Goal: Task Accomplishment & Management: Use online tool/utility

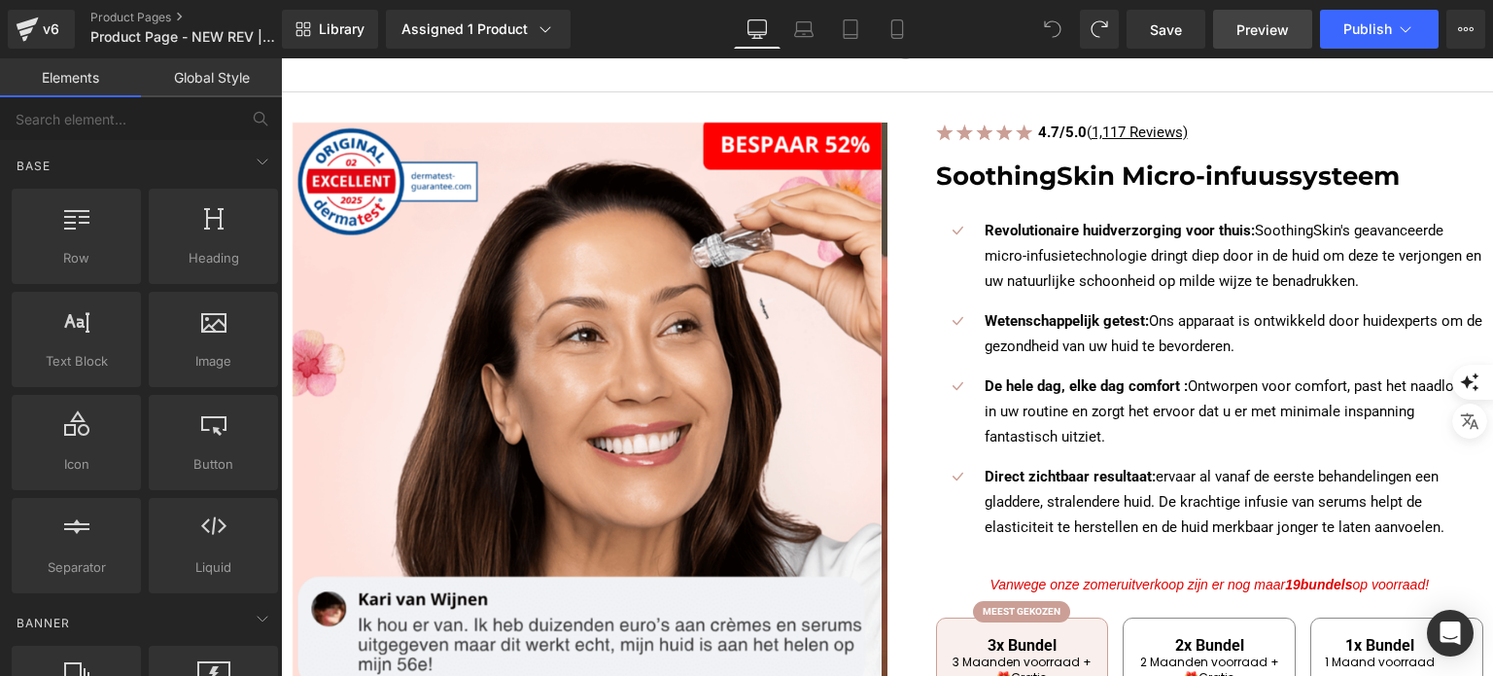
click at [1234, 28] on link "Preview" at bounding box center [1262, 29] width 99 height 39
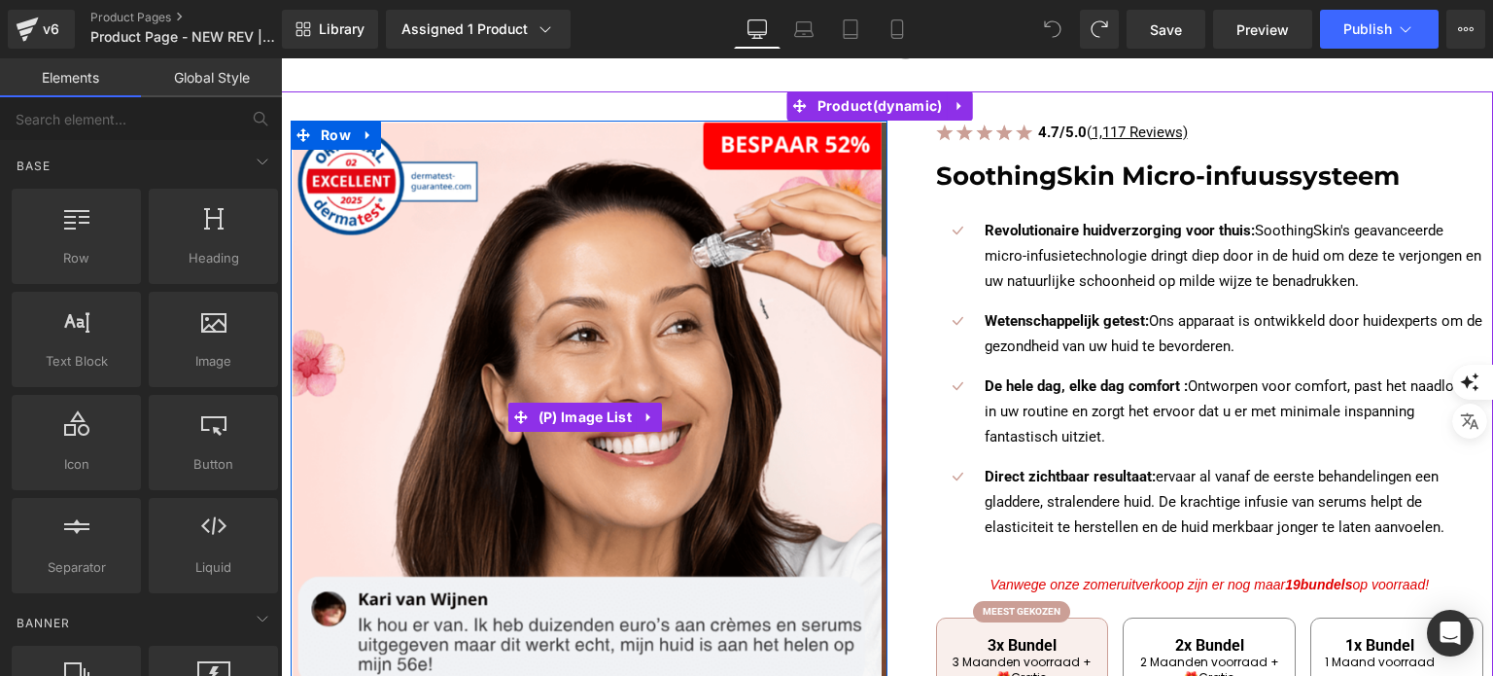
scroll to position [97, 0]
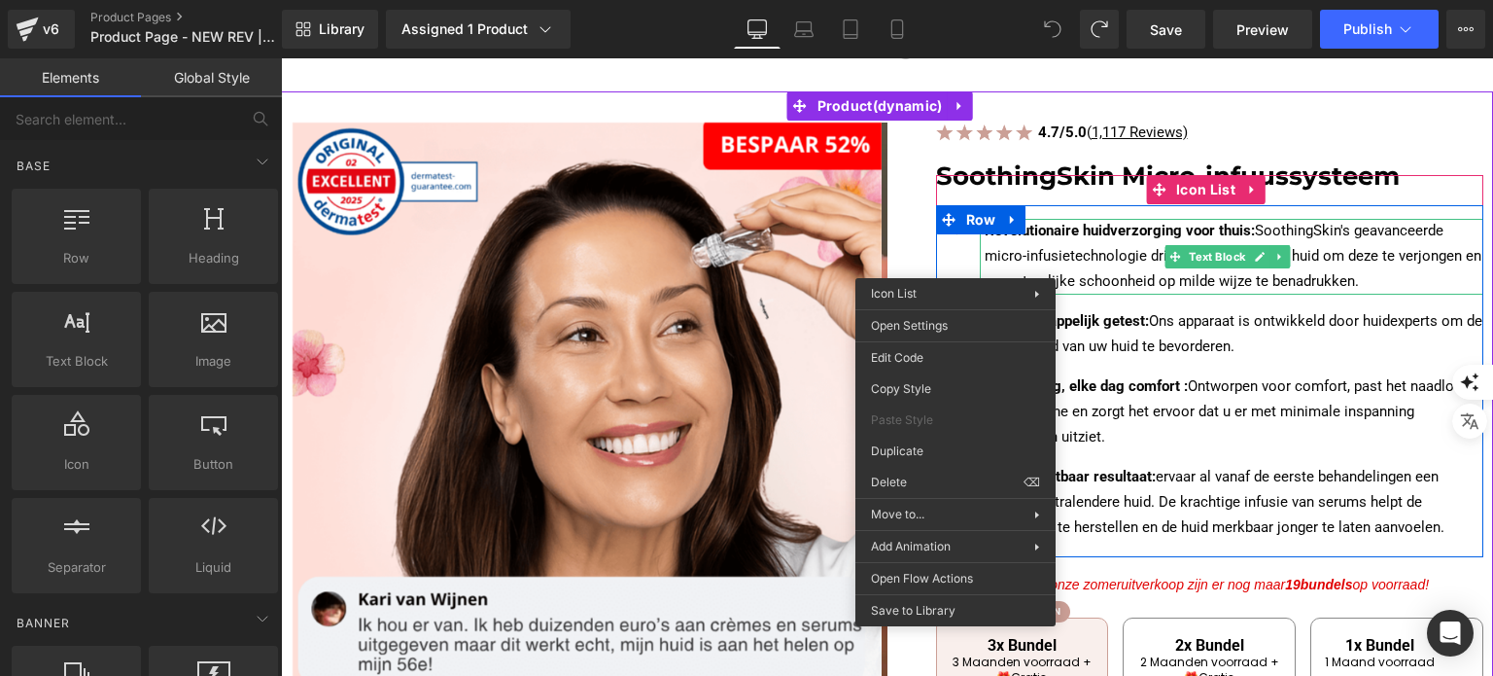
click at [1003, 234] on strong "Revolutionaire huidverzorging voor thuis:" at bounding box center [1120, 230] width 270 height 17
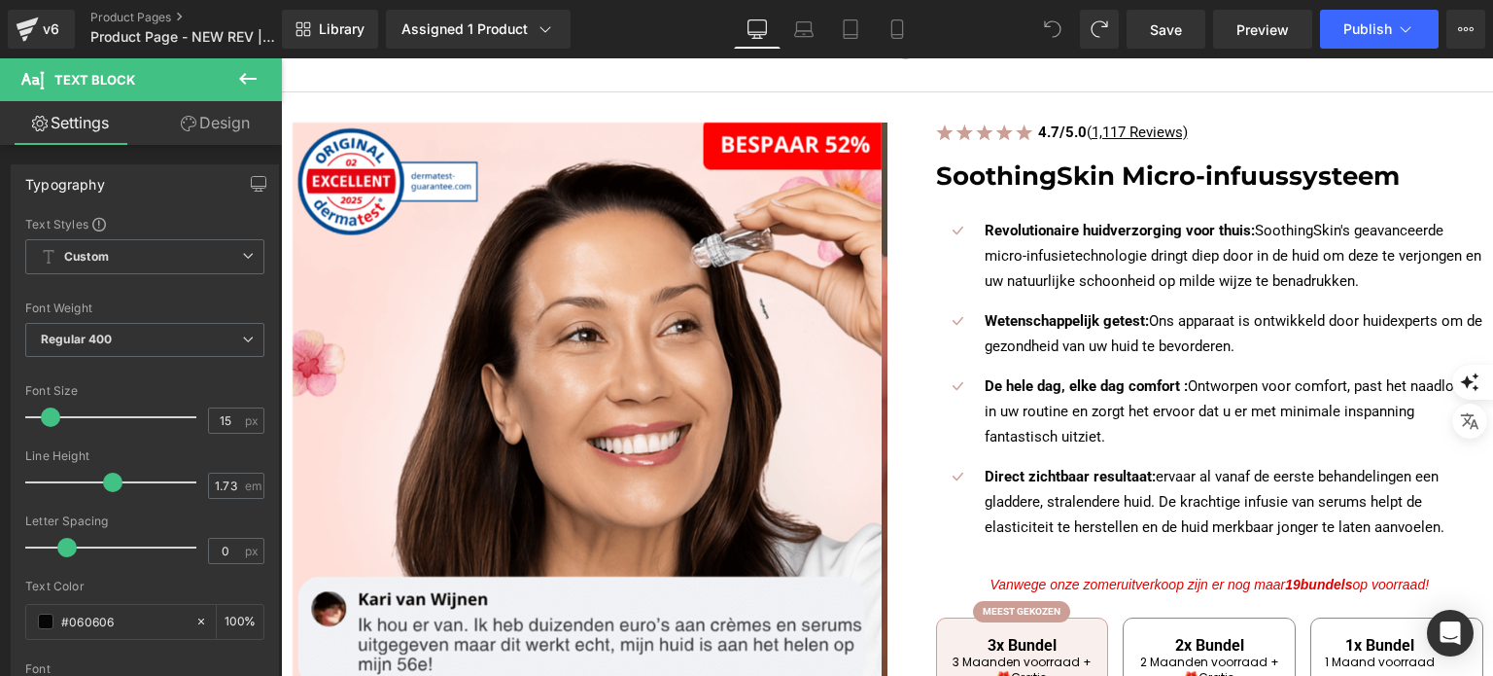
click at [244, 68] on icon at bounding box center [247, 78] width 23 height 23
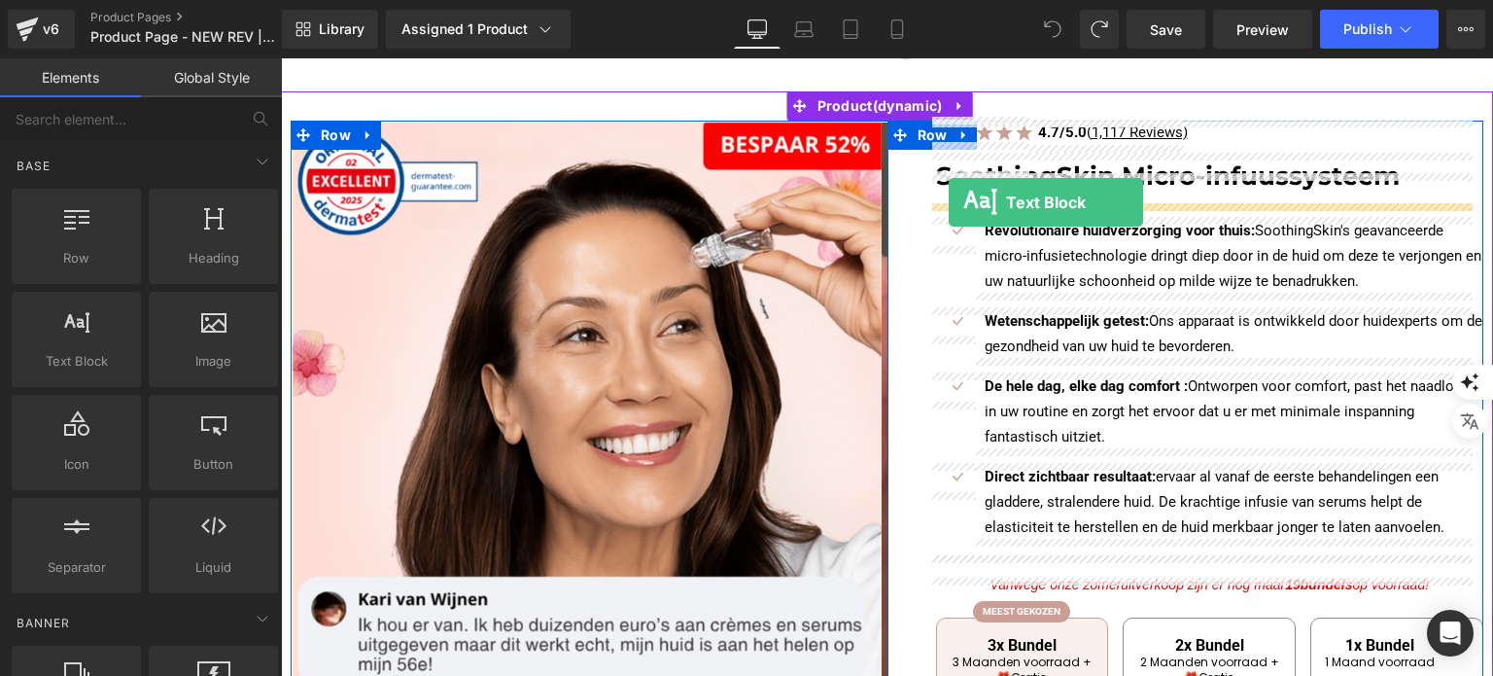
drag, startPoint x: 336, startPoint y: 429, endPoint x: 949, endPoint y: 202, distance: 652.9
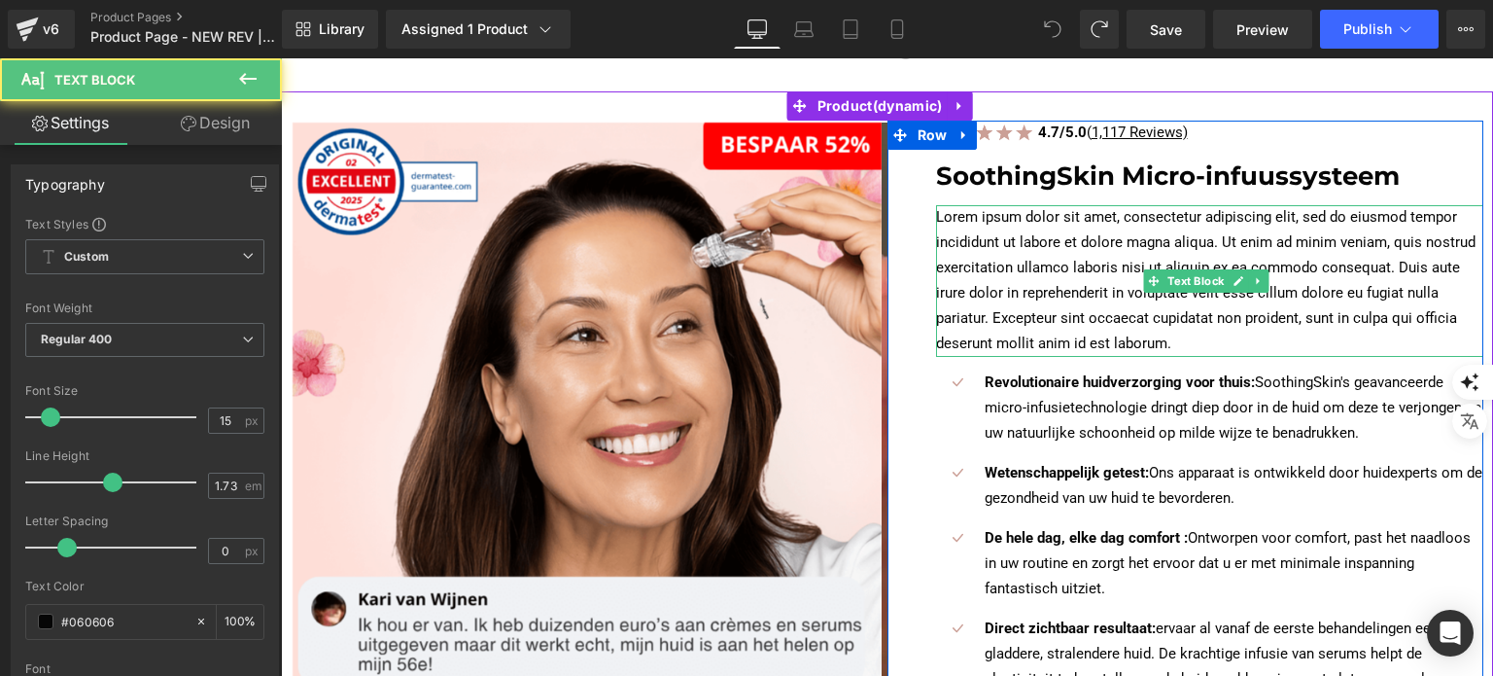
click at [983, 236] on p "Lorem ipsum dolor sit amet, consectetur adipiscing elit, sed do eiusmod tempor …" at bounding box center [1210, 281] width 548 height 152
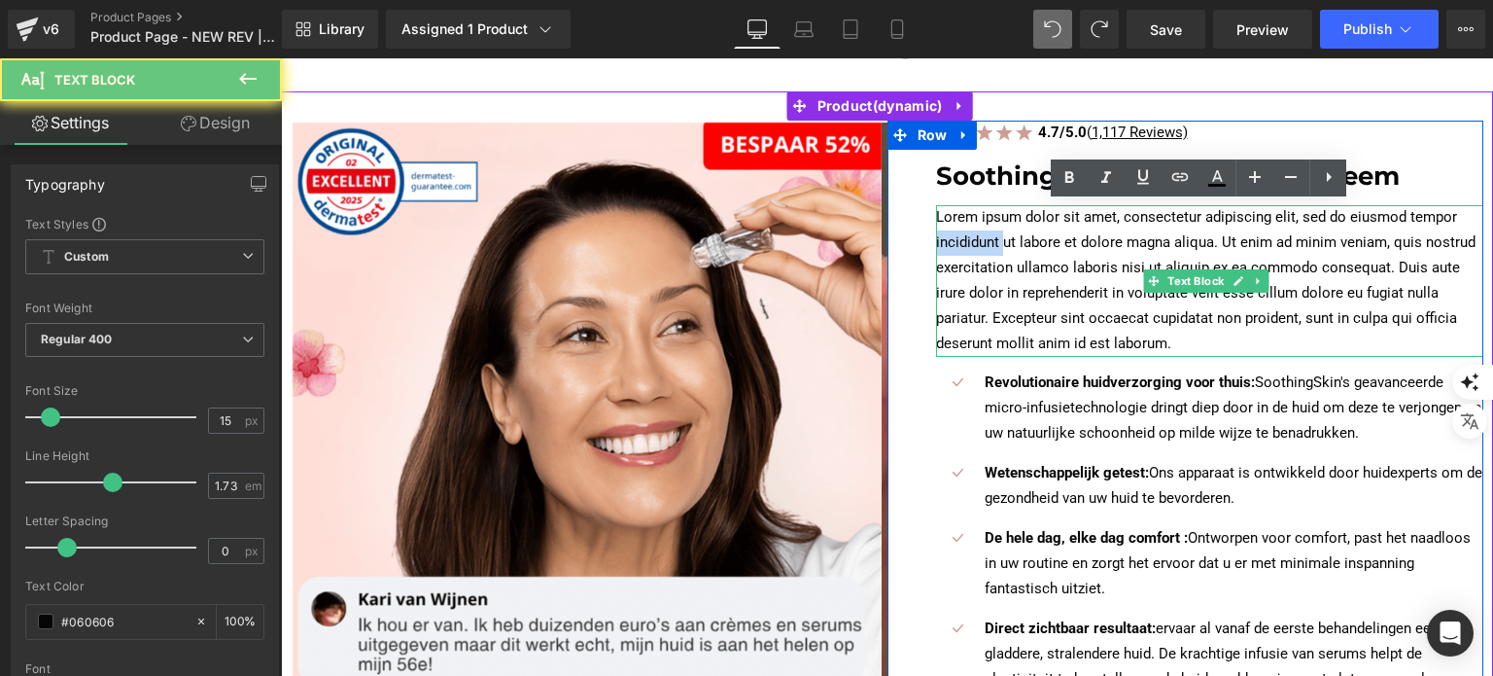
click at [983, 236] on p "Lorem ipsum dolor sit amet, consectetur adipiscing elit, sed do eiusmod tempor …" at bounding box center [1210, 281] width 548 height 152
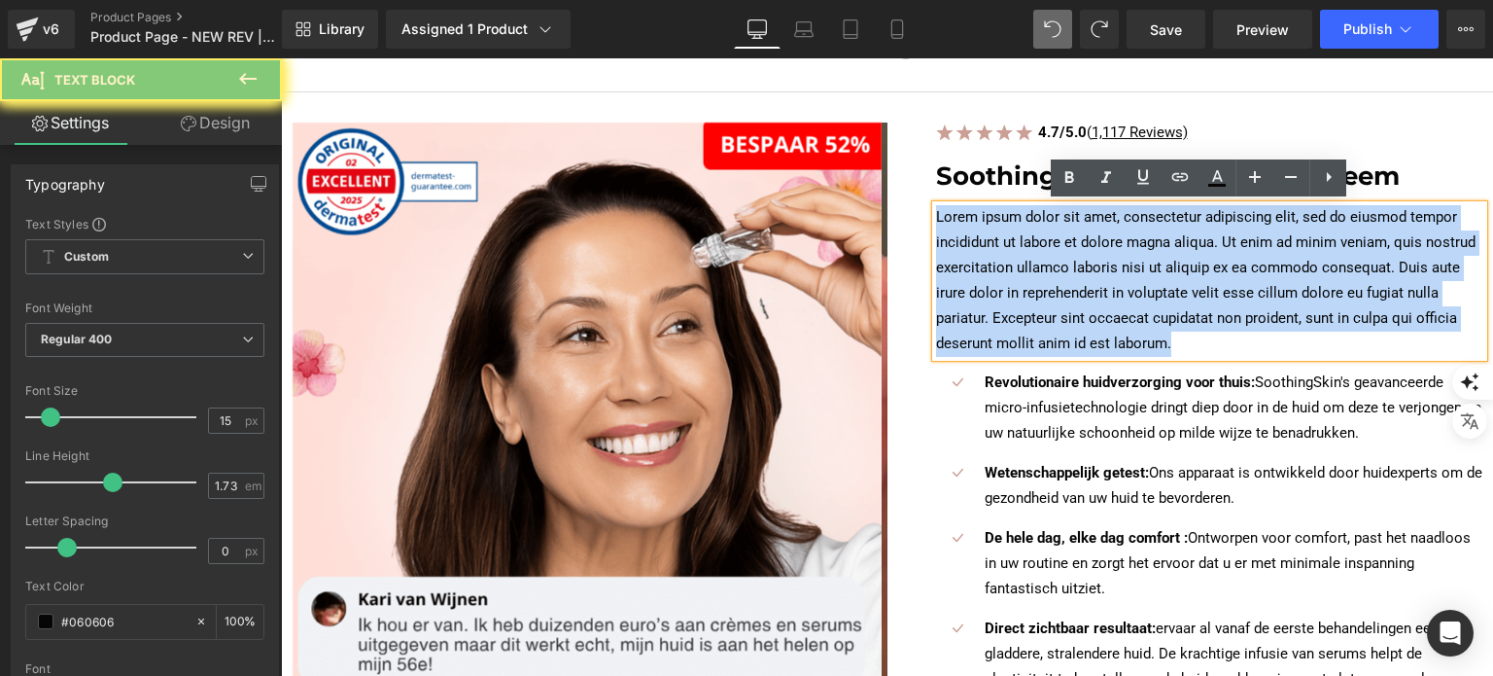
click at [983, 236] on p "Lorem ipsum dolor sit amet, consectetur adipiscing elit, sed do eiusmod tempor …" at bounding box center [1210, 281] width 548 height 152
paste div
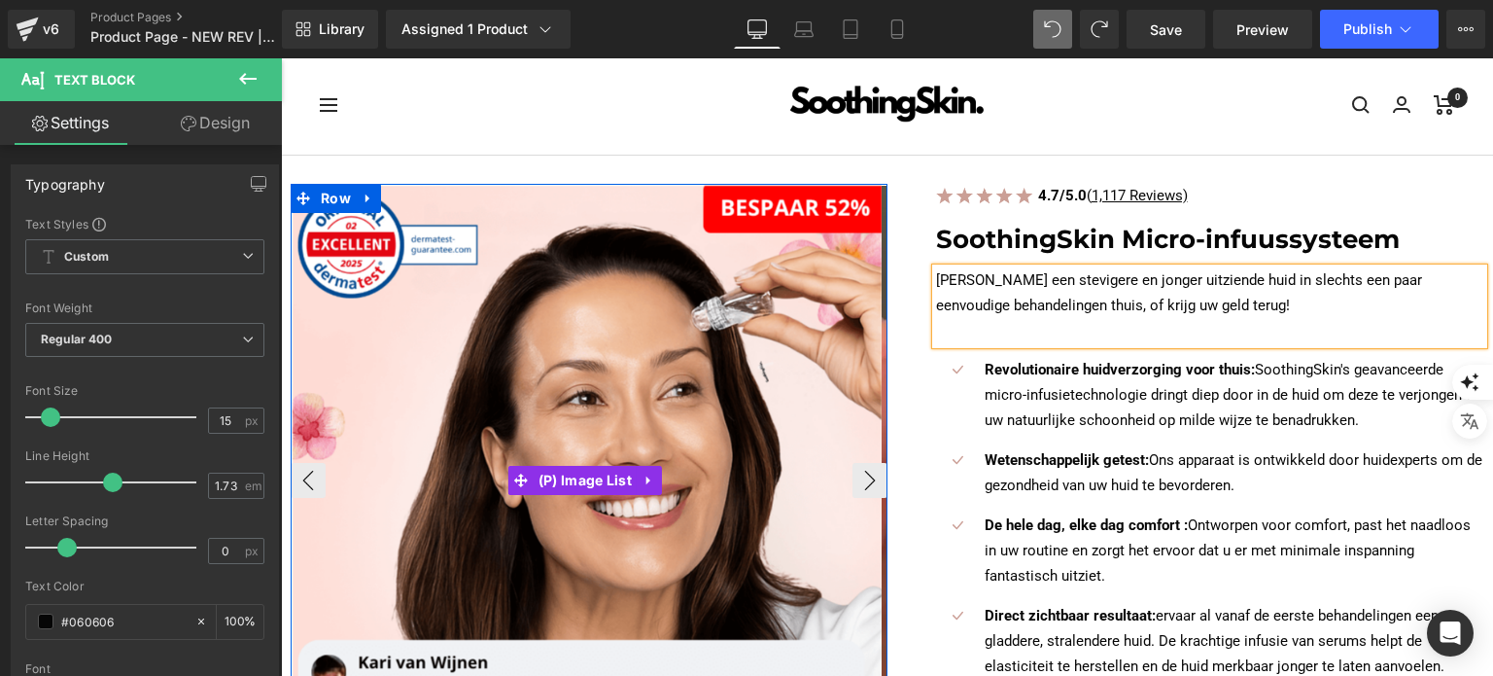
scroll to position [0, 0]
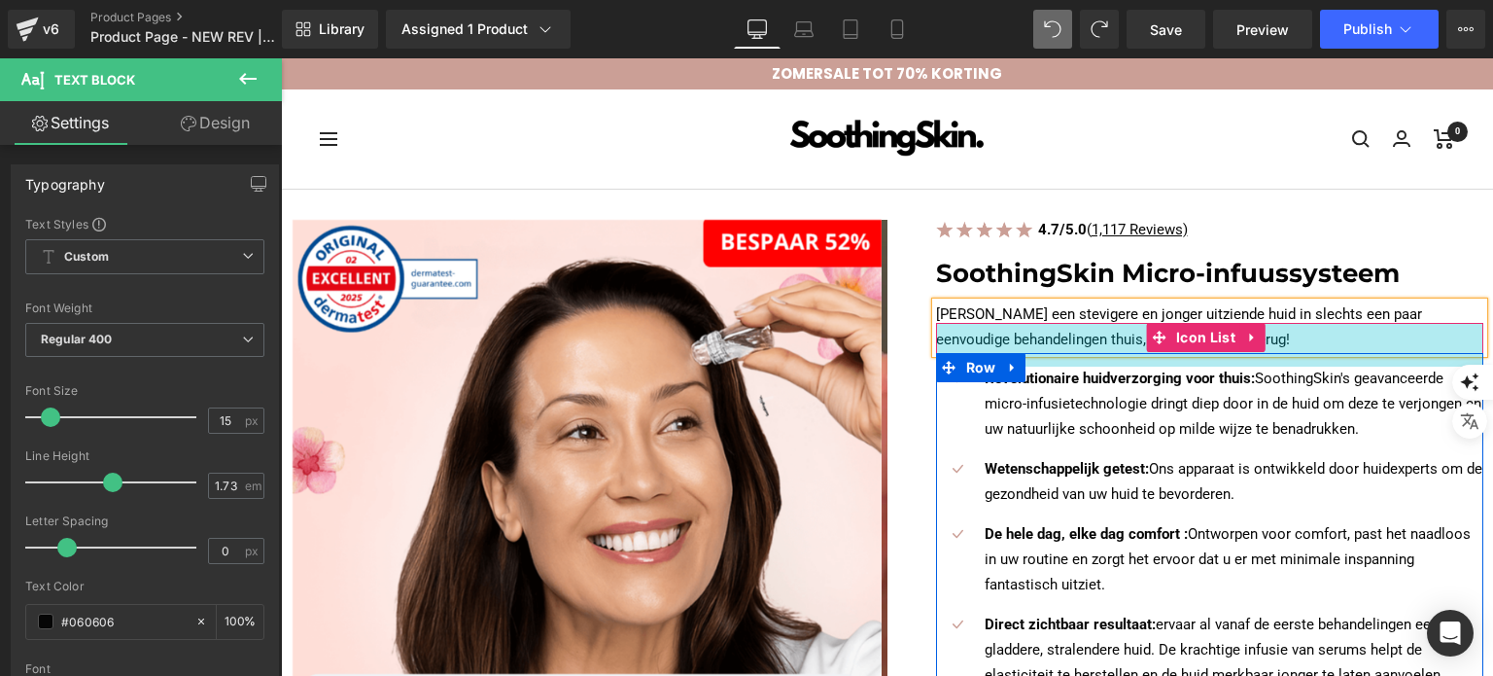
click at [1046, 324] on div "45px" at bounding box center [1210, 345] width 548 height 44
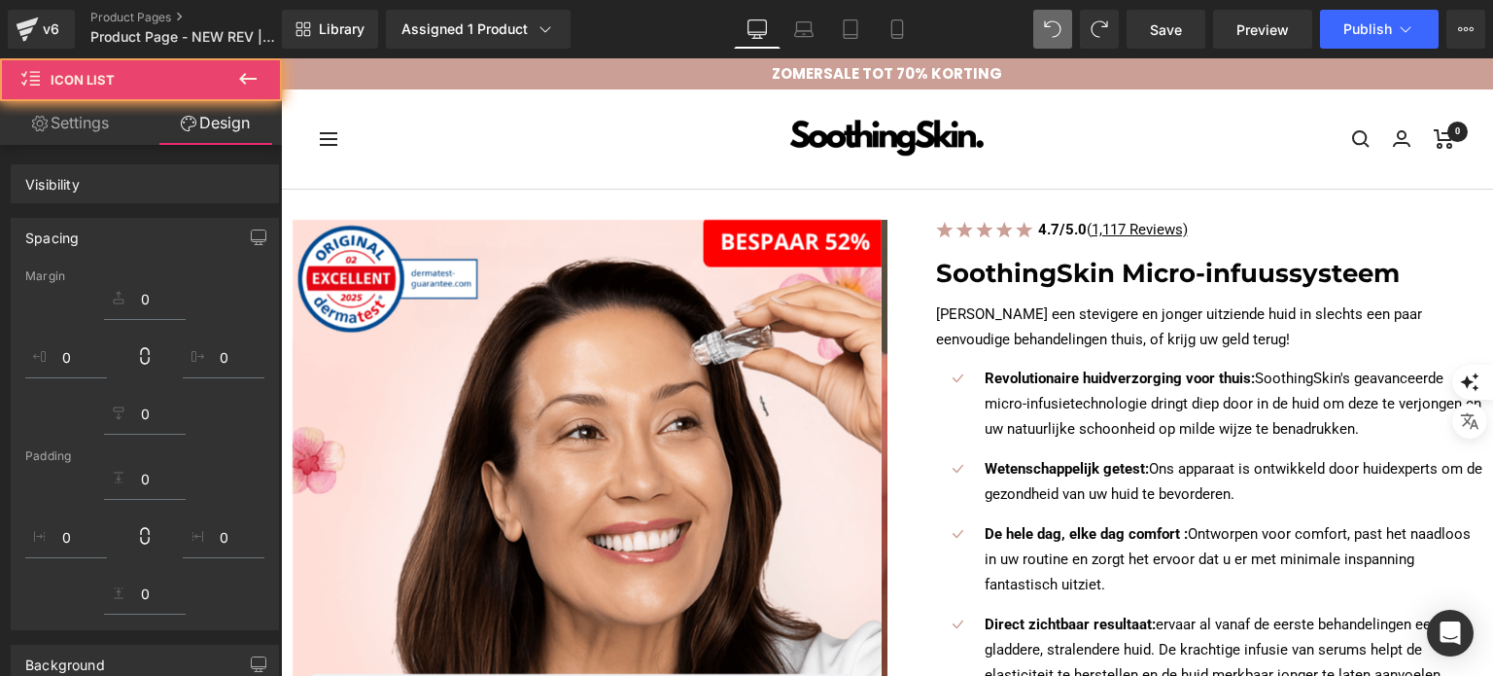
click at [1060, 302] on div "Krijg een stevigere en jonger uitziende huid in slechts een paar eenvoudige beh…" at bounding box center [1210, 327] width 548 height 51
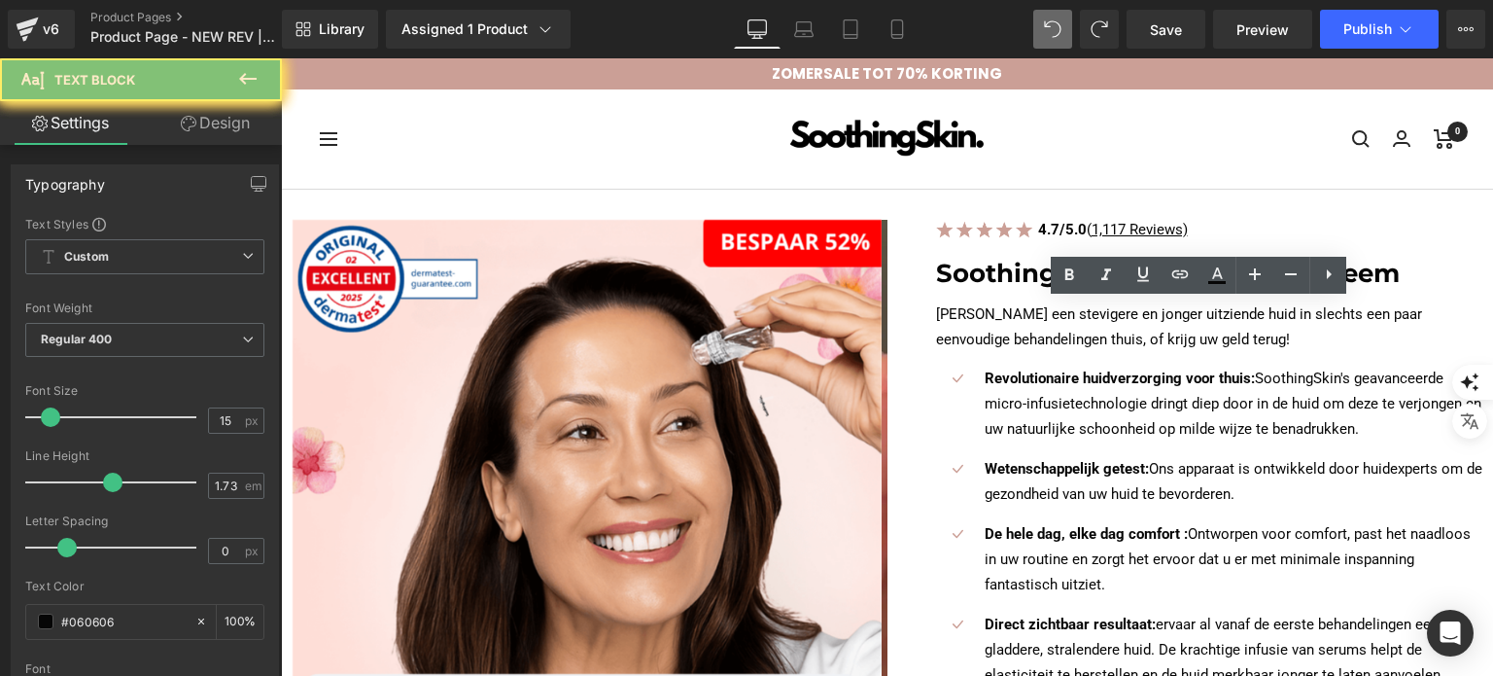
click at [1060, 302] on p "Krijg een stevigere en jonger uitziende huid in slechts een paar eenvoudige beh…" at bounding box center [1210, 327] width 548 height 51
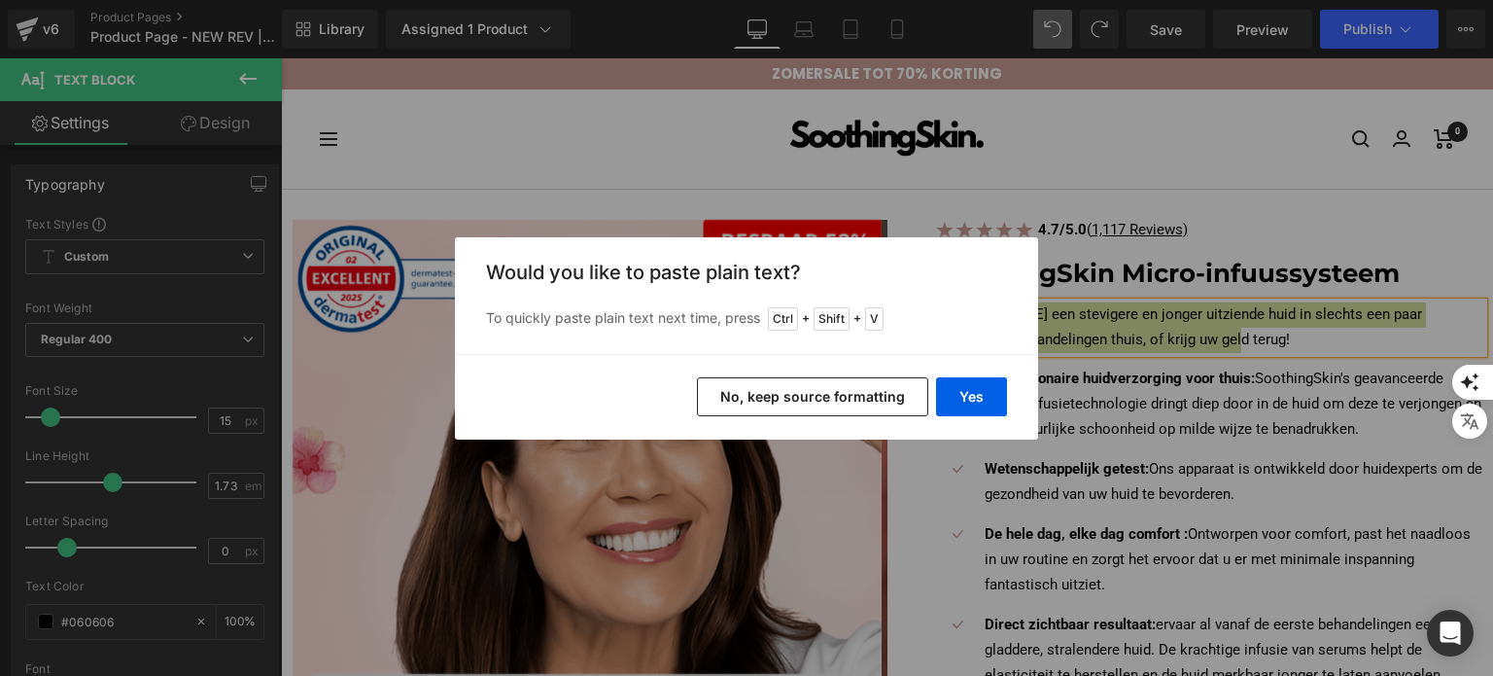
click at [866, 400] on button "No, keep source formatting" at bounding box center [812, 396] width 231 height 39
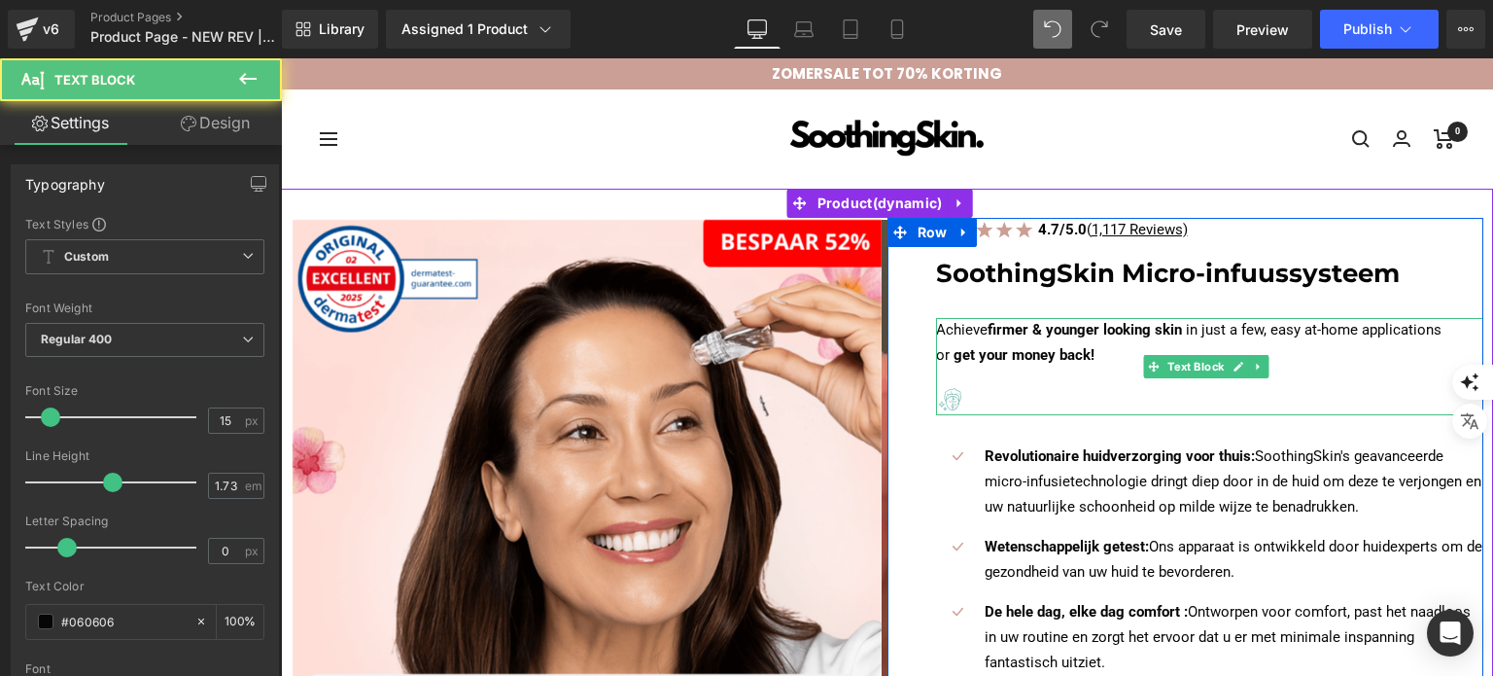
click at [1019, 388] on div at bounding box center [1210, 399] width 548 height 31
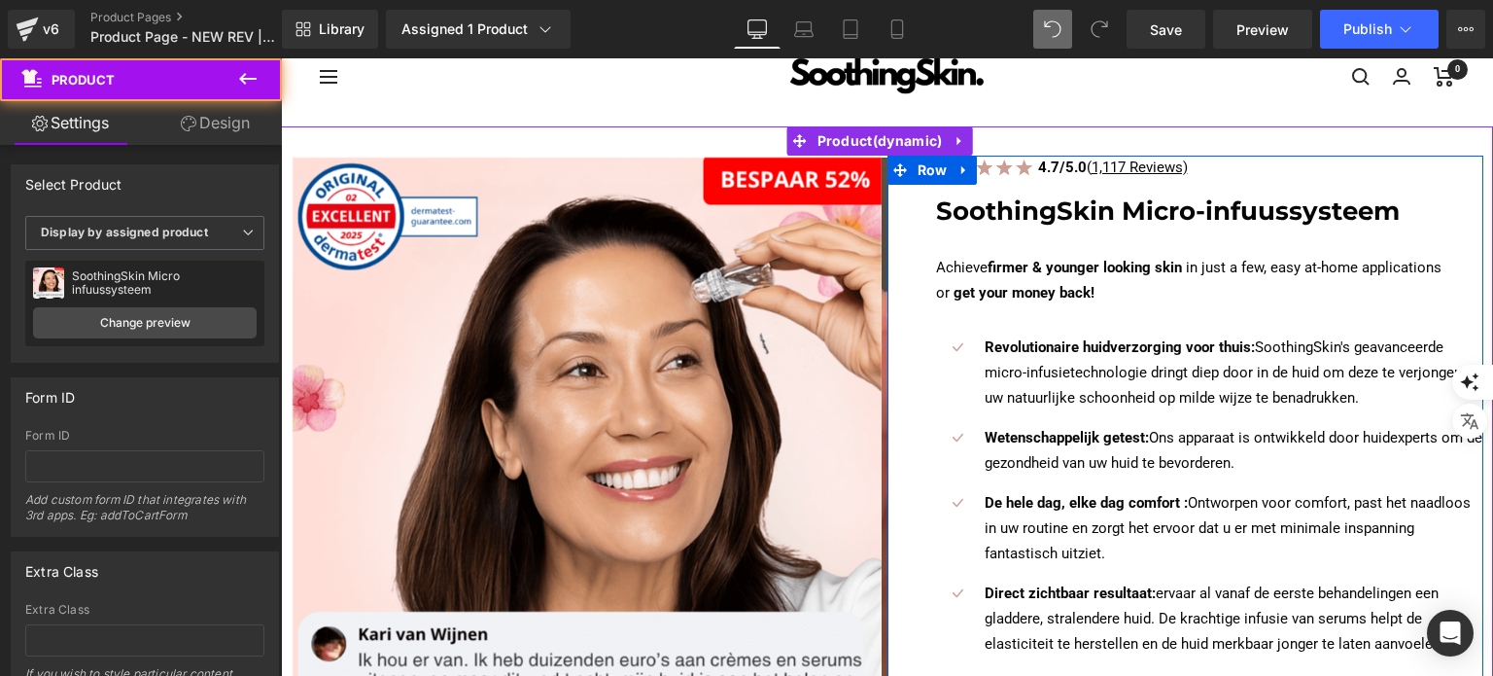
scroll to position [97, 0]
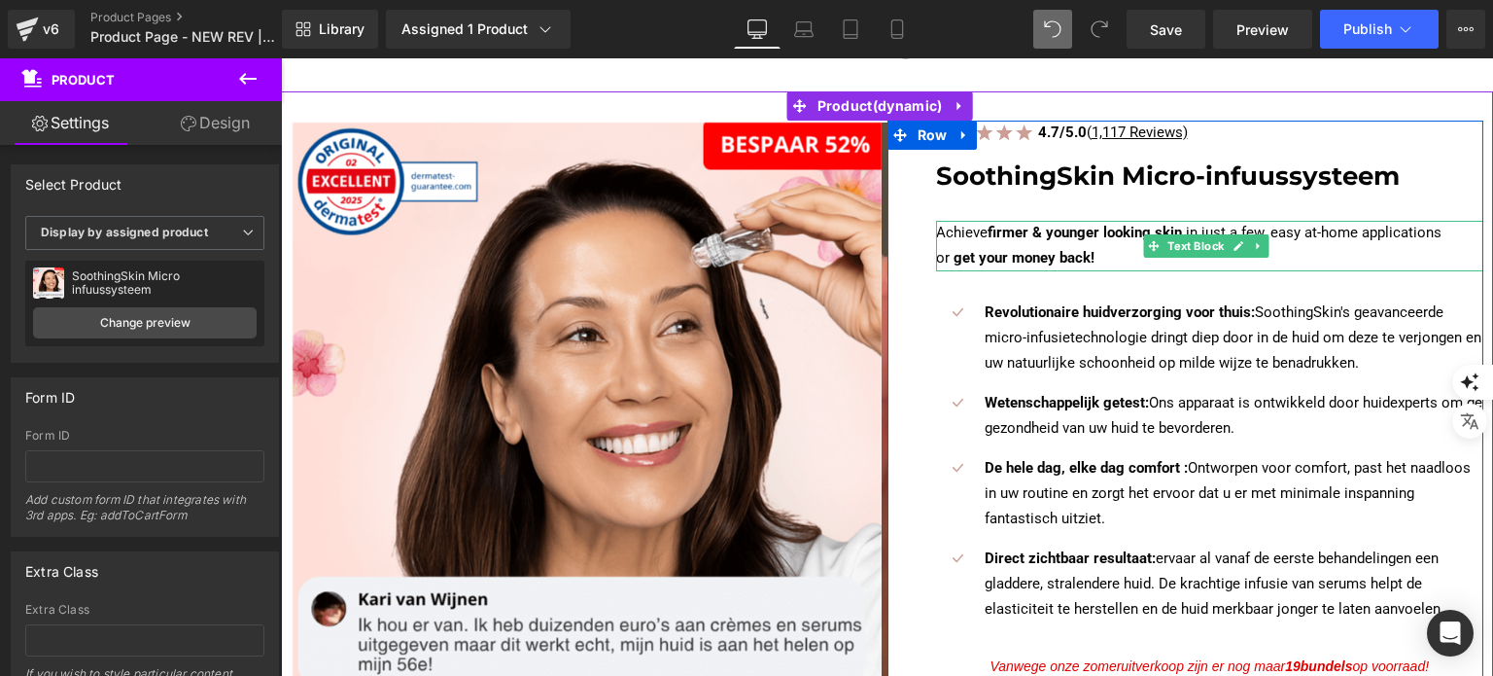
click at [955, 249] on span "get your money back!" at bounding box center [1024, 257] width 141 height 17
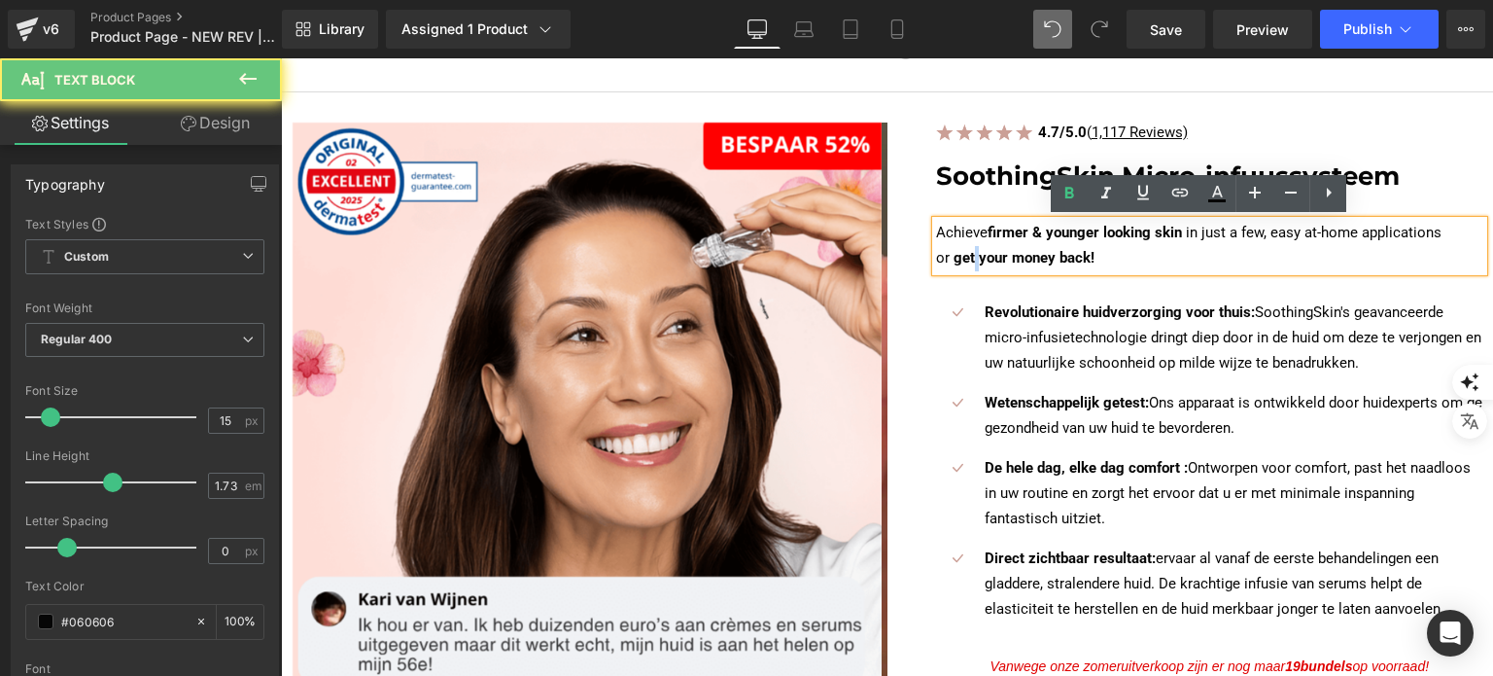
click at [970, 249] on span "get your money back!" at bounding box center [1024, 257] width 141 height 17
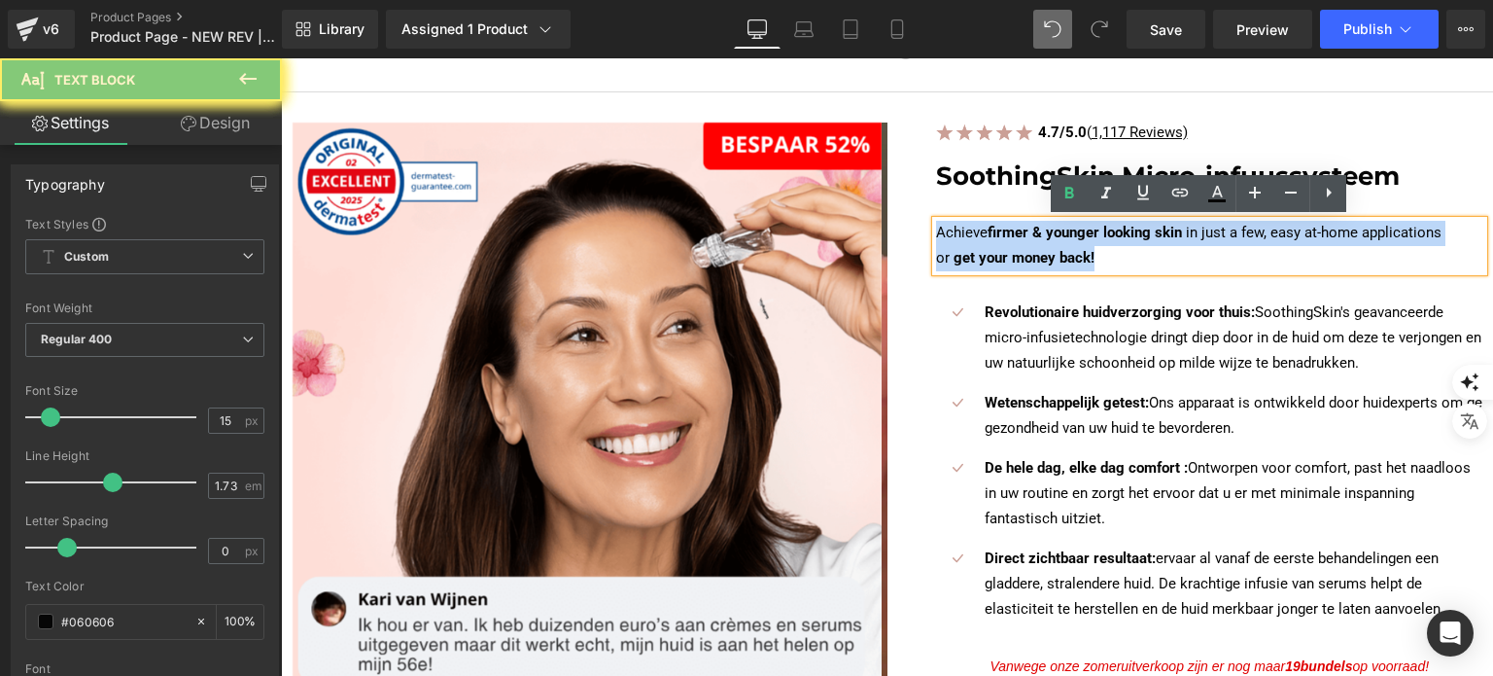
click at [970, 249] on span "get your money back!" at bounding box center [1024, 257] width 141 height 17
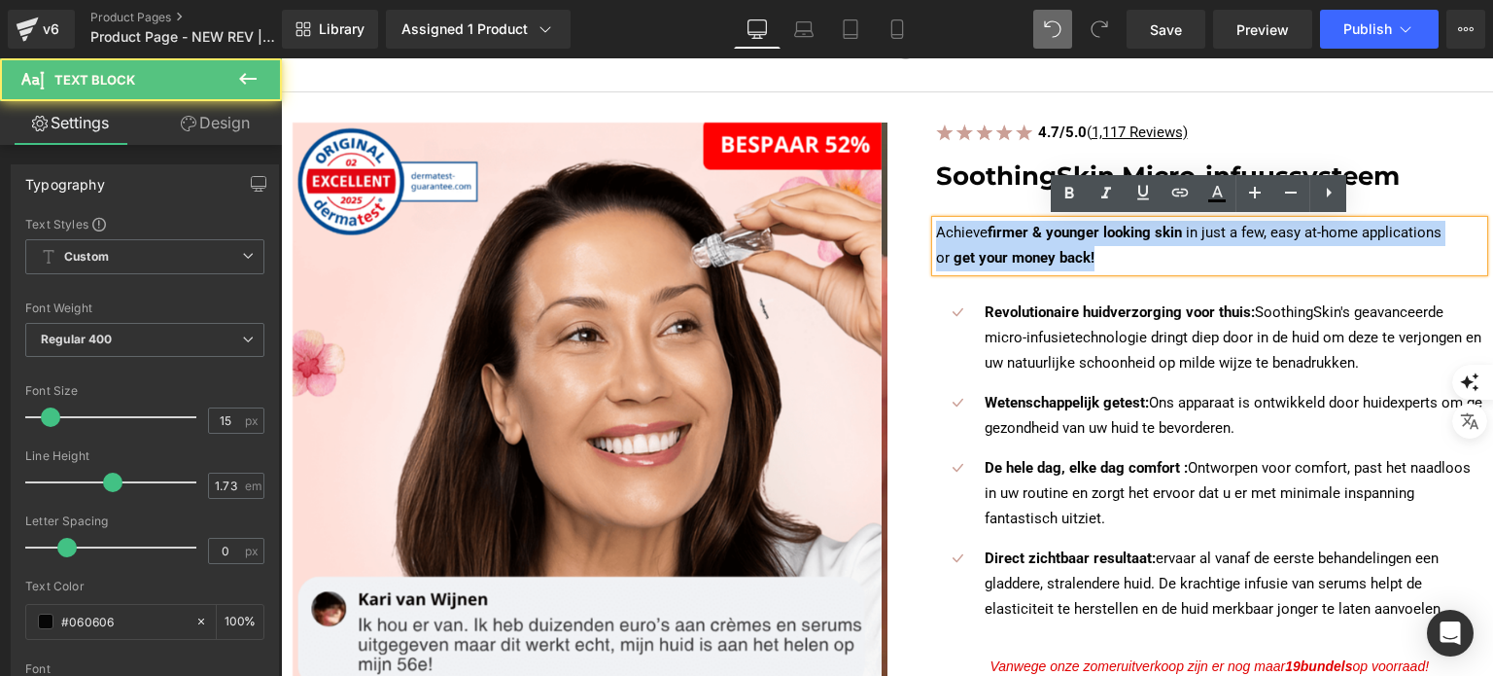
click at [1104, 248] on p "Achieve firmer & younger looking skin in just a few, easy at-home applications …" at bounding box center [1210, 246] width 548 height 51
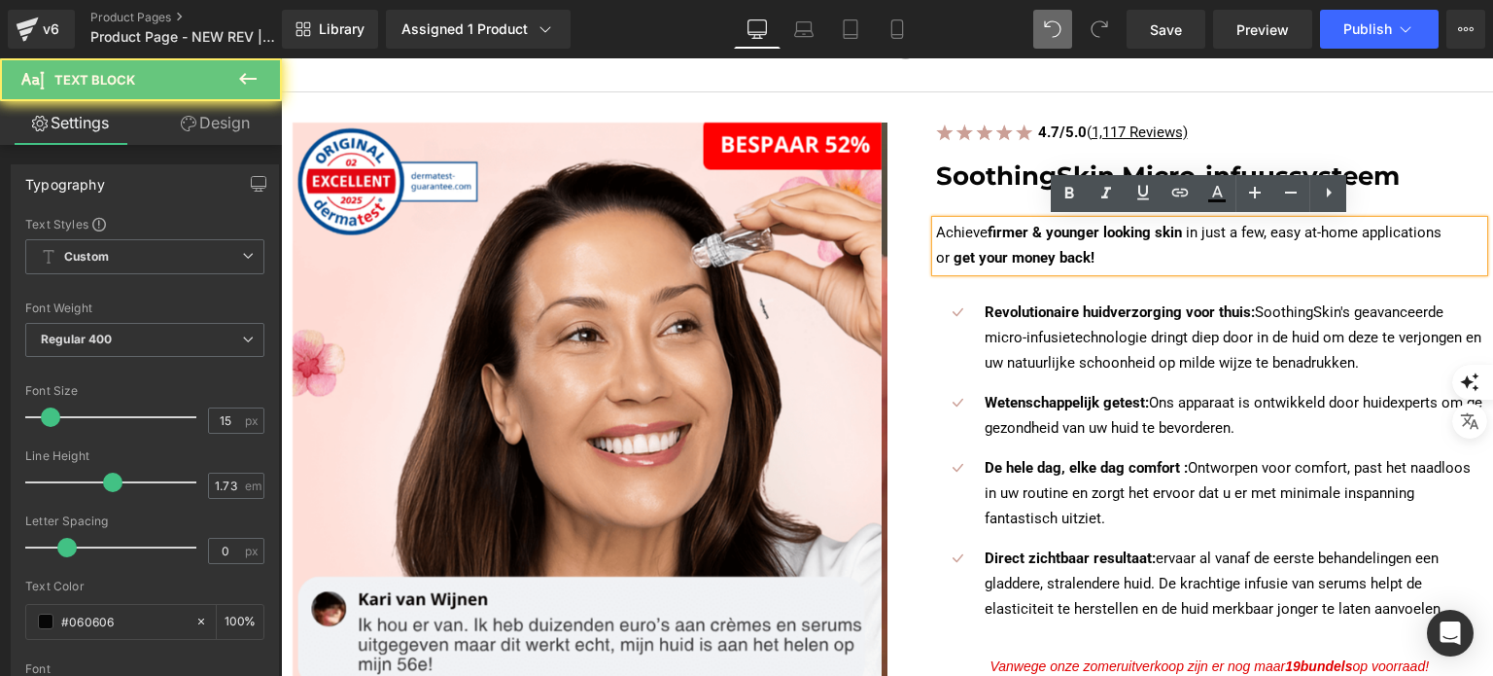
click at [1104, 248] on p "Achieve firmer & younger looking skin in just a few, easy at-home applications …" at bounding box center [1210, 246] width 548 height 51
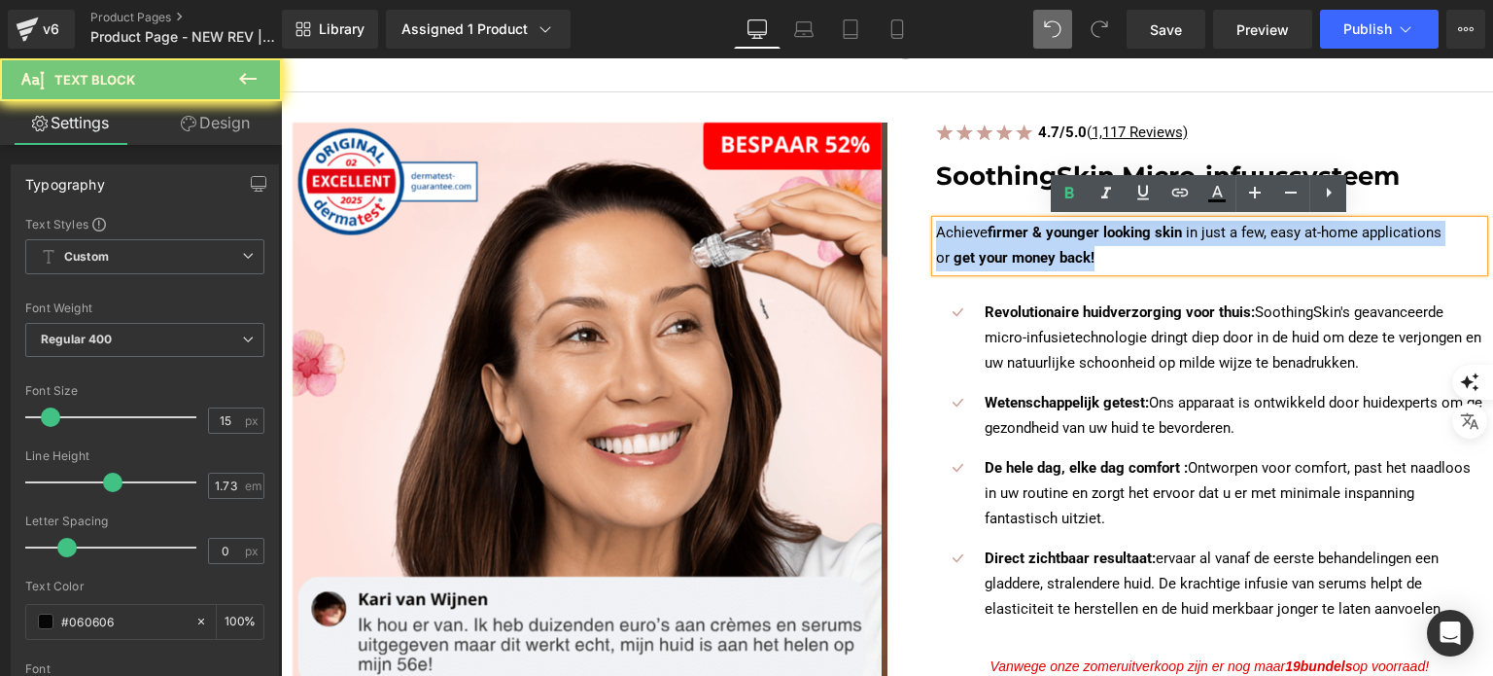
click at [1104, 248] on p "Achieve firmer & younger looking skin in just a few, easy at-home applications …" at bounding box center [1210, 246] width 548 height 51
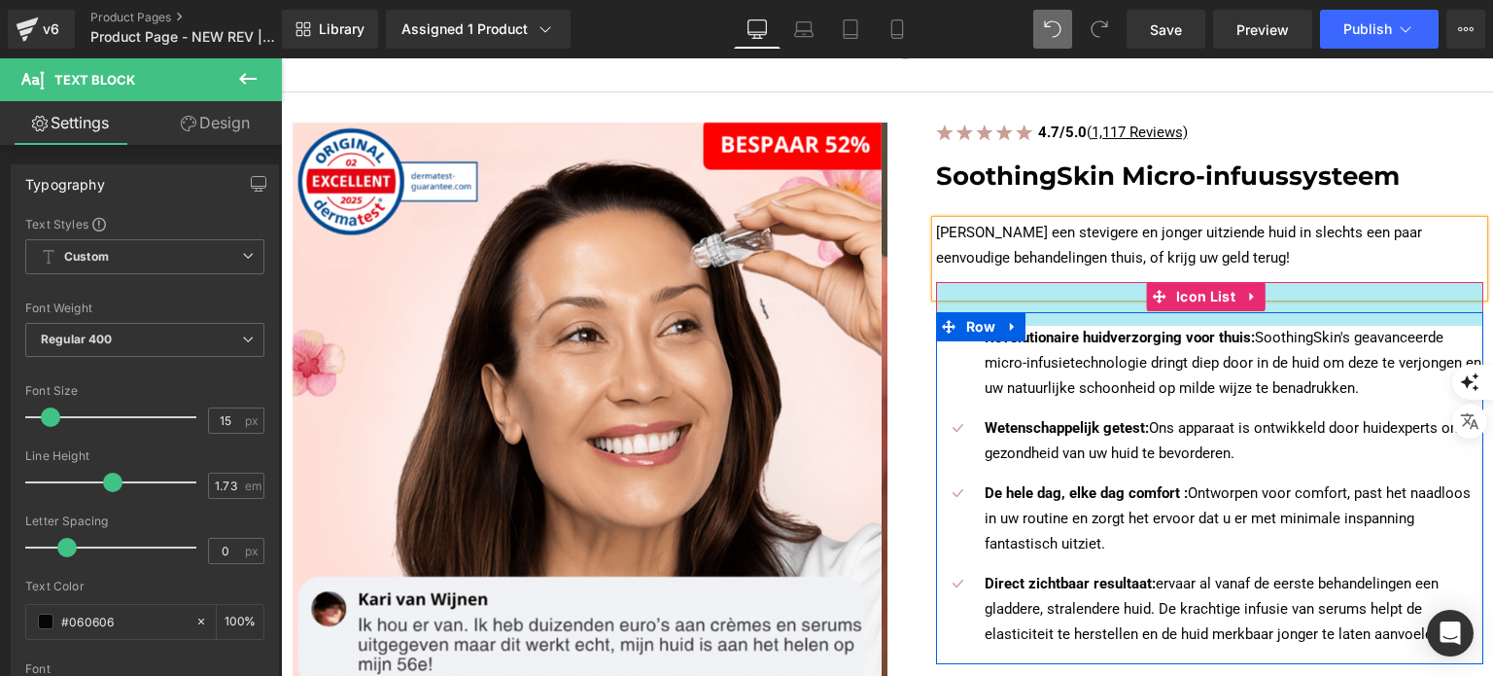
click at [1015, 282] on div "45px" at bounding box center [1210, 304] width 548 height 44
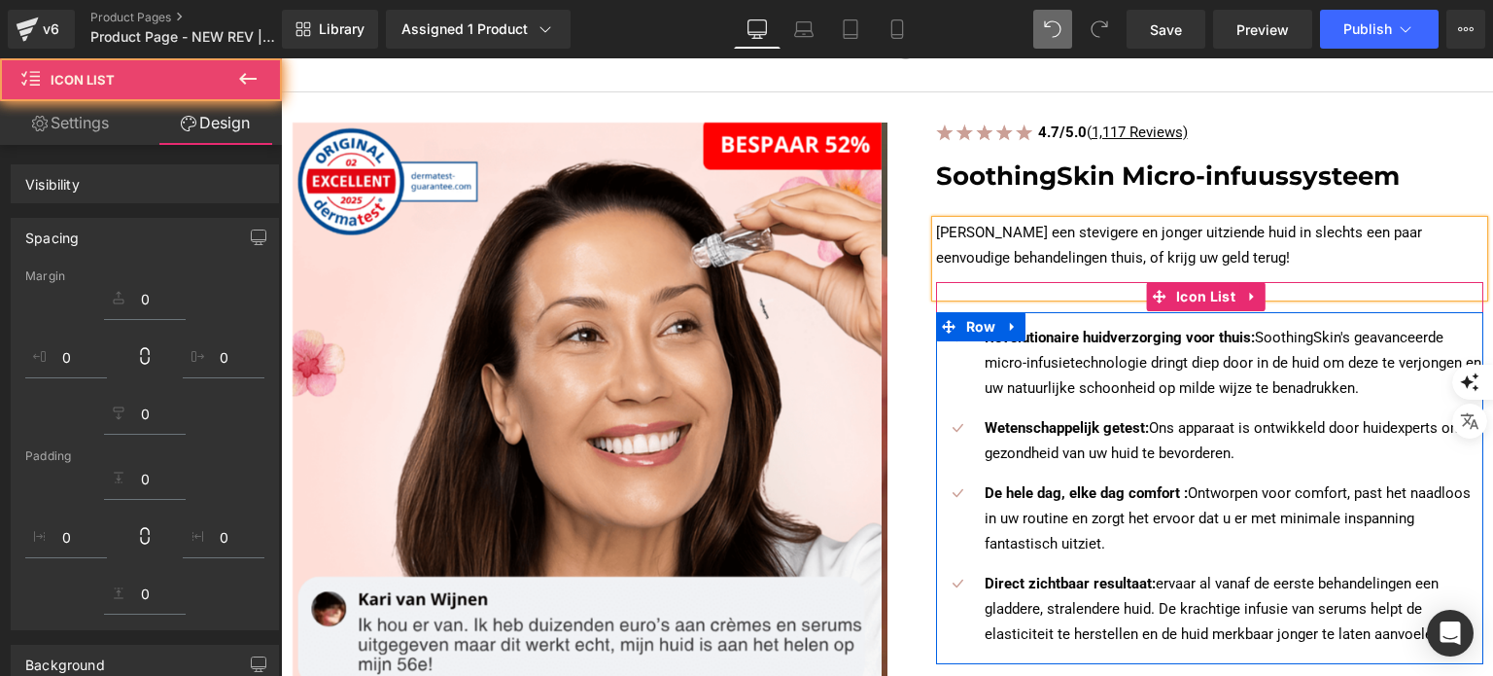
click at [975, 273] on p at bounding box center [1210, 283] width 548 height 25
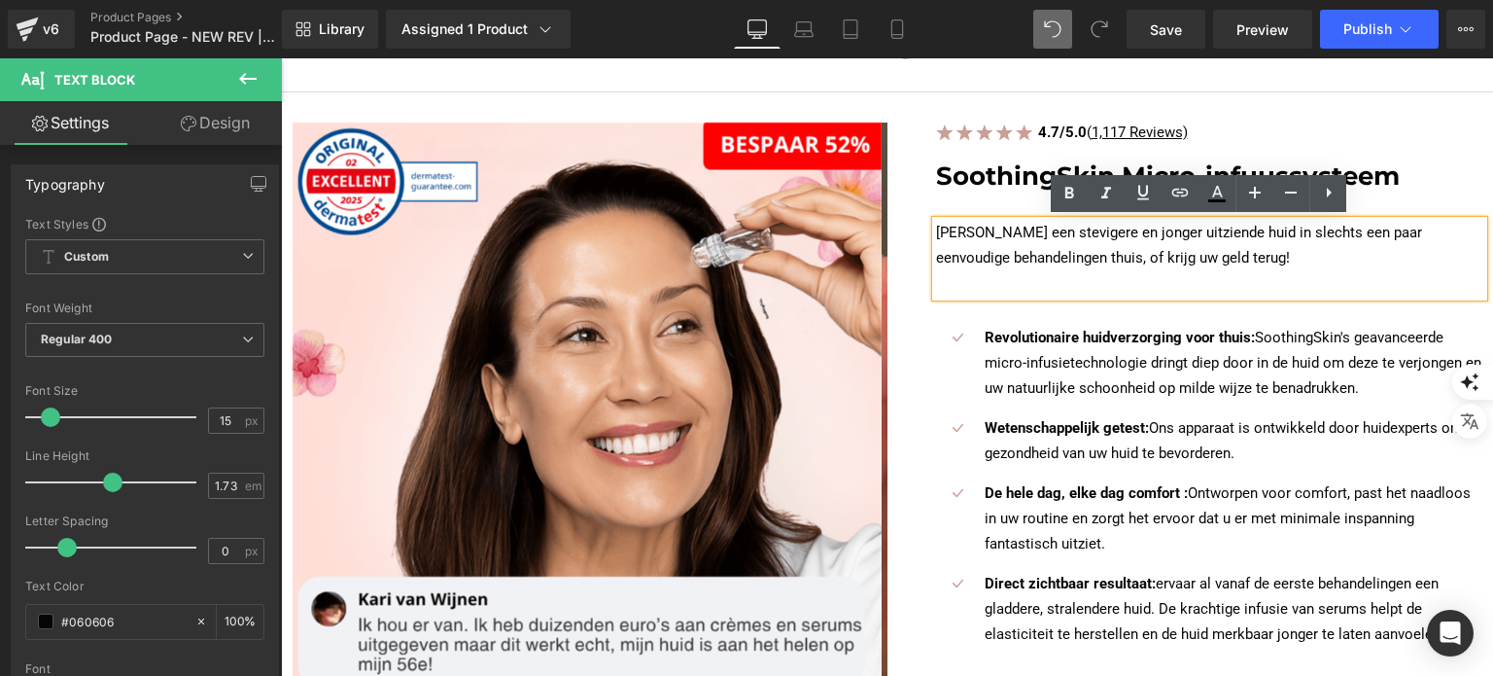
click at [984, 267] on p "[PERSON_NAME] een stevigere en jonger uitziende huid in slechts een paar eenvou…" at bounding box center [1210, 246] width 548 height 51
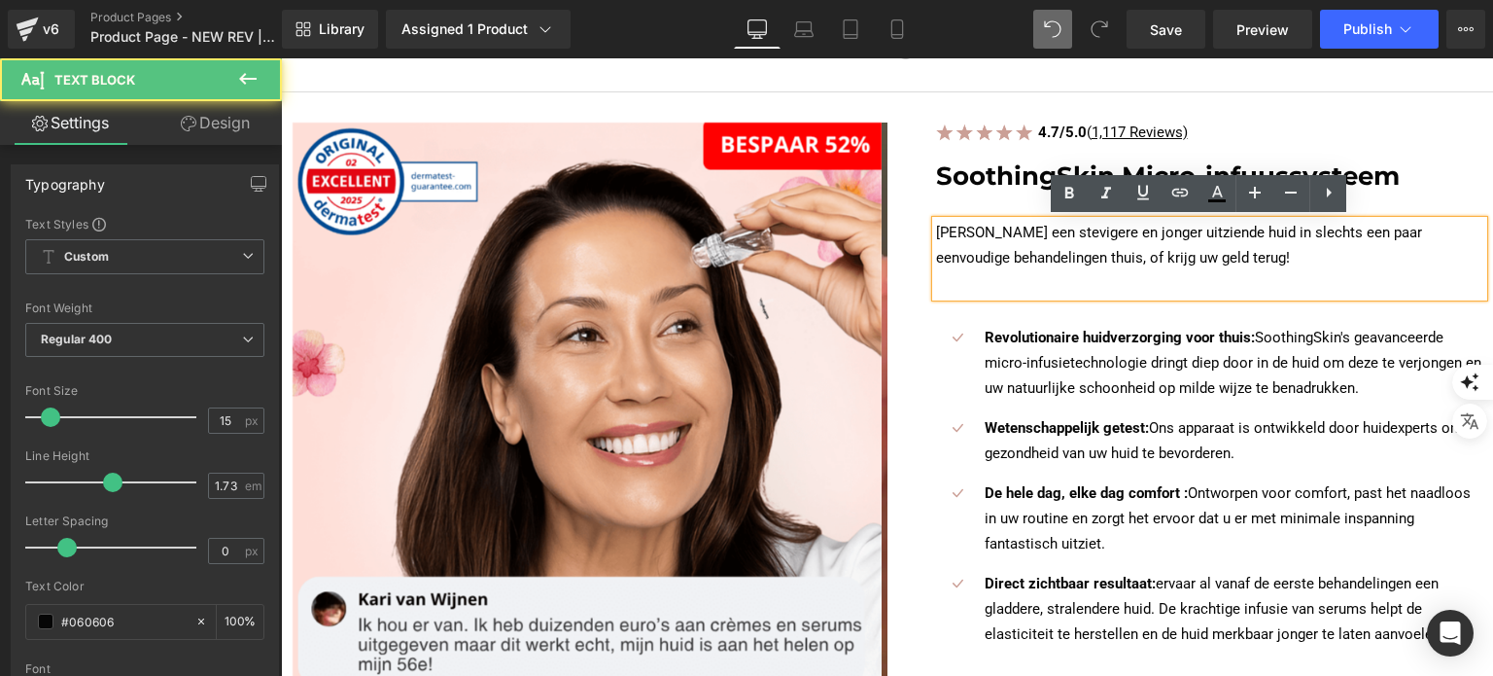
click at [982, 273] on p at bounding box center [1210, 283] width 548 height 25
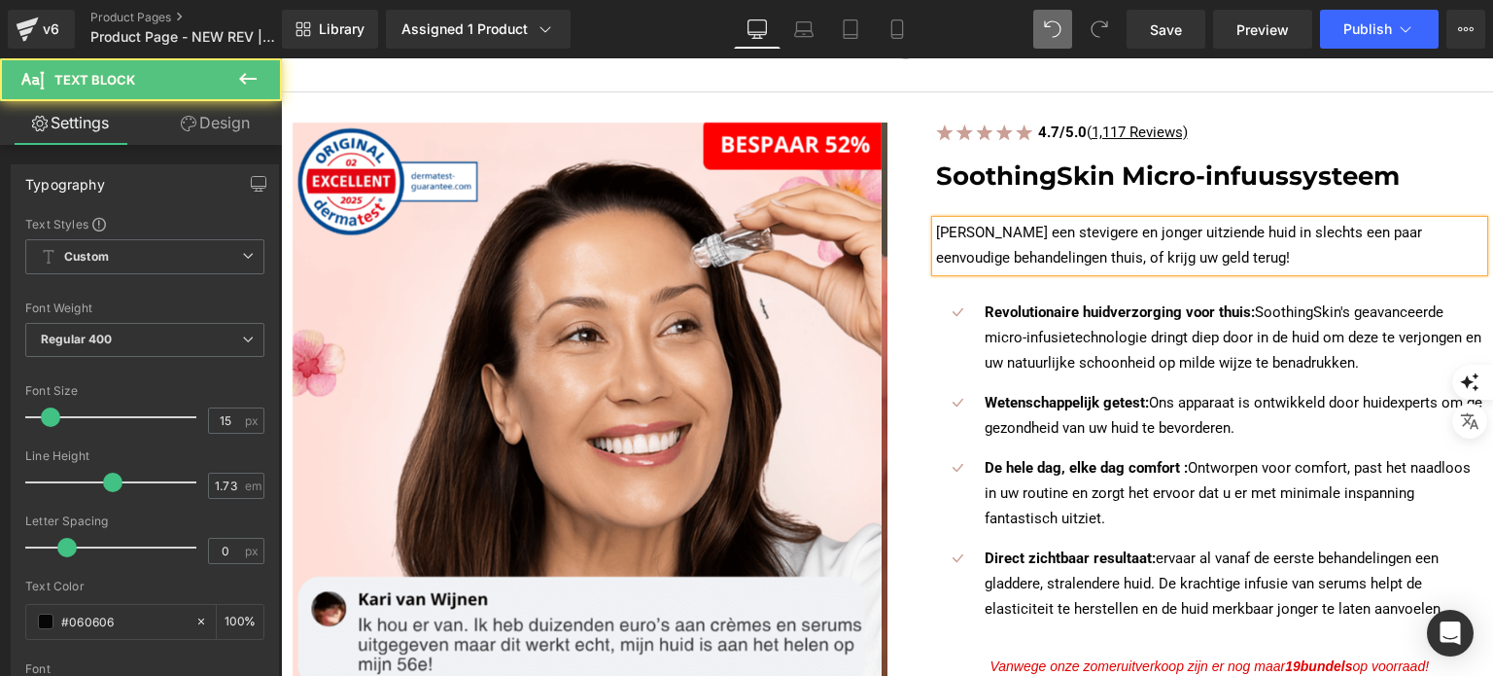
click at [1026, 232] on p "[PERSON_NAME] een stevigere en jonger uitziende huid in slechts een paar eenvou…" at bounding box center [1210, 246] width 548 height 51
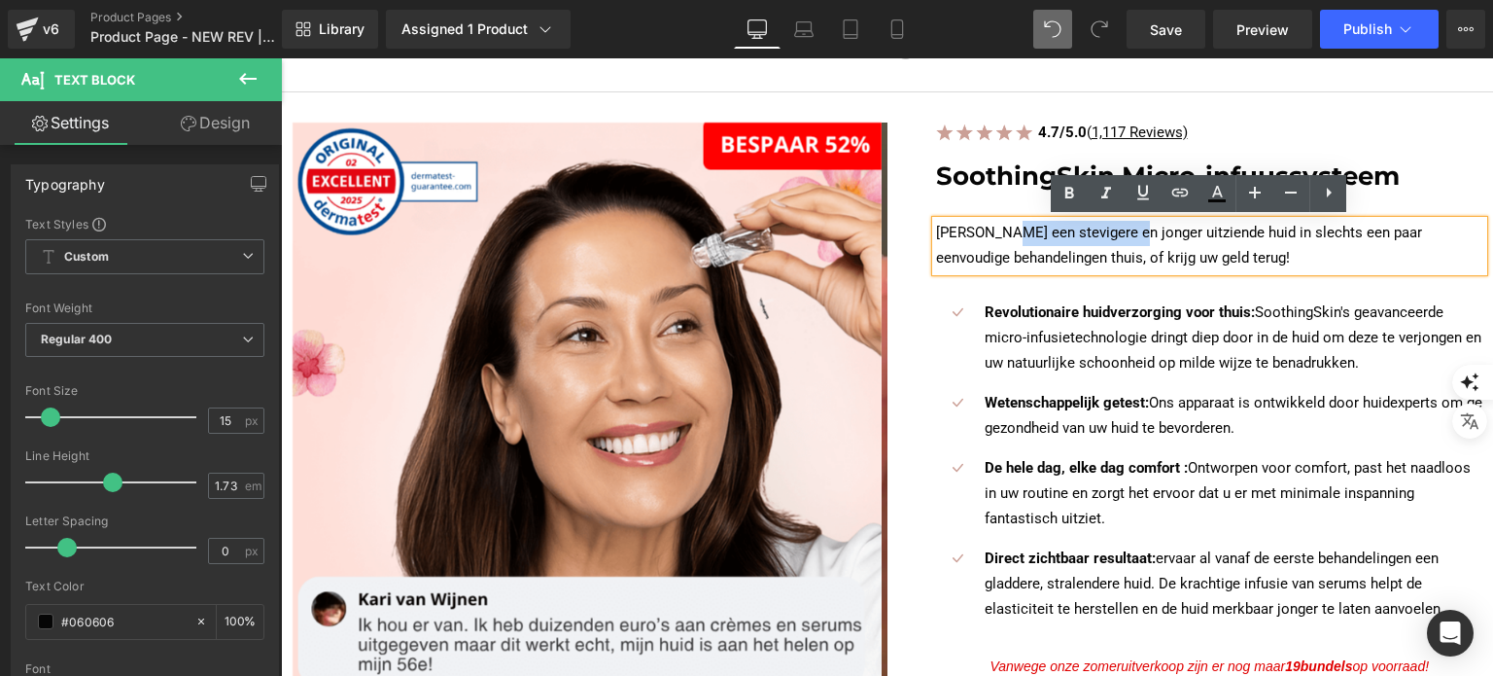
drag, startPoint x: 991, startPoint y: 227, endPoint x: 1112, endPoint y: 229, distance: 120.5
click at [1112, 229] on p "[PERSON_NAME] een stevigere en jonger uitziende huid in slechts een paar eenvou…" at bounding box center [1210, 246] width 548 height 51
click at [1075, 182] on icon at bounding box center [1069, 193] width 23 height 23
click at [1127, 250] on p "Krijg een stevigere en jonger uitziende huid in slechts een paar eenvoudige beh…" at bounding box center [1210, 246] width 548 height 51
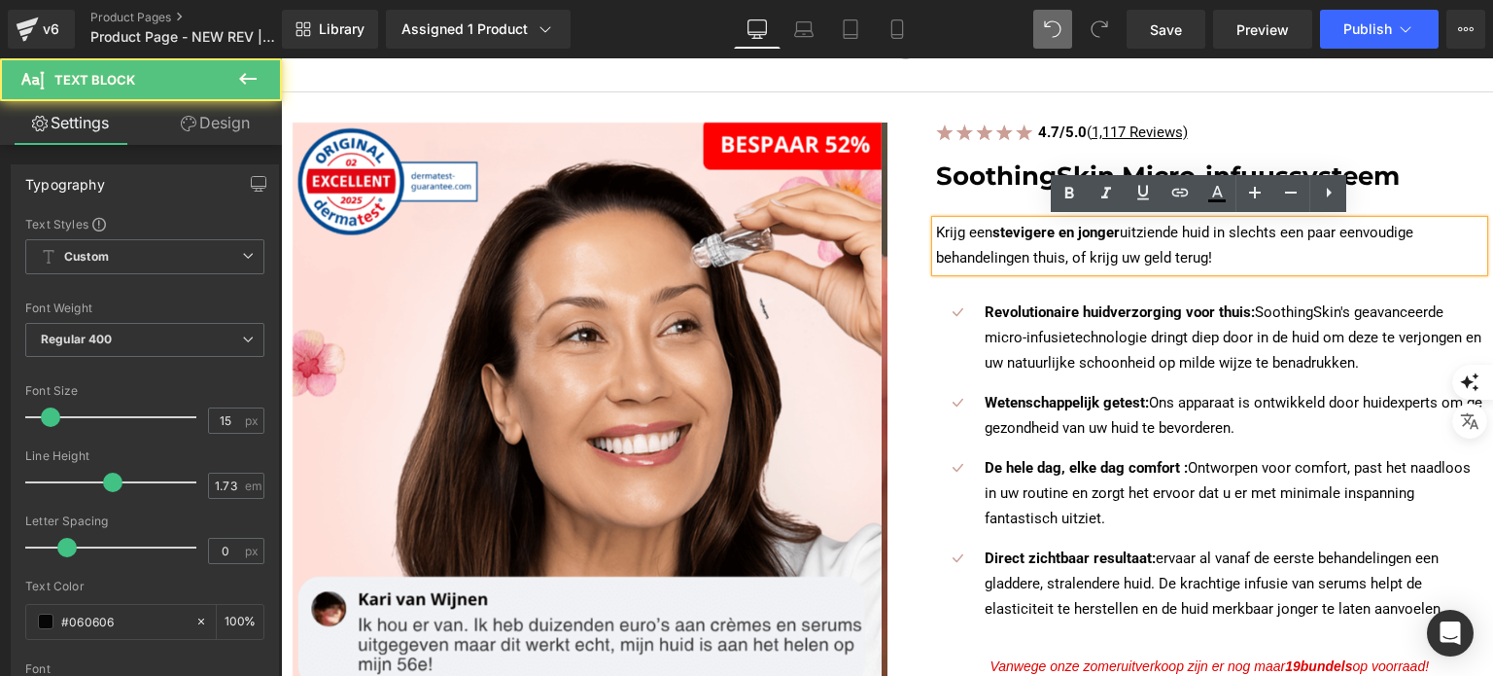
click at [1069, 249] on p "Krijg een stevigere en jonger uitziende huid in slechts een paar eenvoudige beh…" at bounding box center [1210, 246] width 548 height 51
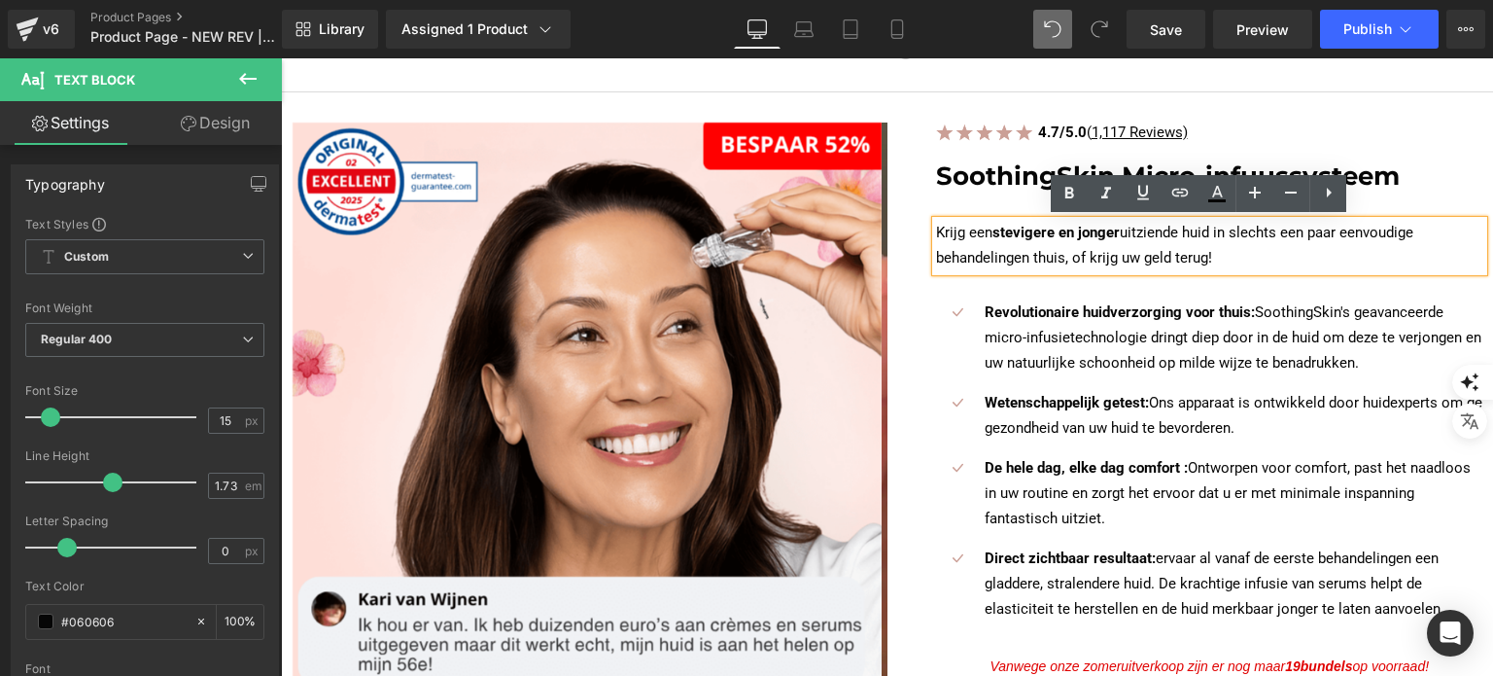
drag, startPoint x: 1069, startPoint y: 249, endPoint x: 1217, endPoint y: 251, distance: 147.8
click at [1074, 196] on icon at bounding box center [1069, 193] width 23 height 23
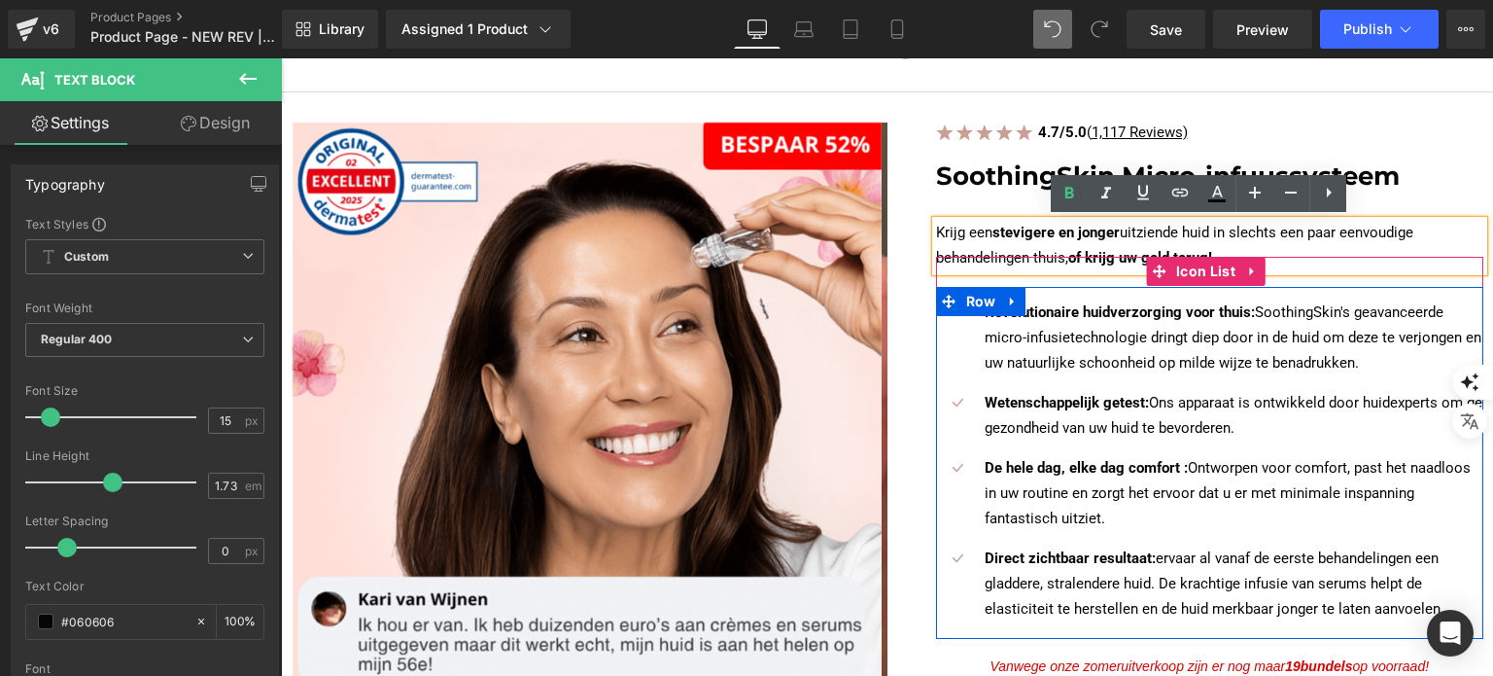
click at [997, 339] on p "Revolutionaire huidverzorging voor thuis: SoothingSkin's geavanceerde micro-inf…" at bounding box center [1235, 338] width 500 height 76
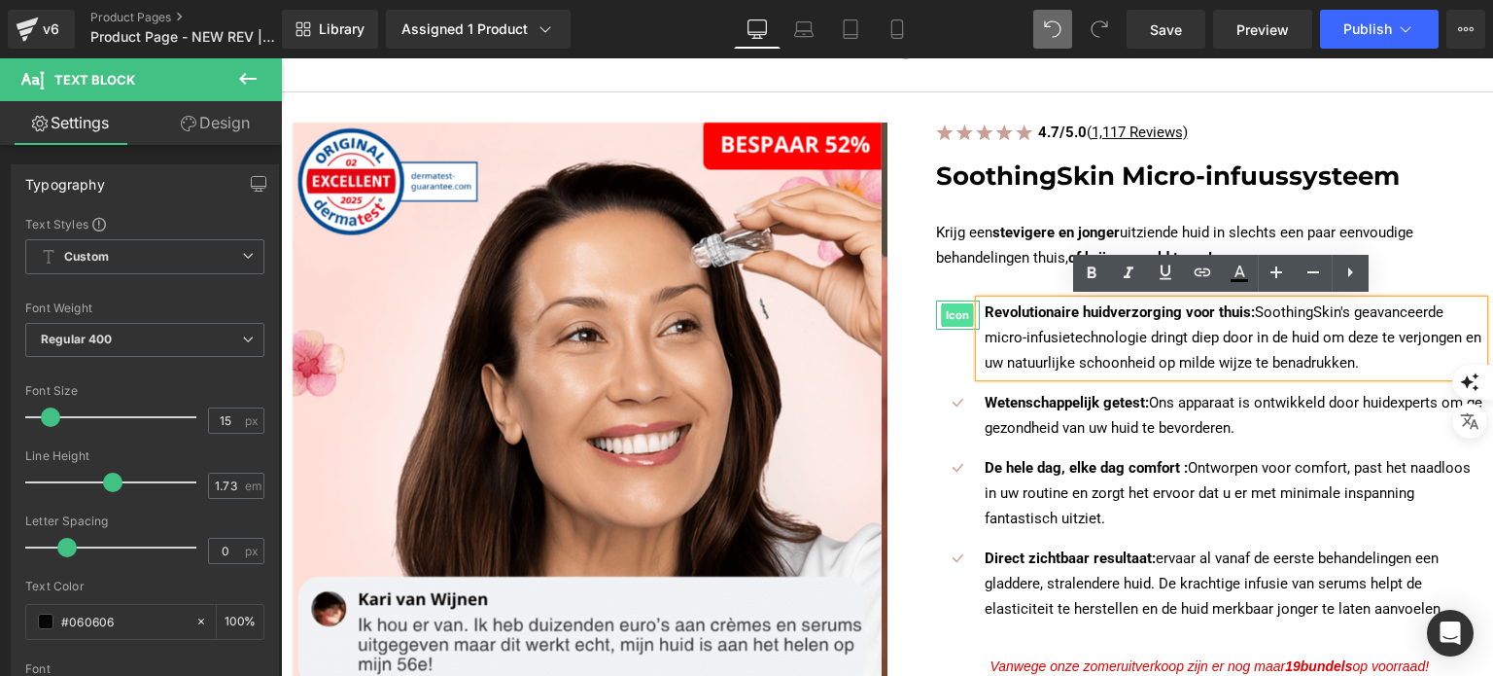
click at [953, 318] on span "Icon" at bounding box center [958, 314] width 32 height 23
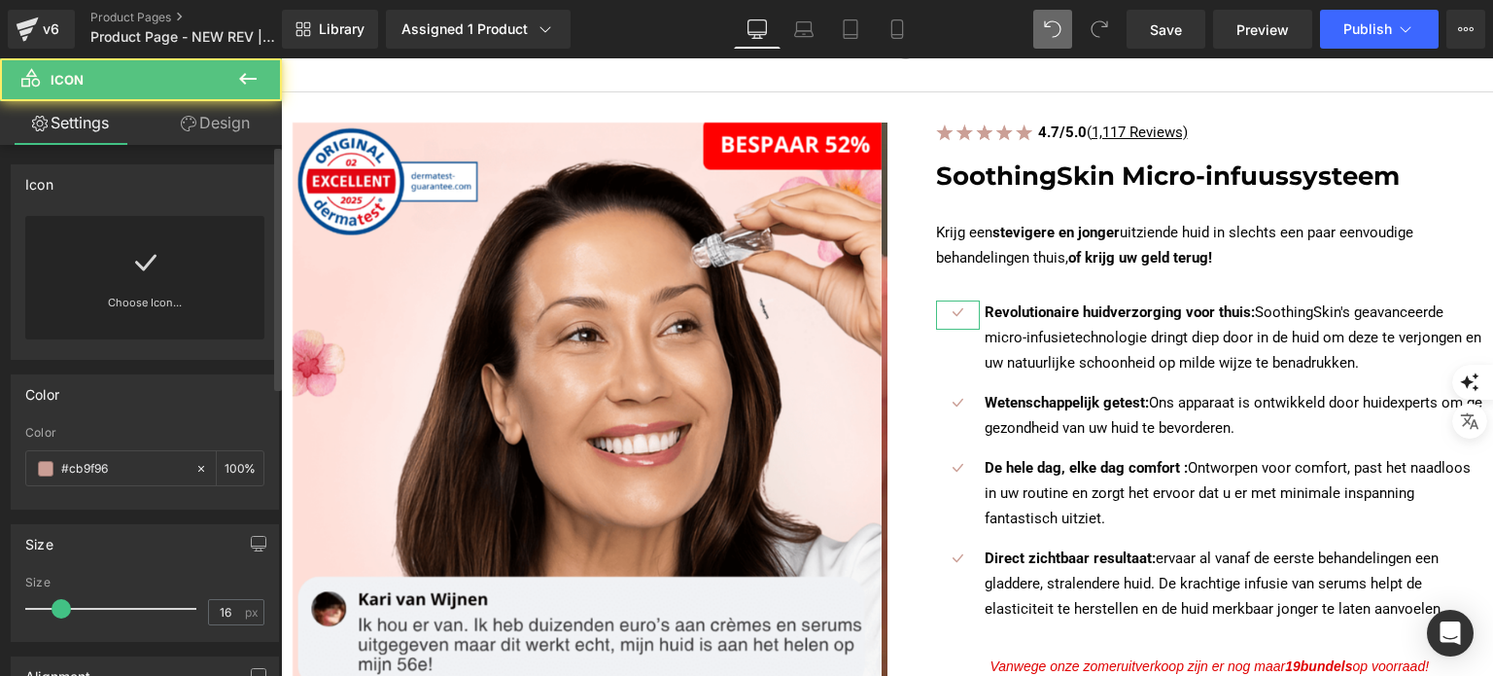
click at [118, 306] on link "Choose Icon..." at bounding box center [144, 317] width 239 height 46
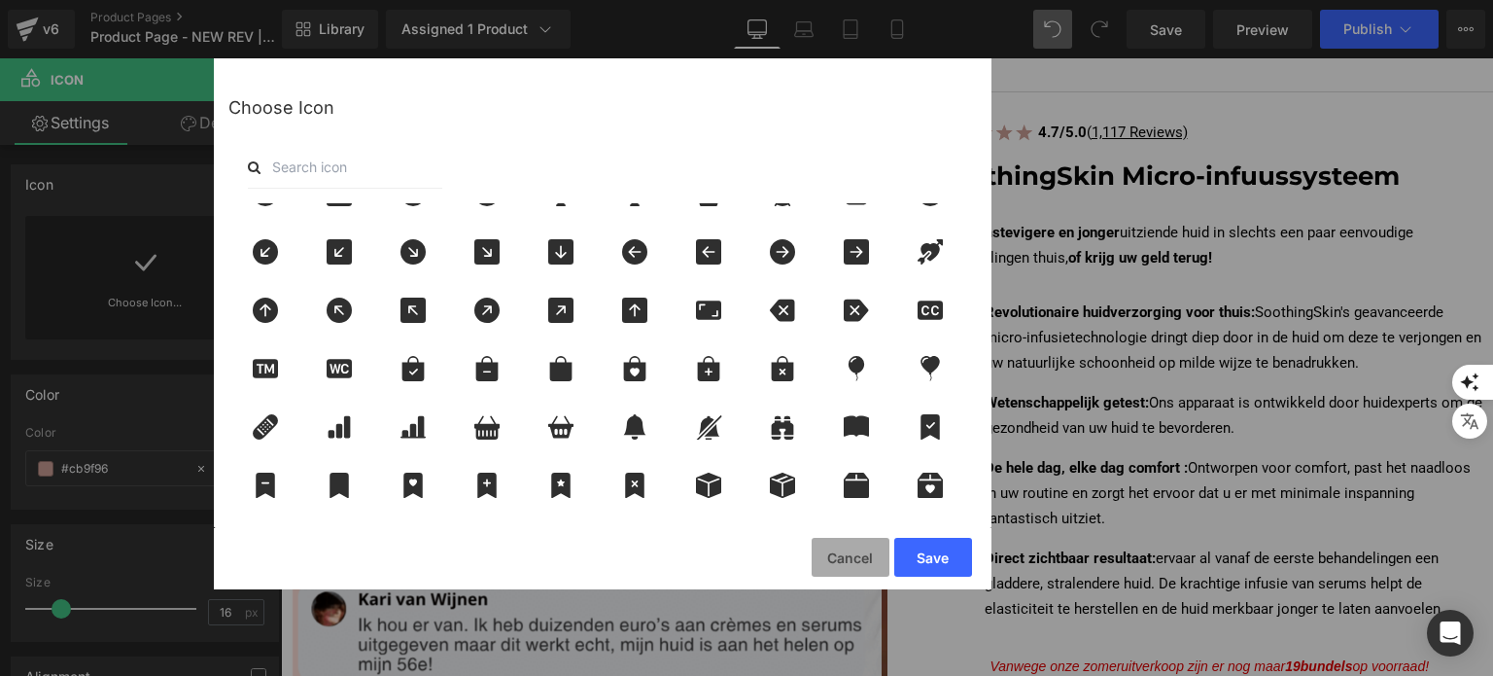
click at [872, 559] on button "Cancel" at bounding box center [851, 557] width 78 height 39
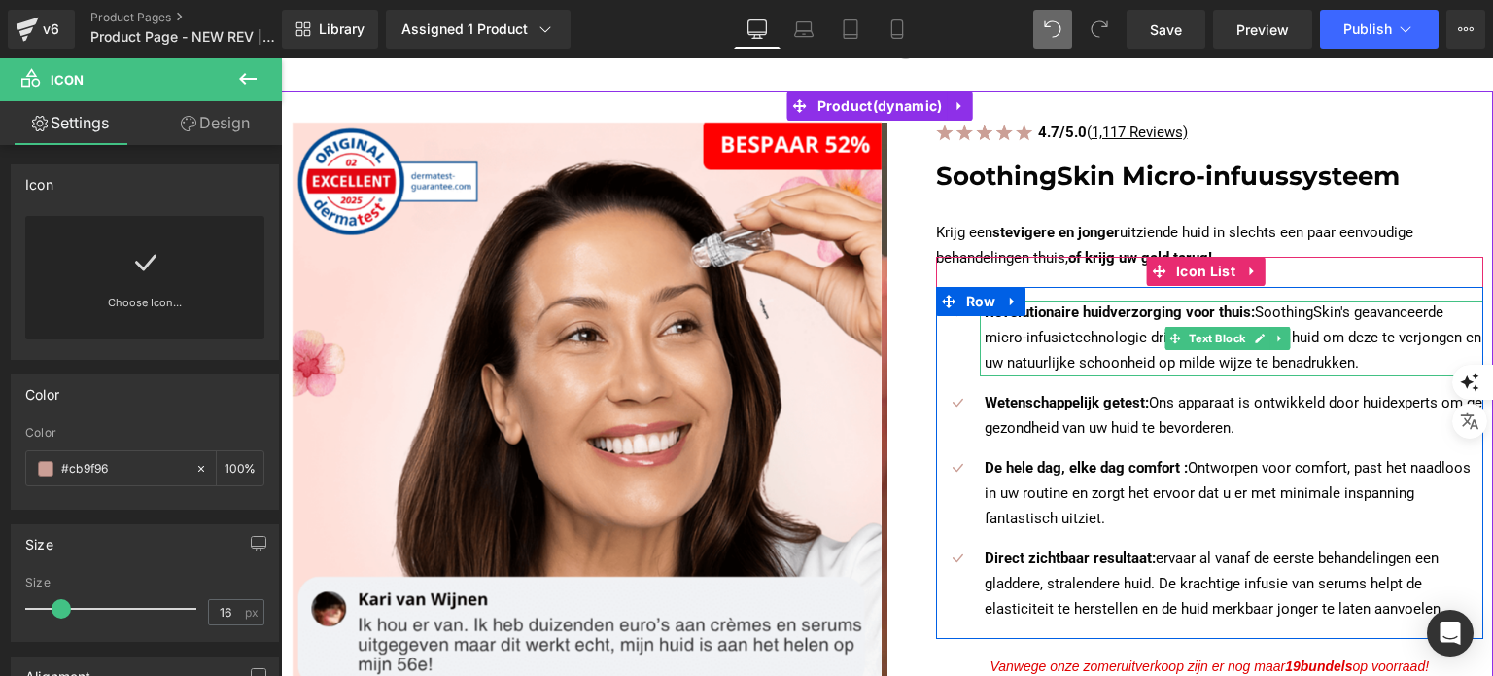
click at [1097, 328] on p "Revolutionaire huidverzorging voor thuis: SoothingSkin's geavanceerde micro-inf…" at bounding box center [1235, 338] width 500 height 76
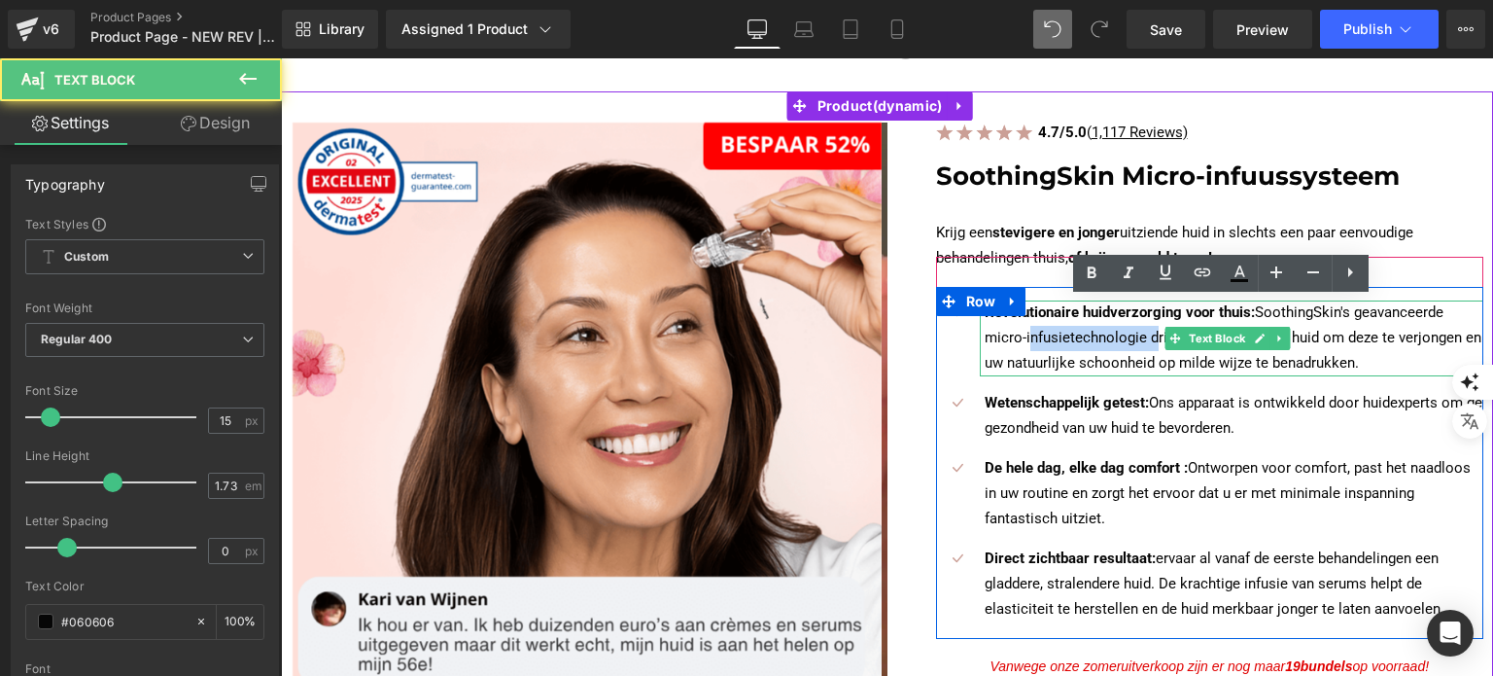
click at [1097, 328] on p "Revolutionaire huidverzorging voor thuis: SoothingSkin's geavanceerde micro-inf…" at bounding box center [1235, 338] width 500 height 76
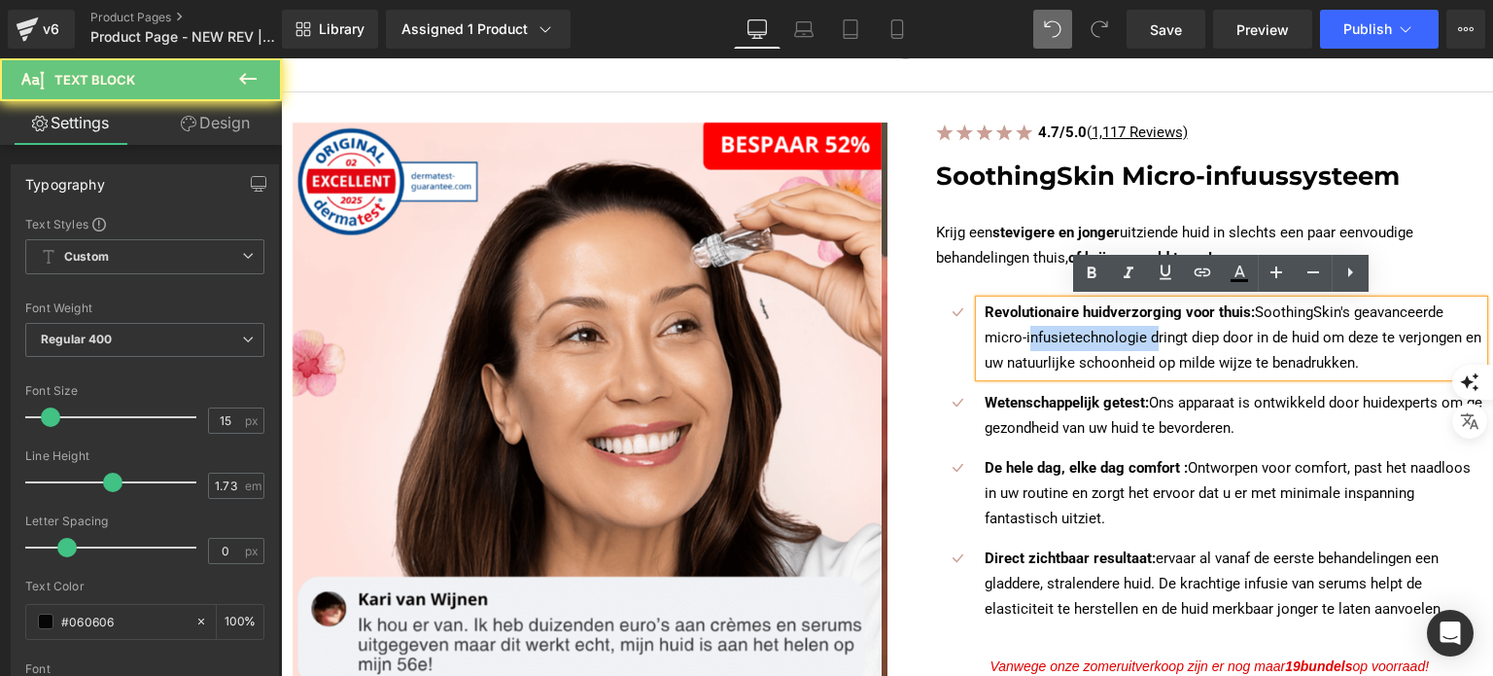
click at [1097, 328] on p "Revolutionaire huidverzorging voor thuis: SoothingSkin's geavanceerde micro-inf…" at bounding box center [1235, 338] width 500 height 76
paste div
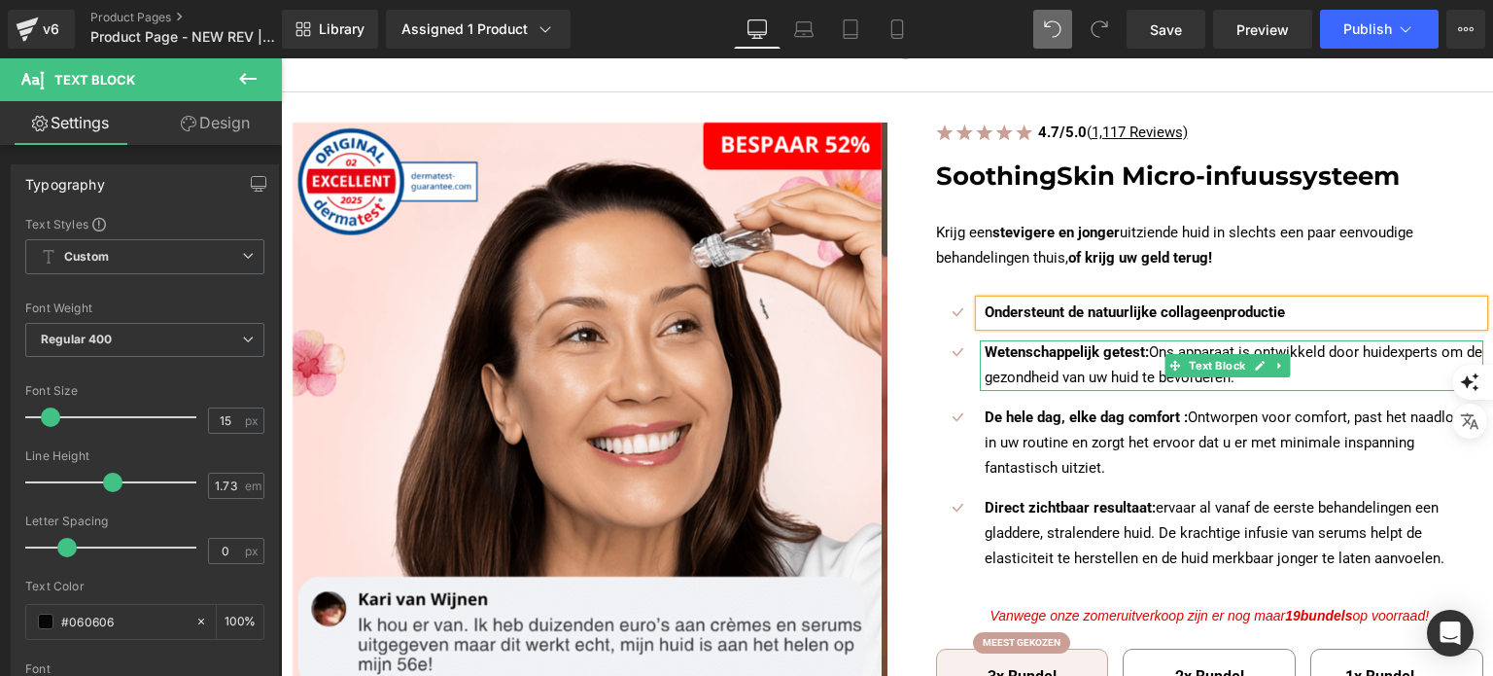
click at [1023, 363] on p "Wetenschappelijk getest: Ons apparaat is ontwikkeld door huidexperts om de gezo…" at bounding box center [1235, 365] width 500 height 51
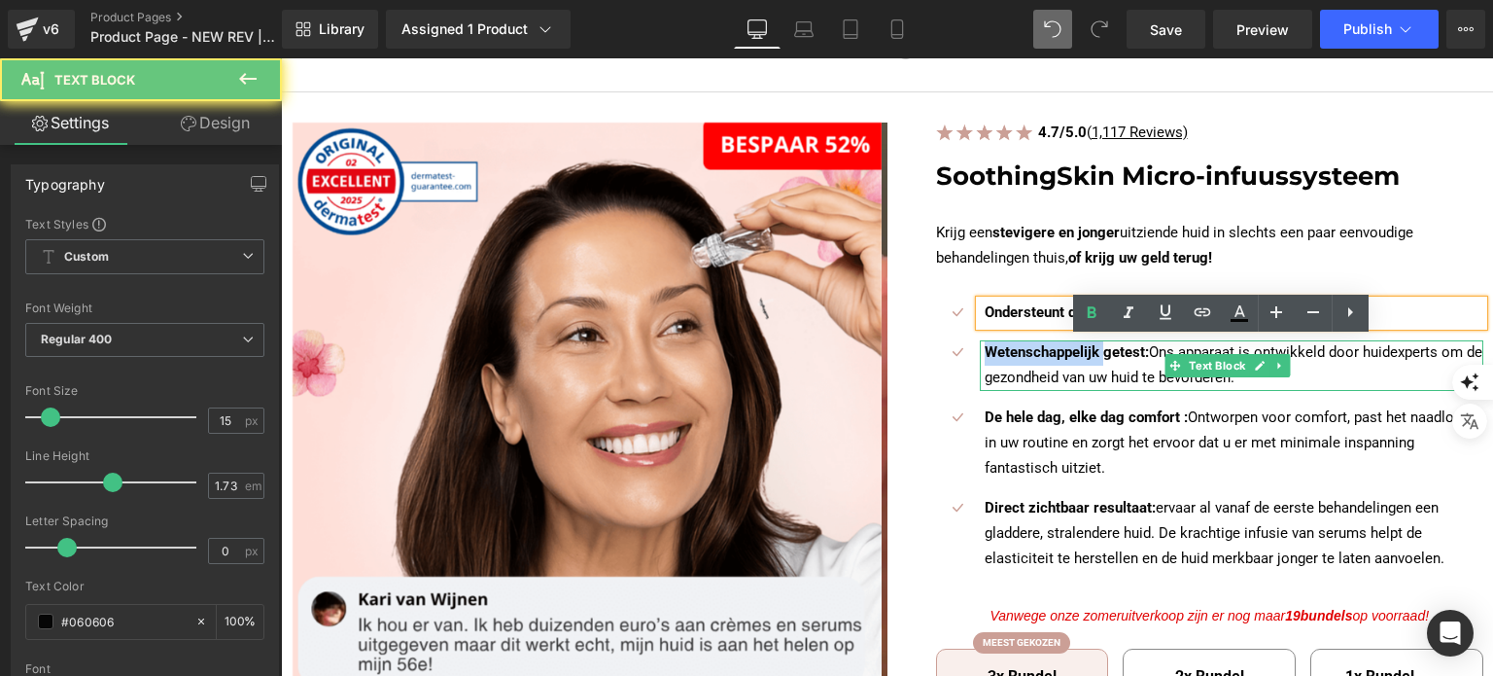
click at [1023, 363] on p "Wetenschappelijk getest: Ons apparaat is ontwikkeld door huidexperts om de gezo…" at bounding box center [1235, 365] width 500 height 51
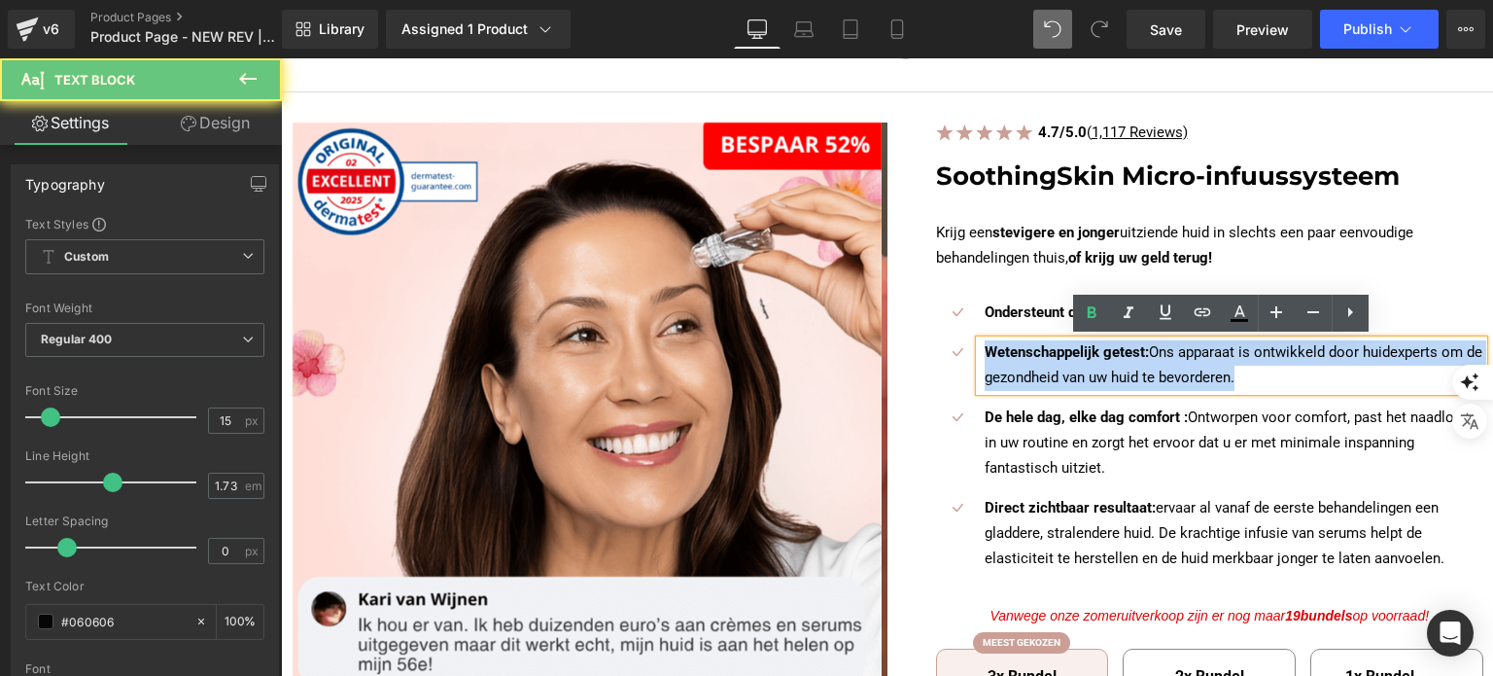
click at [1023, 363] on p "Wetenschappelijk getest: Ons apparaat is ontwikkeld door huidexperts om de gezo…" at bounding box center [1235, 365] width 500 height 51
paste div
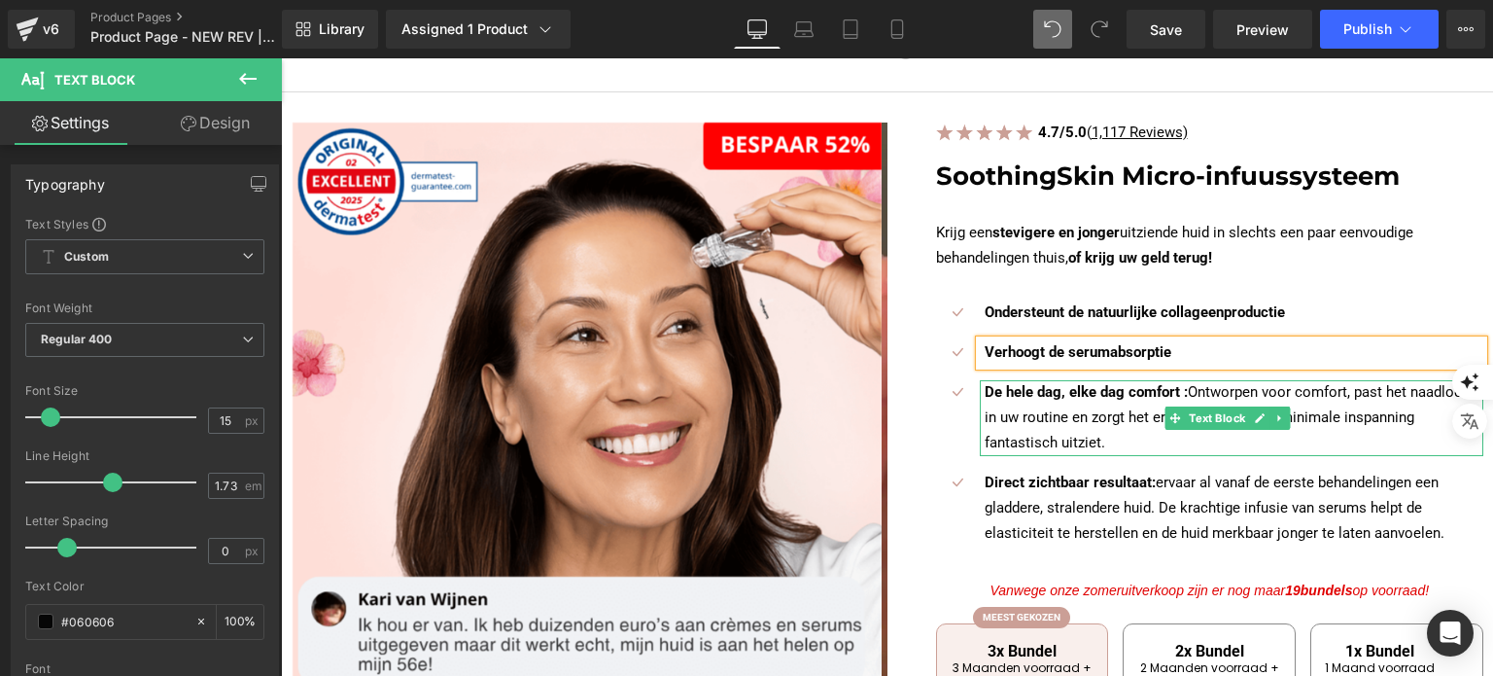
click at [1035, 407] on p "De hele dag, elke dag comfort : Ontworpen voor comfort, past het naadloos in uw…" at bounding box center [1235, 418] width 500 height 76
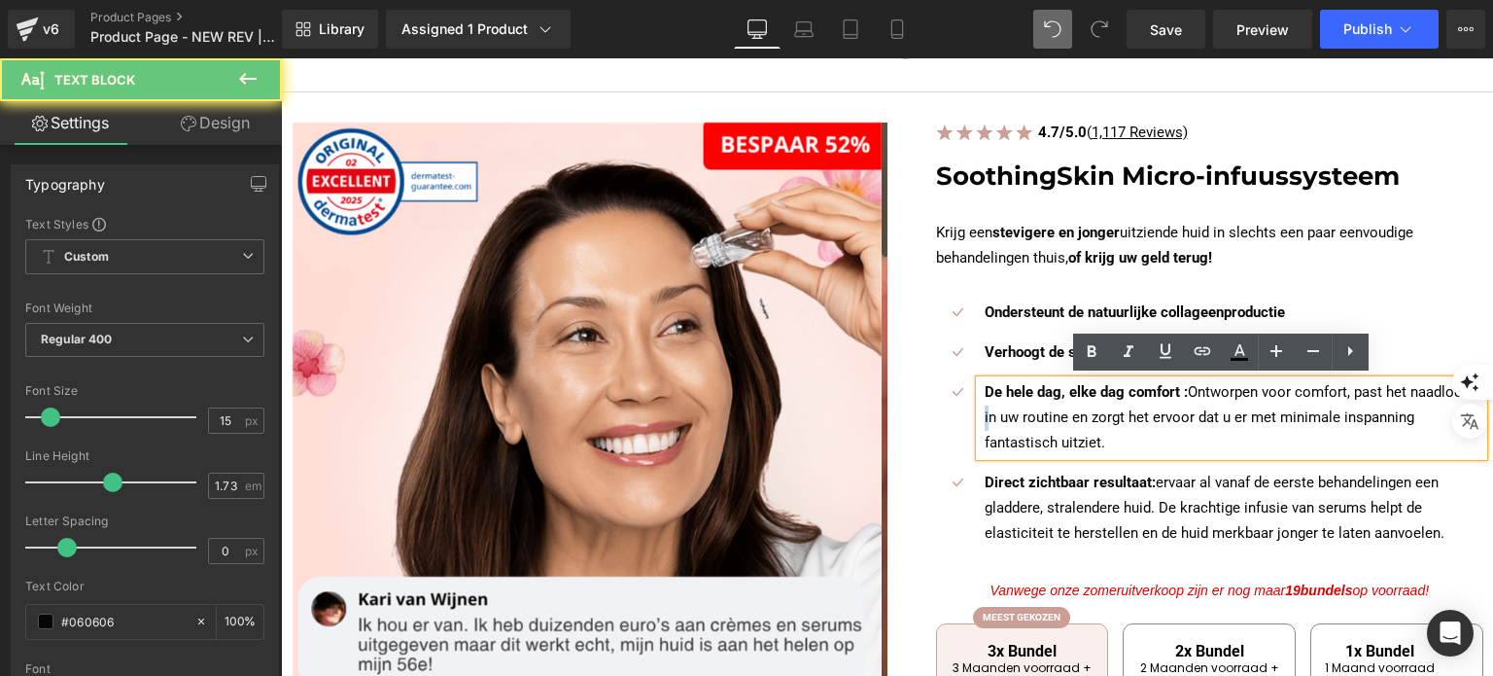
click at [1035, 407] on p "De hele dag, elke dag comfort : Ontworpen voor comfort, past het naadloos in uw…" at bounding box center [1235, 418] width 500 height 76
paste div
click at [1035, 407] on div "De hele dag, elke dag comfort : Ontworpen voor comfort, past het naadloos in uw…" at bounding box center [1232, 418] width 504 height 76
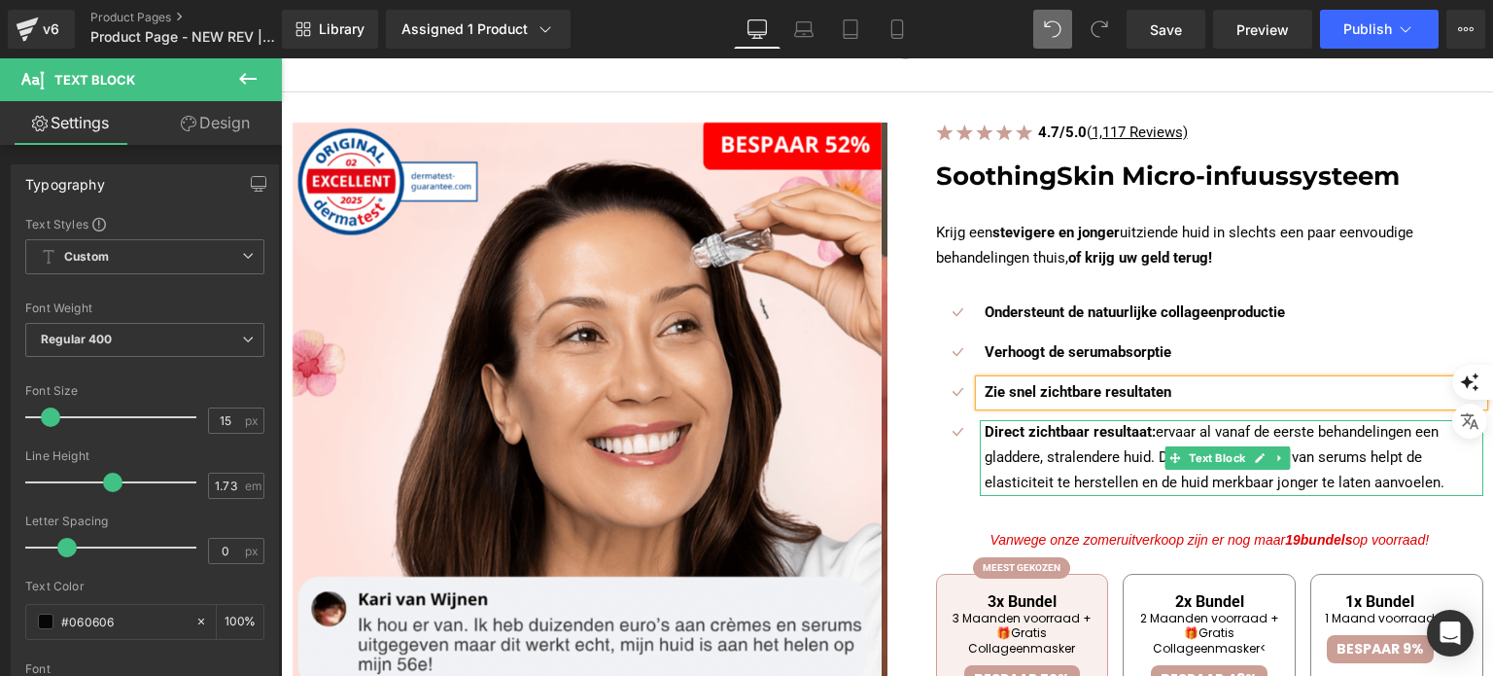
click at [1080, 448] on p "Direct zichtbaar resultaat: ervaar al vanaf de eerste behandelingen een gladder…" at bounding box center [1235, 458] width 500 height 76
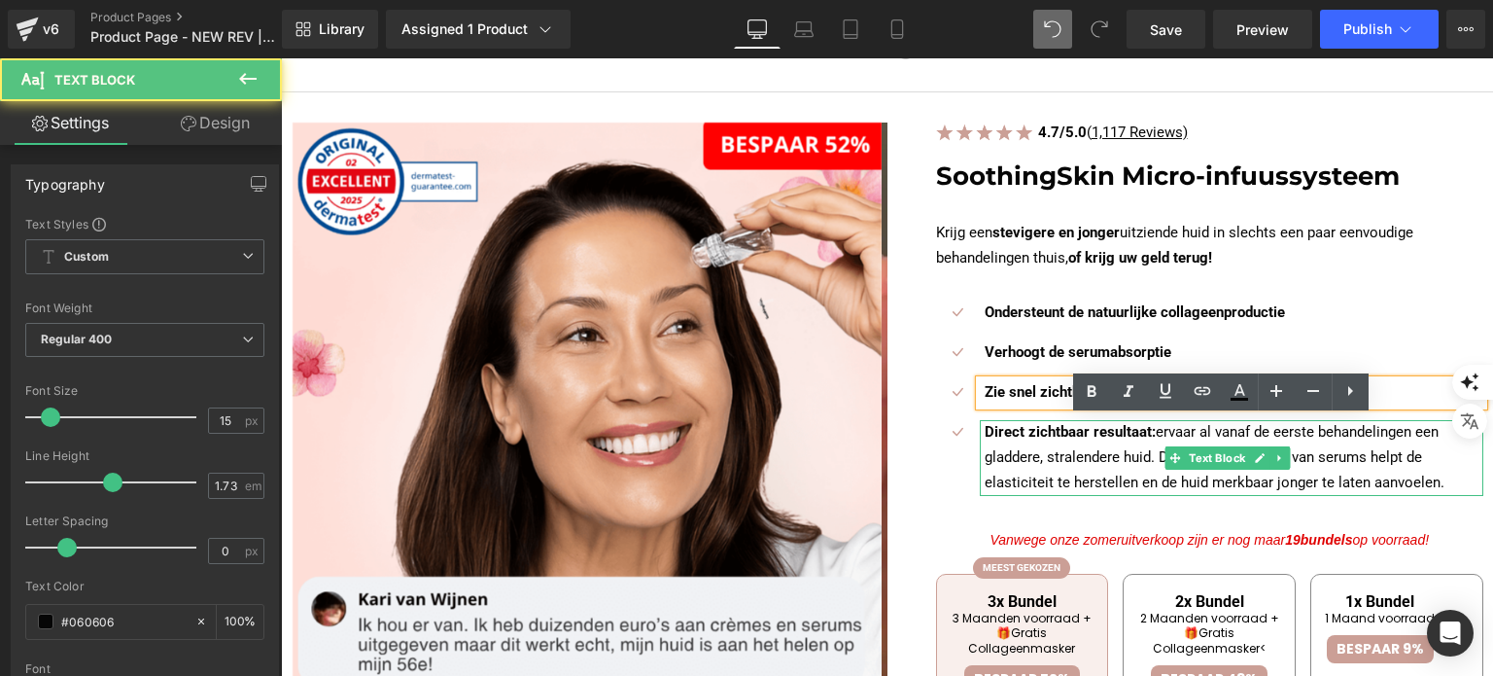
click at [1080, 448] on p "Direct zichtbaar resultaat: ervaar al vanaf de eerste behandelingen een gladder…" at bounding box center [1235, 458] width 500 height 76
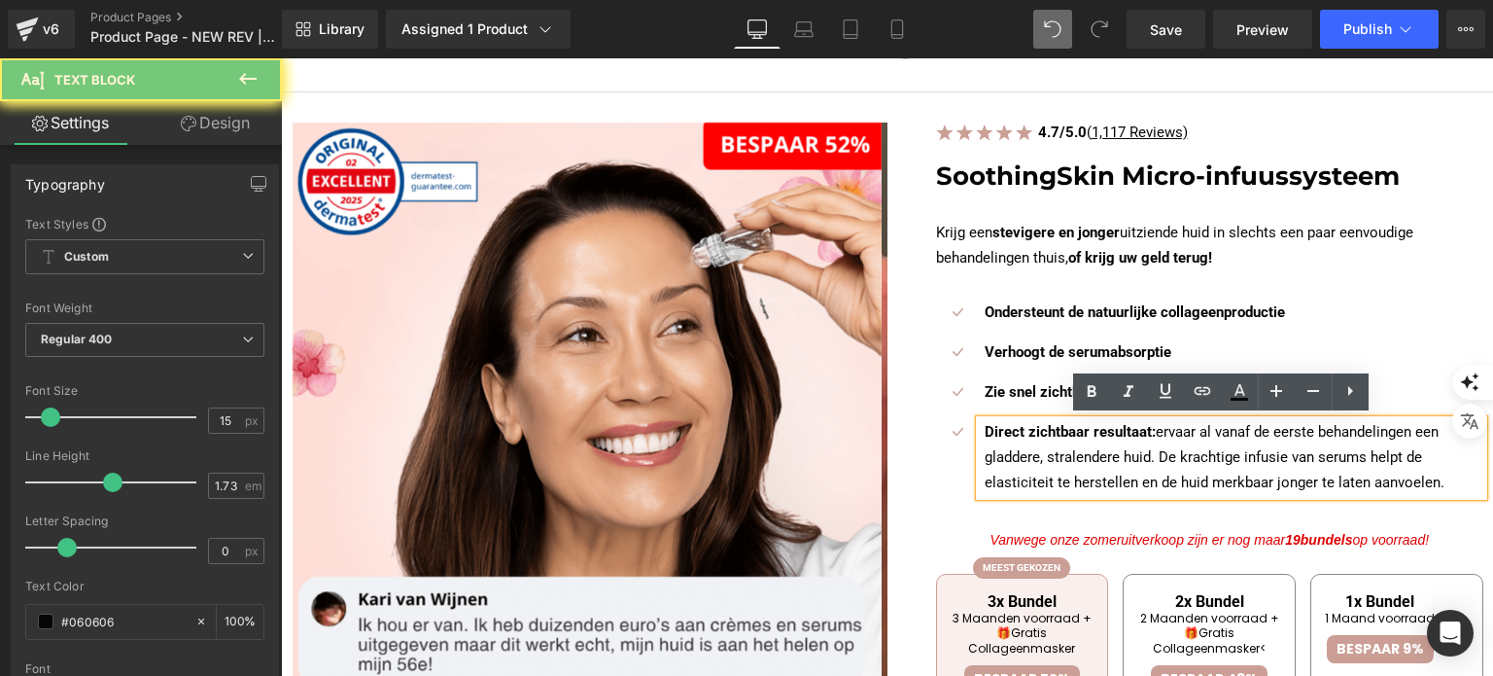
click at [1080, 448] on p "Direct zichtbaar resultaat: ervaar al vanaf de eerste behandelingen een gladder…" at bounding box center [1235, 458] width 500 height 76
paste div
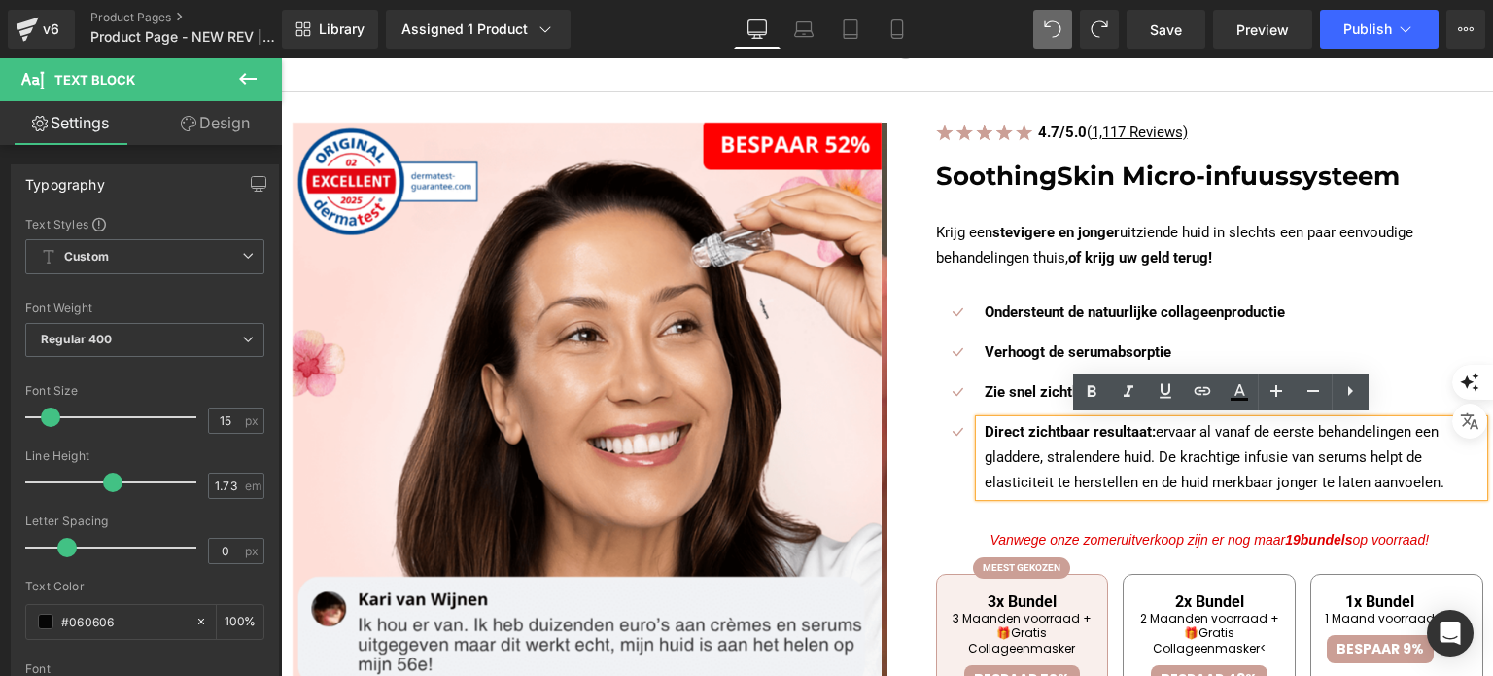
click at [1057, 452] on p "Direct zichtbaar resultaat: ervaar al vanaf de eerste behandelingen een gladder…" at bounding box center [1235, 458] width 500 height 76
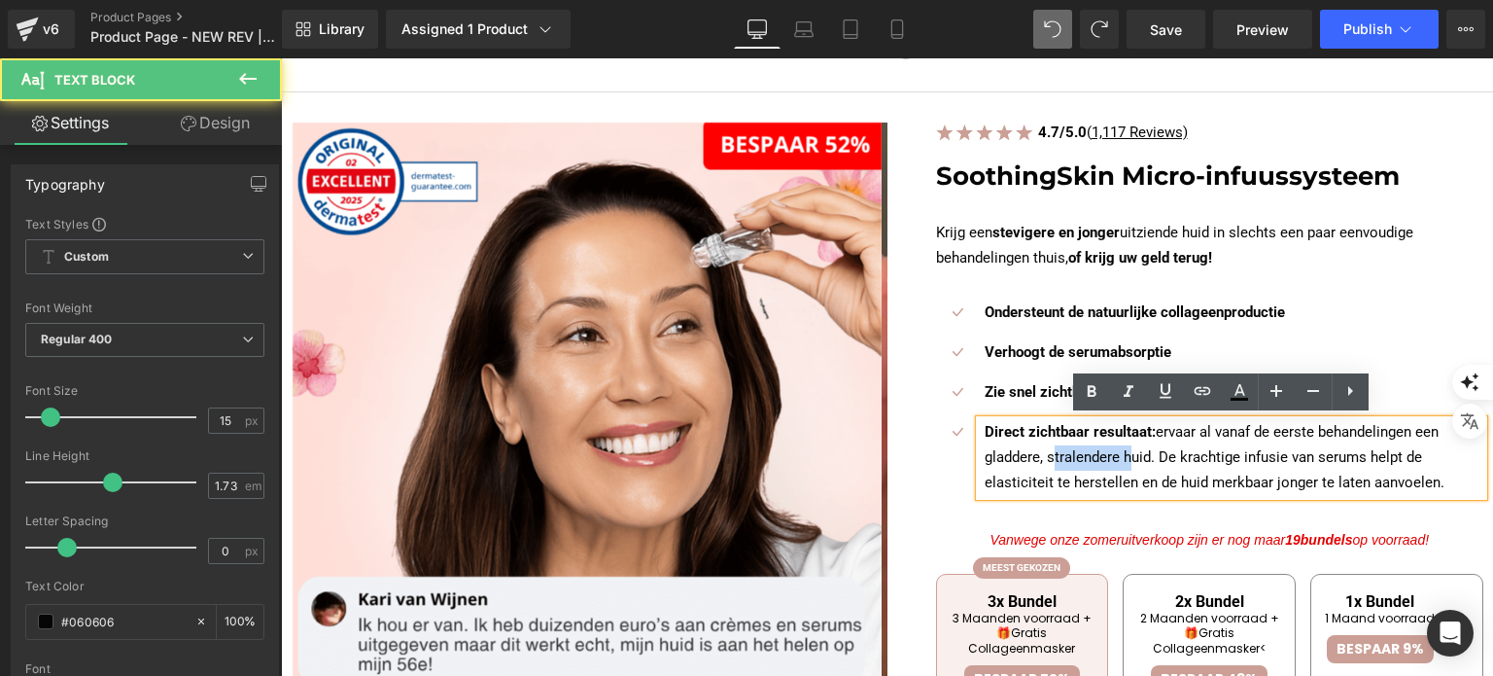
click at [1057, 452] on p "Direct zichtbaar resultaat: ervaar al vanaf de eerste behandelingen een gladder…" at bounding box center [1235, 458] width 500 height 76
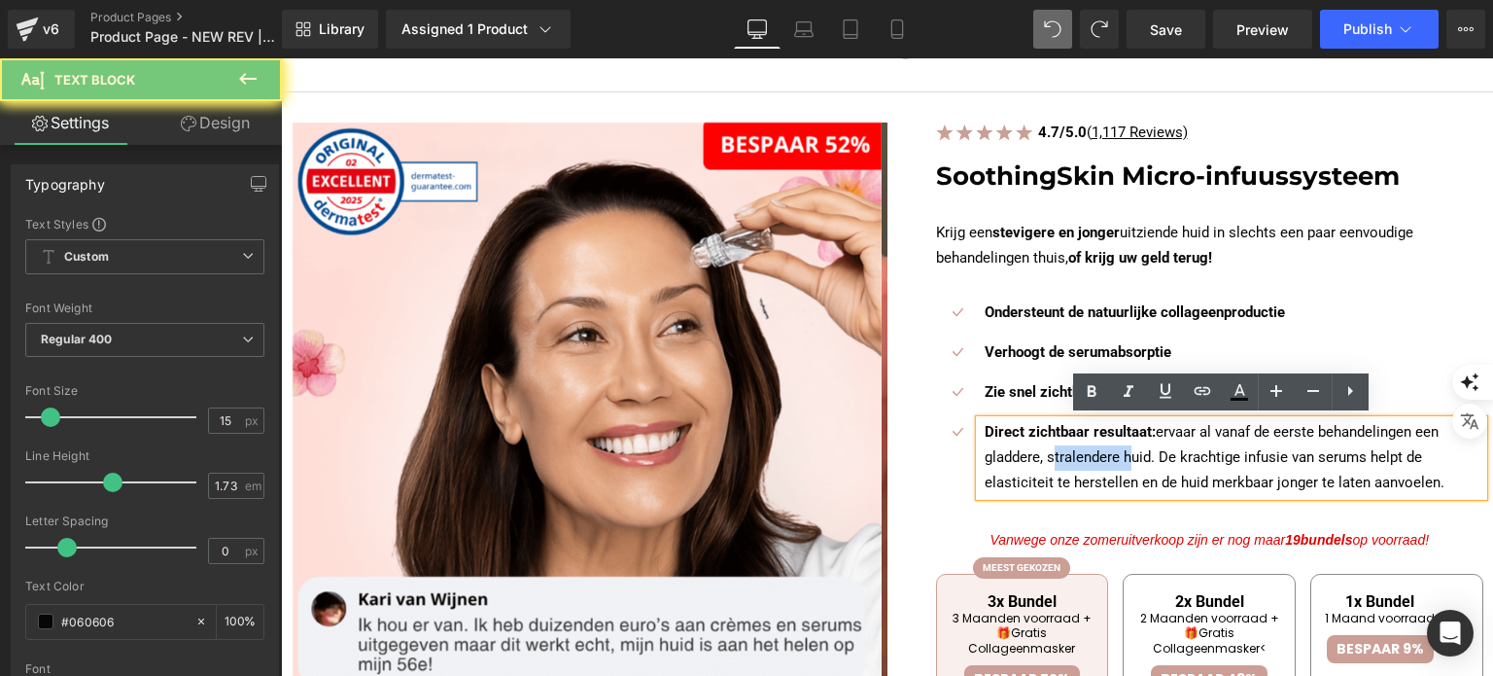
click at [1057, 452] on p "Direct zichtbaar resultaat: ervaar al vanaf de eerste behandelingen een gladder…" at bounding box center [1235, 458] width 500 height 76
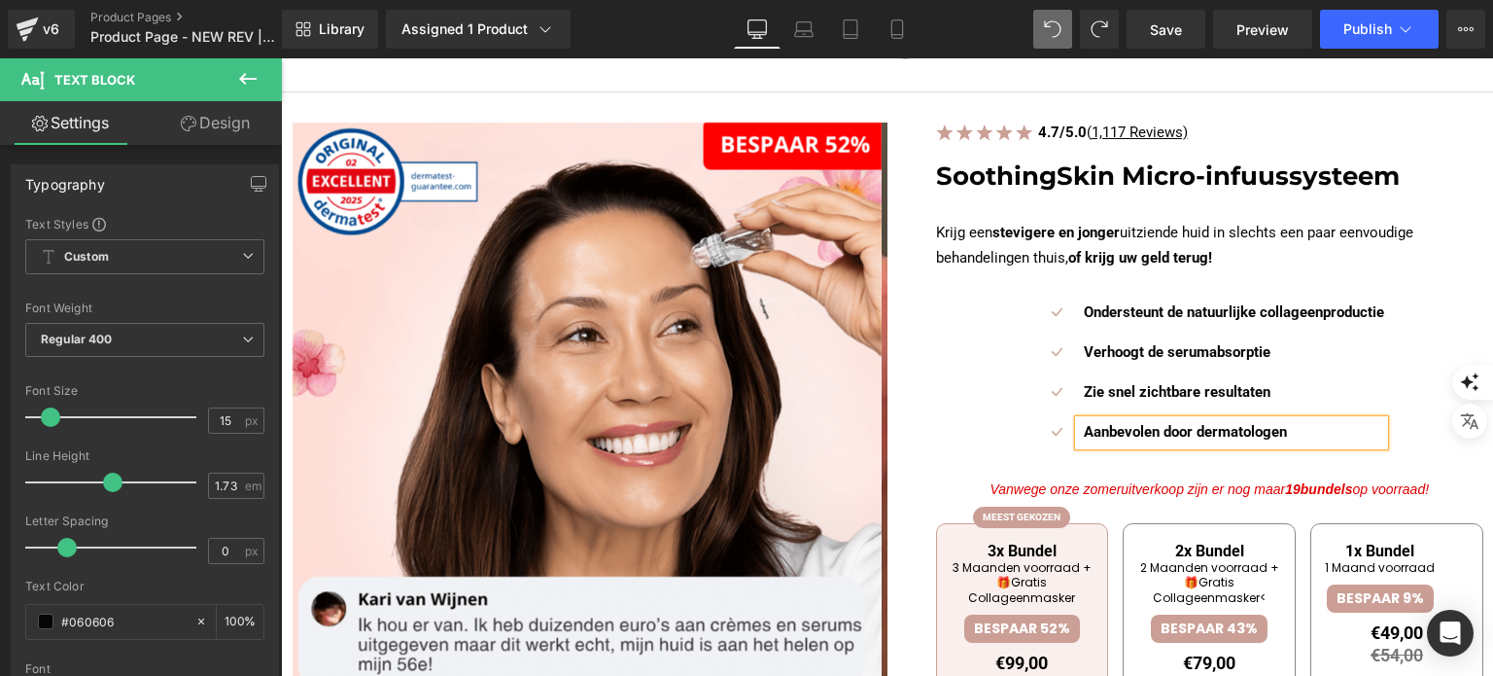
click at [1390, 339] on div "Icon Ondersteunt de natuurlijke collageenproductie Text Block Icon Verhoogt de …" at bounding box center [1210, 379] width 548 height 159
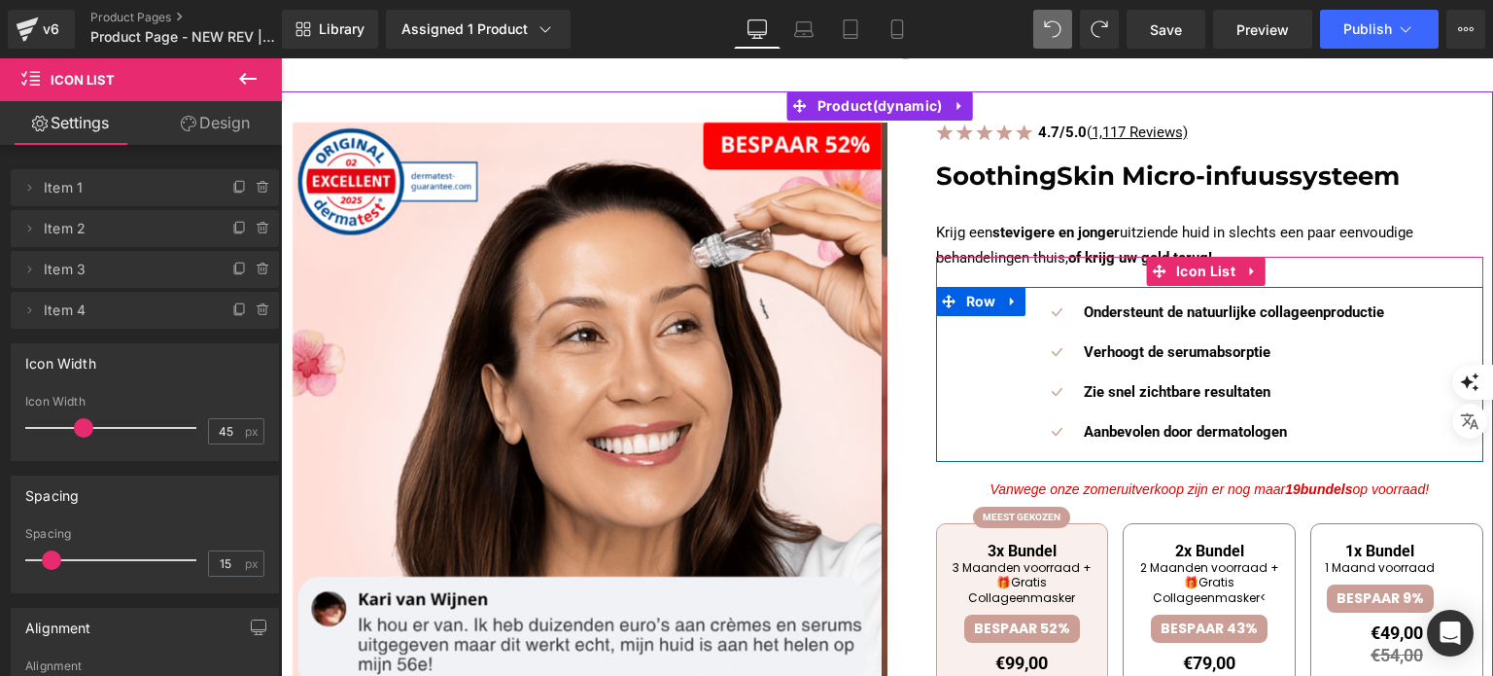
click at [955, 330] on div "Icon Ondersteunt de natuurlijke collageenproductie Text Block Icon Verhoogt de …" at bounding box center [1210, 379] width 548 height 159
click at [946, 357] on div "Icon Ondersteunt de natuurlijke collageenproductie Text Block Icon Verhoogt de …" at bounding box center [1210, 379] width 548 height 159
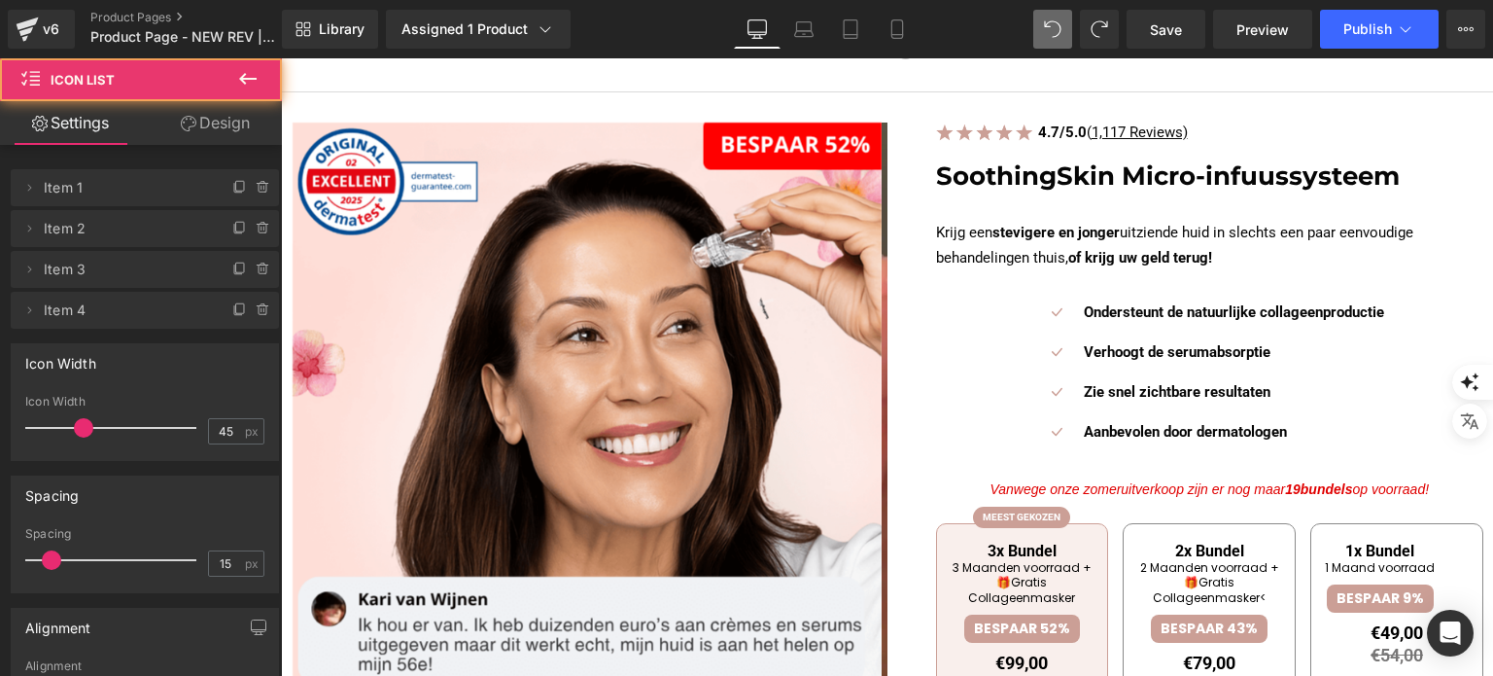
click at [218, 121] on link "Design" at bounding box center [215, 123] width 141 height 44
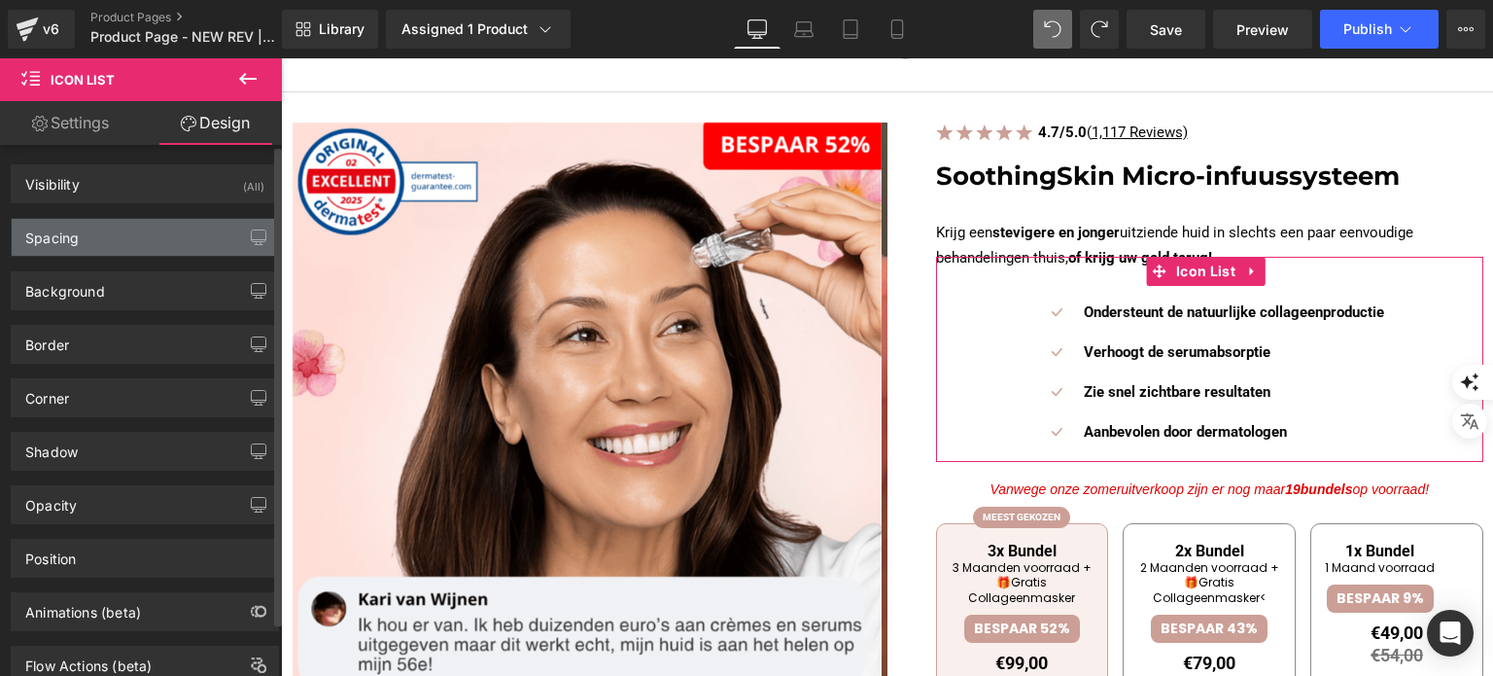
click at [114, 240] on div "Spacing" at bounding box center [145, 237] width 266 height 37
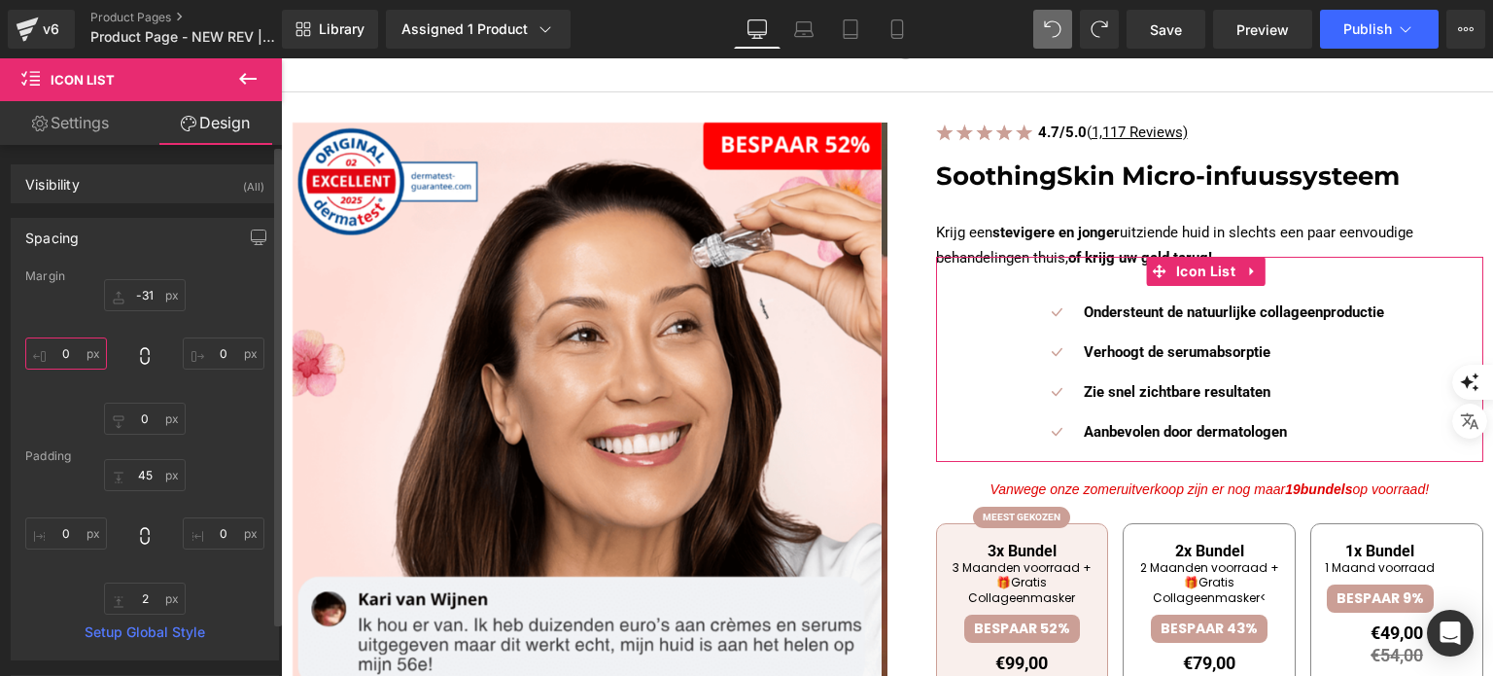
click at [66, 348] on input "0" at bounding box center [66, 353] width 82 height 32
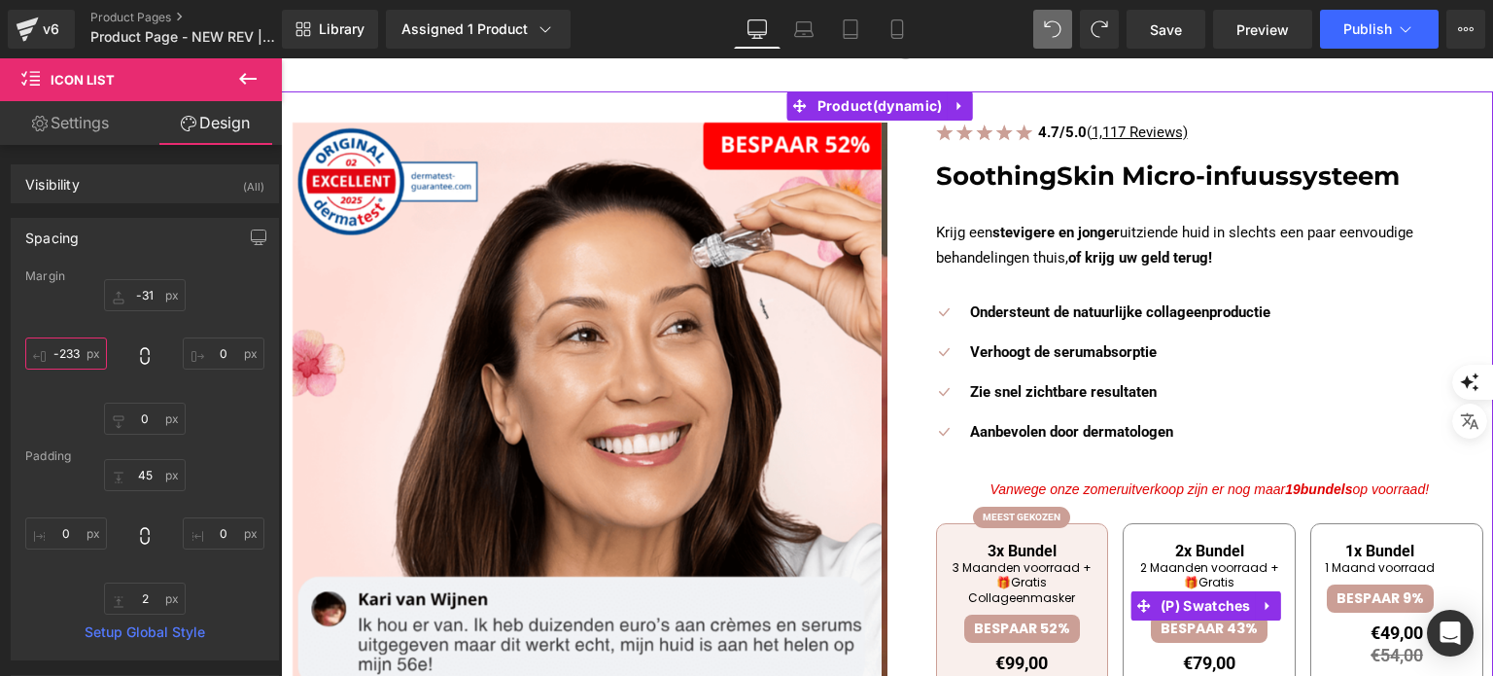
scroll to position [194, 0]
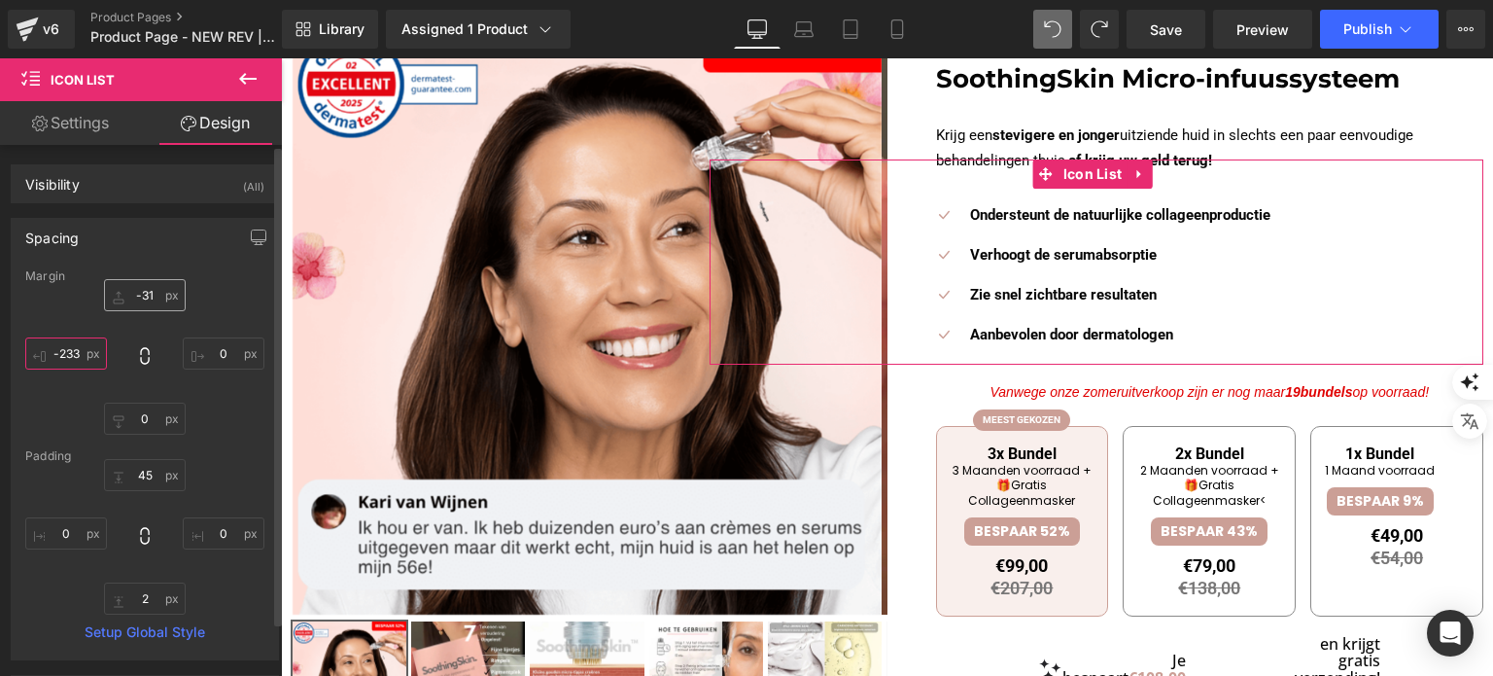
type input "-233"
click at [145, 294] on input "-31" at bounding box center [145, 295] width 82 height 32
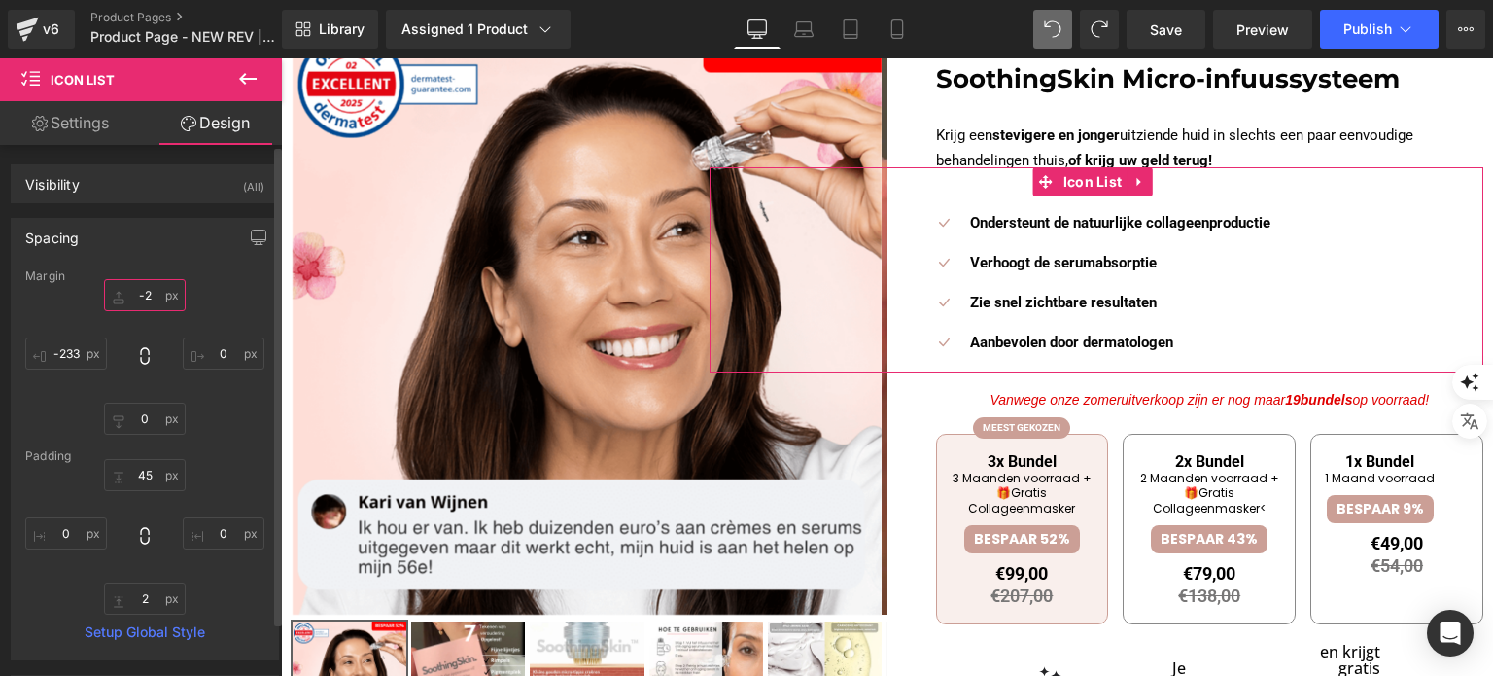
type input "-"
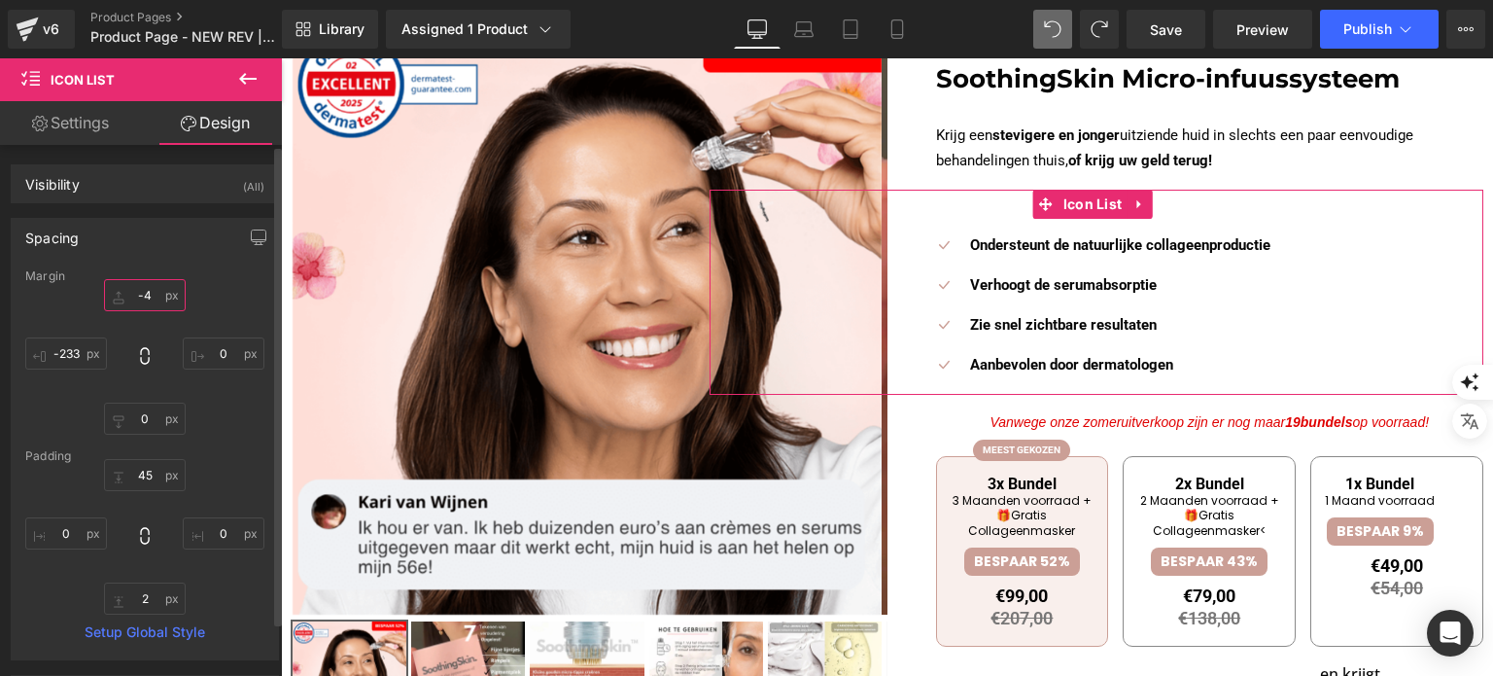
type input "-40"
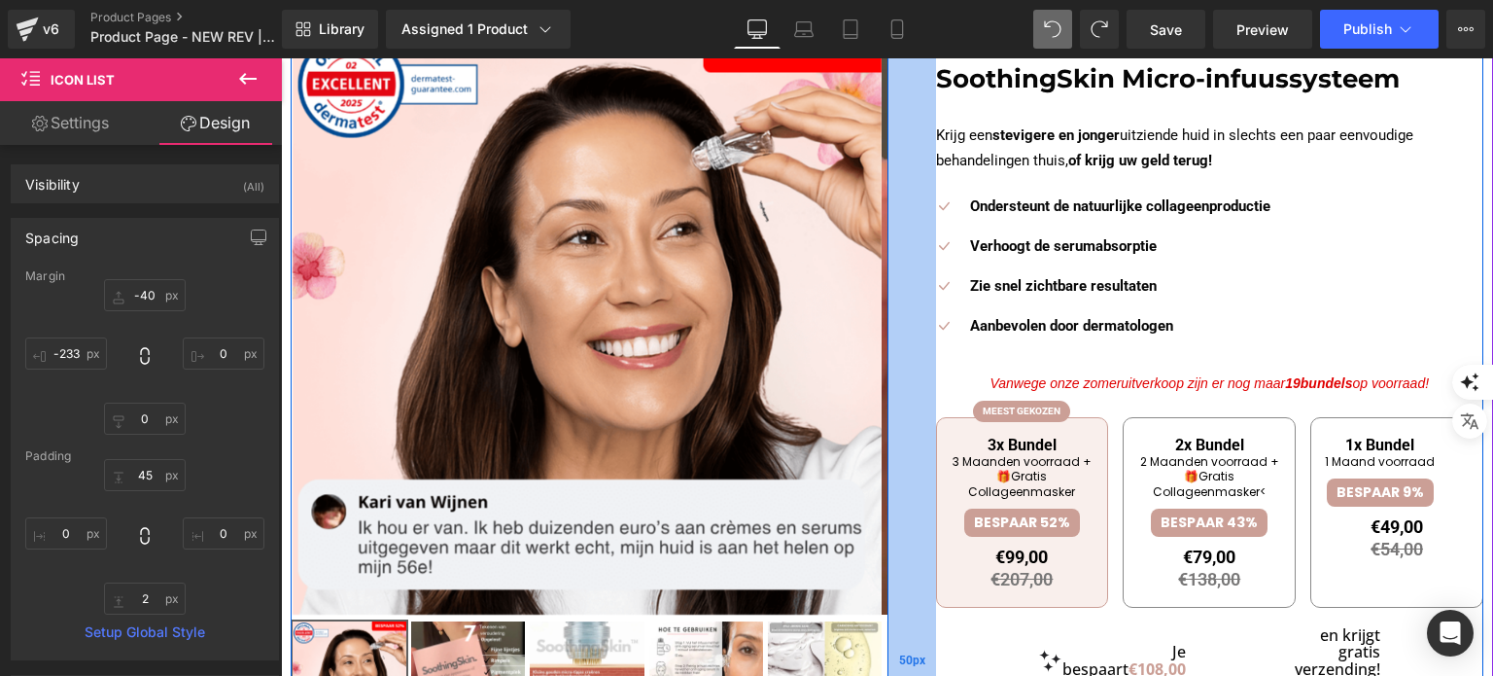
click at [901, 518] on div "50px" at bounding box center [911, 659] width 49 height 1273
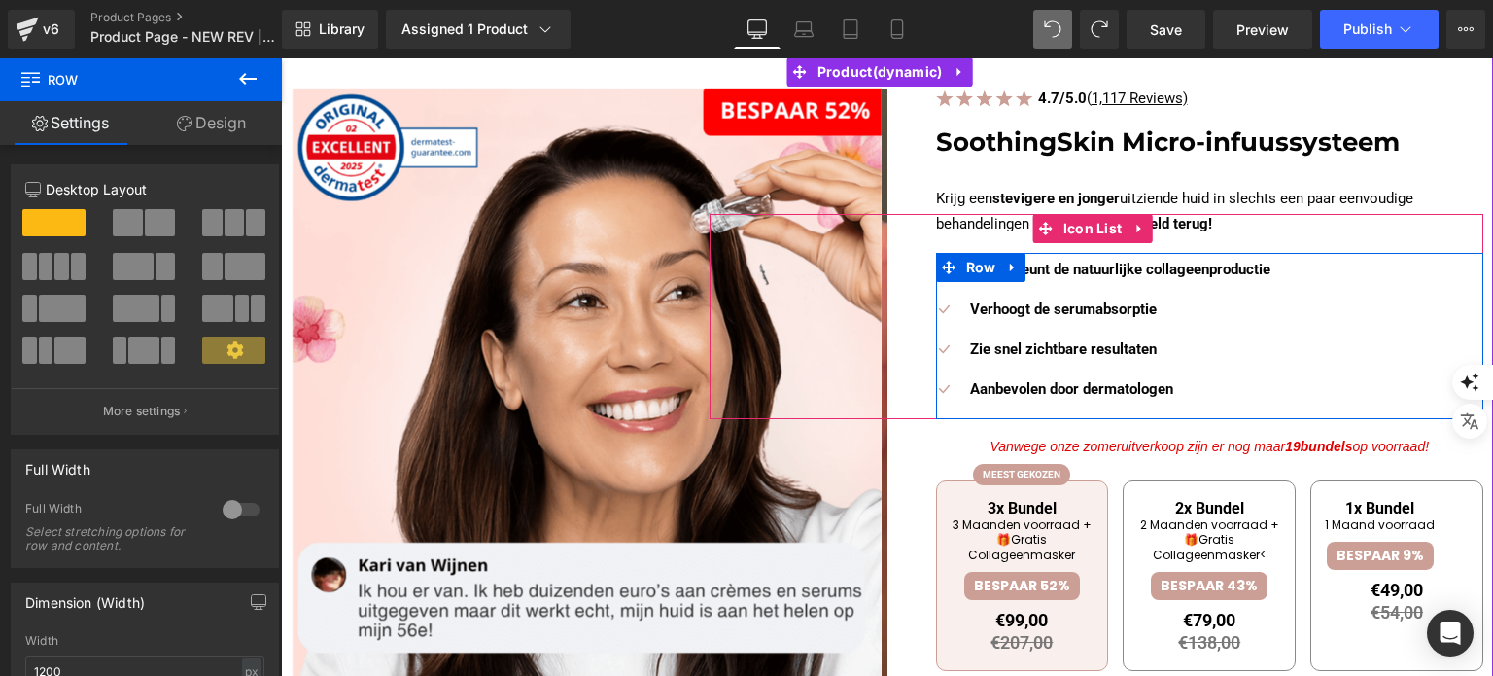
scroll to position [97, 0]
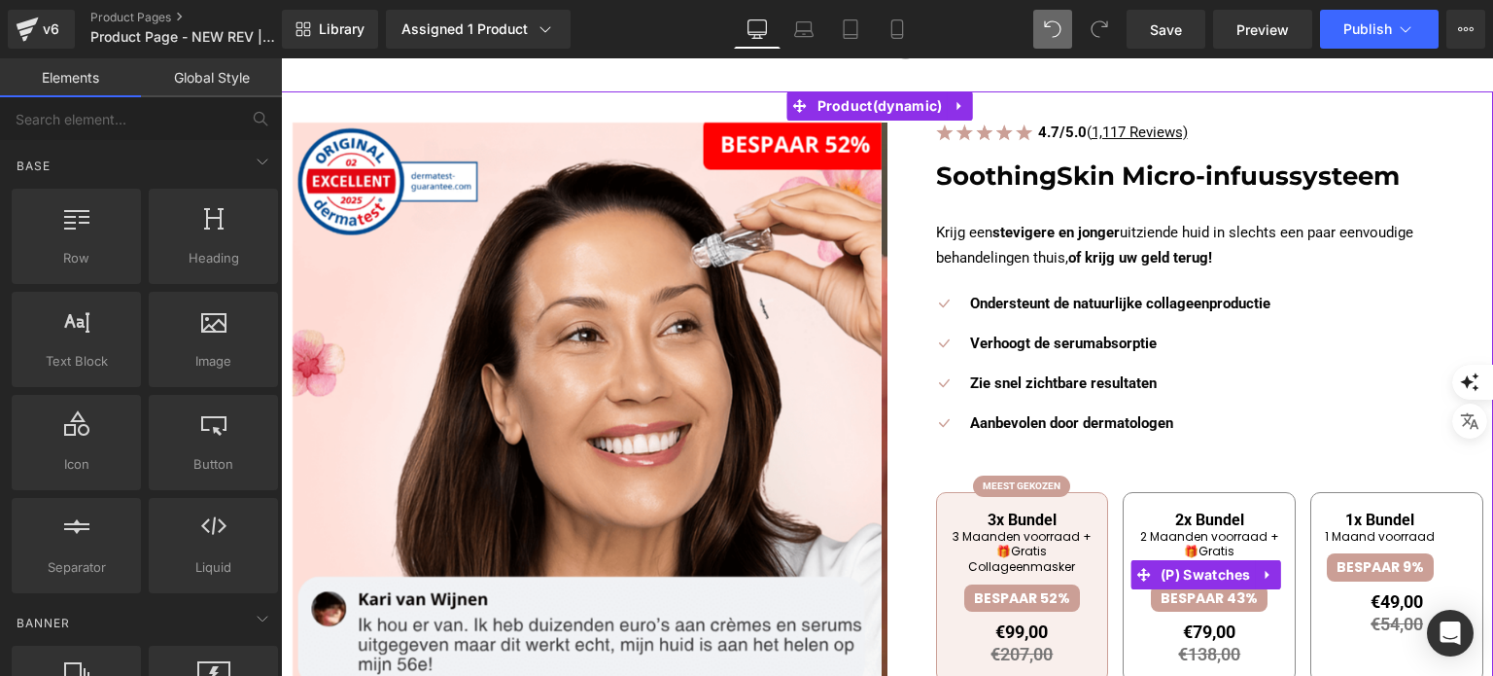
click at [1100, 501] on div "3x Bundel 3 Maanden voorraad + 🎁Gratis Collageenmasker BESPAAR 52% €99,00 €207,…" at bounding box center [1210, 584] width 548 height 225
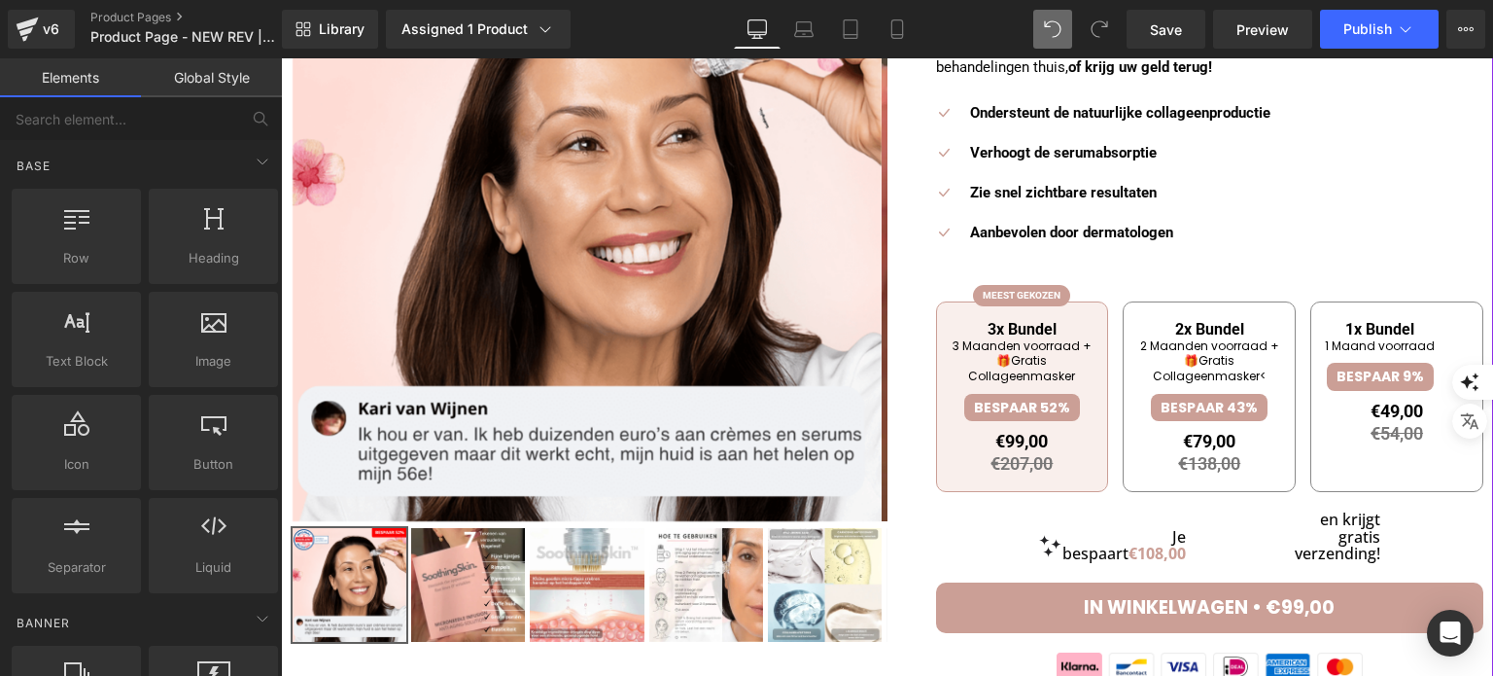
scroll to position [292, 0]
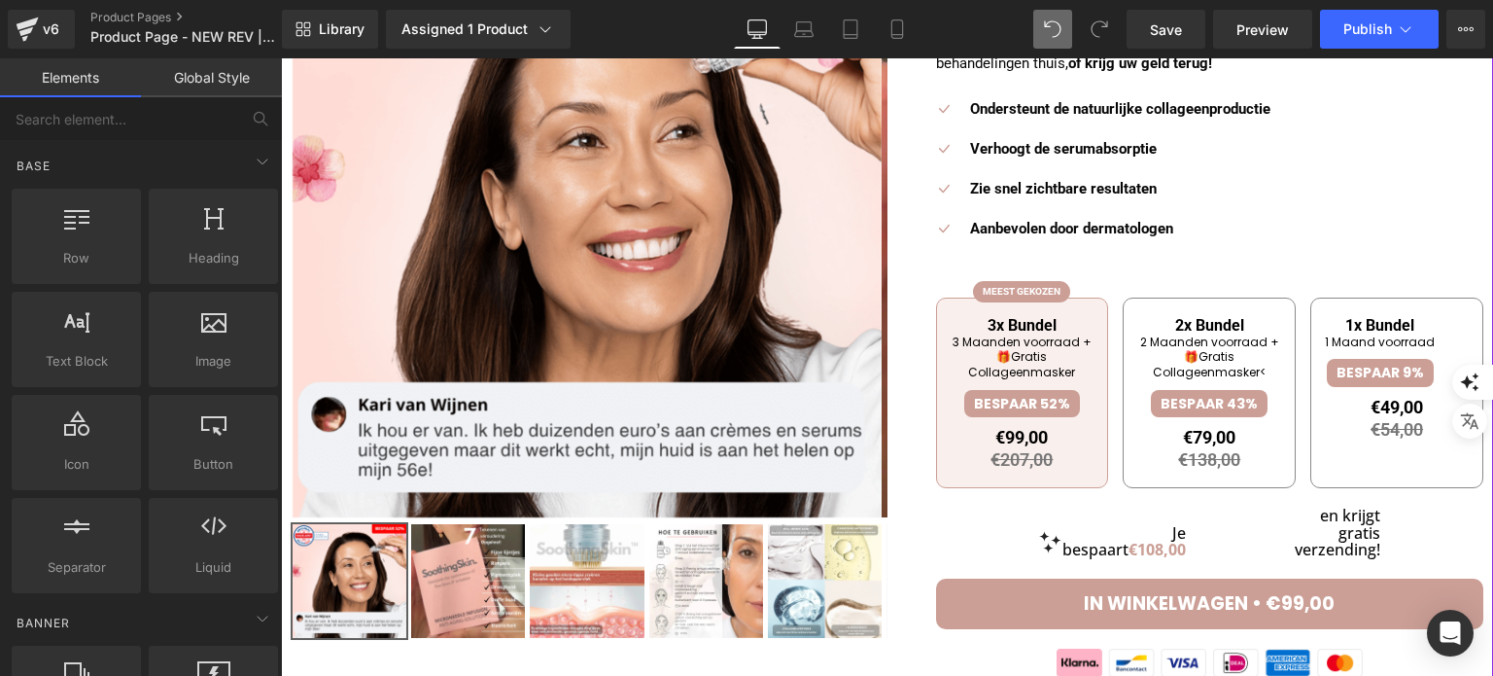
click at [1182, 228] on p "Aanbevolen door dermatologen" at bounding box center [1120, 229] width 300 height 25
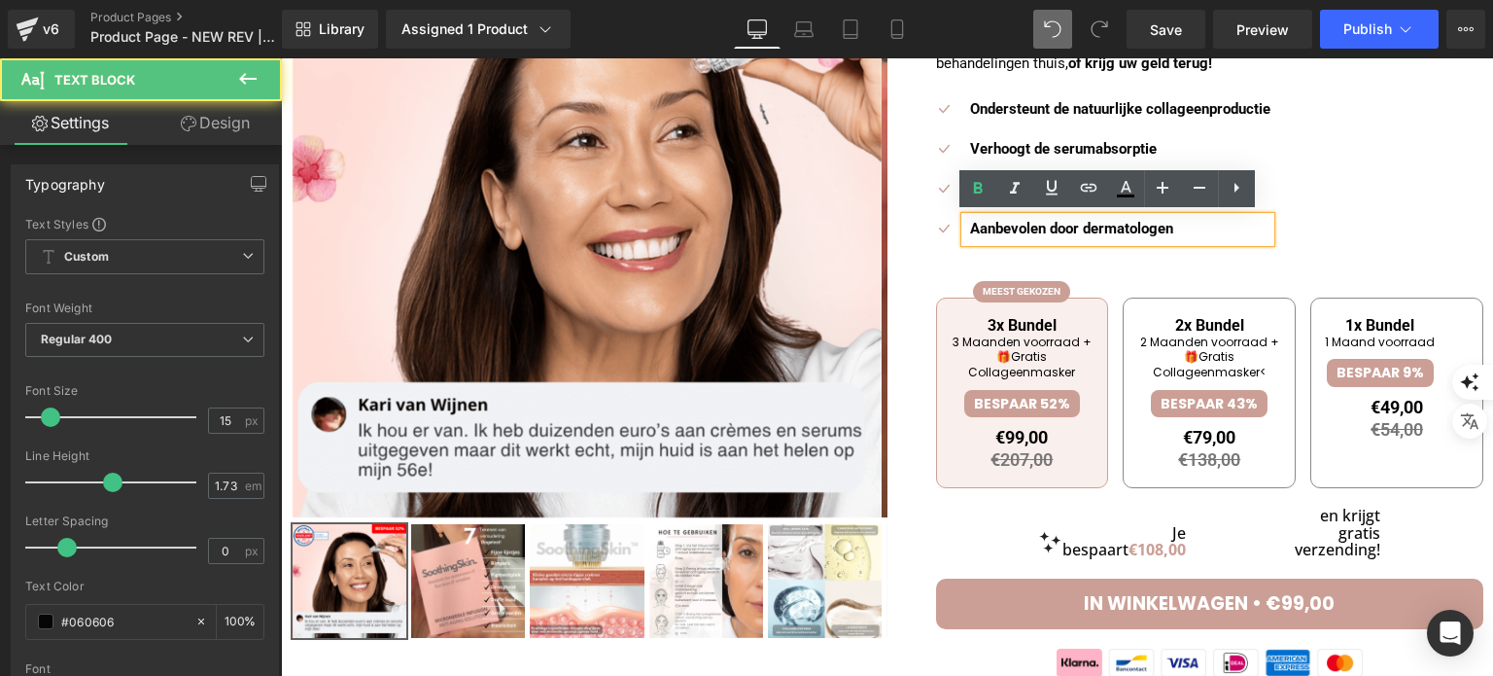
click at [1341, 200] on div "Icon Ondersteunt de natuurlijke collageenproductie Text Block Icon Verhoogt de …" at bounding box center [1097, 176] width 775 height 159
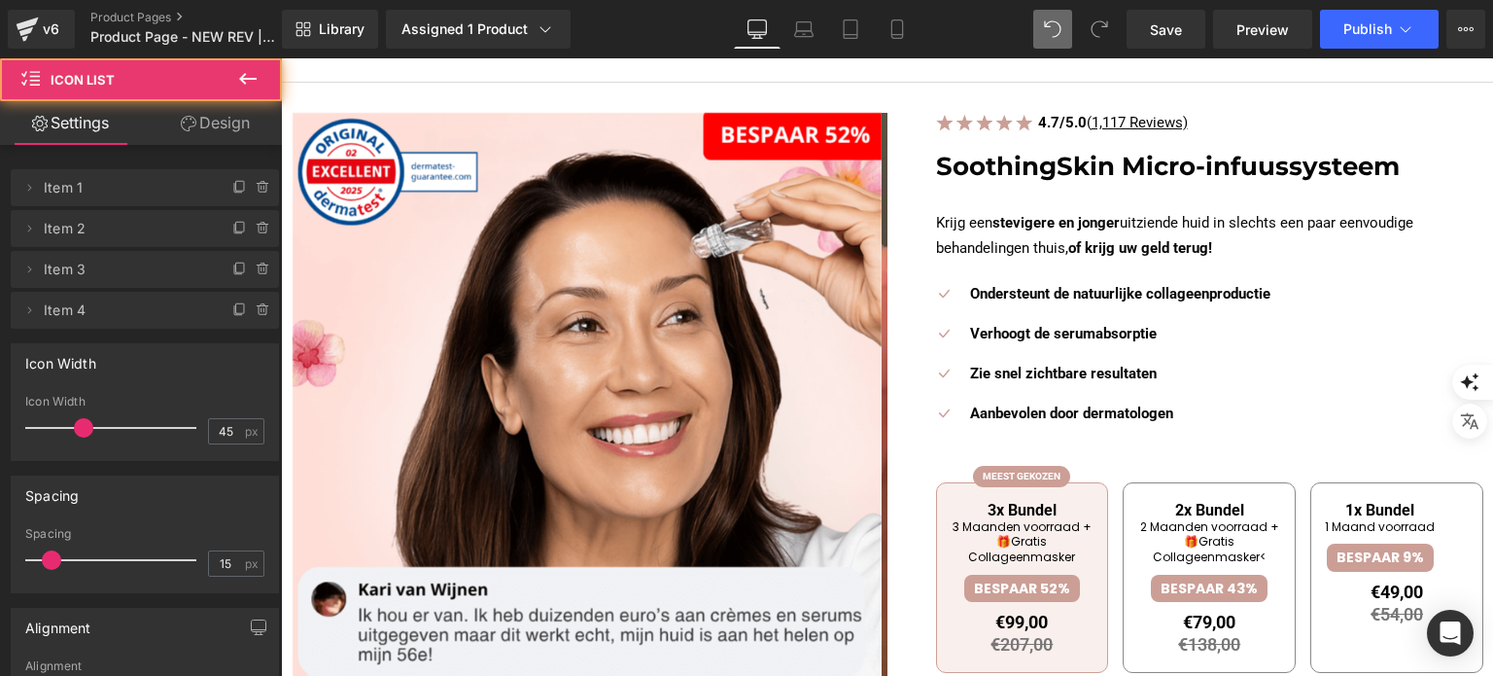
scroll to position [97, 0]
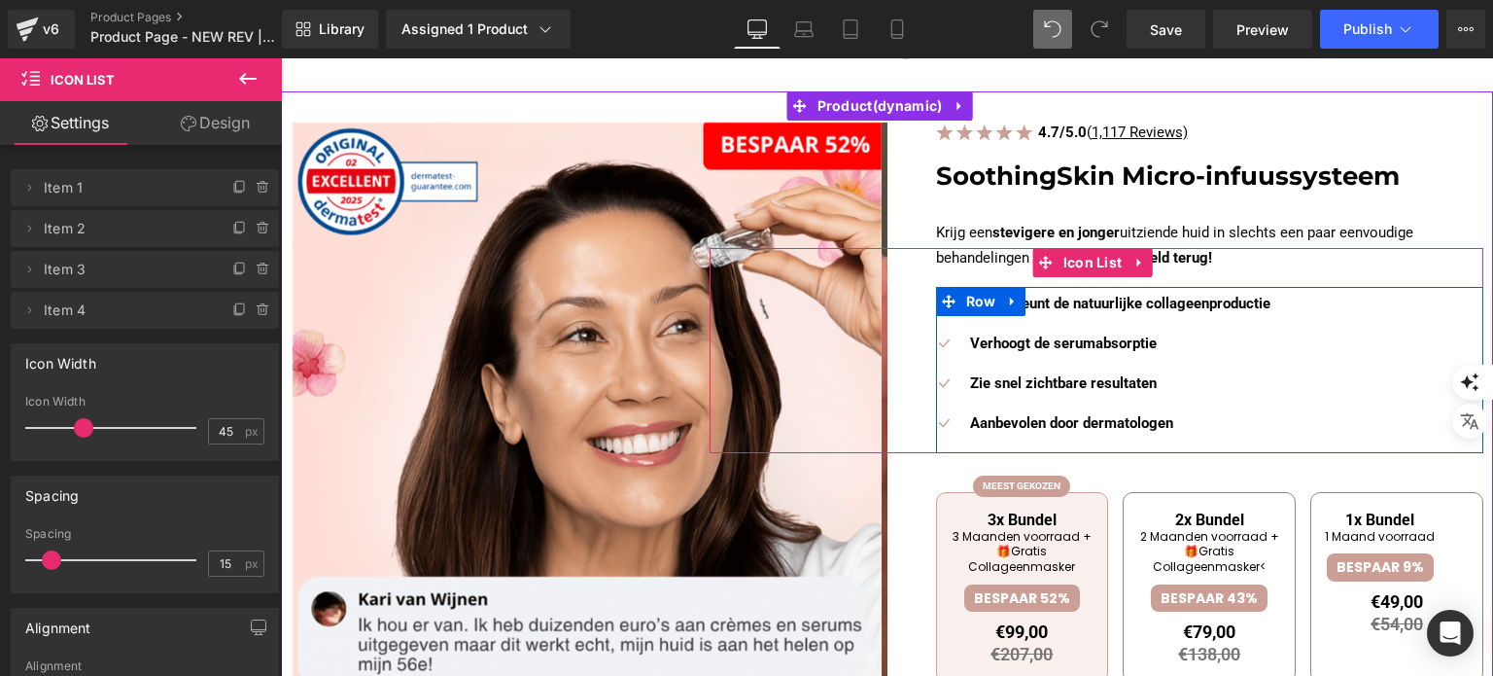
click at [995, 436] on ul "Icon Ondersteunt de natuurlijke collageenproductie Text Block Icon Verhoogt de …" at bounding box center [1095, 371] width 349 height 159
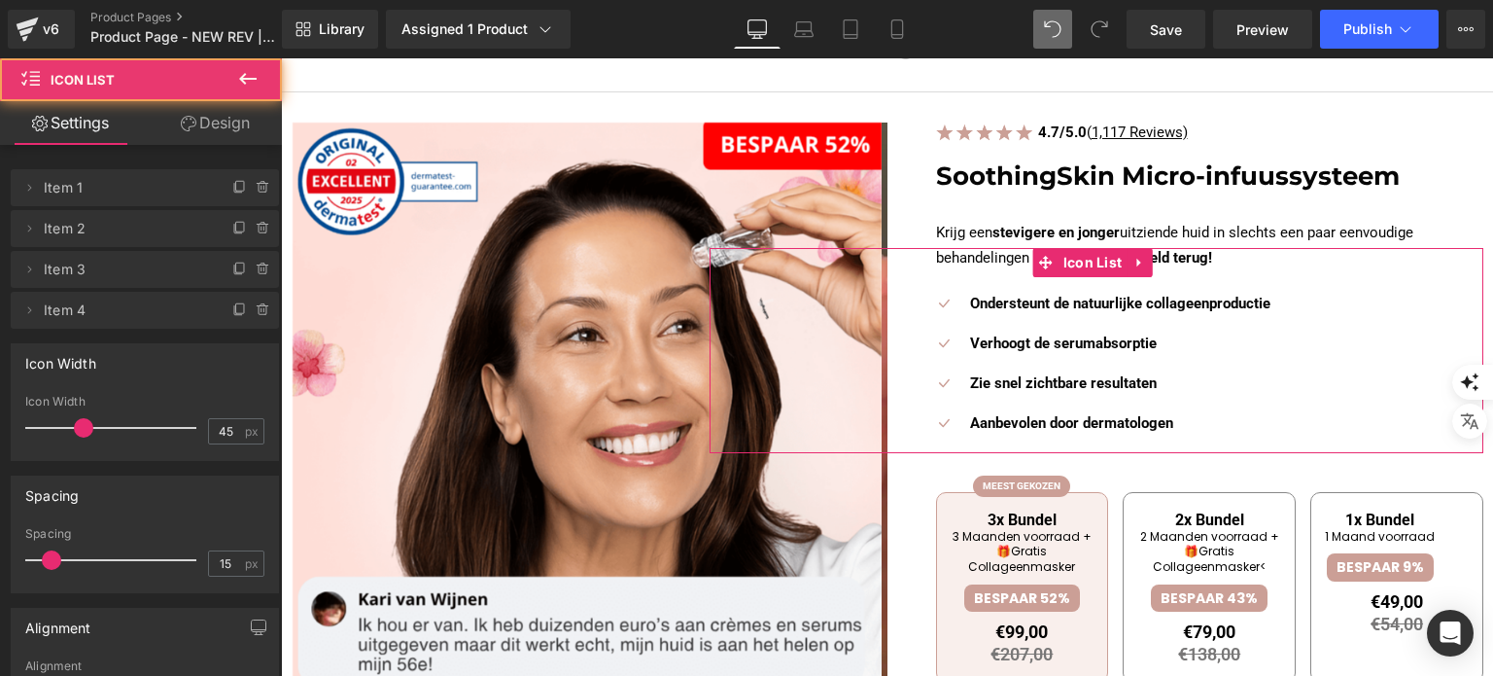
click at [187, 127] on icon at bounding box center [189, 124] width 16 height 16
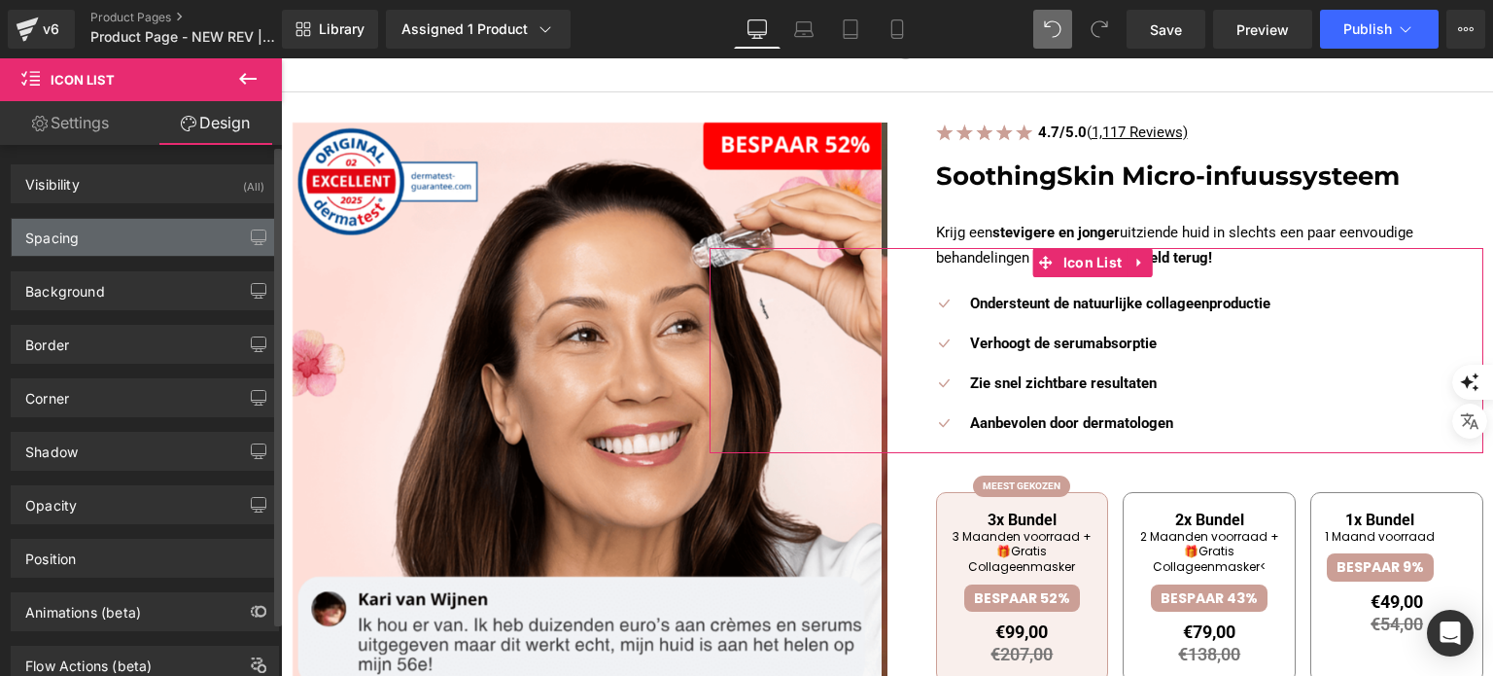
click at [122, 226] on div "Spacing" at bounding box center [145, 237] width 266 height 37
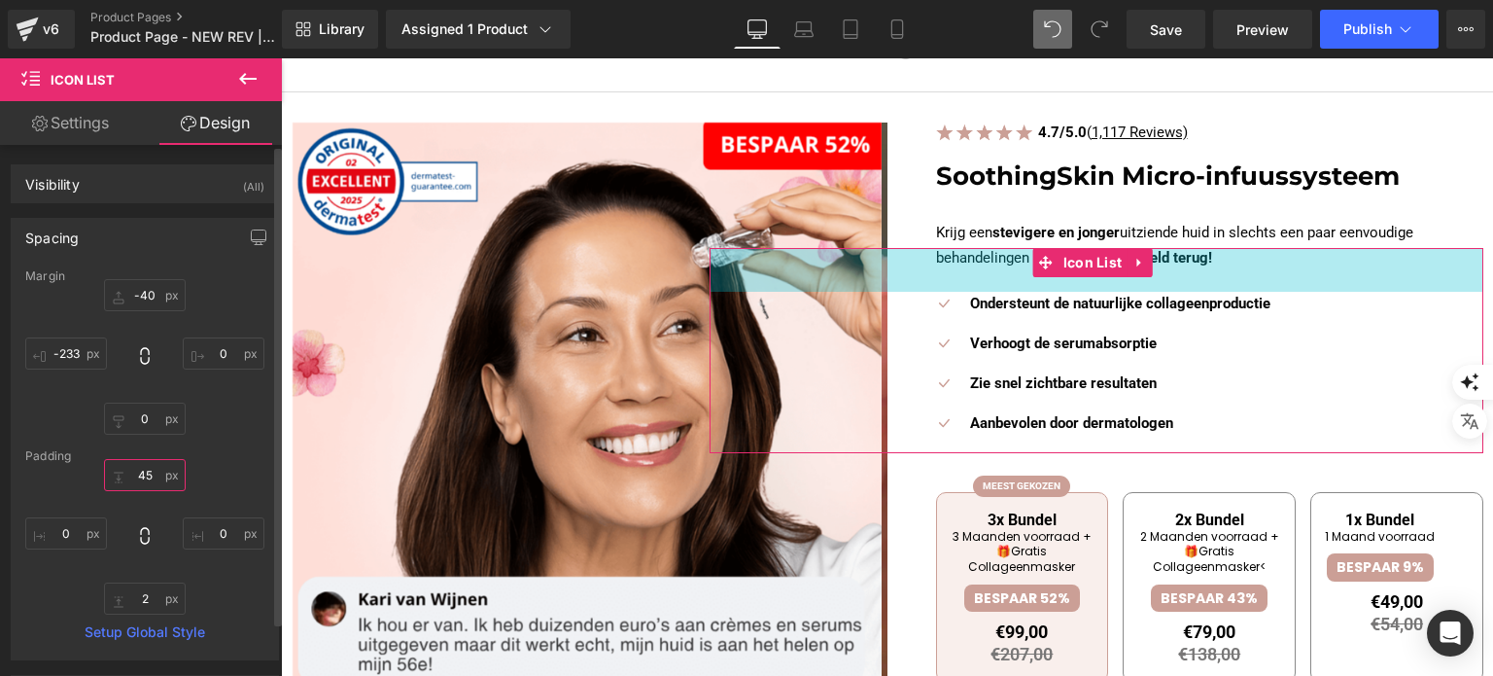
click at [139, 473] on input "45" at bounding box center [145, 475] width 82 height 32
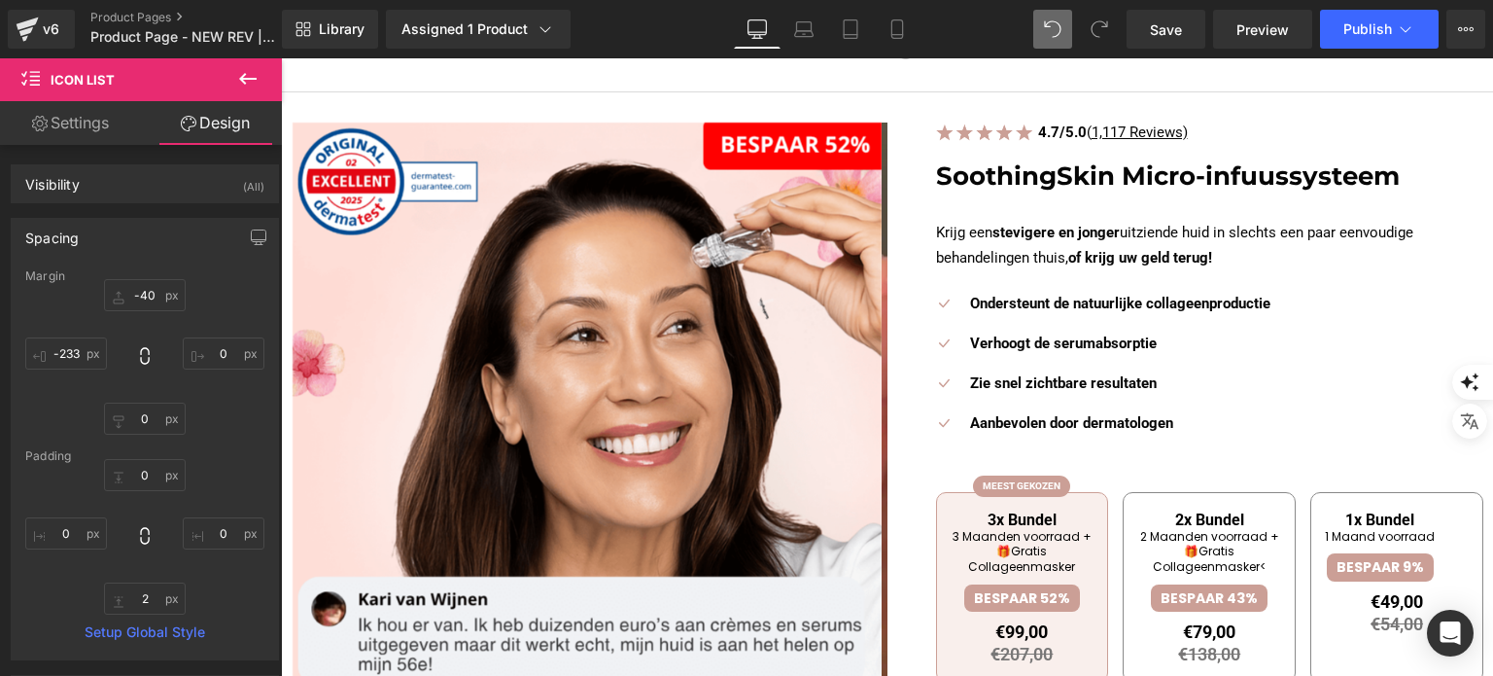
click at [1045, 23] on icon at bounding box center [1052, 28] width 17 height 17
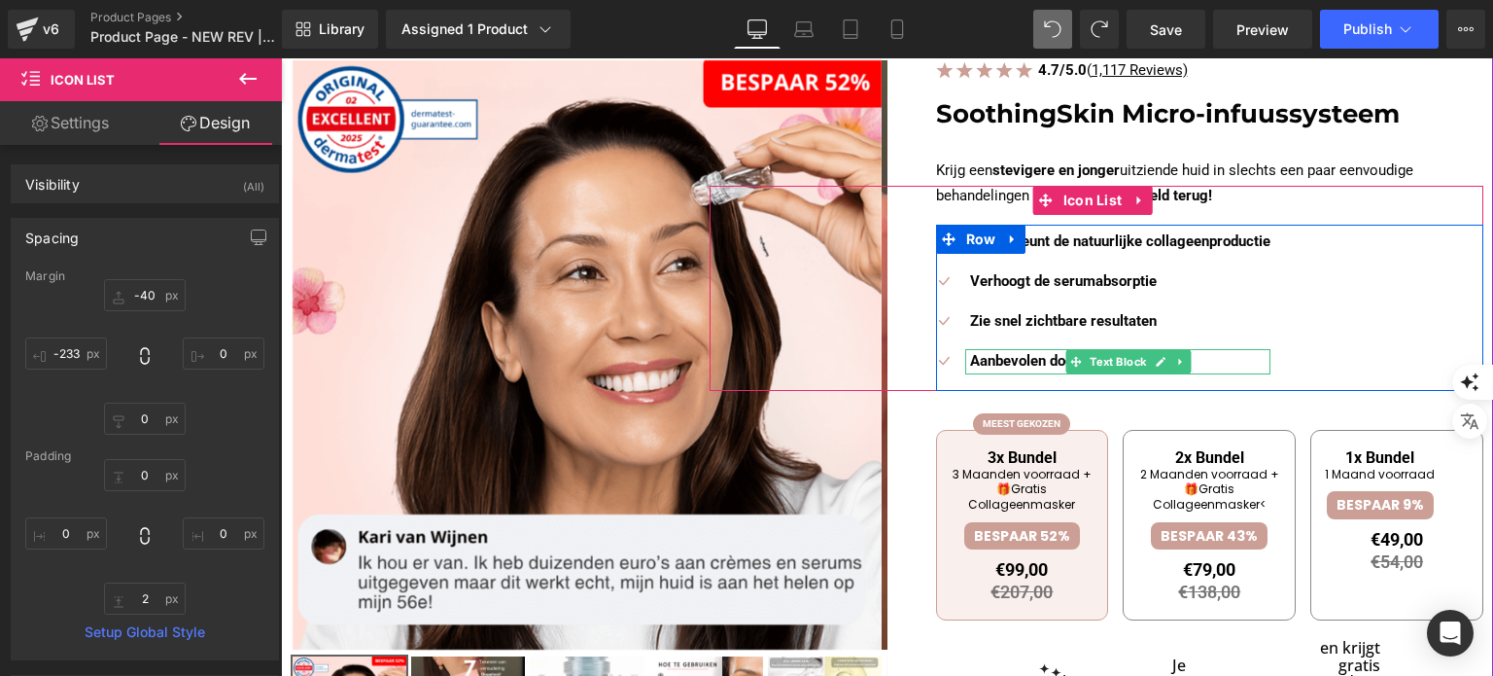
scroll to position [194, 0]
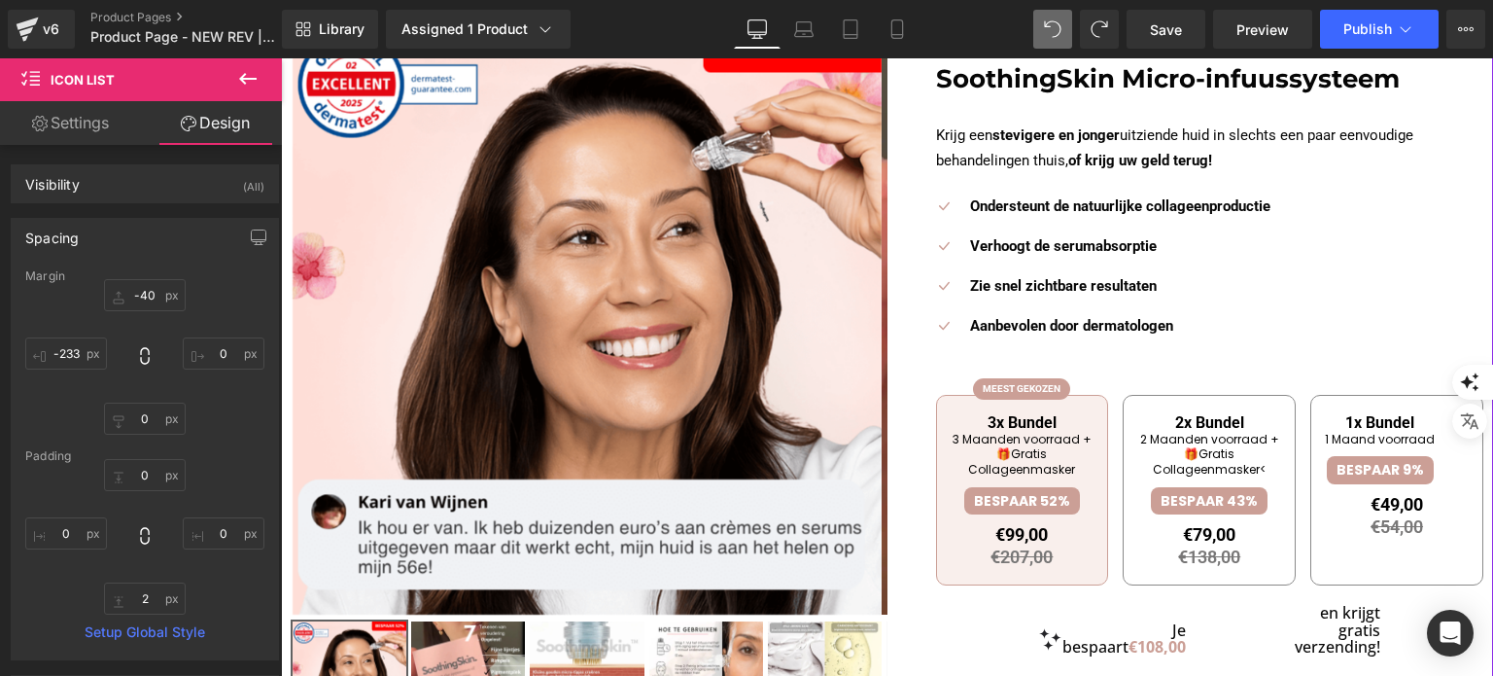
click at [1137, 446] on li "2 Maanden voorraad + 🎁Gratis Collageenmasker<" at bounding box center [1209, 455] width 144 height 46
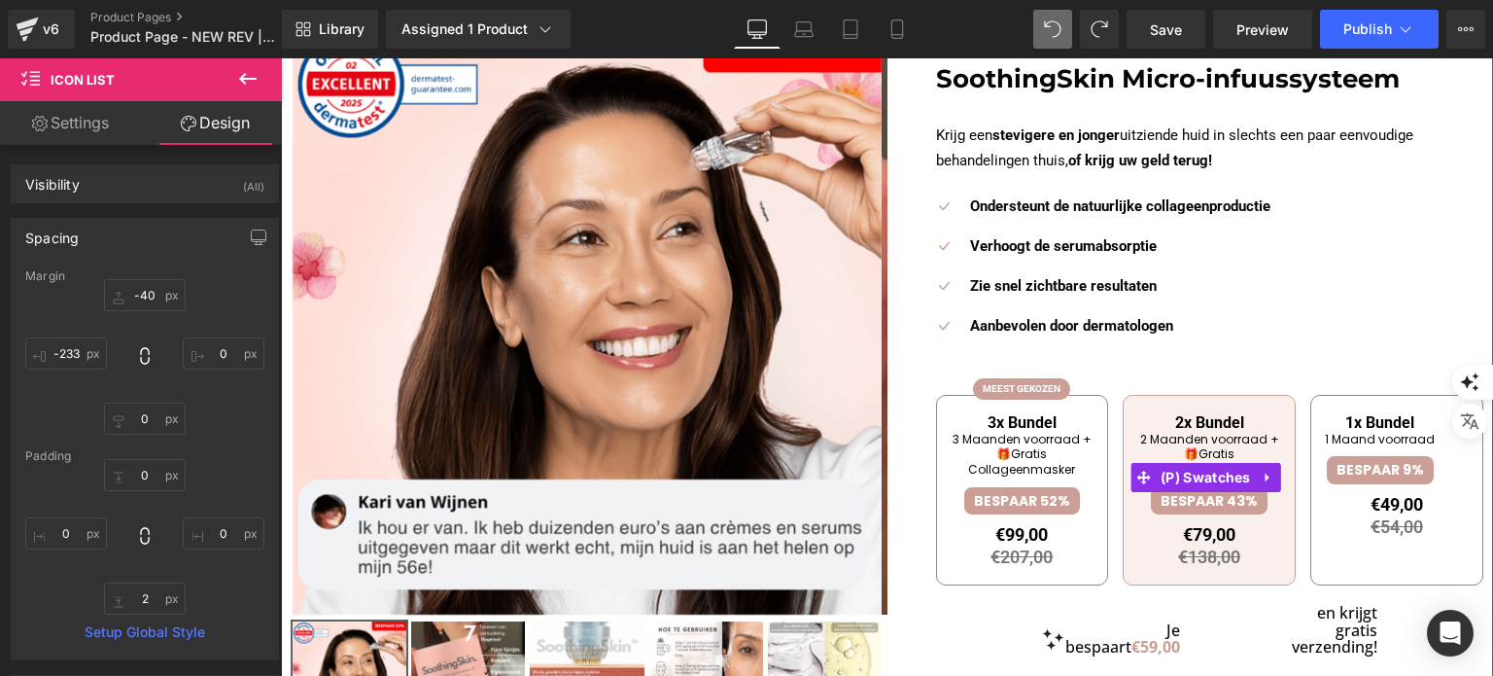
click at [1106, 428] on div "3x Bundel 3 Maanden voorraad + 🎁Gratis Collageenmasker BESPAAR 52% €99,00 €207,…" at bounding box center [1210, 487] width 548 height 225
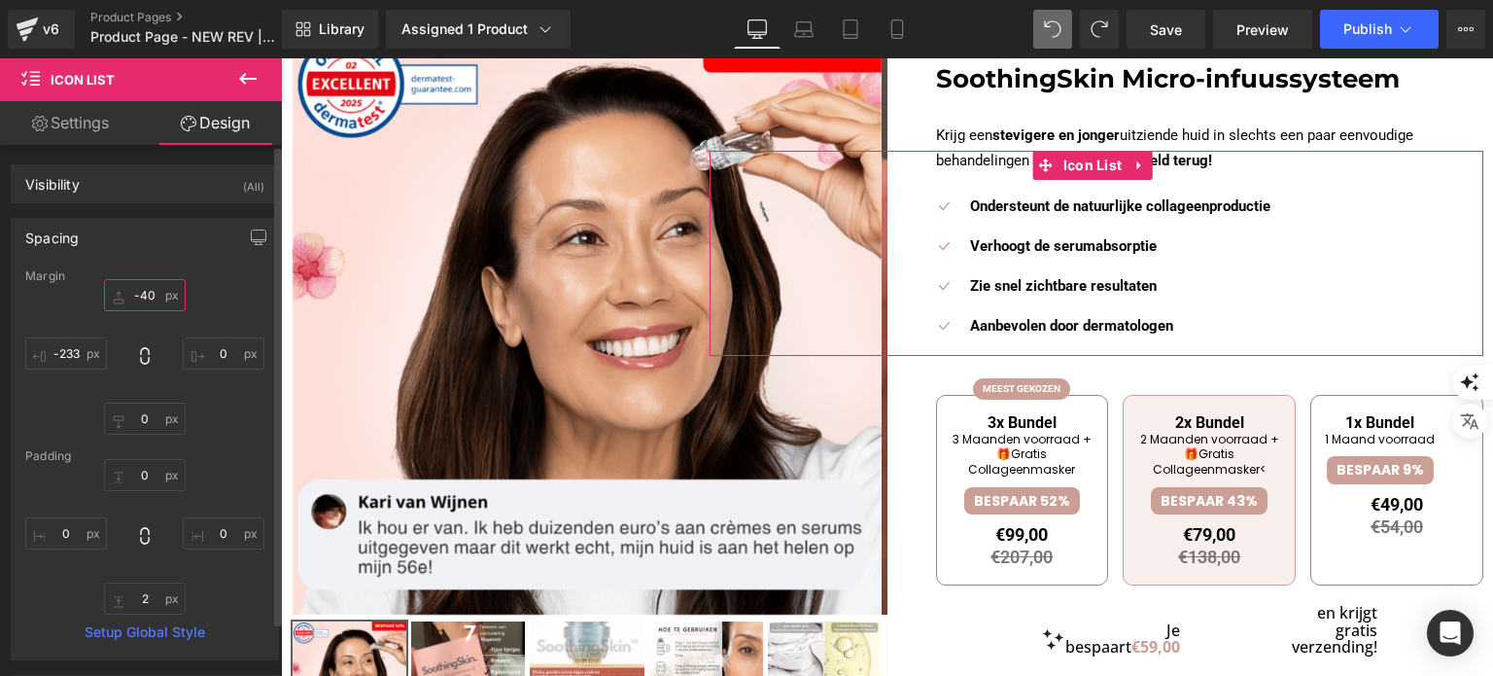
click at [150, 293] on input "-40" at bounding box center [145, 295] width 82 height 32
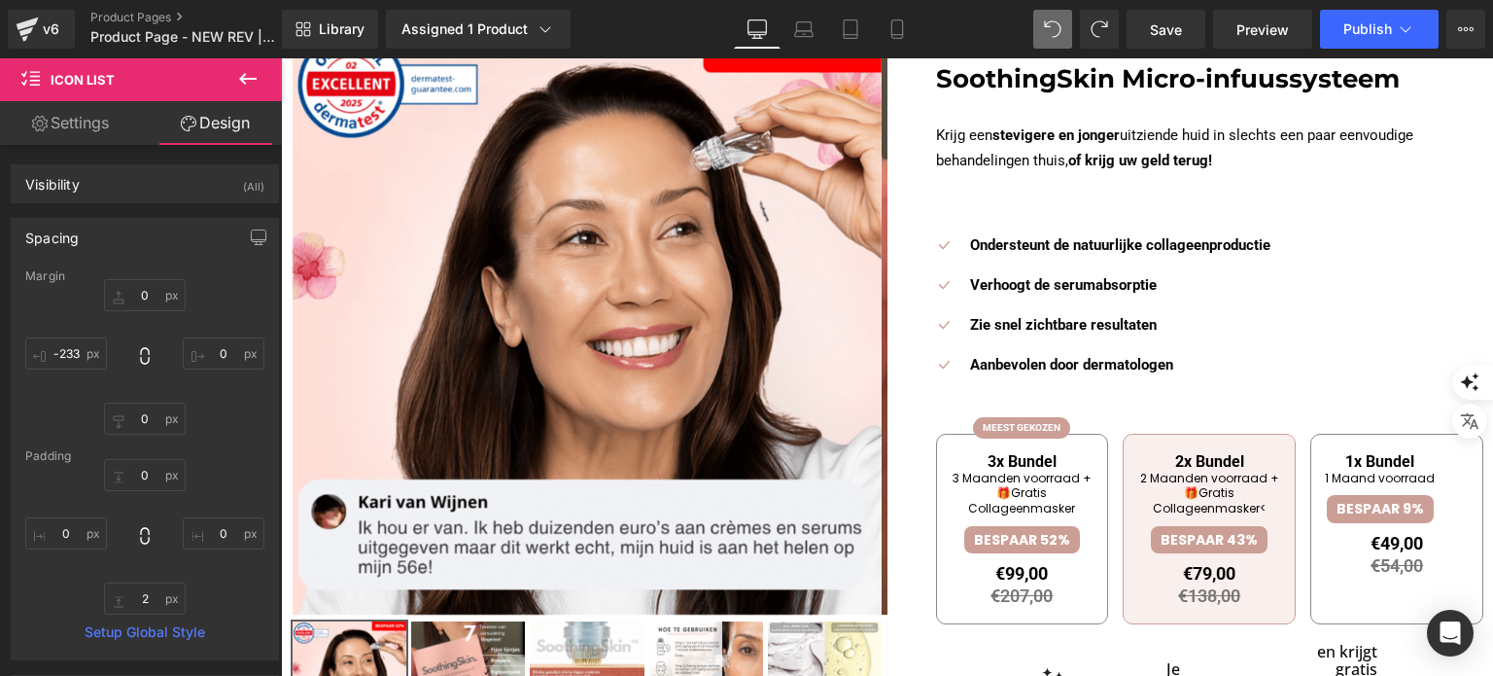
click at [1044, 26] on span at bounding box center [1052, 29] width 39 height 39
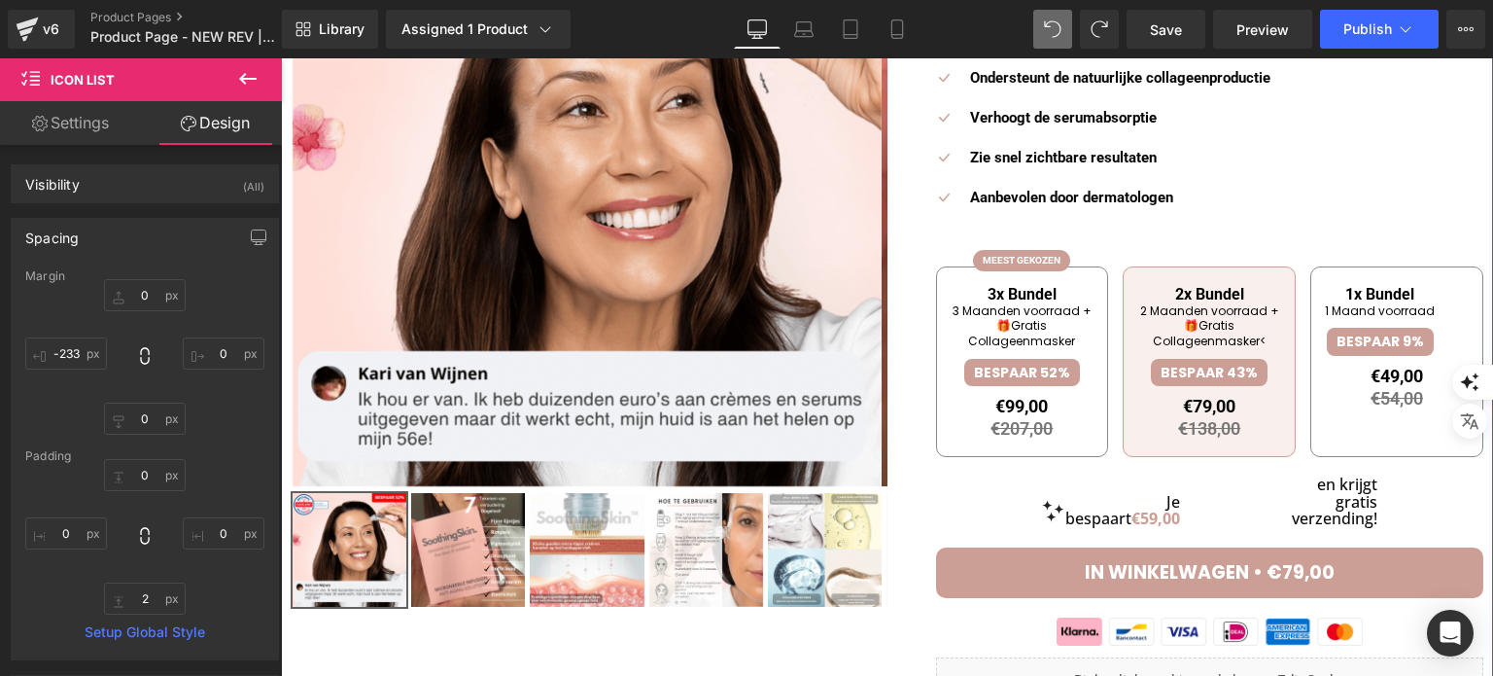
scroll to position [389, 0]
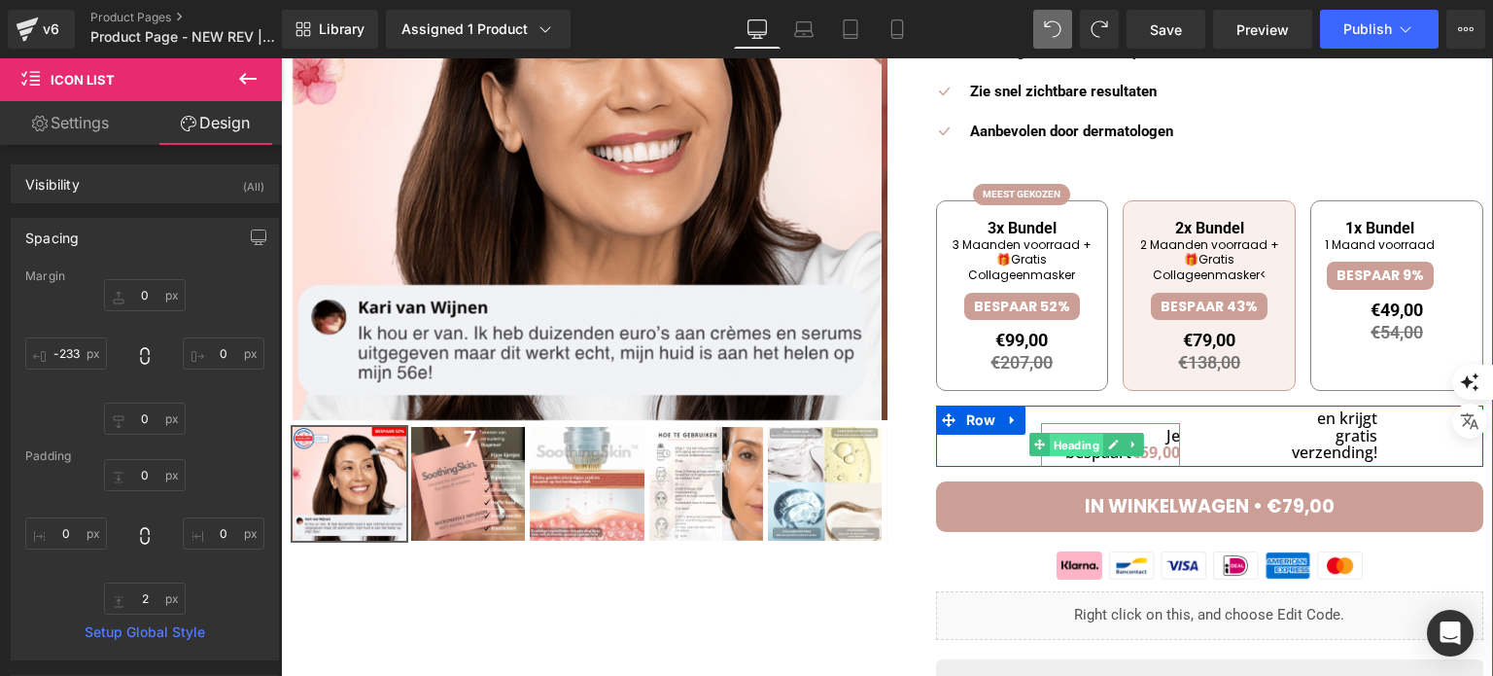
click at [1061, 441] on span "Heading" at bounding box center [1076, 445] width 53 height 23
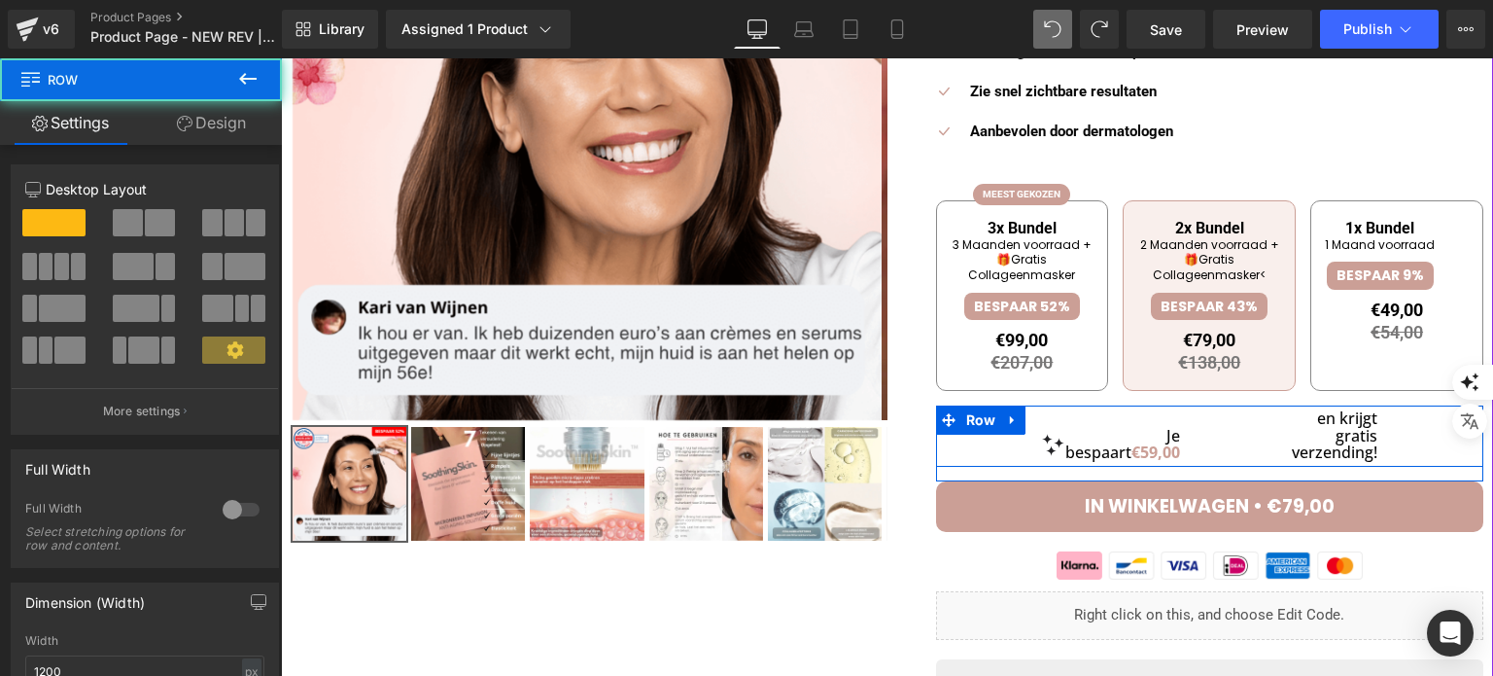
click at [939, 443] on div "Je bespaart €59,00 Heading en krijgt gratis verzending! Heading" at bounding box center [1210, 435] width 548 height 61
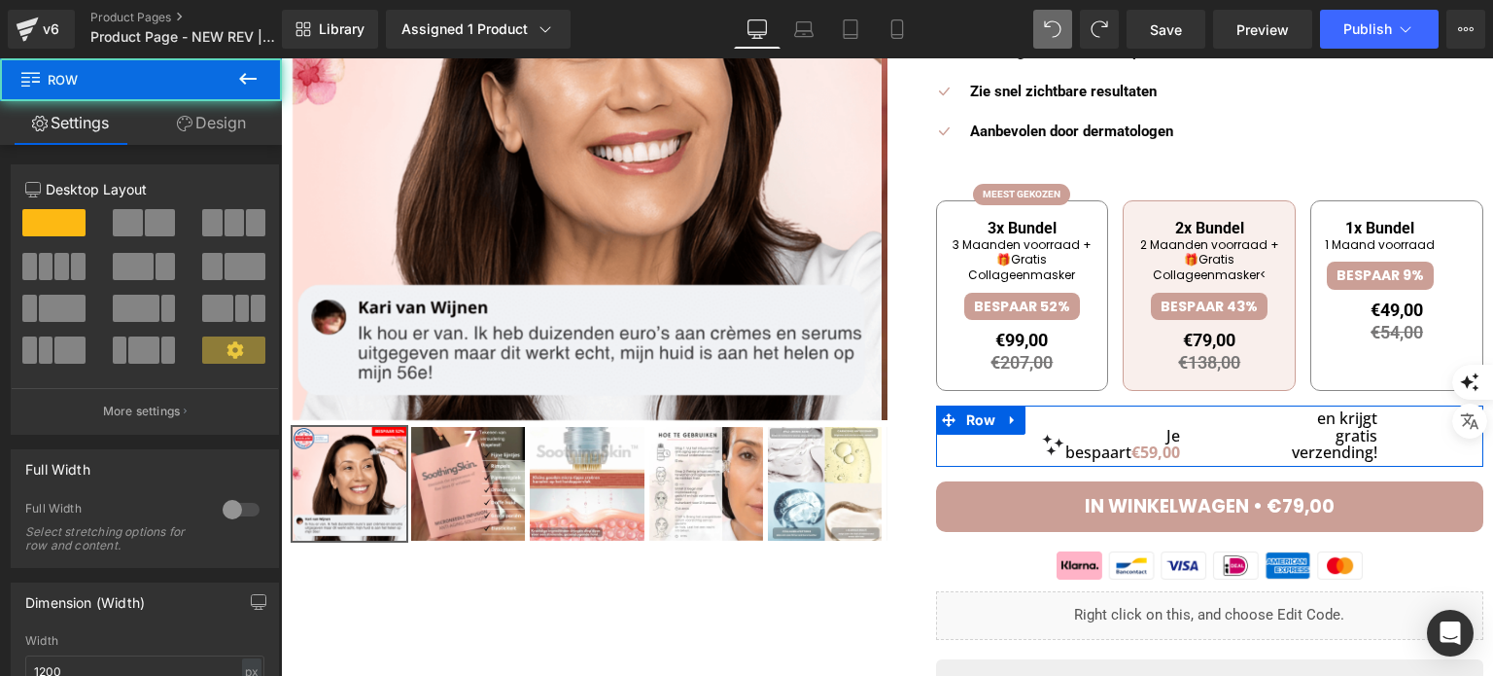
click at [213, 128] on link "Design" at bounding box center [211, 123] width 141 height 44
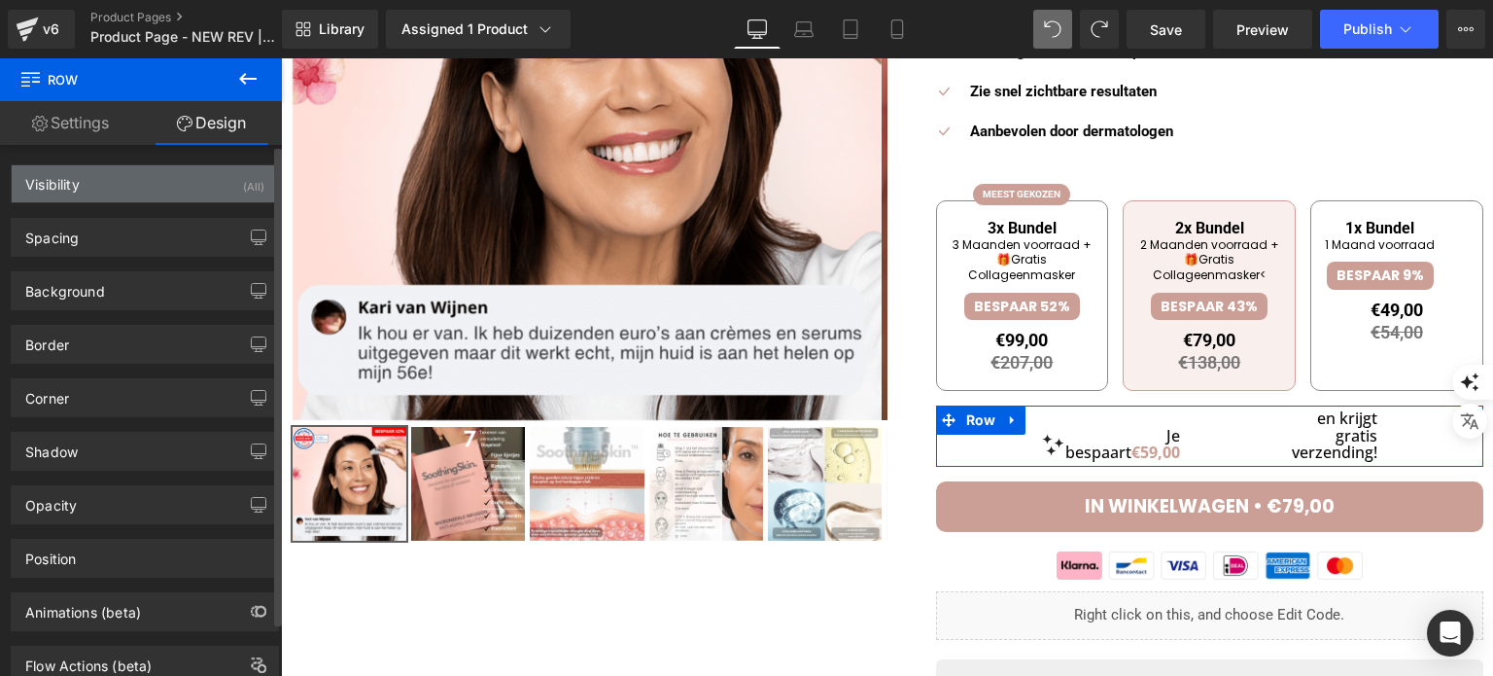
click at [86, 191] on div "Visibility (All)" at bounding box center [145, 183] width 266 height 37
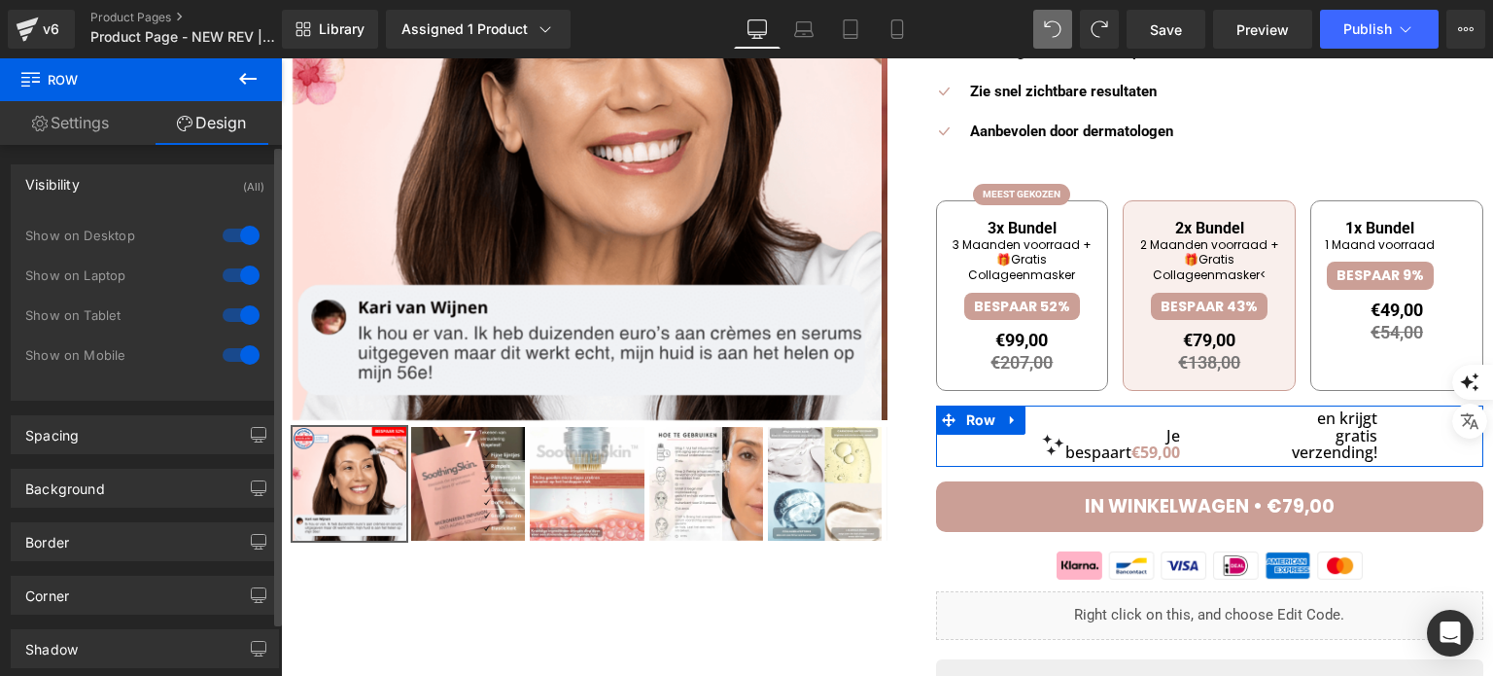
click at [237, 229] on div at bounding box center [241, 235] width 47 height 31
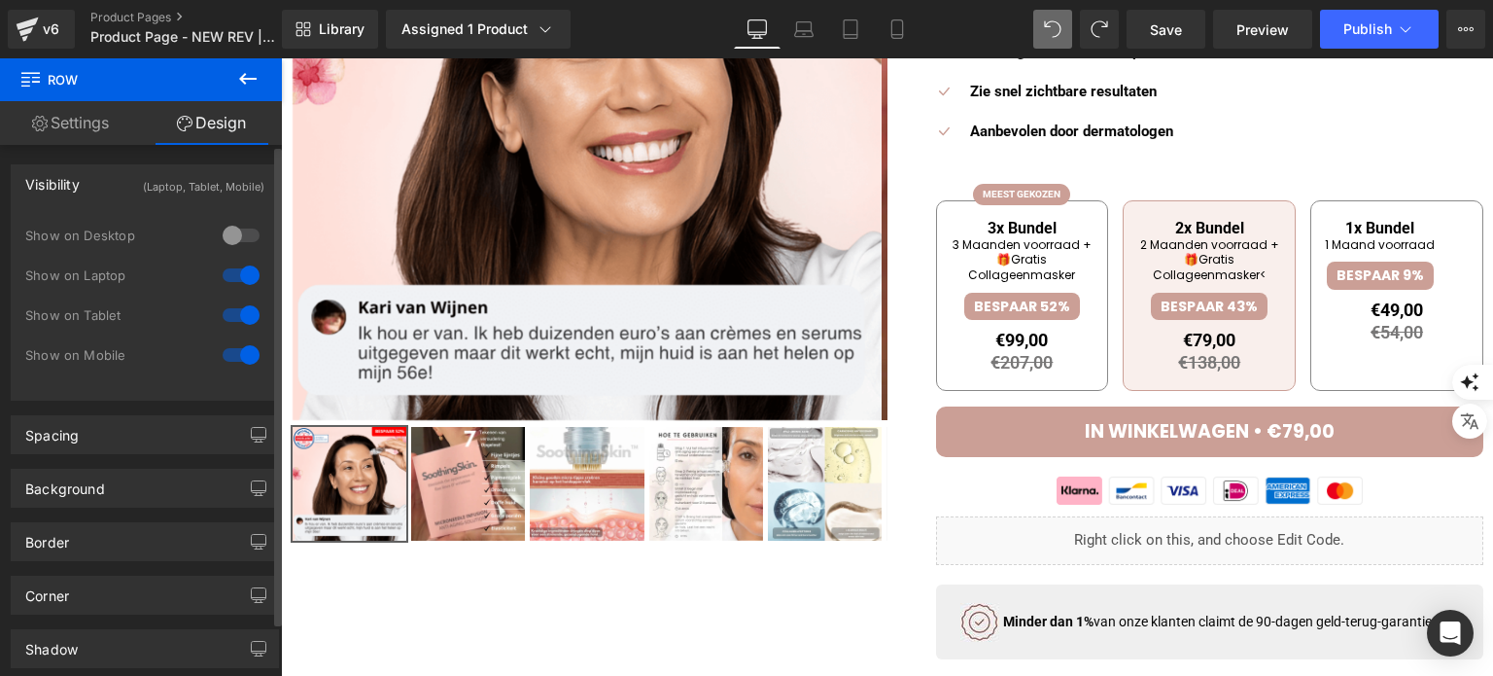
click at [231, 271] on div at bounding box center [241, 275] width 47 height 31
click at [237, 351] on div at bounding box center [241, 354] width 47 height 31
click at [235, 303] on div at bounding box center [241, 314] width 47 height 31
click at [233, 267] on div at bounding box center [241, 275] width 47 height 31
click at [232, 311] on div at bounding box center [241, 314] width 47 height 31
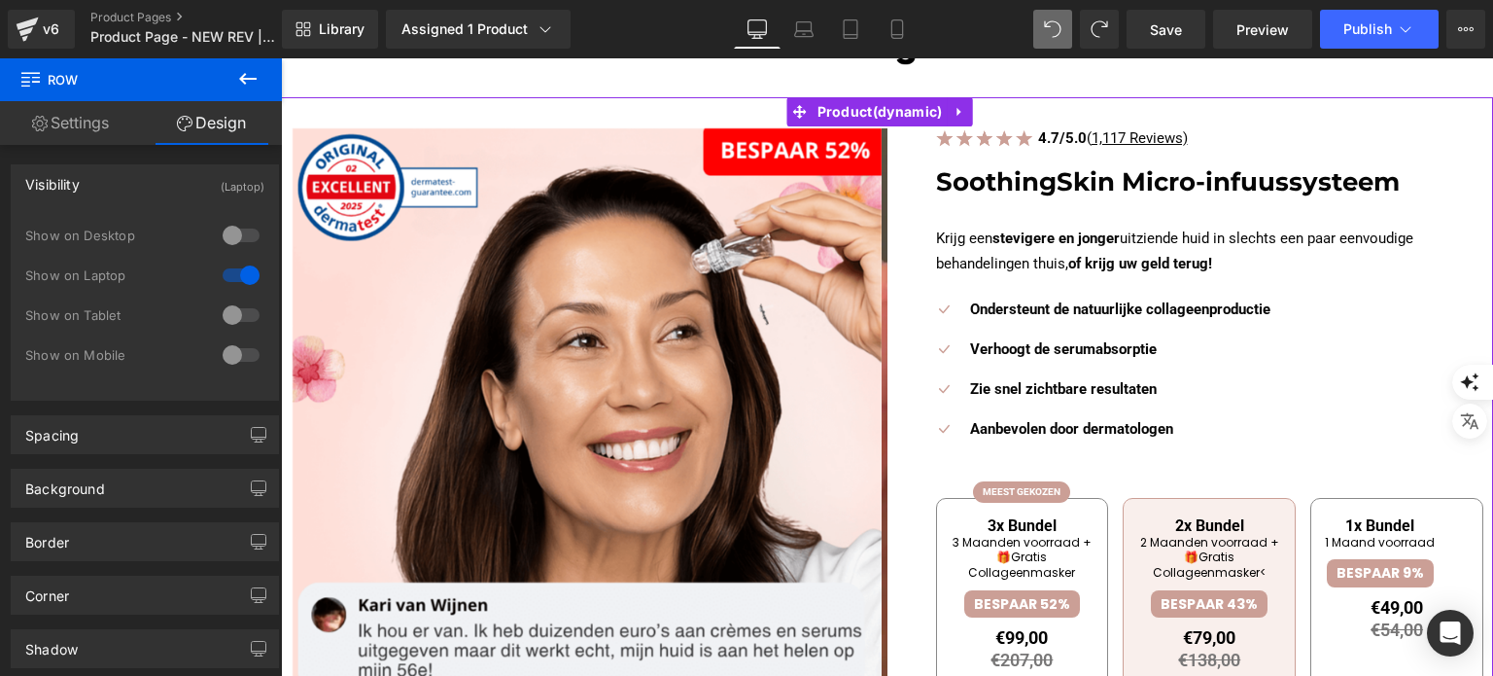
scroll to position [0, 0]
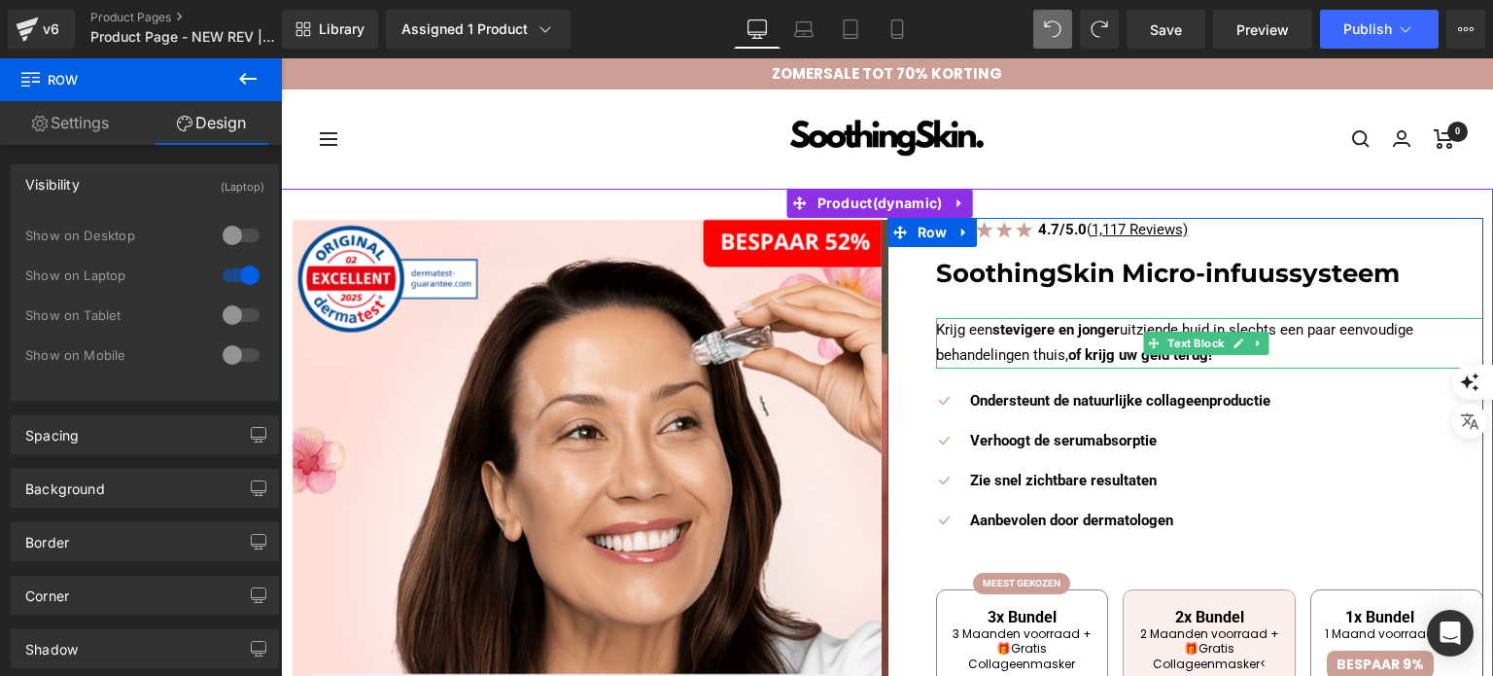
click at [992, 330] on strong "stevigere en jonger" at bounding box center [1055, 329] width 127 height 17
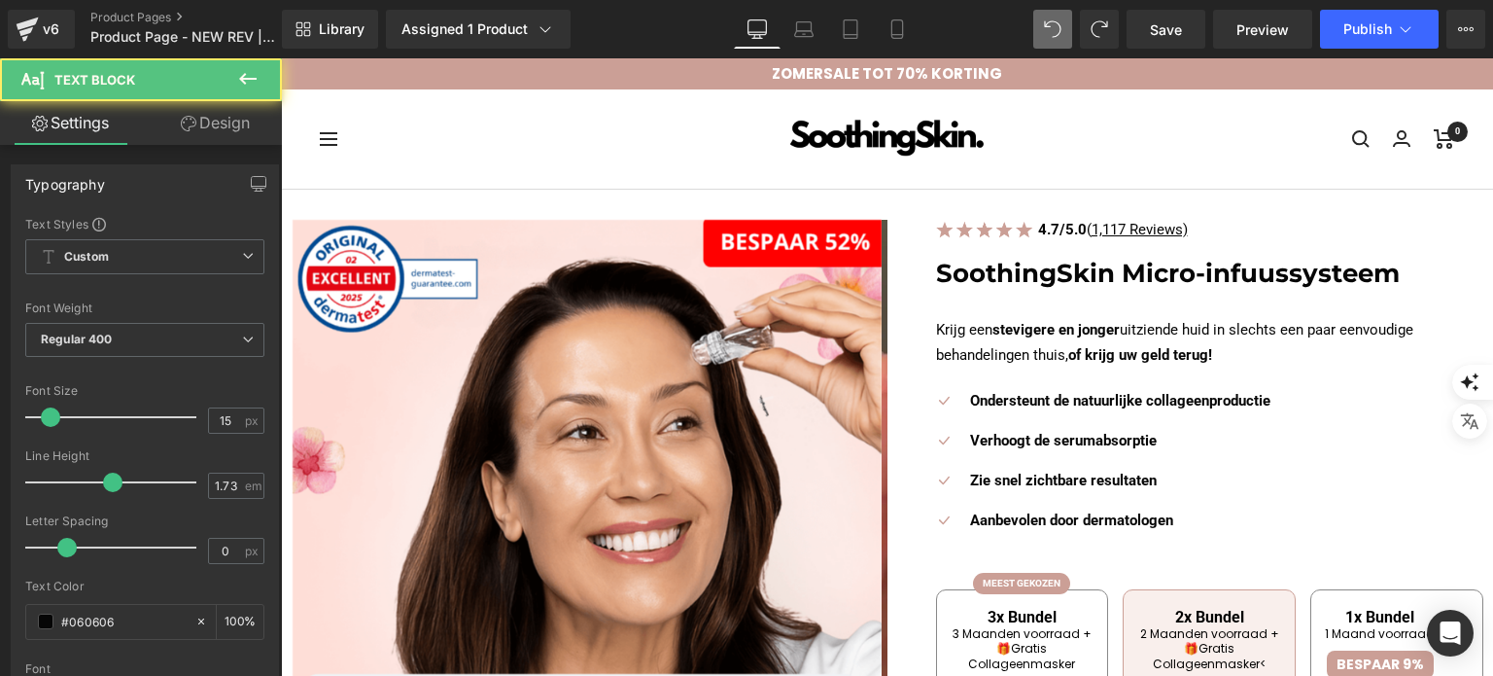
click at [194, 135] on link "Design" at bounding box center [215, 123] width 141 height 44
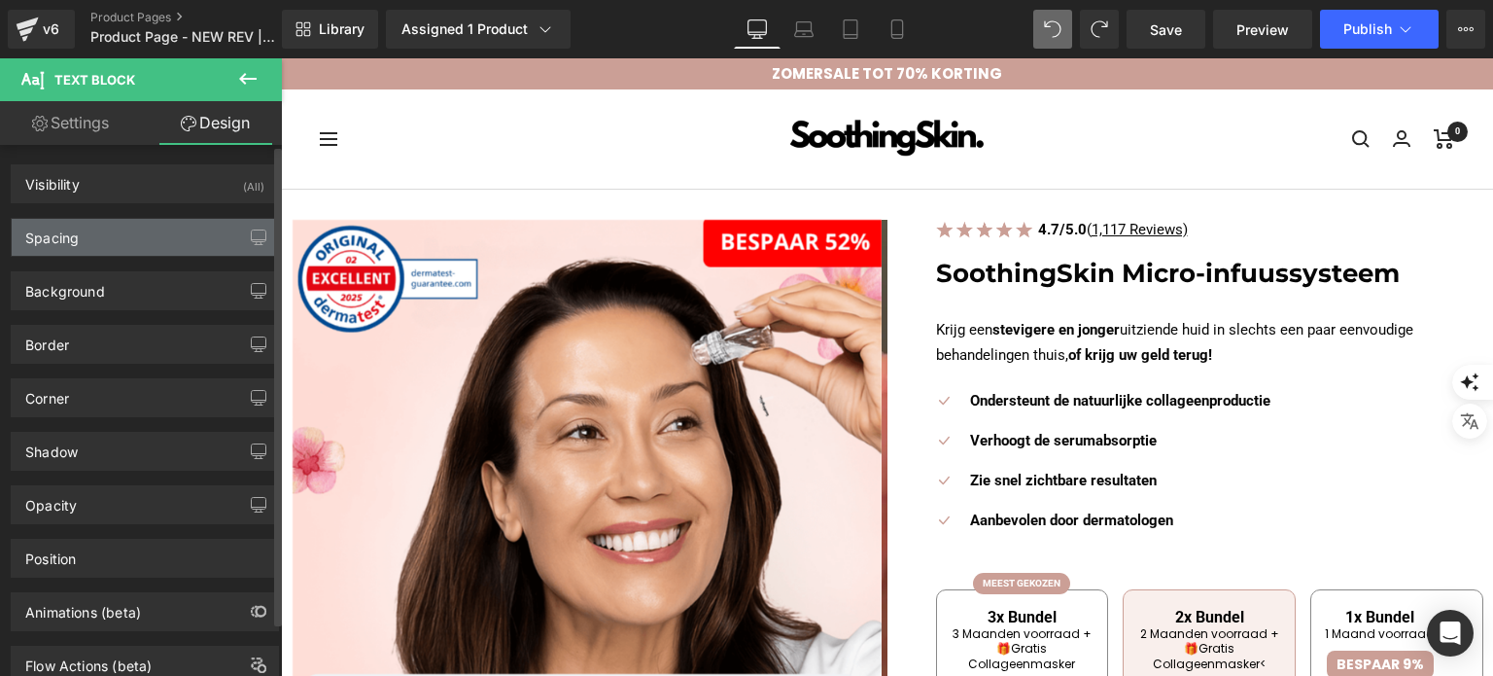
click at [126, 229] on div "Spacing" at bounding box center [145, 237] width 266 height 37
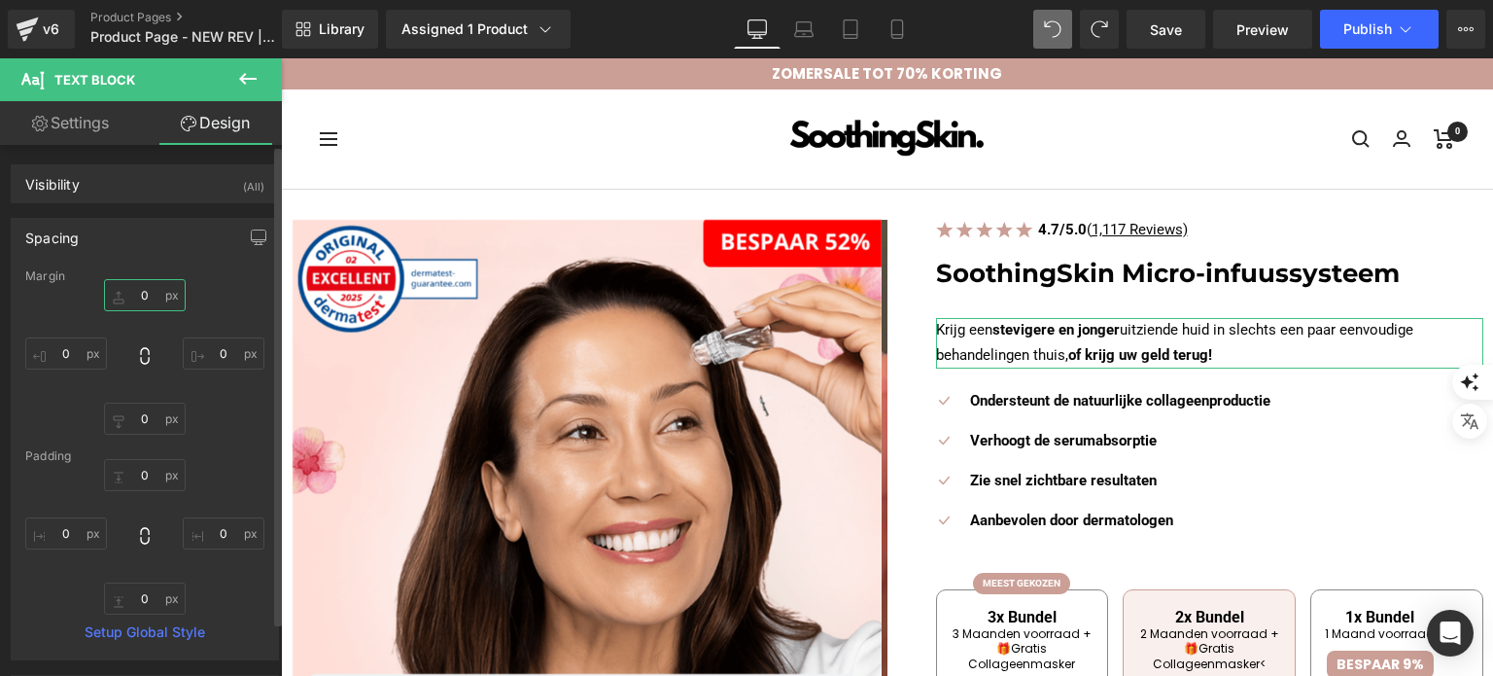
click at [167, 293] on input "0" at bounding box center [145, 295] width 82 height 32
type input "-23"
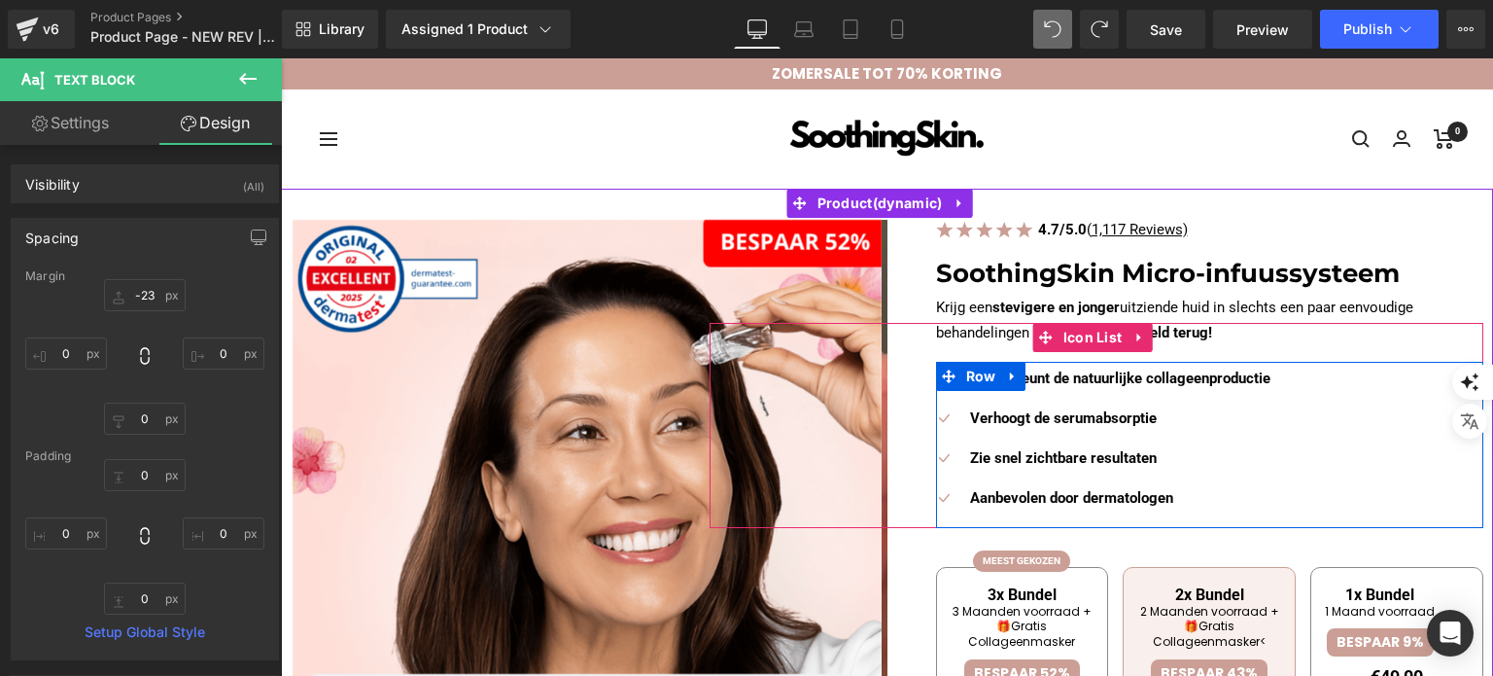
click at [1303, 454] on div "Icon Ondersteunt de natuurlijke collageenproductie Text Block Icon Verhoogt de …" at bounding box center [1097, 445] width 775 height 159
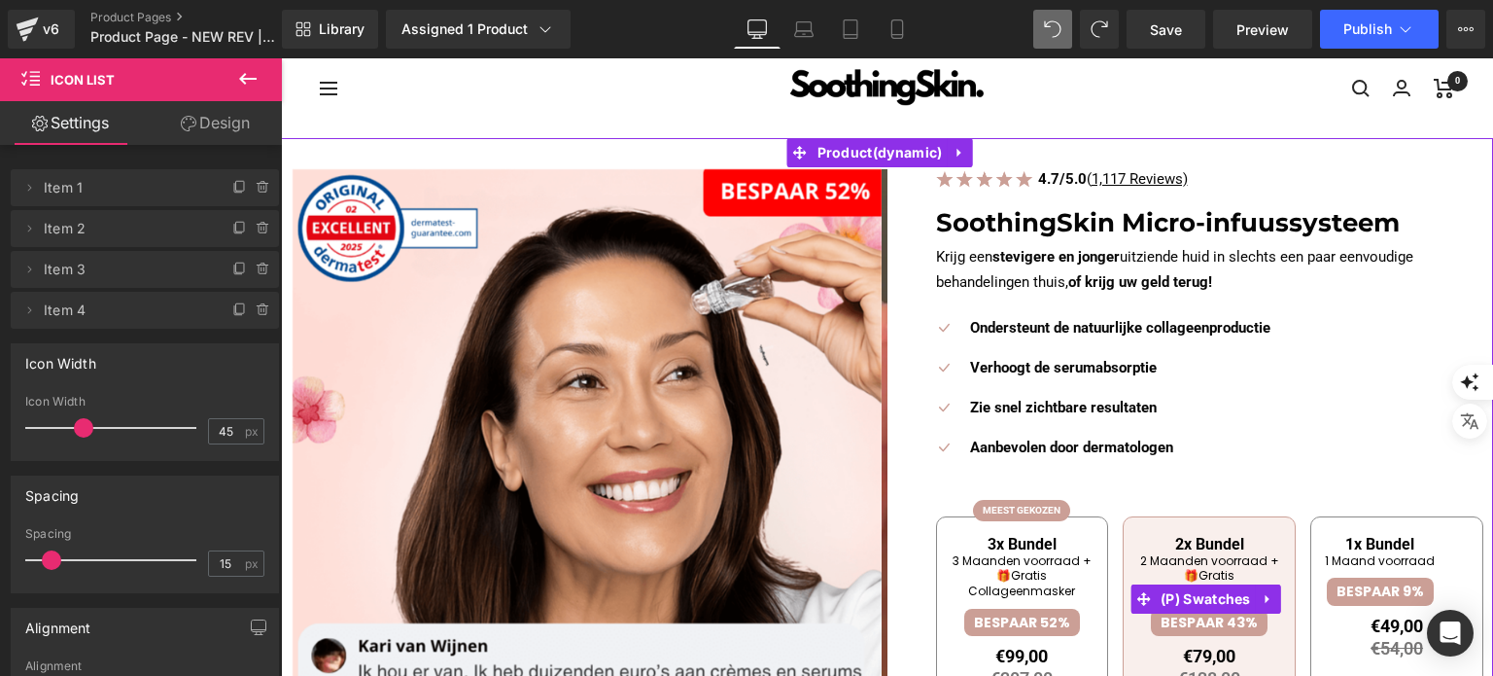
scroll to position [194, 0]
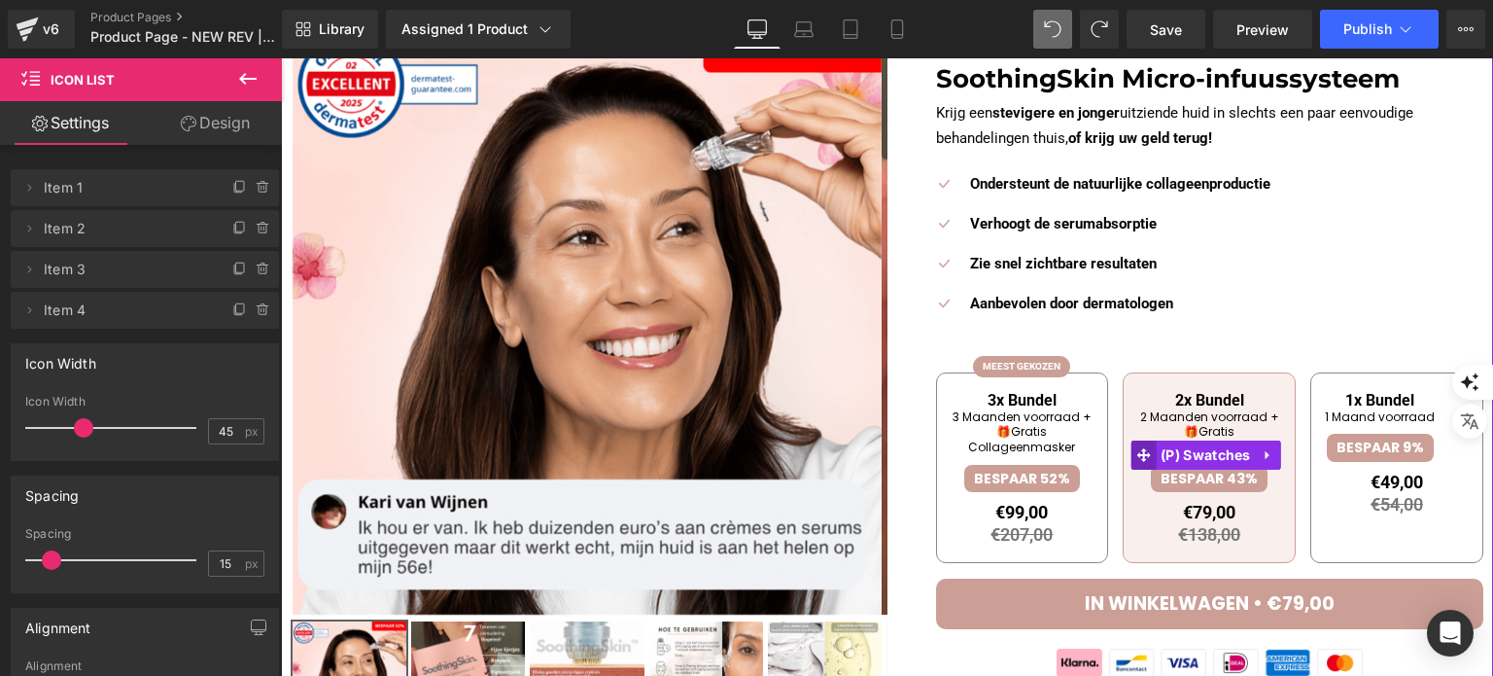
click at [1134, 442] on span at bounding box center [1142, 454] width 25 height 29
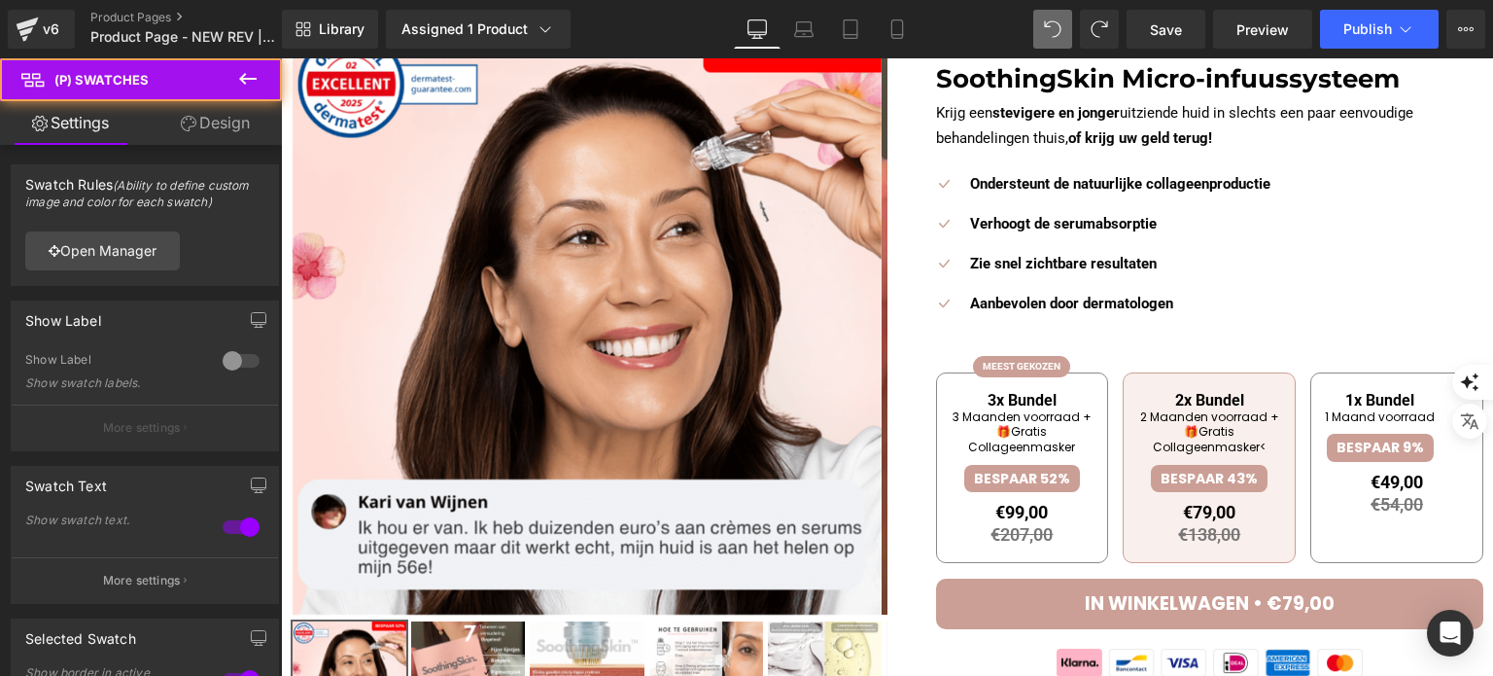
click at [237, 129] on link "Design" at bounding box center [215, 123] width 141 height 44
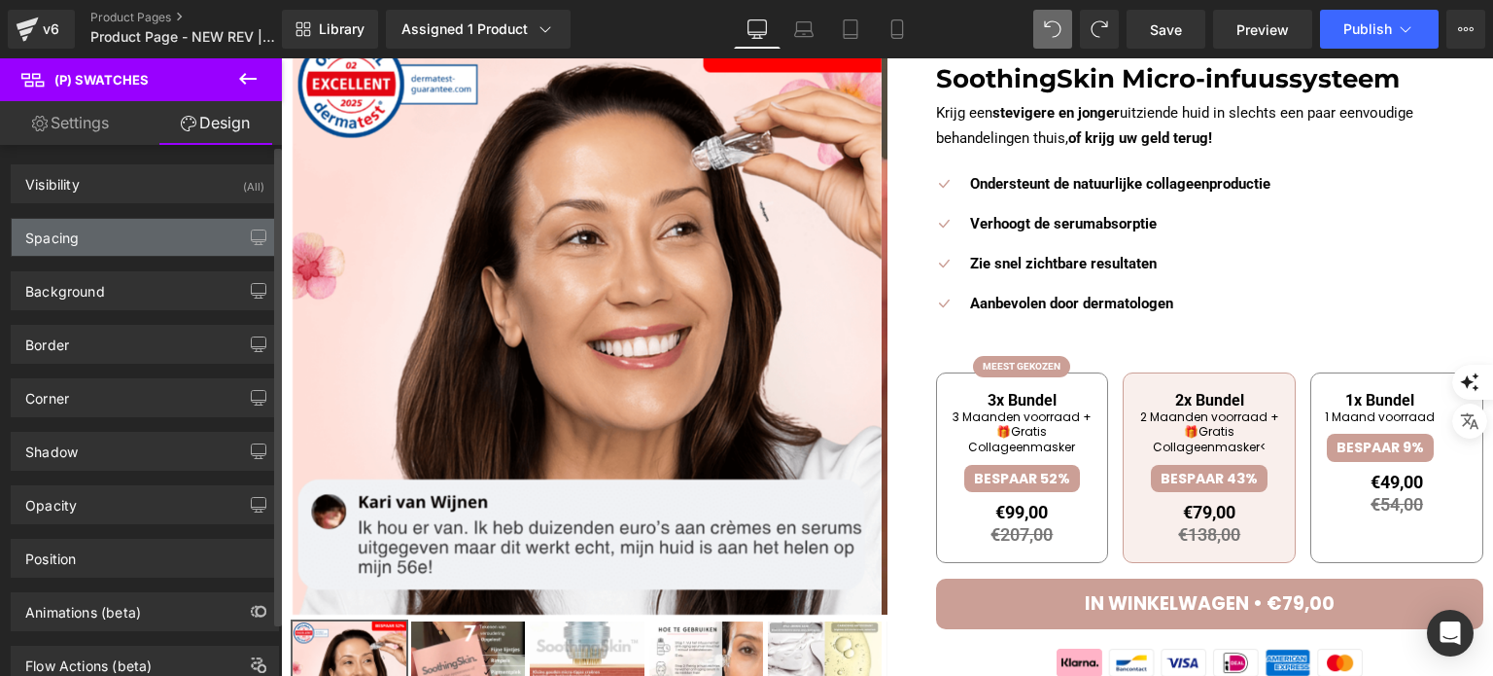
click at [89, 242] on div "Spacing" at bounding box center [145, 237] width 266 height 37
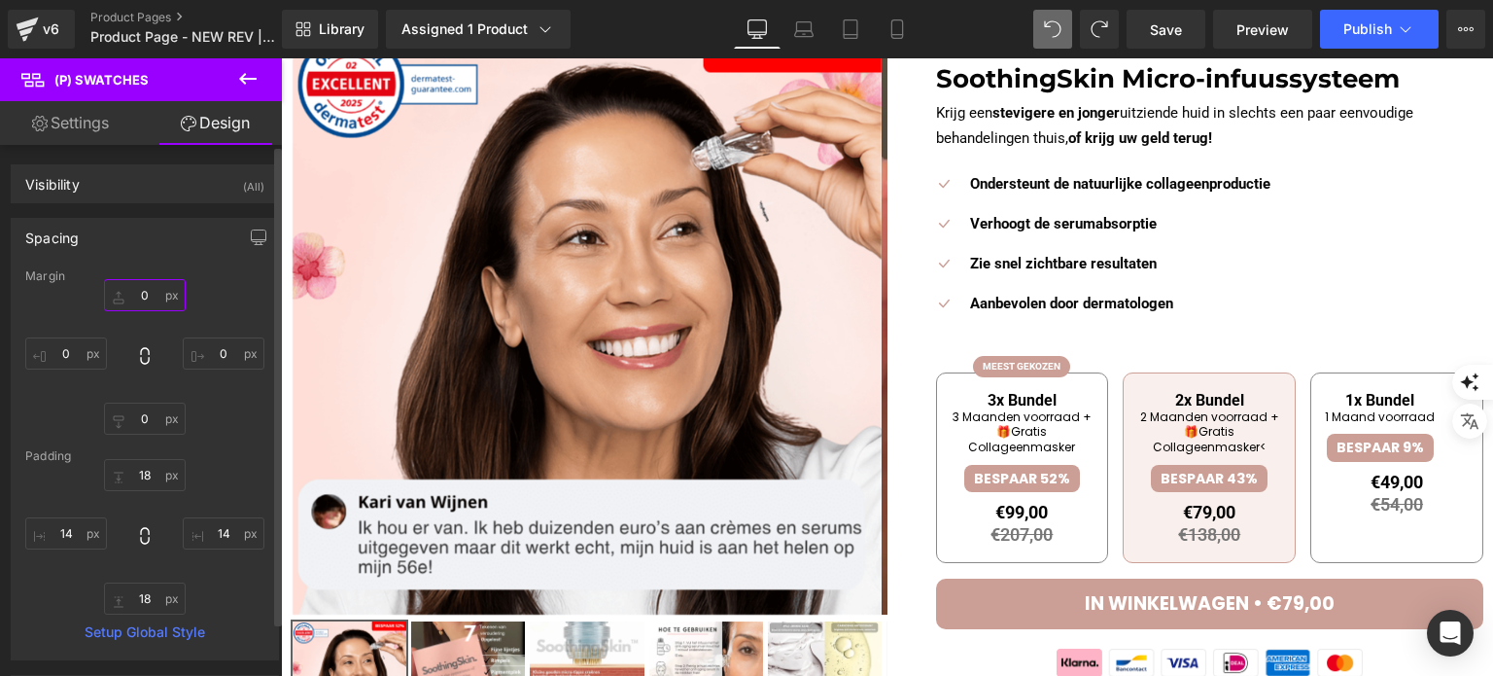
click at [157, 299] on input "0" at bounding box center [145, 295] width 82 height 32
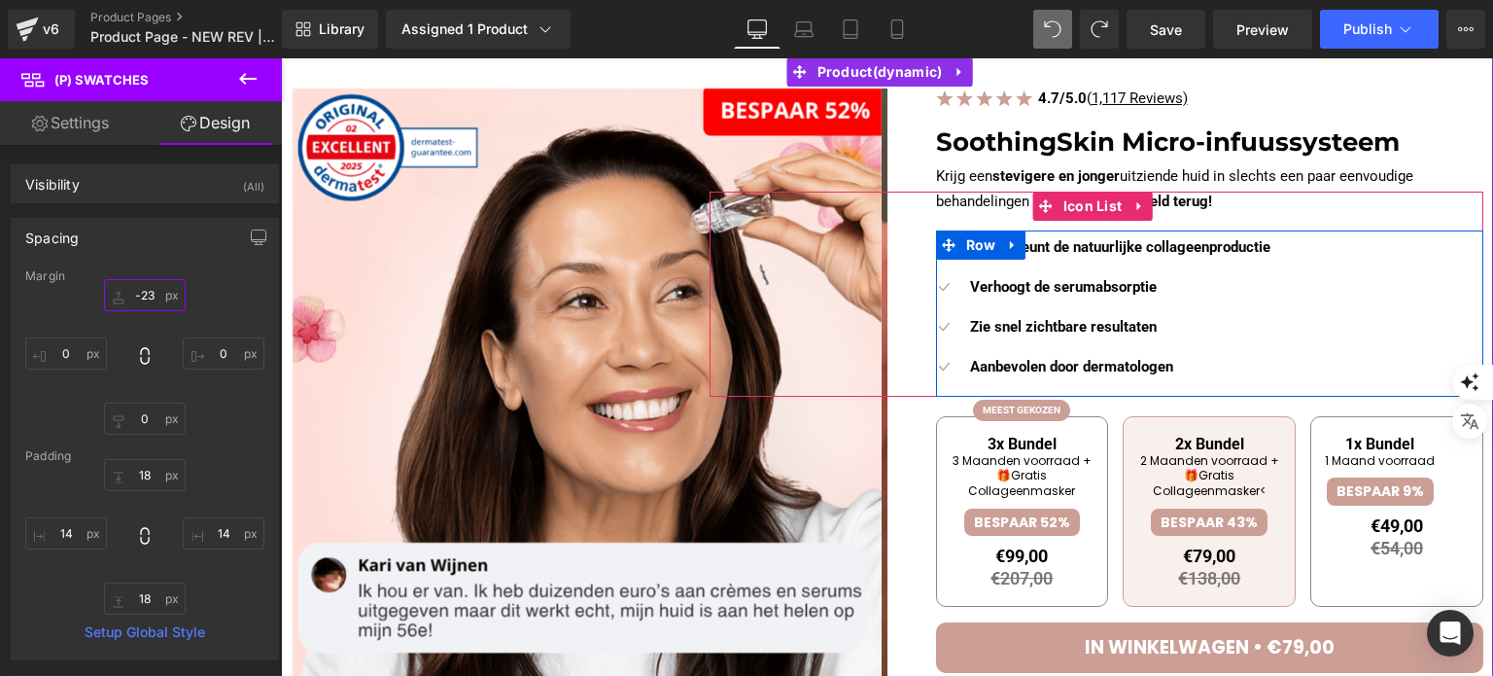
scroll to position [97, 0]
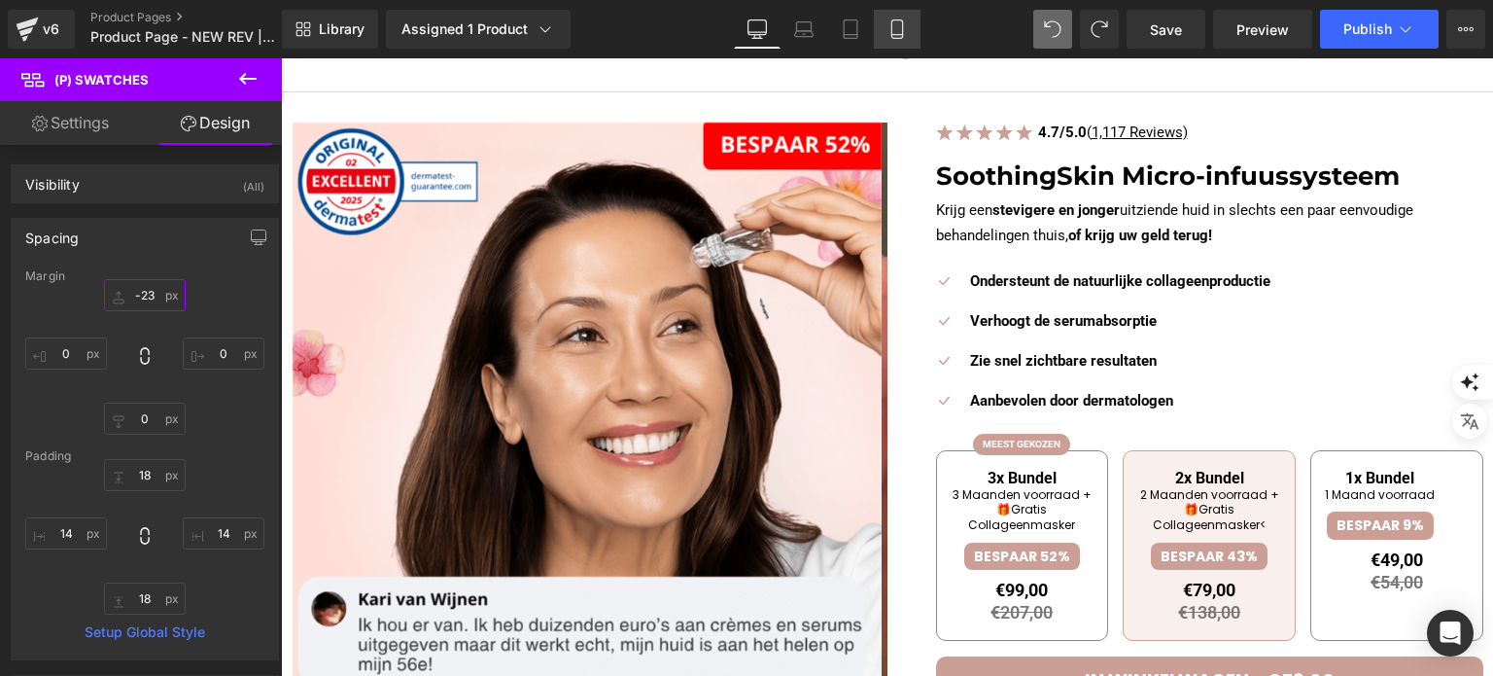
type input "-23"
click at [887, 19] on icon at bounding box center [896, 28] width 19 height 19
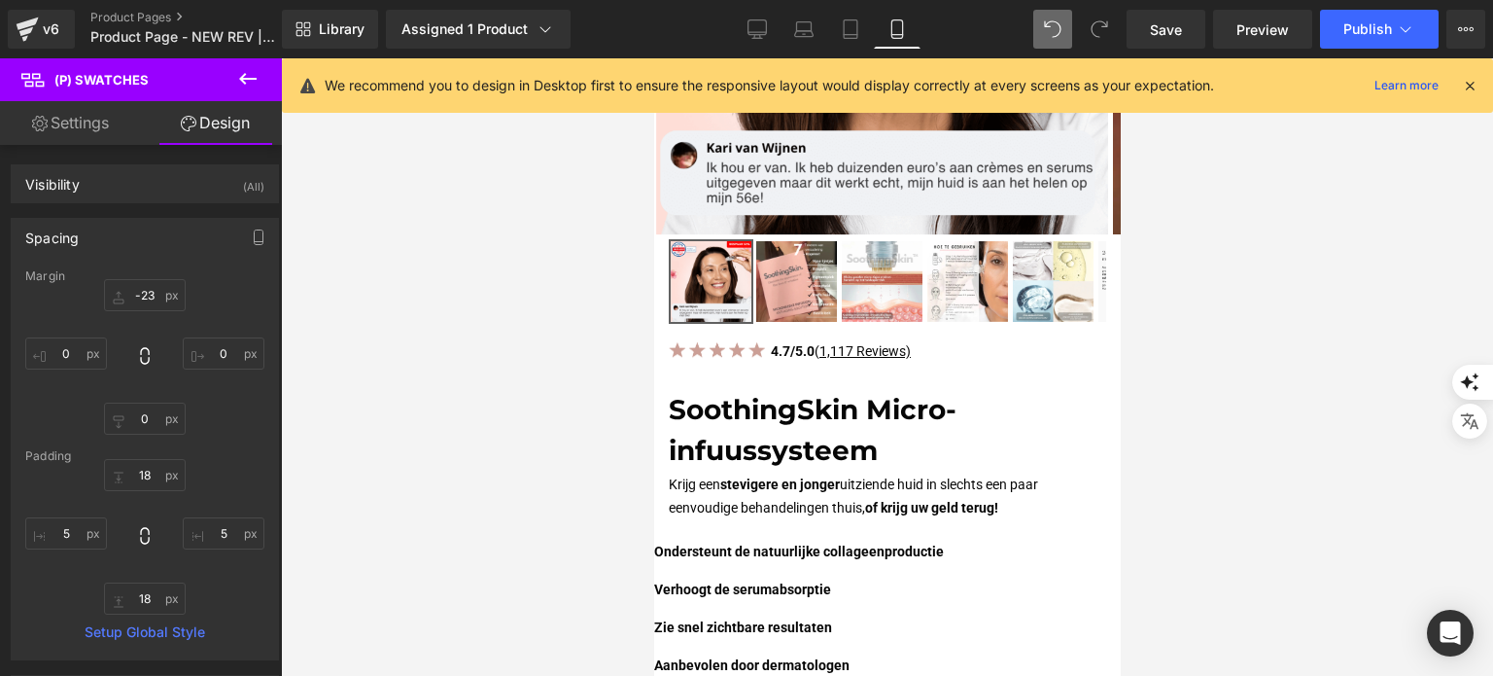
scroll to position [592, 0]
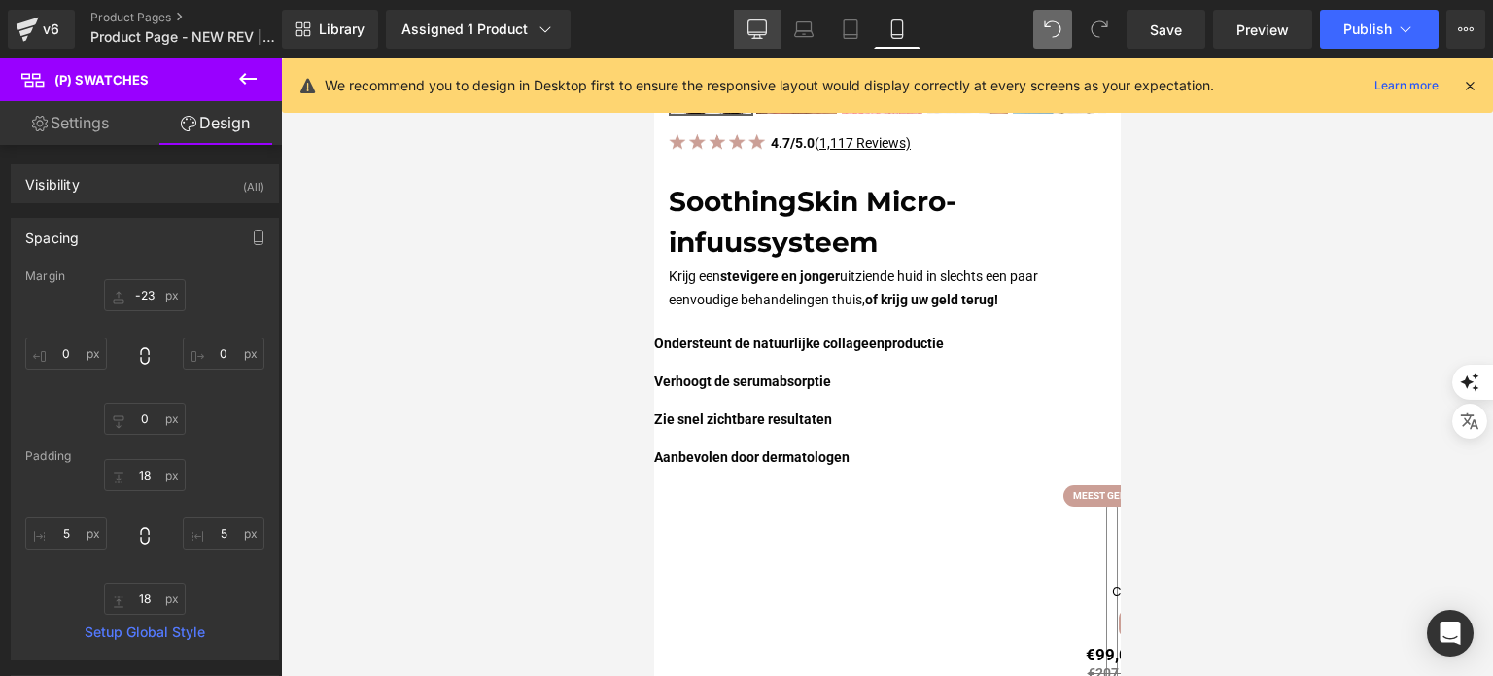
click at [748, 23] on icon at bounding box center [756, 28] width 19 height 19
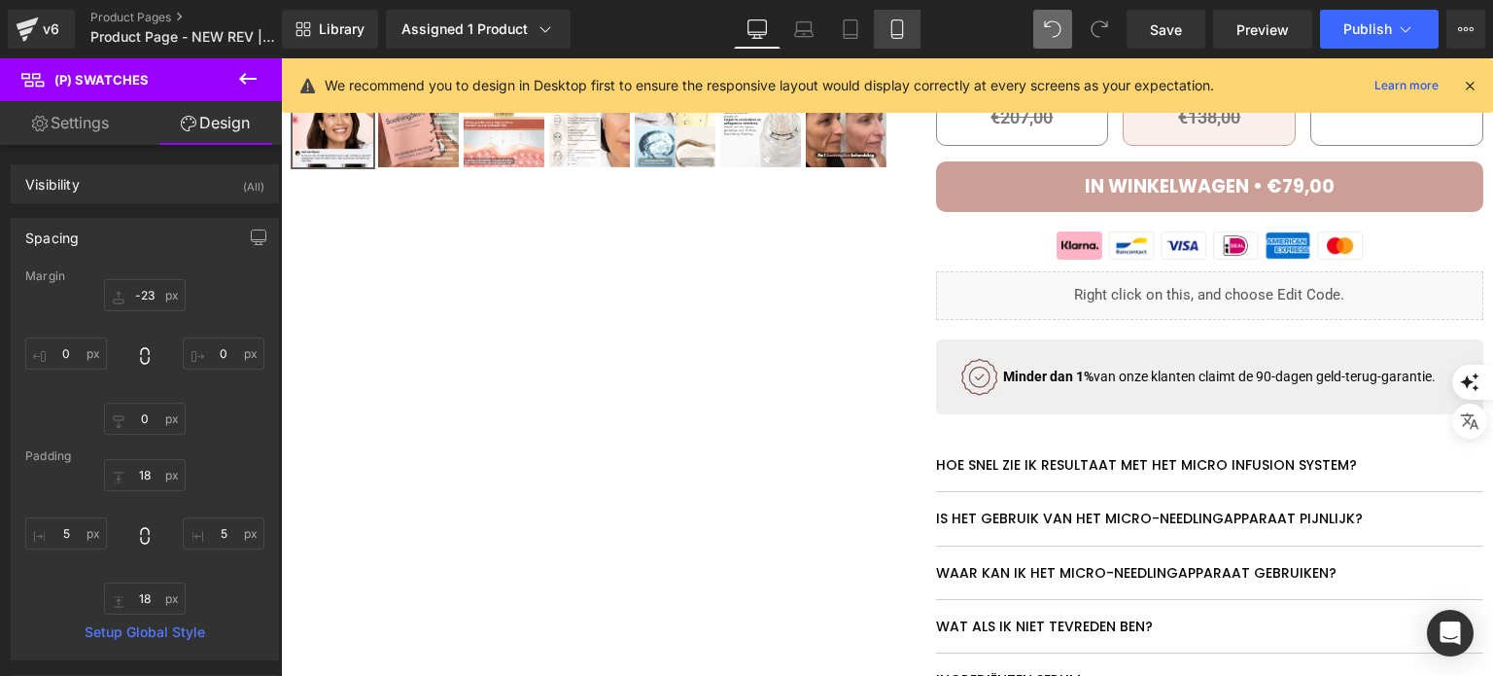
scroll to position [40, 0]
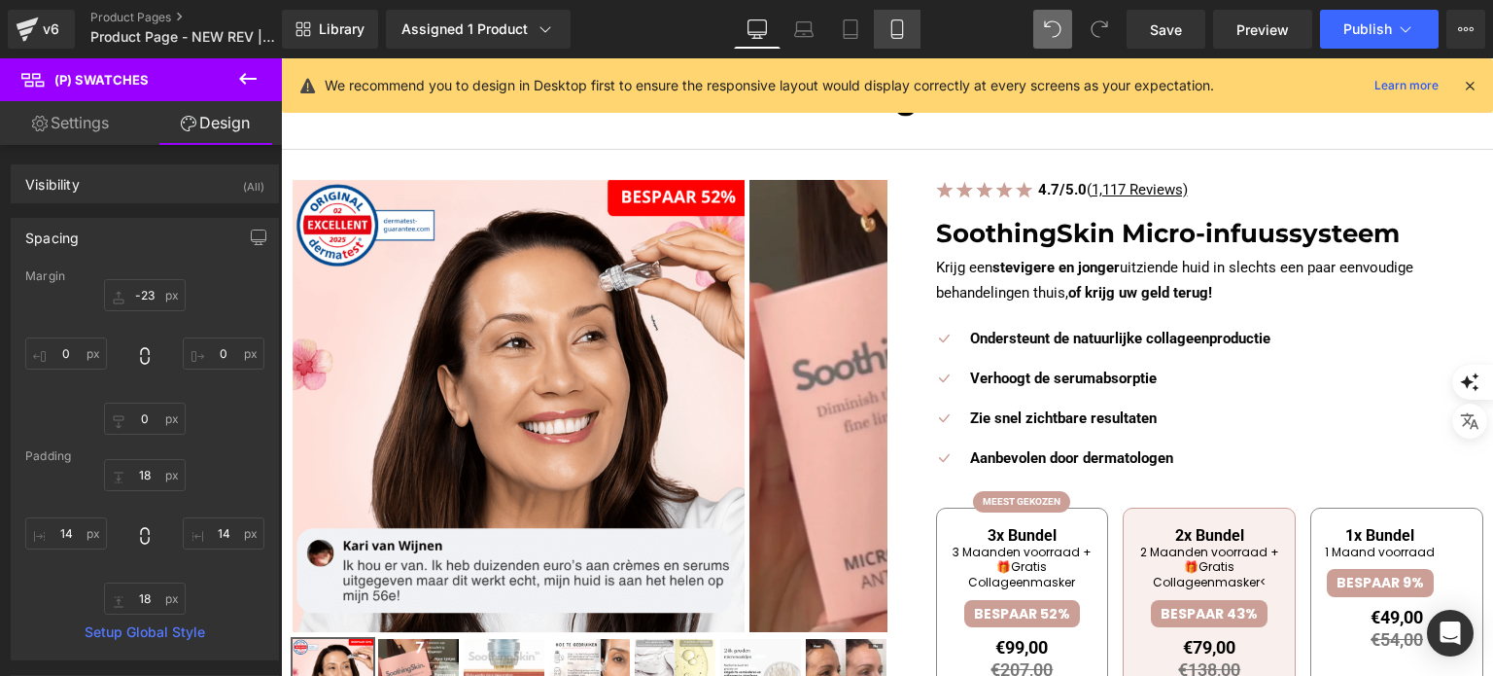
click at [891, 35] on icon at bounding box center [896, 29] width 11 height 18
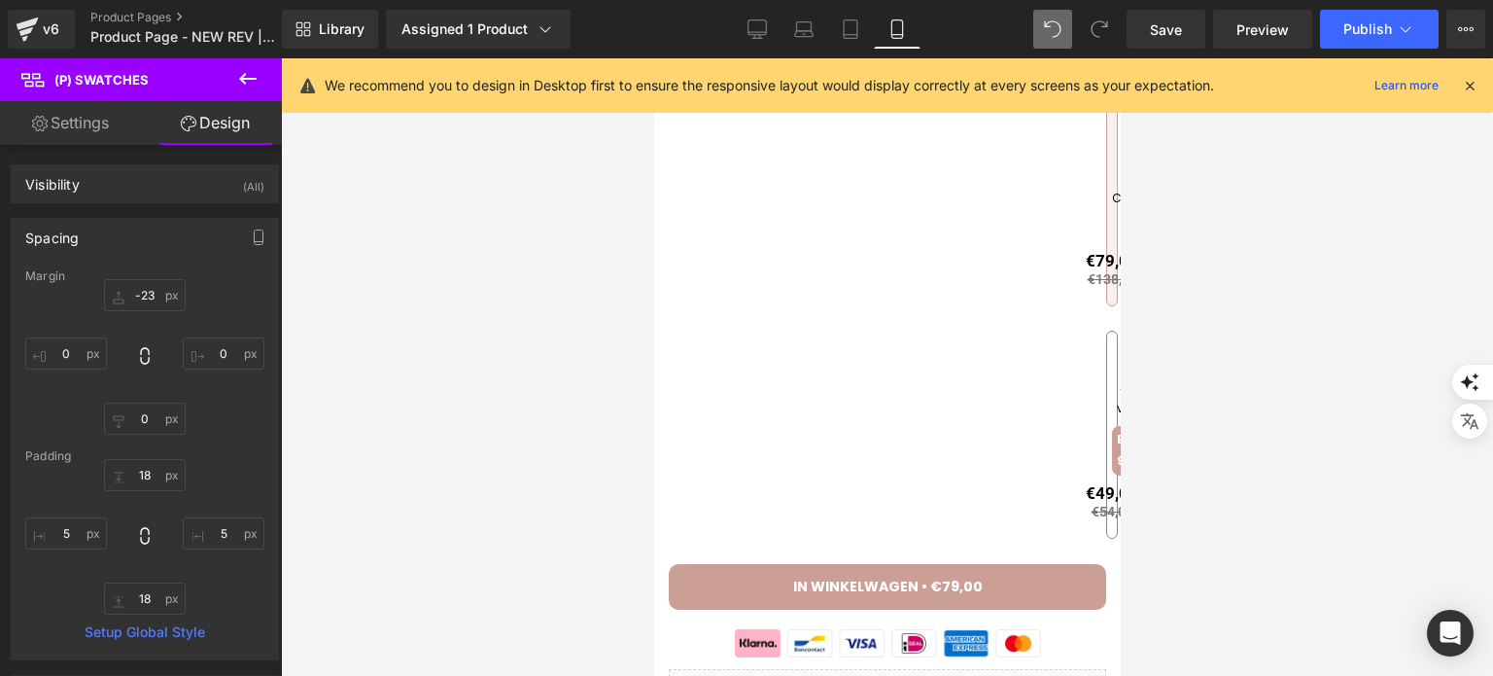
scroll to position [917, 0]
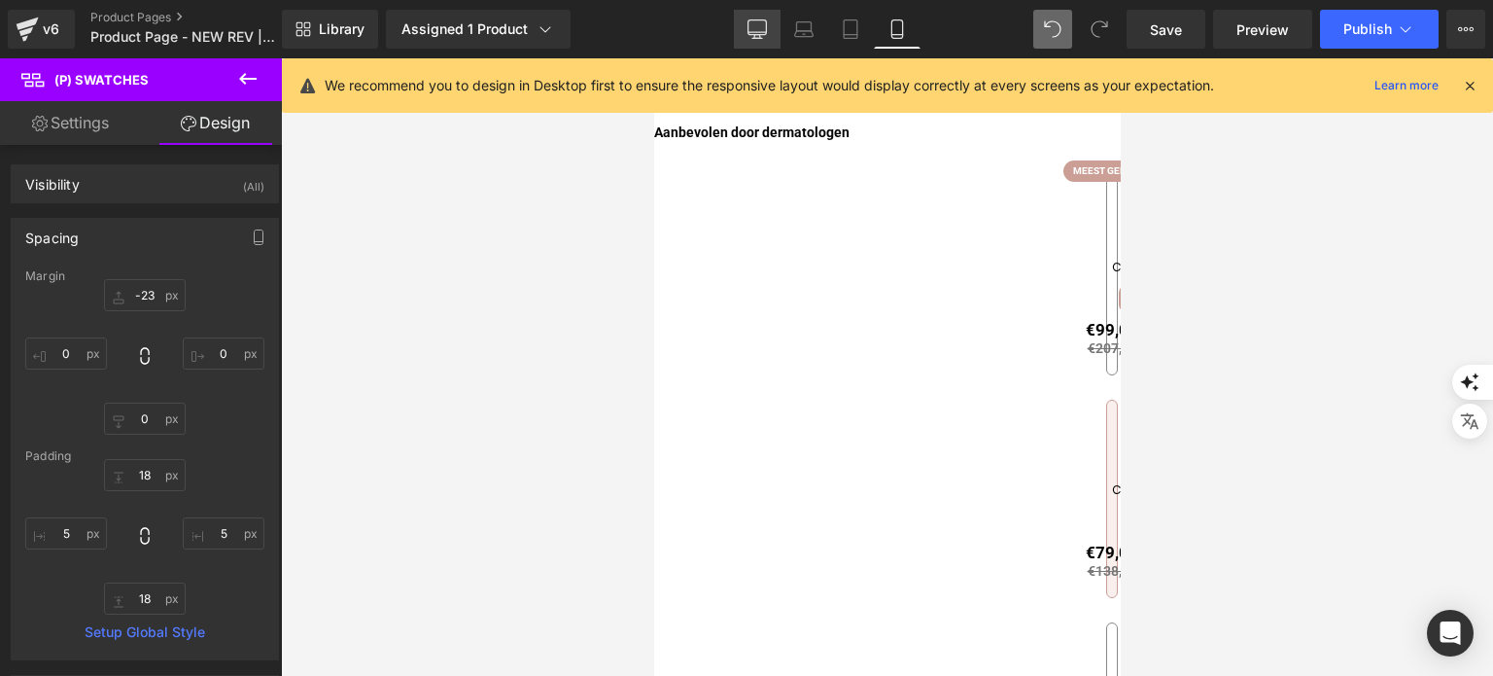
click at [772, 28] on link "Desktop" at bounding box center [757, 29] width 47 height 39
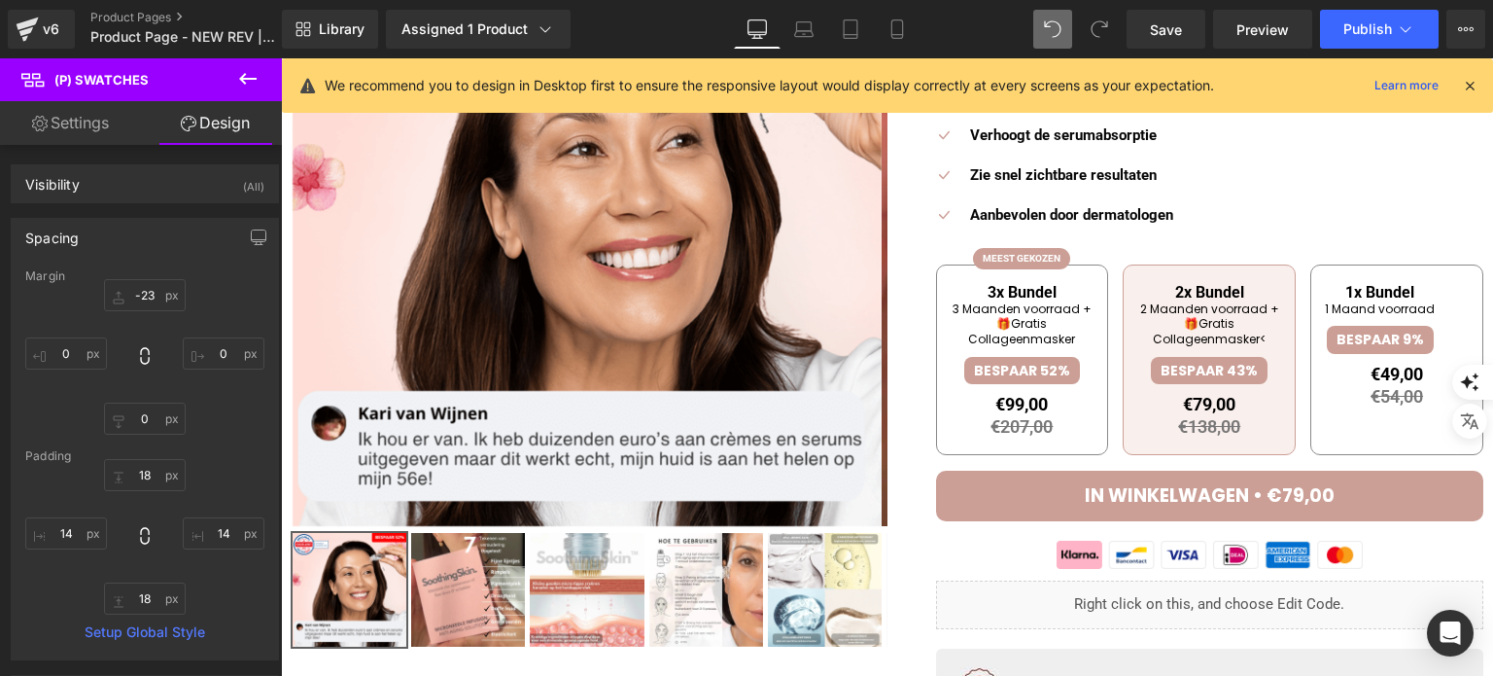
scroll to position [170, 0]
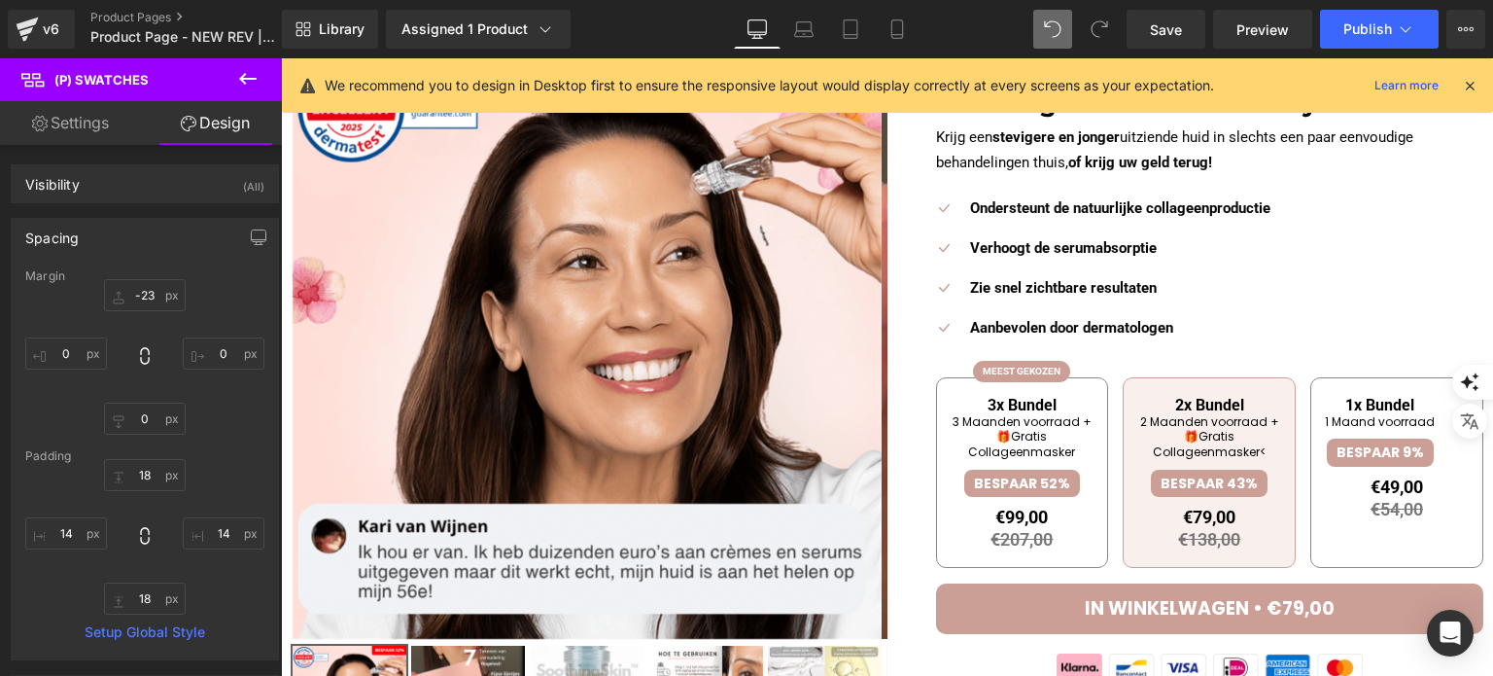
click at [1203, 406] on span "2x Bundel" at bounding box center [1209, 405] width 144 height 18
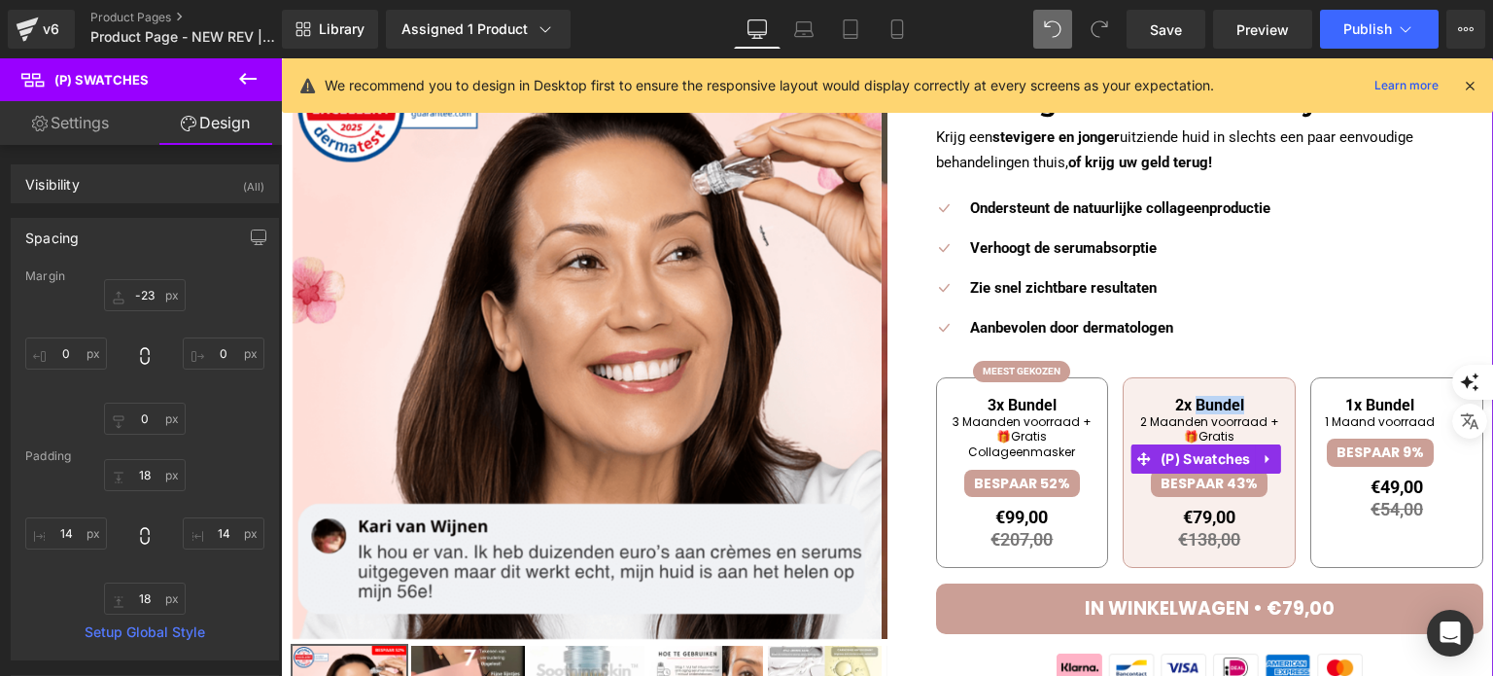
click at [1203, 406] on span "2x Bundel" at bounding box center [1209, 405] width 144 height 18
click at [1112, 409] on div "3x Bundel 3 Maanden voorraad + 🎁Gratis Collageenmasker BESPAAR 52% €99,00 €207,…" at bounding box center [1210, 470] width 548 height 225
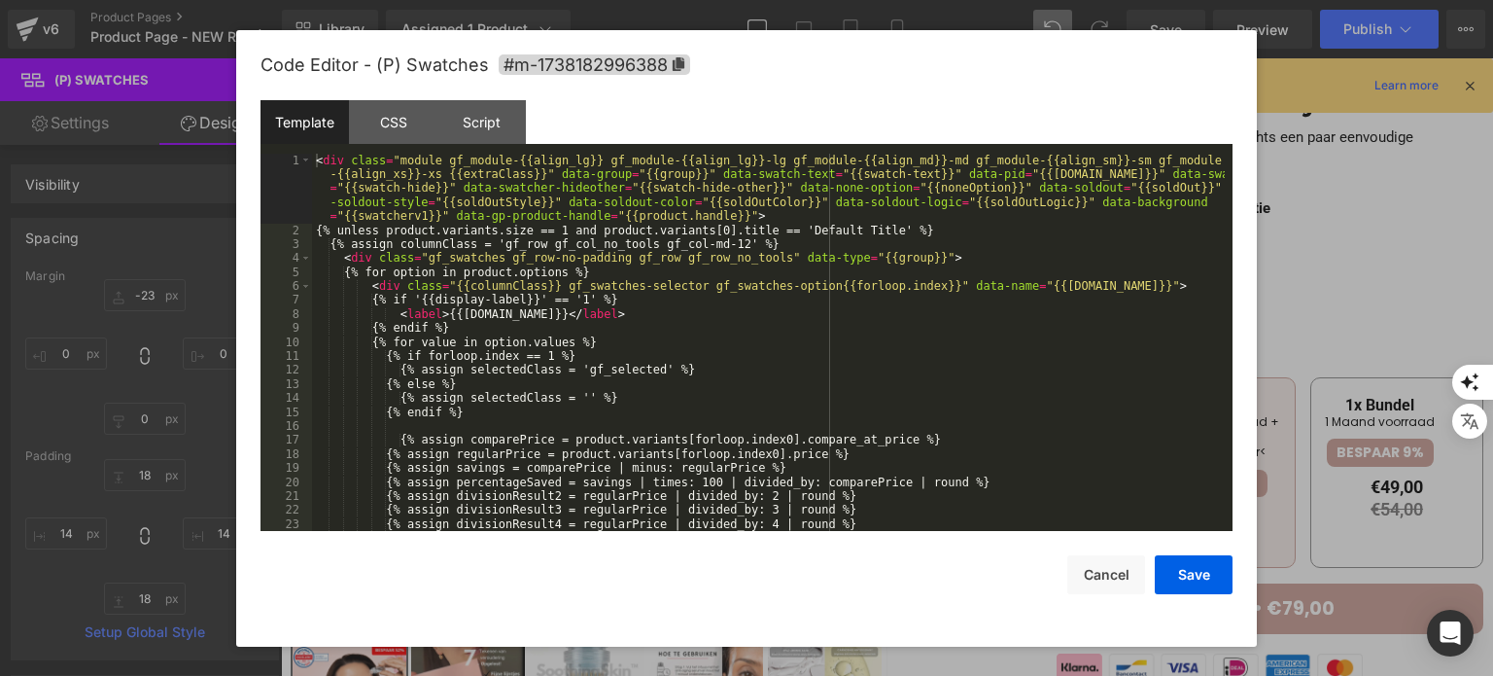
click at [1018, 0] on div "(P) Swatches You are previewing how the will restyle your page. You can not edi…" at bounding box center [746, 0] width 1493 height 0
click at [1119, 578] on button "Cancel" at bounding box center [1106, 574] width 78 height 39
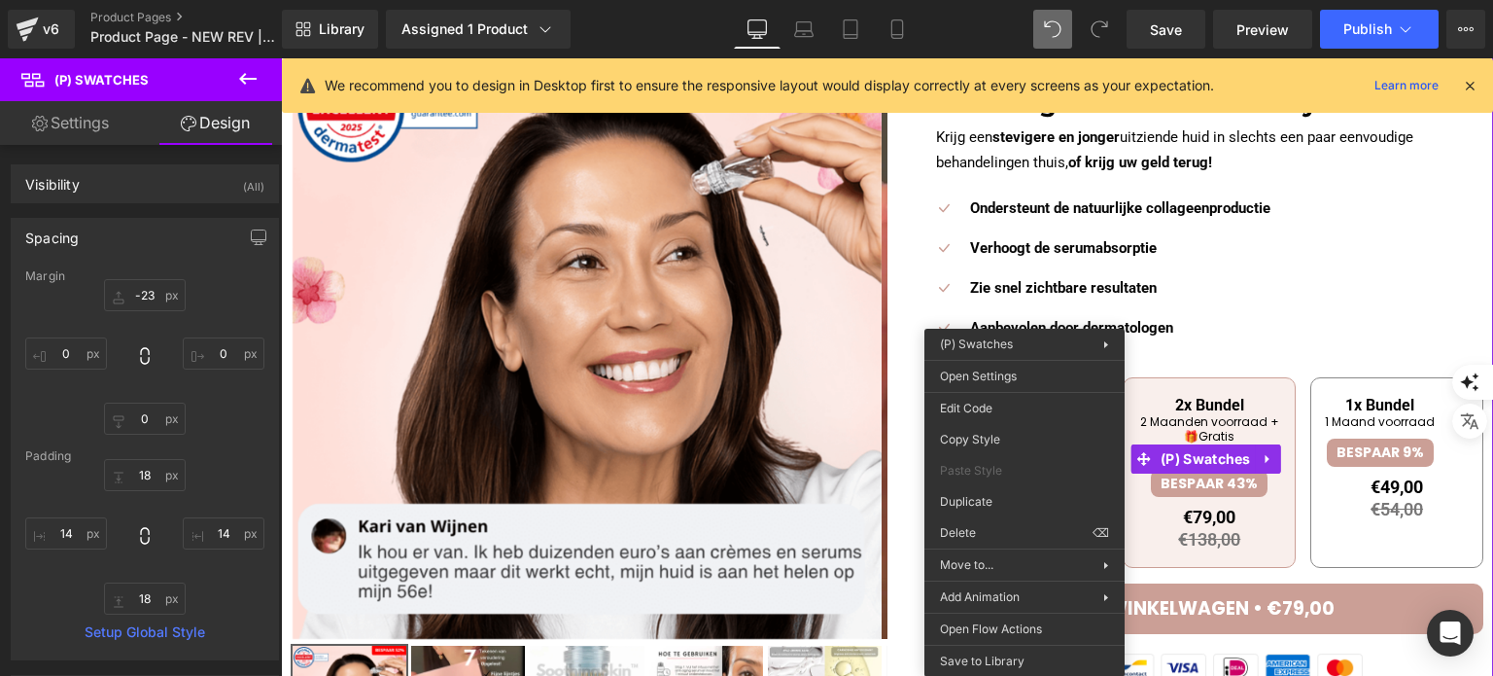
click at [1194, 411] on span "2x Bundel" at bounding box center [1209, 405] width 144 height 18
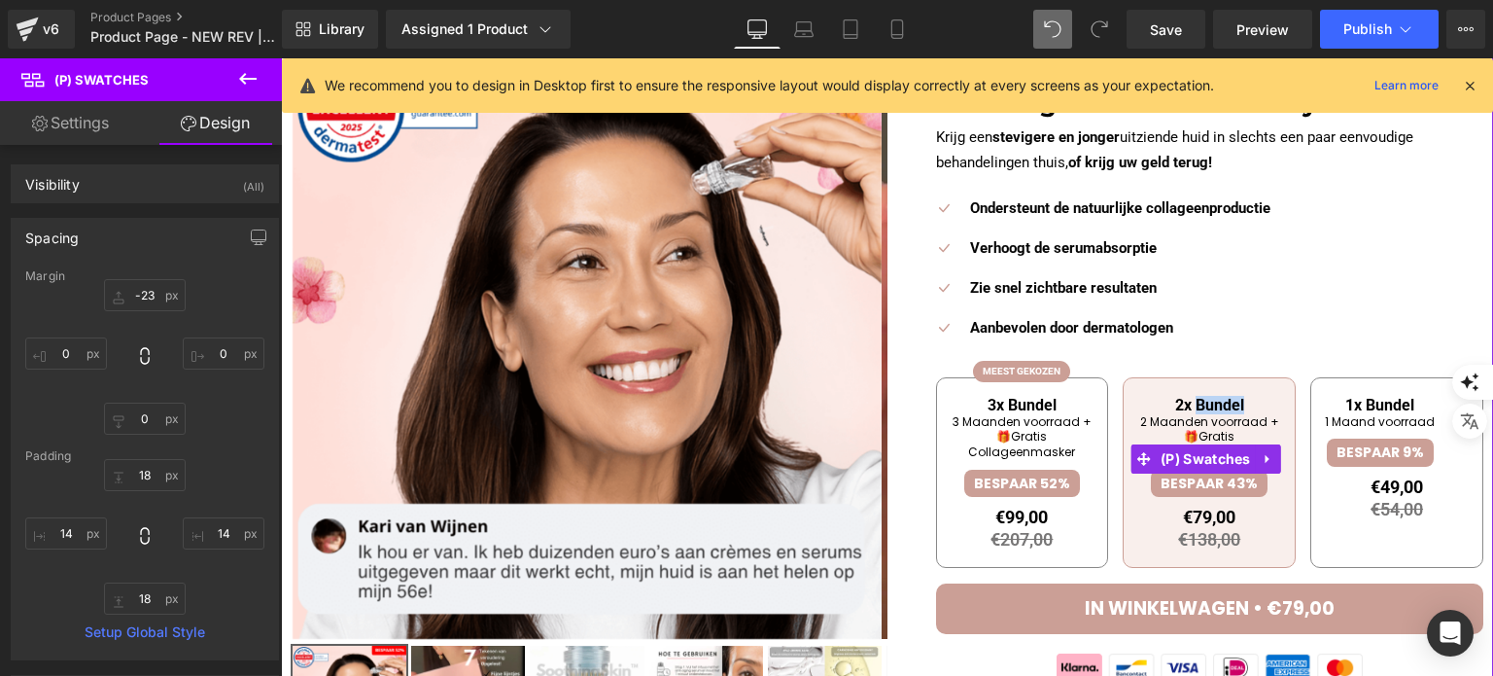
click at [1194, 411] on span "2x Bundel" at bounding box center [1209, 405] width 144 height 18
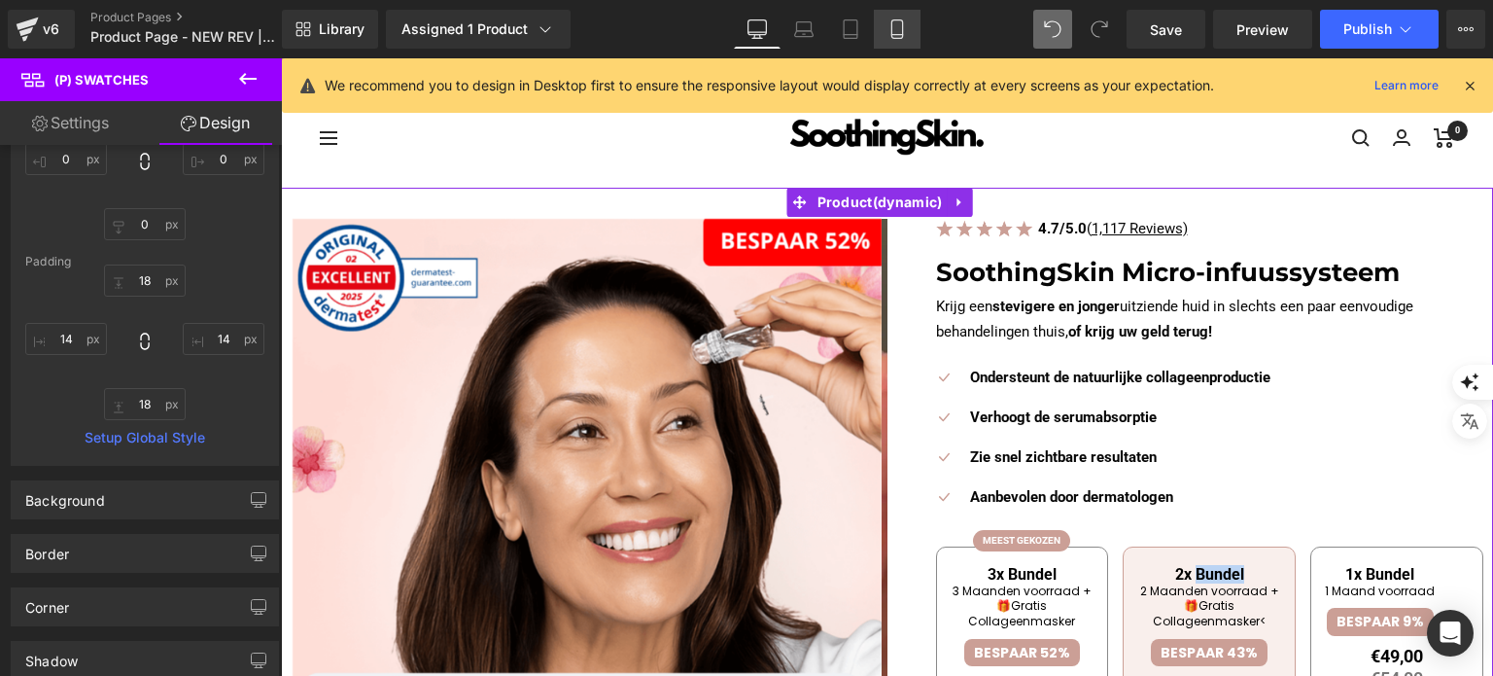
scroll to position [0, 0]
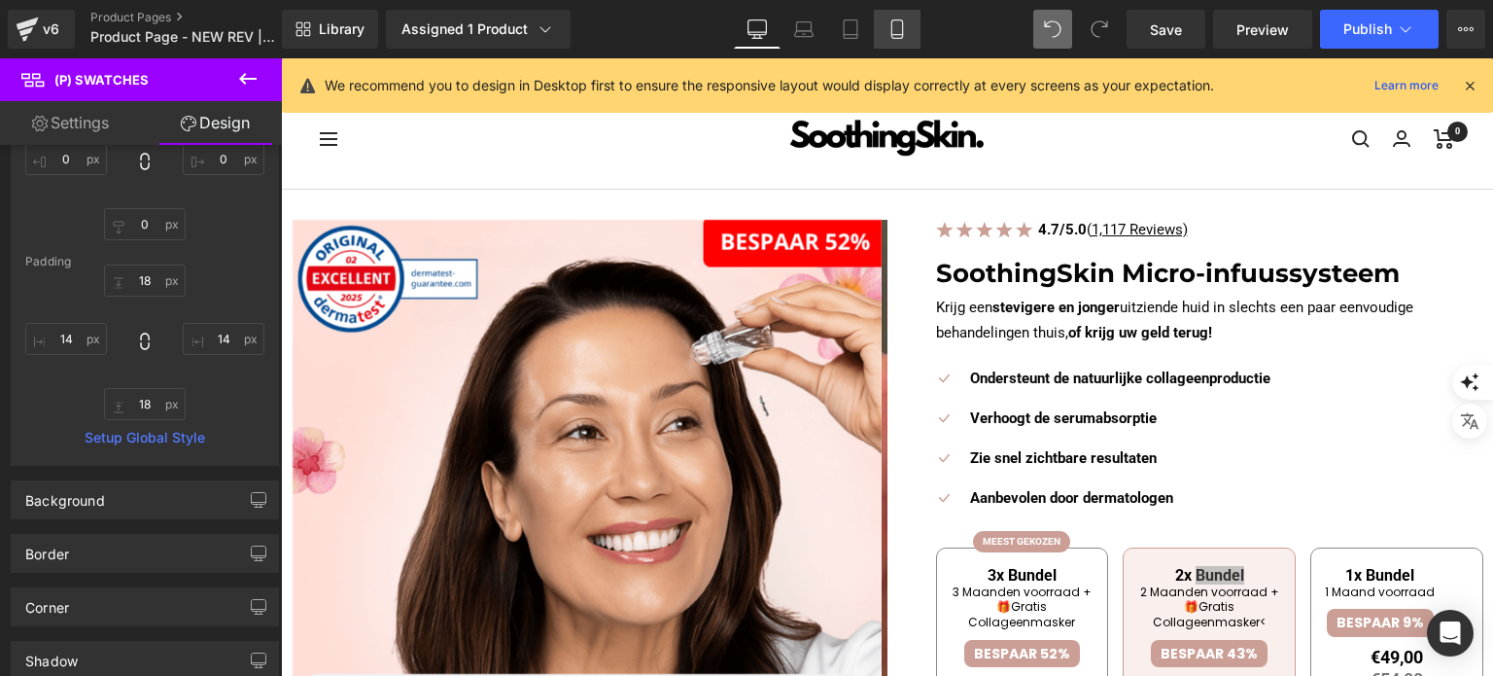
click at [902, 25] on icon at bounding box center [896, 29] width 11 height 18
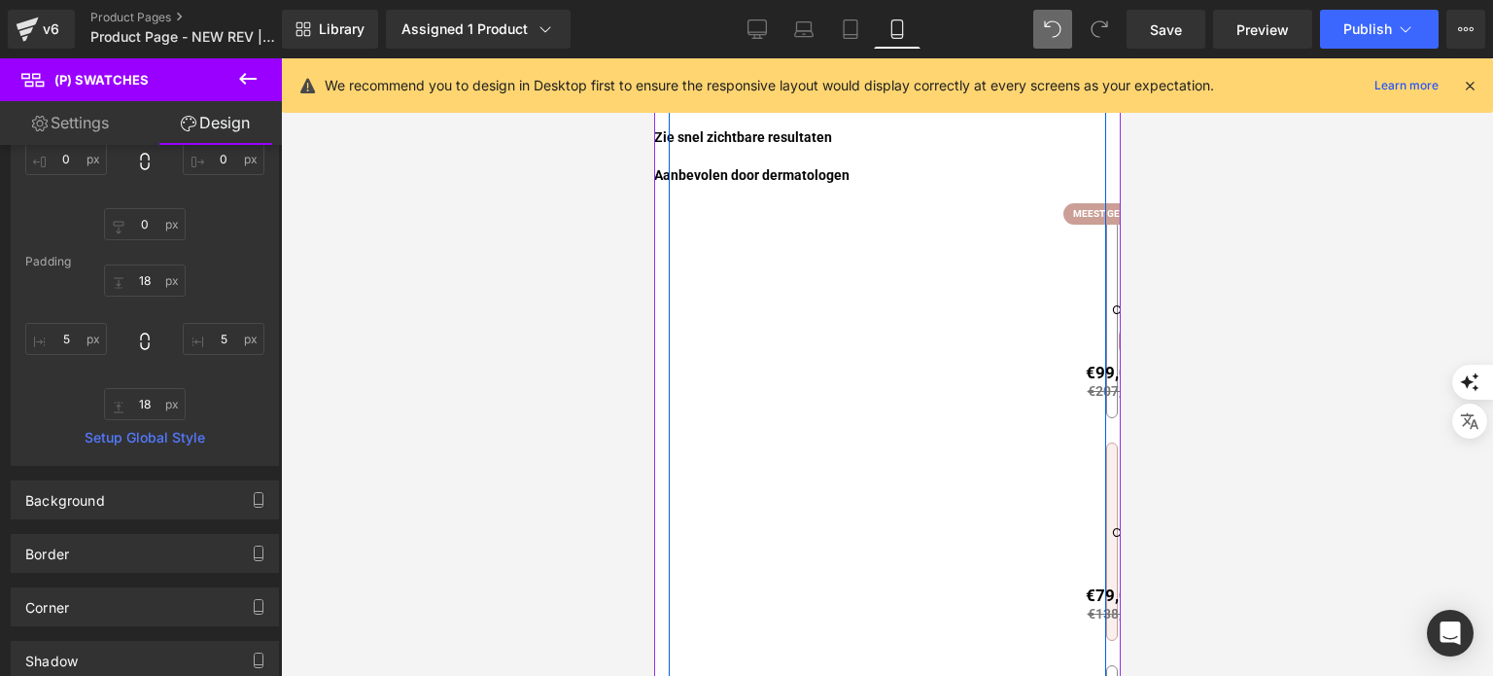
scroll to position [876, 0]
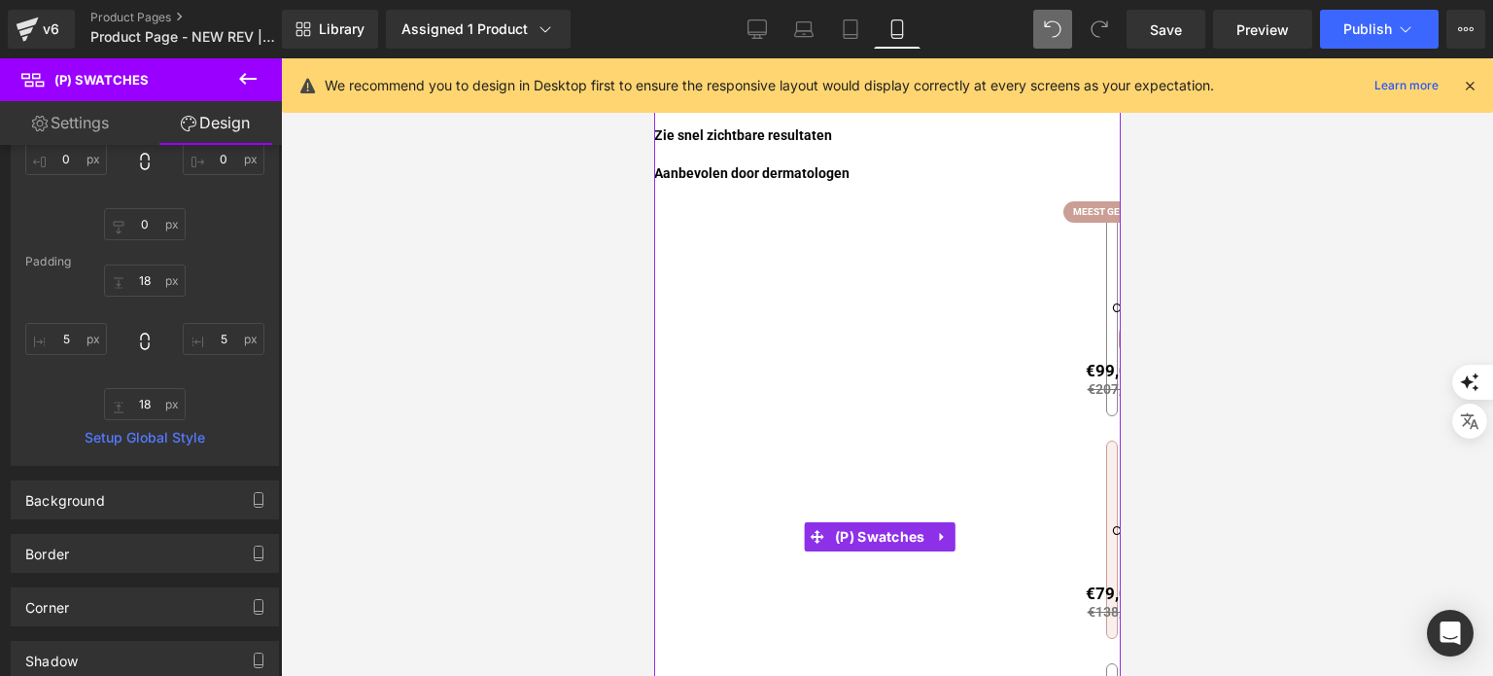
click at [1074, 201] on div "MEEST GEKOZEN" at bounding box center [1110, 211] width 97 height 21
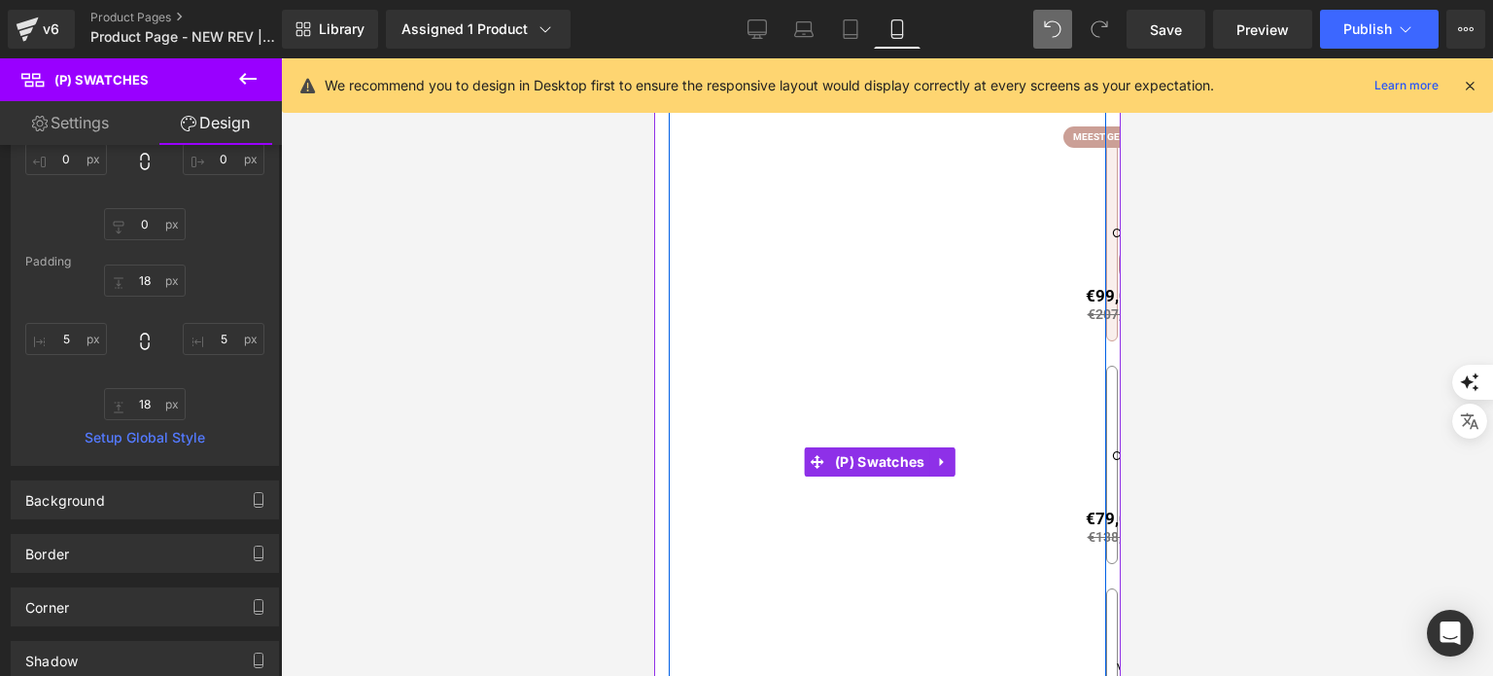
scroll to position [1070, 0]
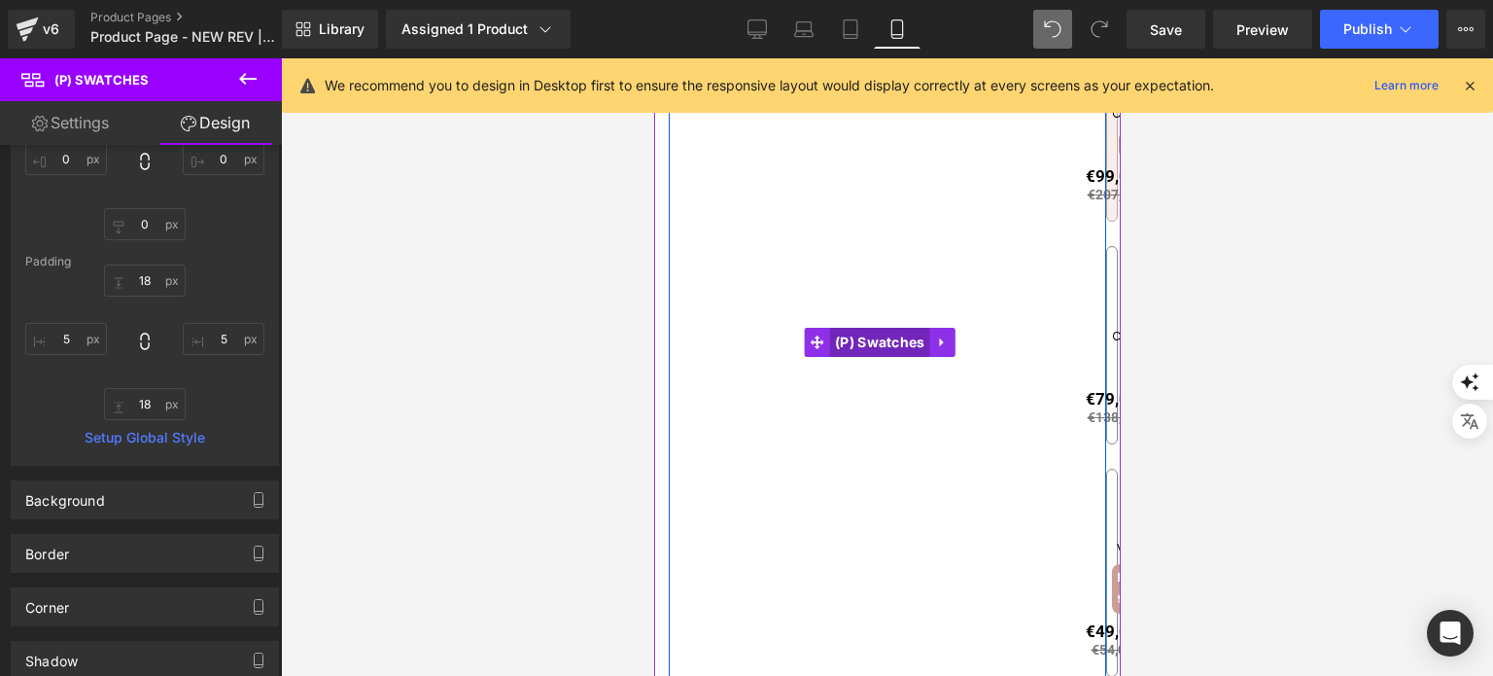
click at [899, 336] on span "(P) Swatches" at bounding box center [879, 342] width 100 height 29
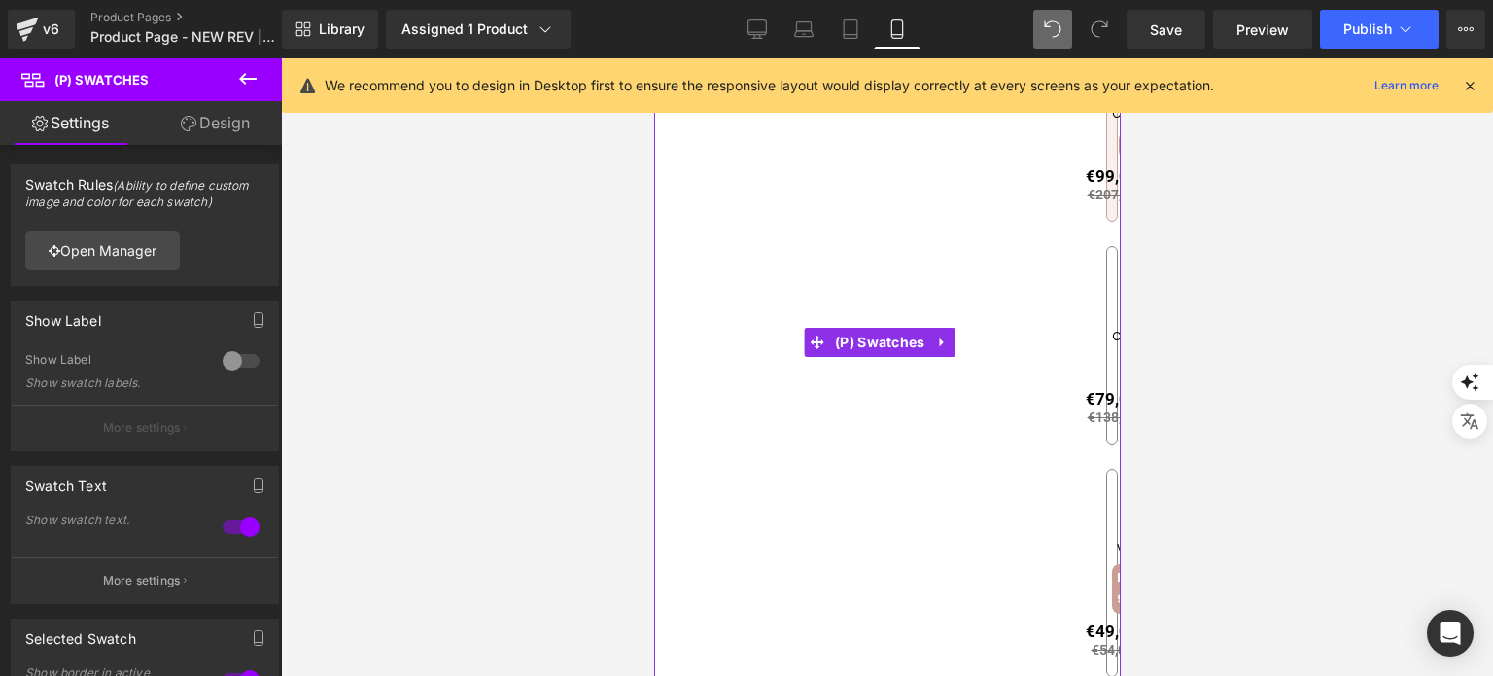
click at [1111, 264] on span "2x Bundel" at bounding box center [1168, 273] width 114 height 18
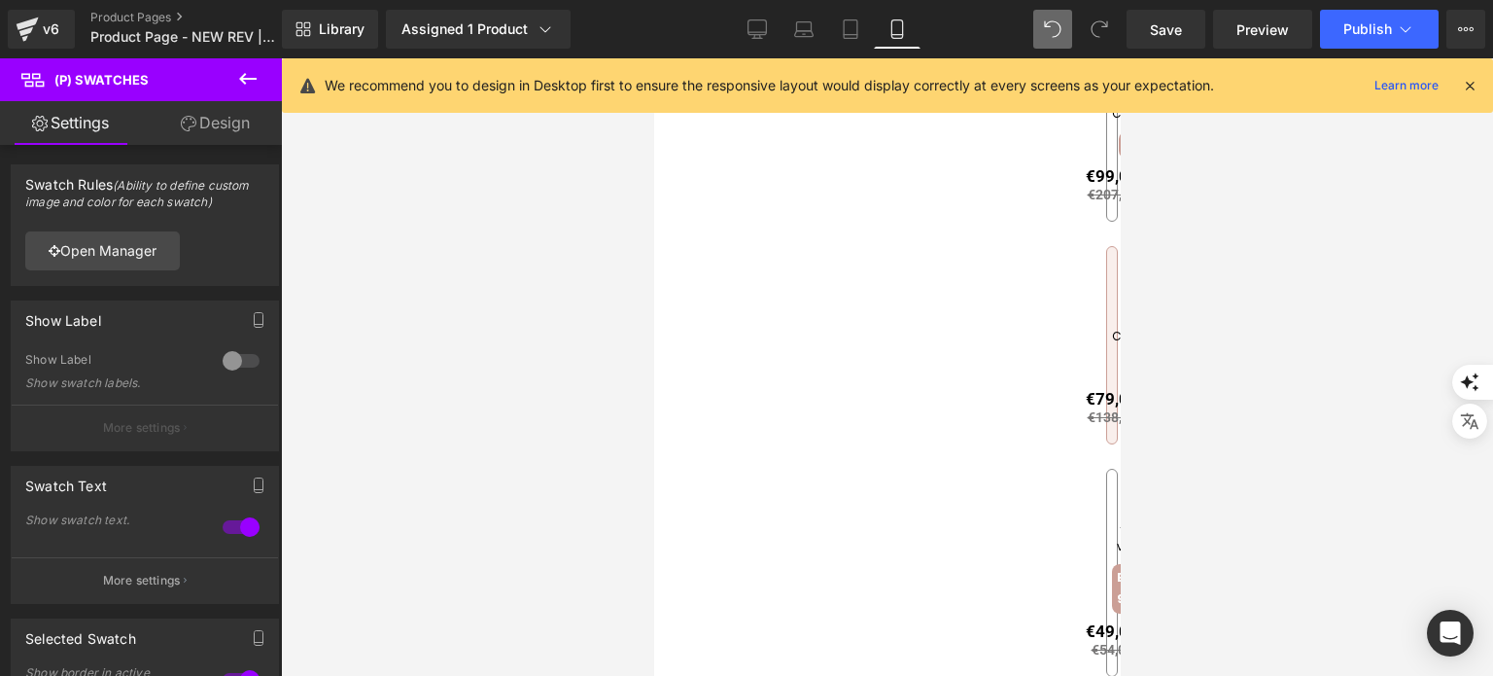
click at [228, 137] on link "Design" at bounding box center [215, 123] width 141 height 44
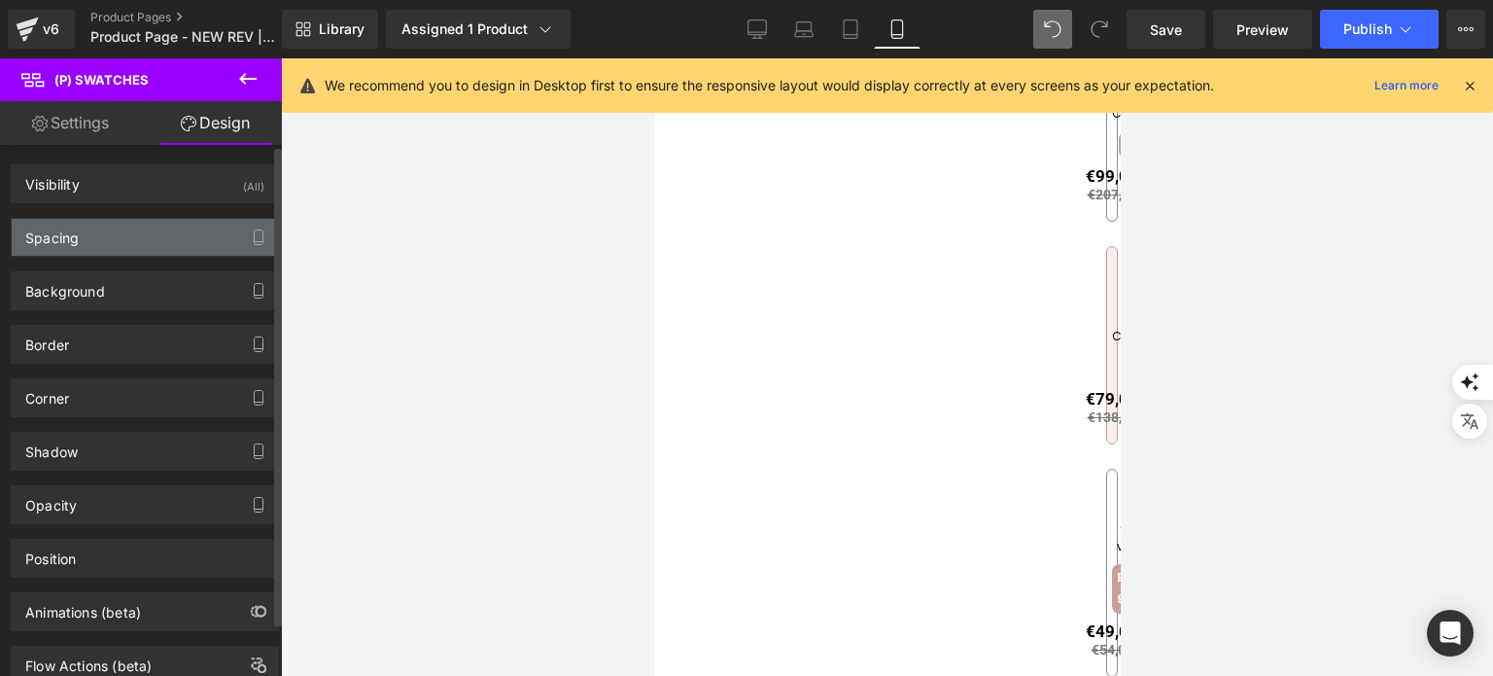
click at [143, 237] on div "Spacing" at bounding box center [145, 237] width 266 height 37
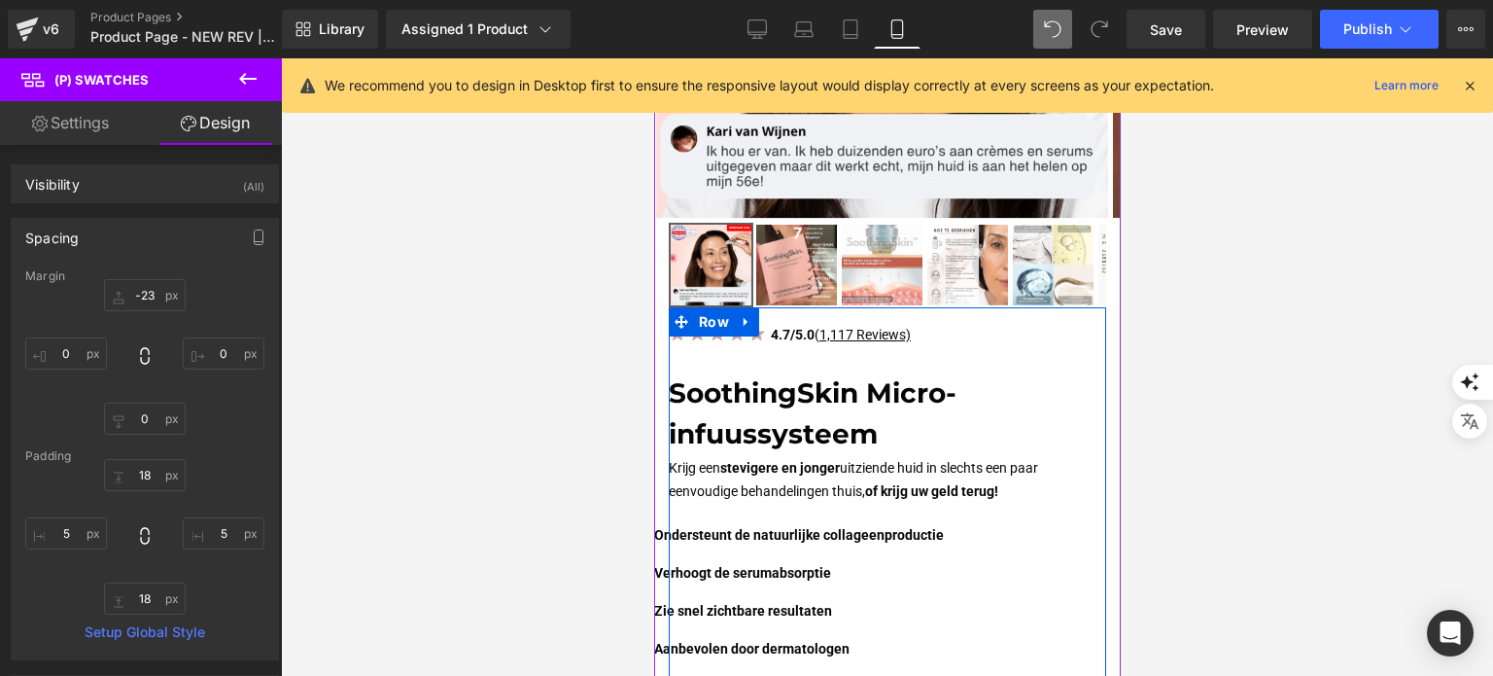
scroll to position [390, 0]
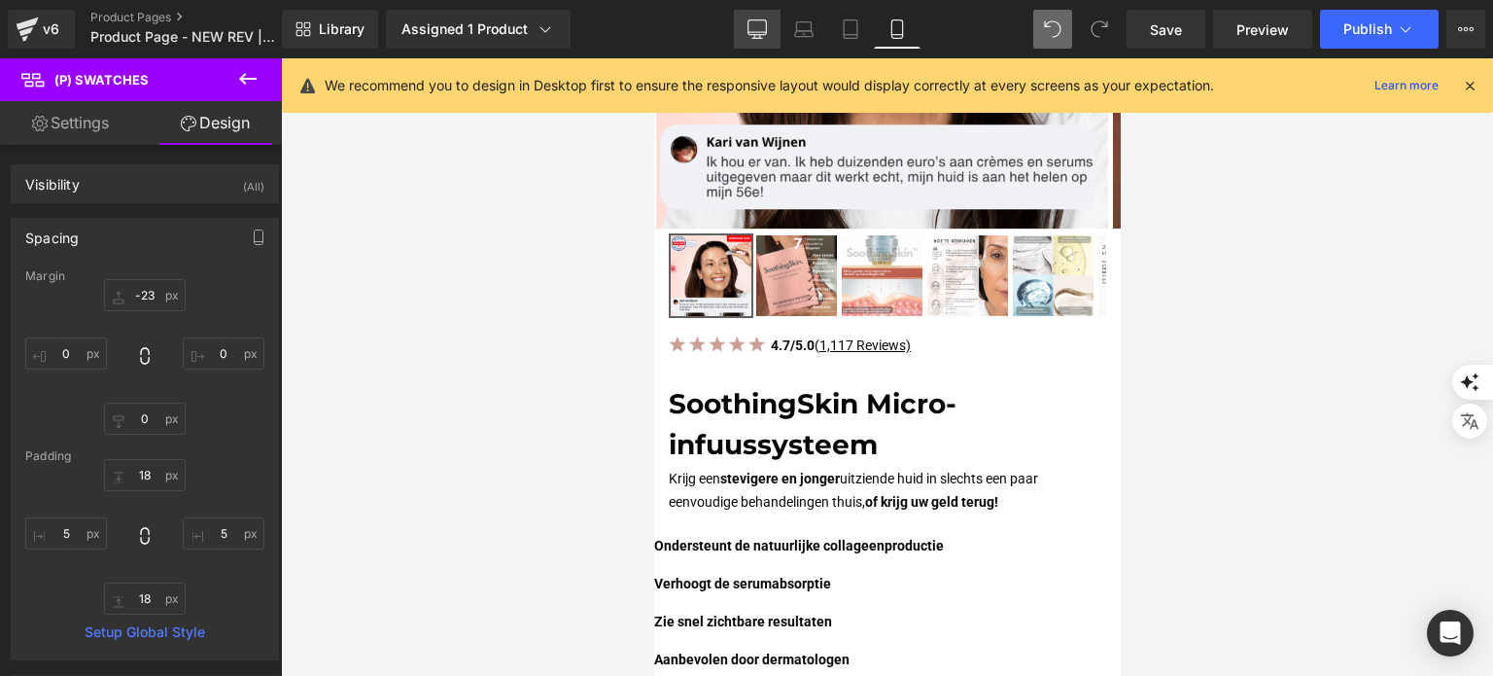
click at [751, 38] on icon at bounding box center [756, 28] width 19 height 19
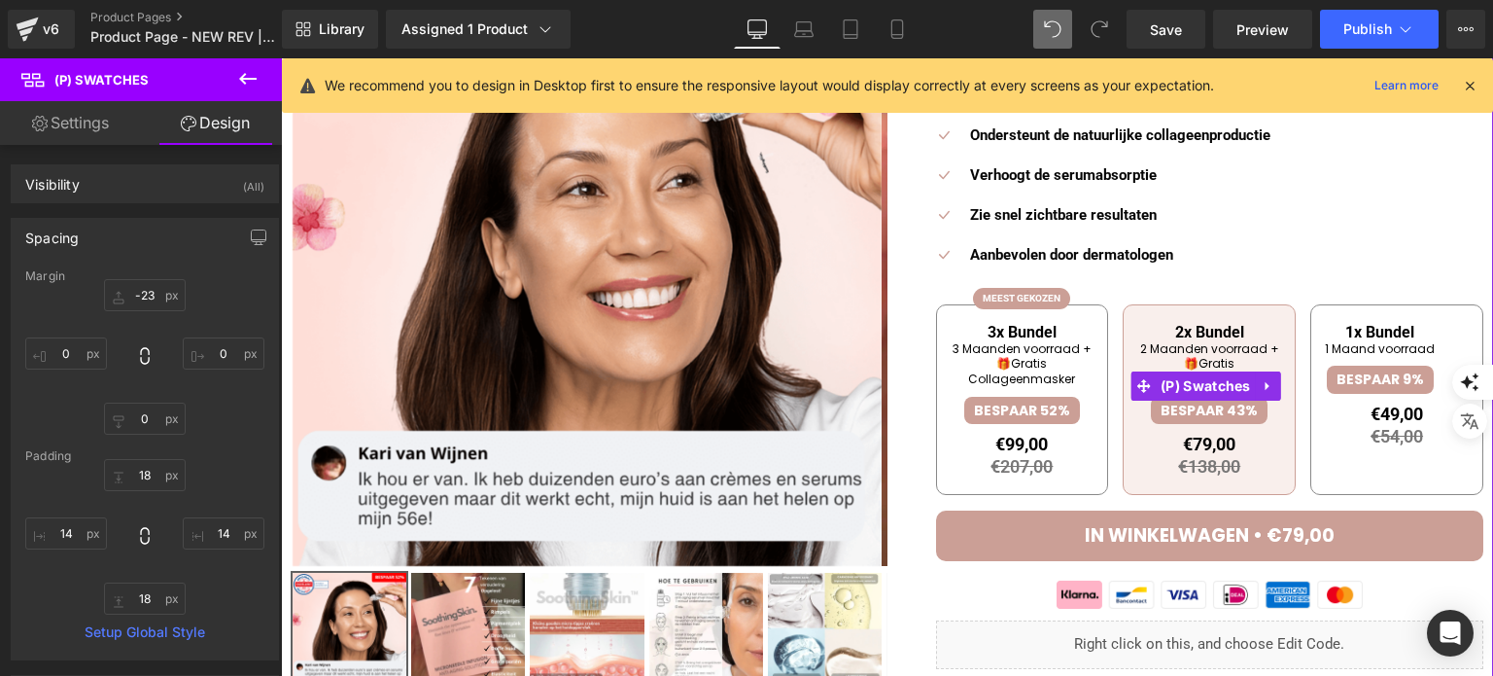
scroll to position [292, 0]
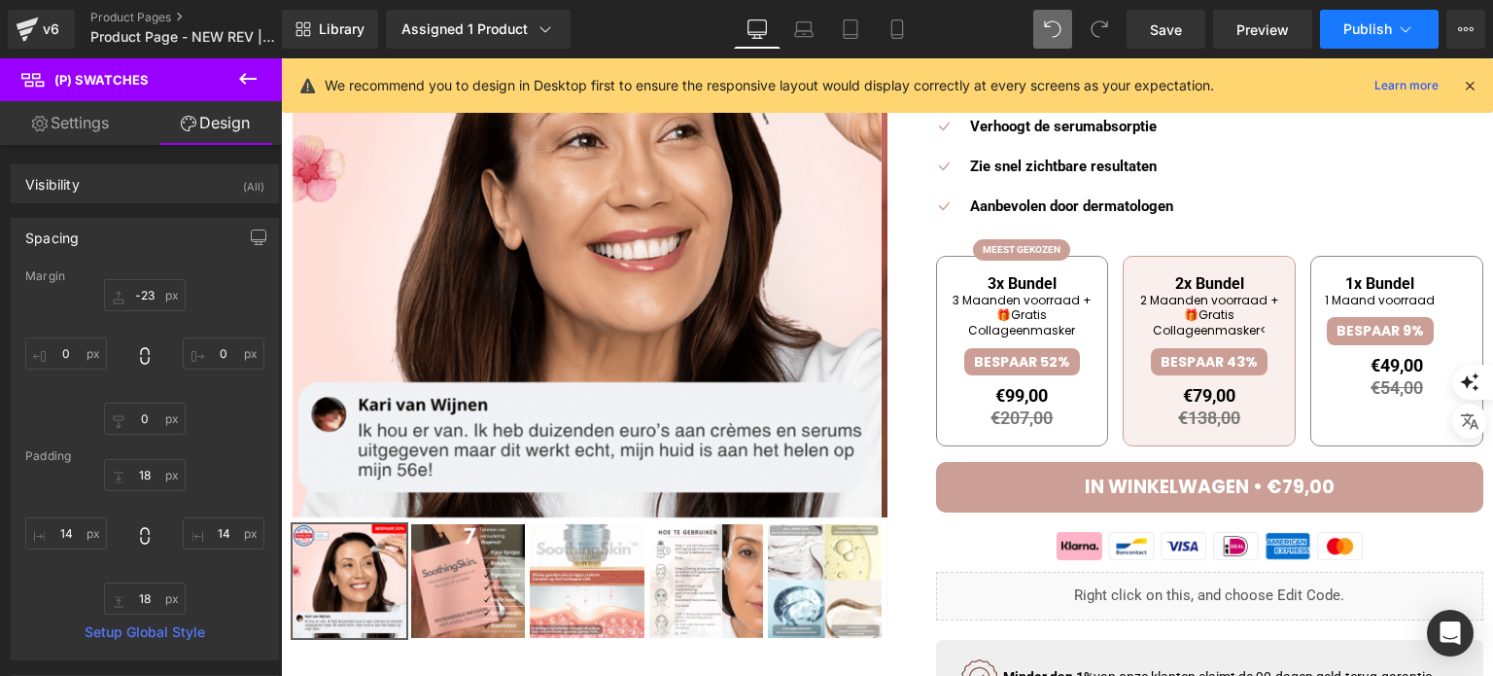
click at [1337, 33] on button "Publish" at bounding box center [1379, 29] width 119 height 39
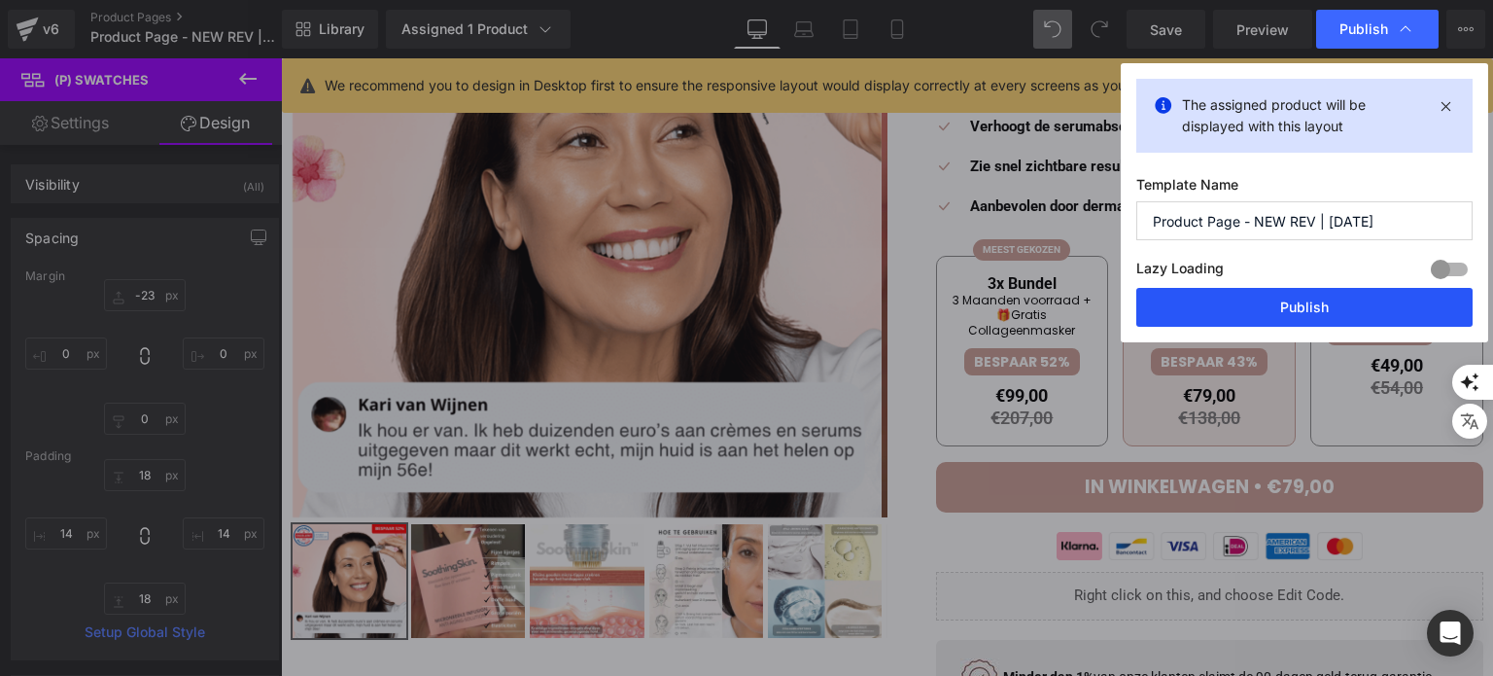
click at [1225, 302] on button "Publish" at bounding box center [1304, 307] width 336 height 39
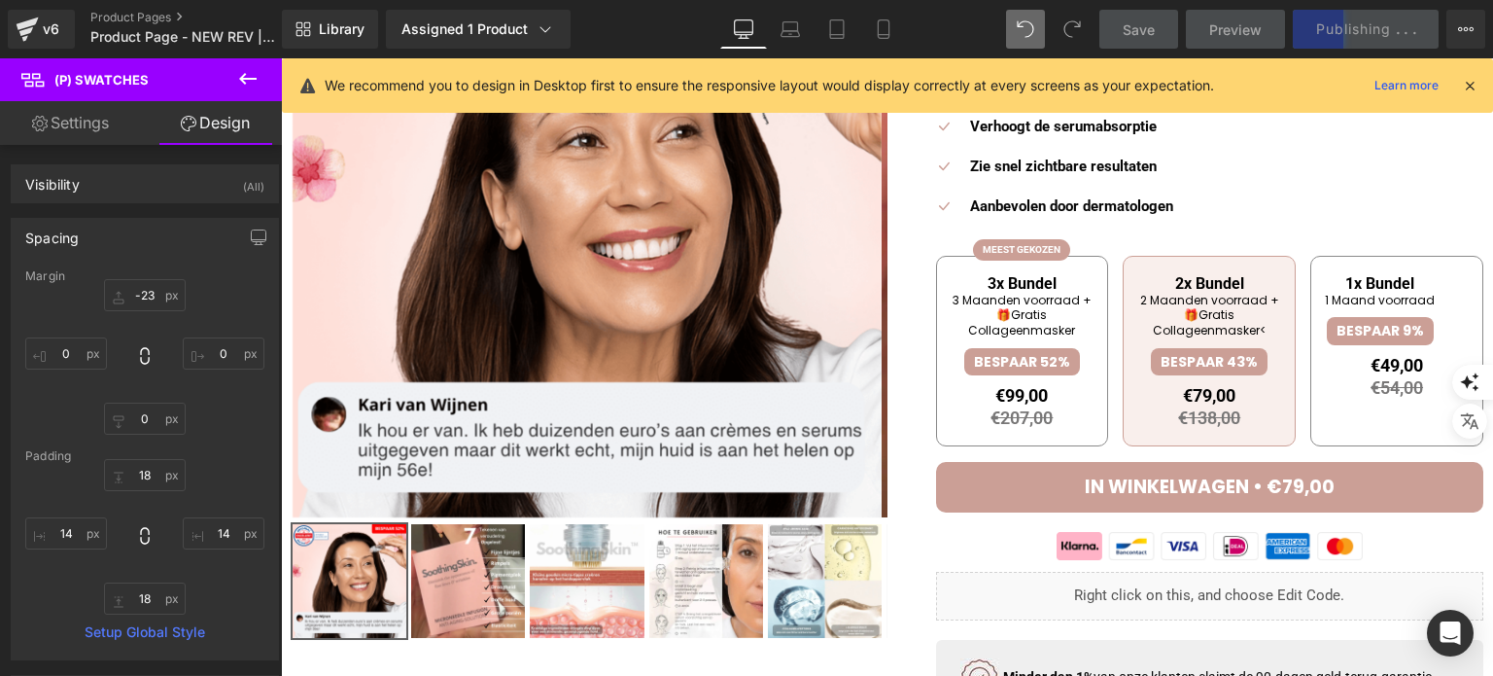
scroll to position [194, 0]
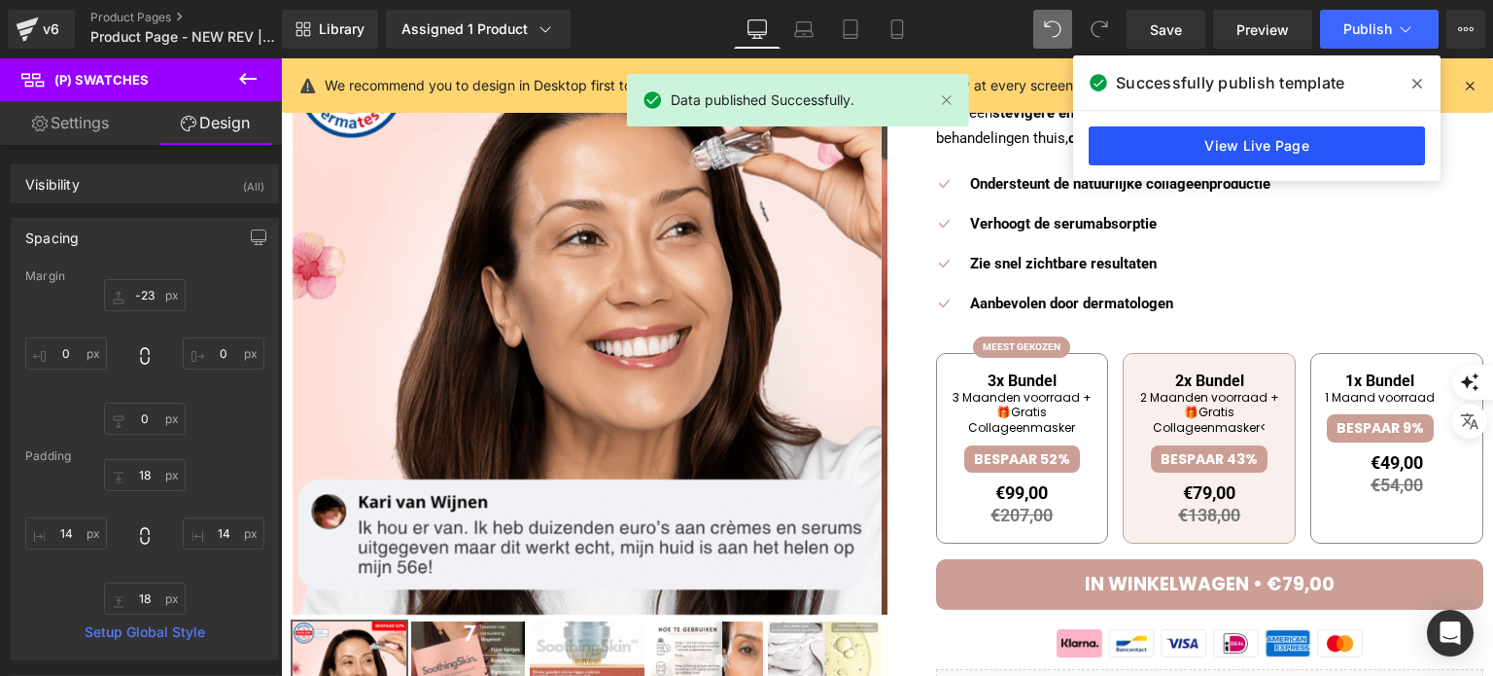
click at [1292, 147] on link "View Live Page" at bounding box center [1257, 145] width 336 height 39
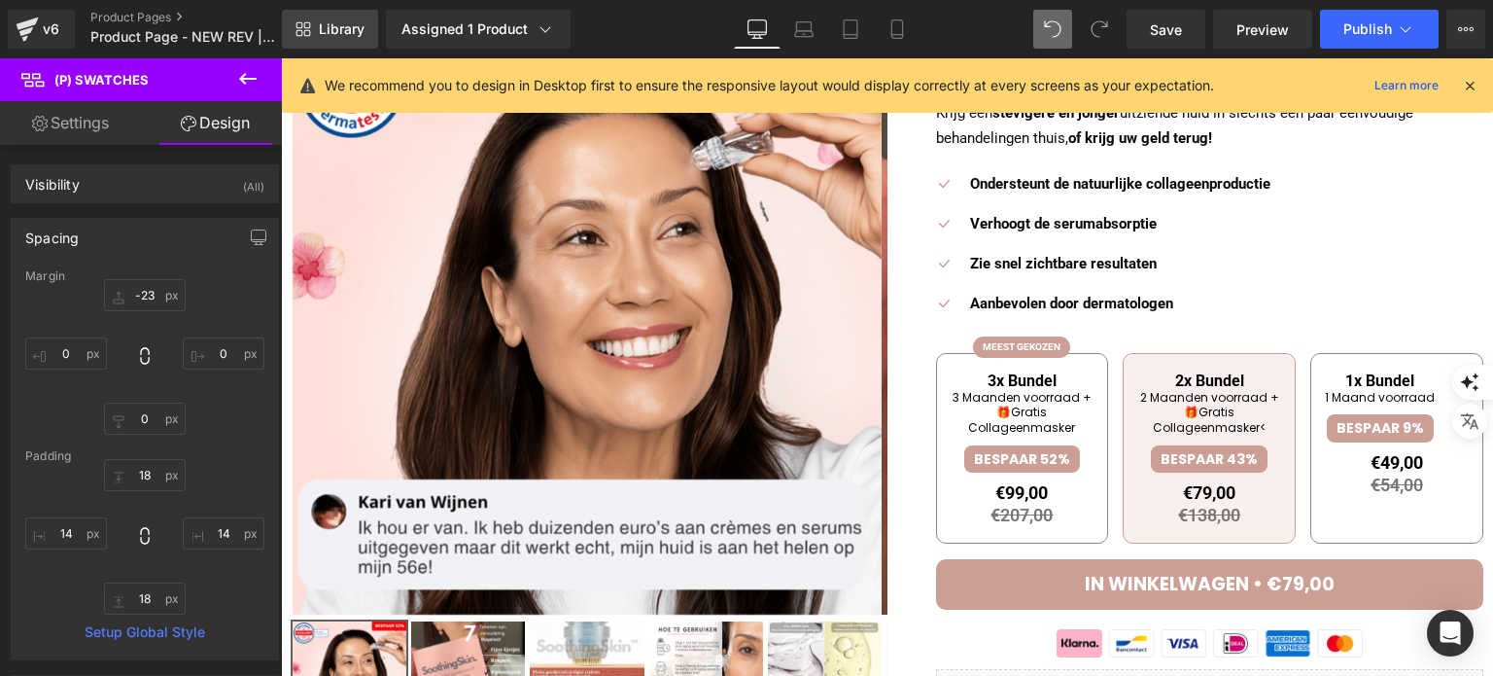
click at [324, 30] on span "Library" at bounding box center [342, 28] width 46 height 17
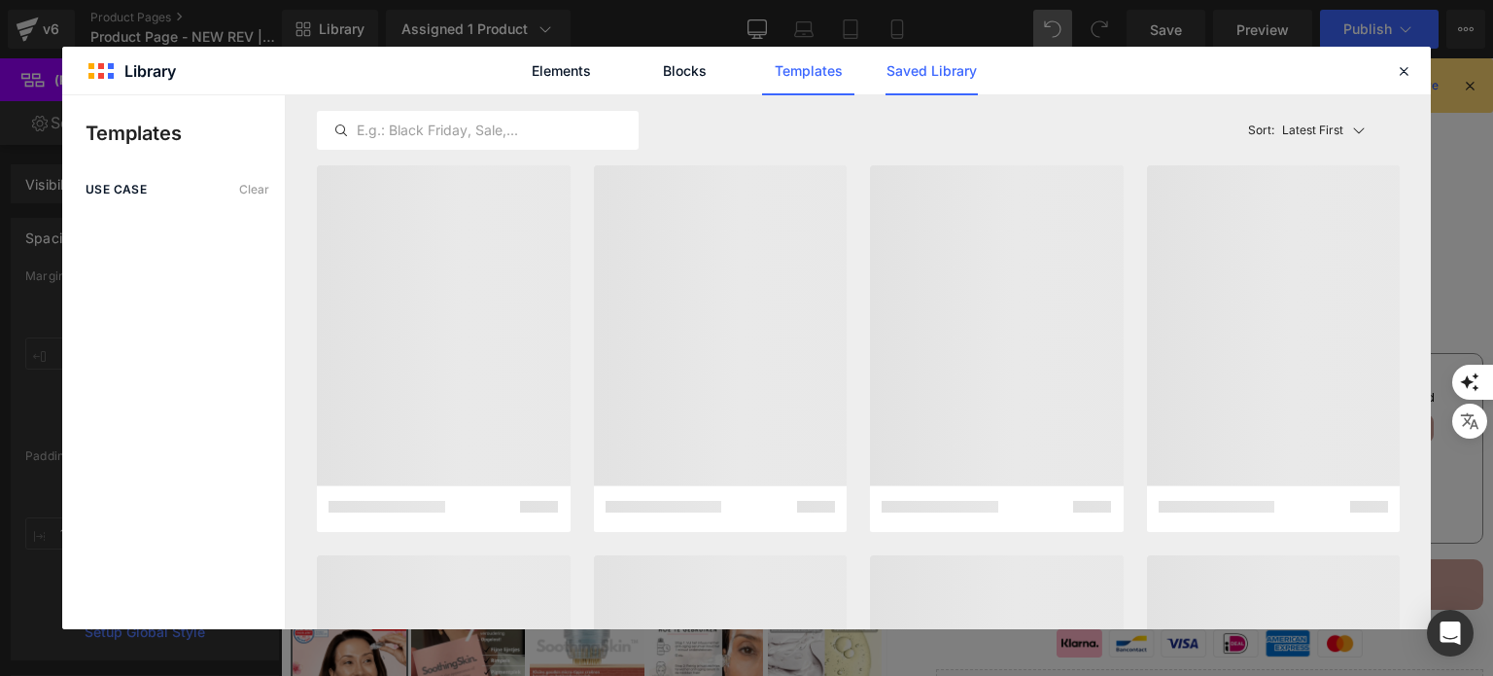
click at [910, 79] on link "Saved Library" at bounding box center [931, 71] width 92 height 49
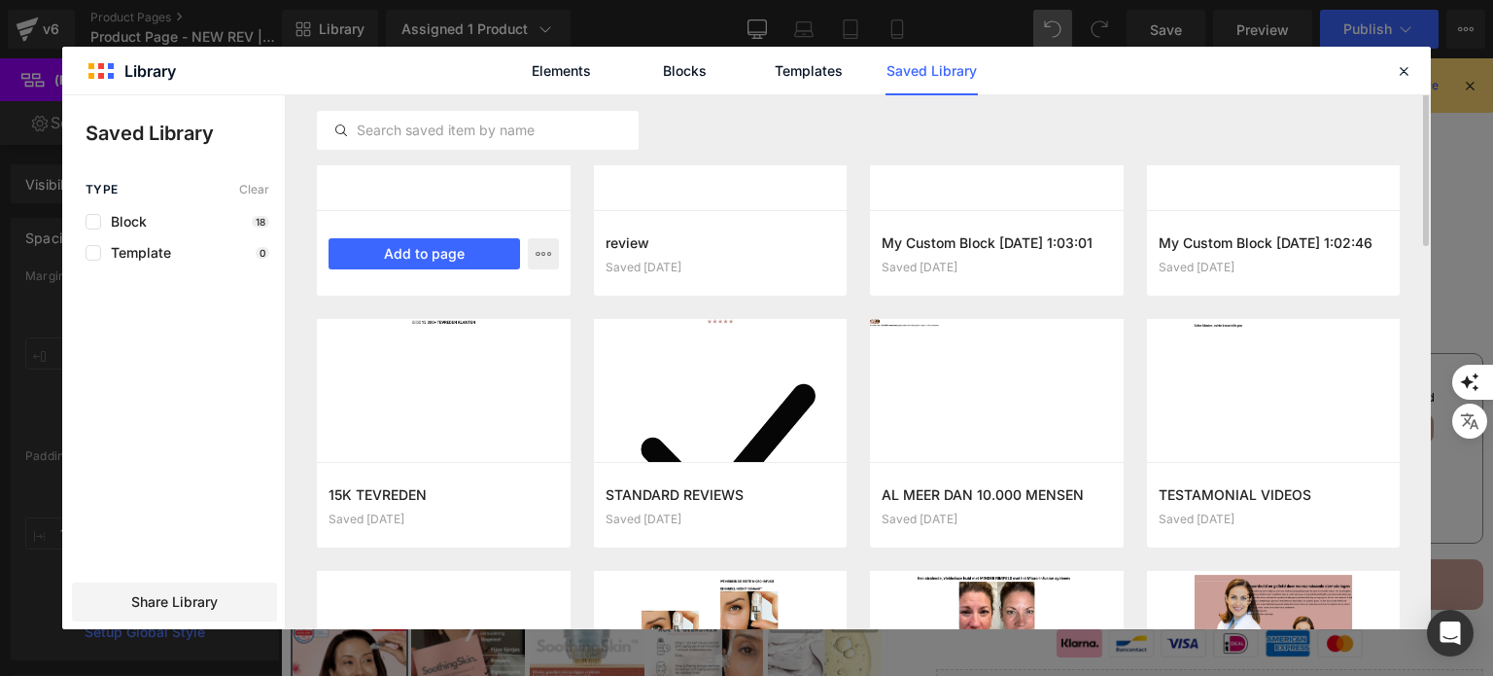
scroll to position [204, 0]
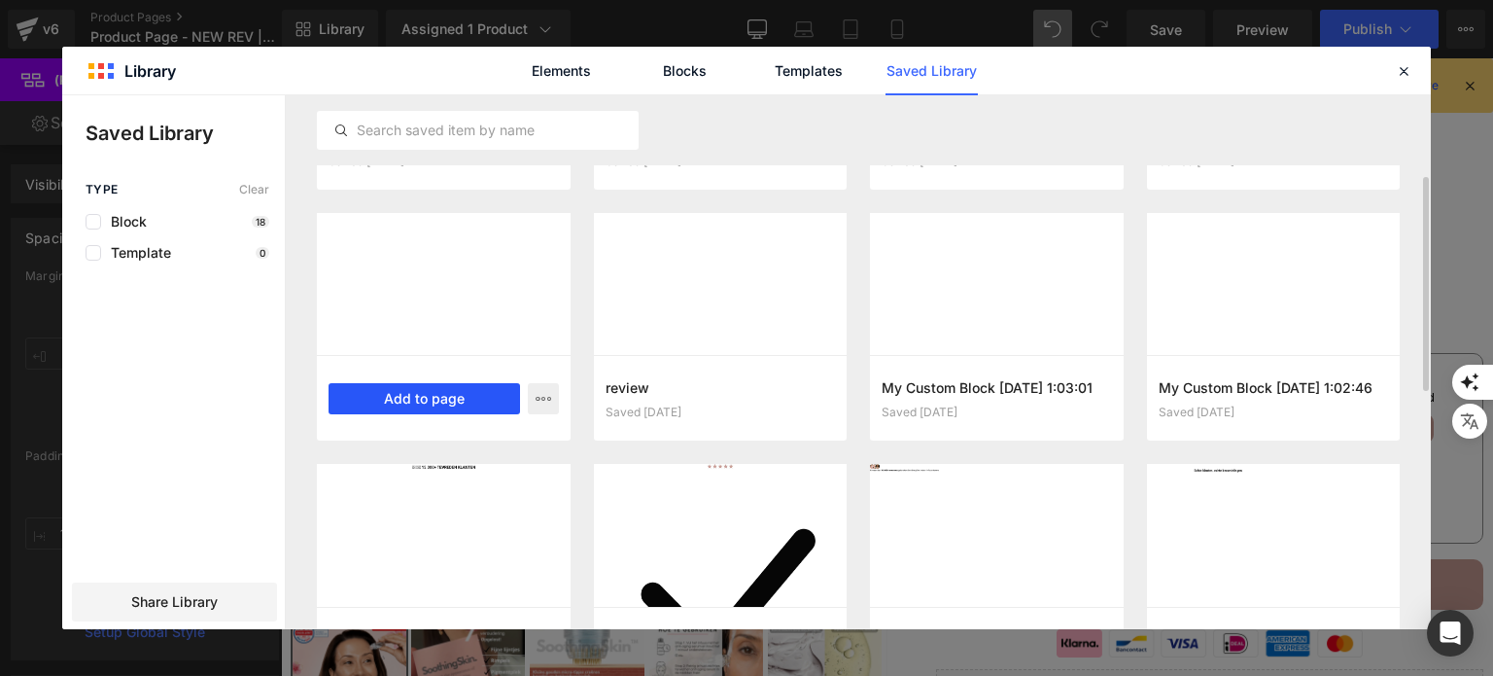
click at [424, 412] on button "Add to page" at bounding box center [424, 398] width 191 height 31
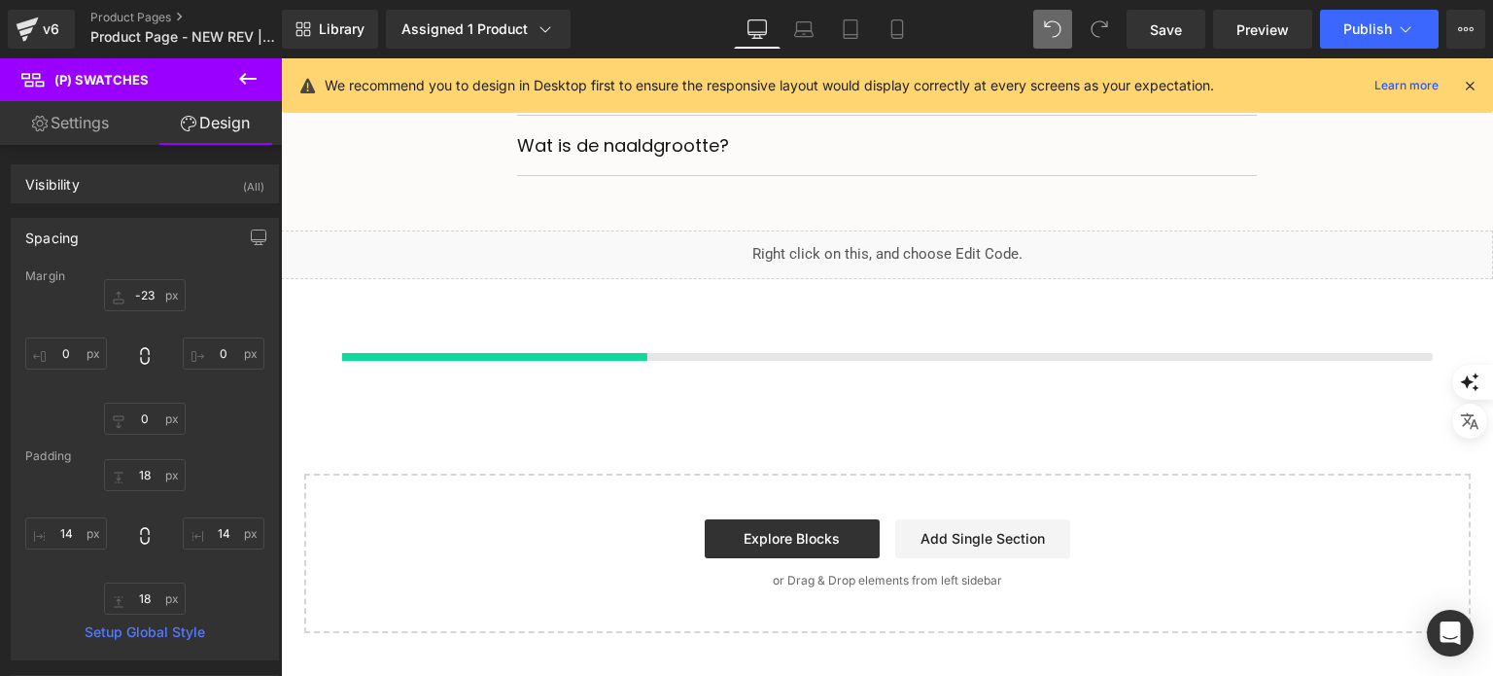
scroll to position [7362, 0]
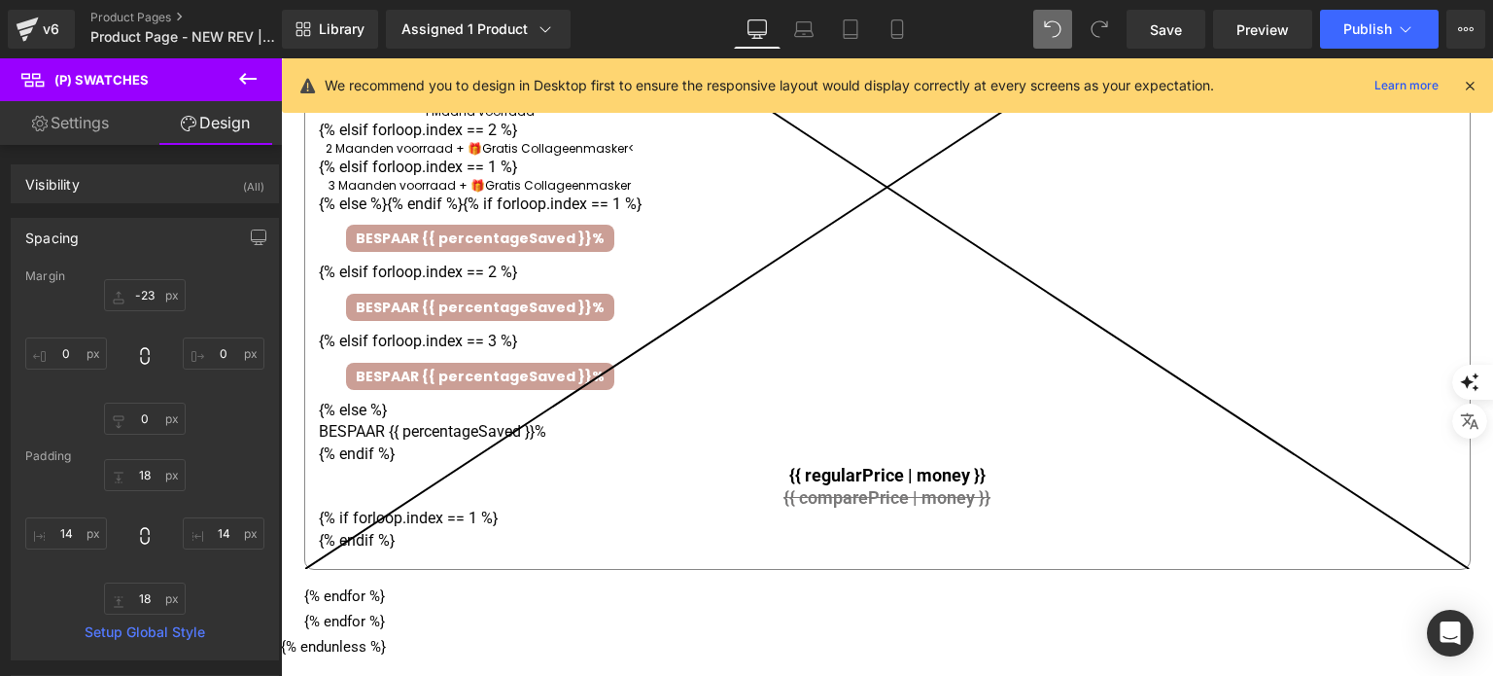
click at [688, 390] on icon at bounding box center [887, 187] width 1164 height 763
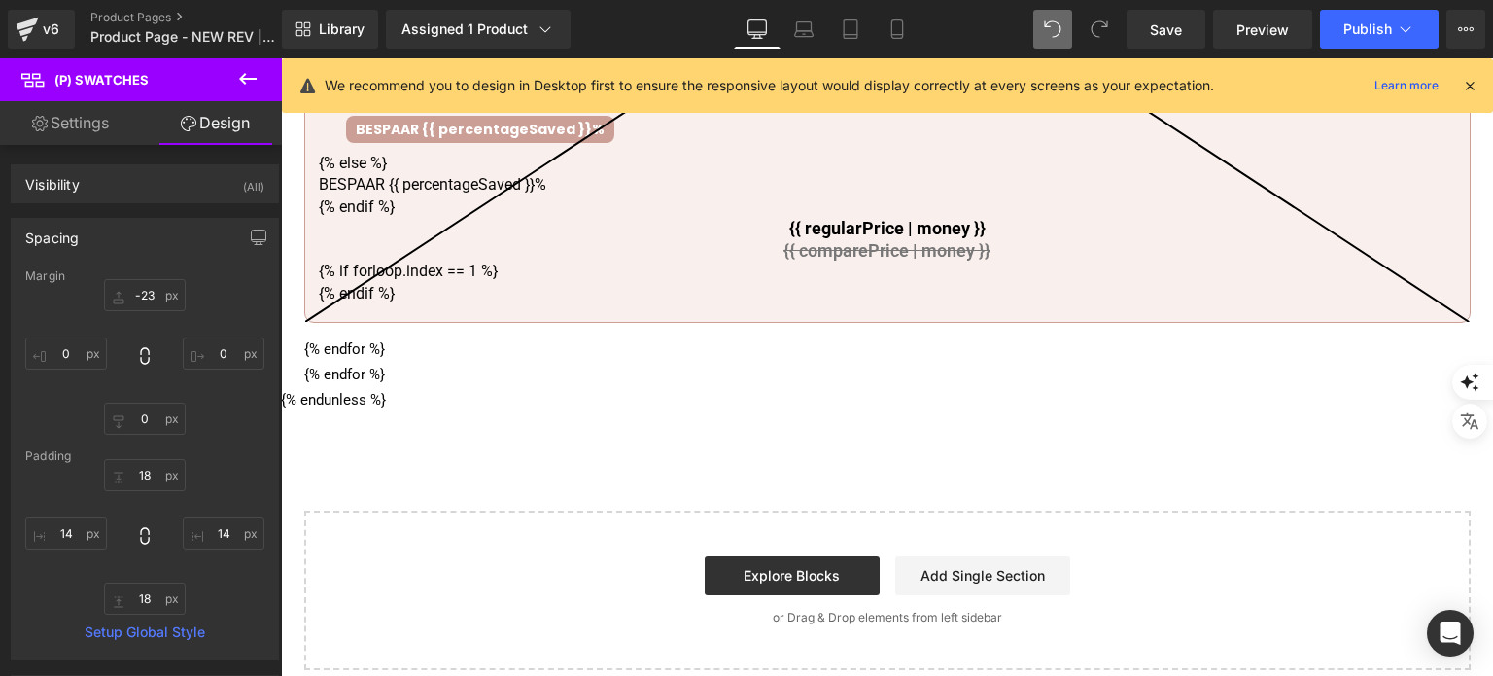
scroll to position [8237, 0]
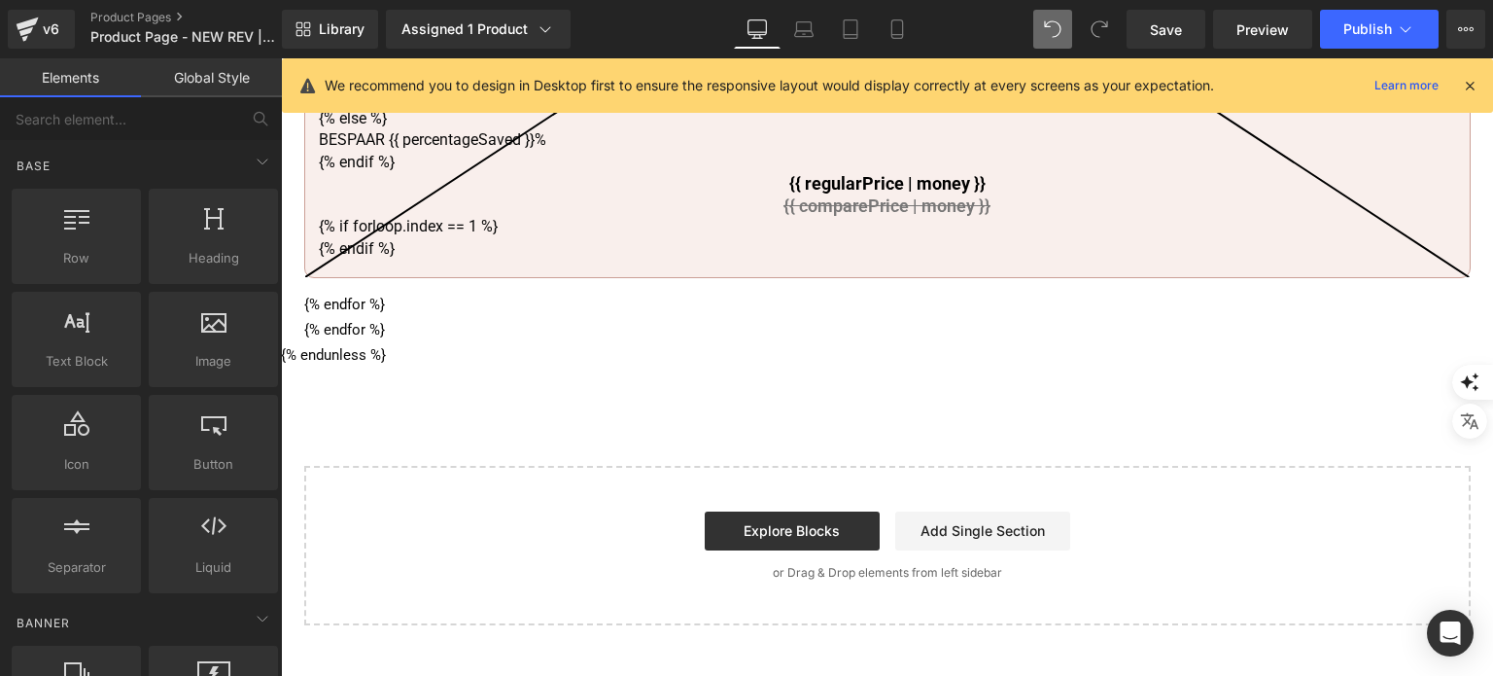
click at [224, 313] on div at bounding box center [214, 329] width 118 height 44
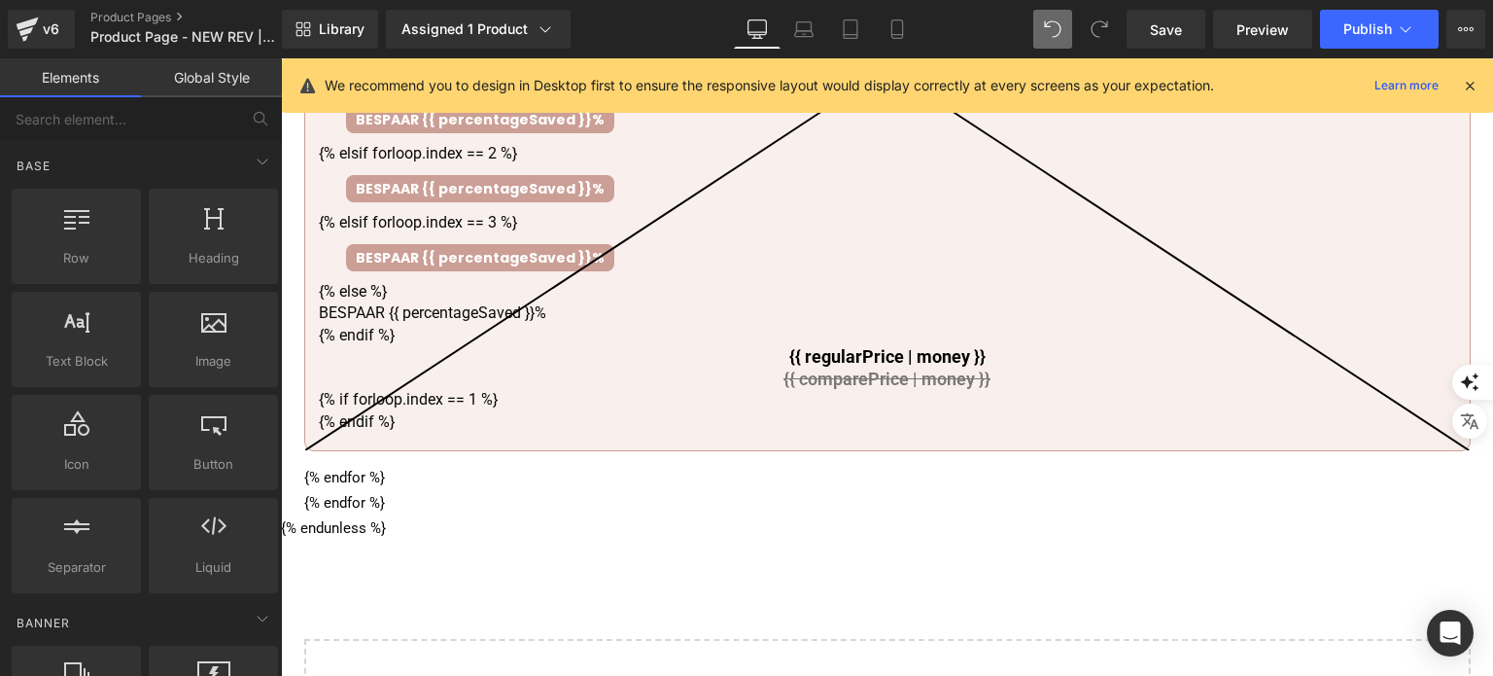
scroll to position [7848, 0]
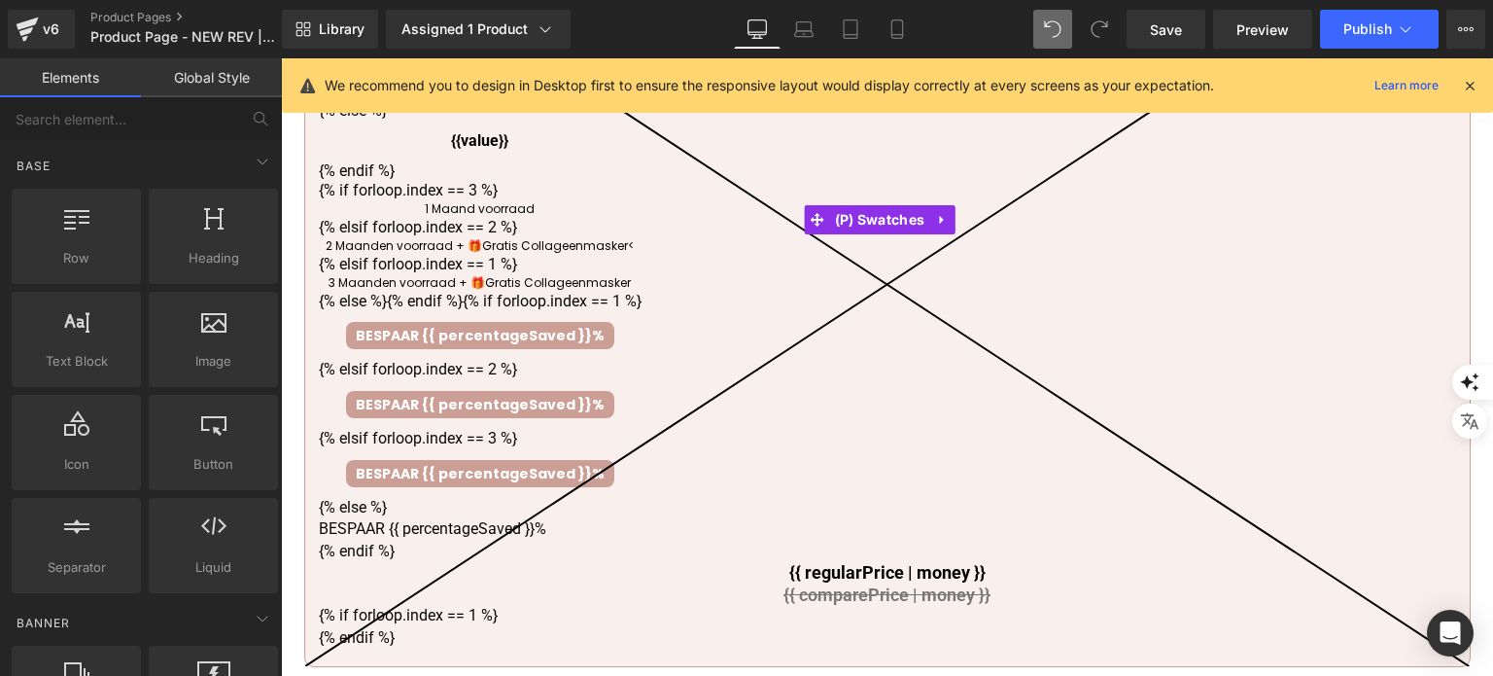
click at [591, 362] on icon at bounding box center [887, 284] width 1164 height 763
click at [614, 349] on icon at bounding box center [887, 284] width 1164 height 763
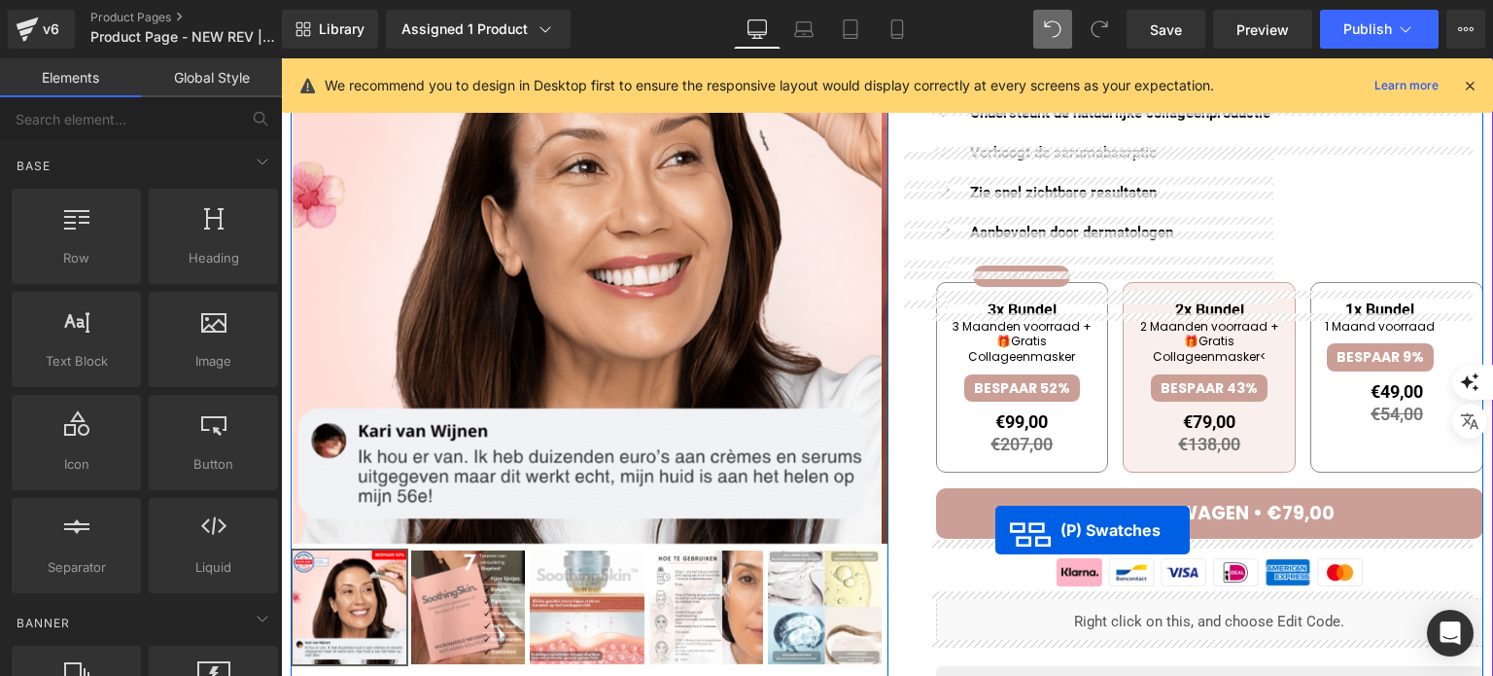
scroll to position [179, 0]
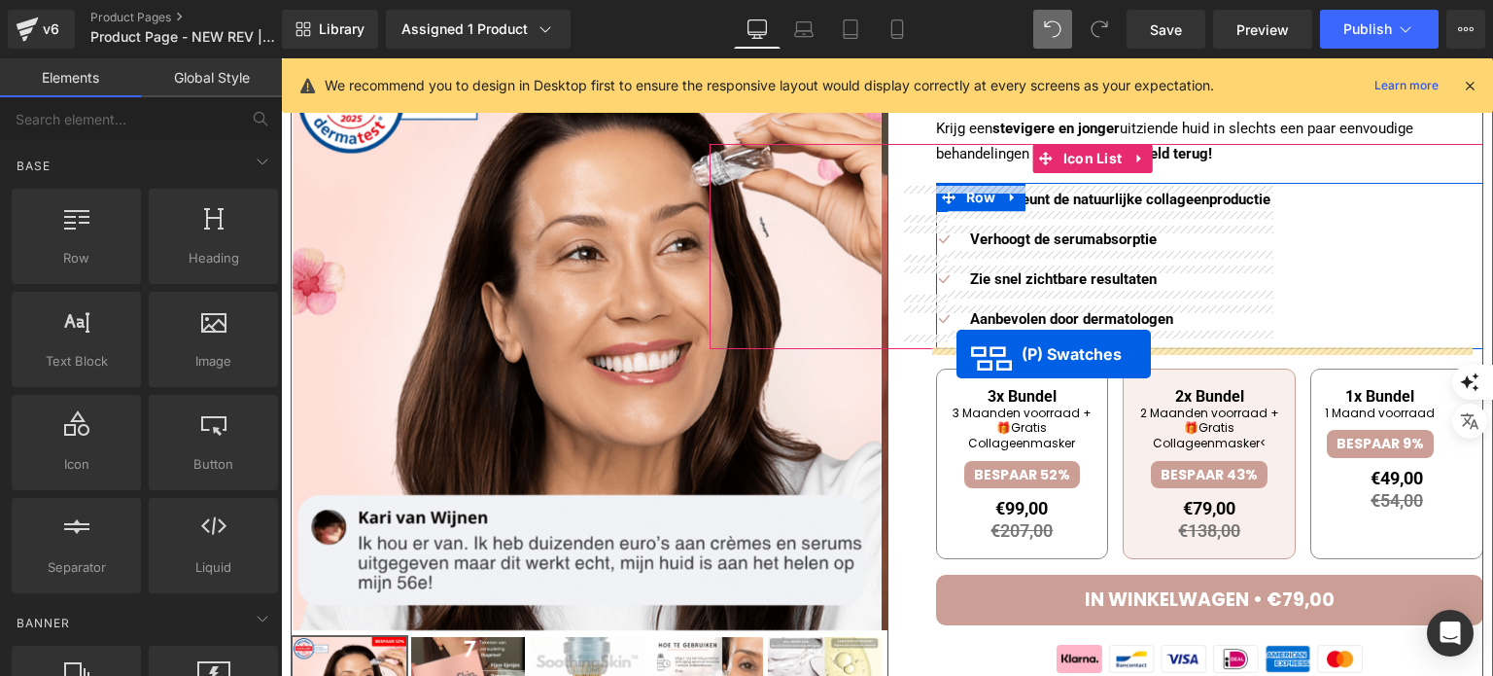
drag, startPoint x: 832, startPoint y: 210, endPoint x: 956, endPoint y: 354, distance: 190.2
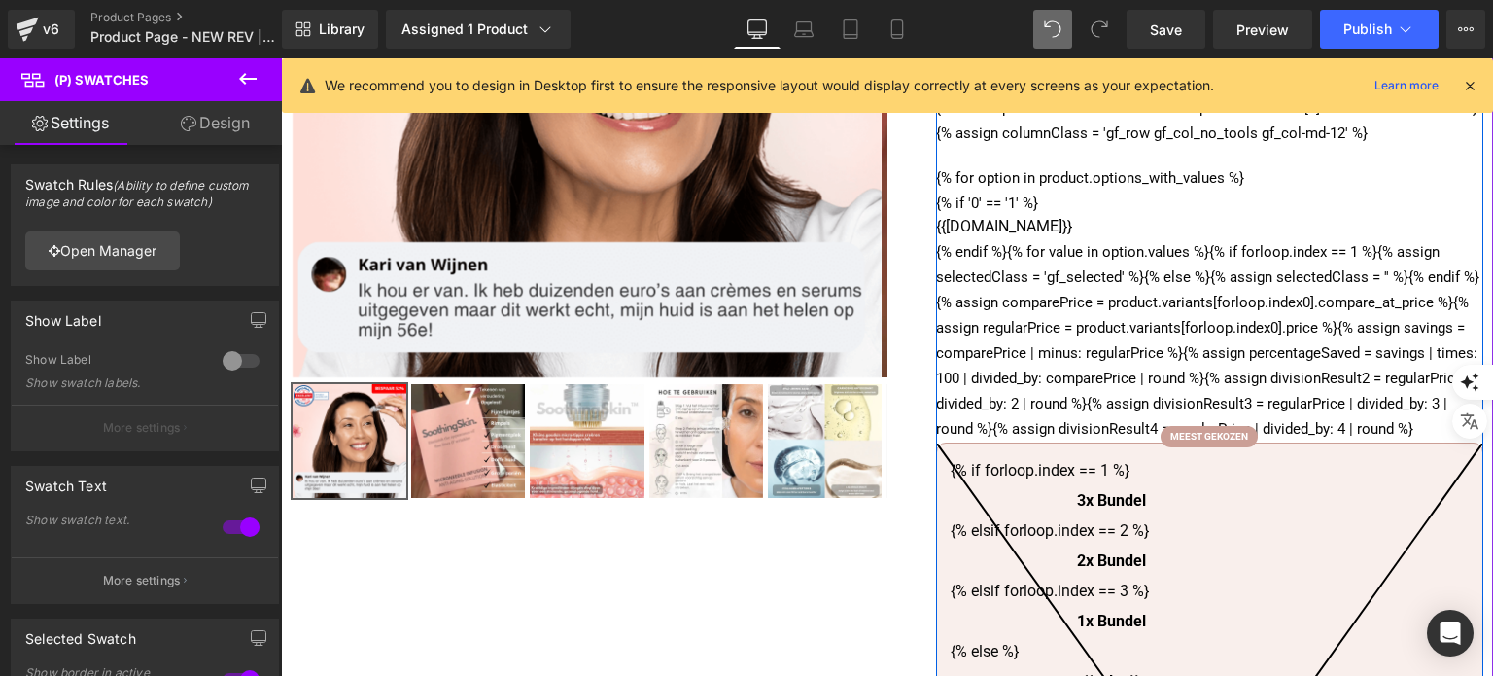
scroll to position [568, 0]
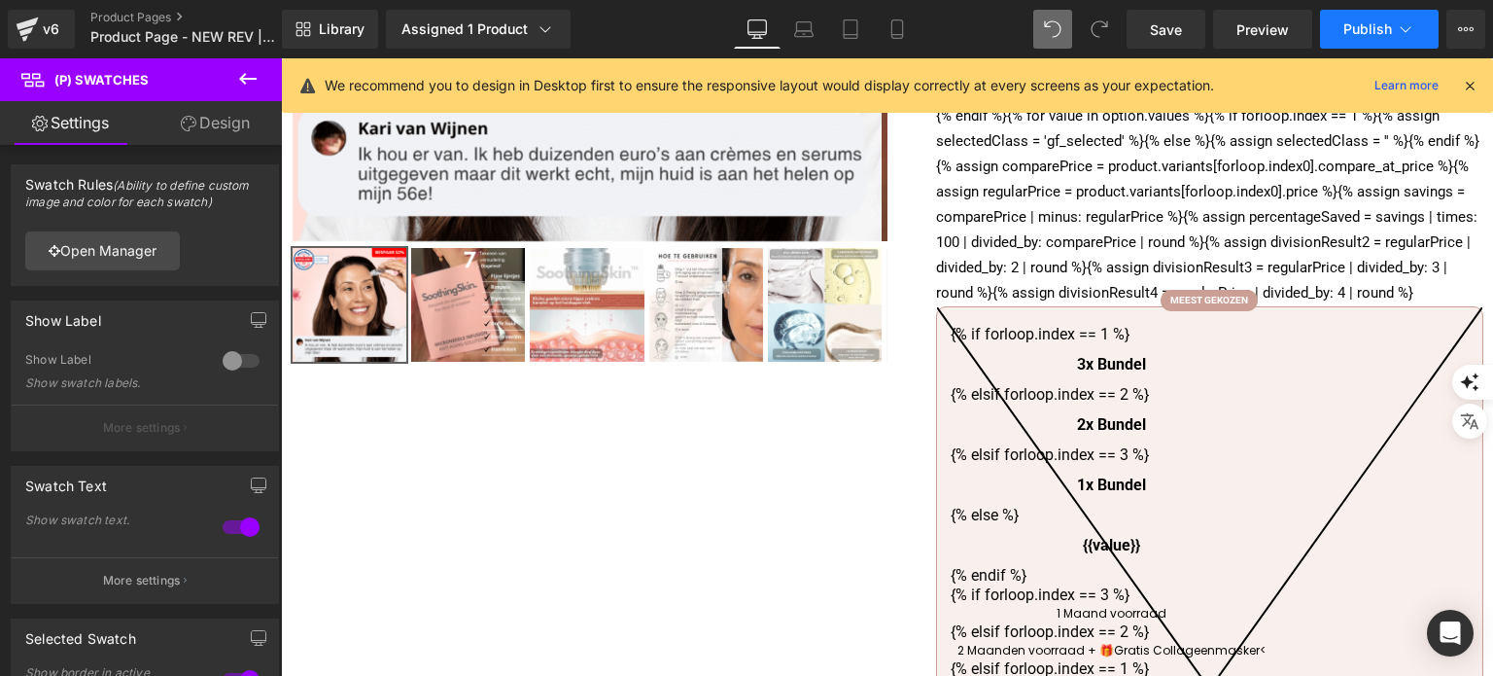
click at [1349, 28] on span "Publish" at bounding box center [1367, 29] width 49 height 16
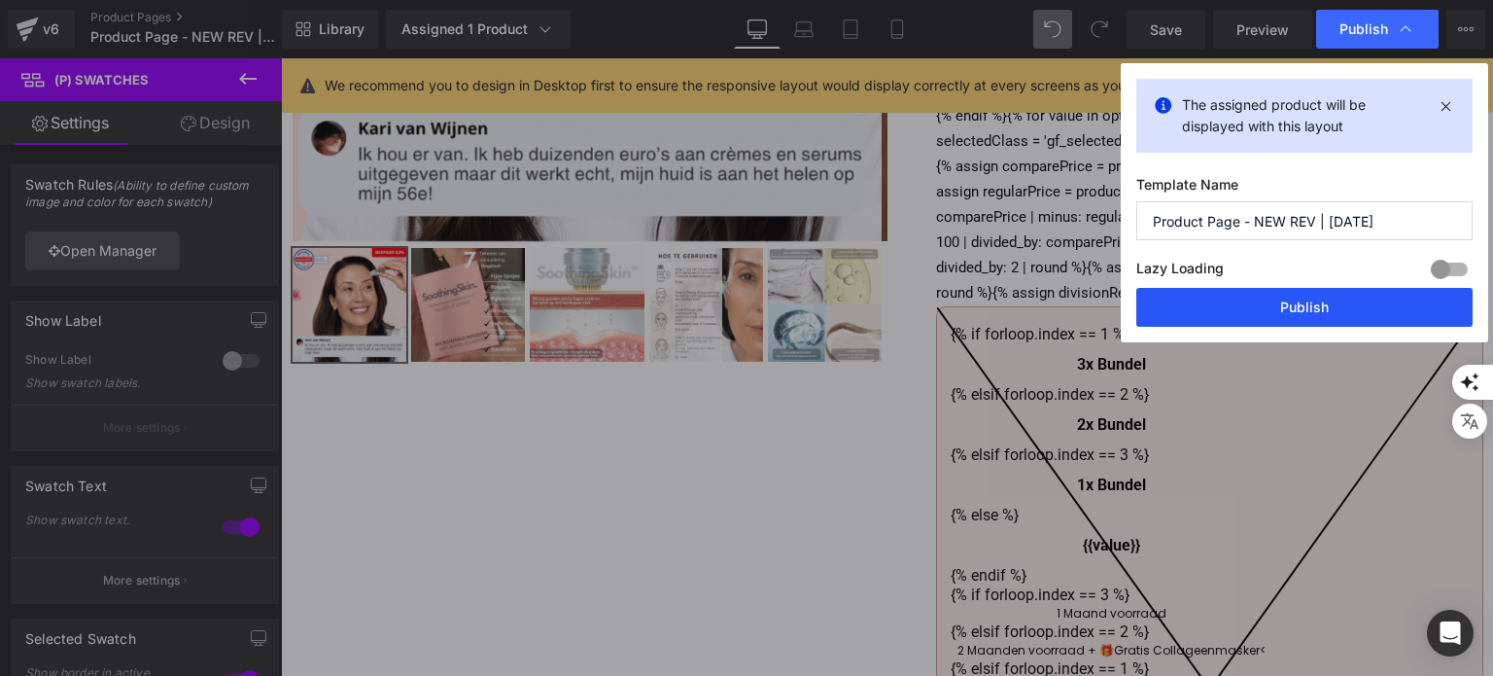
click at [1267, 306] on button "Publish" at bounding box center [1304, 307] width 336 height 39
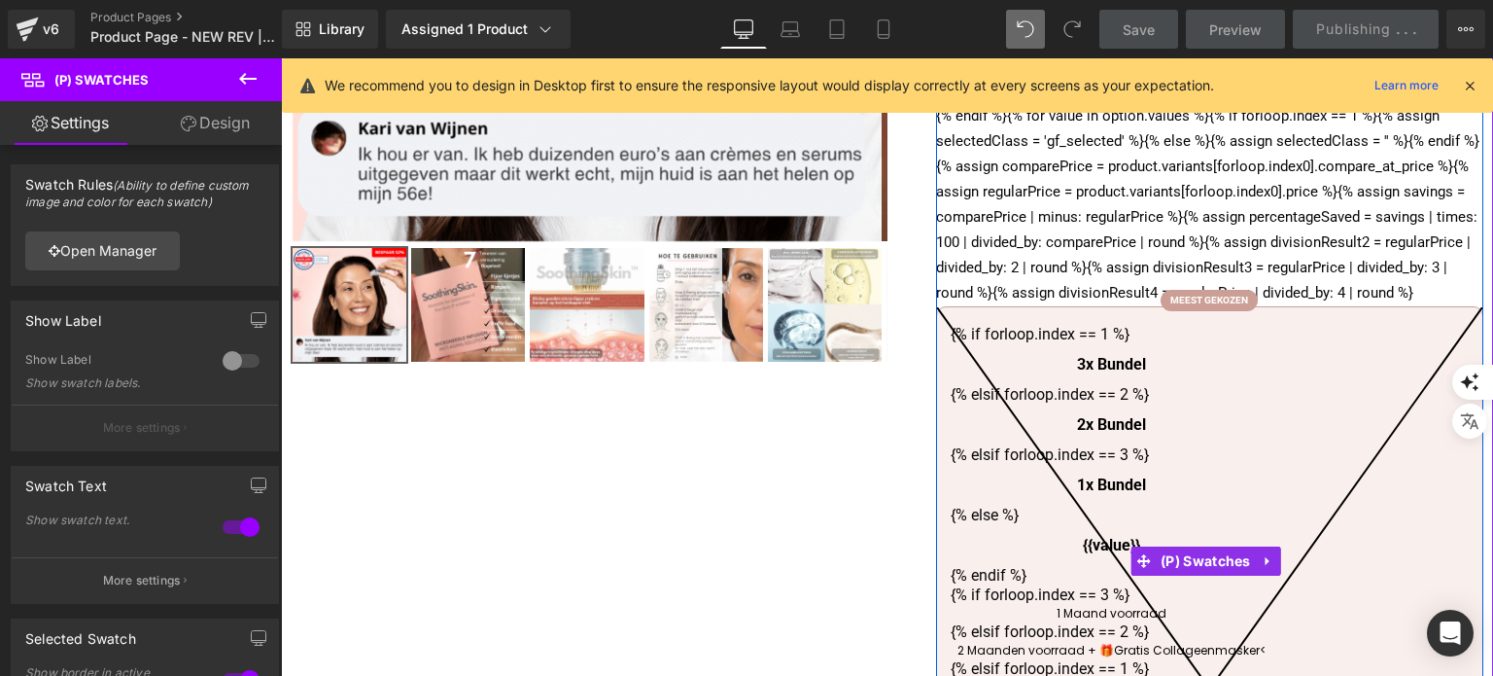
scroll to position [373, 0]
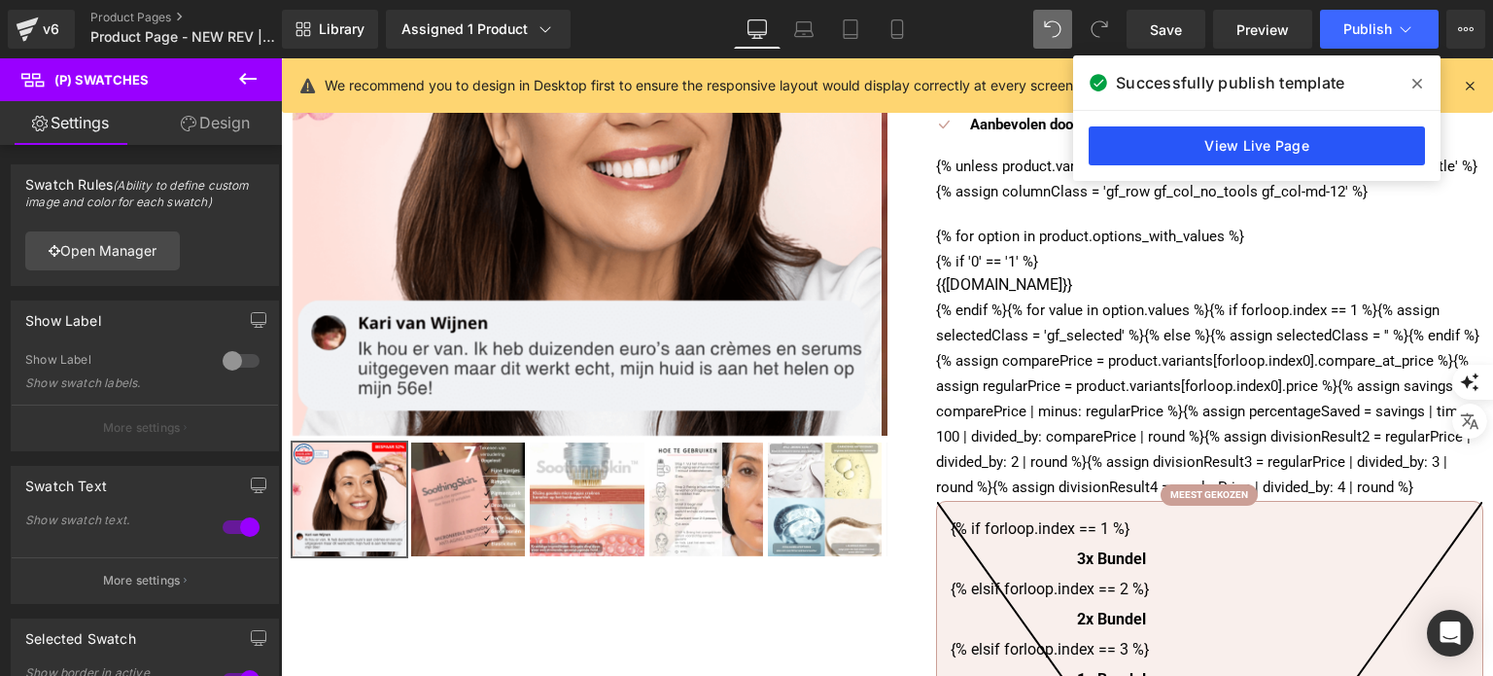
drag, startPoint x: 1295, startPoint y: 166, endPoint x: 1288, endPoint y: 155, distance: 13.5
click at [1290, 156] on div "View Live Page" at bounding box center [1256, 146] width 367 height 70
click at [1283, 148] on link "View Live Page" at bounding box center [1257, 145] width 336 height 39
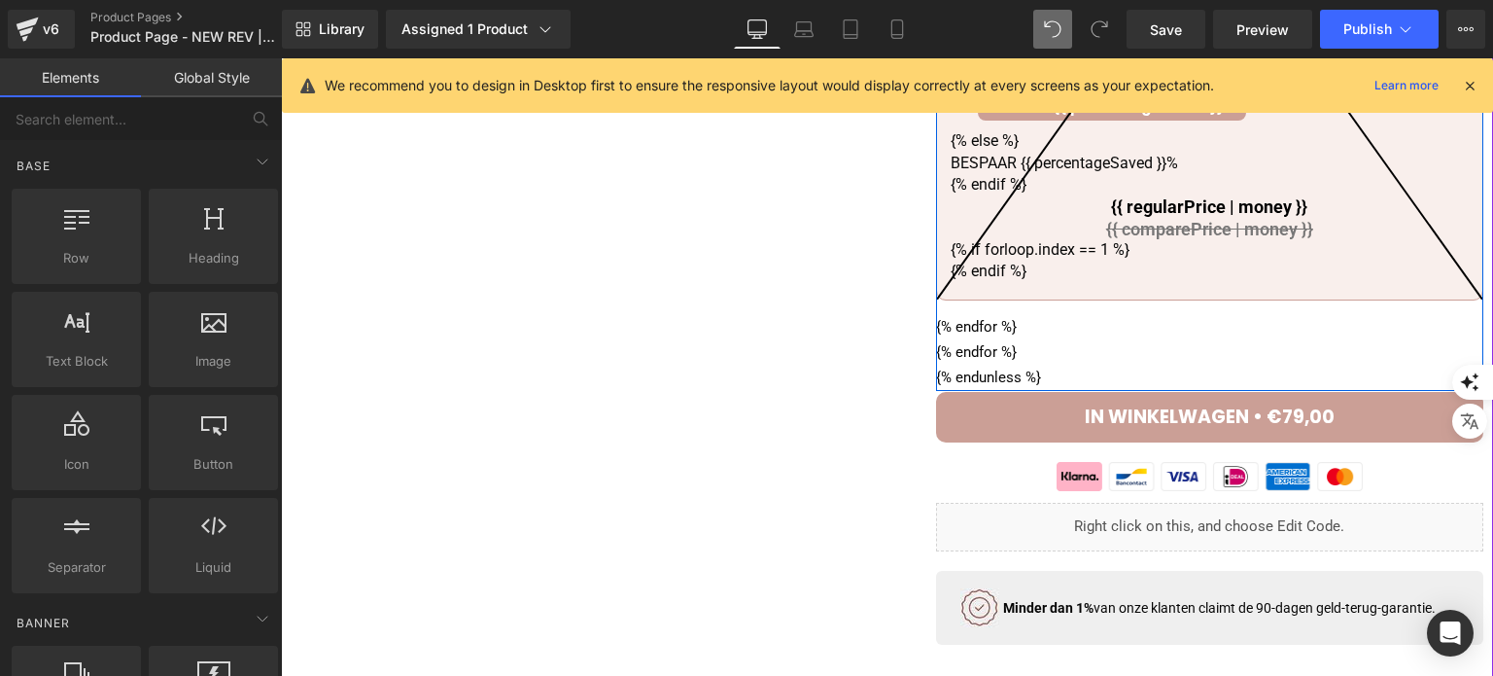
scroll to position [1054, 0]
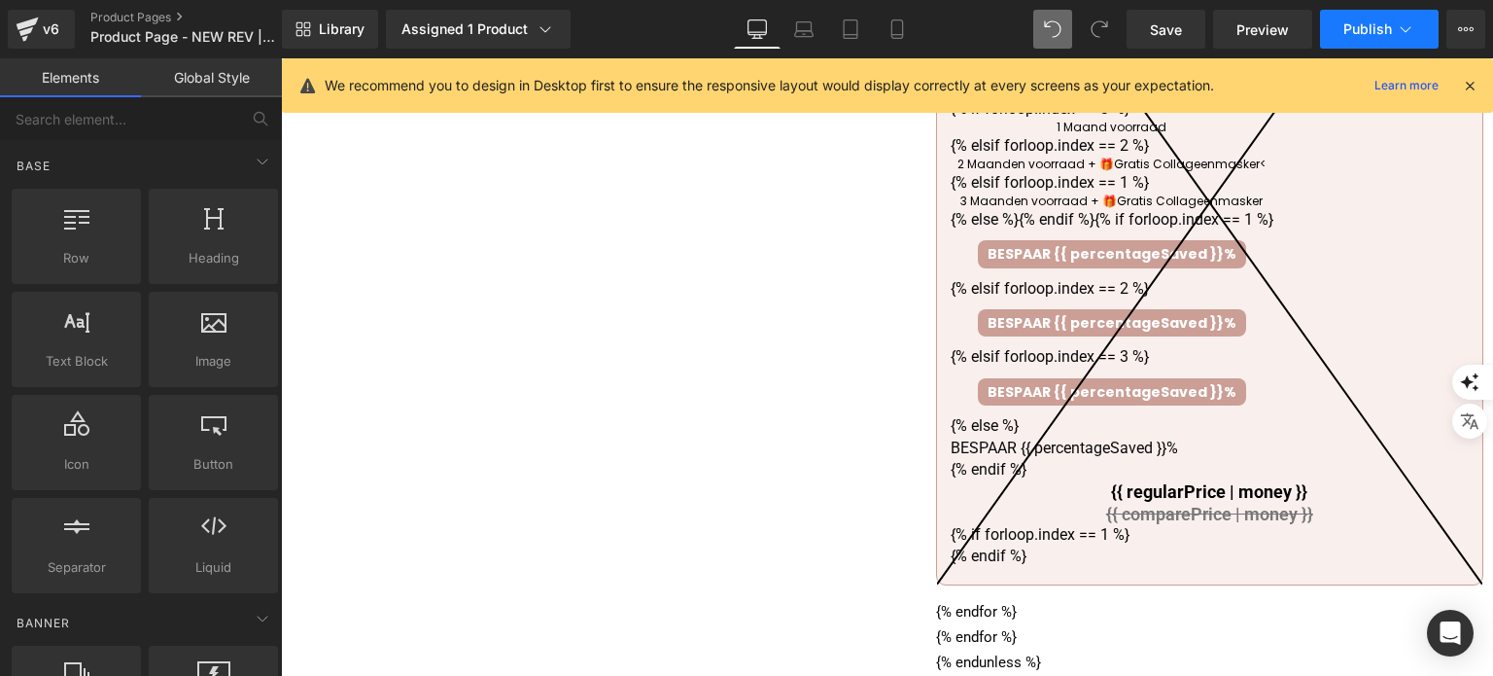
click at [1405, 26] on icon at bounding box center [1405, 28] width 19 height 19
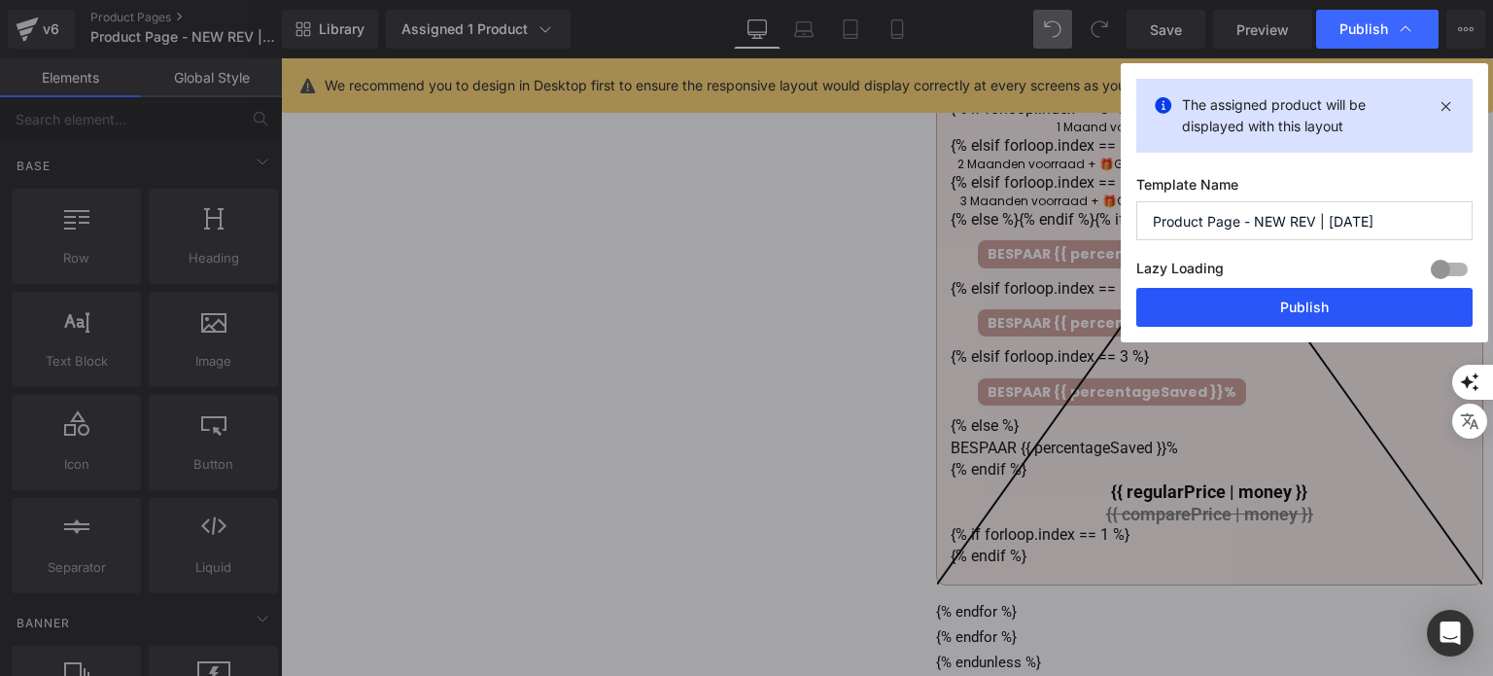
drag, startPoint x: 1267, startPoint y: 299, endPoint x: 533, endPoint y: 29, distance: 782.0
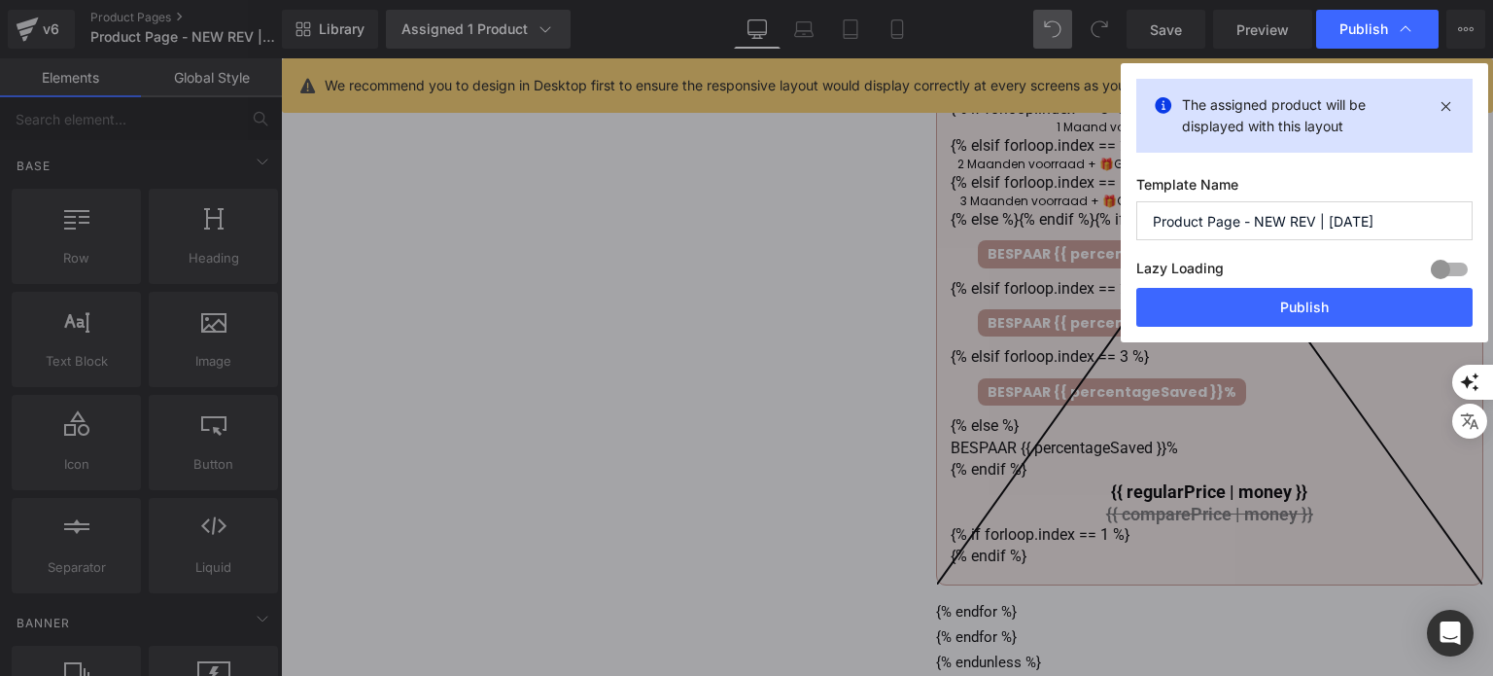
click at [1264, 299] on button "Publish" at bounding box center [1304, 307] width 336 height 39
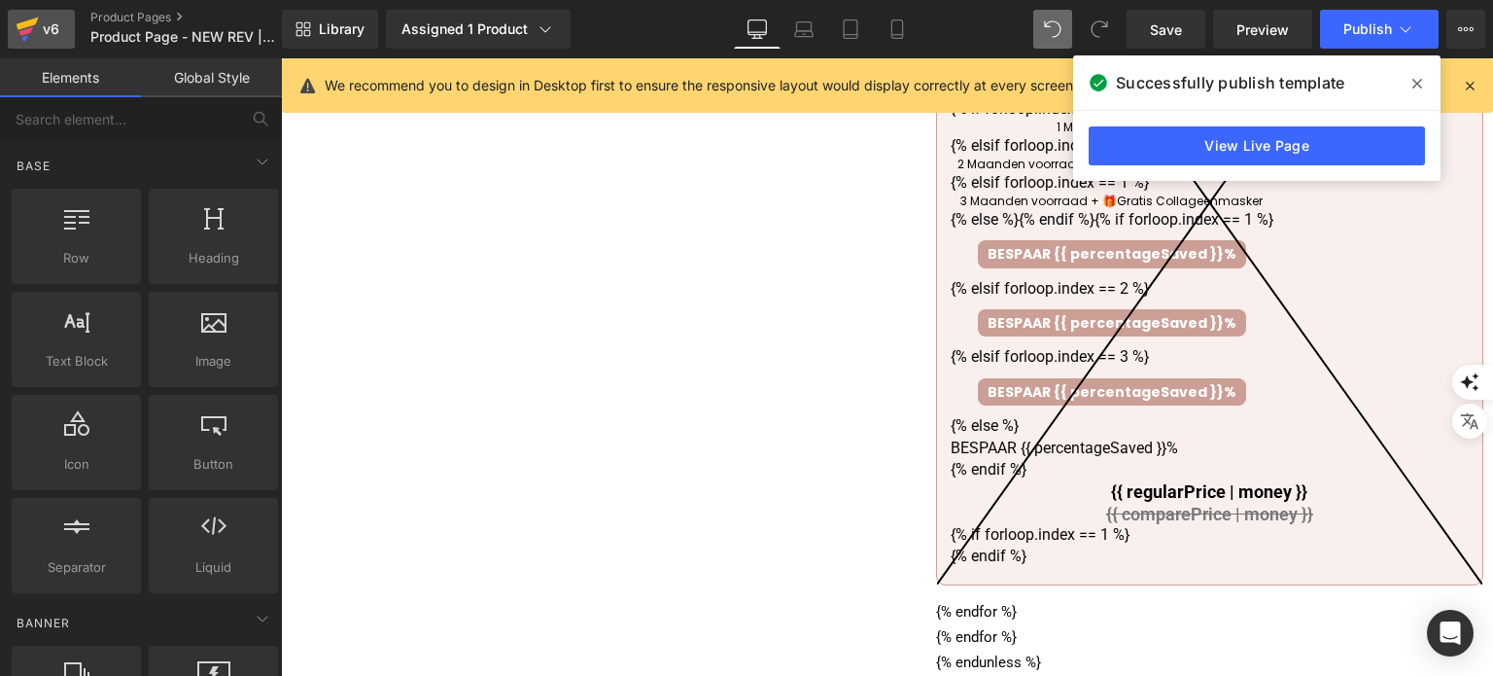
click at [63, 28] on link "v6" at bounding box center [41, 29] width 67 height 39
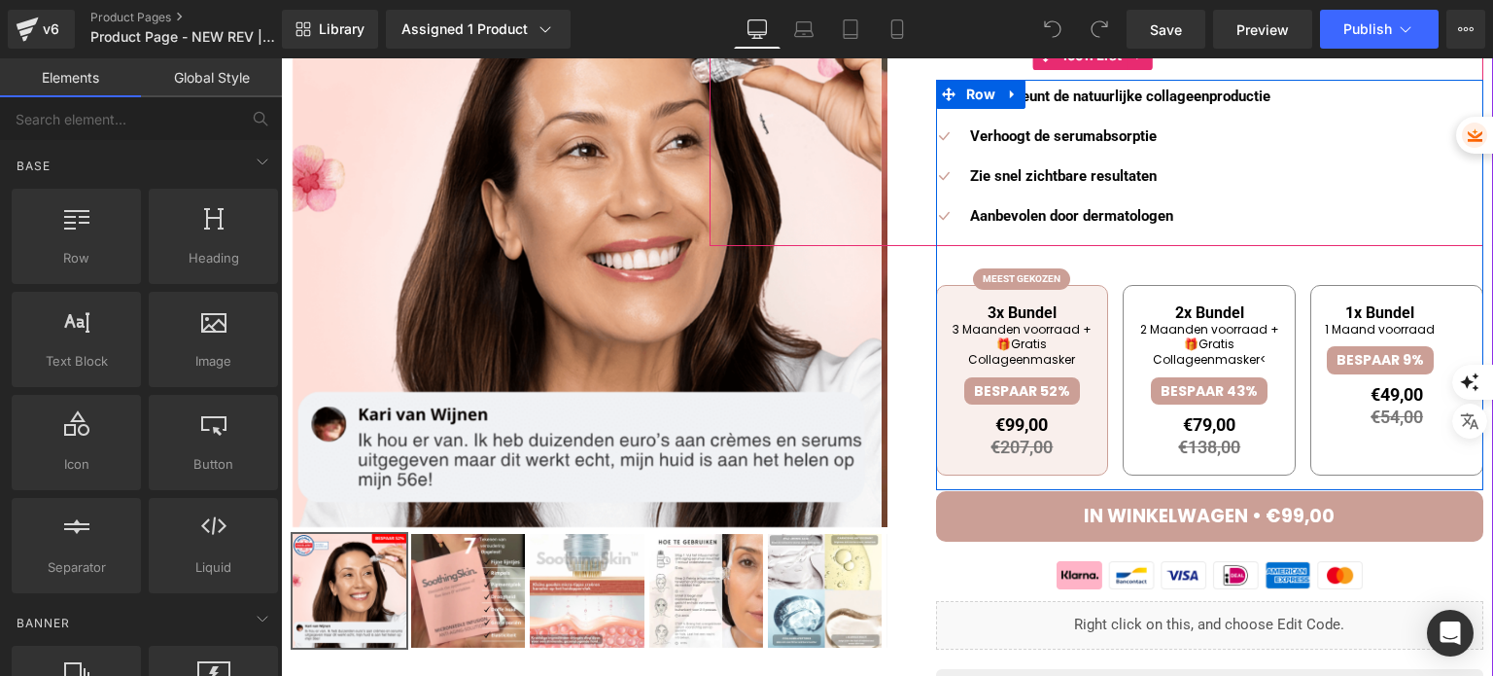
scroll to position [292, 0]
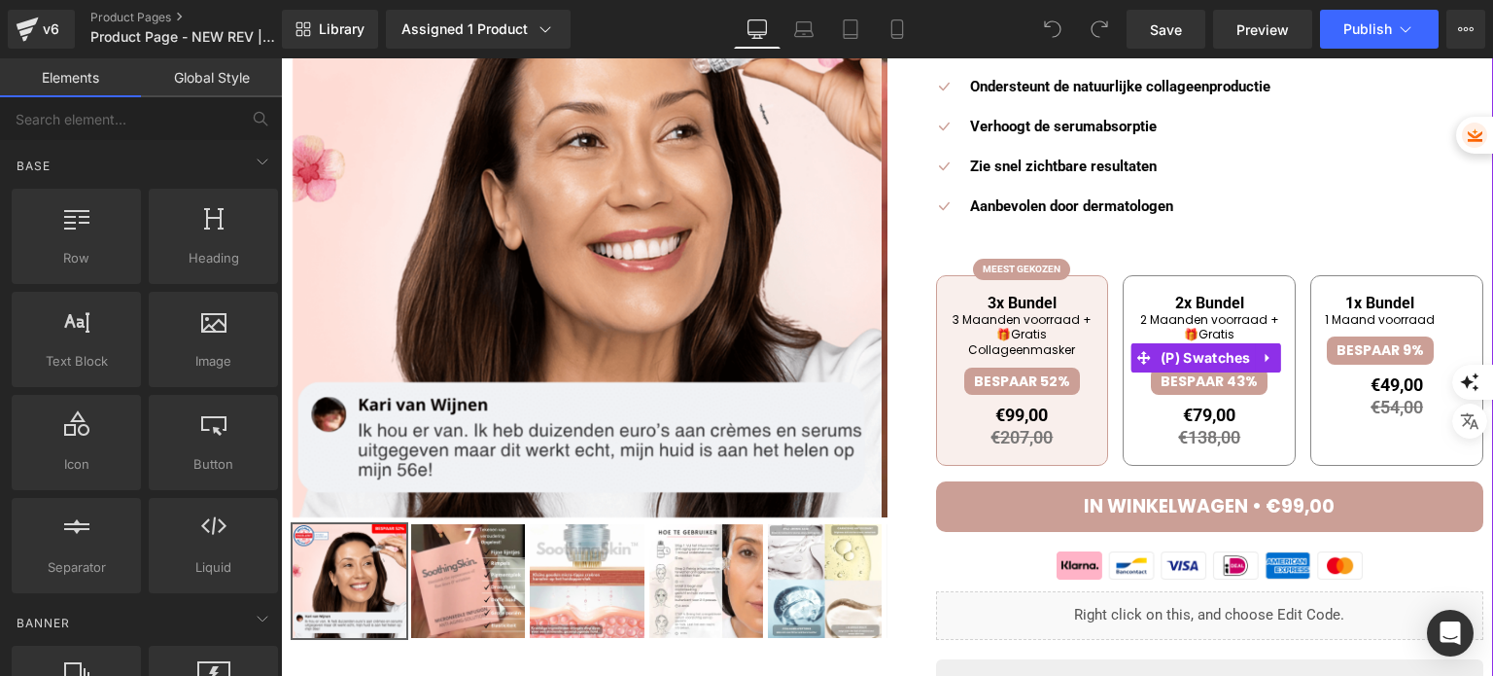
click at [1032, 342] on li "3 Maanden voorraad + 🎁Gratis Collageenmasker" at bounding box center [1023, 335] width 144 height 46
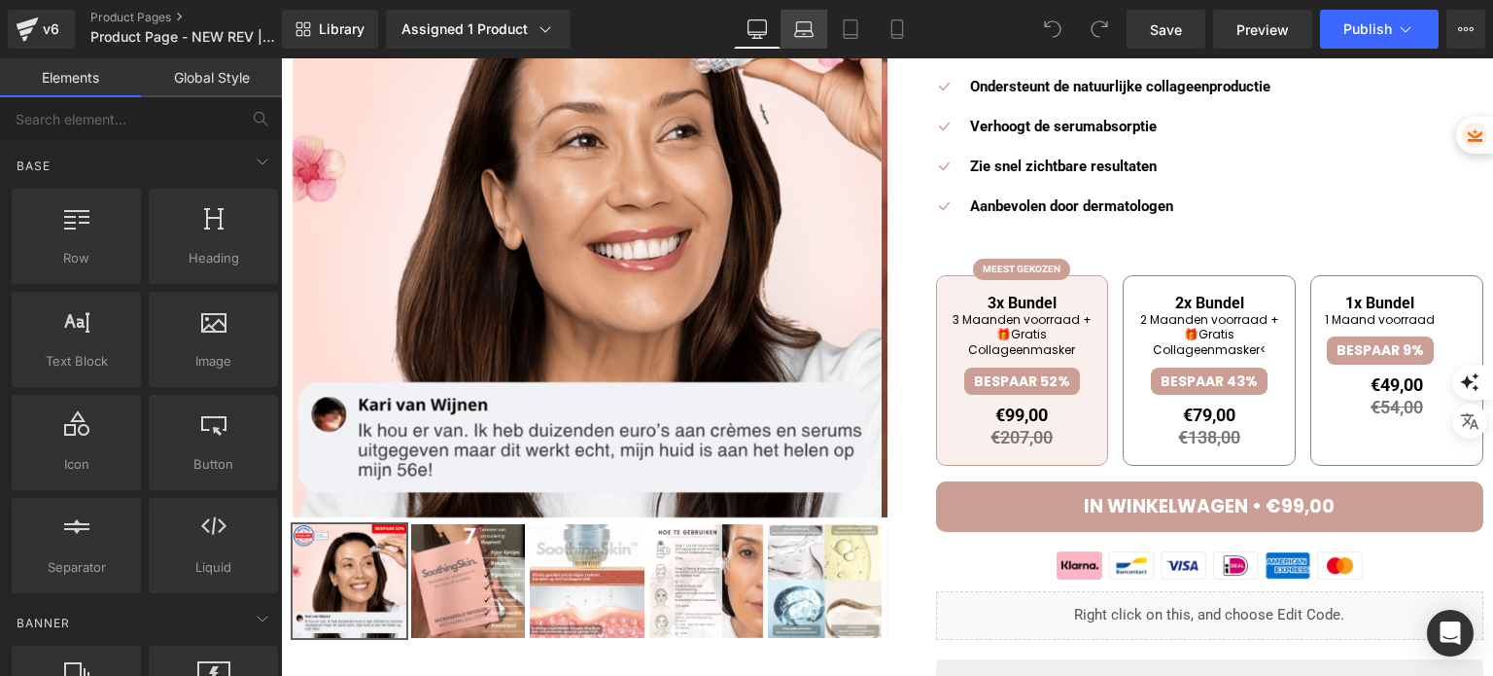
click at [801, 42] on link "Laptop" at bounding box center [804, 29] width 47 height 39
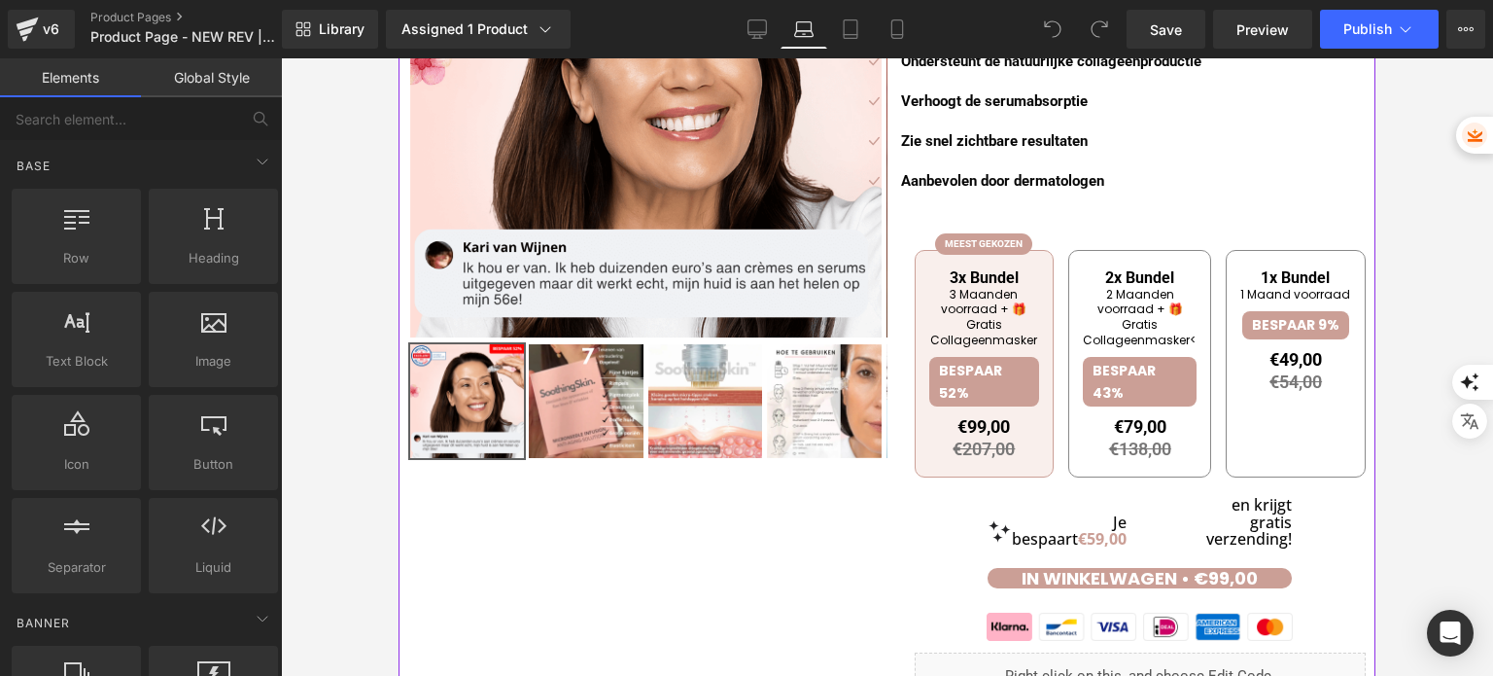
scroll to position [389, 0]
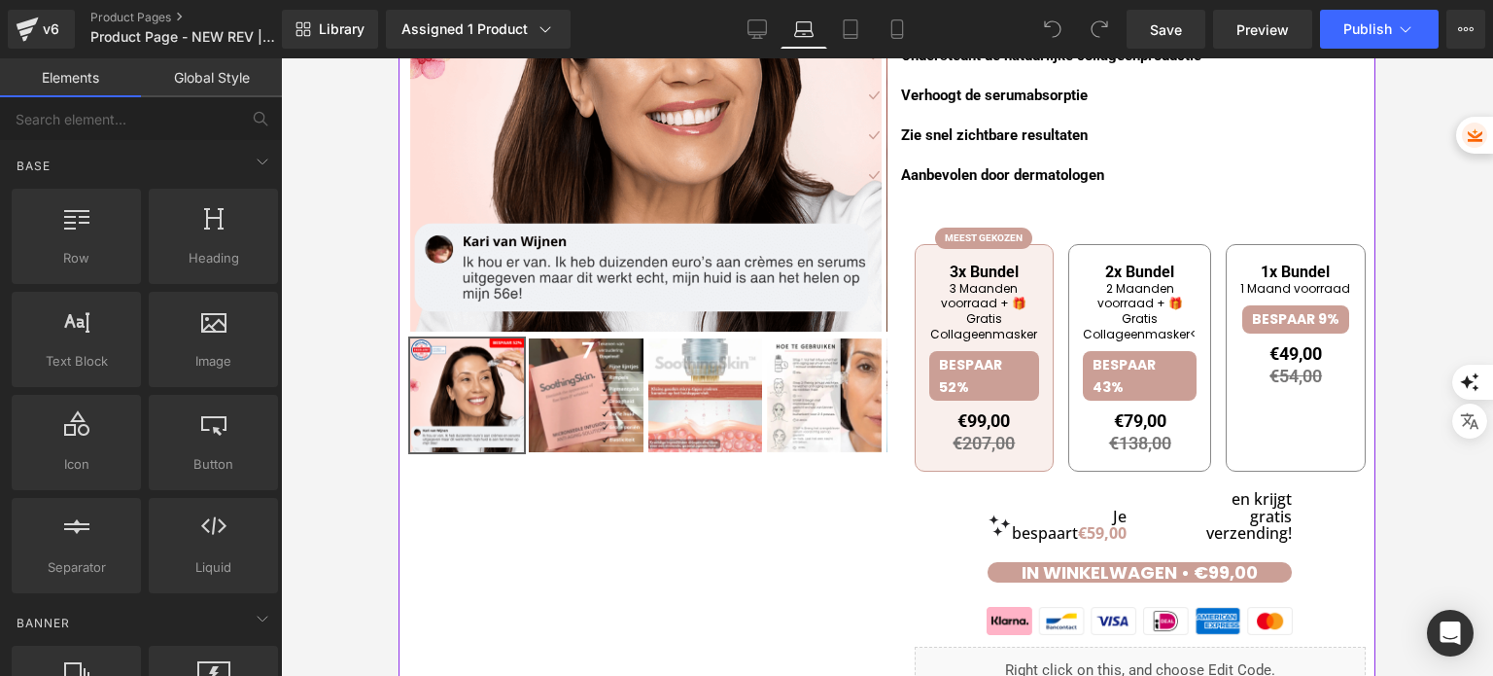
click at [1107, 536] on div "Je bespaart €59,00 Heading en krijgt gratis verzending! Heading" at bounding box center [1141, 516] width 452 height 61
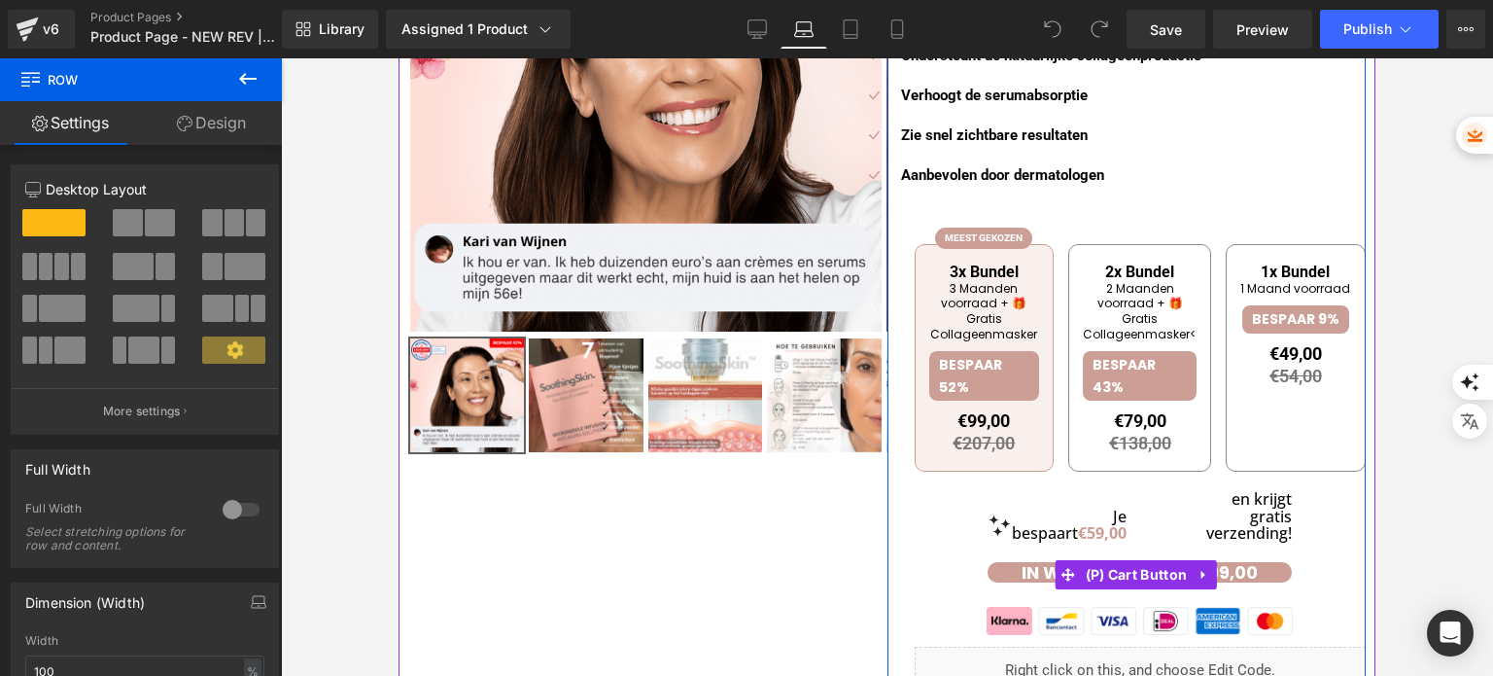
click at [1022, 584] on span "IN WINKELWAGEN • €99,00" at bounding box center [1140, 572] width 236 height 24
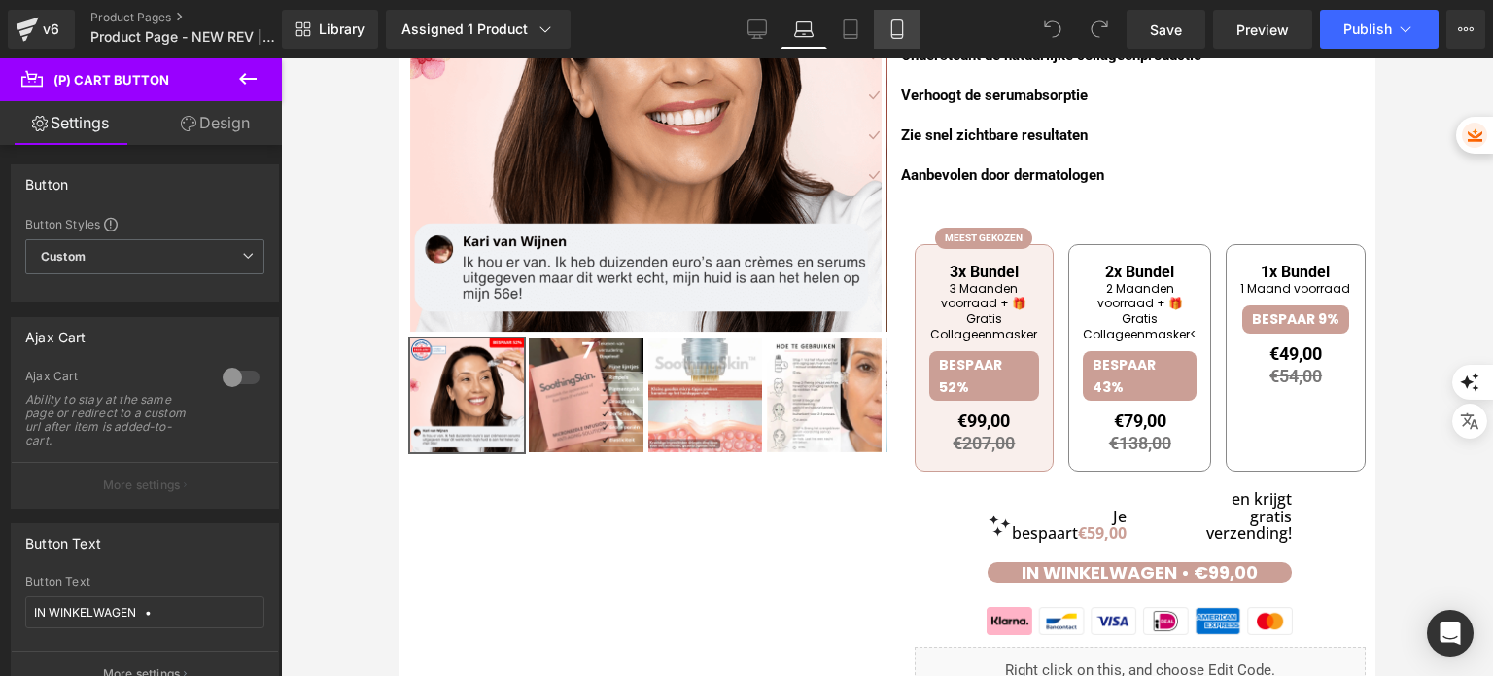
click at [895, 35] on icon at bounding box center [896, 28] width 19 height 19
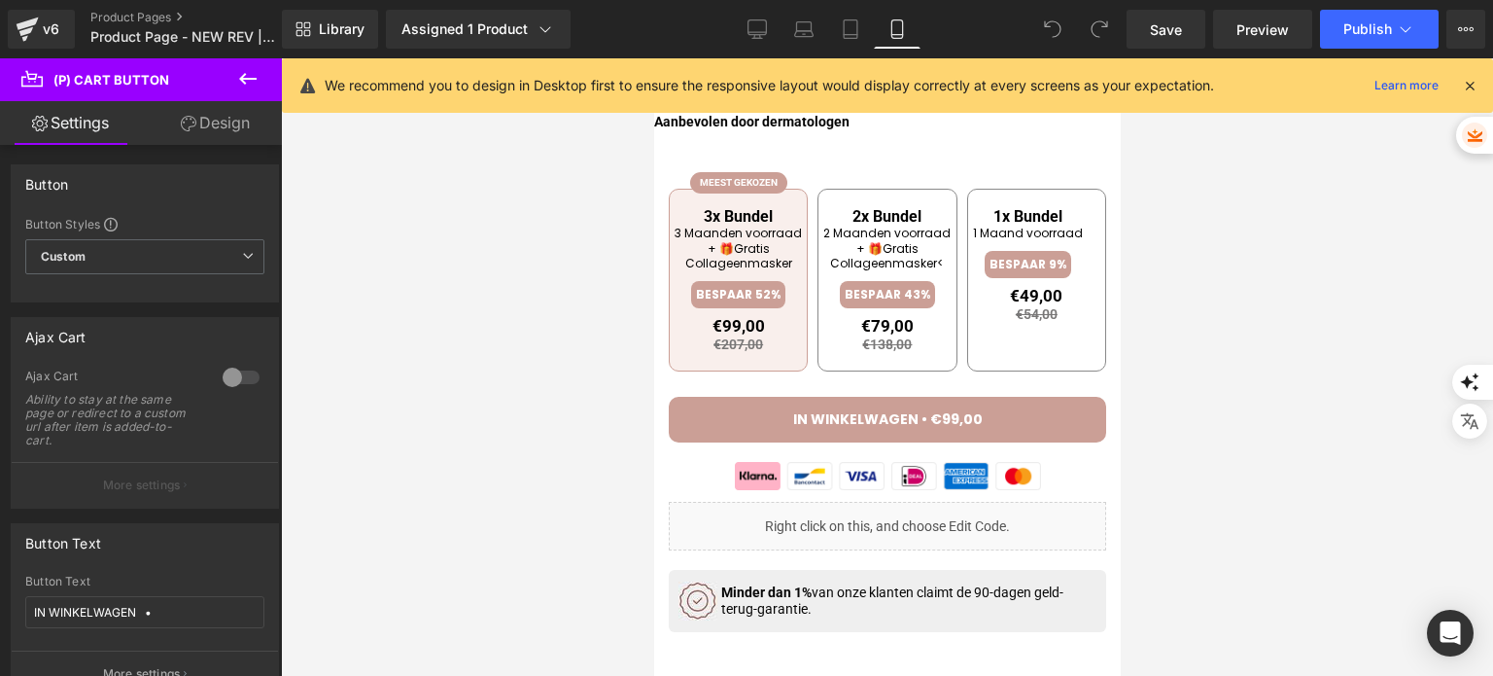
scroll to position [933, 0]
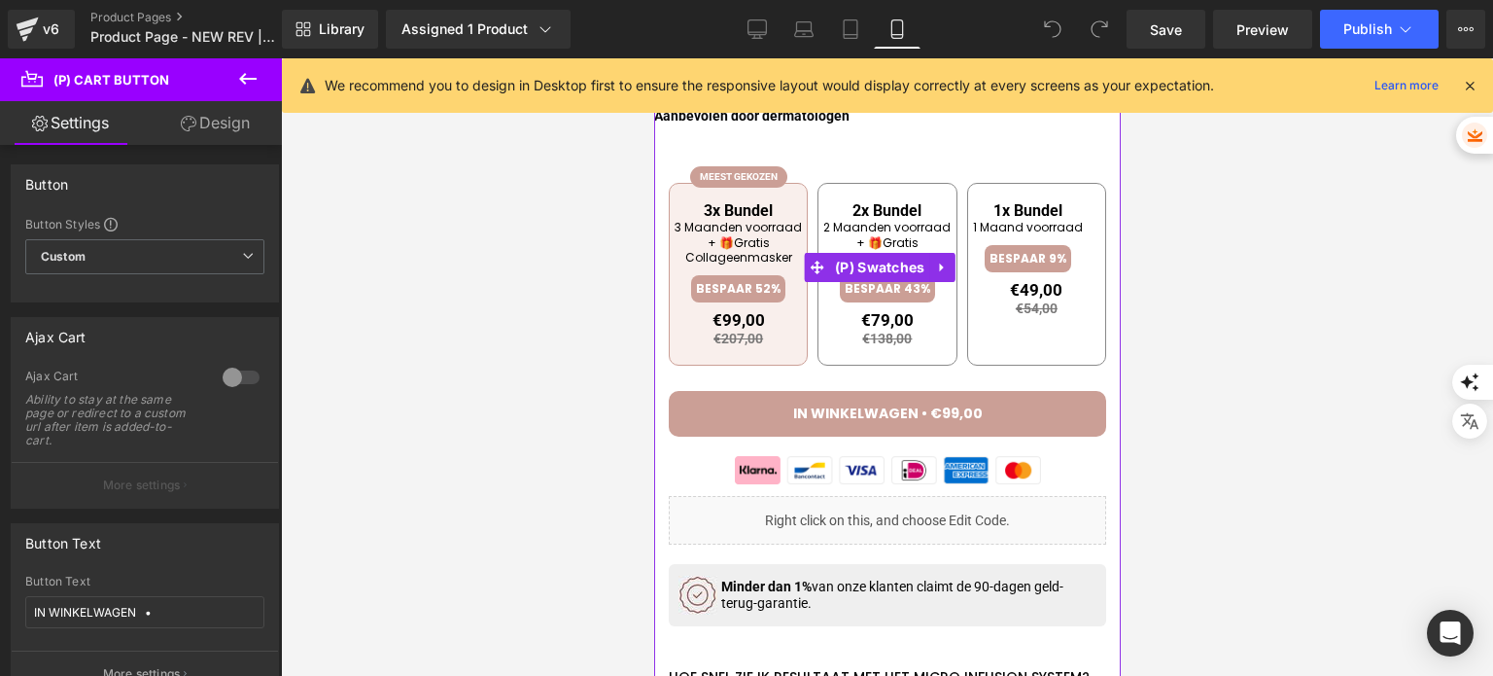
click at [860, 236] on li "2 Maanden voorraad + 🎁Gratis Collageenmasker<" at bounding box center [885, 243] width 127 height 46
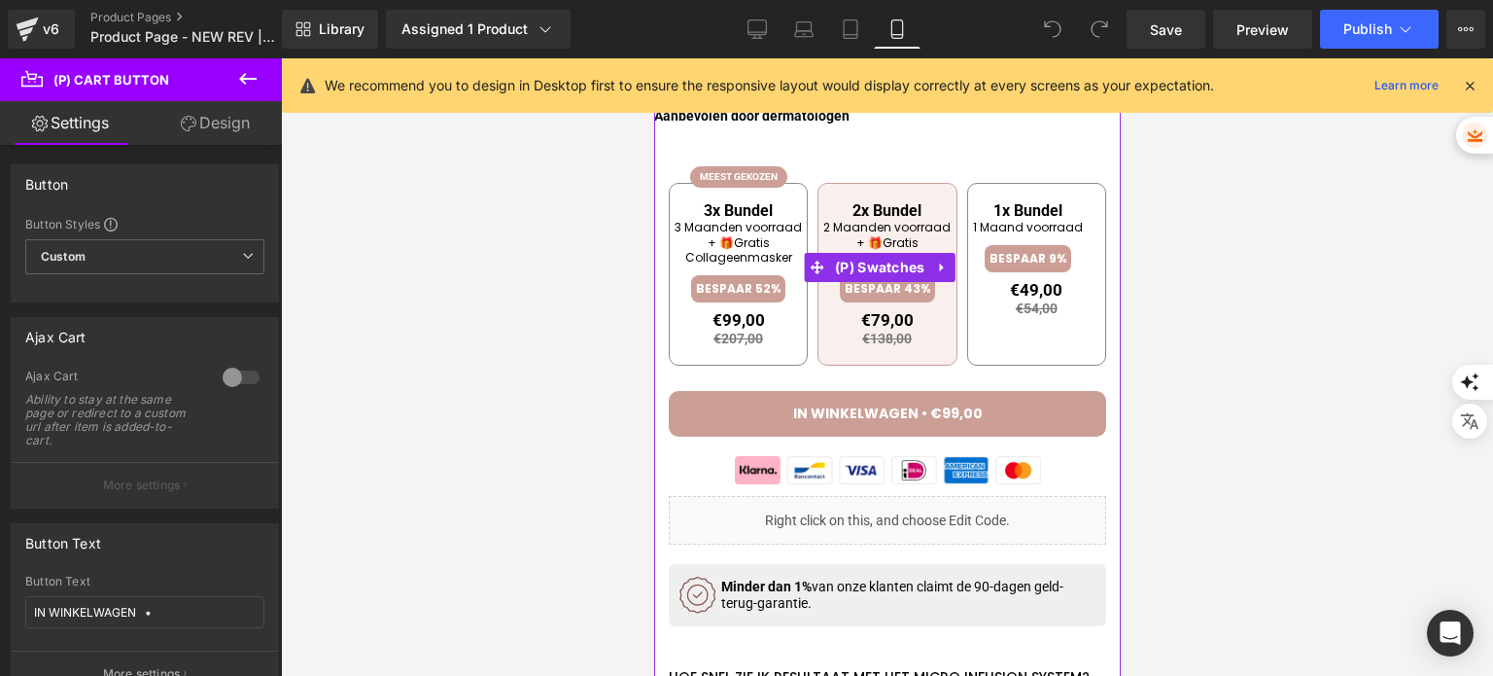
click at [736, 268] on div "3x Bundel 3 Maanden voorraad + 🎁Gratis Collageenmasker BESPAAR 52%" at bounding box center [737, 251] width 127 height 101
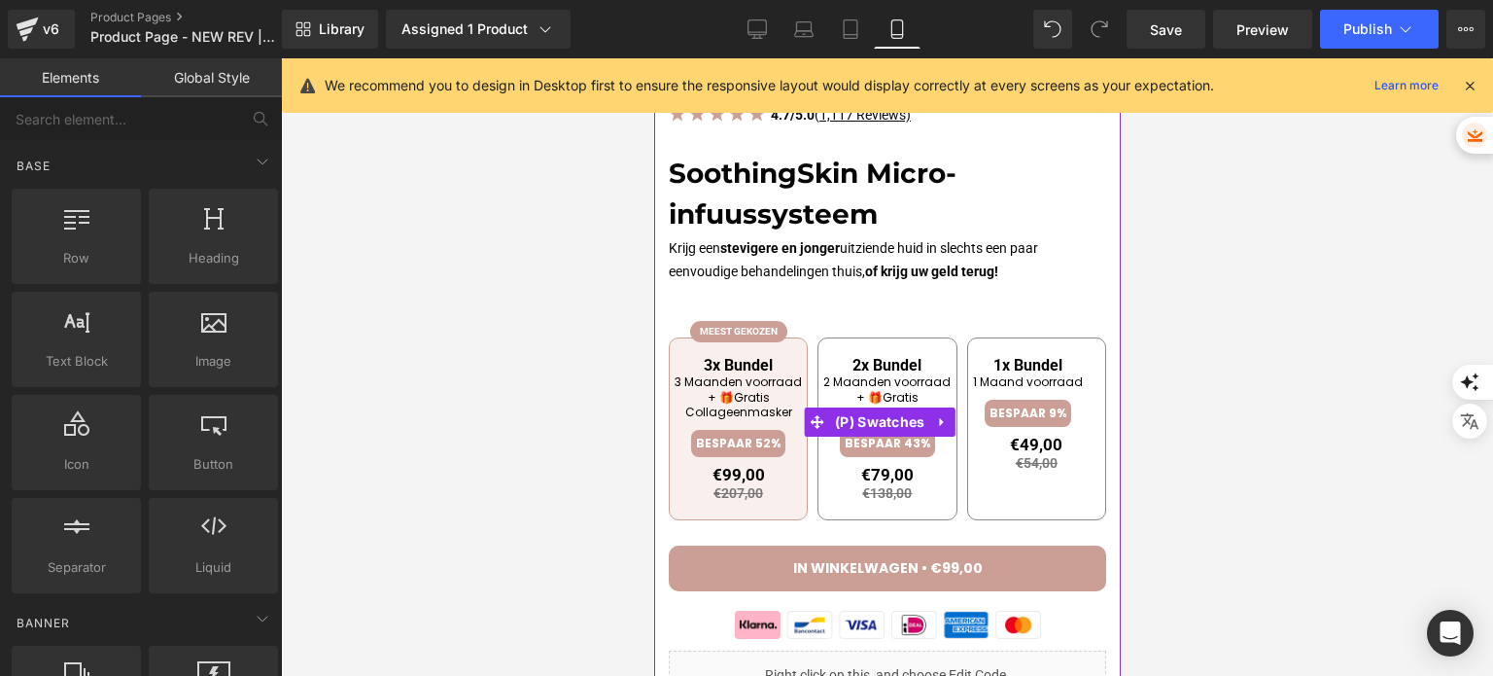
scroll to position [642, 0]
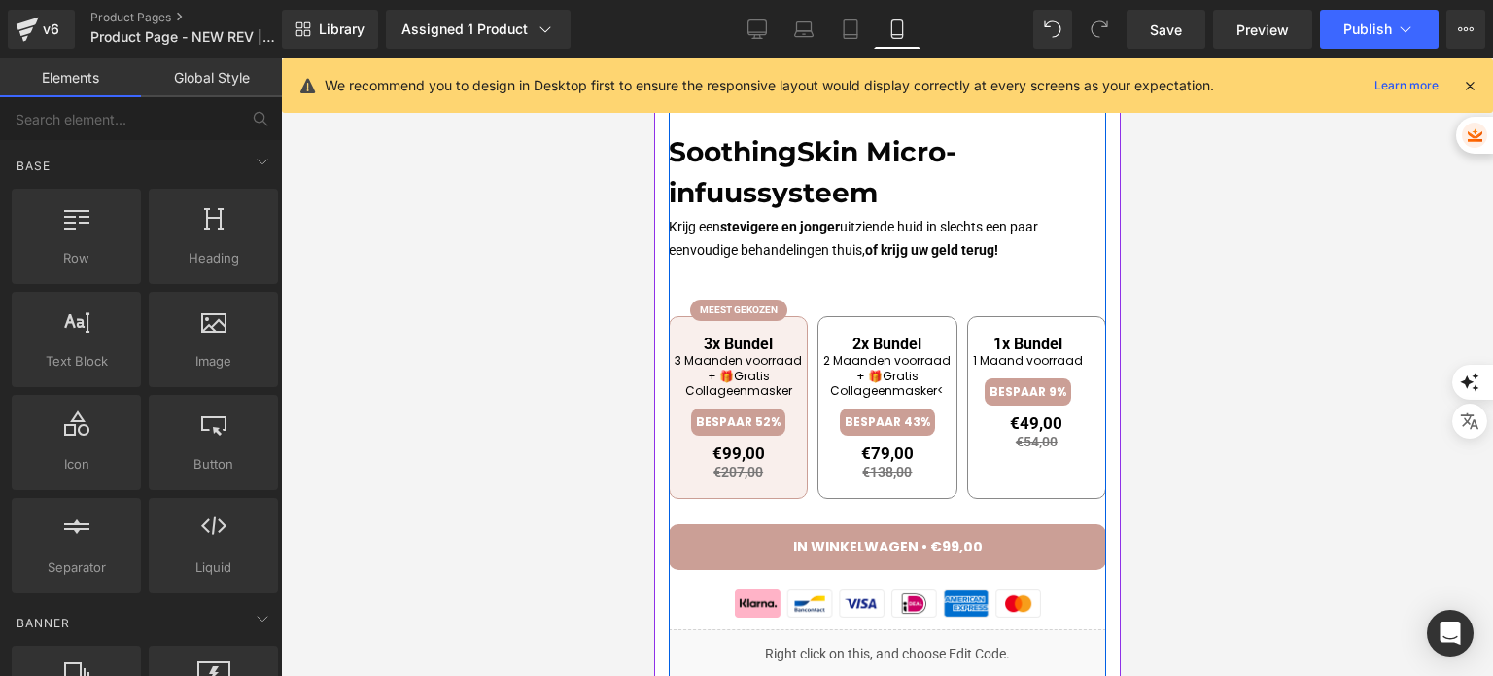
click at [835, 339] on span "2x Bundel" at bounding box center [885, 343] width 127 height 18
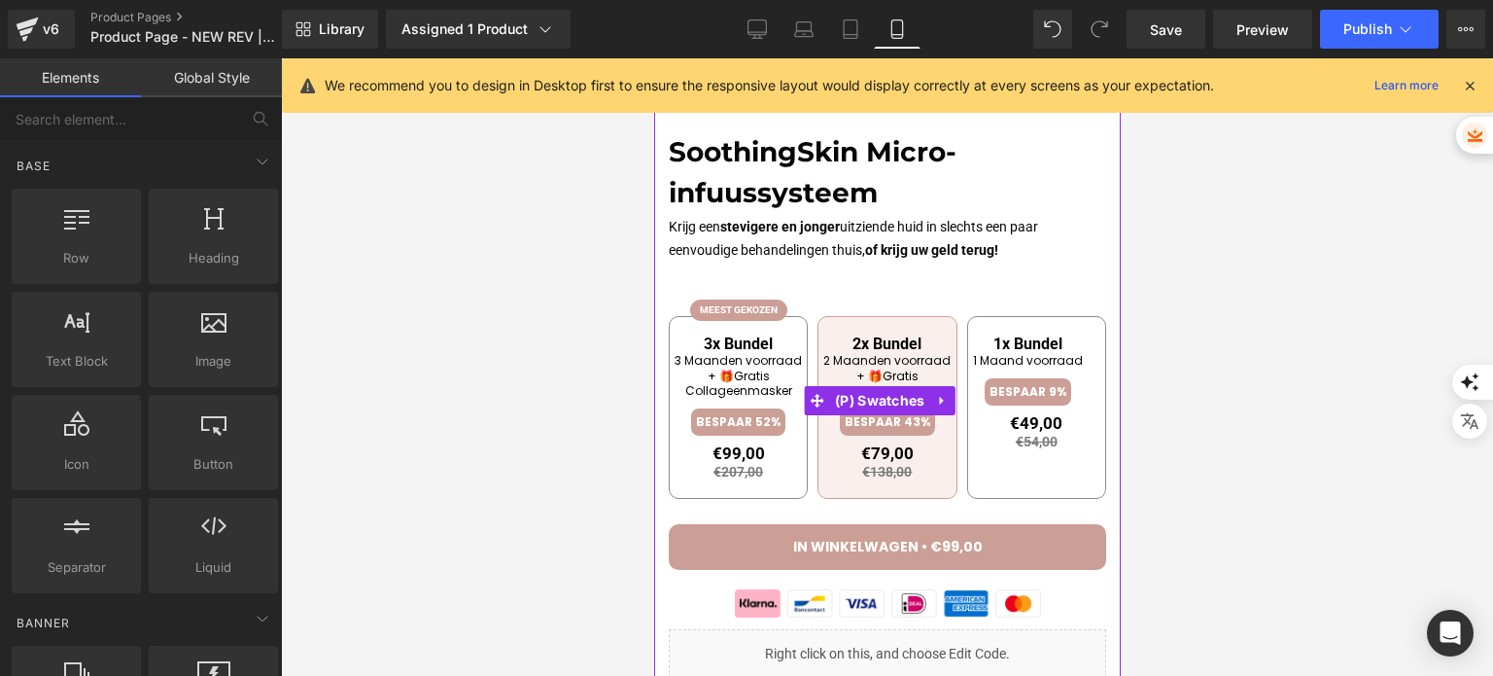
click at [980, 364] on li "1 Maand voorraad" at bounding box center [1027, 361] width 110 height 16
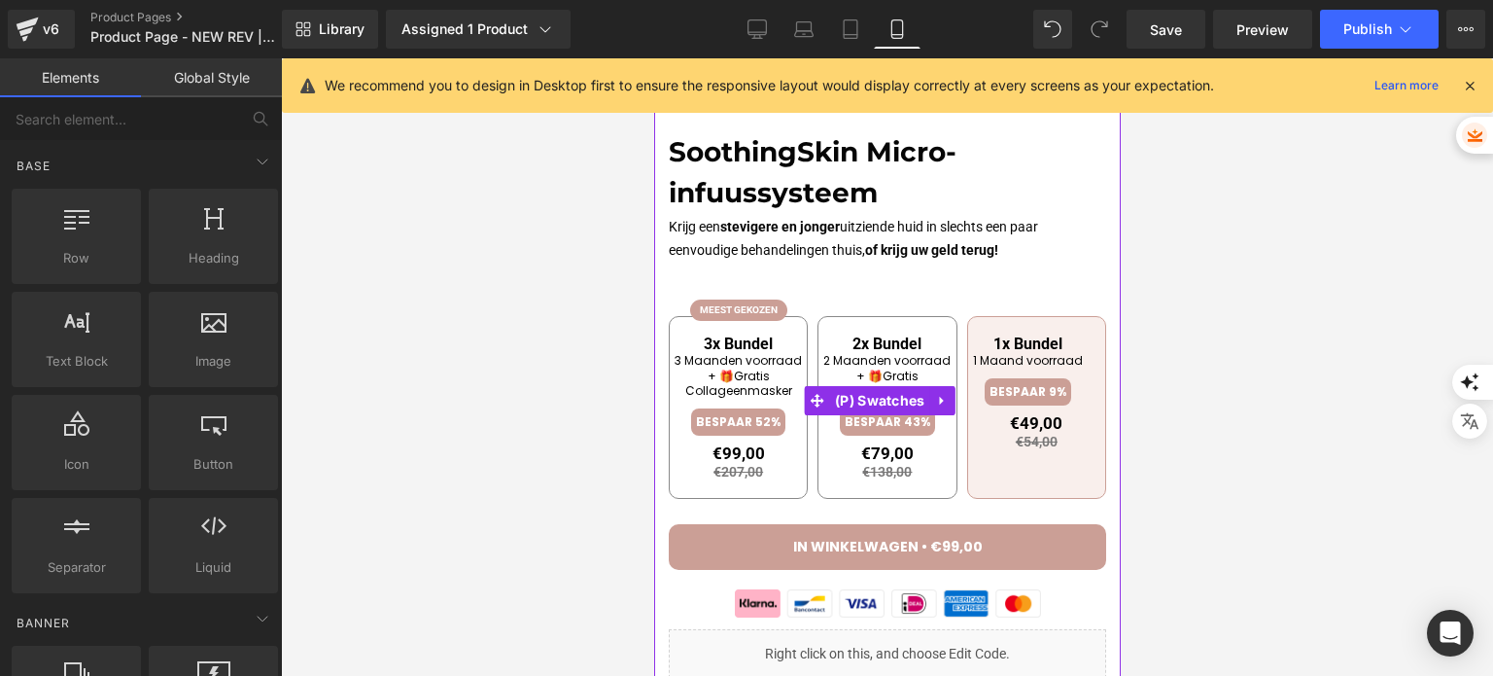
click at [708, 336] on span "3x Bundel" at bounding box center [737, 343] width 127 height 18
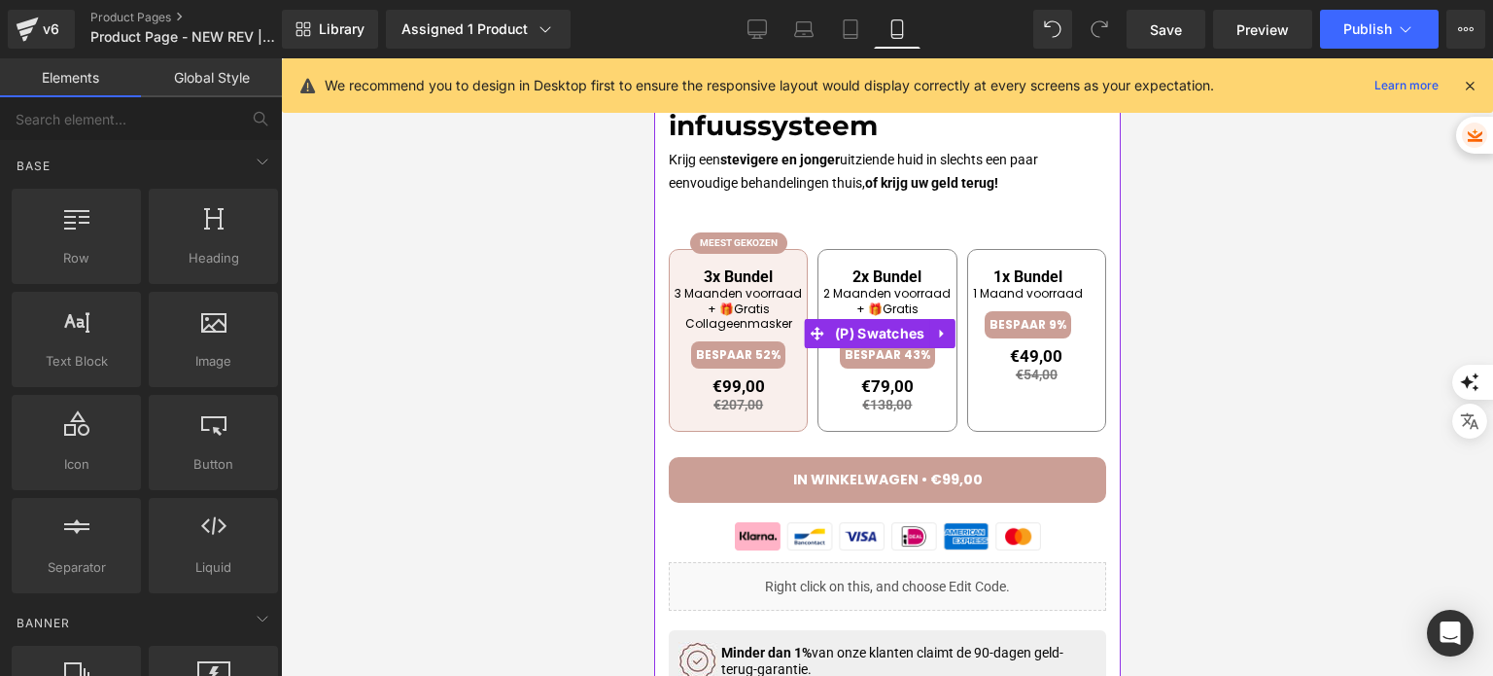
scroll to position [739, 0]
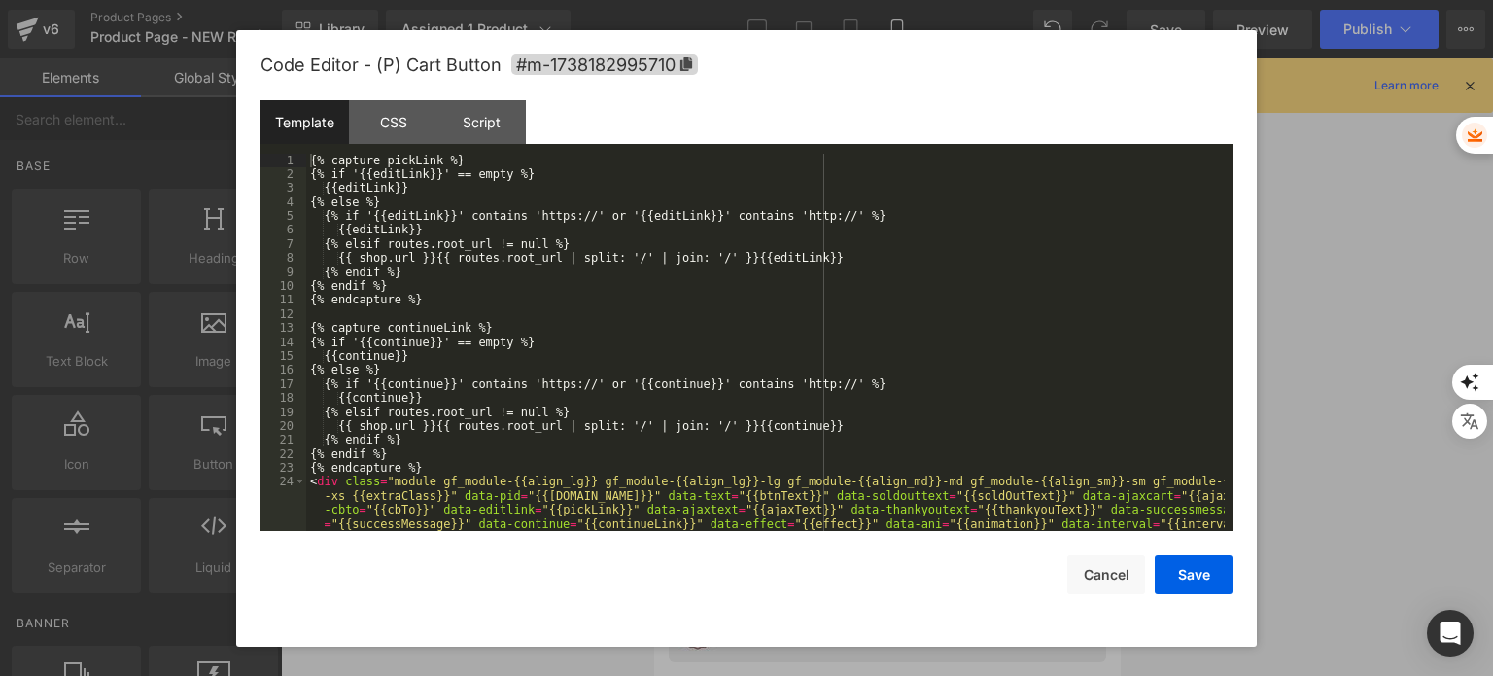
click at [789, 0] on div "You are previewing how the will restyle your page. You can not edit Elements in…" at bounding box center [746, 0] width 1493 height 0
click at [392, 108] on div "CSS" at bounding box center [393, 122] width 88 height 44
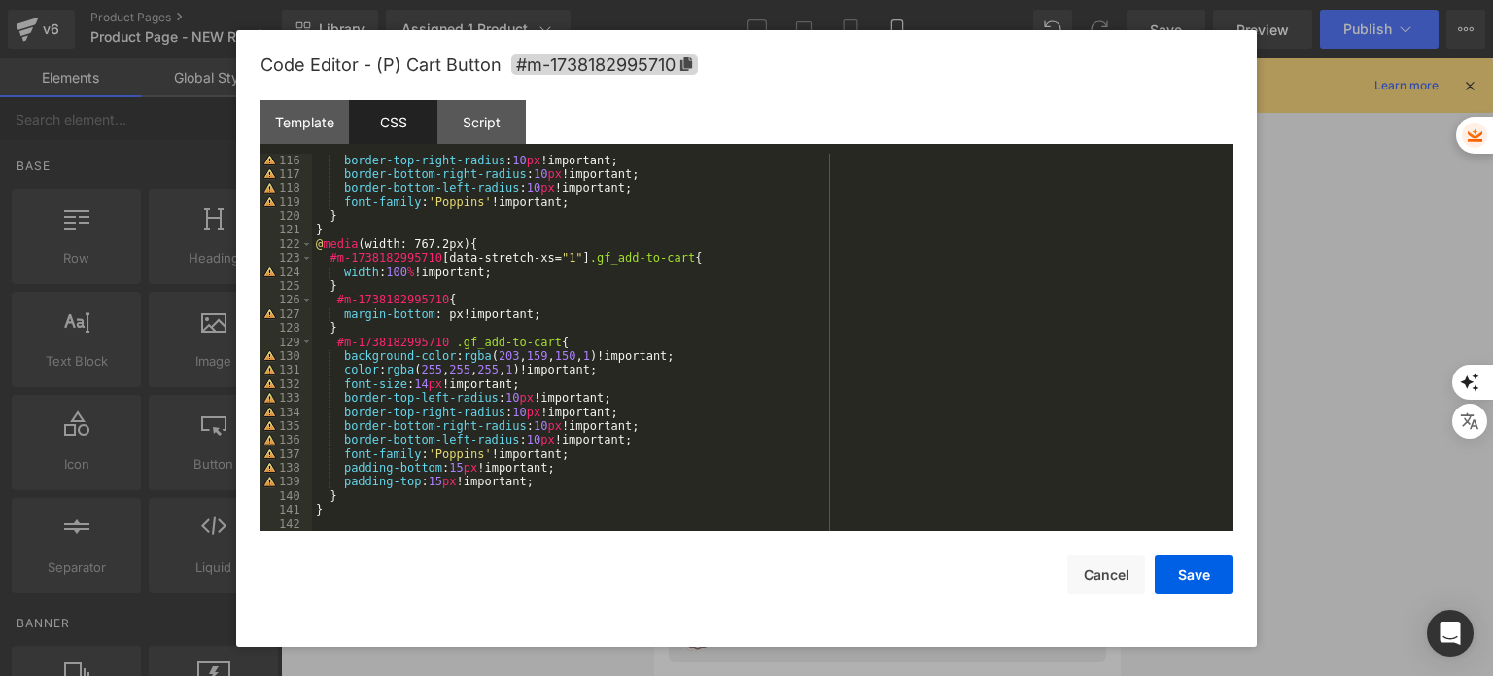
scroll to position [0, 0]
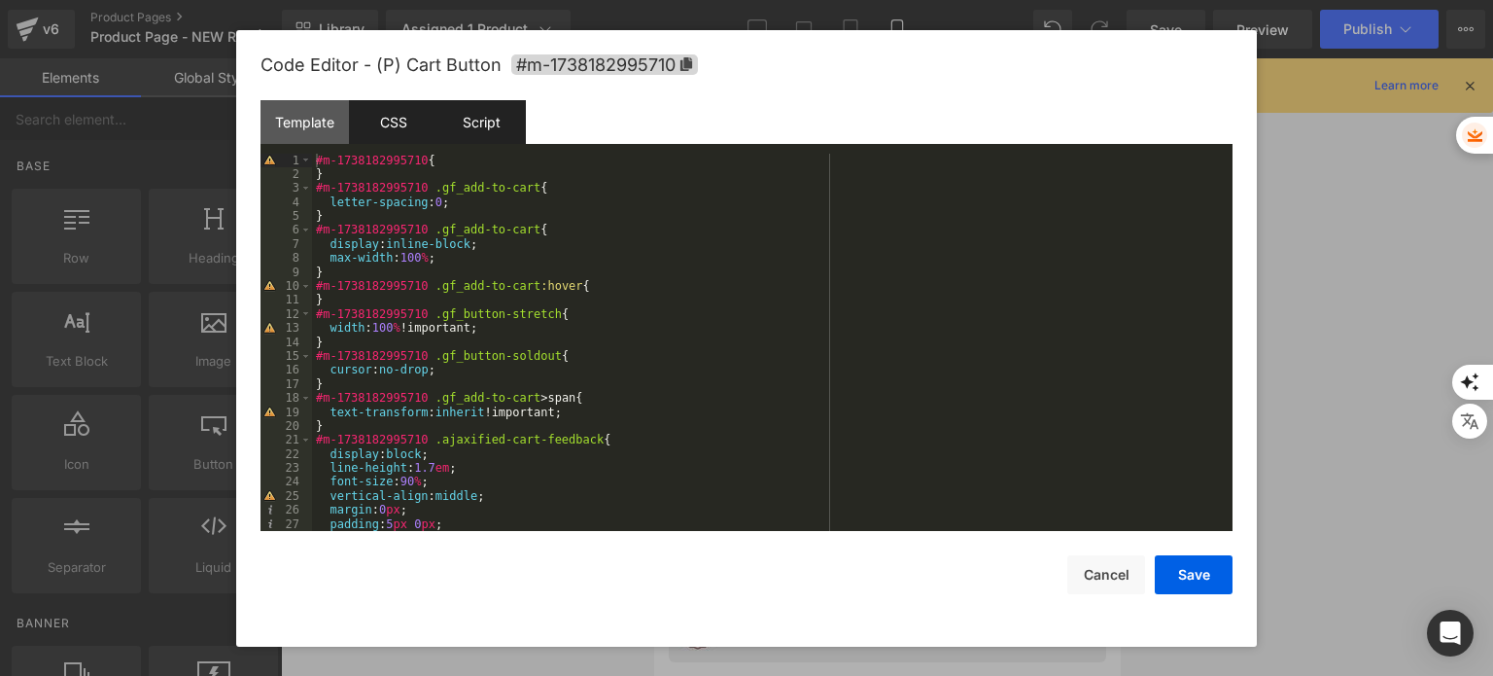
click at [470, 124] on div "Script" at bounding box center [481, 122] width 88 height 44
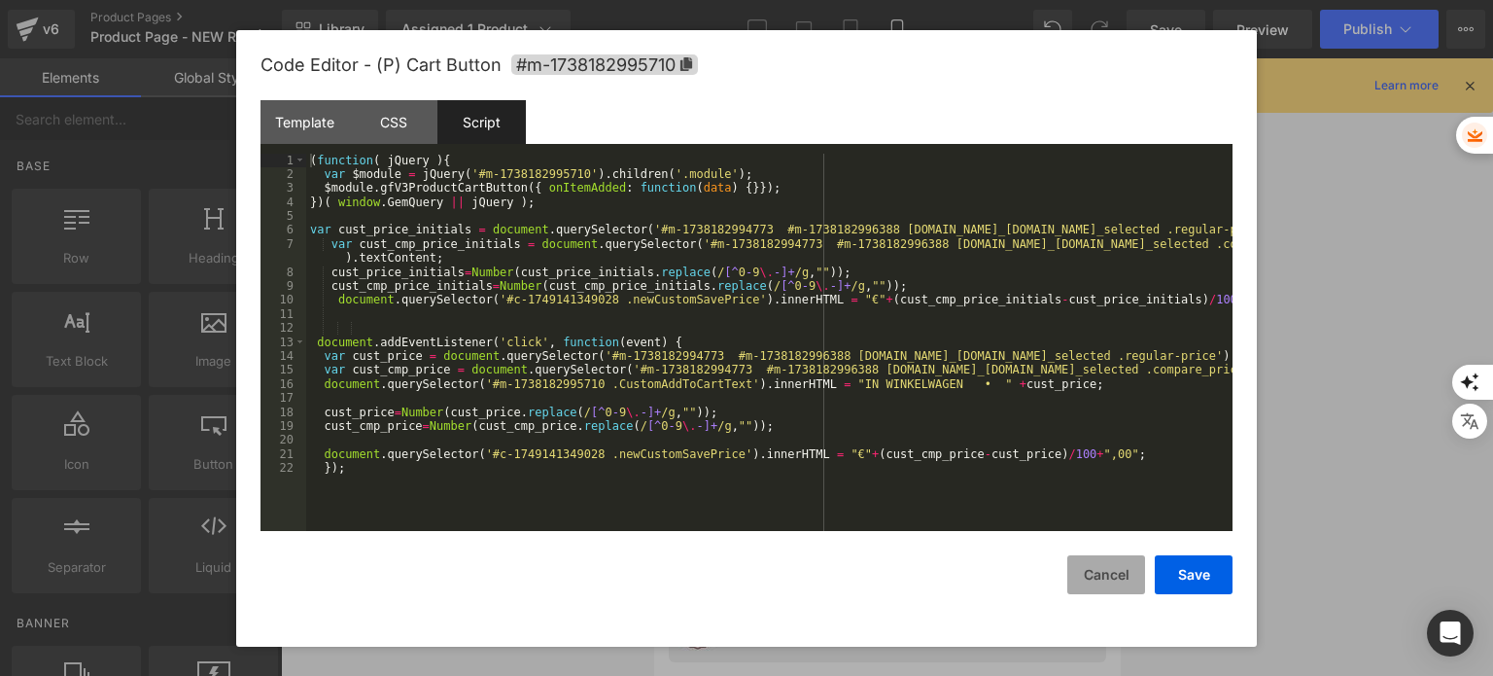
click at [1082, 578] on button "Cancel" at bounding box center [1106, 574] width 78 height 39
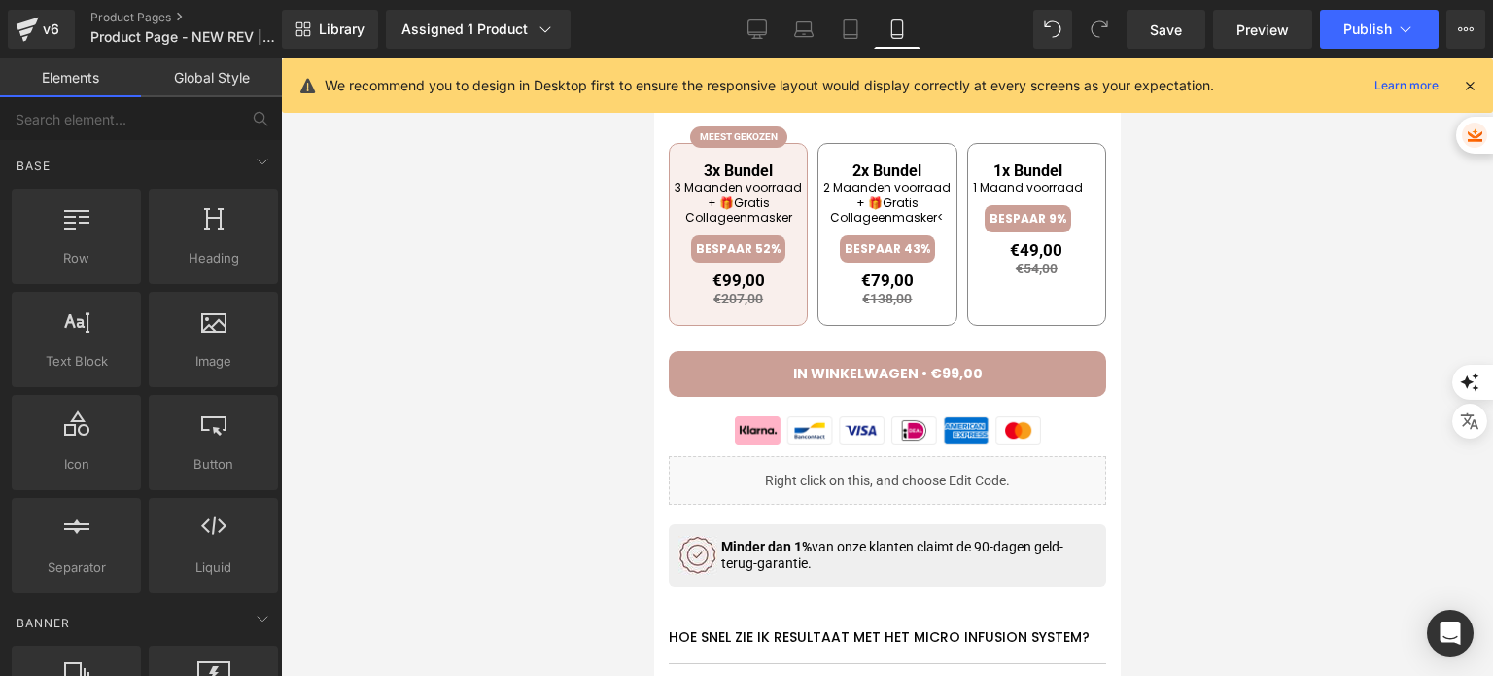
scroll to position [836, 0]
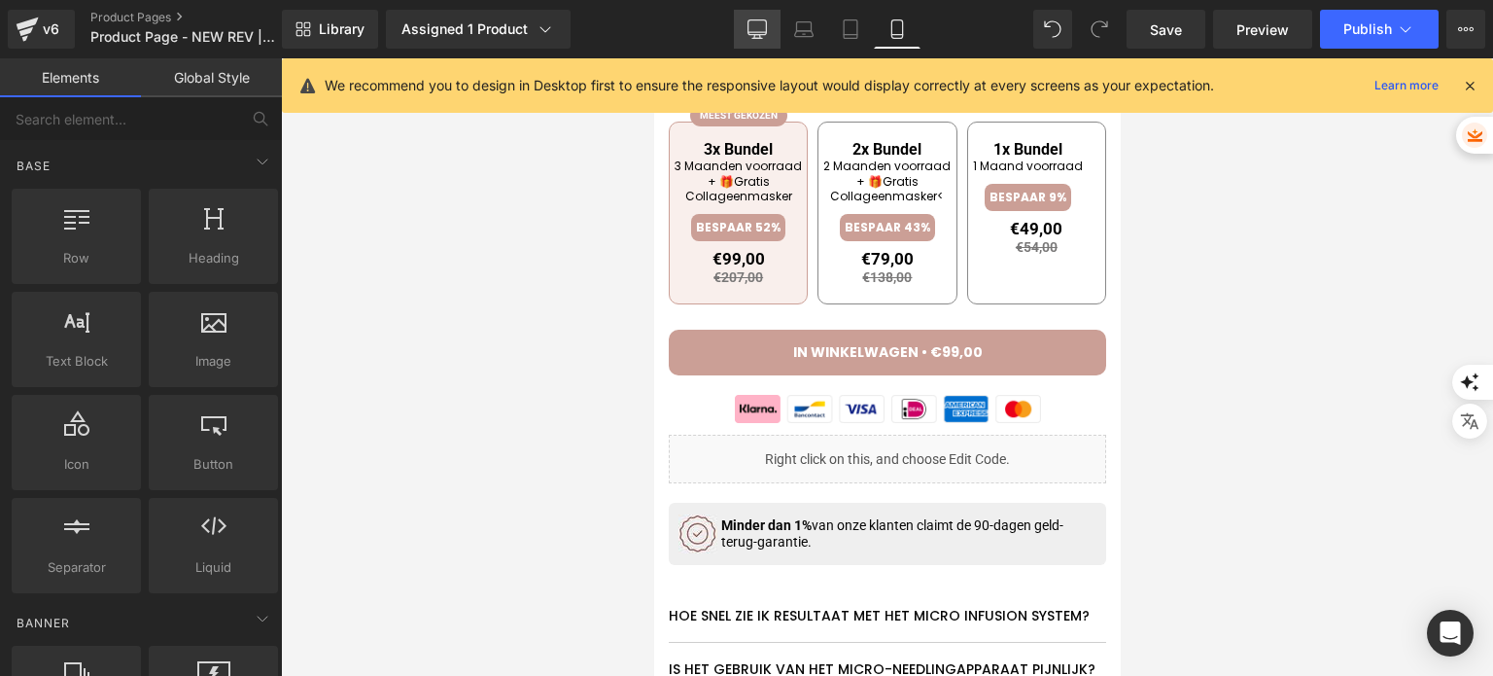
click at [762, 38] on icon at bounding box center [757, 38] width 10 height 0
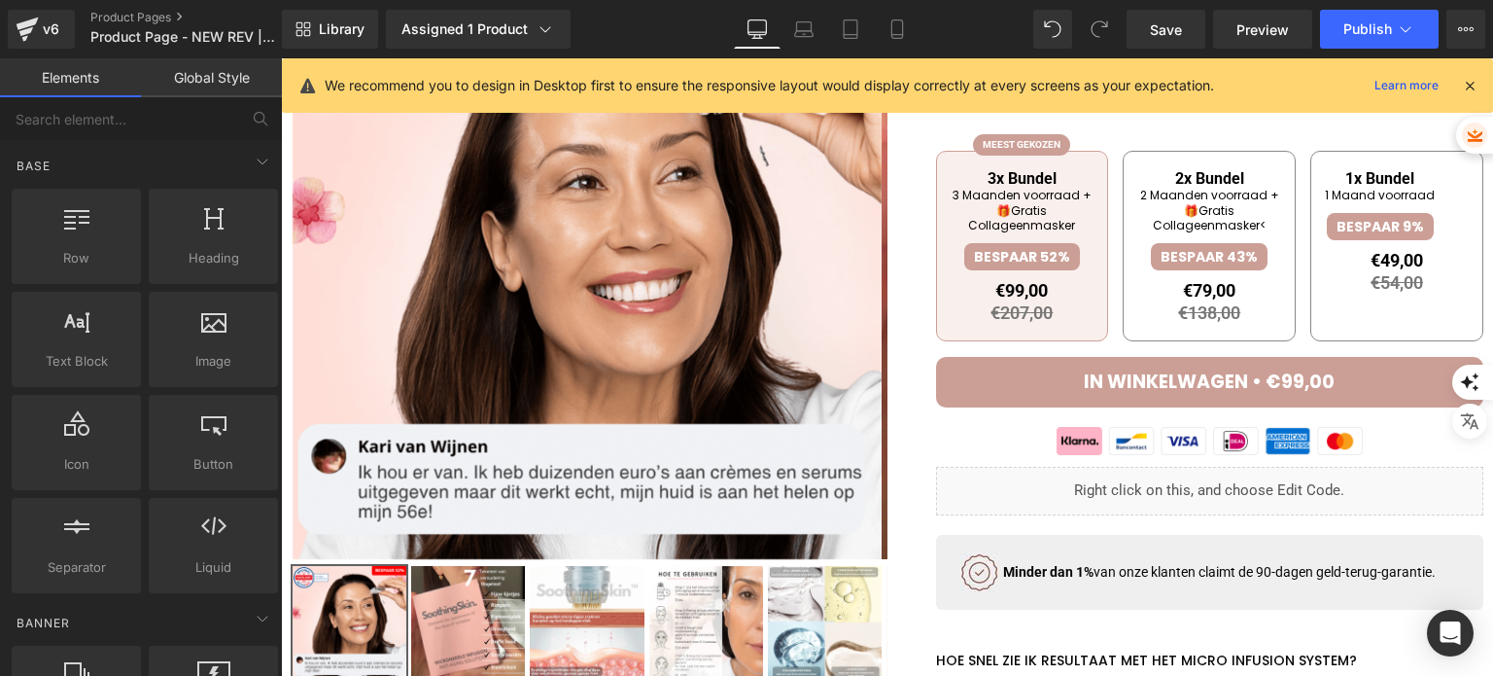
scroll to position [0, 0]
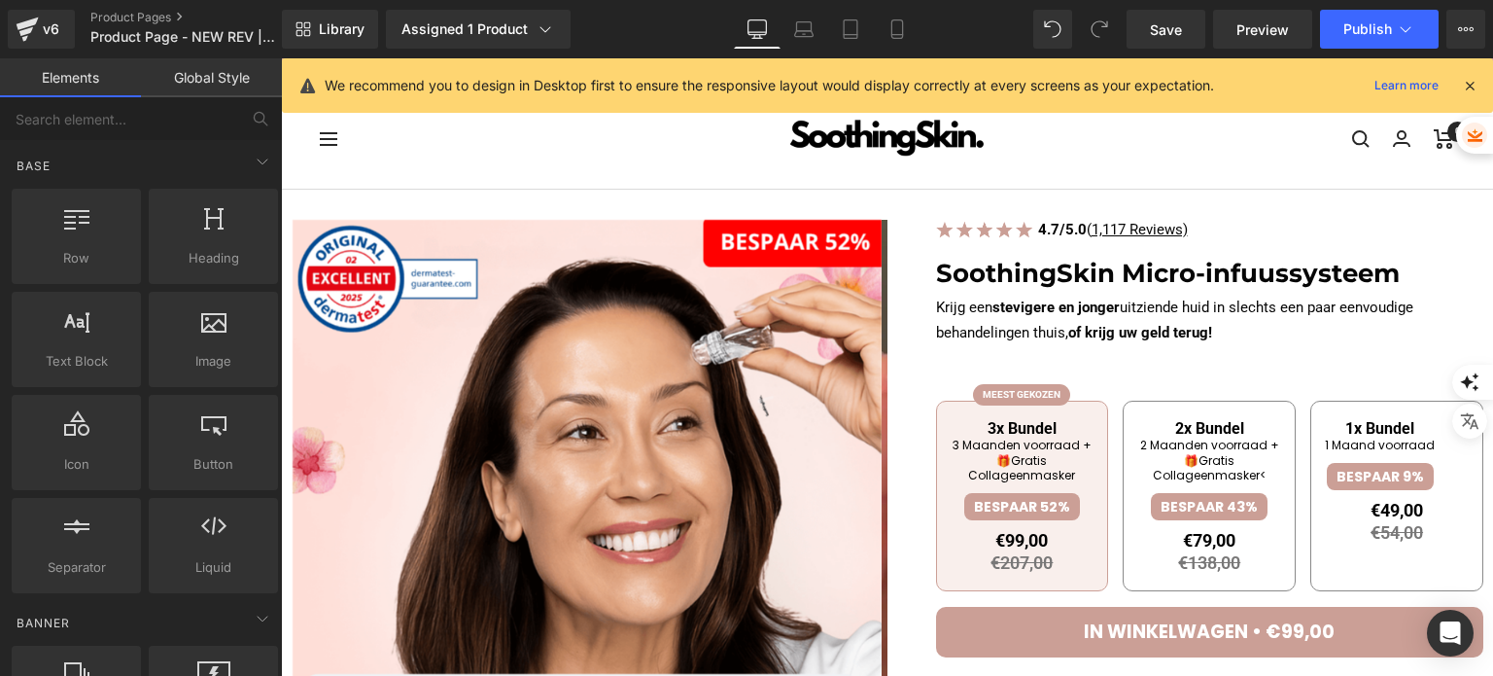
click at [1187, 472] on span "(P) Swatches" at bounding box center [1147, 483] width 80 height 23
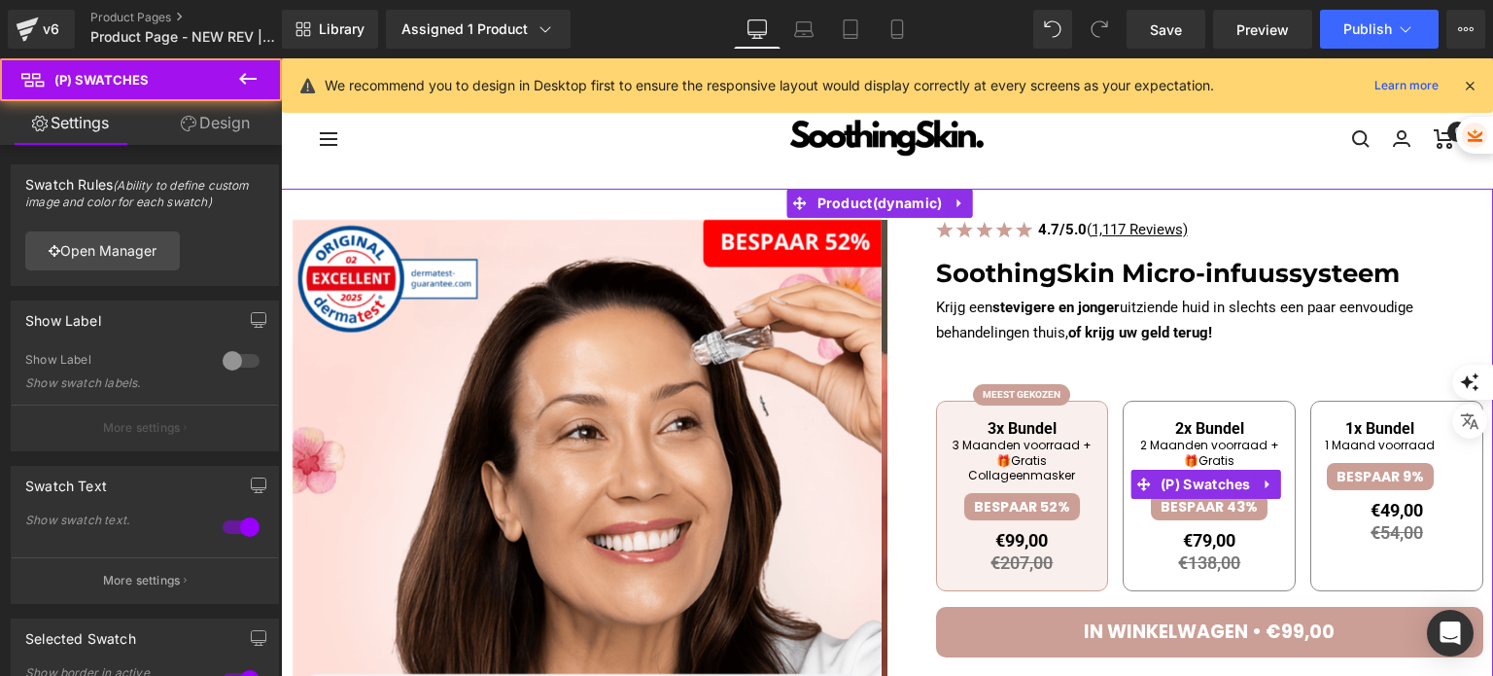
click at [1310, 472] on span "1x Bundel 1 Maand voorraad BESPAAR 9% €49,00 €54,00 Inclusief gratis verzending" at bounding box center [1396, 495] width 173 height 191
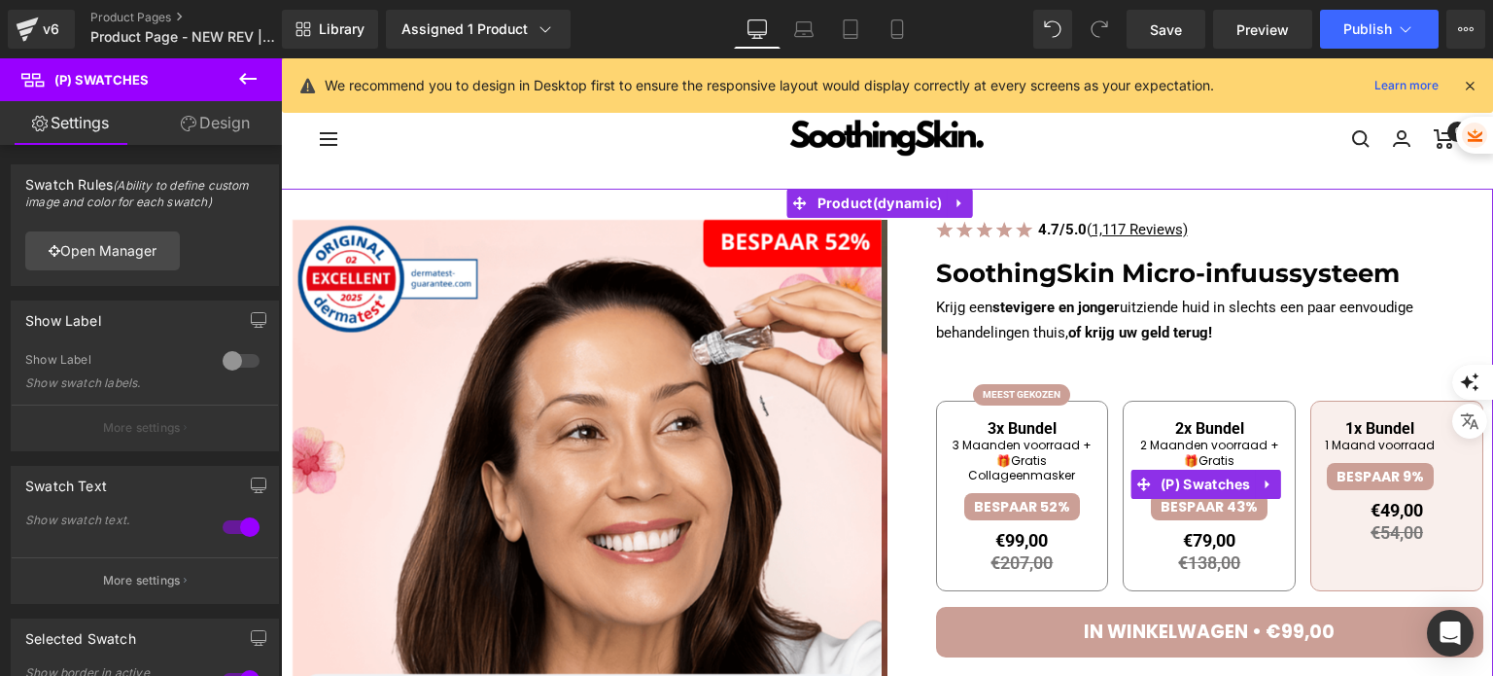
click at [1203, 431] on span "2x Bundel" at bounding box center [1209, 428] width 144 height 18
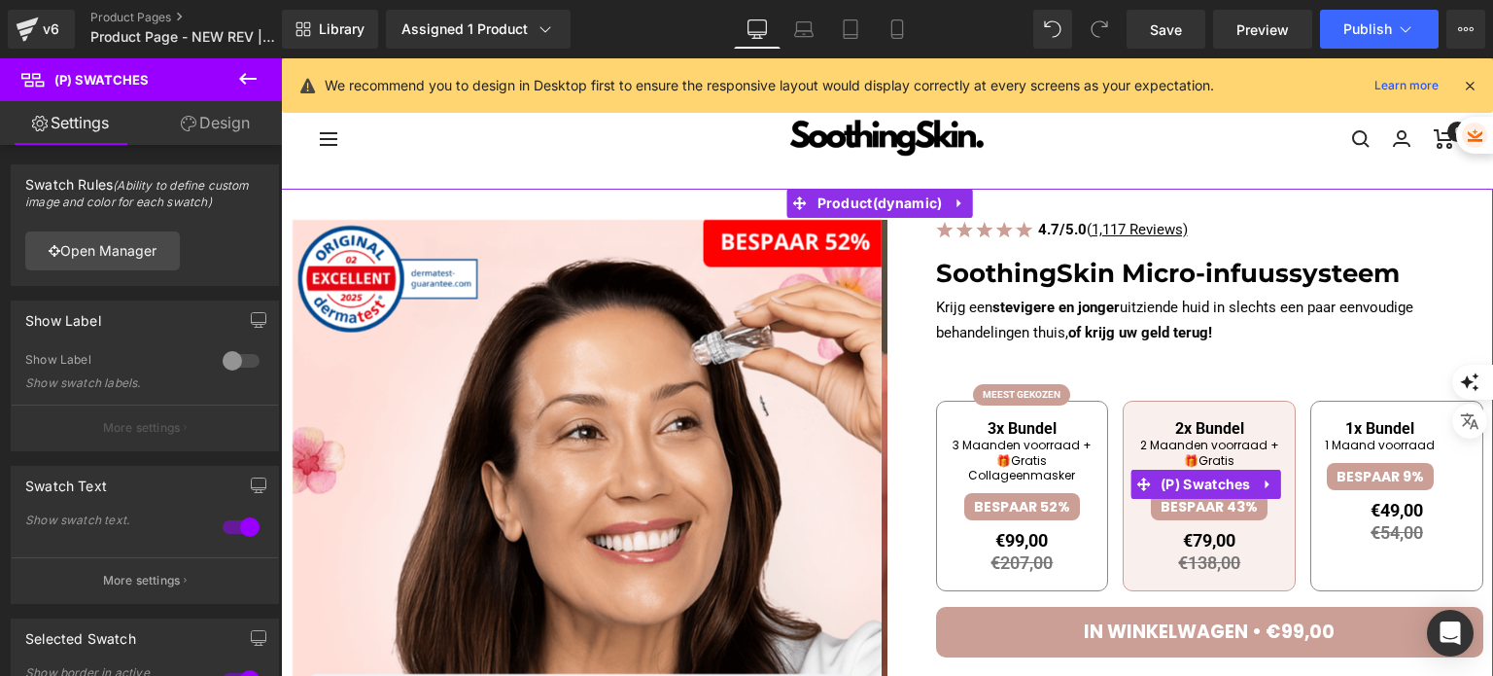
drag, startPoint x: 1025, startPoint y: 451, endPoint x: 990, endPoint y: 403, distance: 59.1
click at [1024, 451] on li "3 Maanden voorraad + 🎁Gratis Collageenmasker" at bounding box center [1023, 460] width 144 height 46
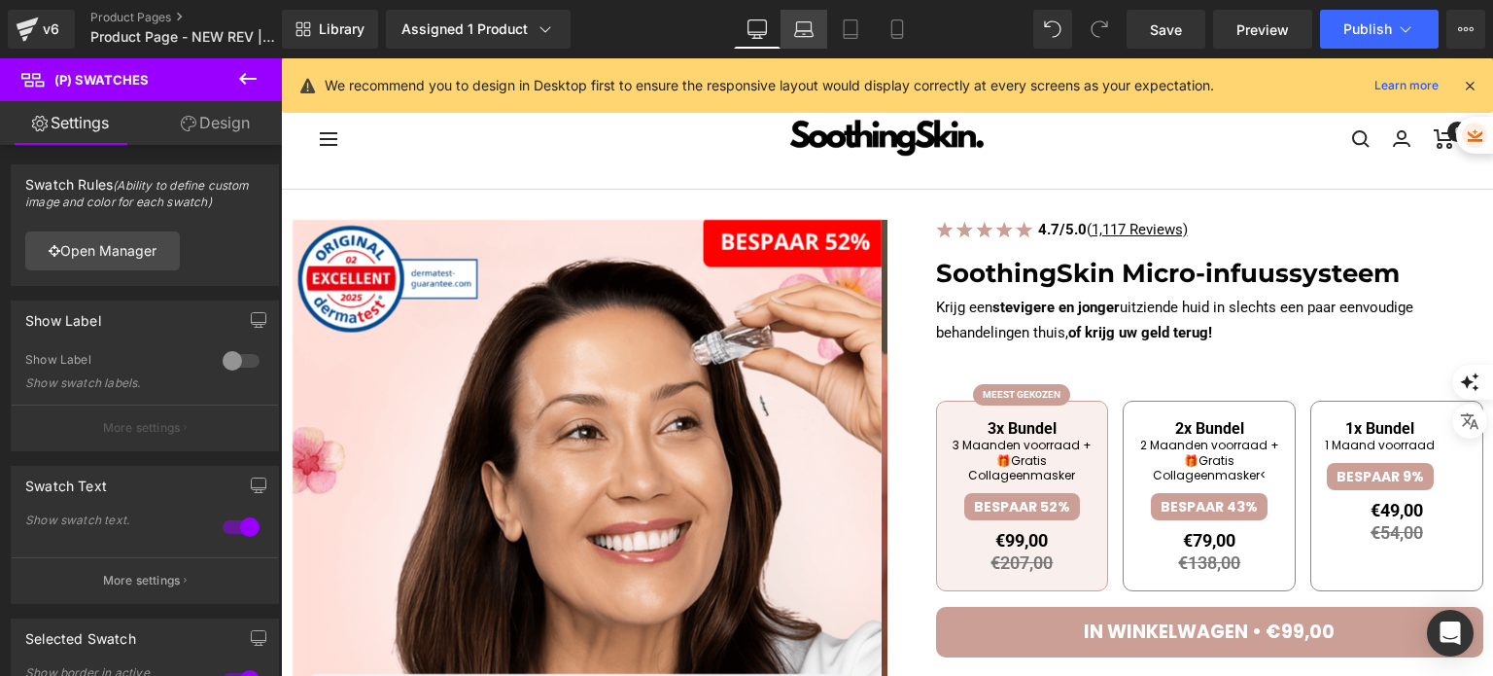
click at [823, 28] on link "Laptop" at bounding box center [804, 29] width 47 height 39
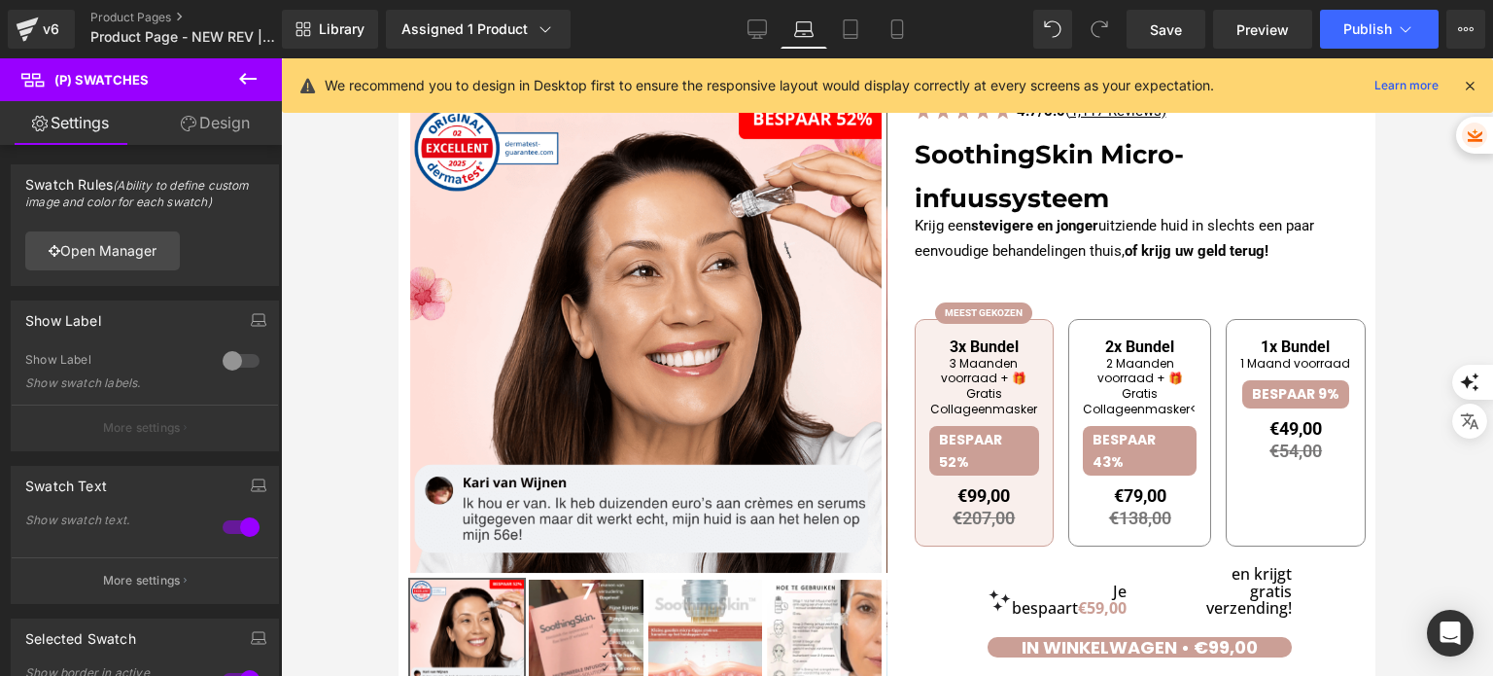
scroll to position [260, 0]
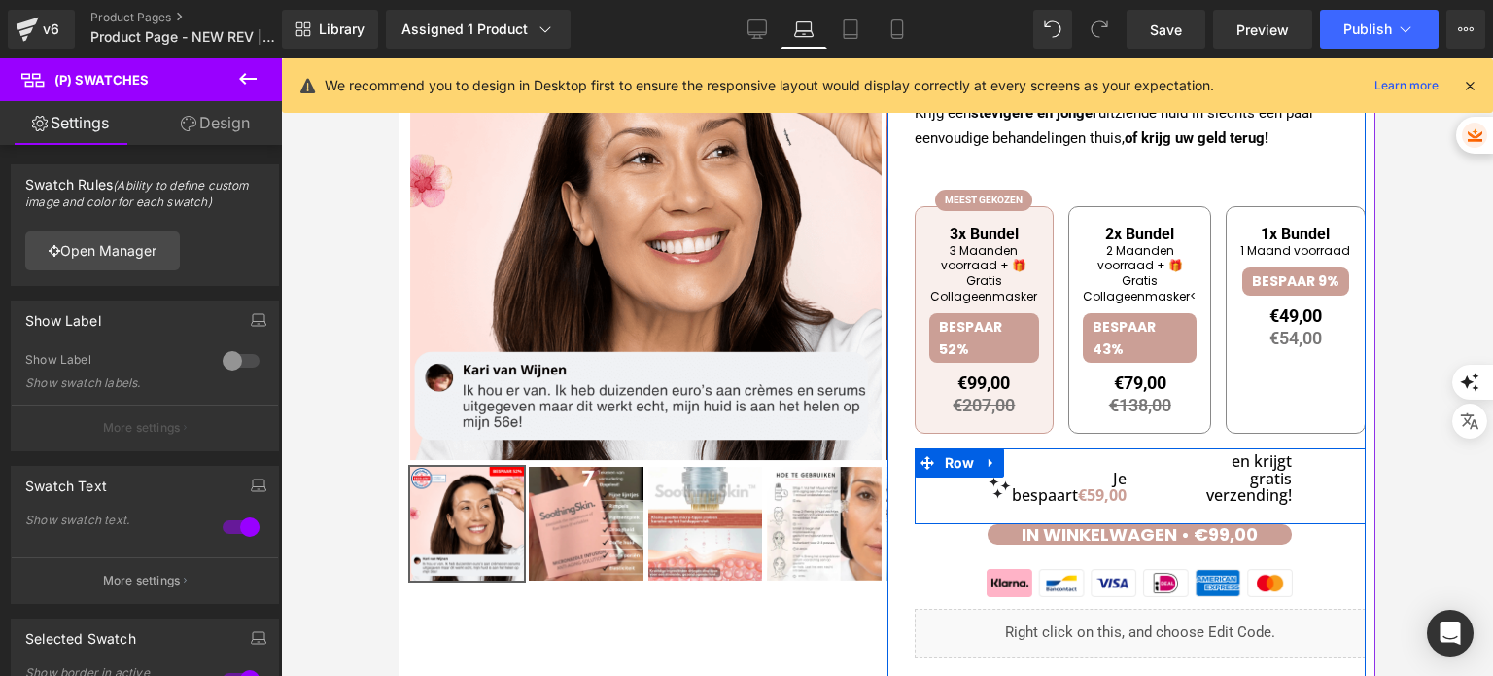
click at [399, 58] on div at bounding box center [399, 58] width 0 height 0
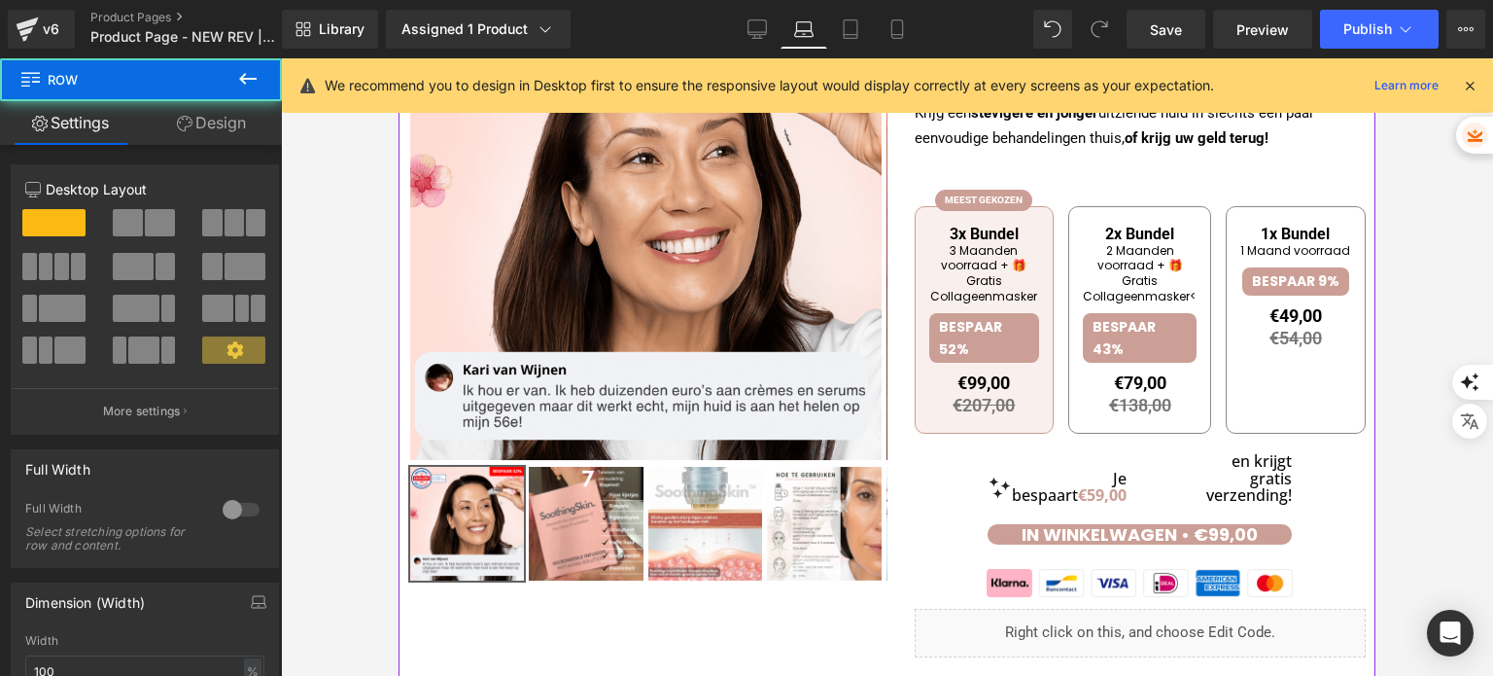
click at [1134, 353] on div "BESPAAR 43%" at bounding box center [1140, 338] width 114 height 50
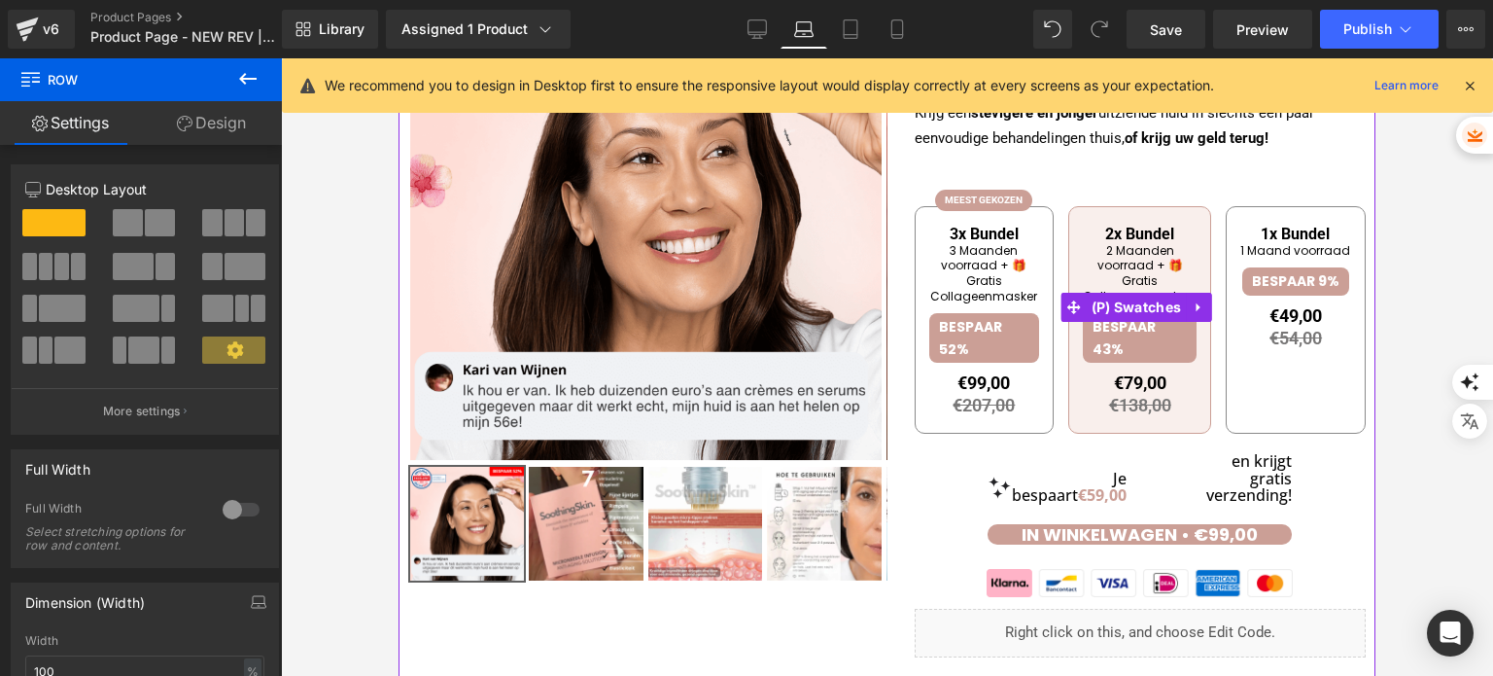
click at [1269, 326] on div "€49,00" at bounding box center [1295, 315] width 52 height 20
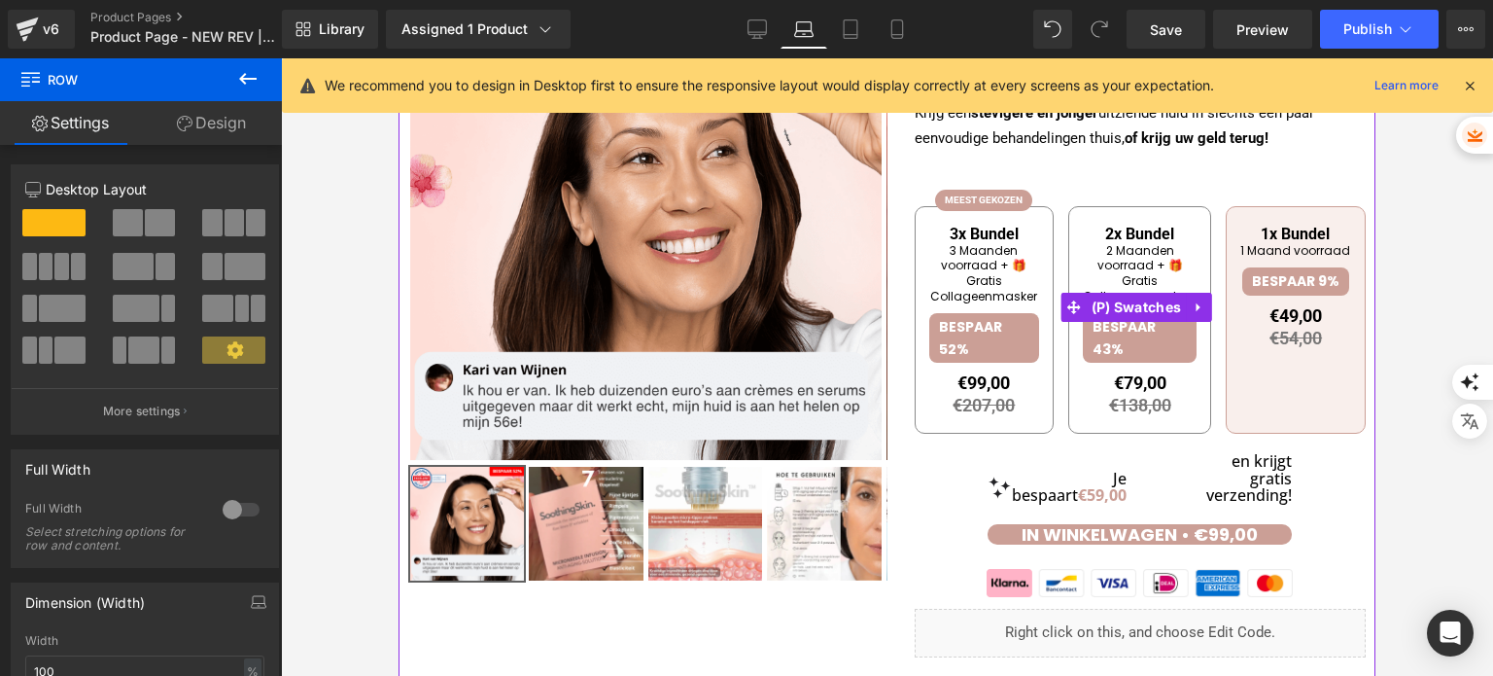
drag, startPoint x: 1178, startPoint y: 392, endPoint x: 1052, endPoint y: 395, distance: 126.4
click at [1176, 393] on span "2x Bundel 2 Maanden voorraad + 🎁Gratis Collageenmasker< BESPAAR 43% €79,00 €138…" at bounding box center [1139, 319] width 143 height 227
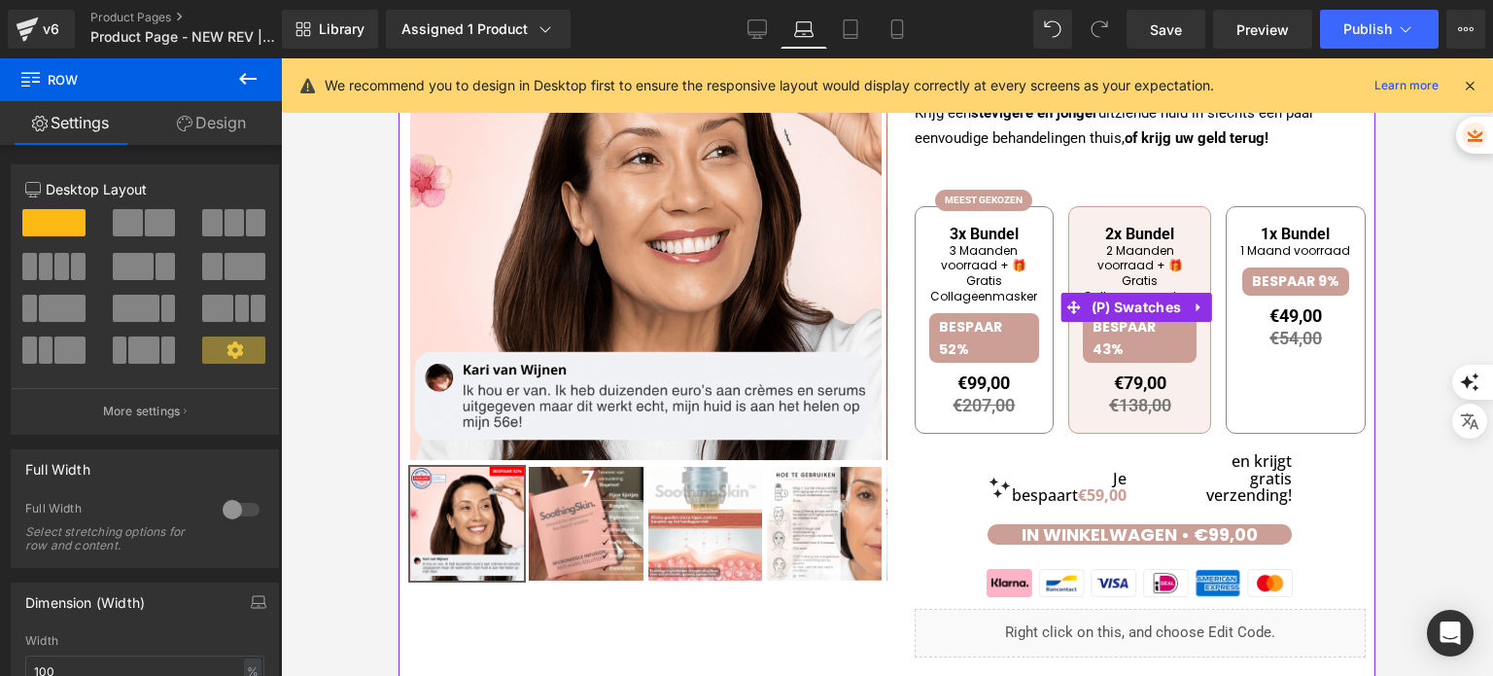
click at [961, 393] on div "€99,00" at bounding box center [983, 382] width 52 height 20
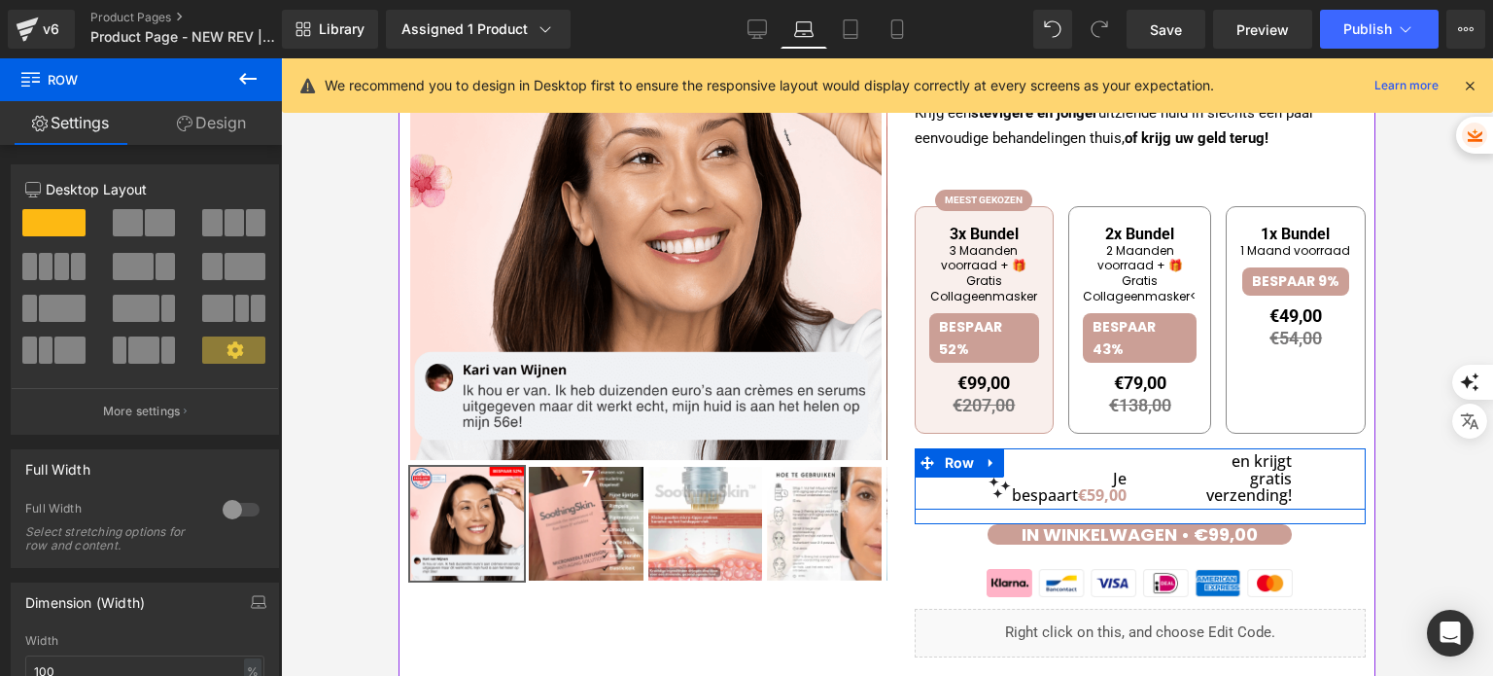
click at [962, 508] on div "Je bespaart €59,00 Heading en krijgt gratis verzending! Heading" at bounding box center [1141, 478] width 452 height 61
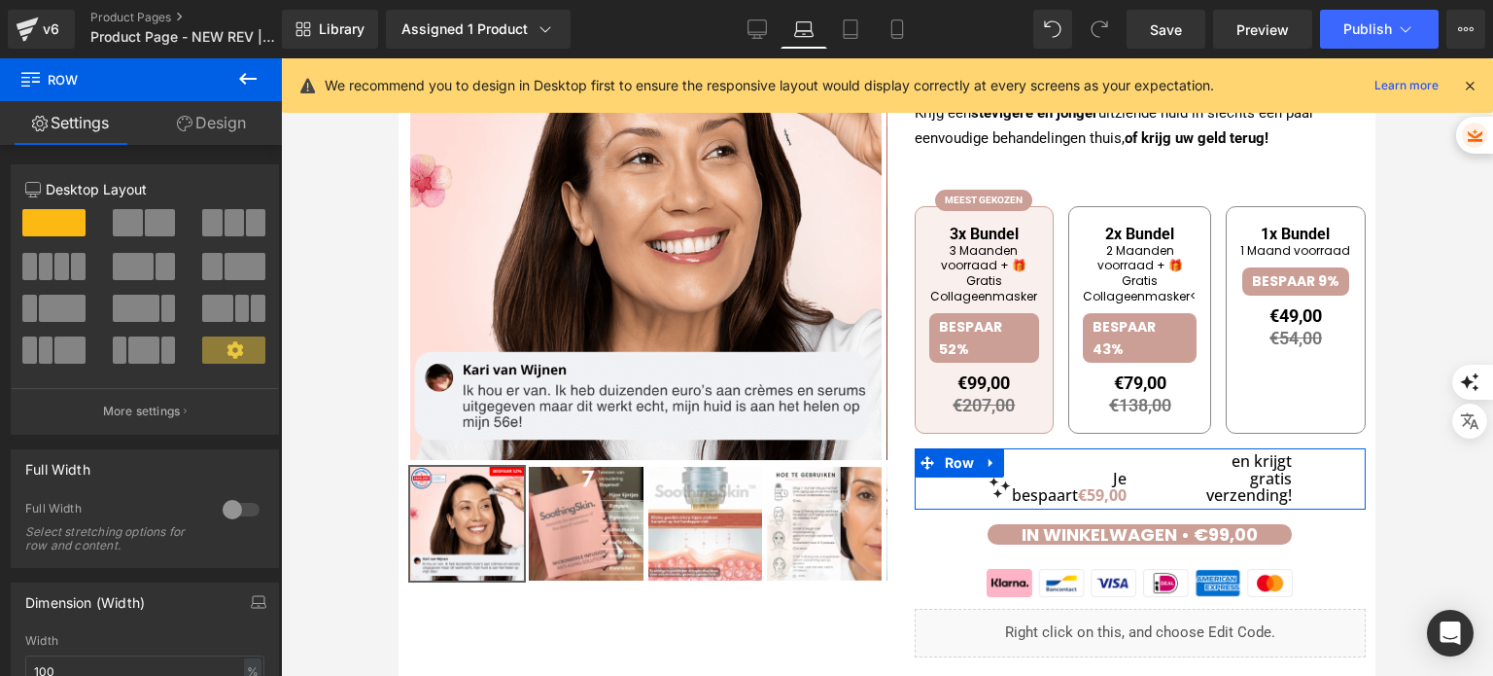
click at [207, 131] on link "Design" at bounding box center [211, 123] width 141 height 44
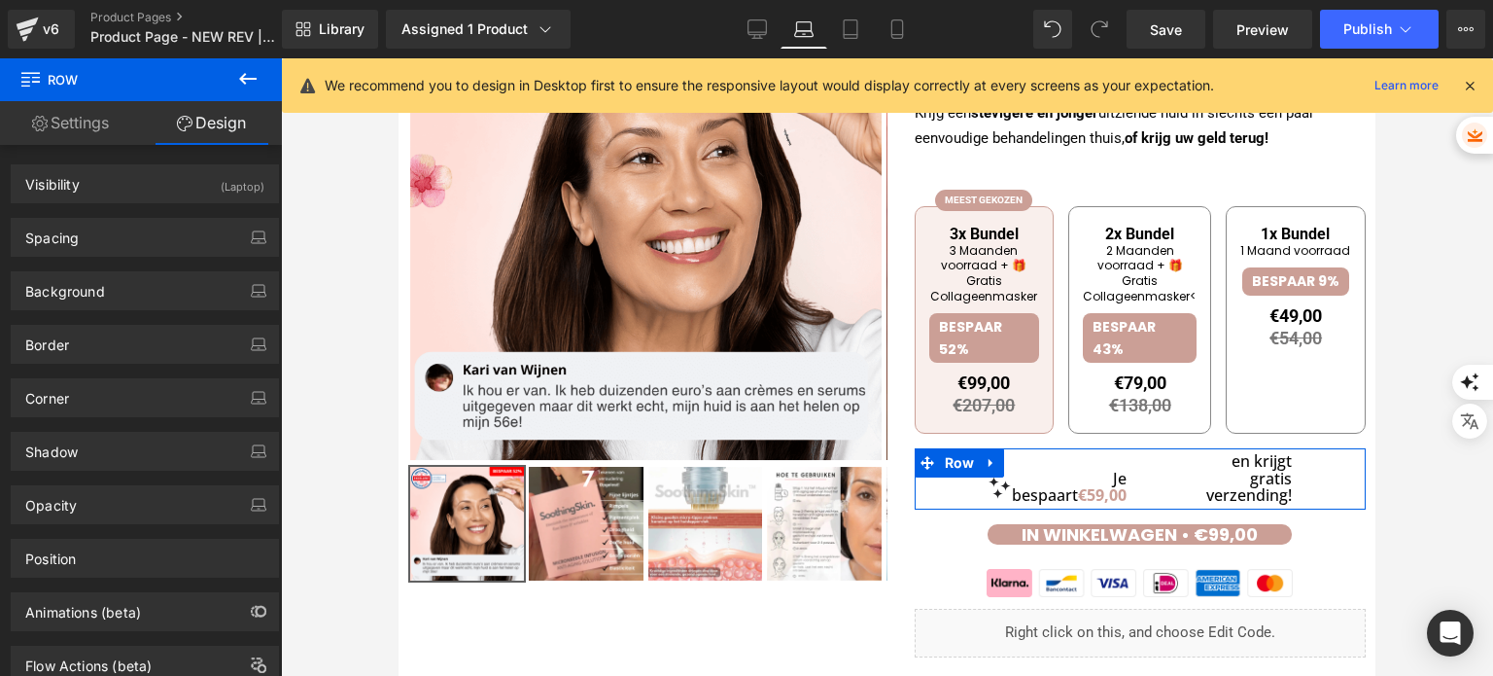
click at [62, 117] on link "Settings" at bounding box center [70, 123] width 141 height 44
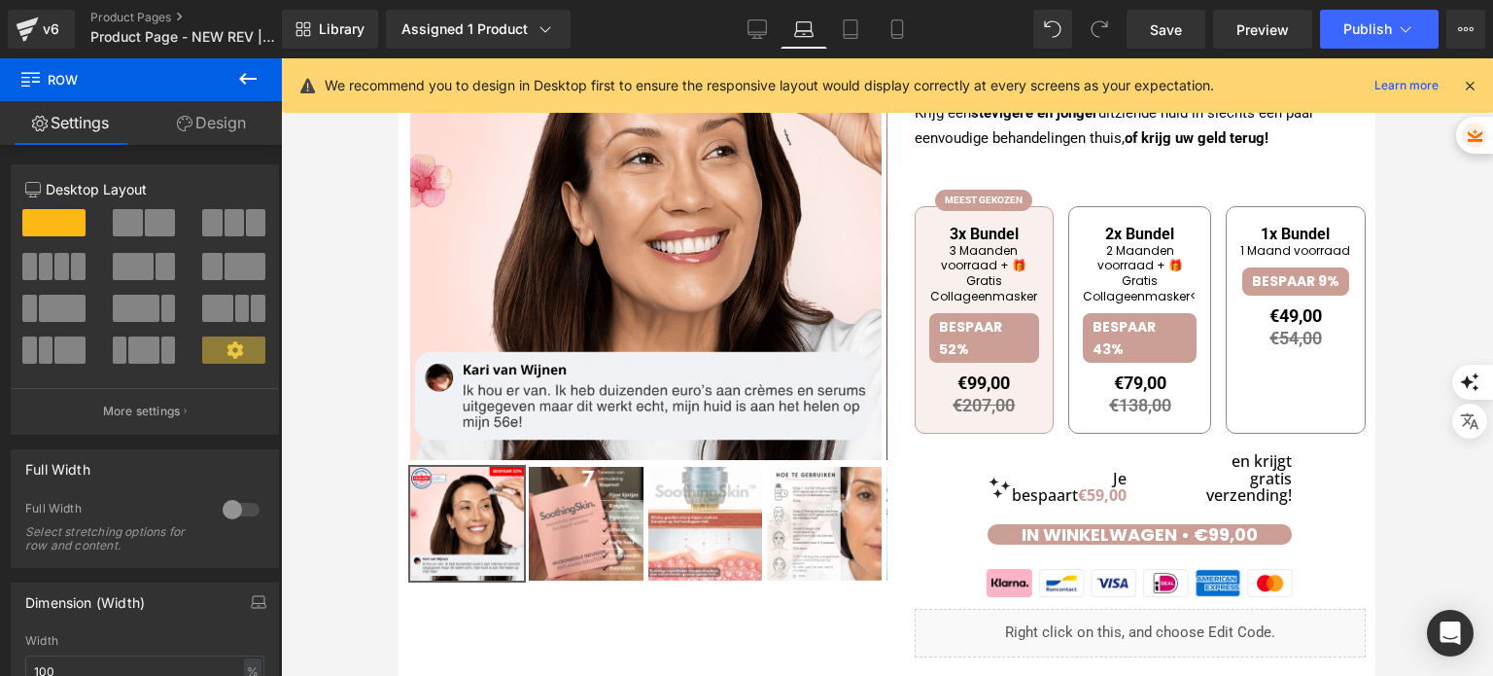
click at [246, 76] on icon at bounding box center [247, 78] width 23 height 23
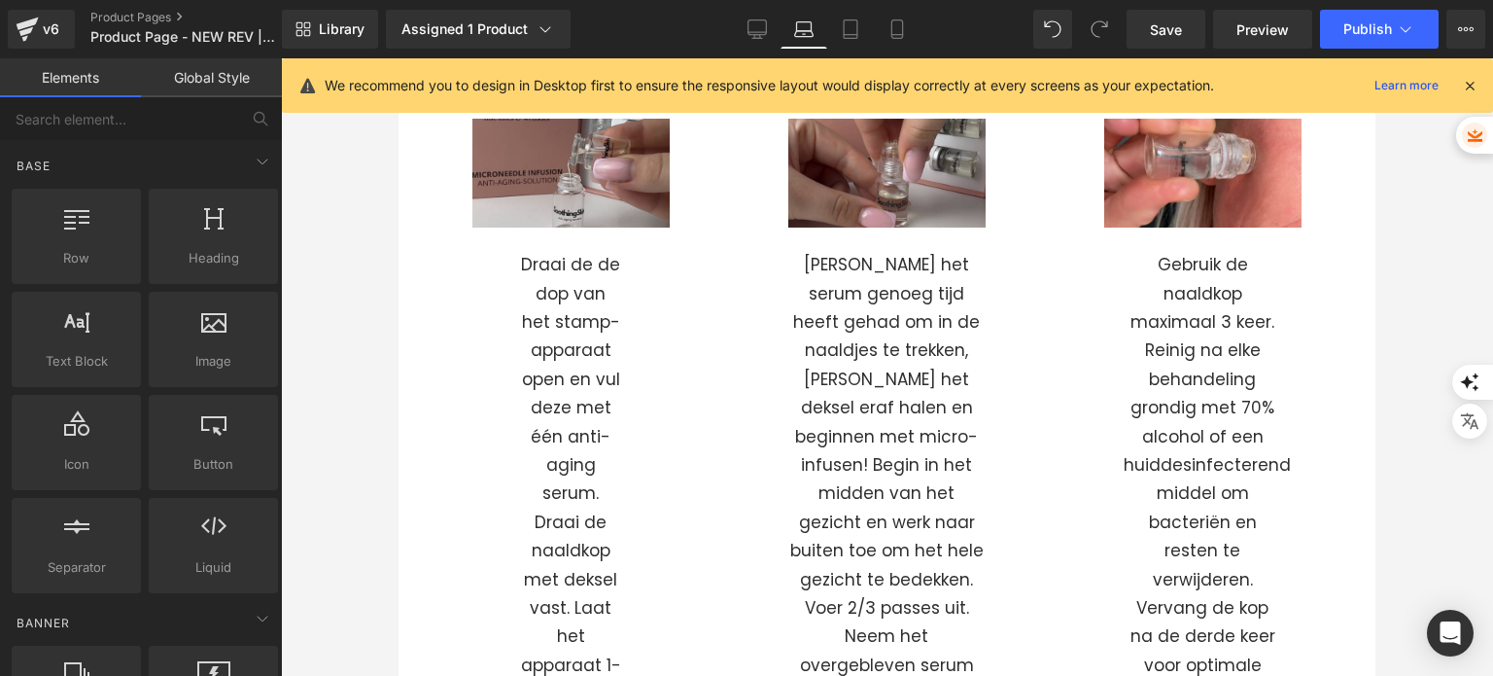
scroll to position [6026, 0]
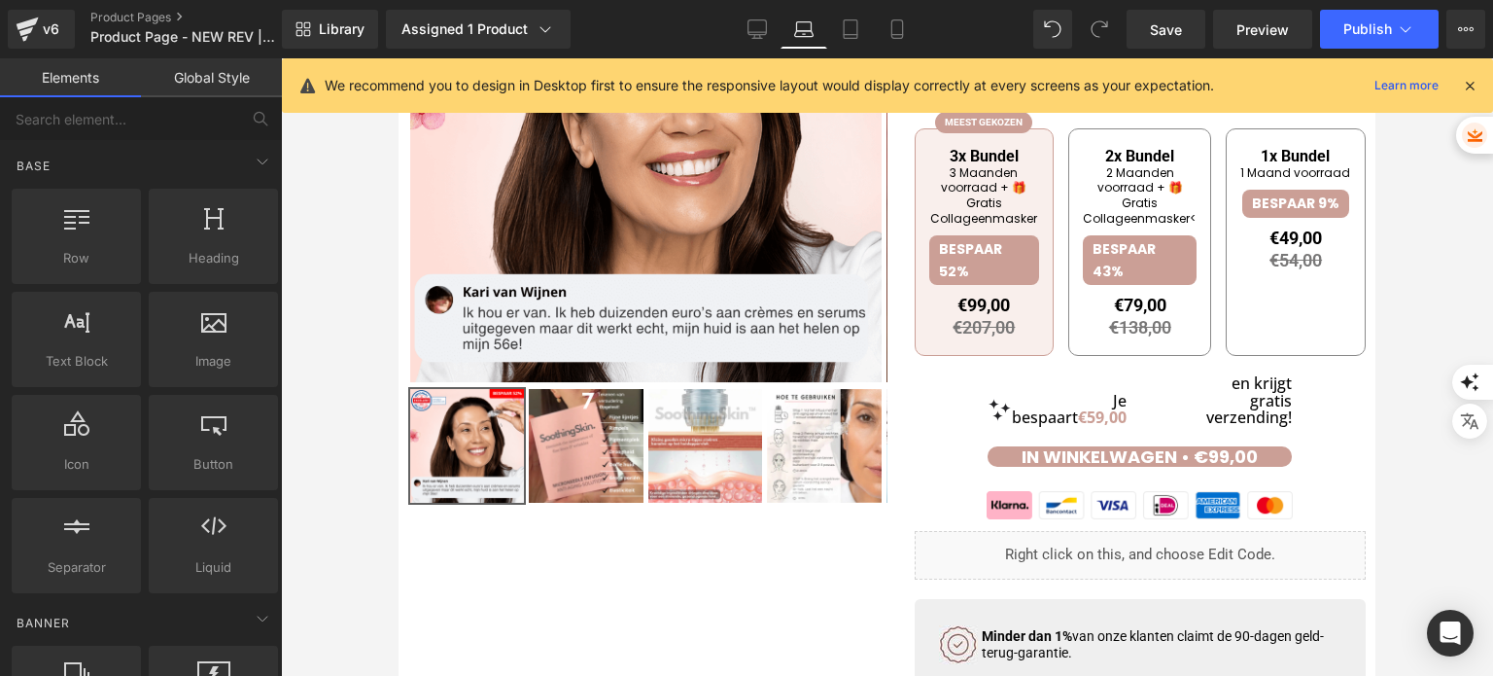
drag, startPoint x: 1372, startPoint y: 407, endPoint x: 1798, endPoint y: 271, distance: 447.0
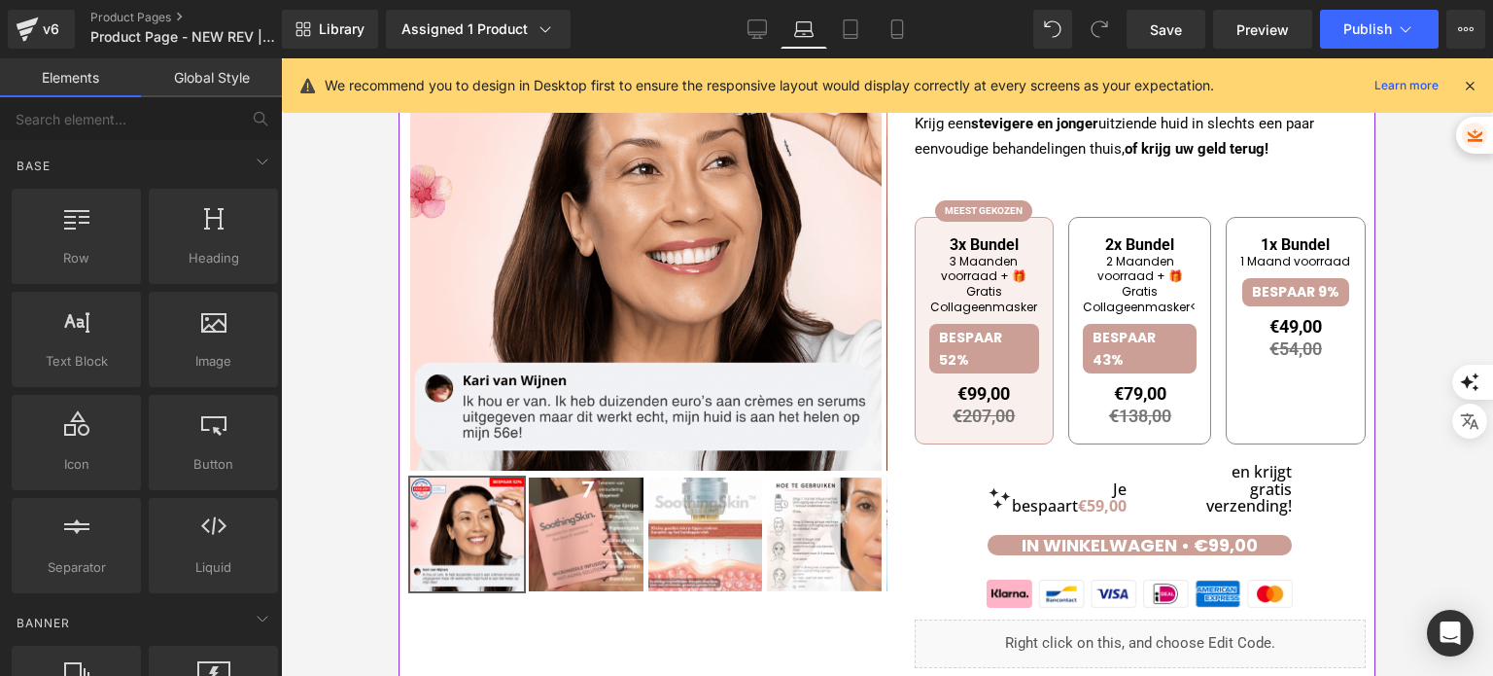
scroll to position [120, 0]
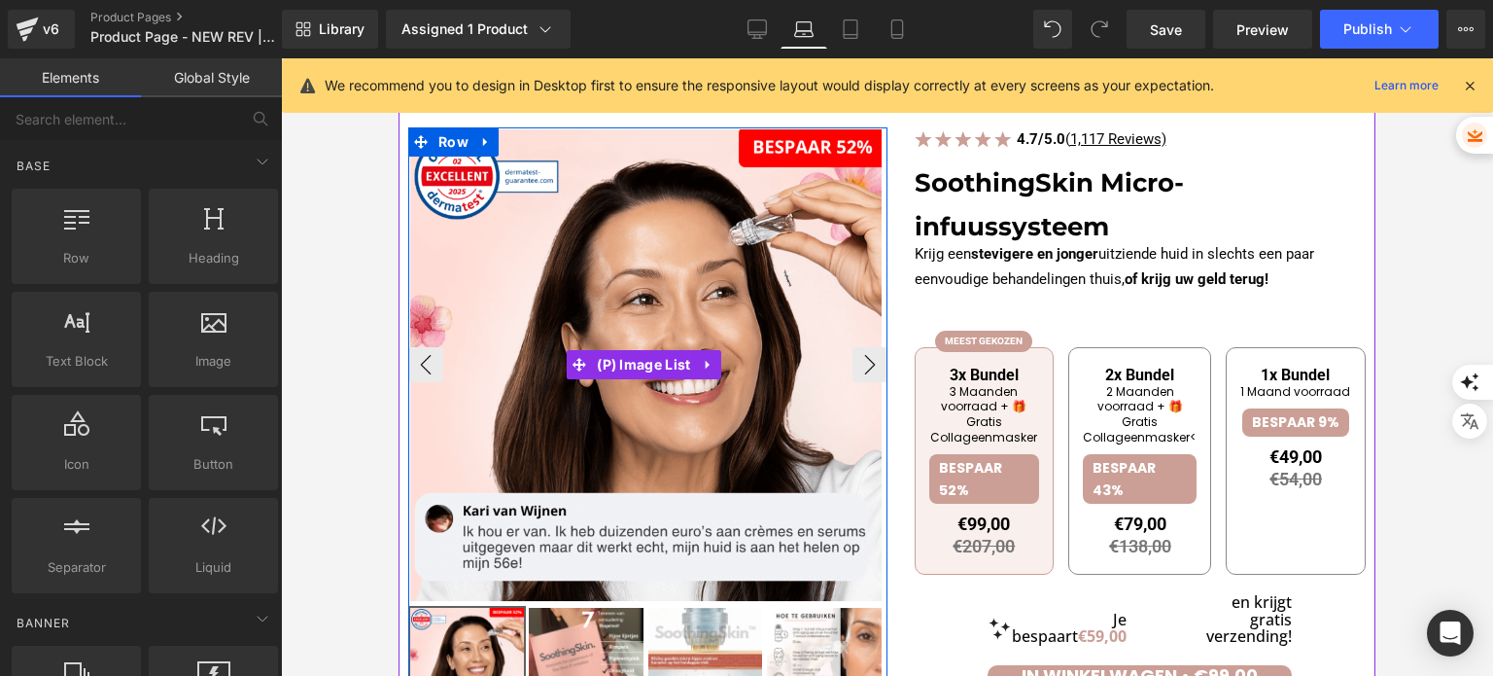
click at [724, 295] on img at bounding box center [645, 364] width 471 height 471
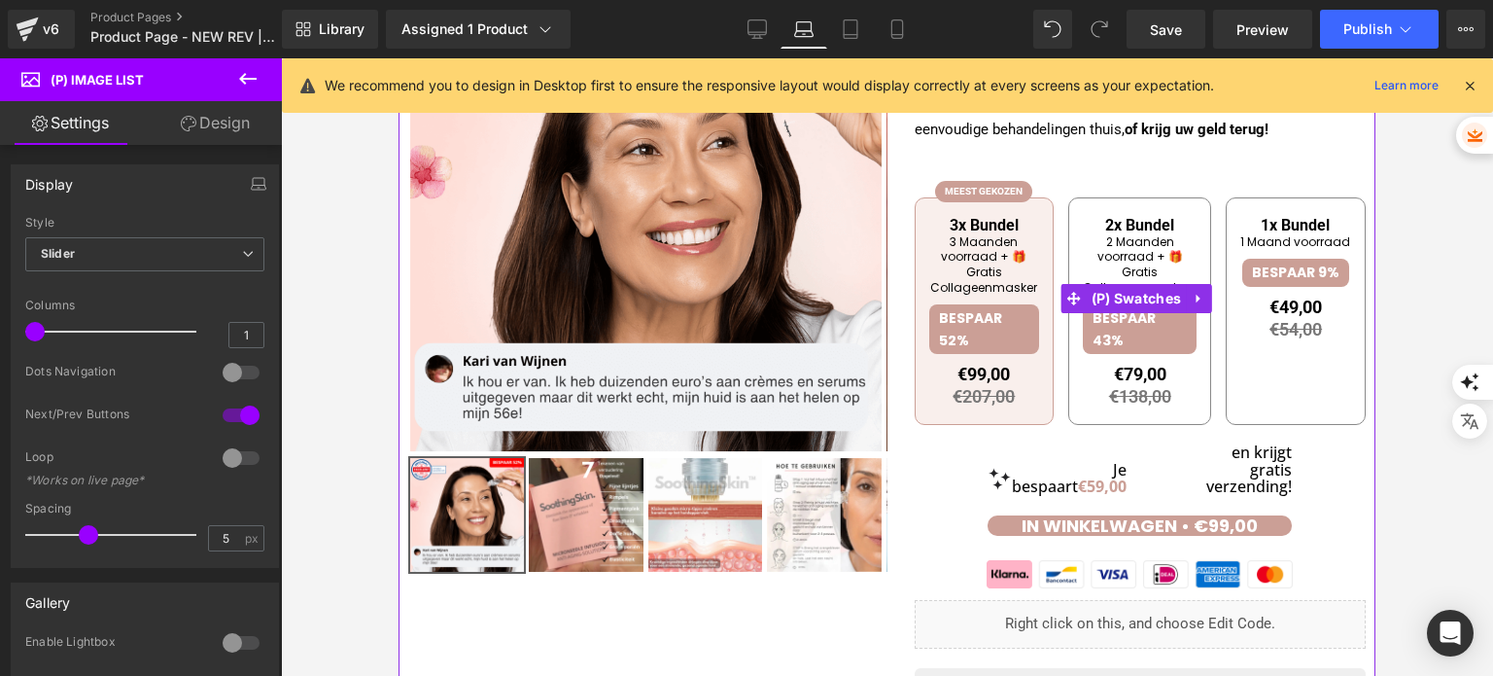
scroll to position [314, 0]
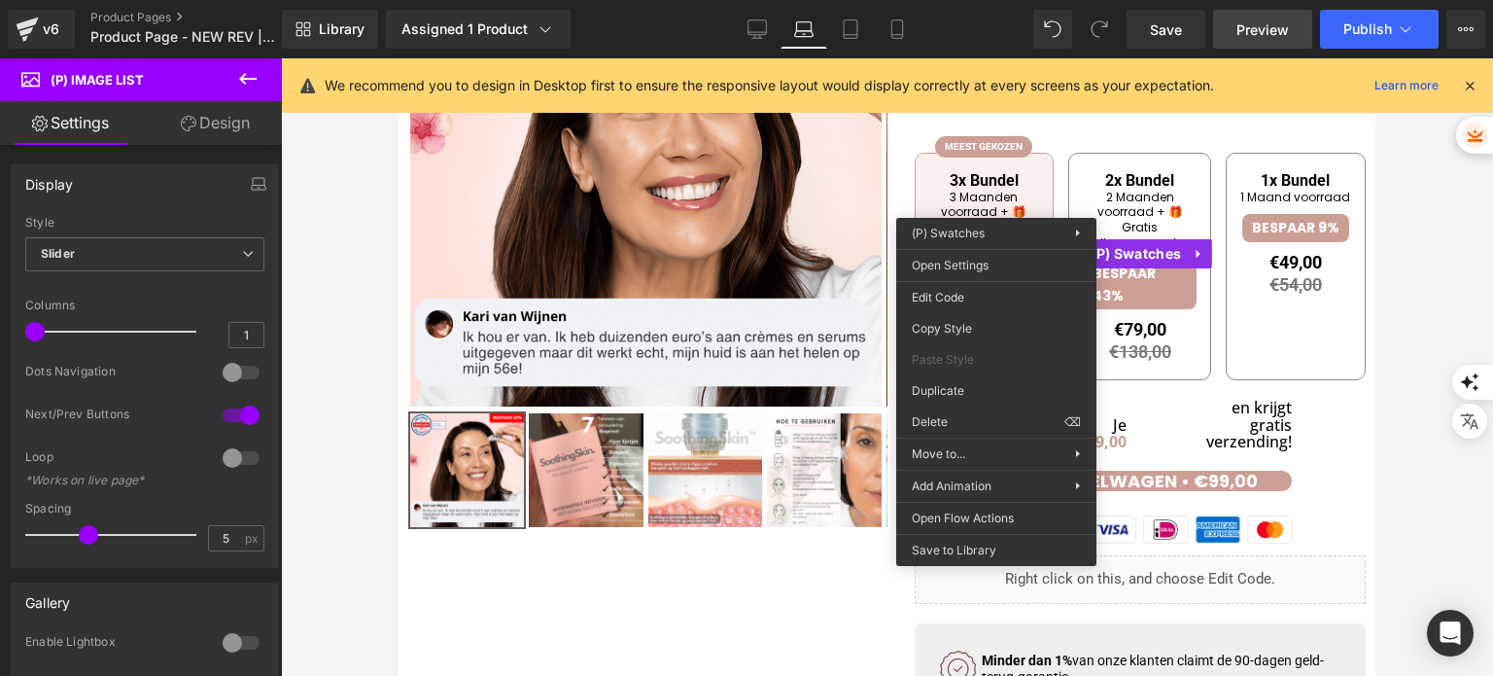
click at [1245, 37] on span "Preview" at bounding box center [1262, 29] width 52 height 20
click at [49, 8] on div "v6 Product Pages Product Page - NEW REV | 5-JUN-2025" at bounding box center [141, 29] width 282 height 58
click at [46, 14] on link "v6" at bounding box center [41, 29] width 67 height 39
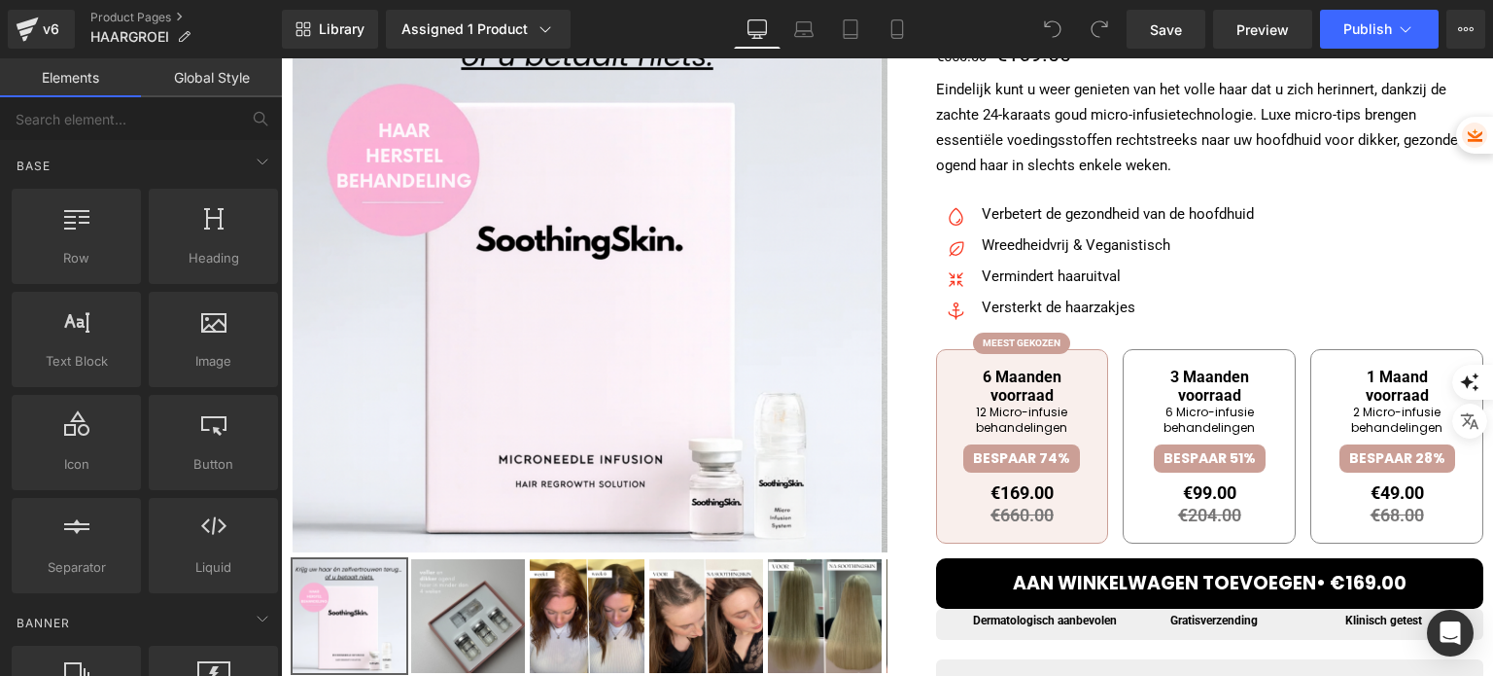
scroll to position [292, 0]
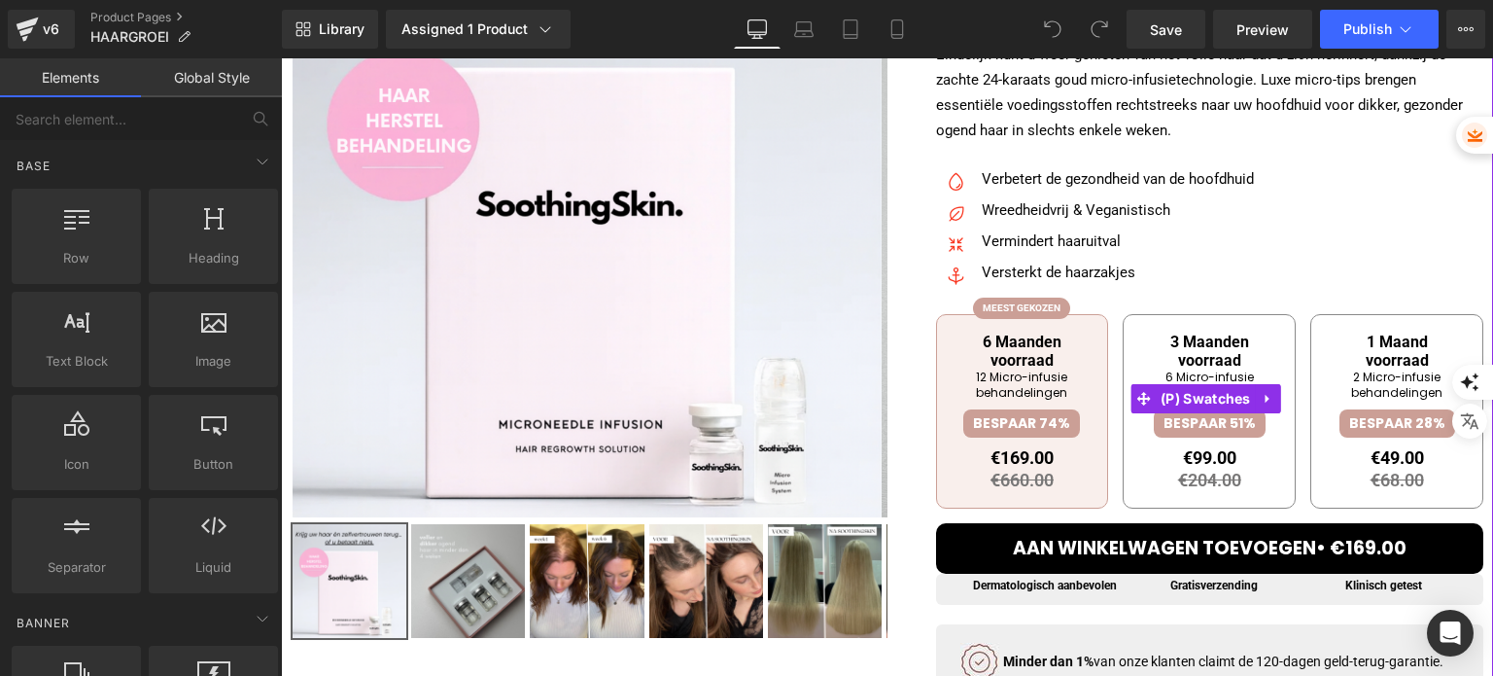
click at [1137, 344] on span "3 Maanden voorraad" at bounding box center [1209, 350] width 144 height 37
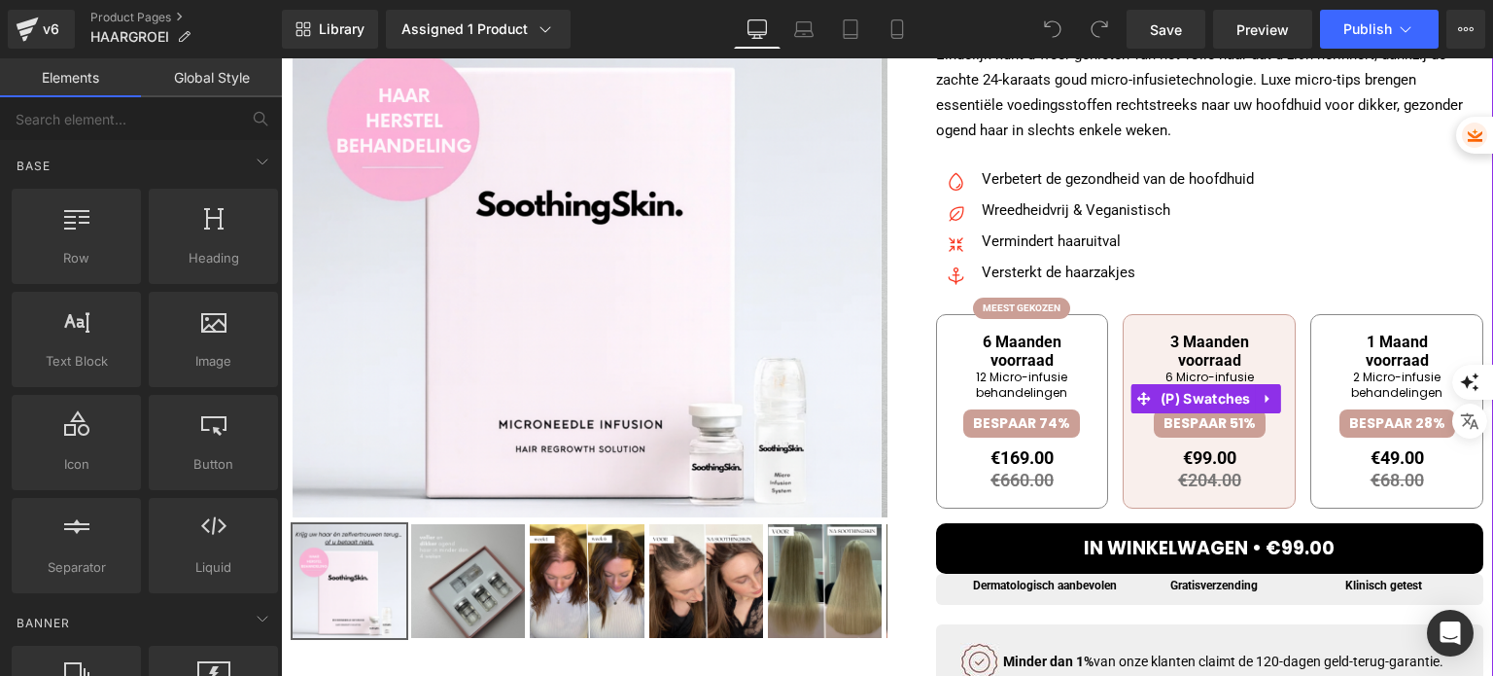
click at [1103, 326] on div "6 Maanden voorraad 12 Micro-infusie behandelingen BESPAAR 74% €169.00 €660.00 €…" at bounding box center [1210, 409] width 548 height 228
click at [955, 344] on span "6 Maanden voorraad" at bounding box center [1023, 350] width 144 height 37
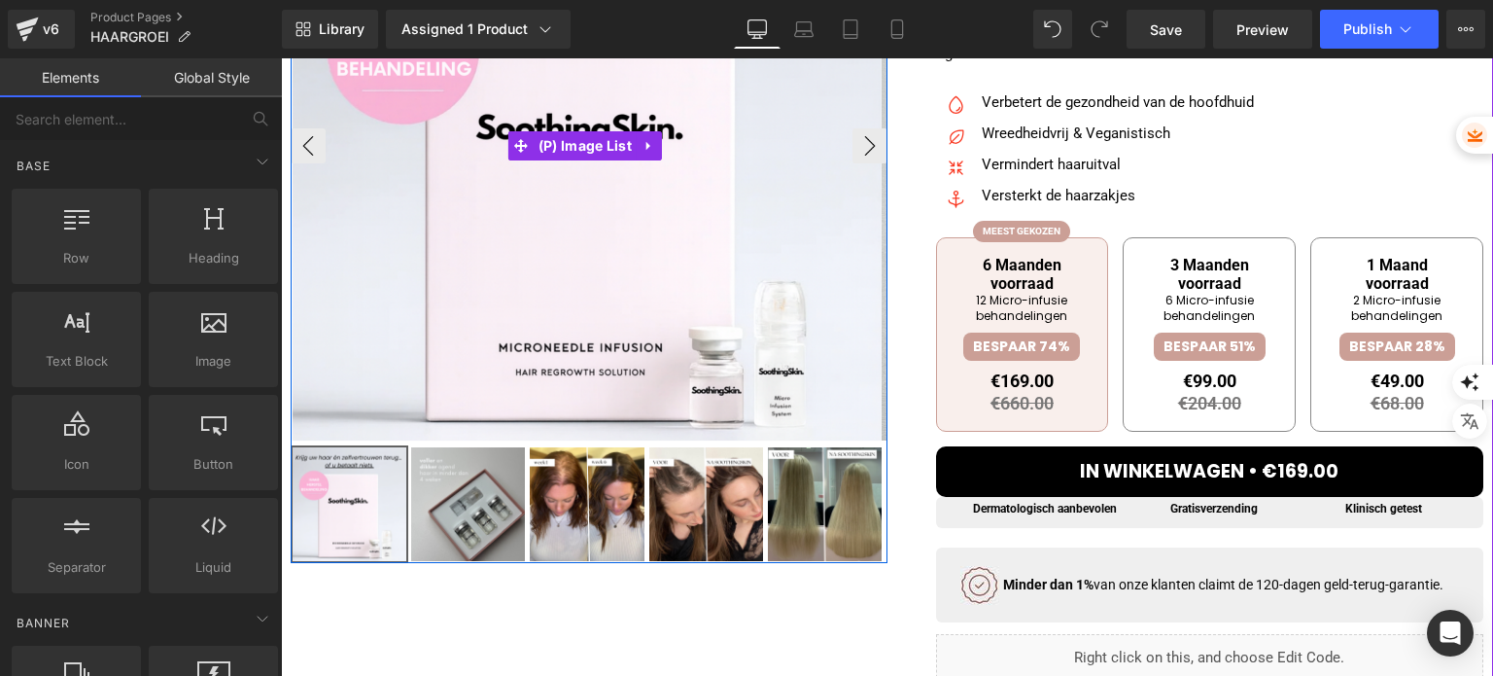
scroll to position [1172, 0]
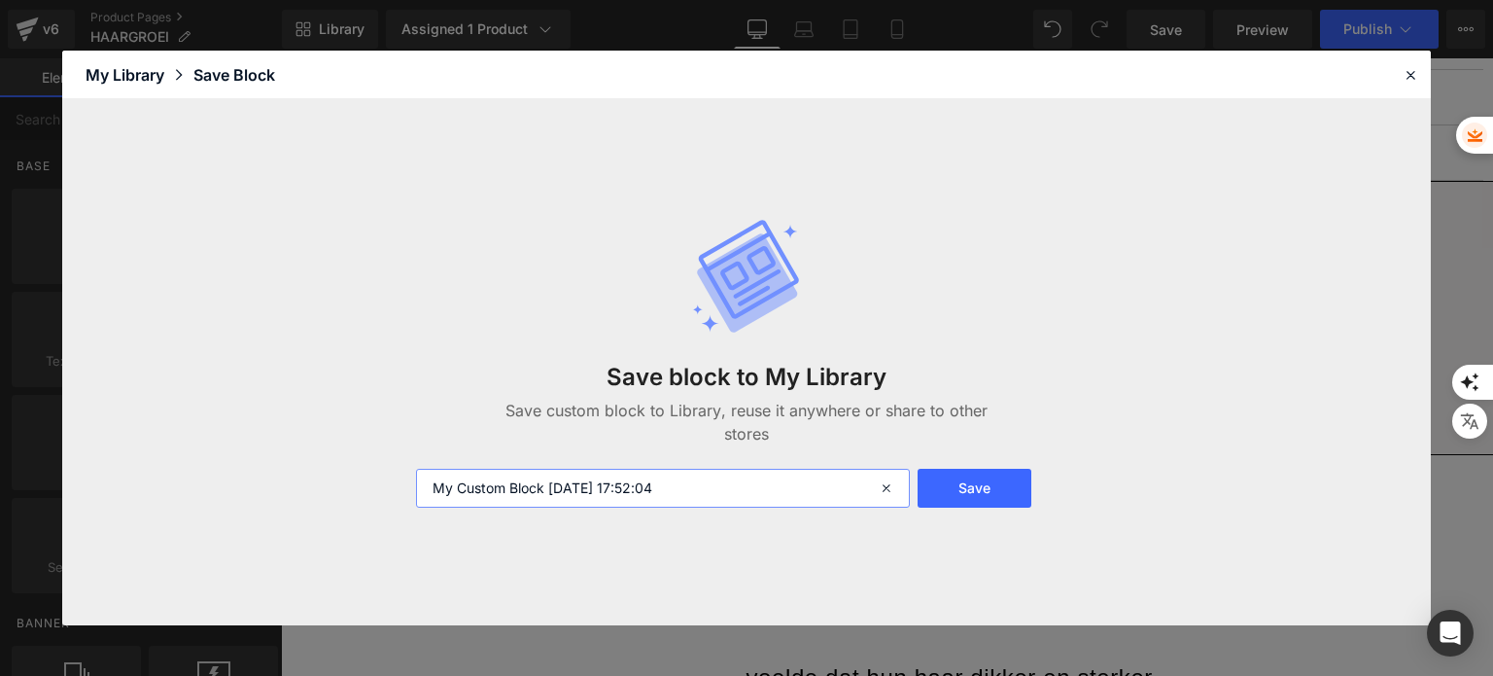
click at [695, 485] on input "My Custom Block 2025-09-08 17:52:04" at bounding box center [663, 488] width 494 height 39
type input "BUYBOX NEW 2025"
click at [939, 490] on button "Save" at bounding box center [975, 488] width 114 height 39
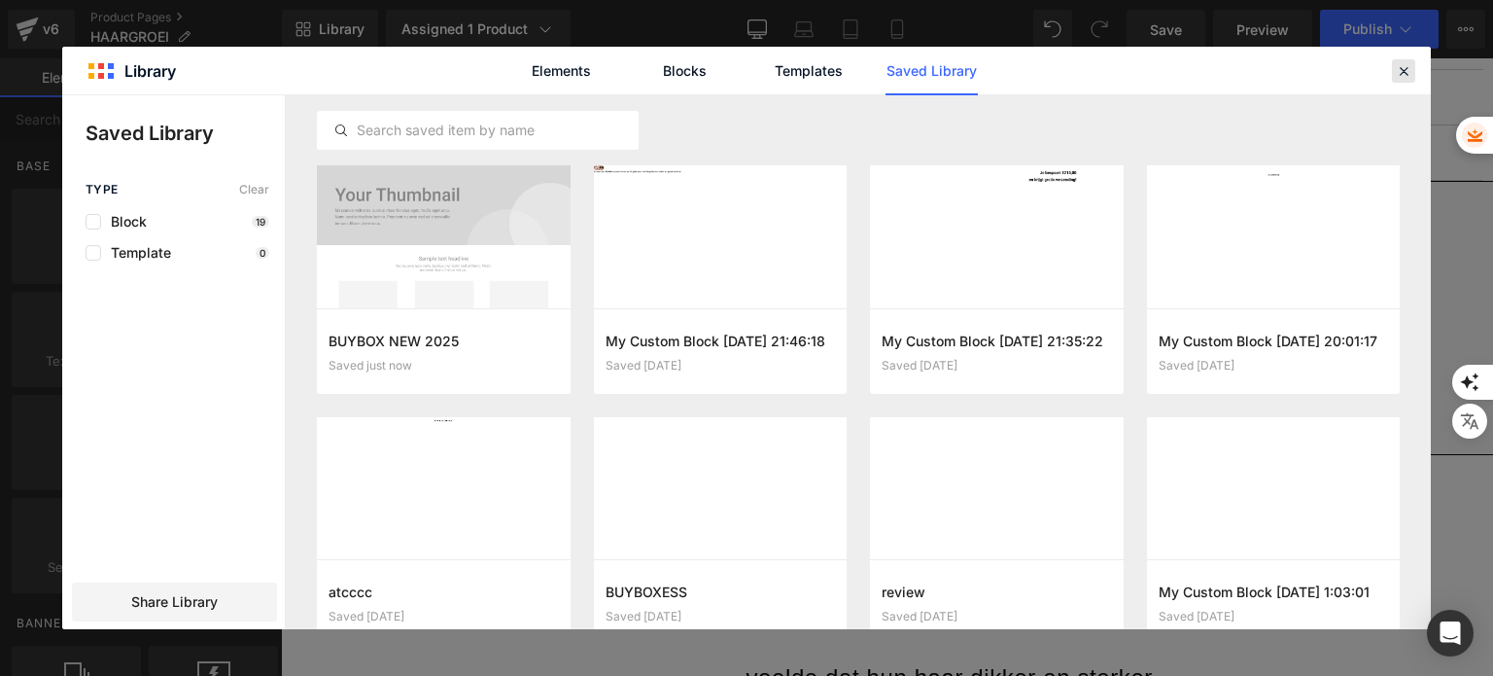
drag, startPoint x: 1410, startPoint y: 74, endPoint x: 1057, endPoint y: 222, distance: 383.4
click at [1410, 74] on icon at bounding box center [1403, 70] width 17 height 17
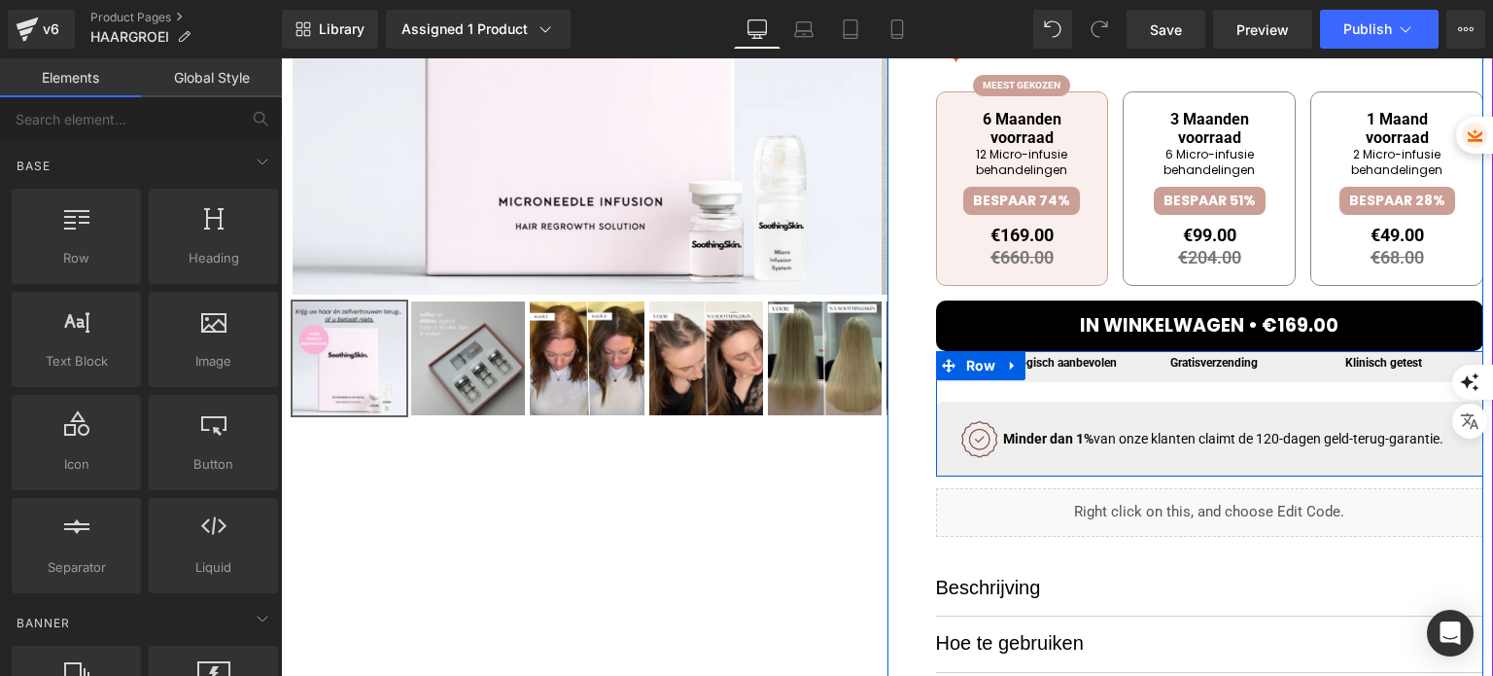
scroll to position [395, 0]
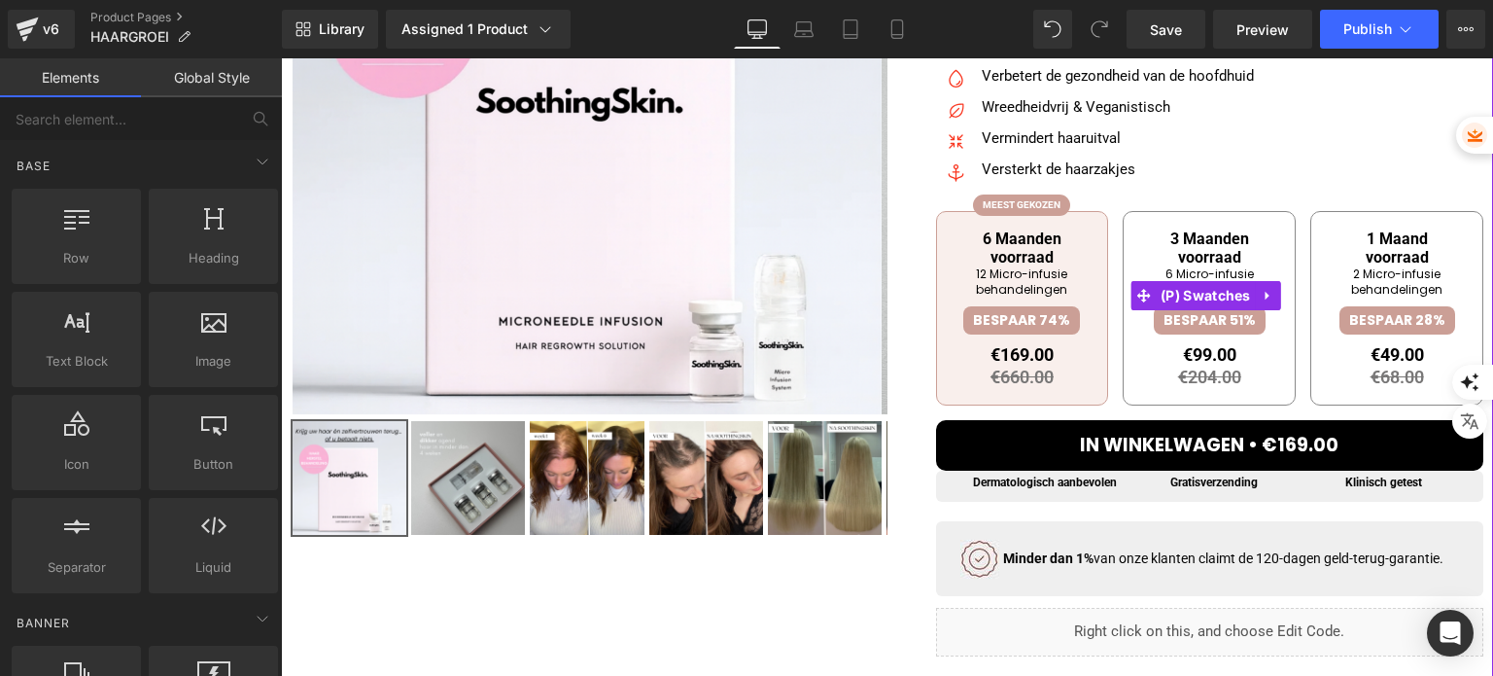
click at [951, 412] on div "6 Maanden voorraad 12 Micro-infusie behandelingen BESPAAR 74% €169.00 €660.00 €…" at bounding box center [1210, 305] width 548 height 228
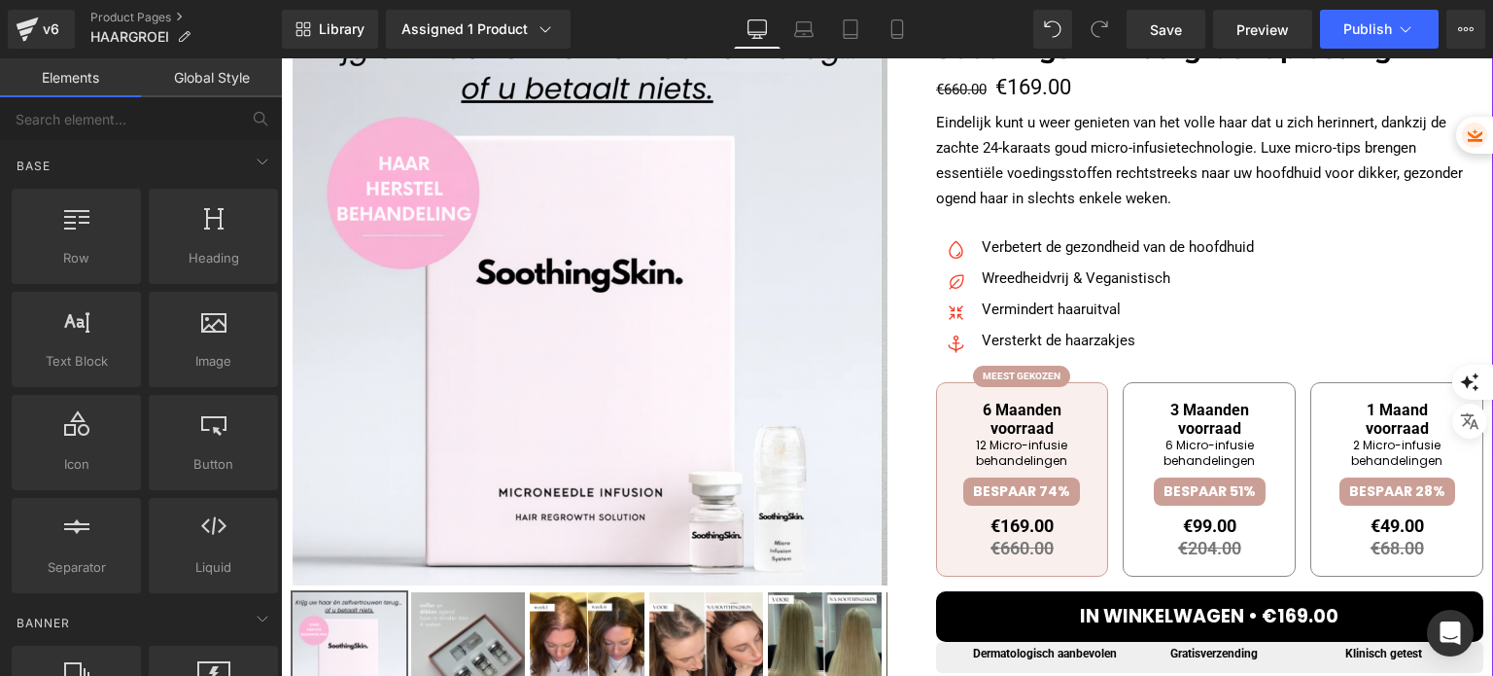
scroll to position [103, 0]
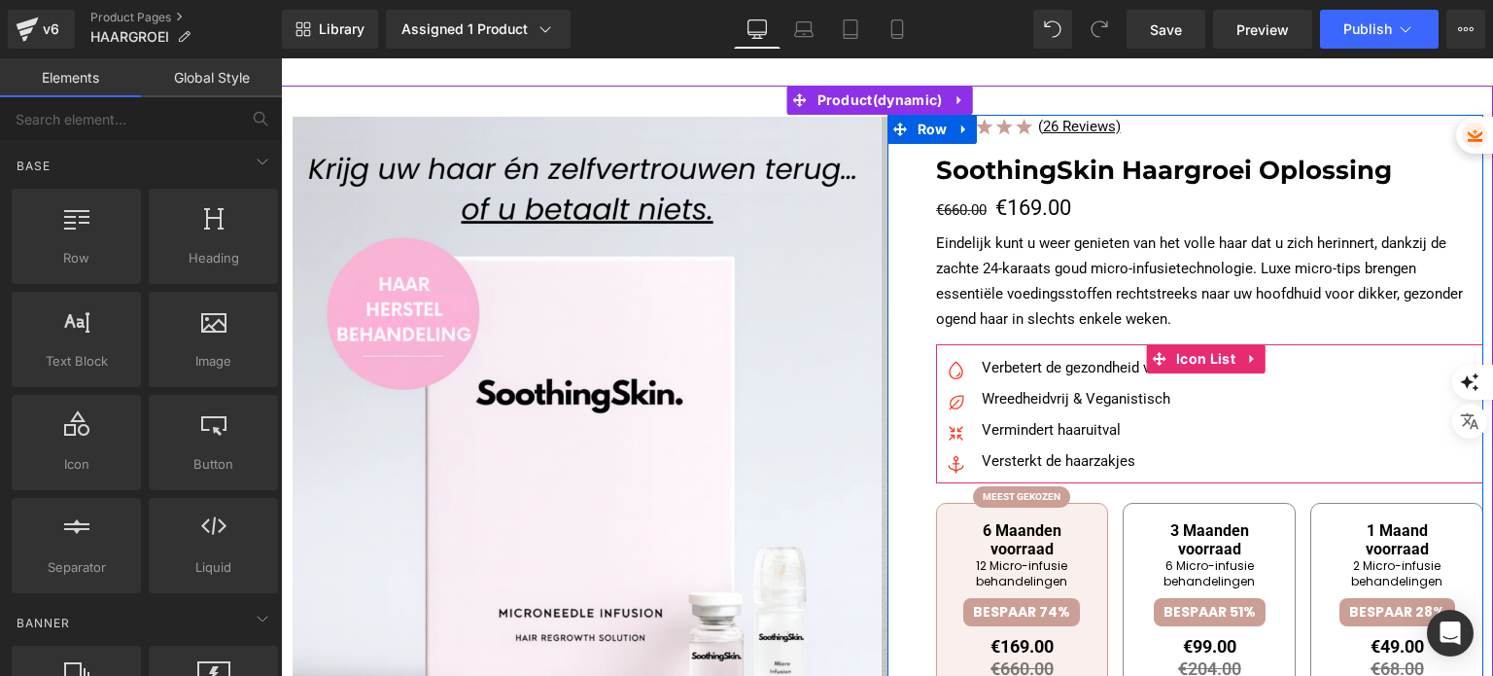
click at [1273, 427] on div "Image Verbetert de gezondheid van de hoofdhuid Text Block Image Wreedheidvrij &…" at bounding box center [1210, 419] width 548 height 127
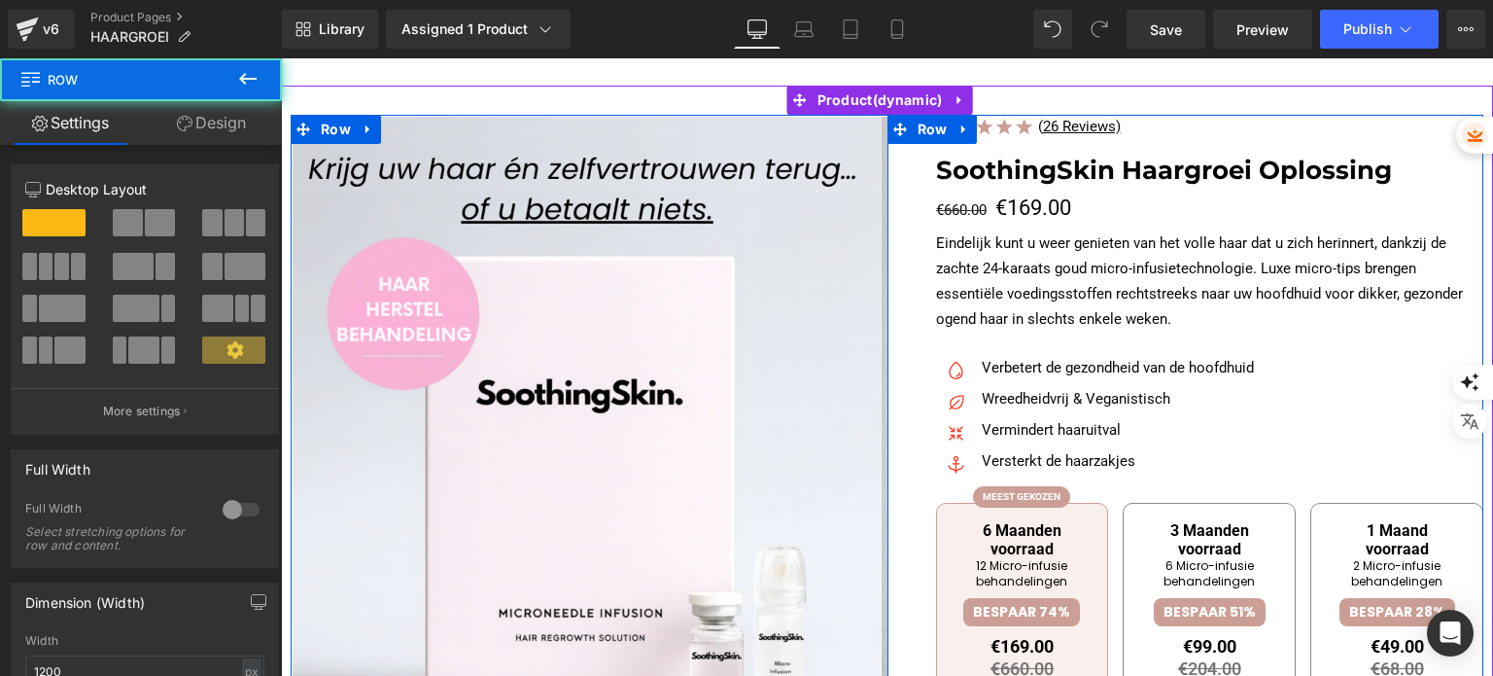
click at [903, 229] on div "Image ( 26 Reviews) Text Block Icon List SoothingSkin Haargroei Oplossing Headi…" at bounding box center [1185, 682] width 597 height 1135
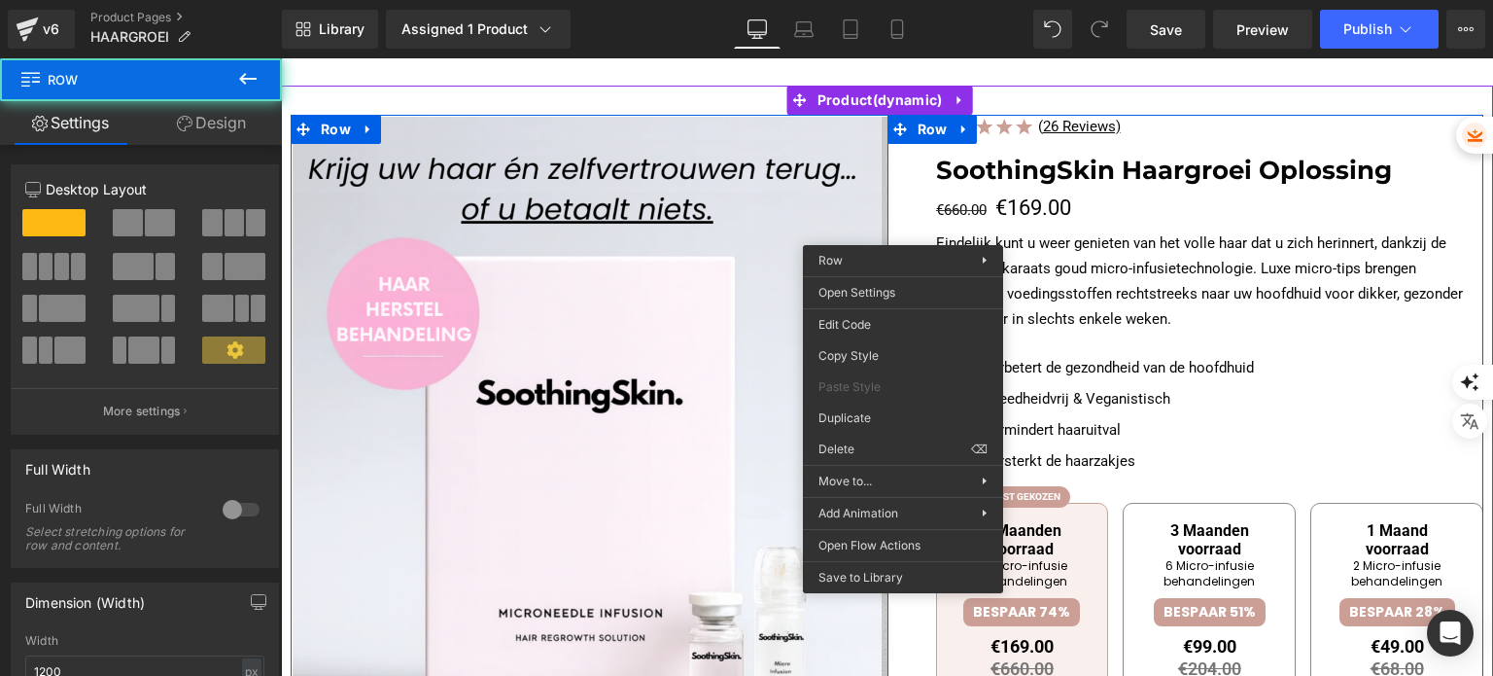
click at [903, 229] on div "Image ( 26 Reviews) Text Block Icon List SoothingSkin Haargroei Oplossing Headi…" at bounding box center [1185, 682] width 597 height 1135
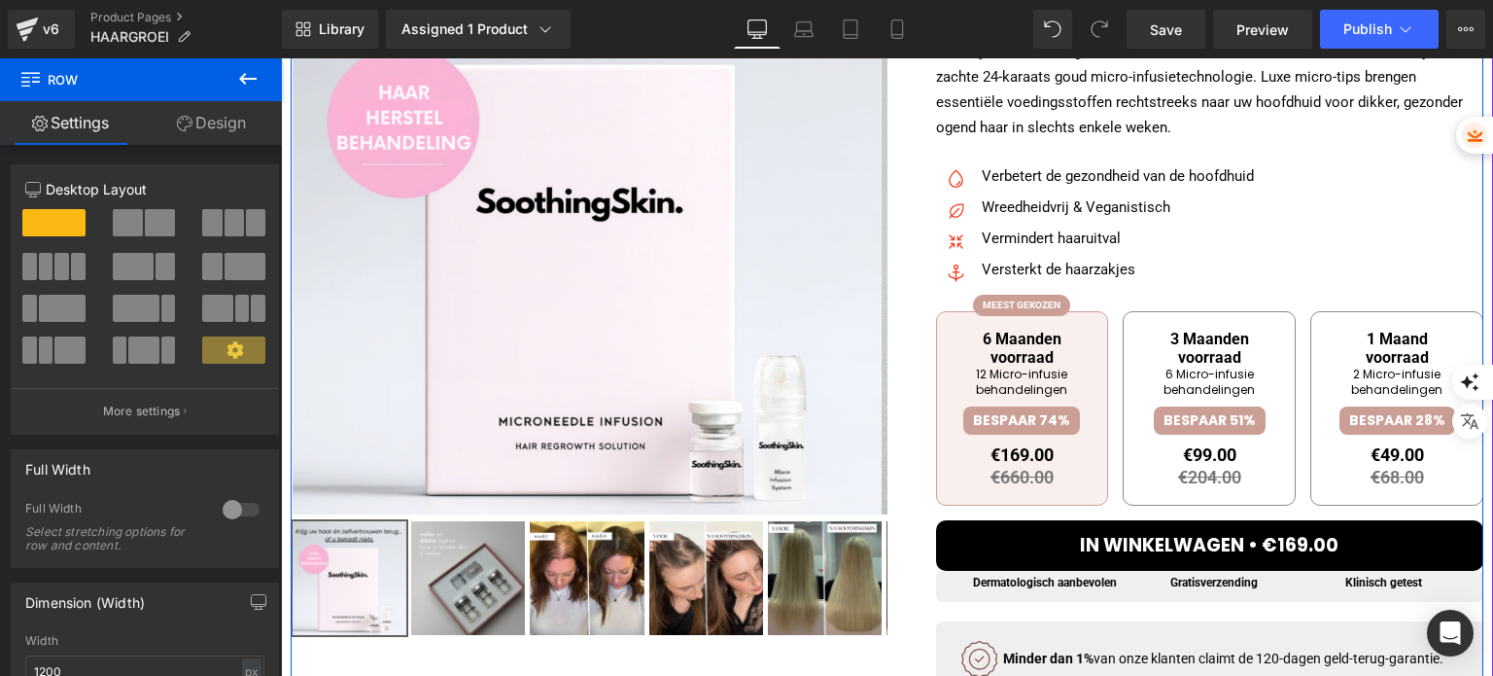
scroll to position [395, 0]
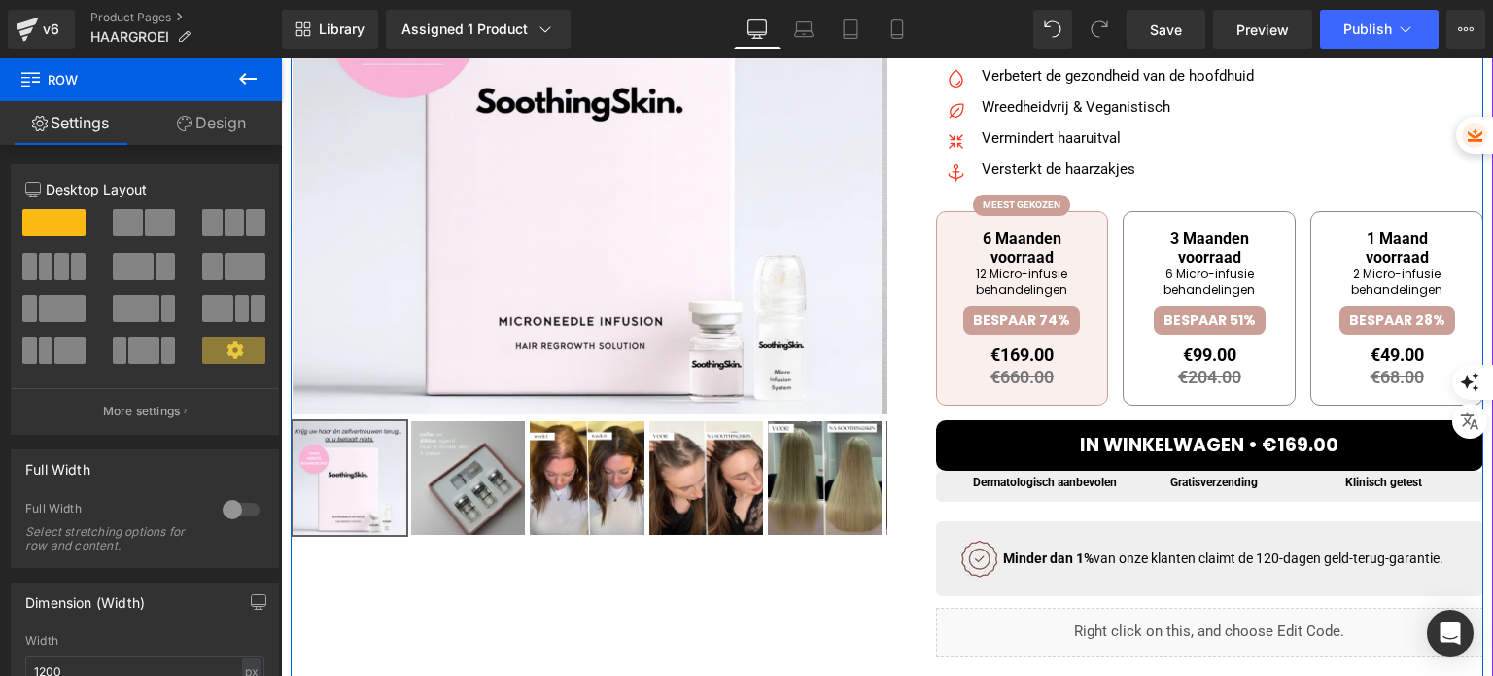
click at [903, 229] on div "Image ( 26 Reviews) Text Block Icon List SoothingSkin Haargroei Oplossing Headi…" at bounding box center [1185, 390] width 597 height 1135
click at [903, 222] on div "Image ( 26 Reviews) Text Block Icon List SoothingSkin Haargroei Oplossing Headi…" at bounding box center [1185, 390] width 597 height 1135
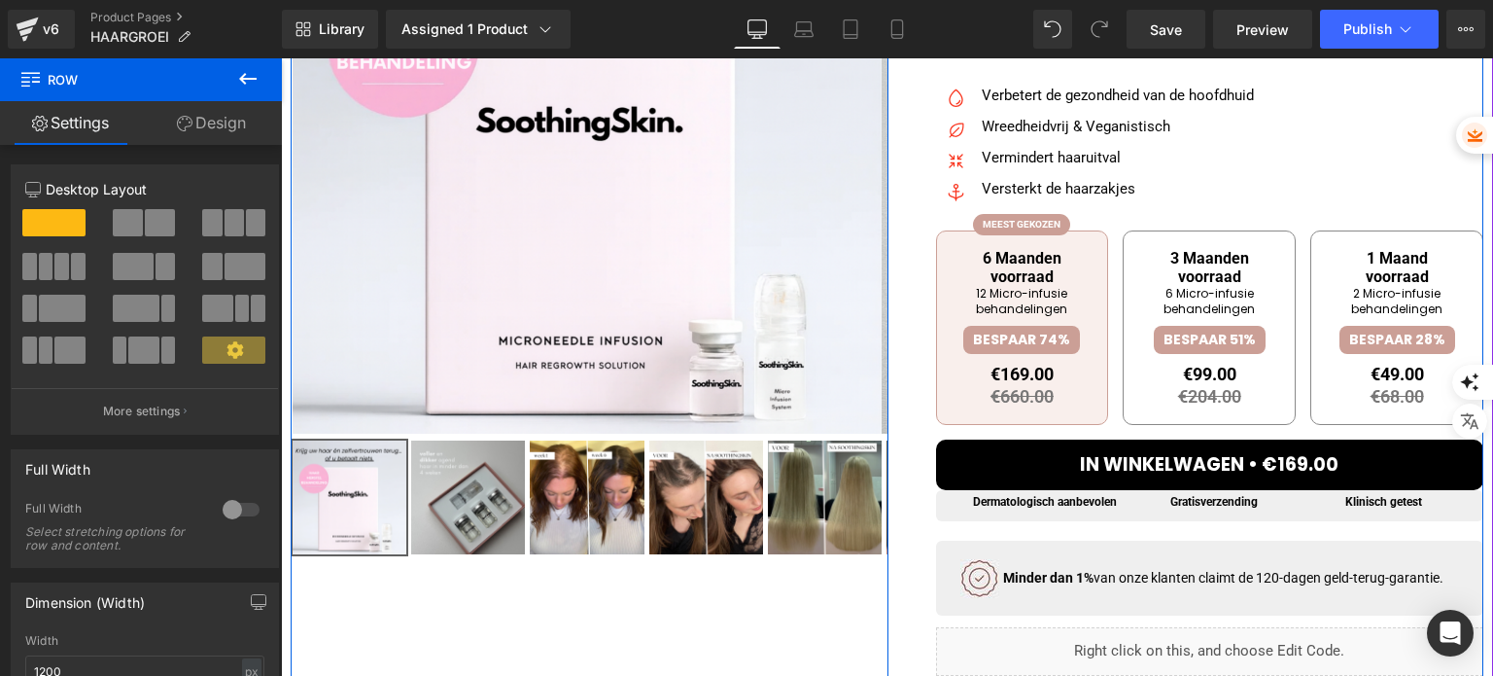
scroll to position [297, 0]
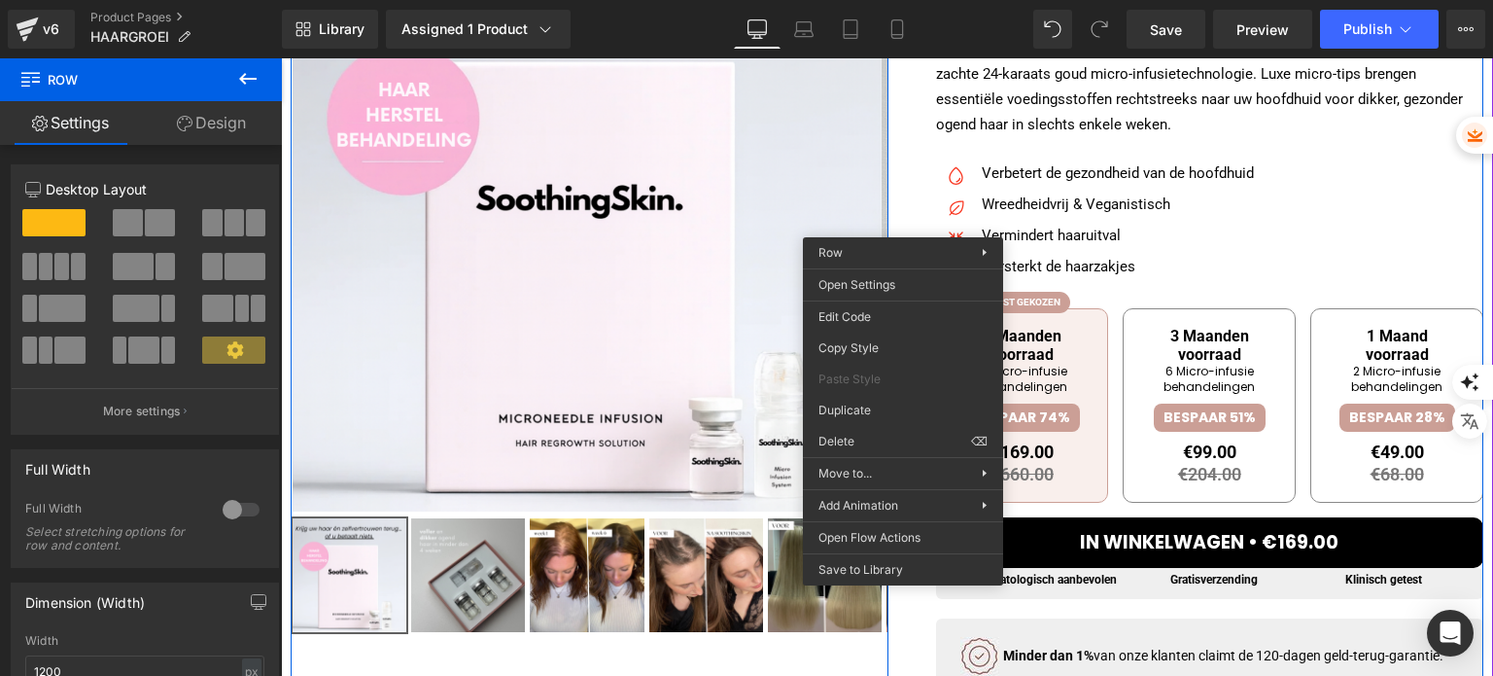
click at [901, 180] on div "Image ( 26 Reviews) Text Block Icon List SoothingSkin Haargroei Oplossing Headi…" at bounding box center [1185, 487] width 597 height 1135
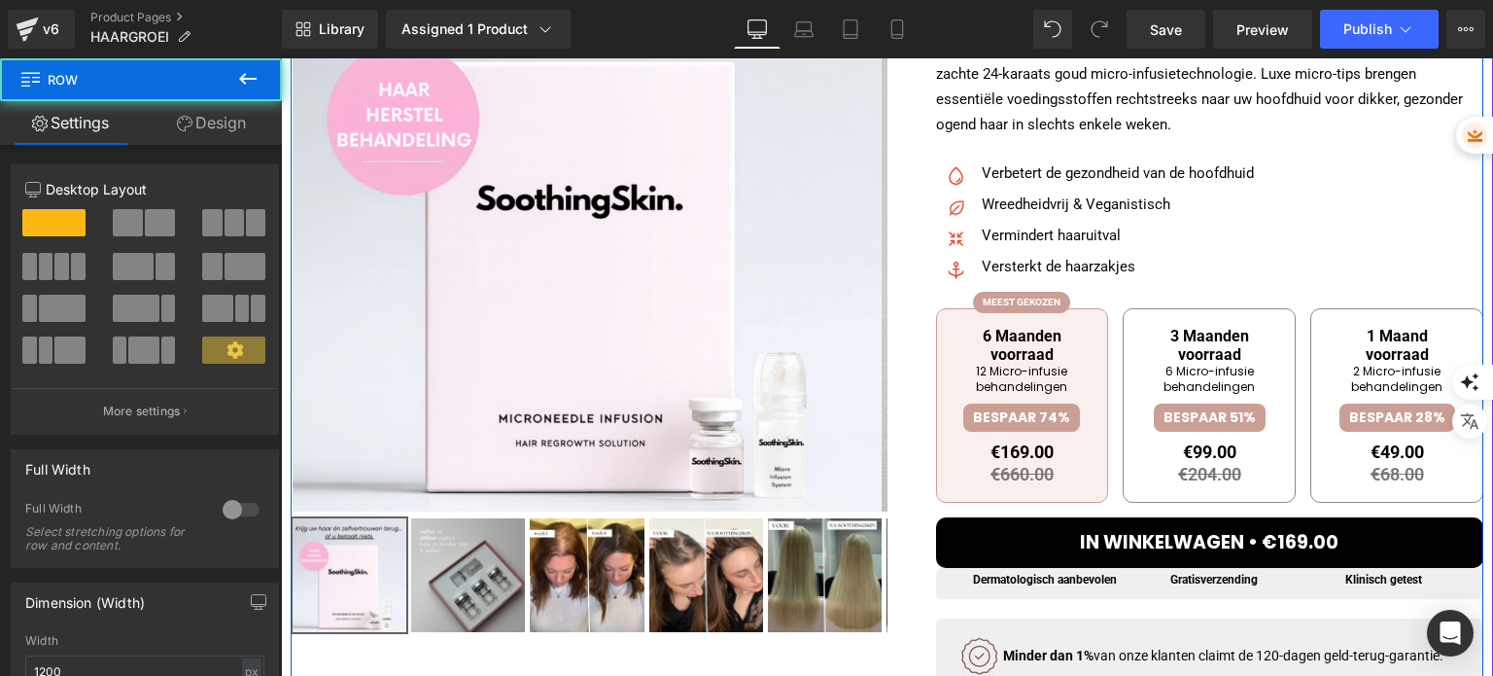
click at [901, 180] on div "Image ( 26 Reviews) Text Block Icon List SoothingSkin Haargroei Oplossing Headi…" at bounding box center [1185, 487] width 597 height 1135
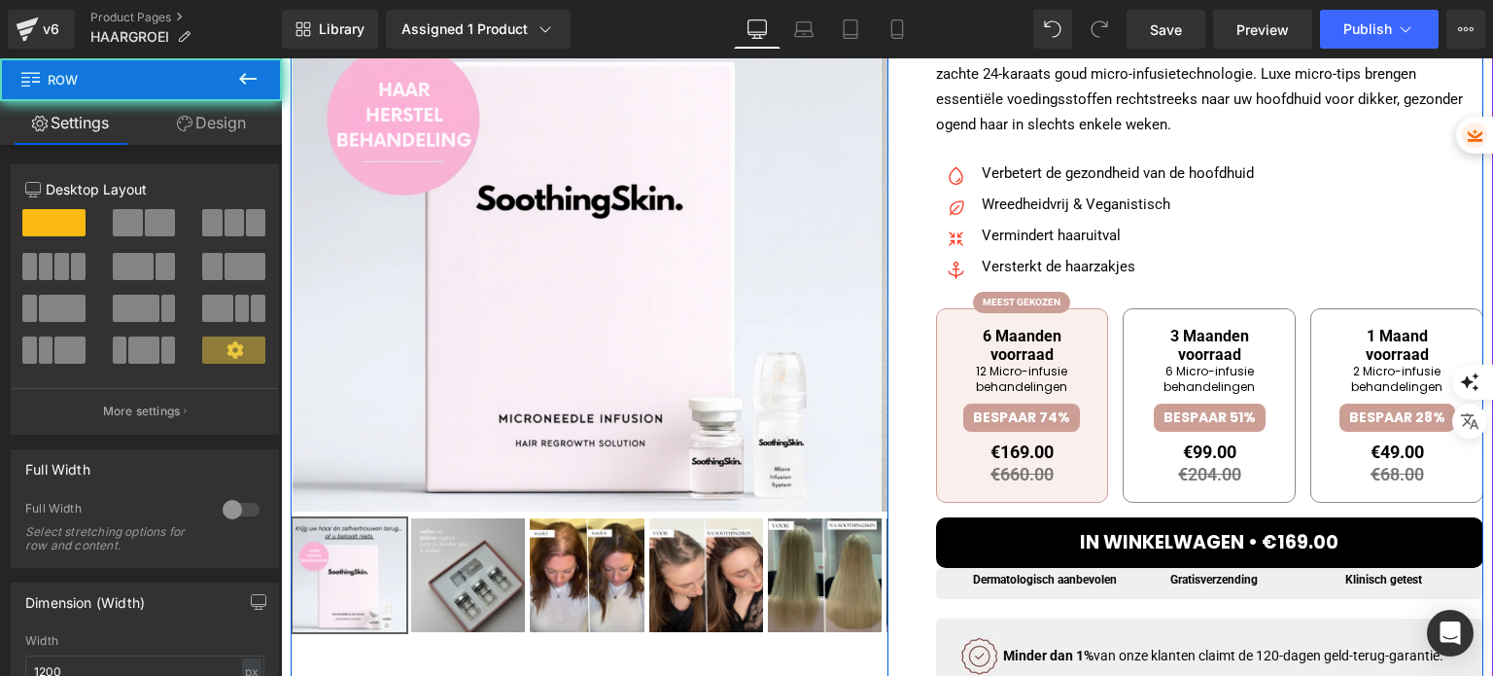
click at [904, 260] on div "Image ( 26 Reviews) Text Block Icon List SoothingSkin Haargroei Oplossing Headi…" at bounding box center [1185, 487] width 597 height 1135
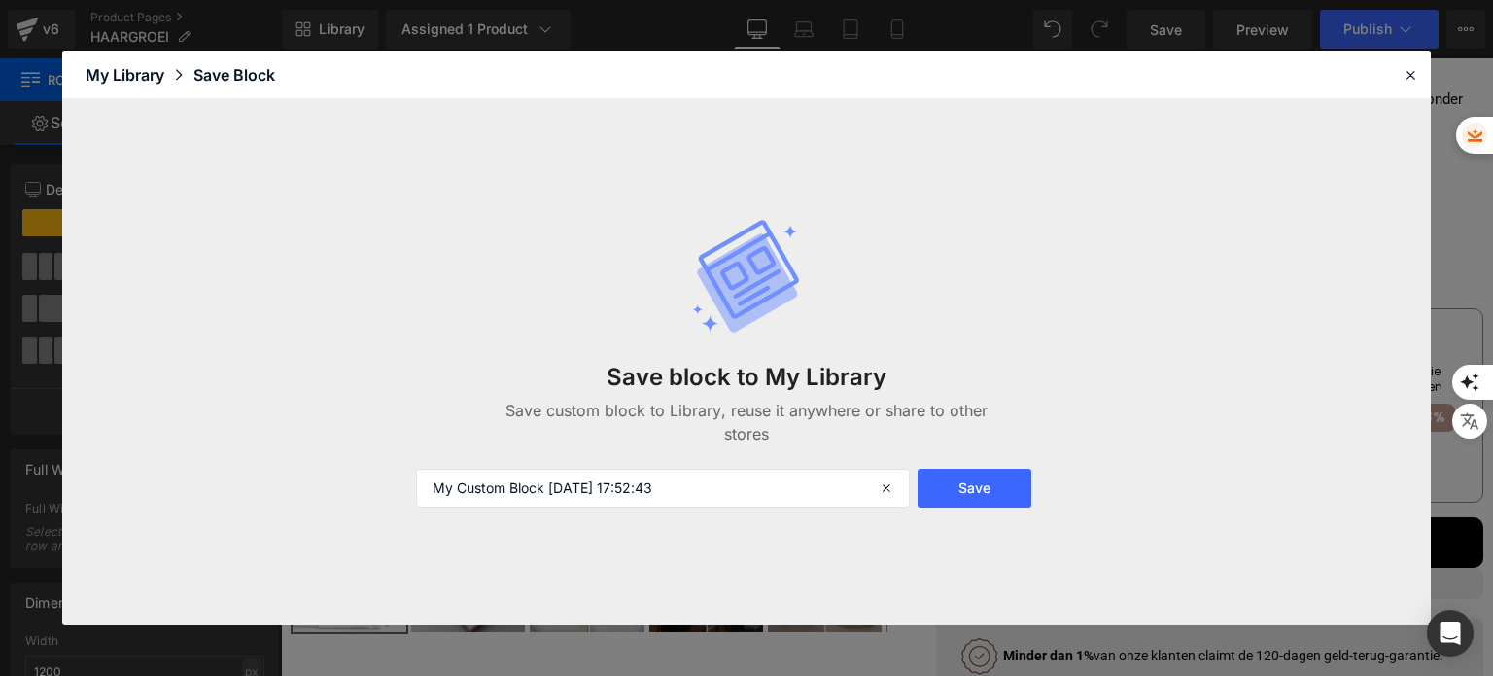
click at [1396, 77] on header "Library Elements Blocks Templates Saved Library My Library Save Block" at bounding box center [746, 75] width 1369 height 49
click at [1402, 74] on icon at bounding box center [1410, 74] width 17 height 17
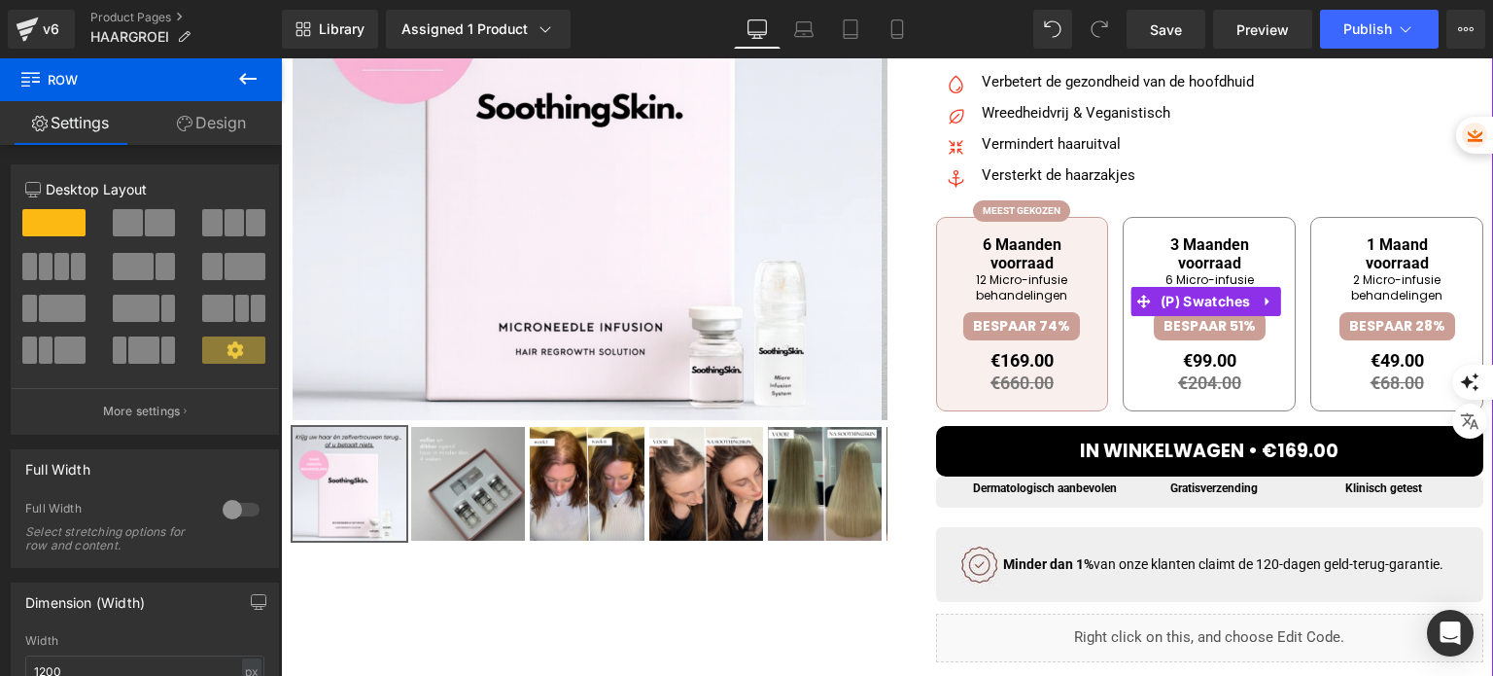
scroll to position [97, 0]
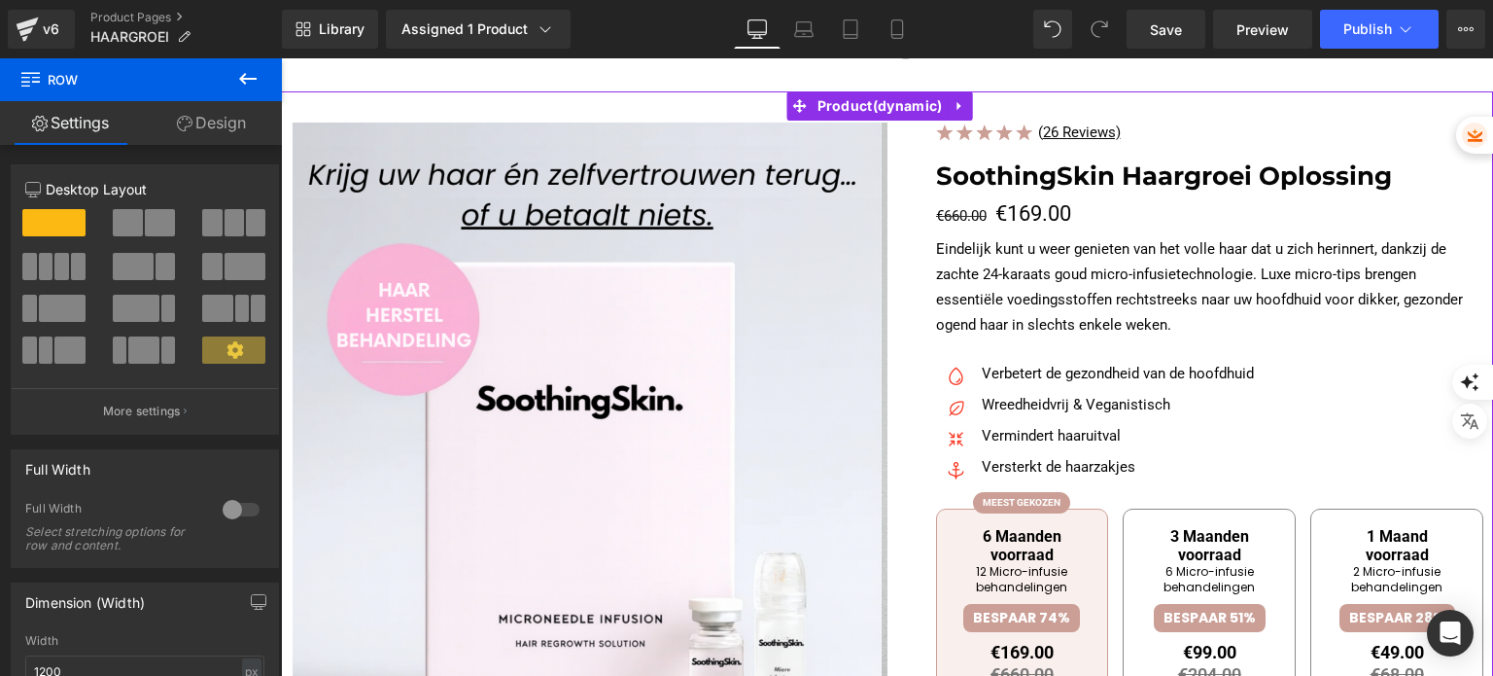
click at [916, 302] on div "Image ( 26 Reviews) Text Block Icon List SoothingSkin Haargroei Oplossing Headi…" at bounding box center [1185, 688] width 597 height 1135
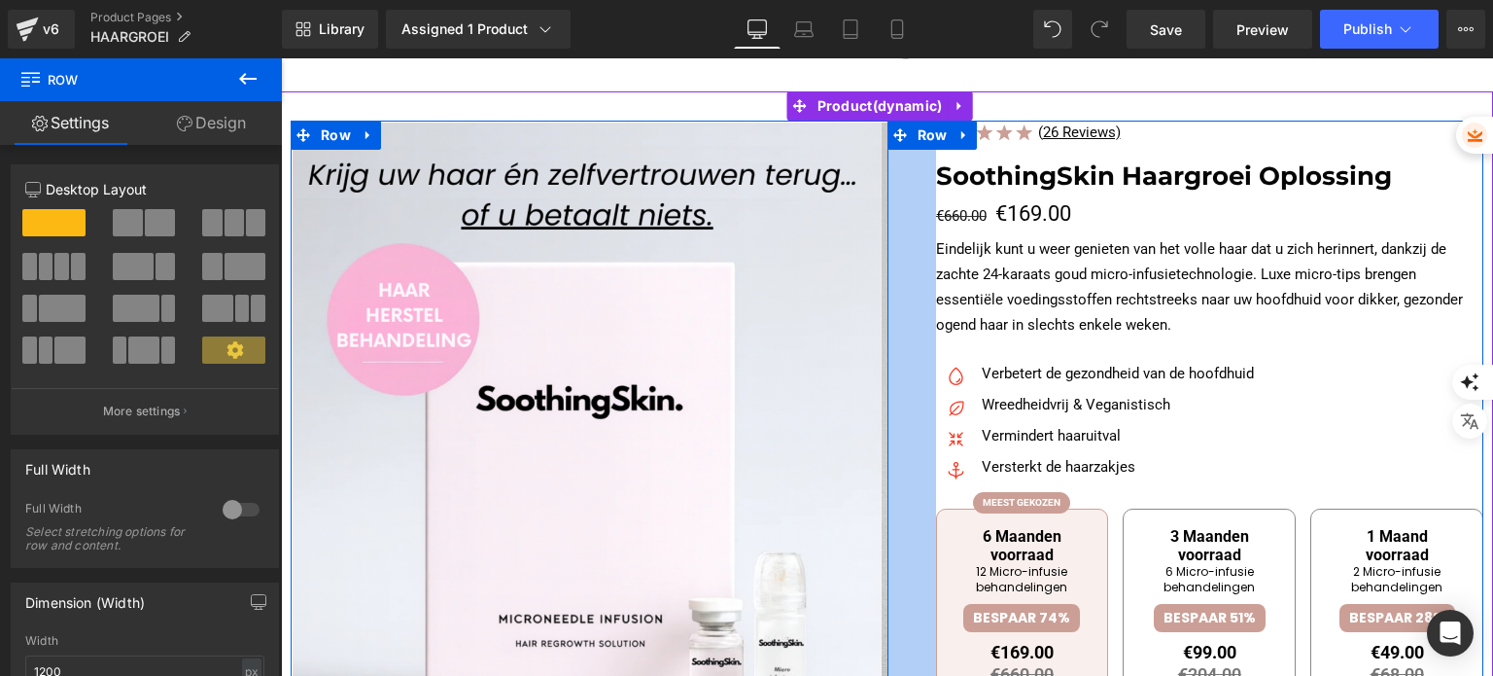
click at [918, 353] on div "50px" at bounding box center [911, 688] width 49 height 1135
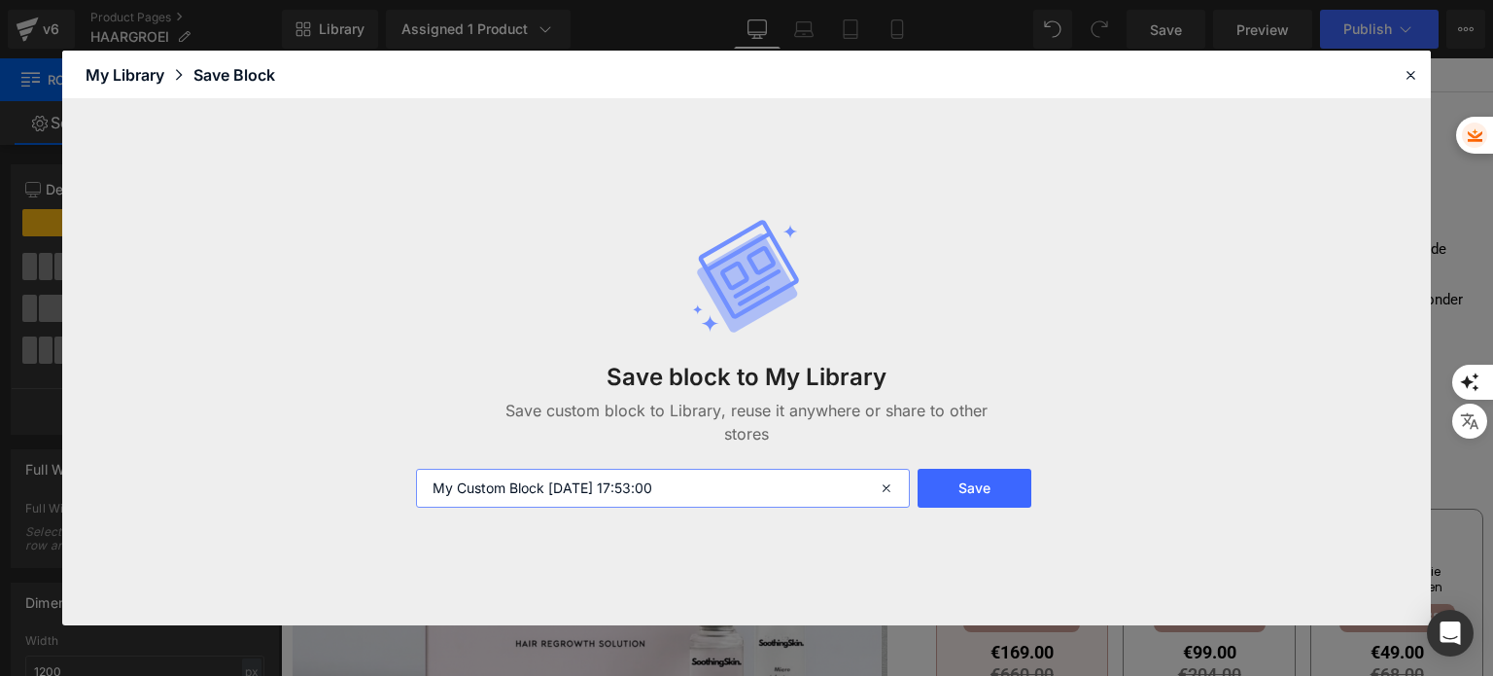
click at [697, 498] on input "My Custom Block [DATE] 17:53:00" at bounding box center [663, 488] width 494 height 39
click at [973, 501] on button "Save" at bounding box center [975, 488] width 114 height 39
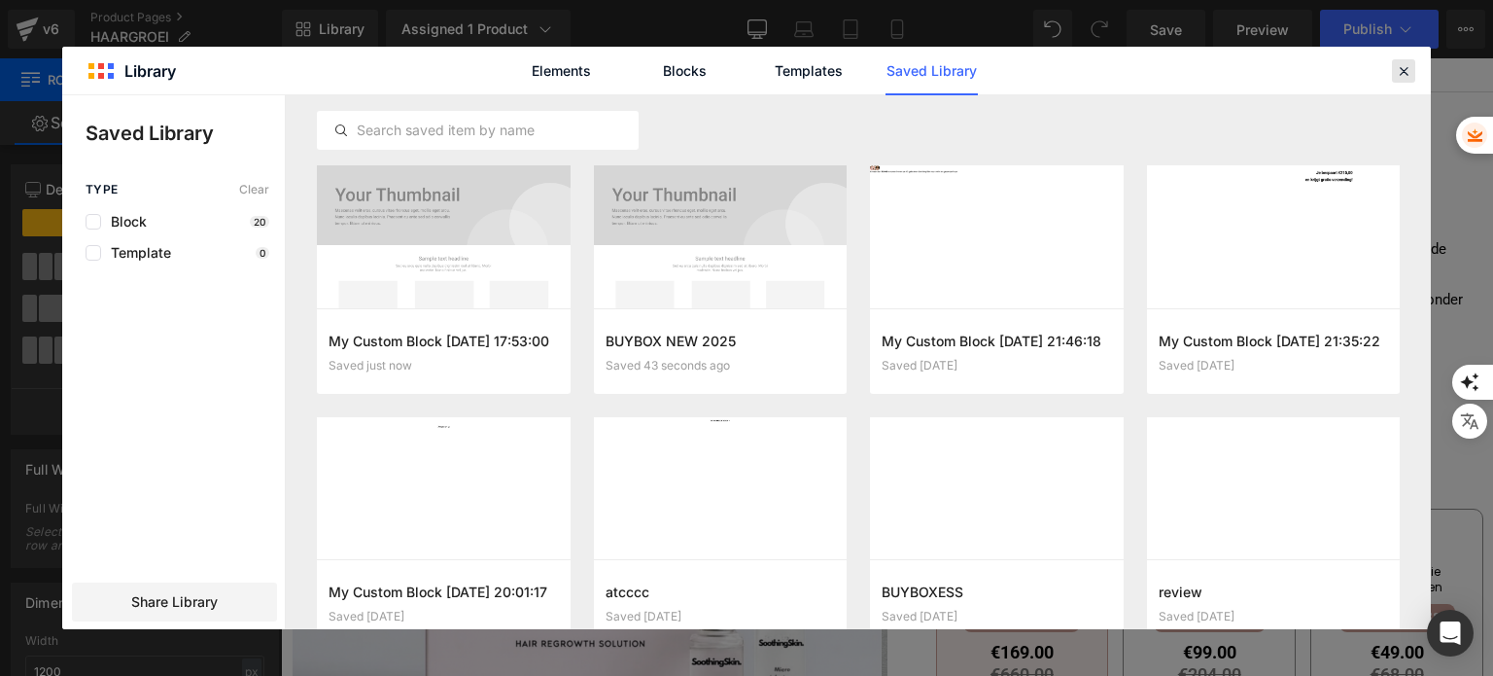
click at [1405, 62] on icon at bounding box center [1403, 70] width 17 height 17
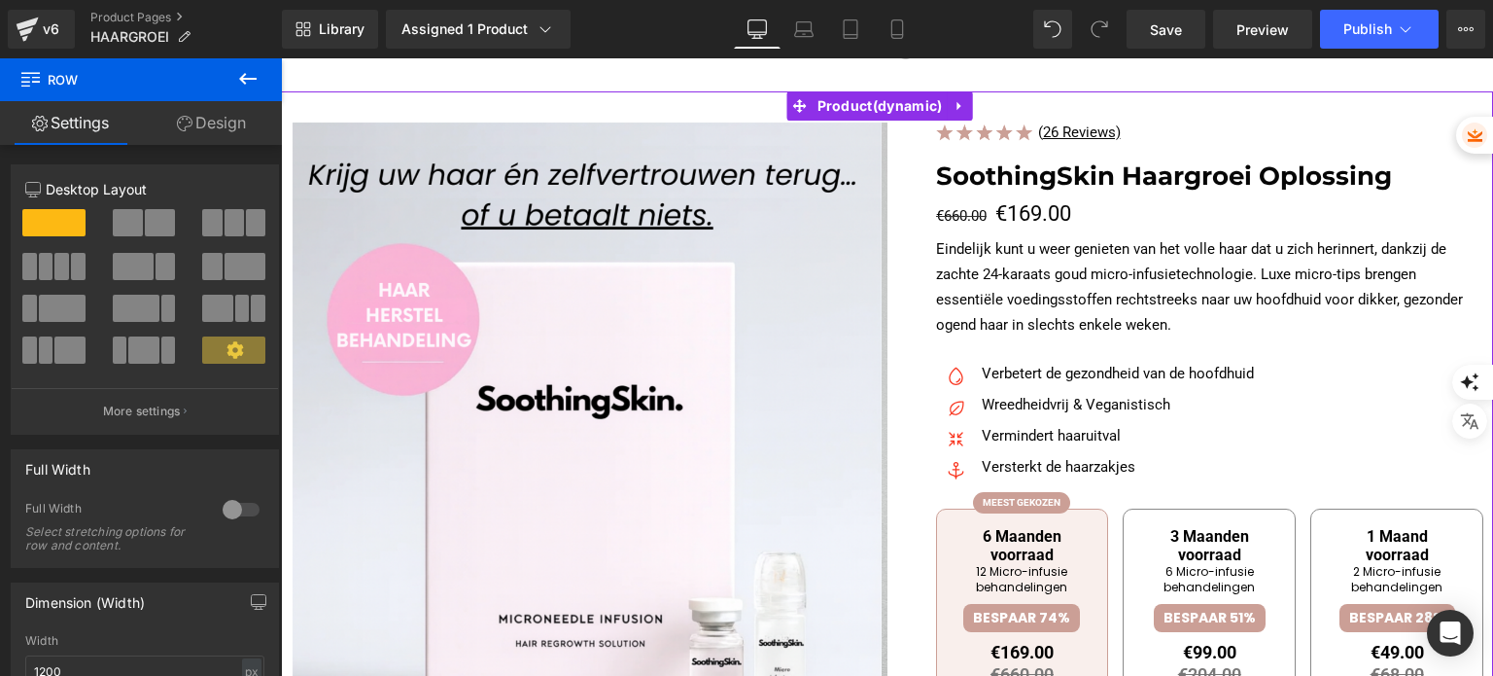
click at [1058, 264] on p "Eindelijk kunt u weer genieten van het volle haar dat u zich herinnert, dankzij…" at bounding box center [1210, 287] width 548 height 101
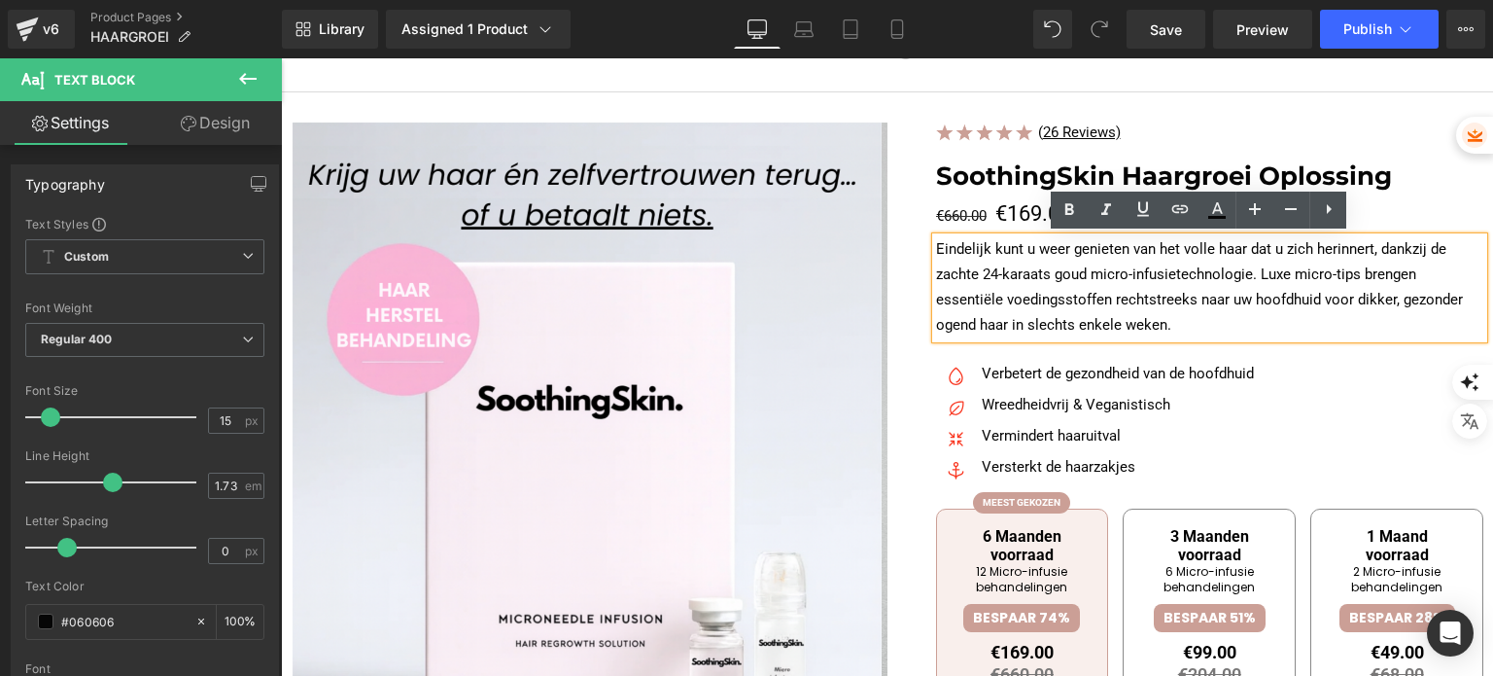
click at [1104, 279] on p "Eindelijk kunt u weer genieten van het volle haar dat u zich herinnert, dankzij…" at bounding box center [1210, 287] width 548 height 101
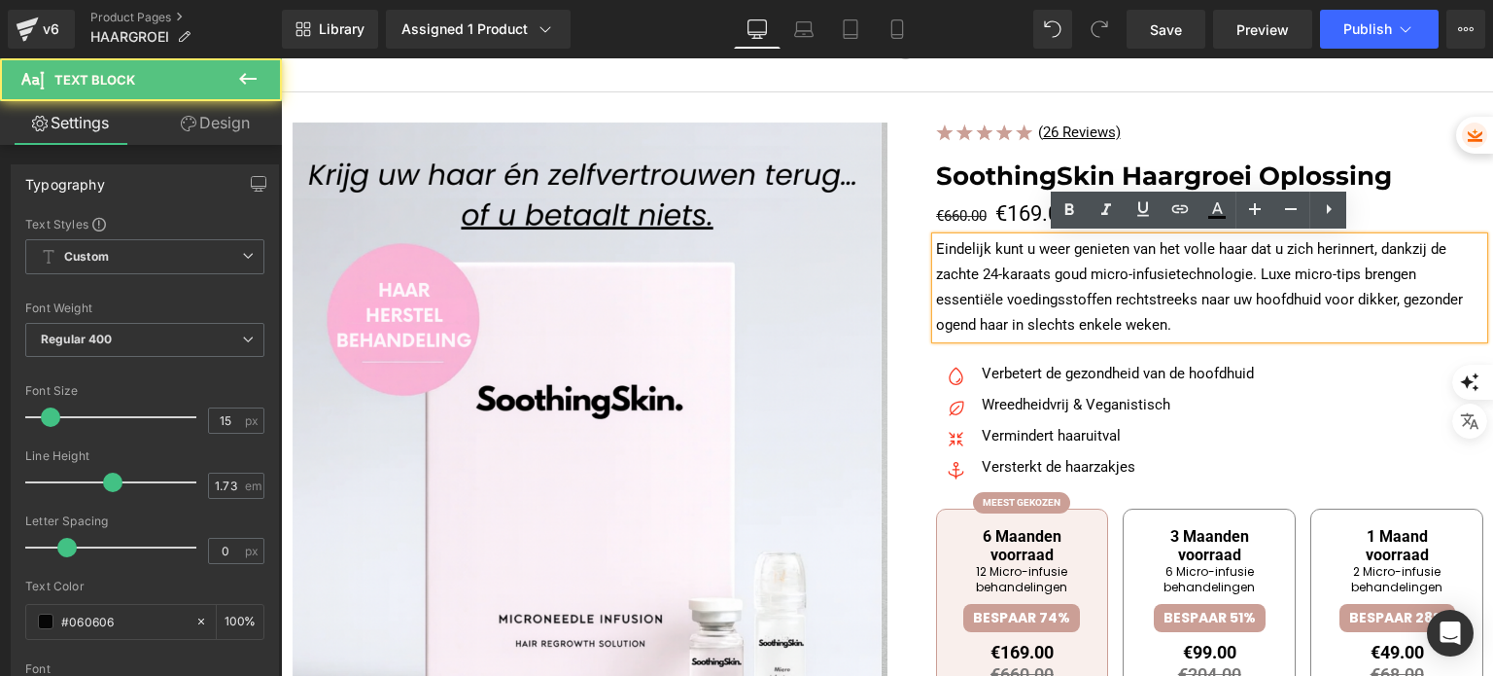
click at [1104, 279] on p "Eindelijk kunt u weer genieten van het volle haar dat u zich herinnert, dankzij…" at bounding box center [1210, 287] width 548 height 101
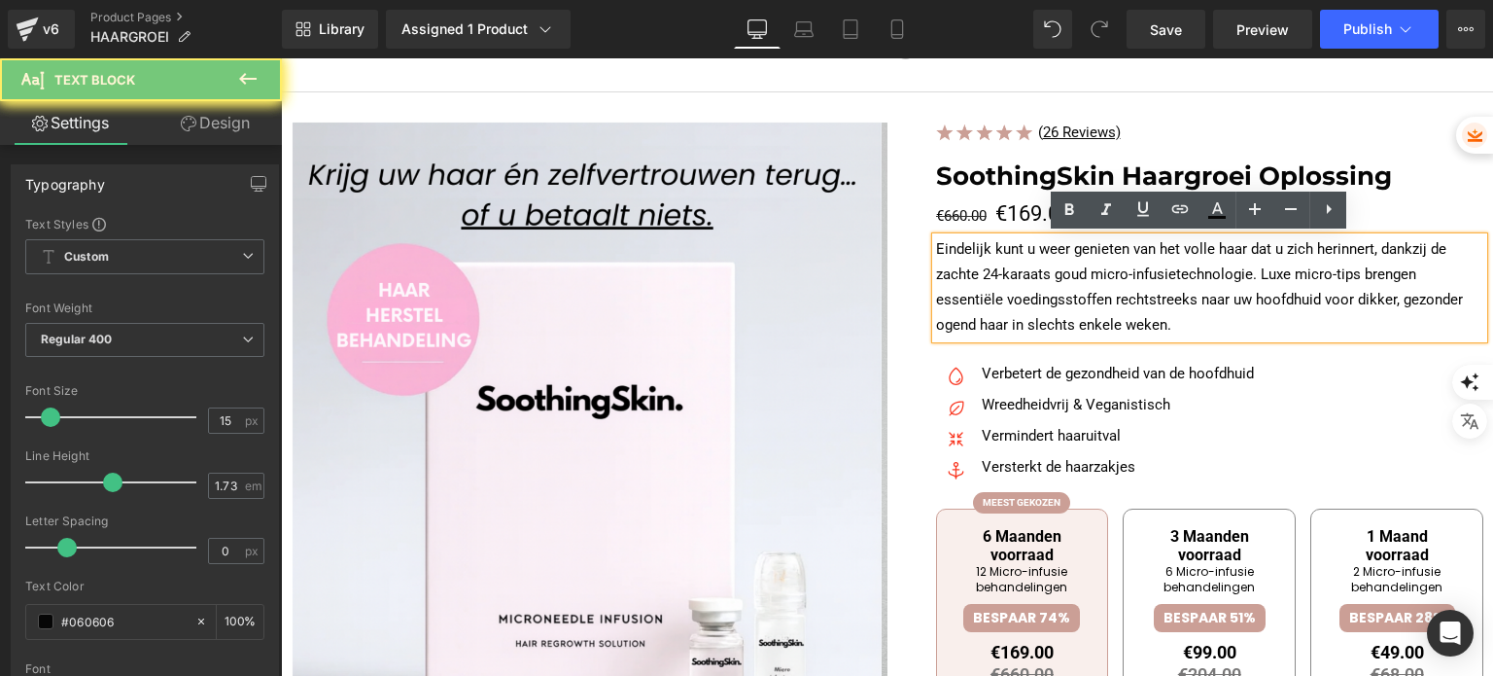
click at [1104, 279] on p "Eindelijk kunt u weer genieten van het volle haar dat u zich herinnert, dankzij…" at bounding box center [1210, 287] width 548 height 101
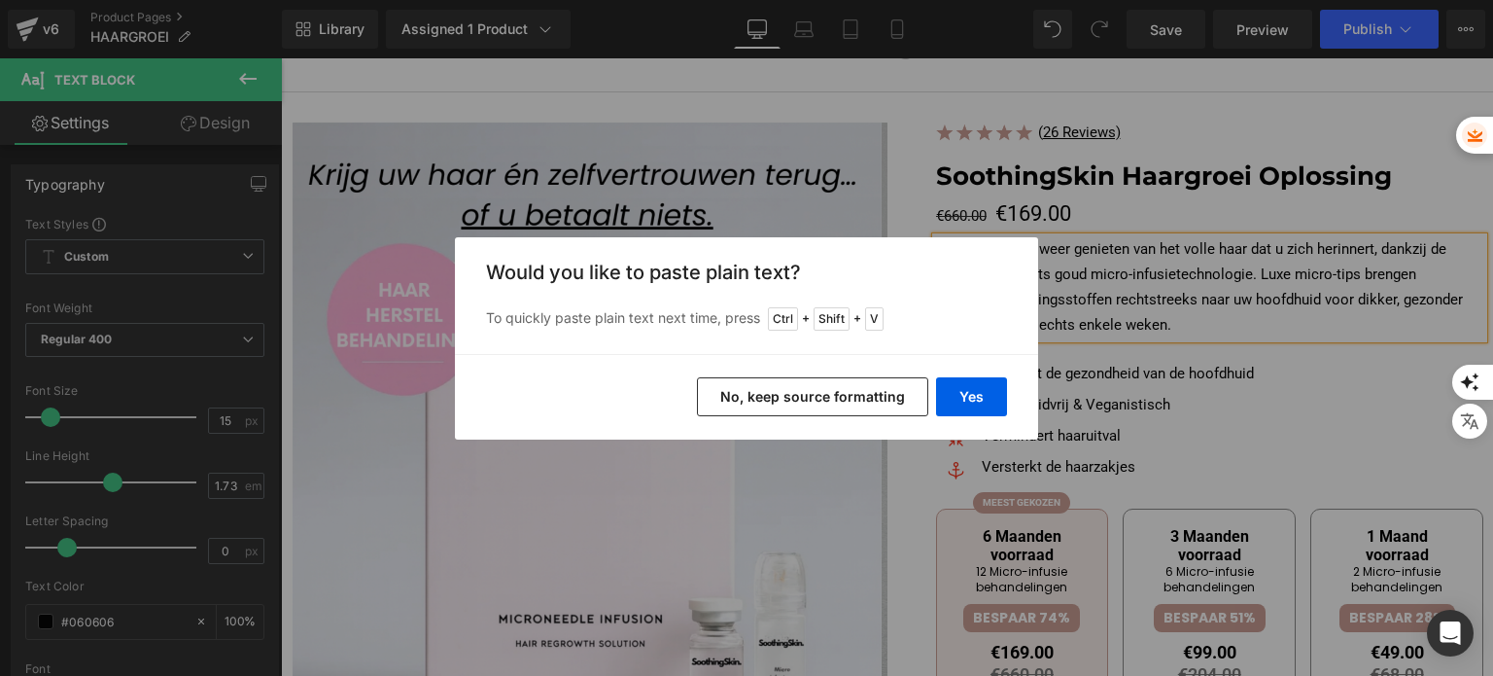
click at [837, 385] on button "No, keep source formatting" at bounding box center [812, 396] width 231 height 39
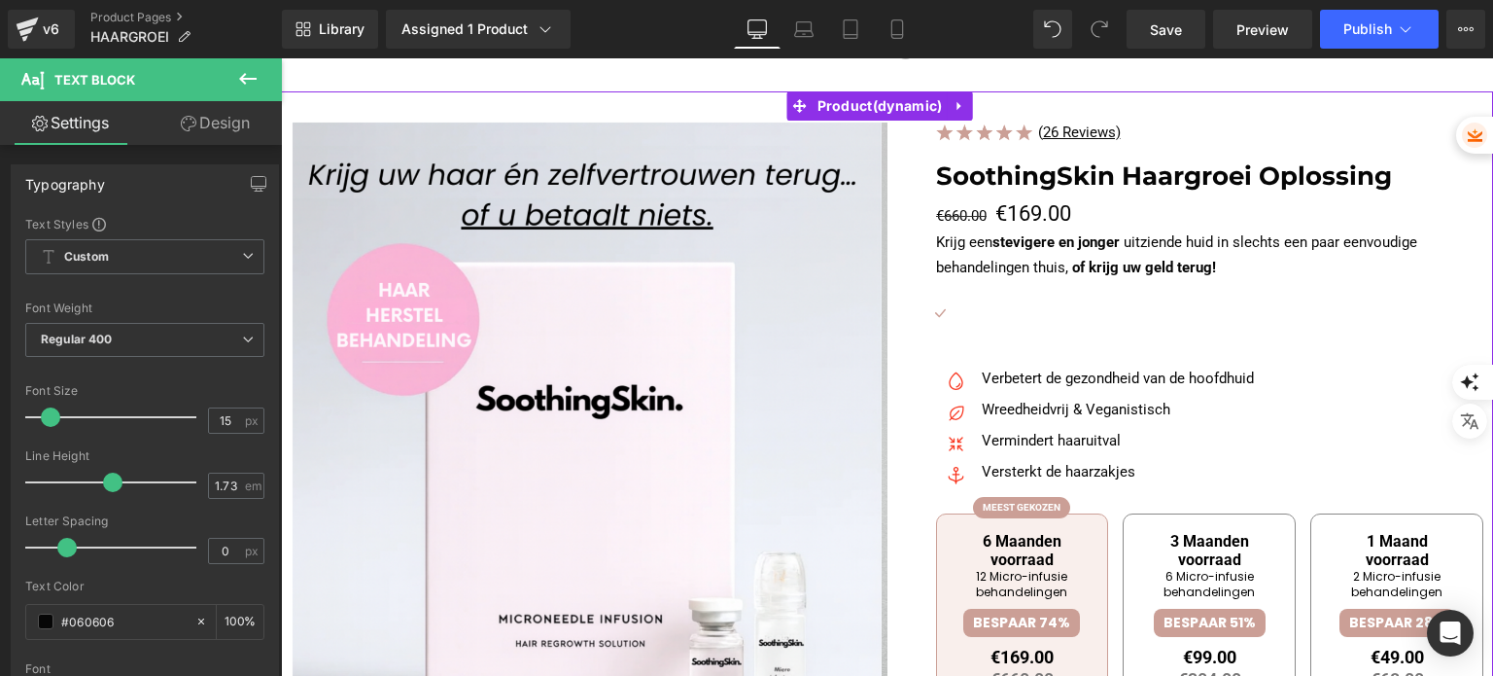
click at [961, 312] on div at bounding box center [1124, 313] width 326 height 25
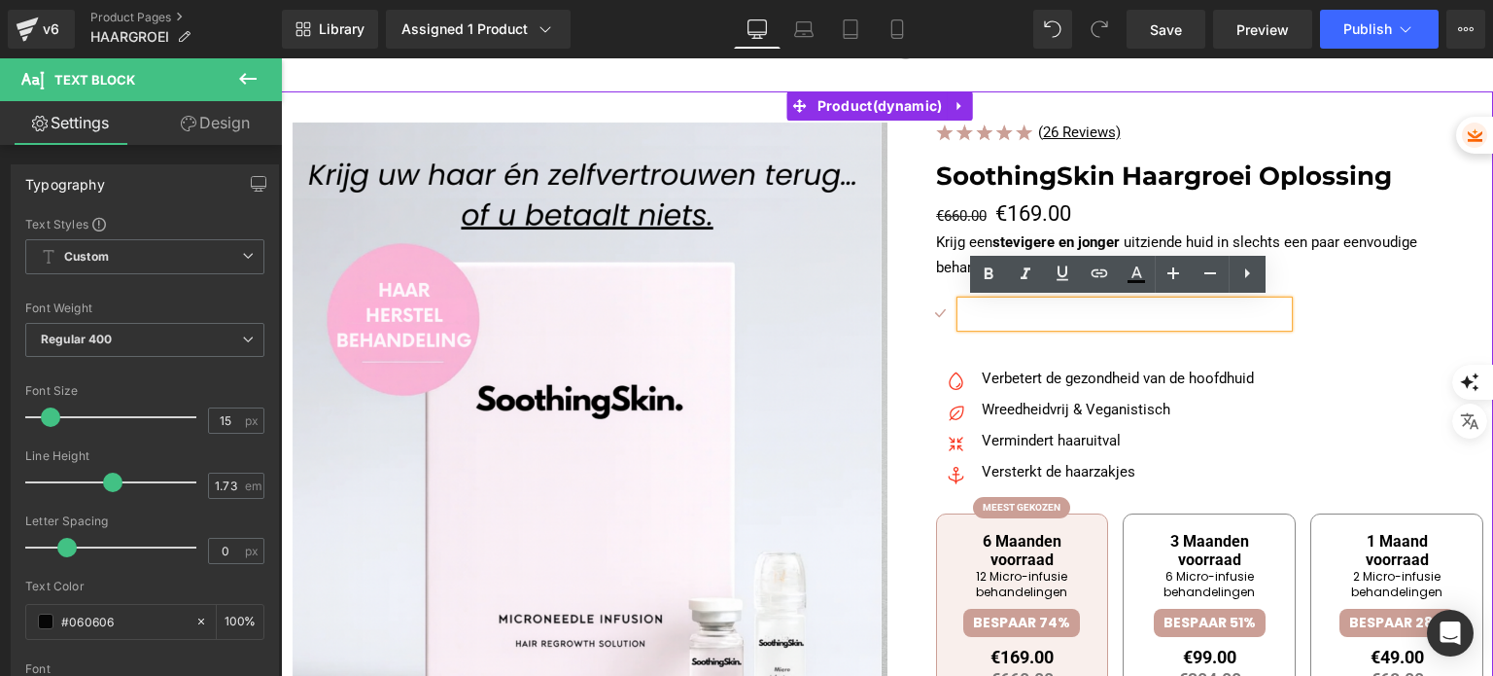
drag, startPoint x: 963, startPoint y: 311, endPoint x: 980, endPoint y: 321, distance: 19.2
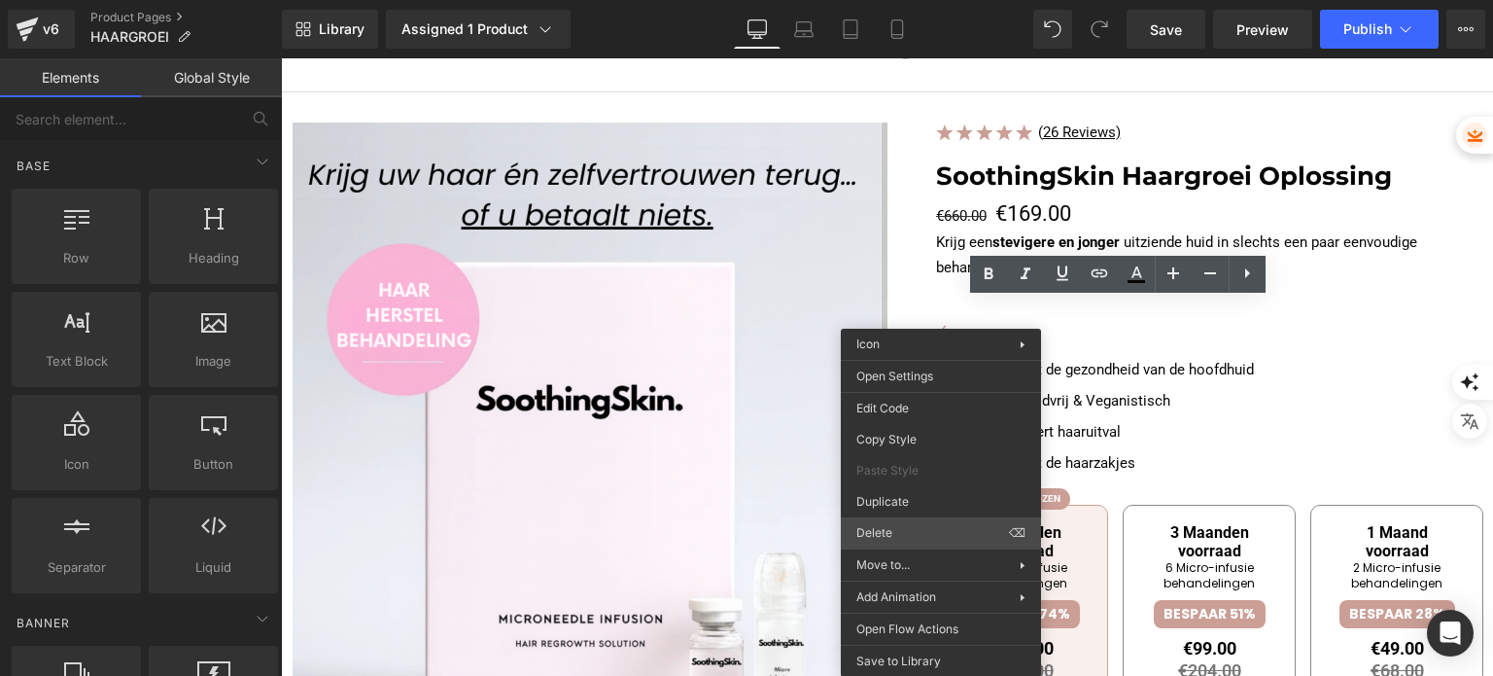
click at [918, 526] on span "Delete" at bounding box center [932, 532] width 153 height 17
click at [883, 534] on span "Delete" at bounding box center [932, 532] width 153 height 17
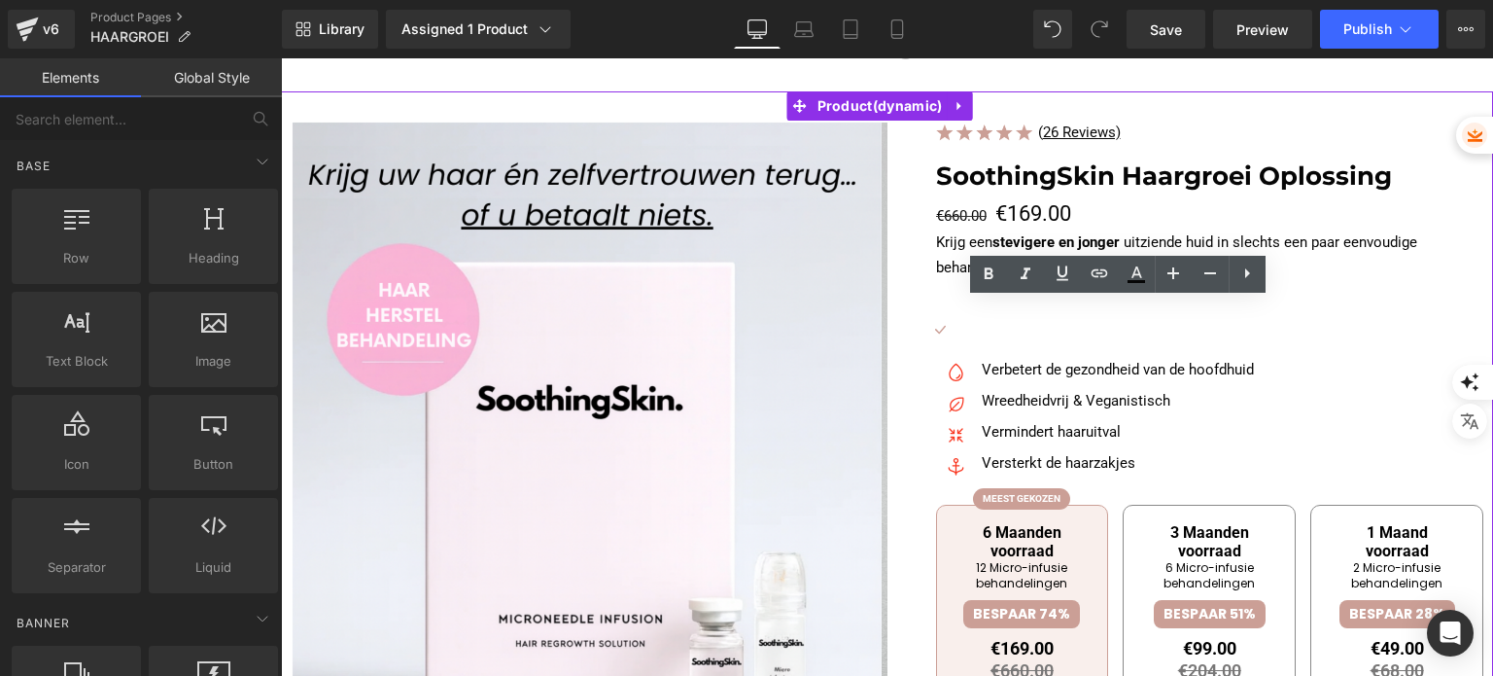
click at [1082, 330] on ul at bounding box center [1102, 325] width 369 height 15
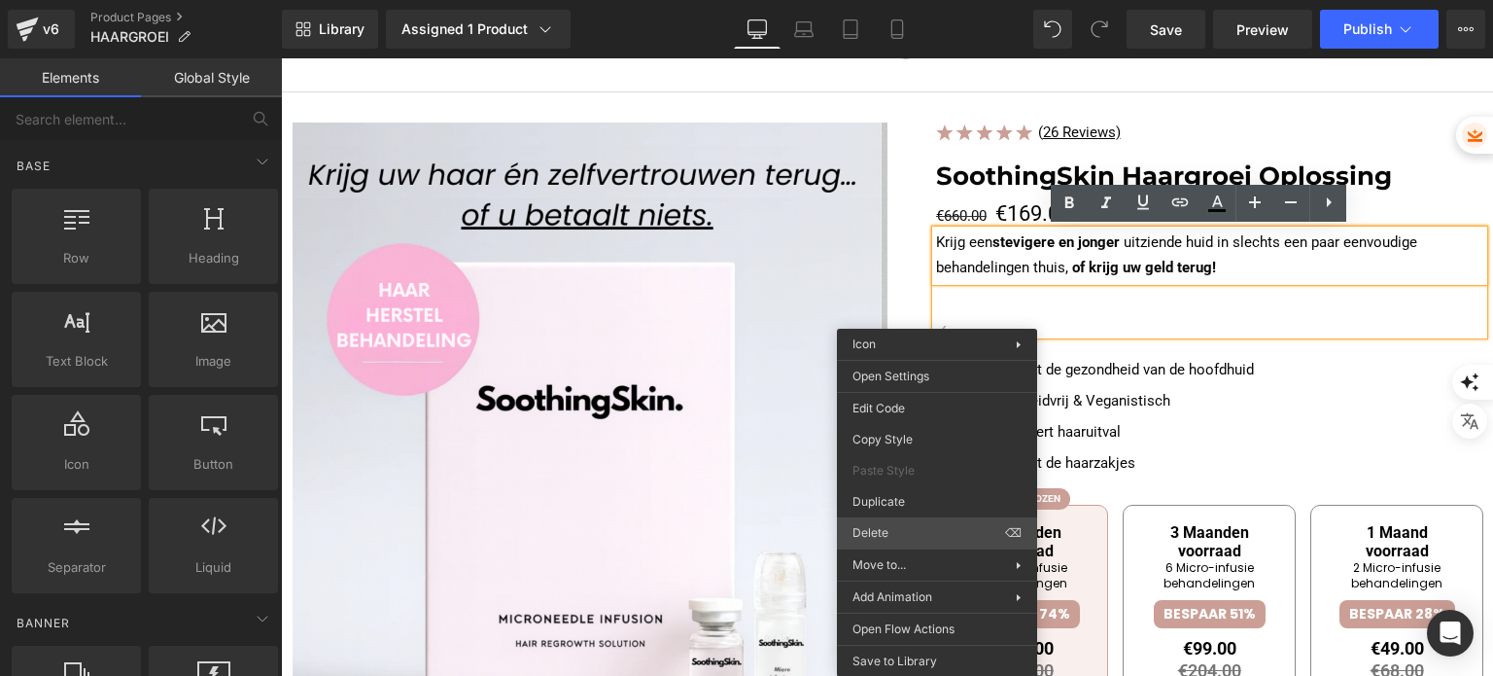
click at [925, 521] on div "Delete ⌫" at bounding box center [937, 532] width 200 height 31
click at [890, 532] on span "Delete" at bounding box center [928, 532] width 153 height 17
click at [891, 536] on span "Delete" at bounding box center [928, 532] width 153 height 17
click at [1107, 322] on ul at bounding box center [1102, 325] width 369 height 15
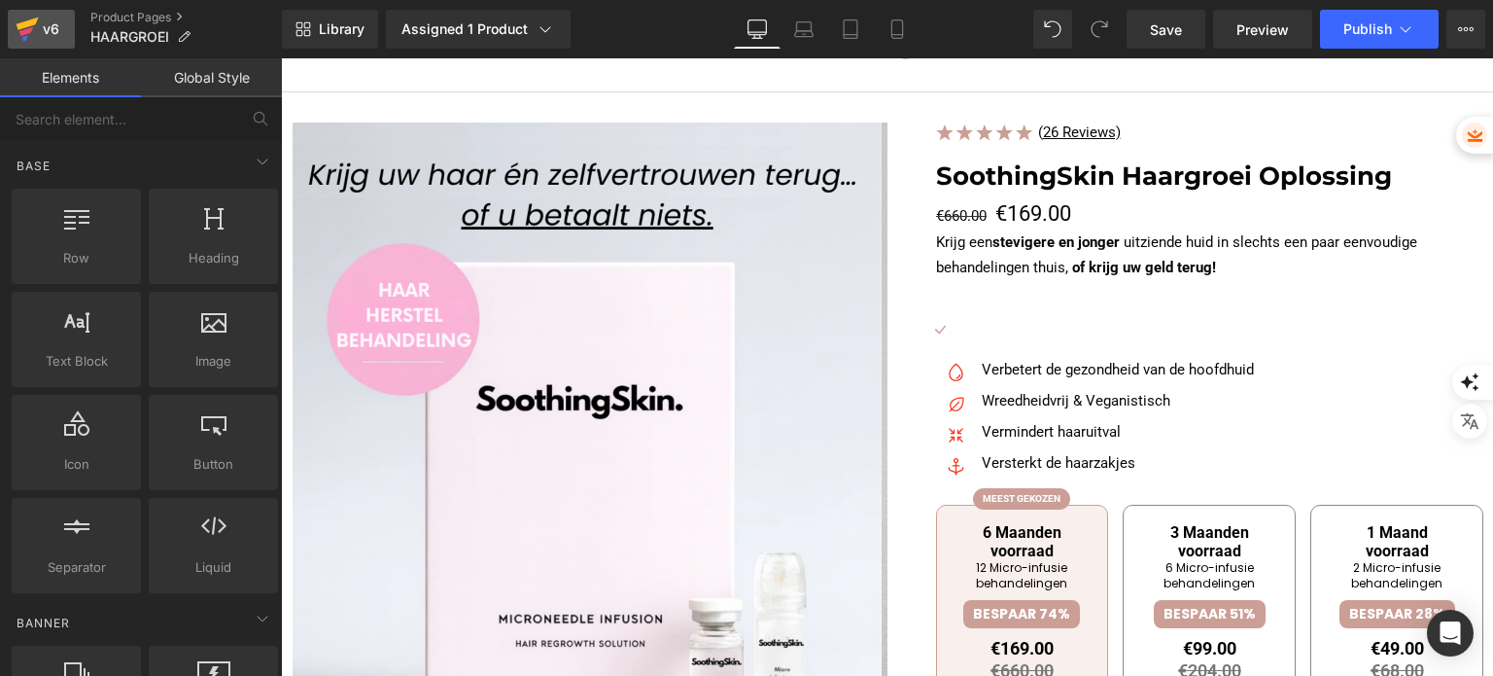
click at [26, 34] on icon at bounding box center [26, 31] width 14 height 9
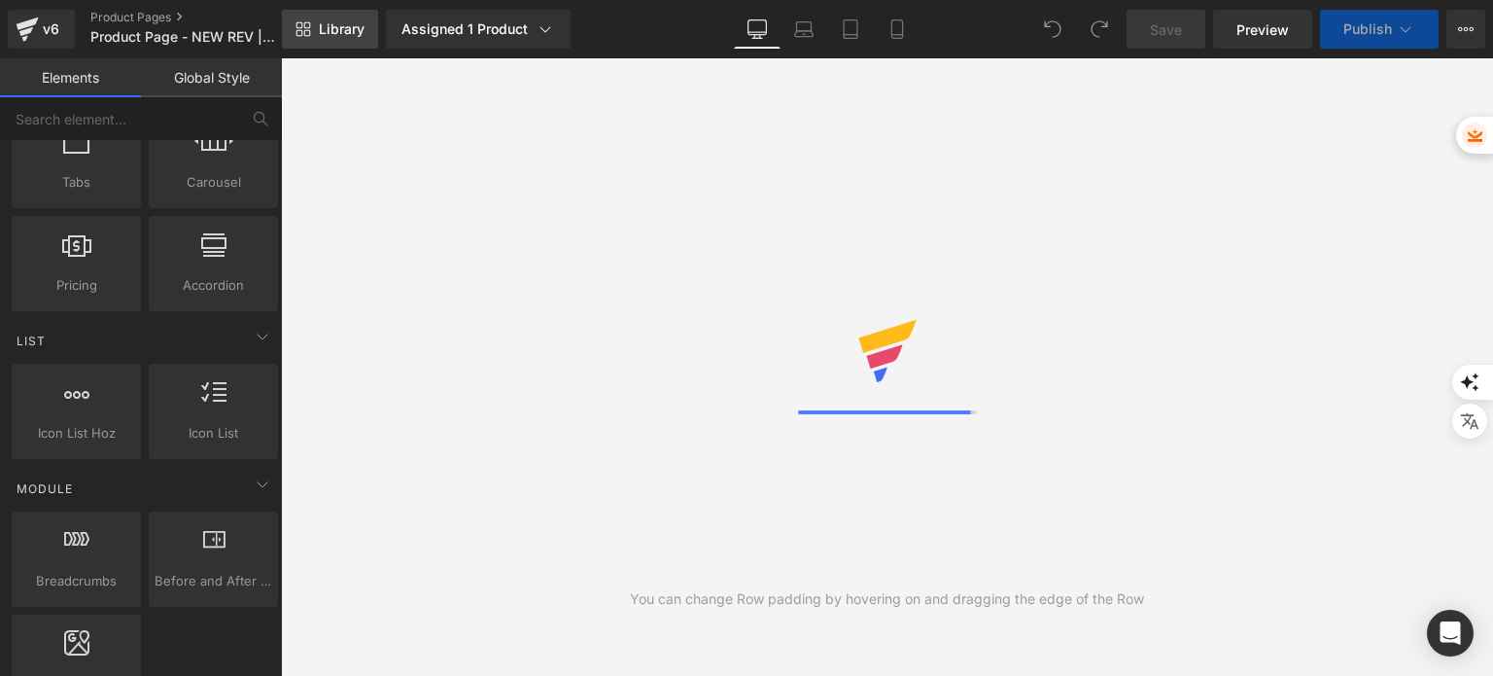
click at [356, 19] on link "Library" at bounding box center [330, 29] width 96 height 39
drag, startPoint x: 356, startPoint y: 19, endPoint x: 327, endPoint y: 26, distance: 29.9
click at [327, 26] on span "Library" at bounding box center [342, 28] width 46 height 17
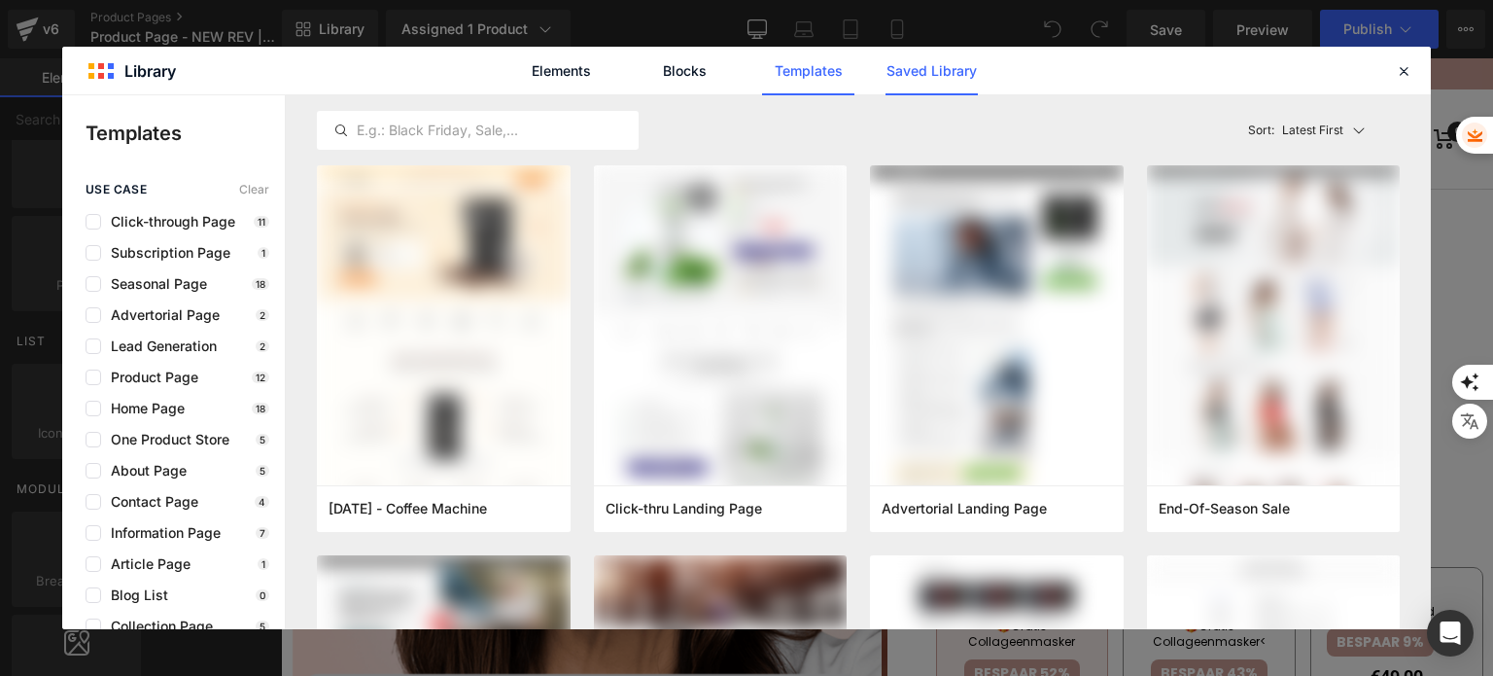
click at [933, 74] on link "Saved Library" at bounding box center [931, 71] width 92 height 49
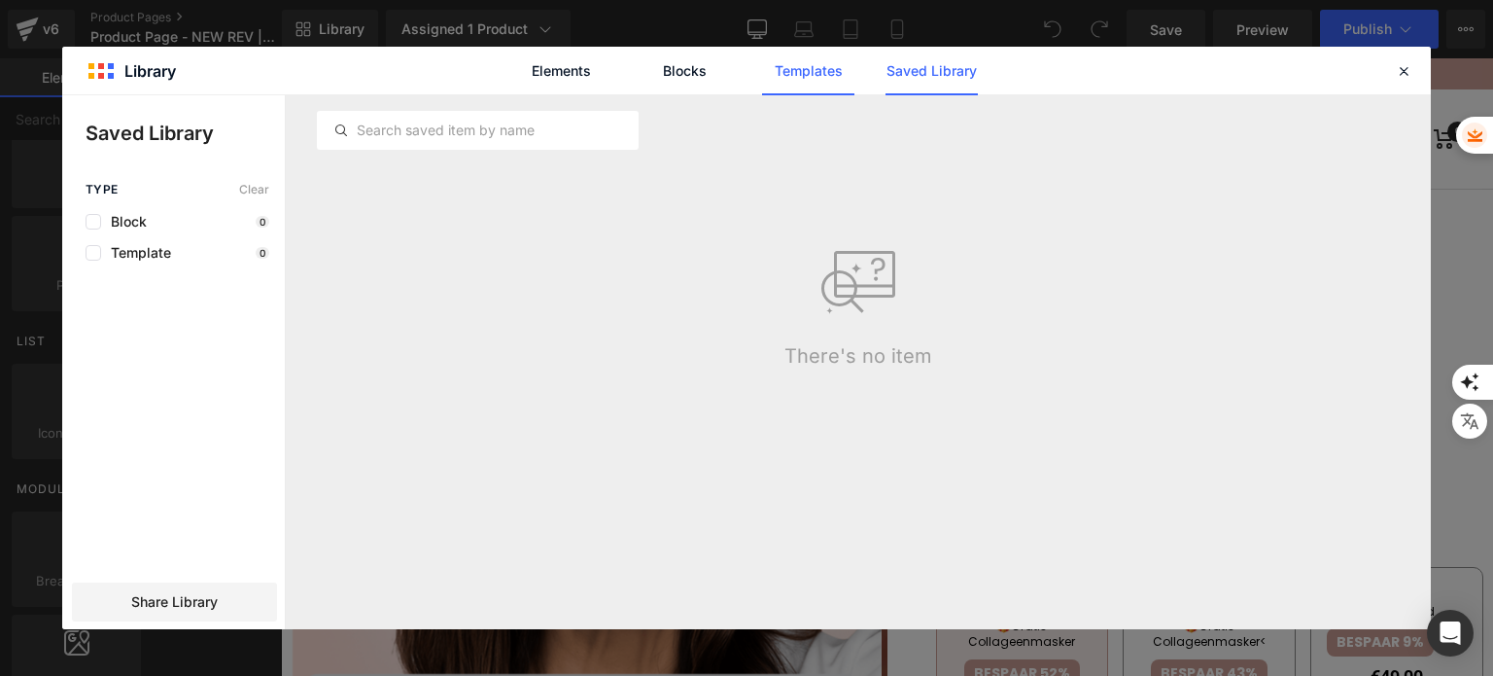
click at [792, 76] on link "Templates" at bounding box center [808, 71] width 92 height 49
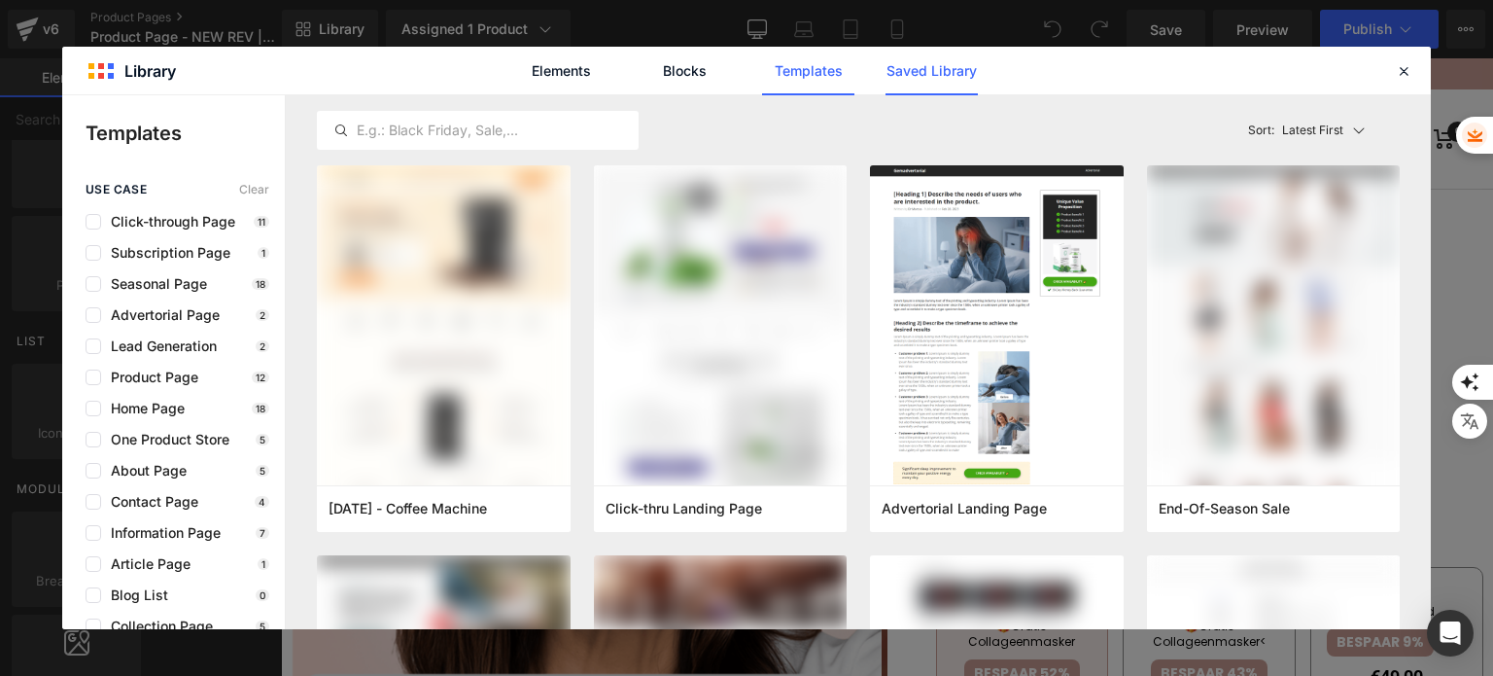
click at [921, 72] on link "Saved Library" at bounding box center [931, 71] width 92 height 49
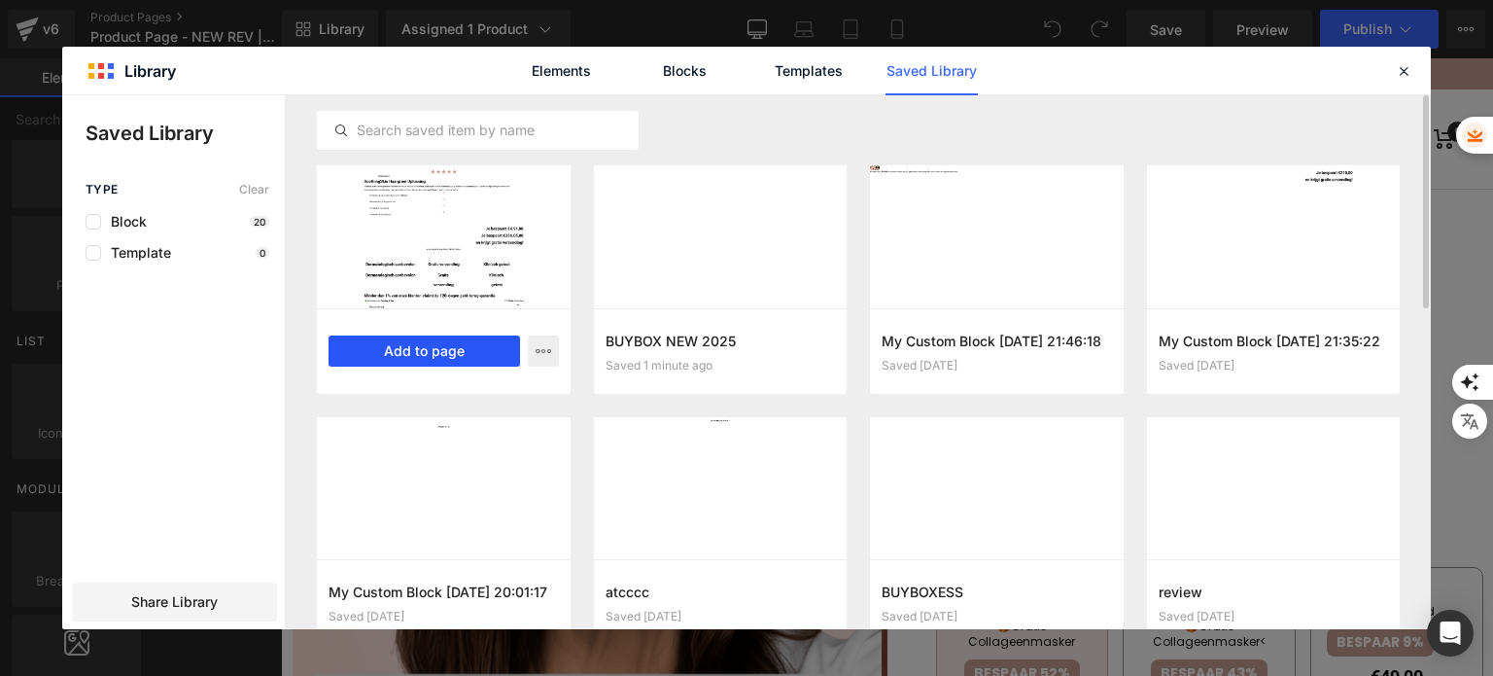
click at [449, 337] on button "Add to page" at bounding box center [424, 350] width 191 height 31
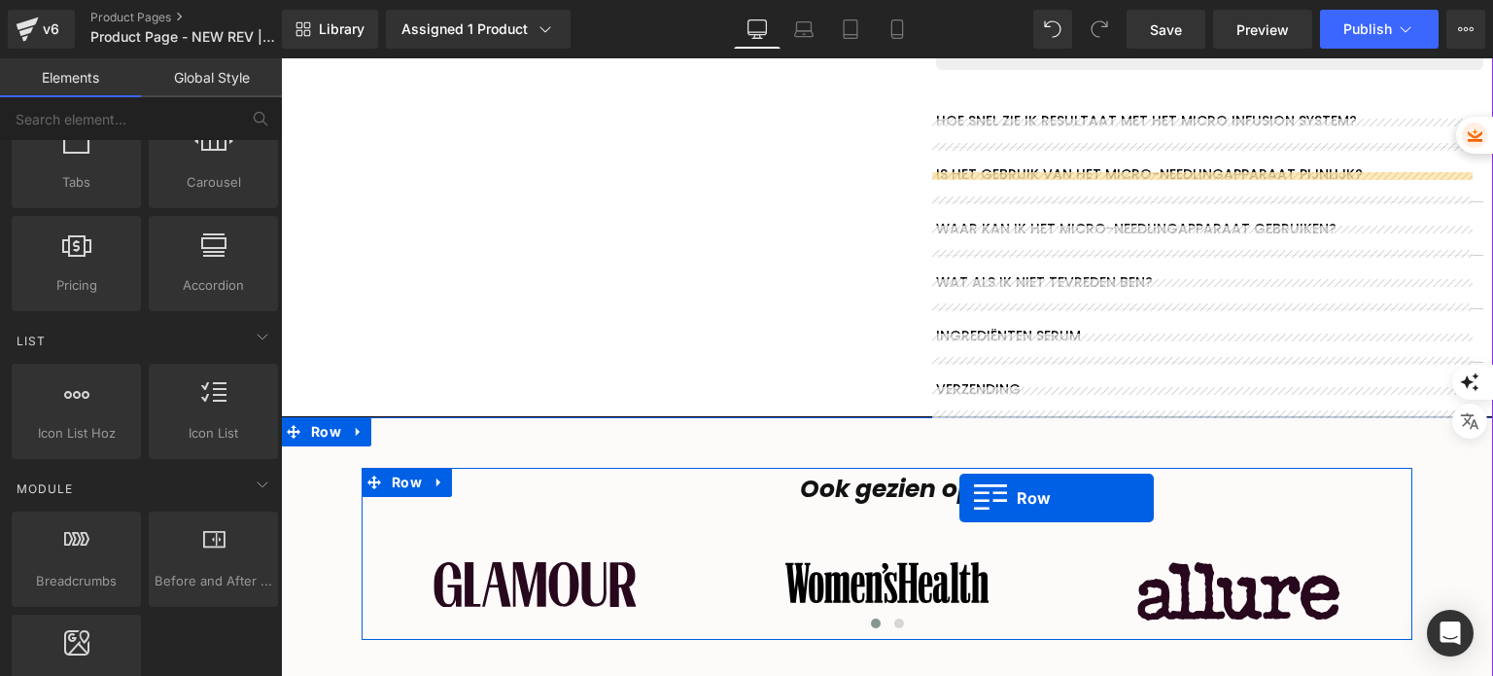
scroll to position [972, 0]
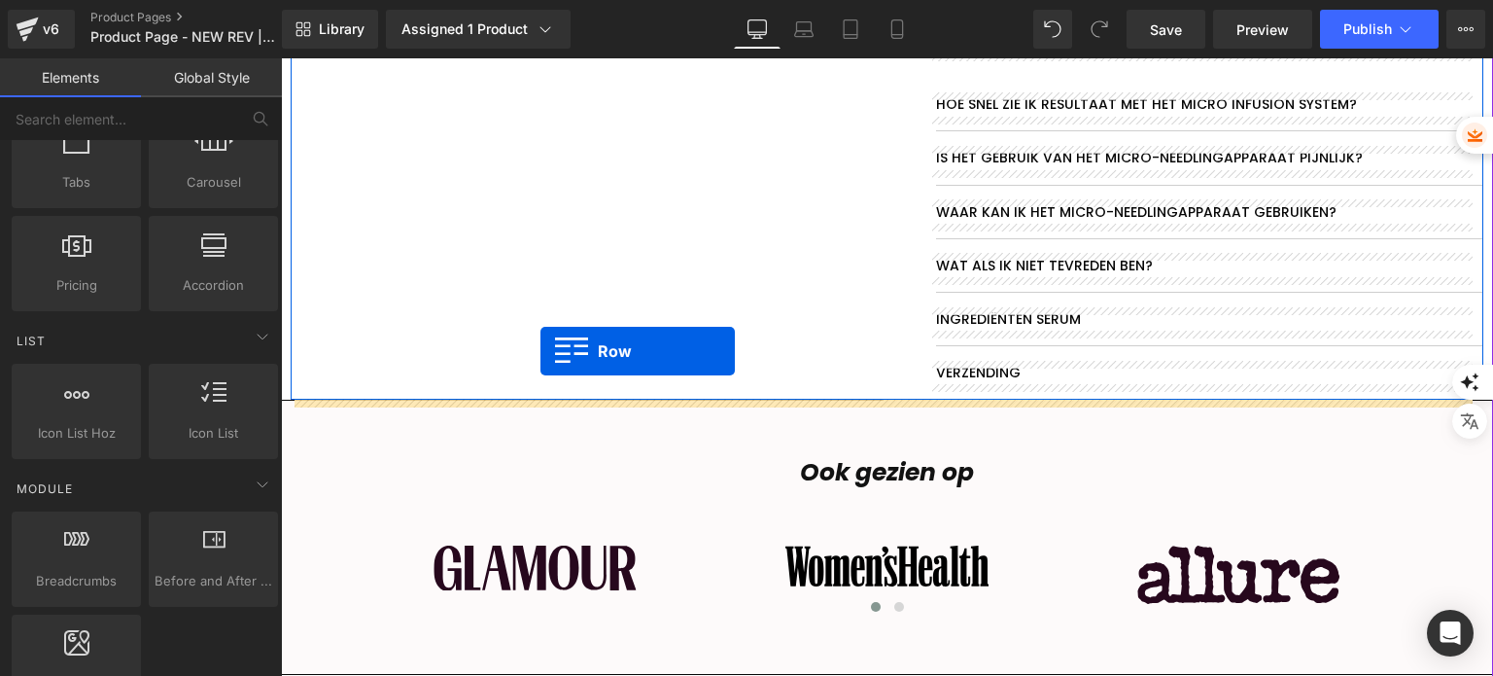
drag, startPoint x: 324, startPoint y: 267, endPoint x: 540, endPoint y: 351, distance: 232.3
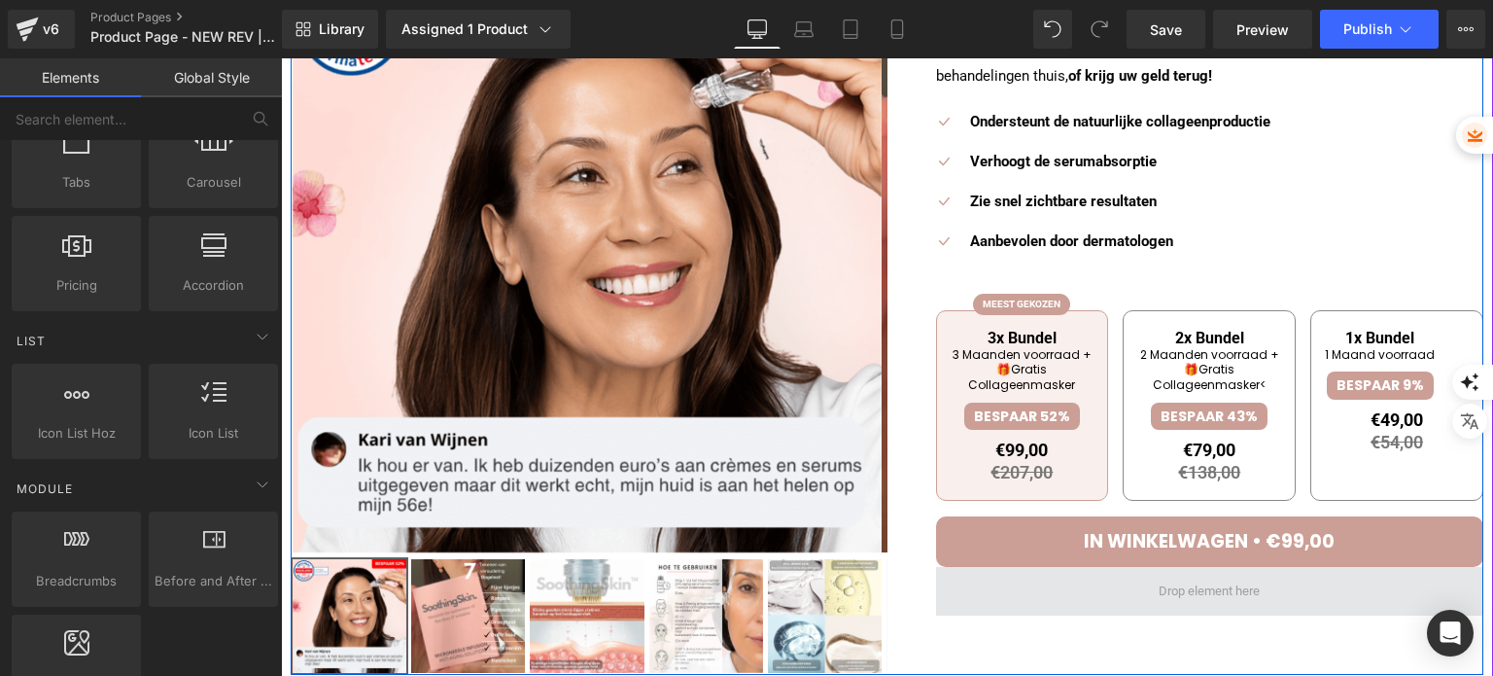
scroll to position [389, 0]
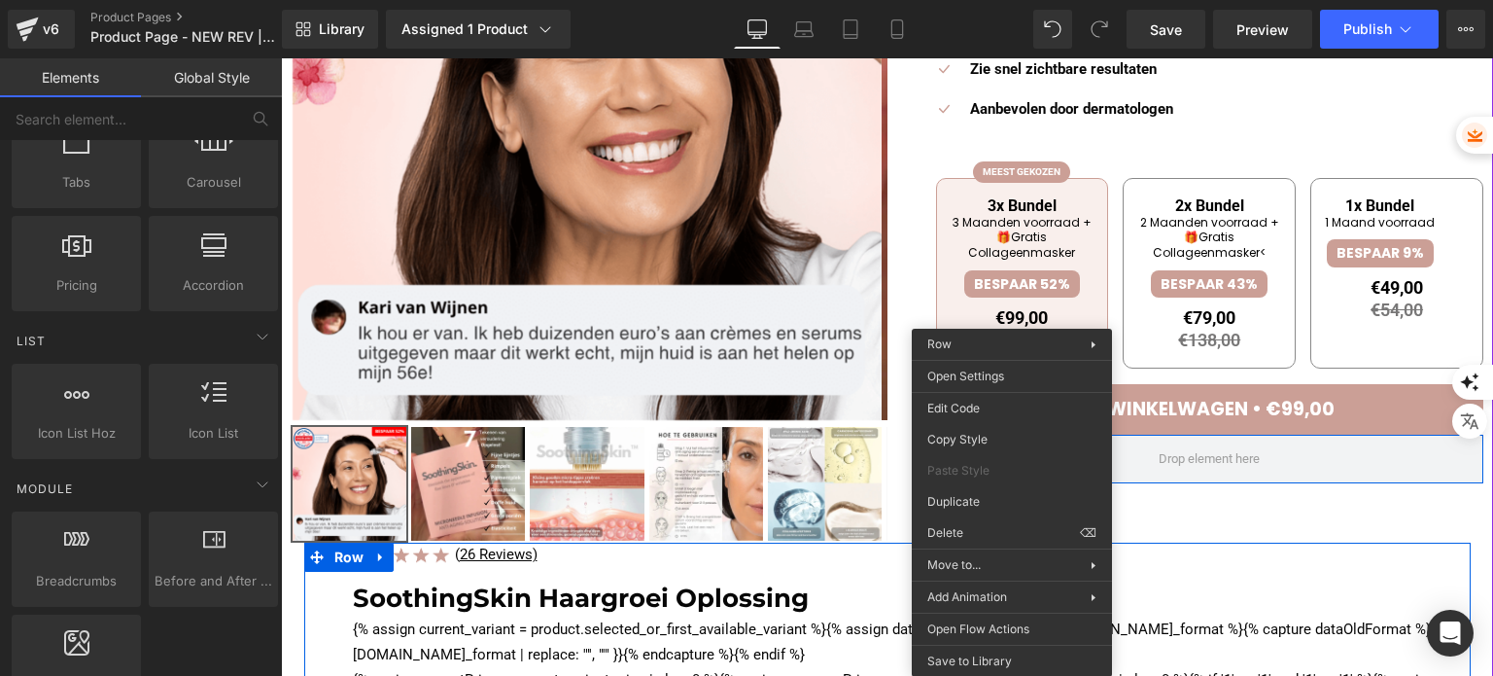
click at [810, 587] on h1 "SoothingSkin Haargroei Oplossing" at bounding box center [912, 598] width 1118 height 44
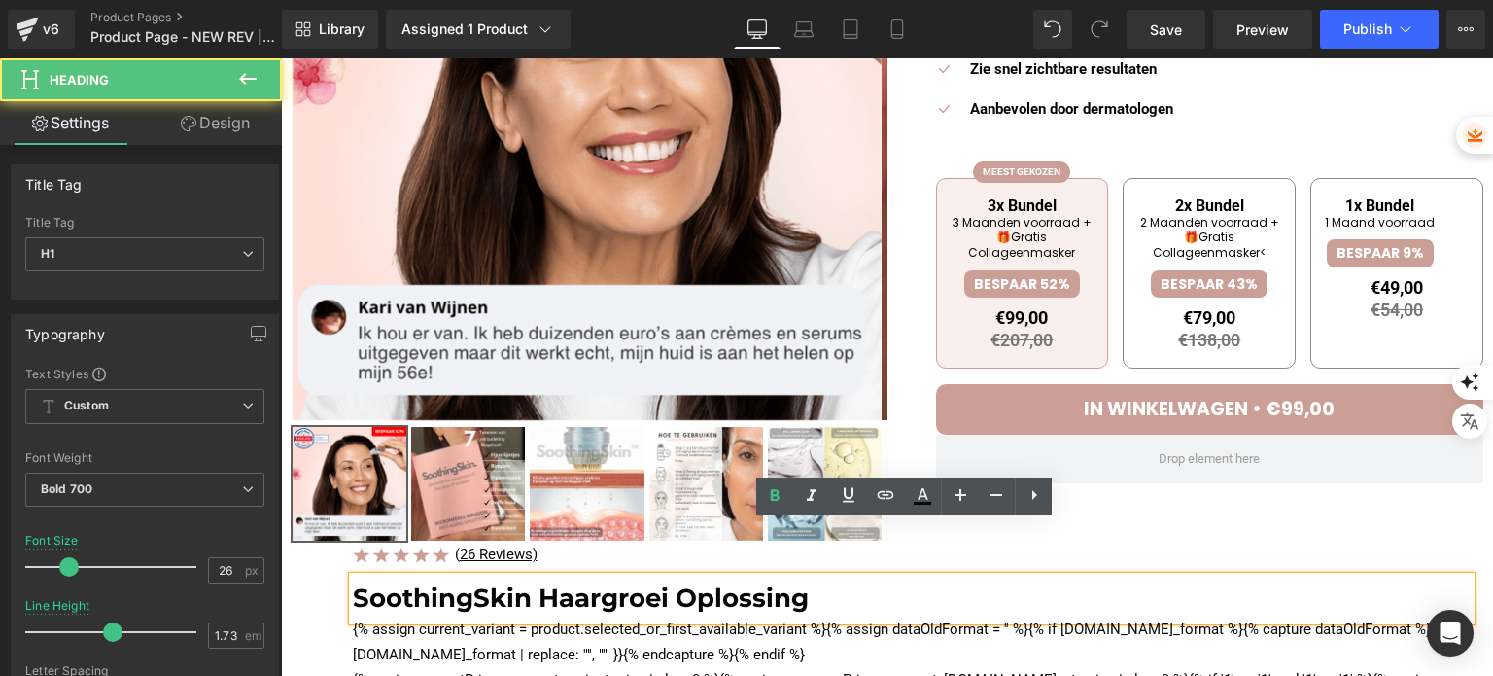
scroll to position [583, 0]
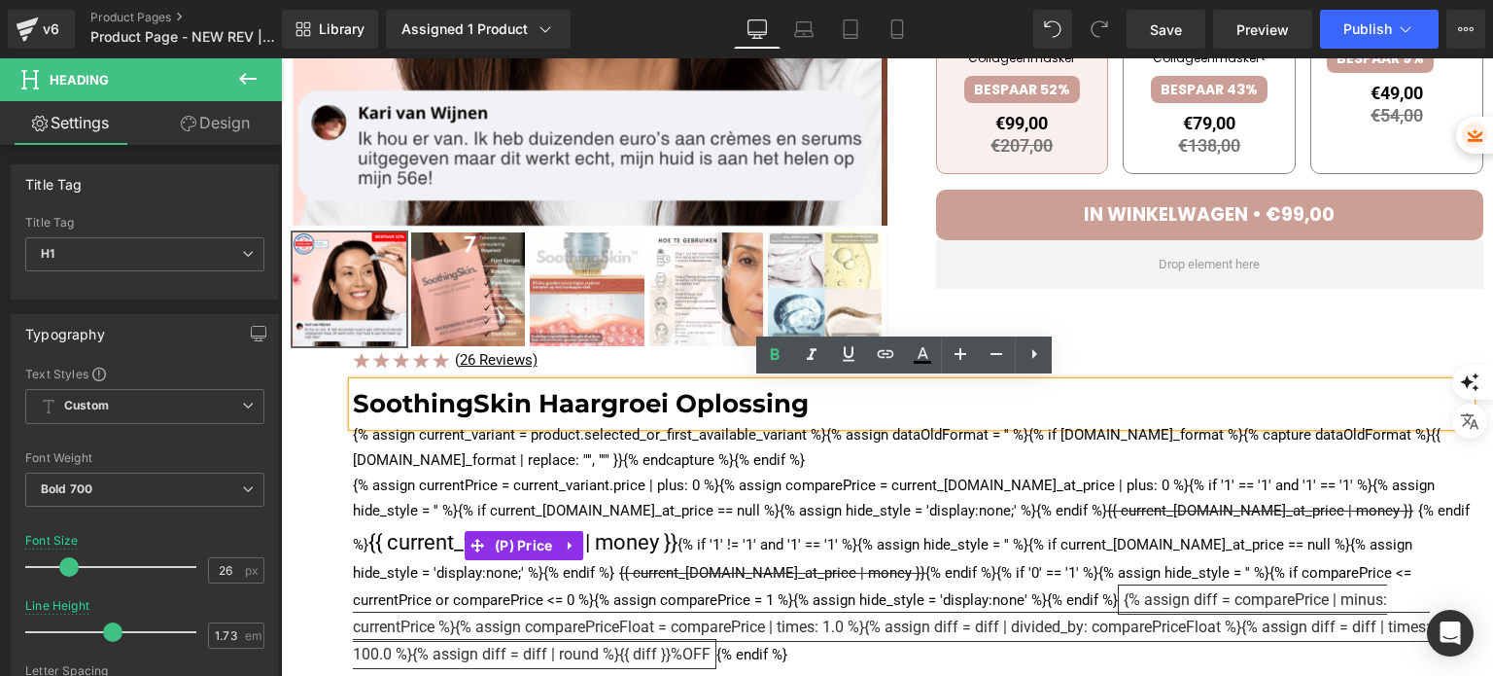
click at [907, 451] on div "{% assign current_variant = product.selected_or_first_available_variant %}{% as…" at bounding box center [912, 545] width 1118 height 245
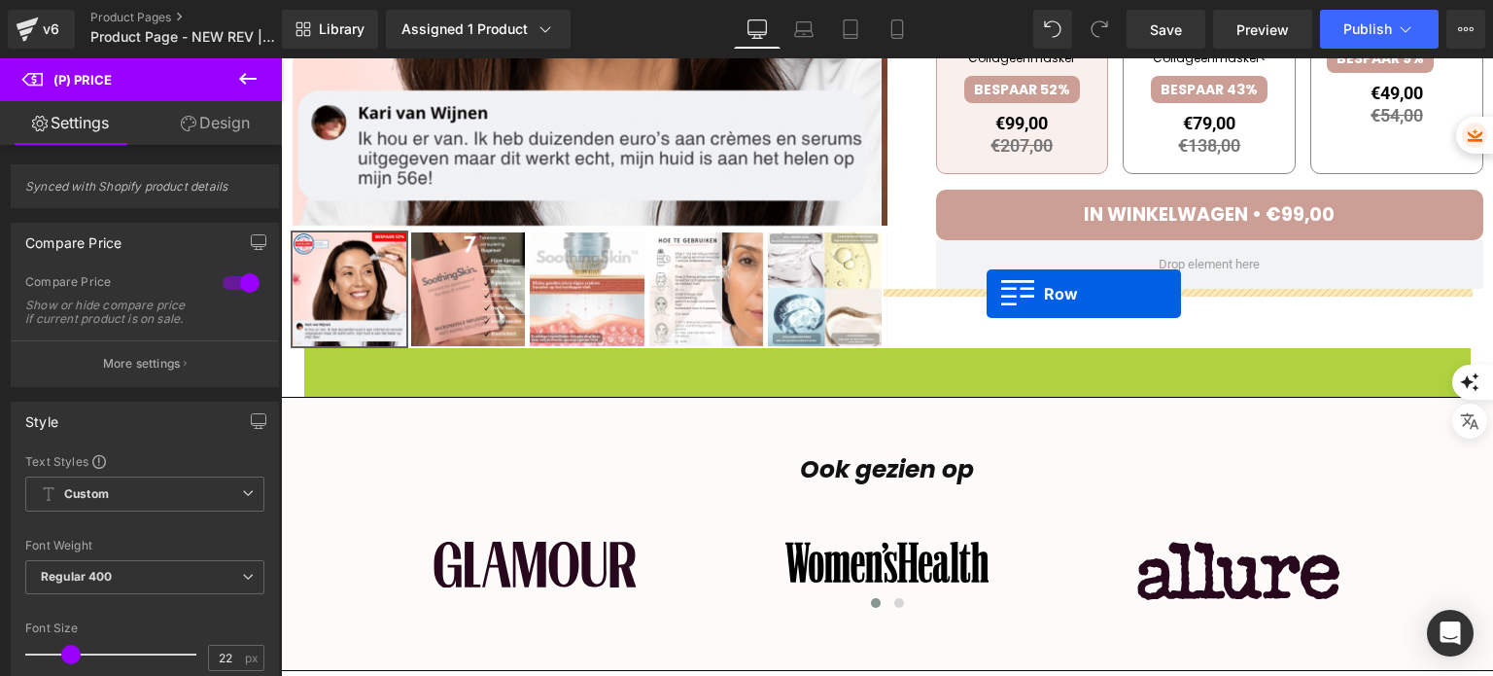
drag, startPoint x: 324, startPoint y: 368, endPoint x: 983, endPoint y: 291, distance: 663.6
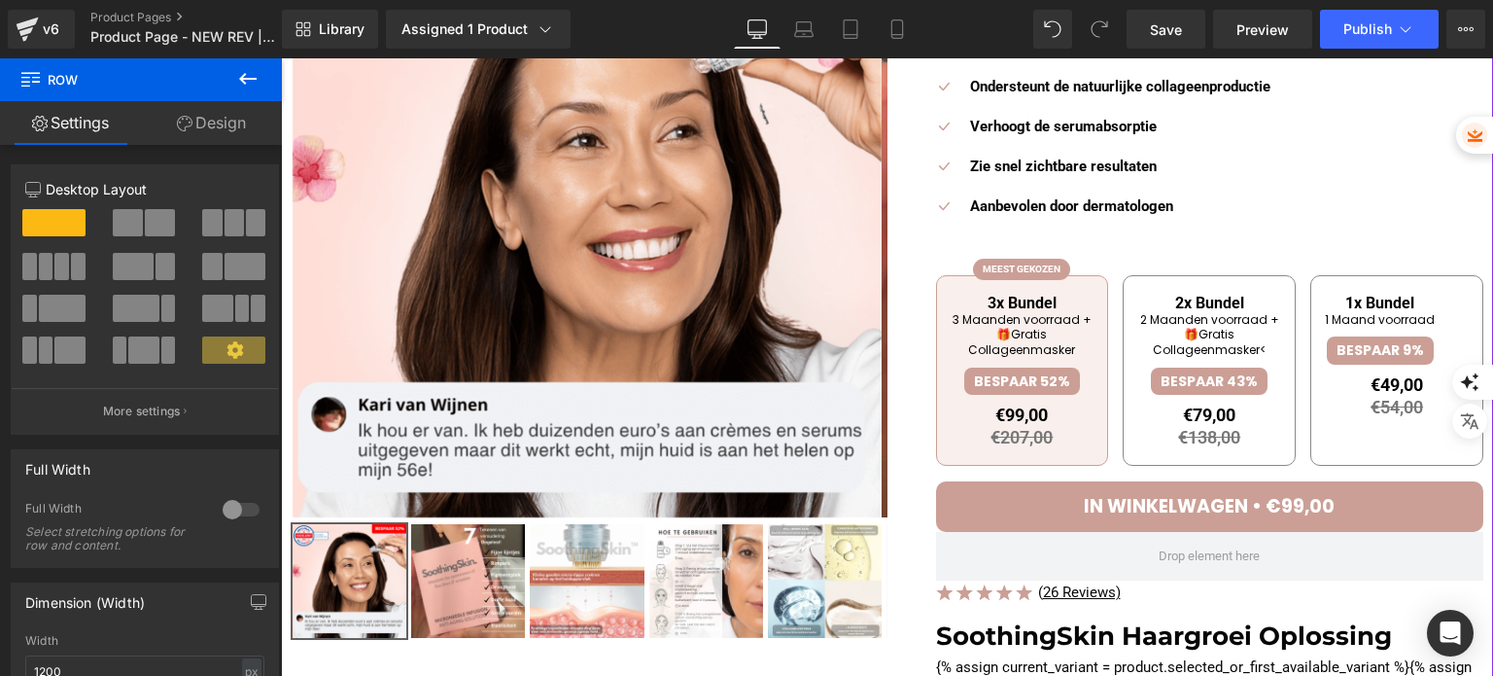
scroll to position [97, 0]
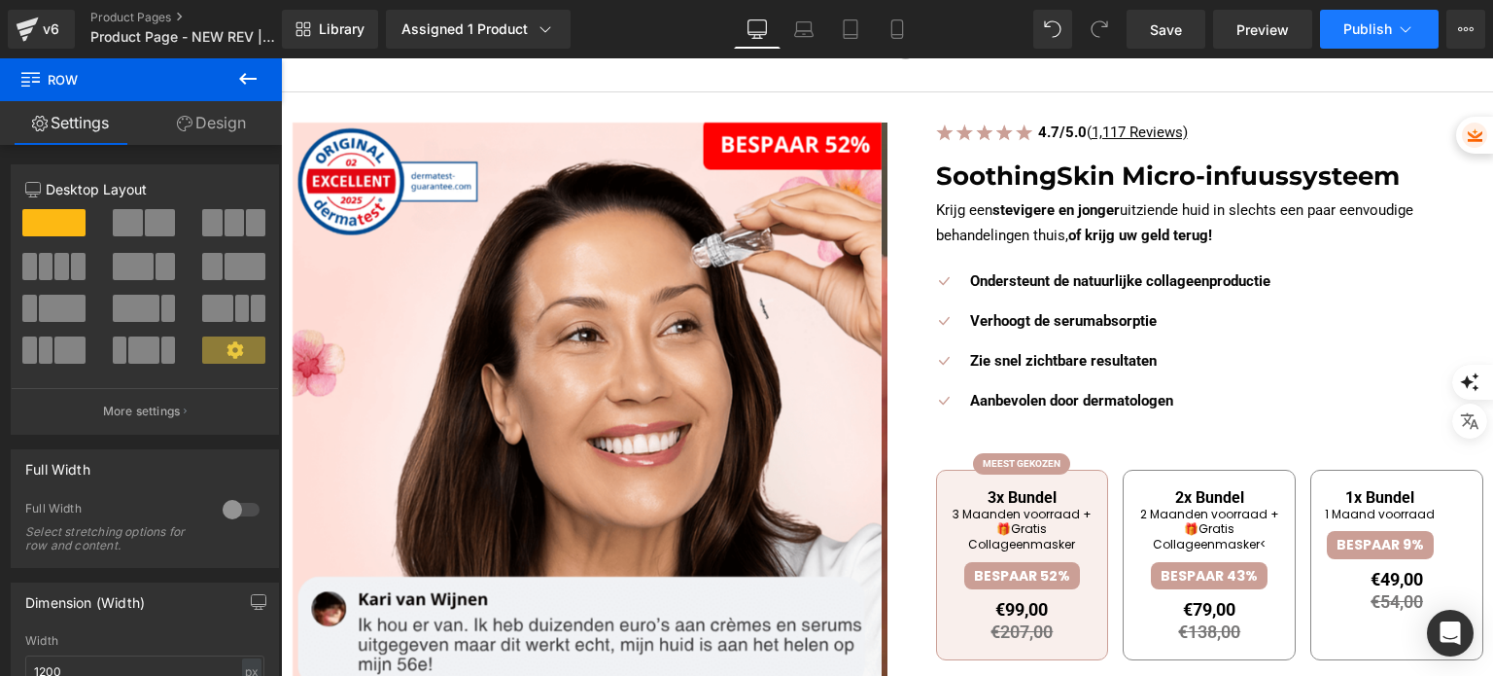
click at [1372, 10] on button "Publish" at bounding box center [1379, 29] width 119 height 39
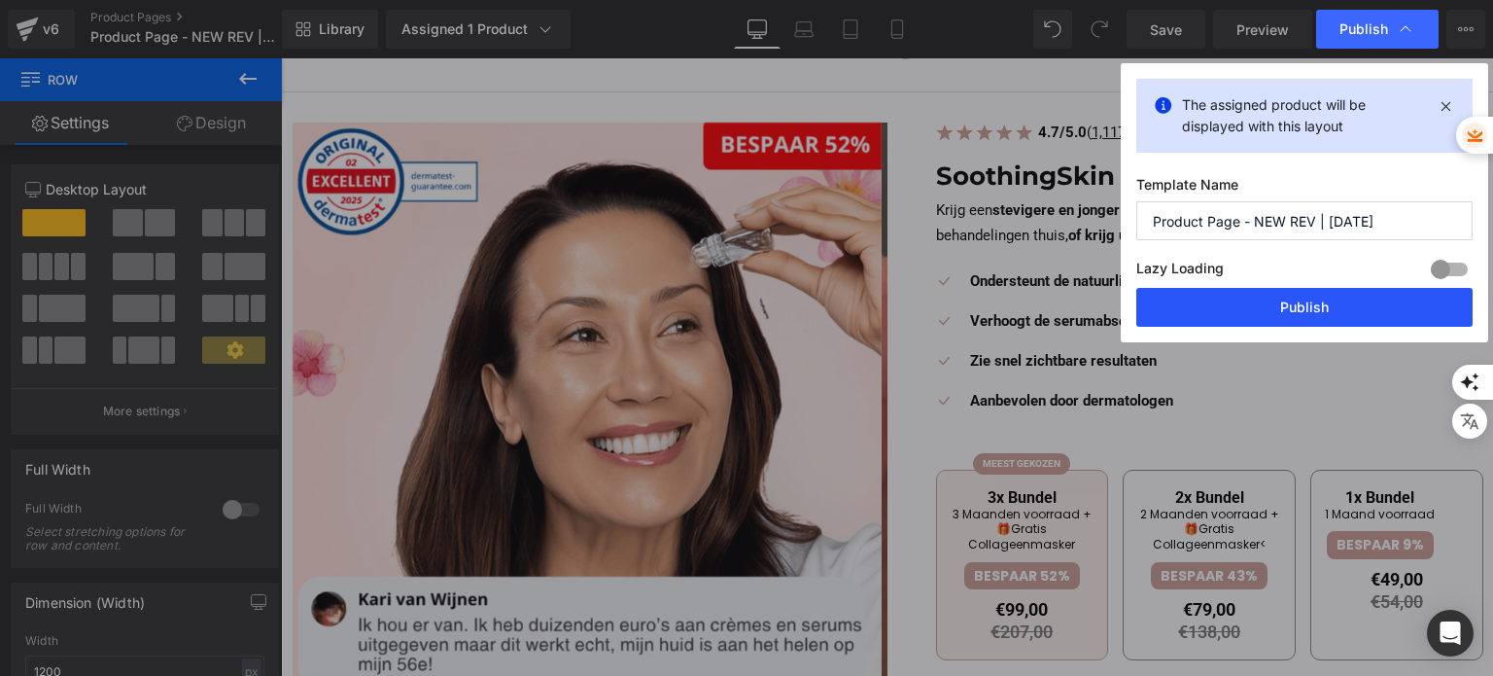
click at [1271, 302] on button "Publish" at bounding box center [1304, 307] width 336 height 39
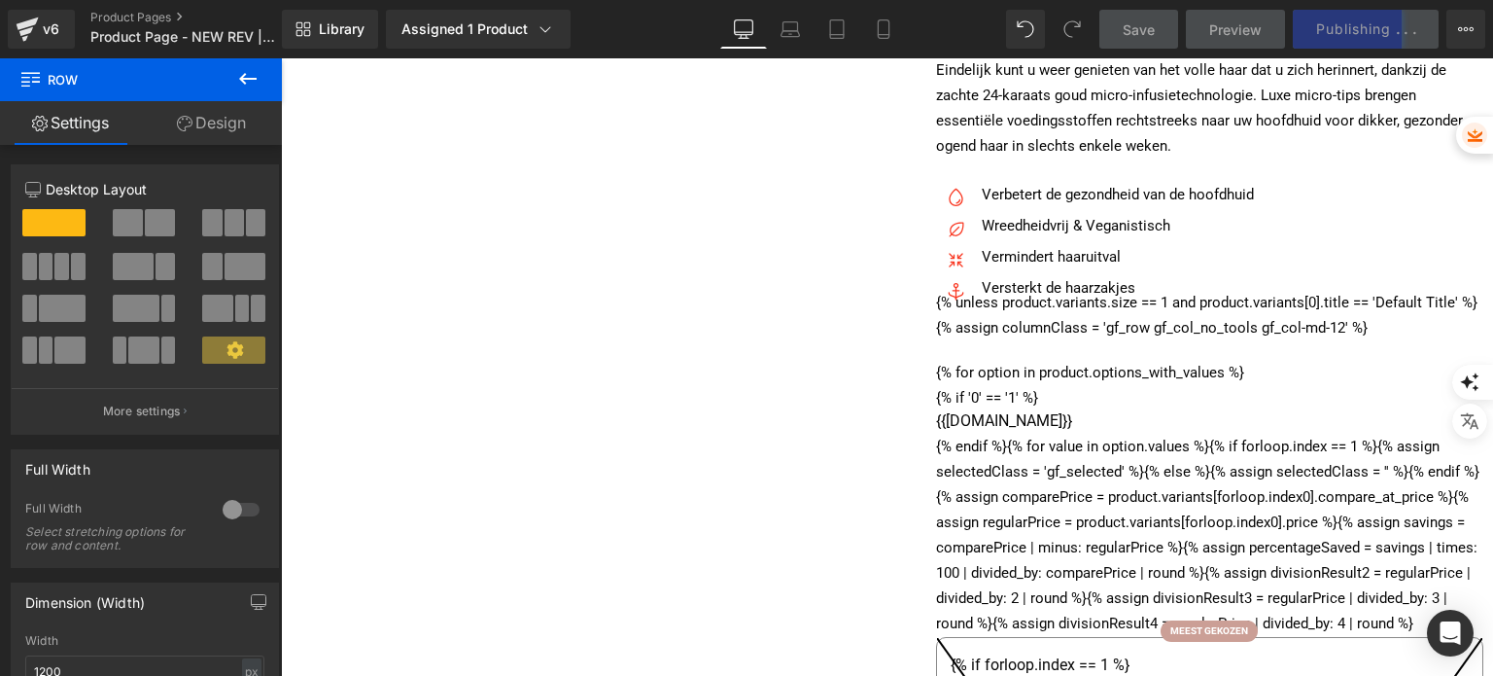
scroll to position [1361, 0]
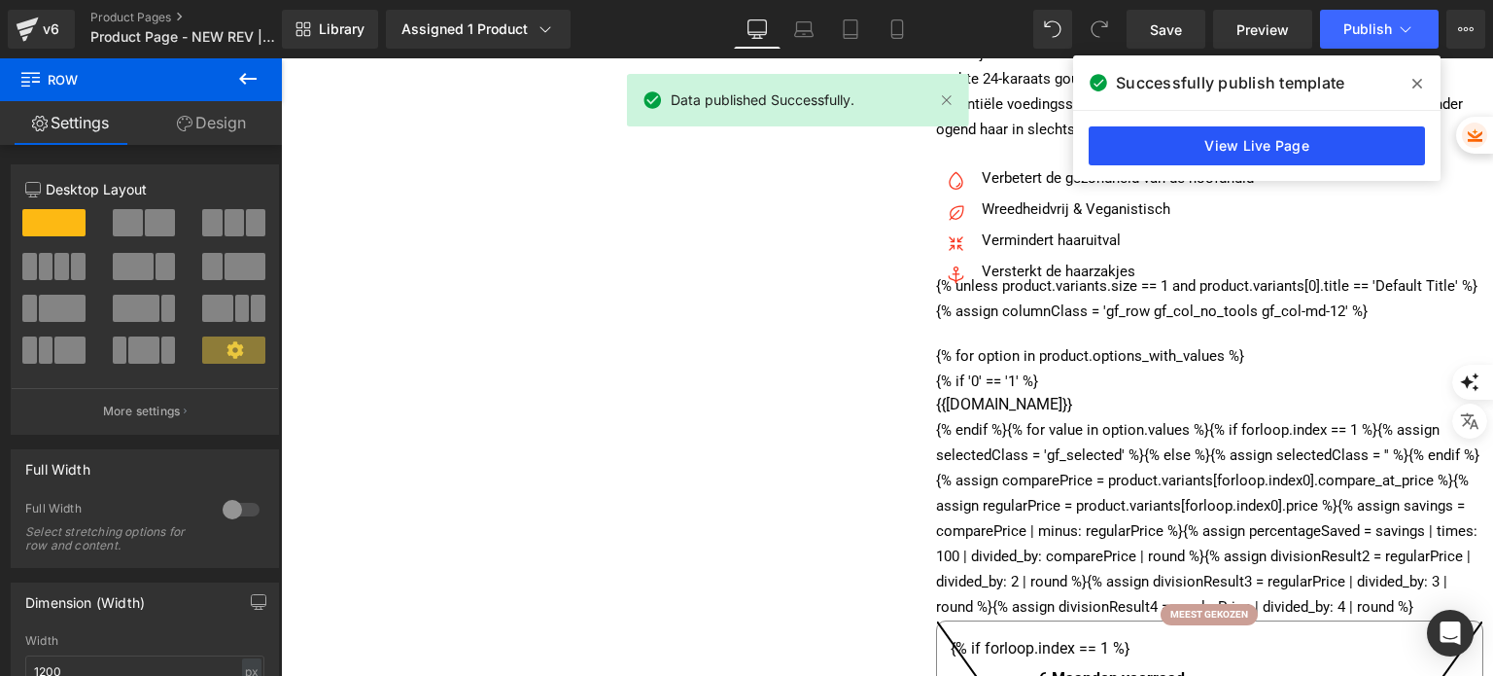
click at [1350, 130] on link "View Live Page" at bounding box center [1257, 145] width 336 height 39
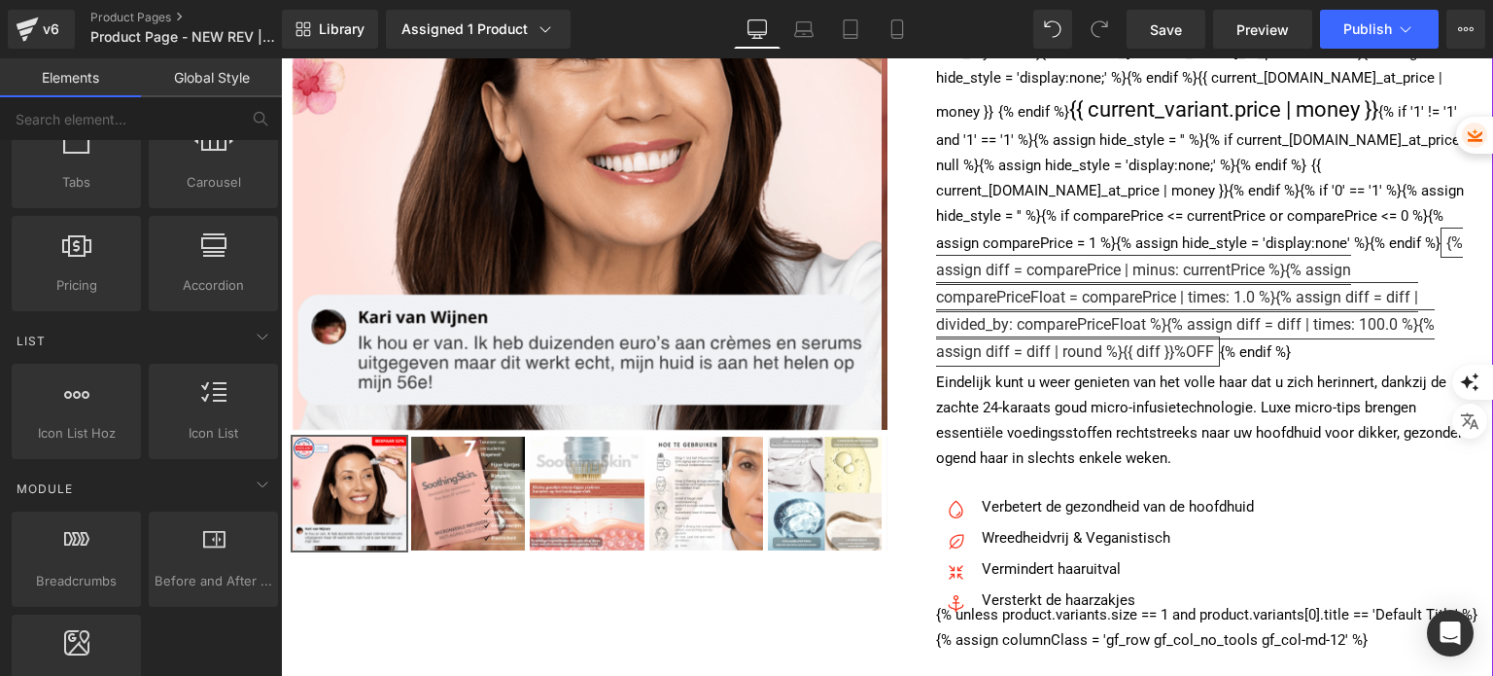
scroll to position [389, 0]
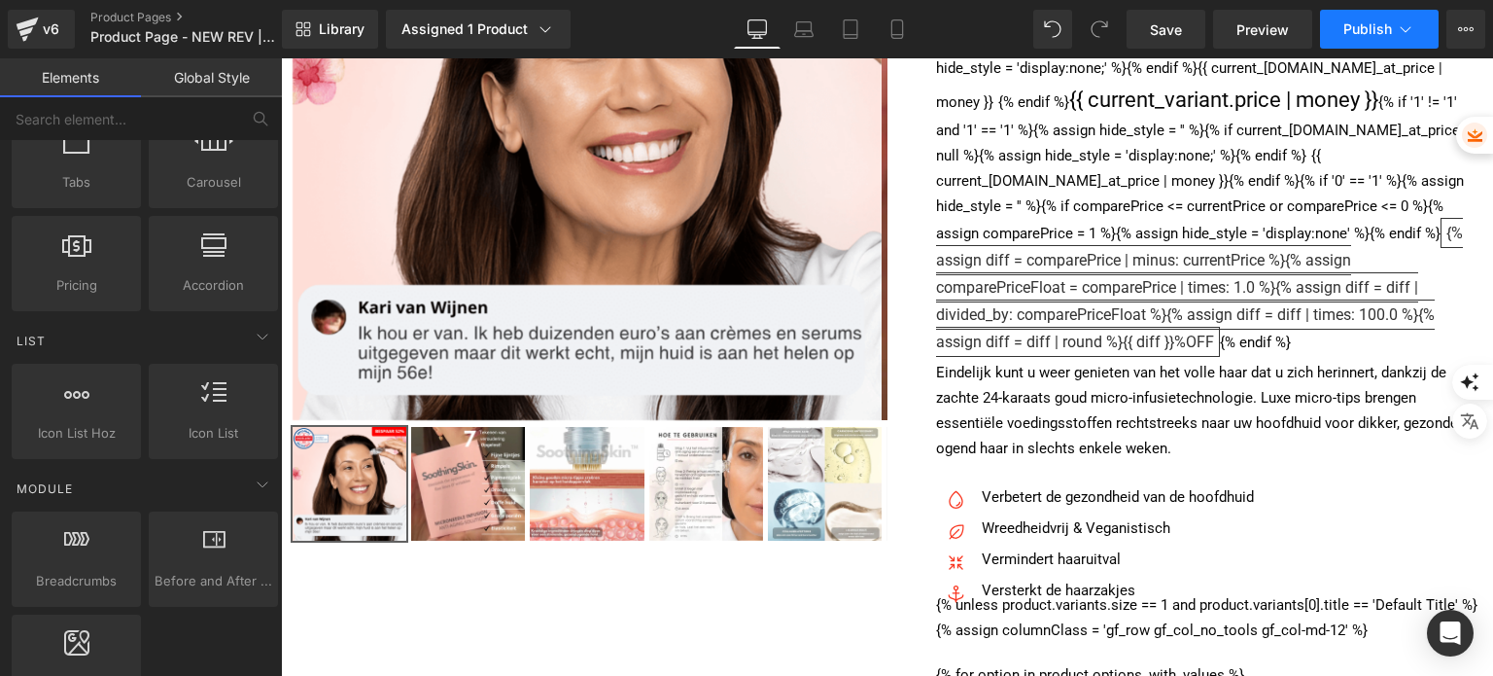
click at [1403, 17] on button "Publish" at bounding box center [1379, 29] width 119 height 39
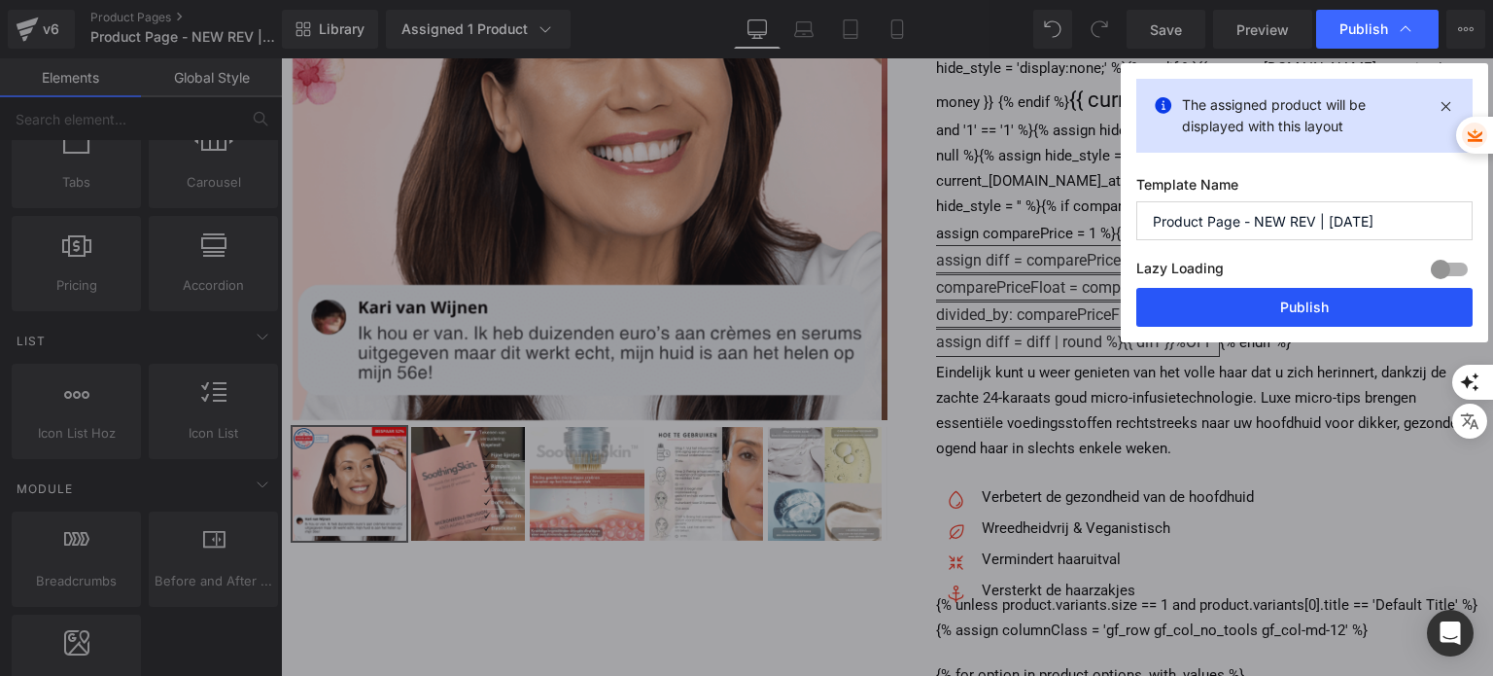
click at [1279, 322] on button "Publish" at bounding box center [1304, 307] width 336 height 39
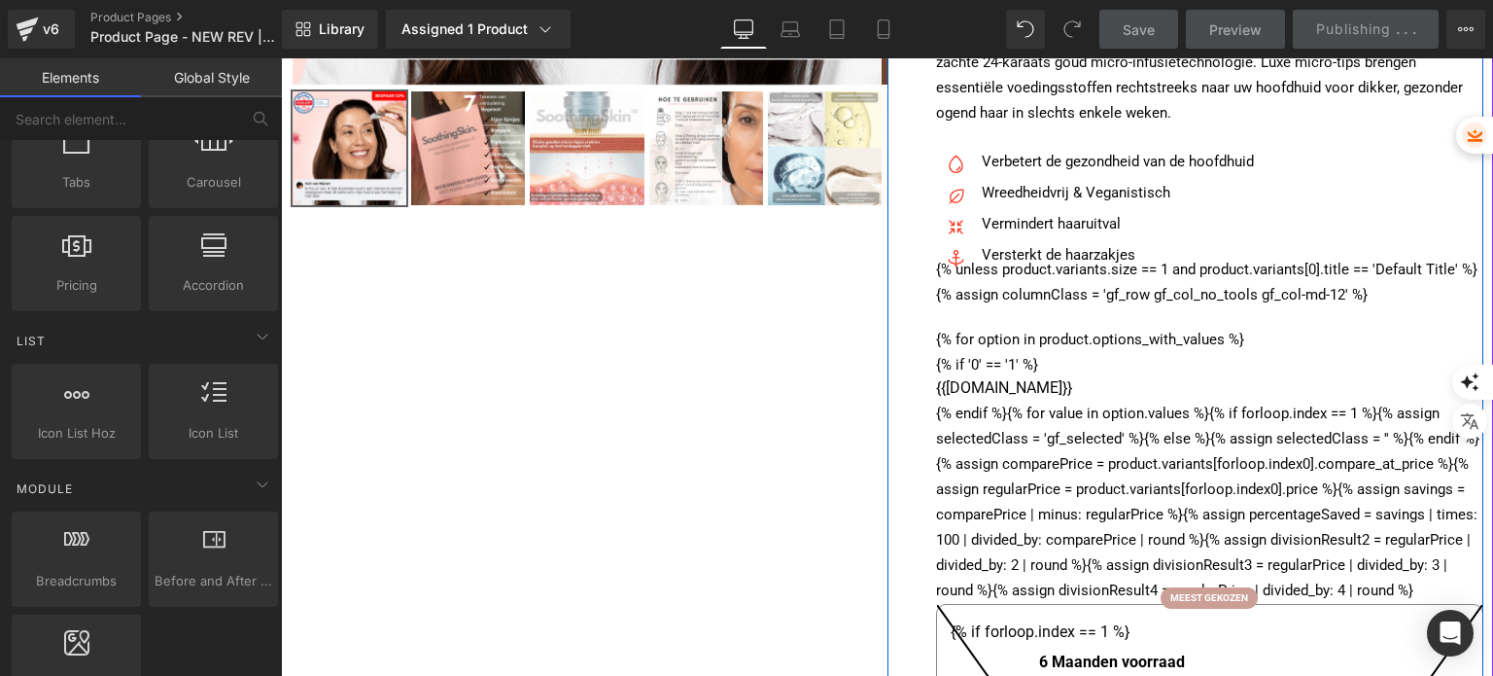
scroll to position [875, 0]
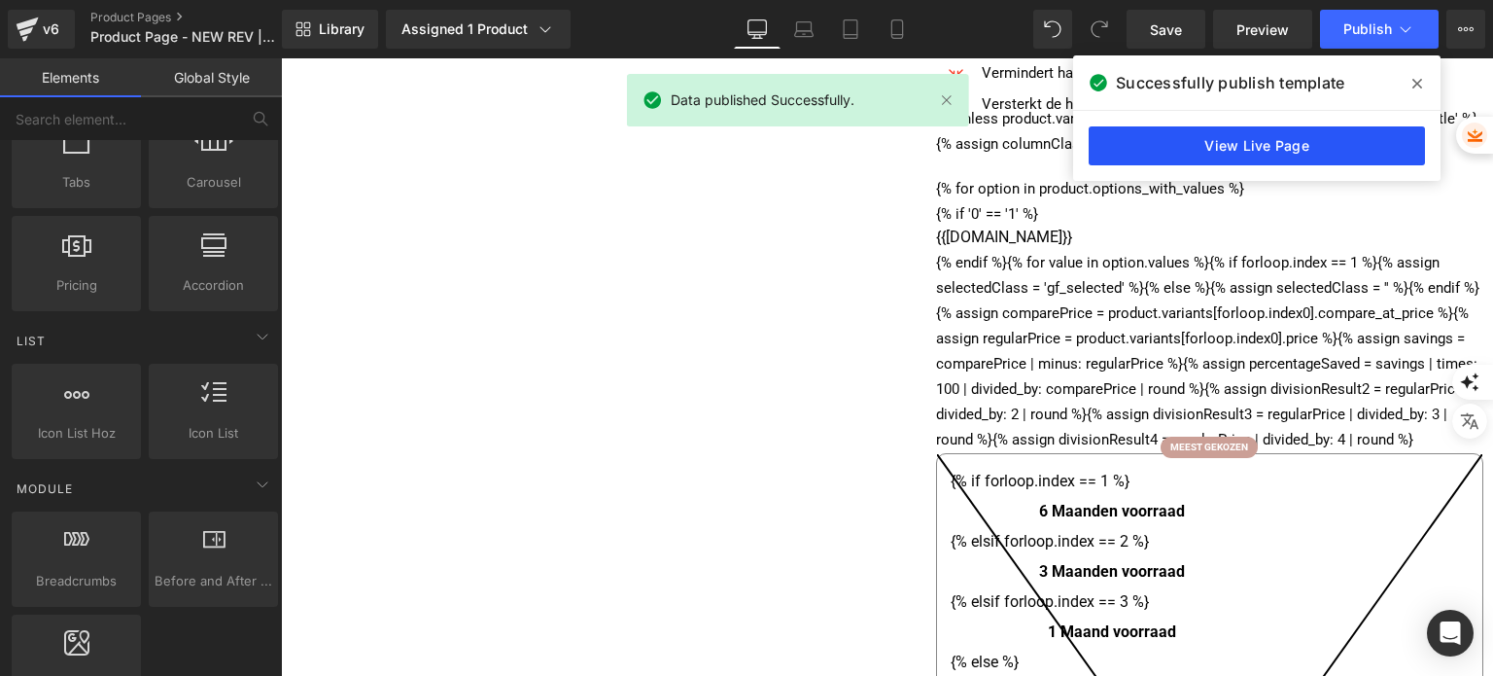
click at [1254, 141] on link "View Live Page" at bounding box center [1257, 145] width 336 height 39
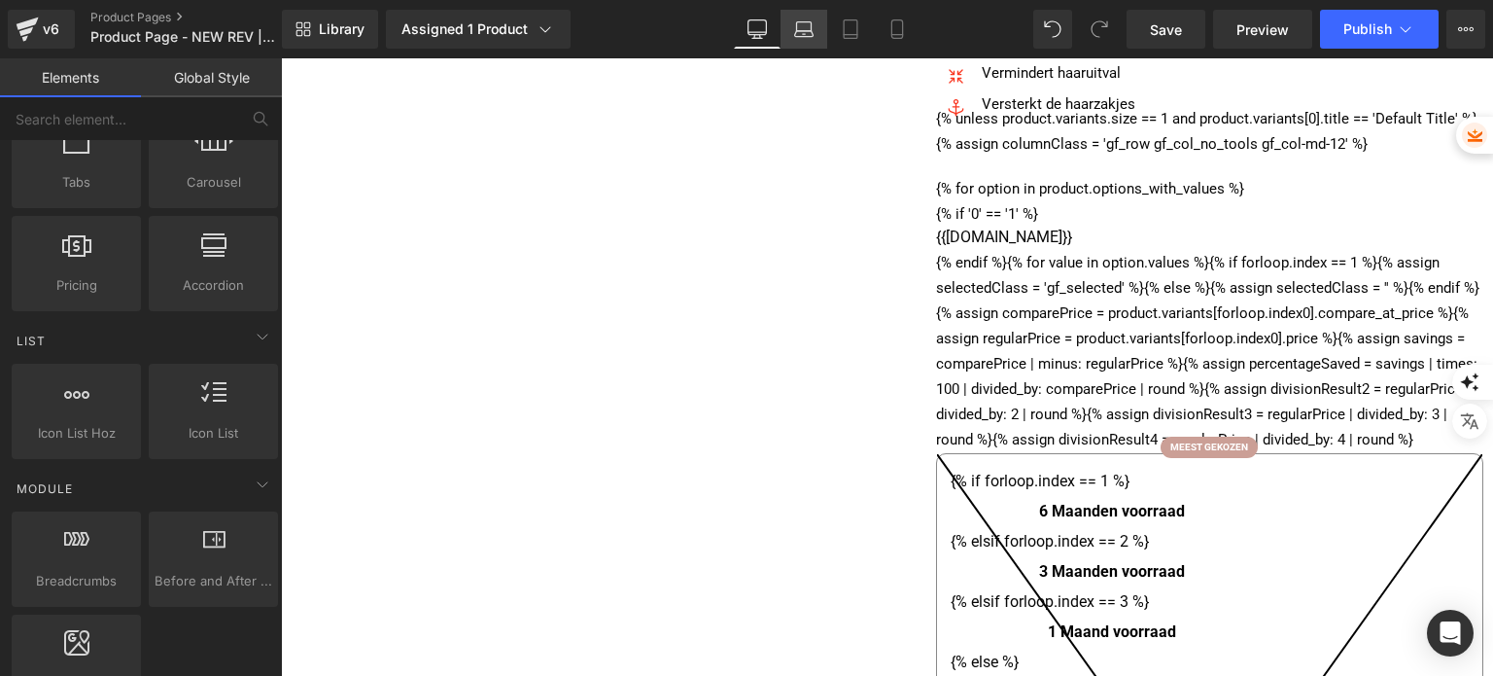
click at [816, 18] on link "Laptop" at bounding box center [804, 29] width 47 height 39
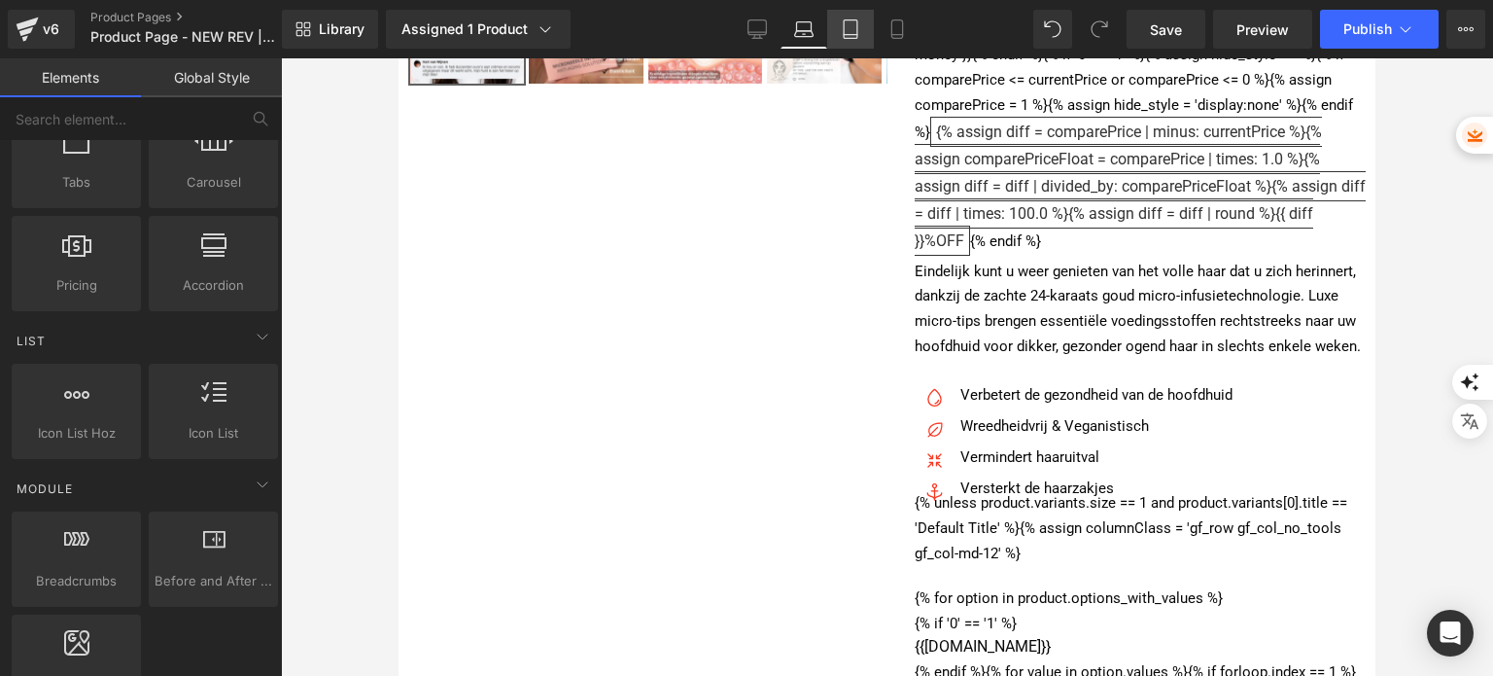
click at [846, 30] on icon at bounding box center [850, 28] width 19 height 19
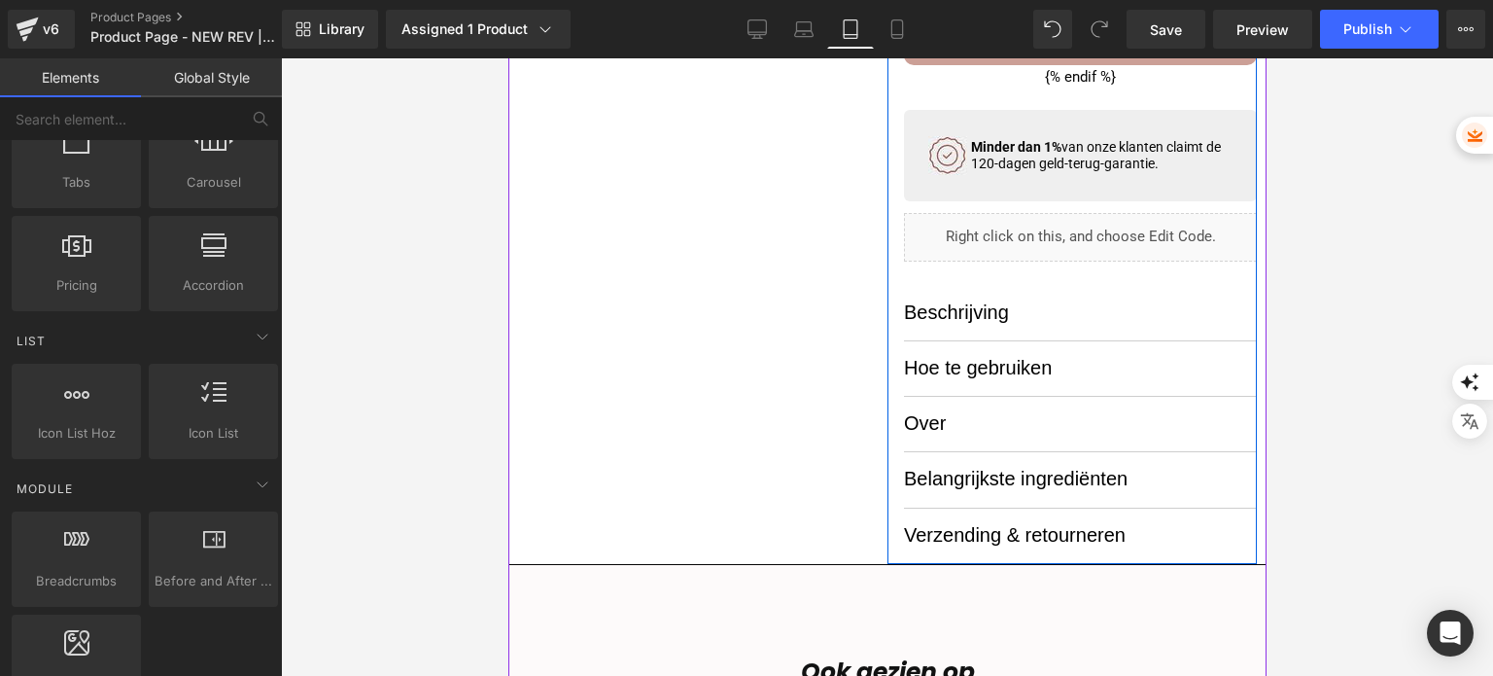
scroll to position [3013, 0]
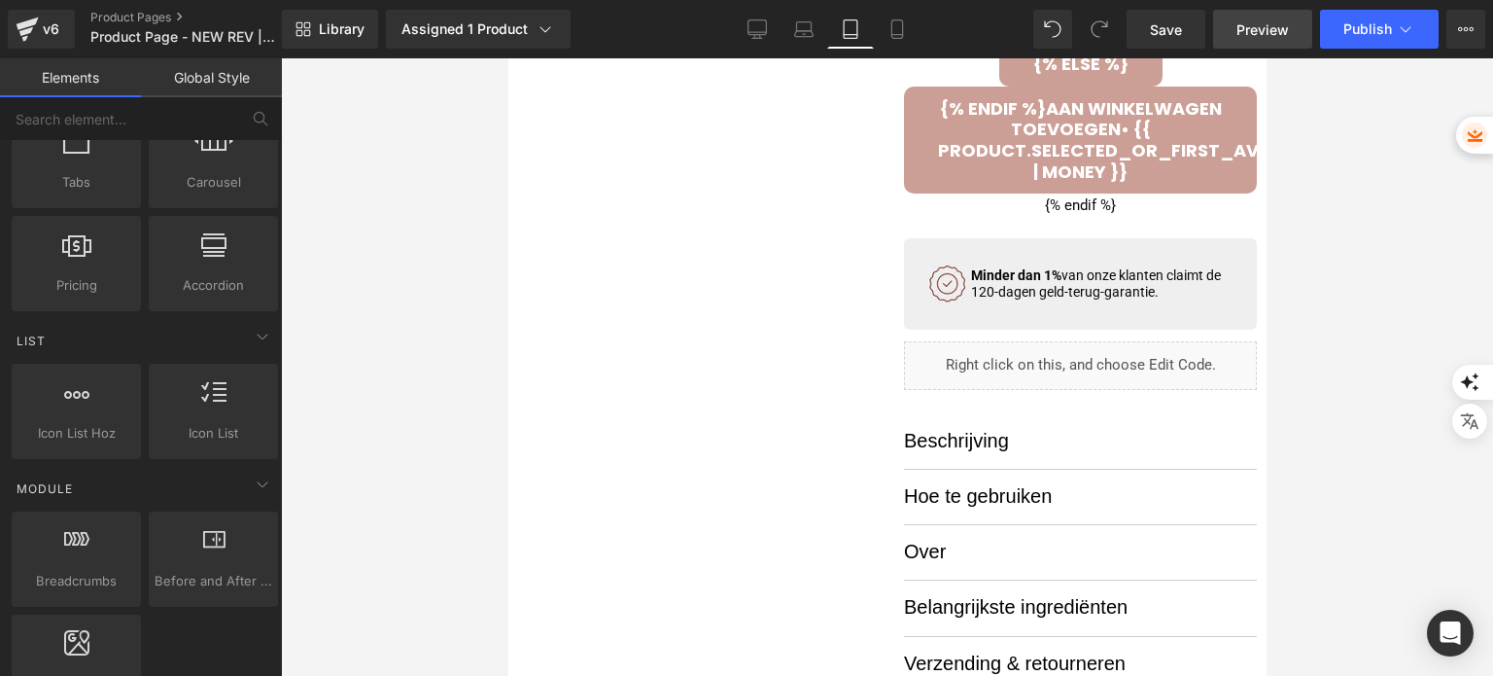
click at [1271, 24] on span "Preview" at bounding box center [1262, 29] width 52 height 20
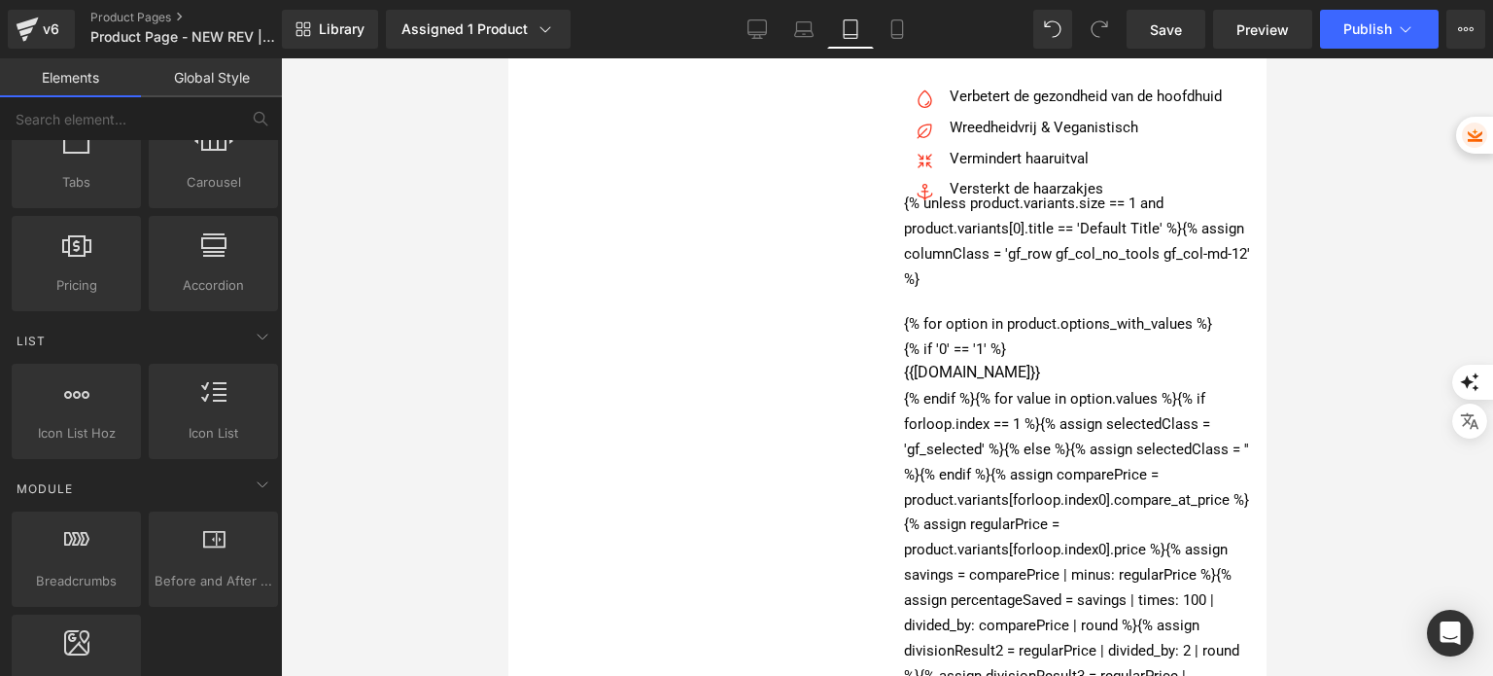
scroll to position [972, 0]
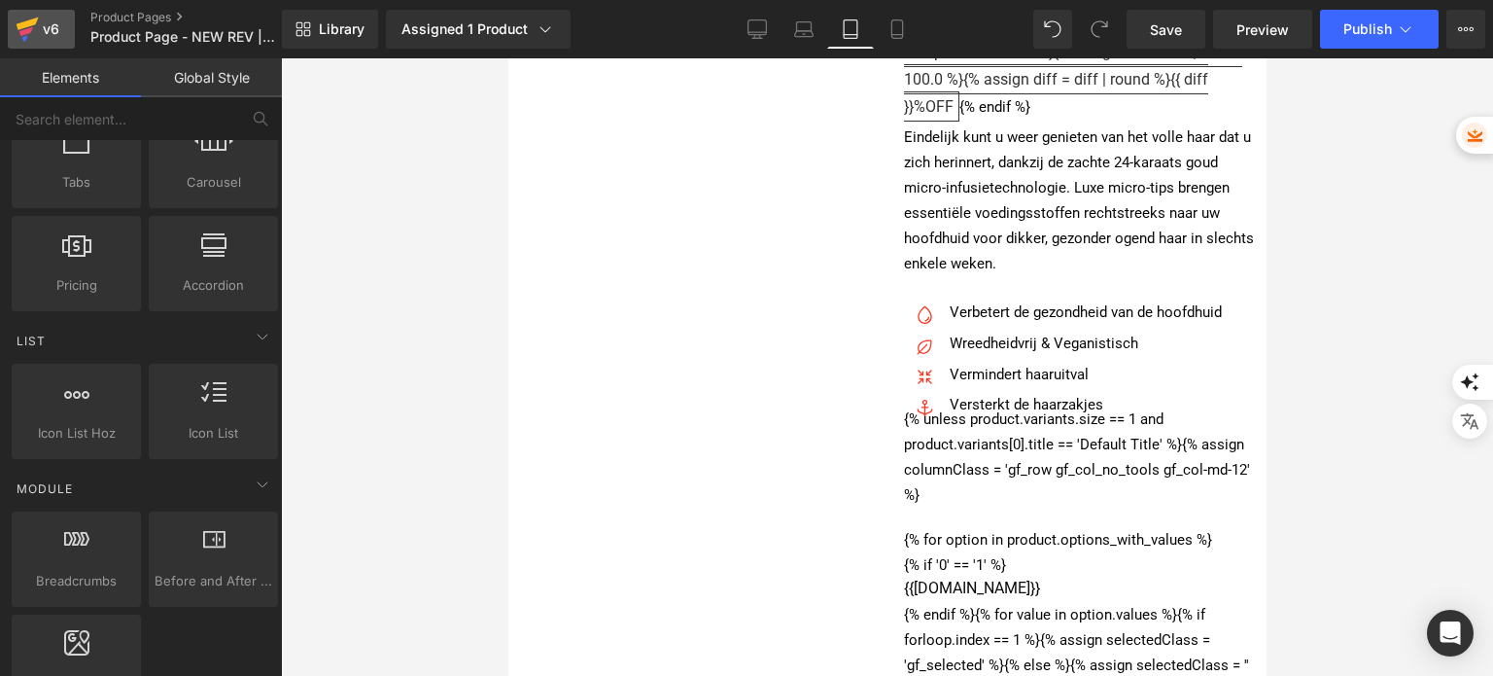
click at [30, 11] on icon at bounding box center [27, 29] width 23 height 49
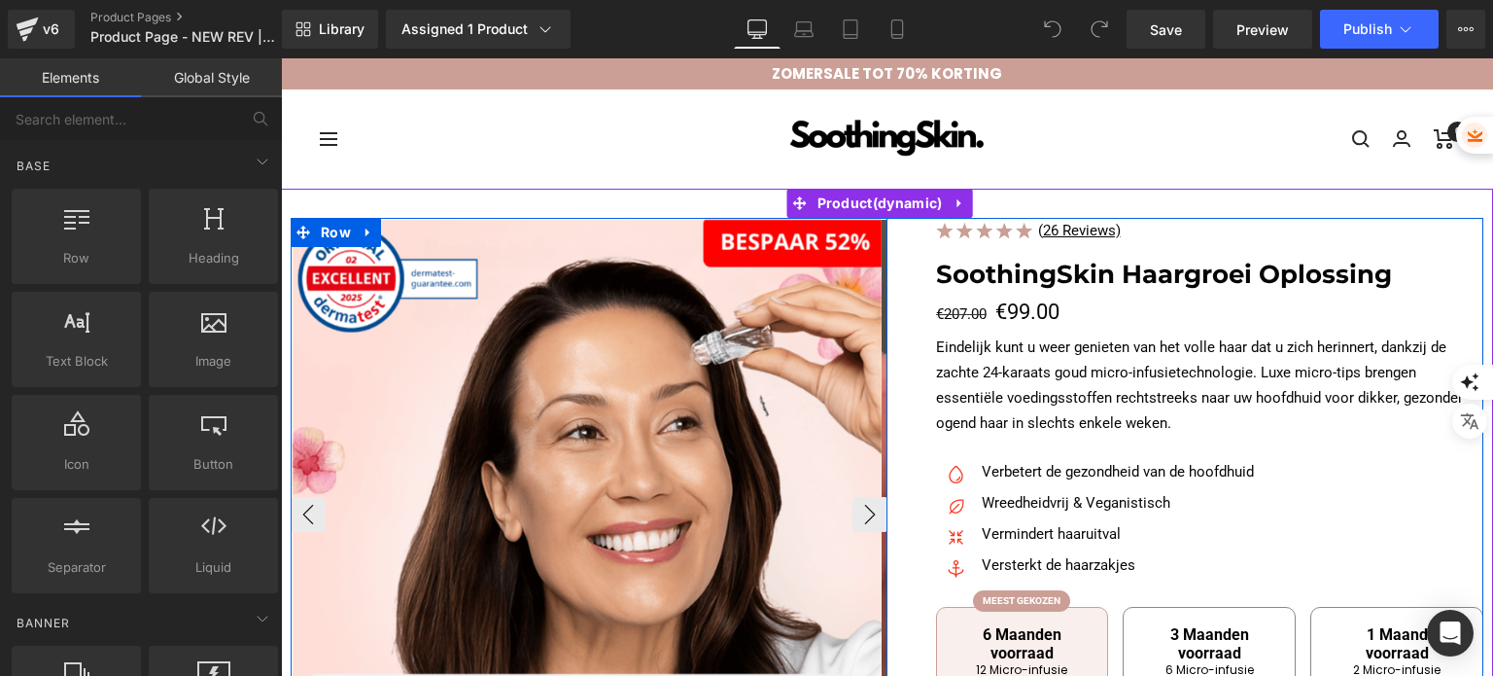
scroll to position [97, 0]
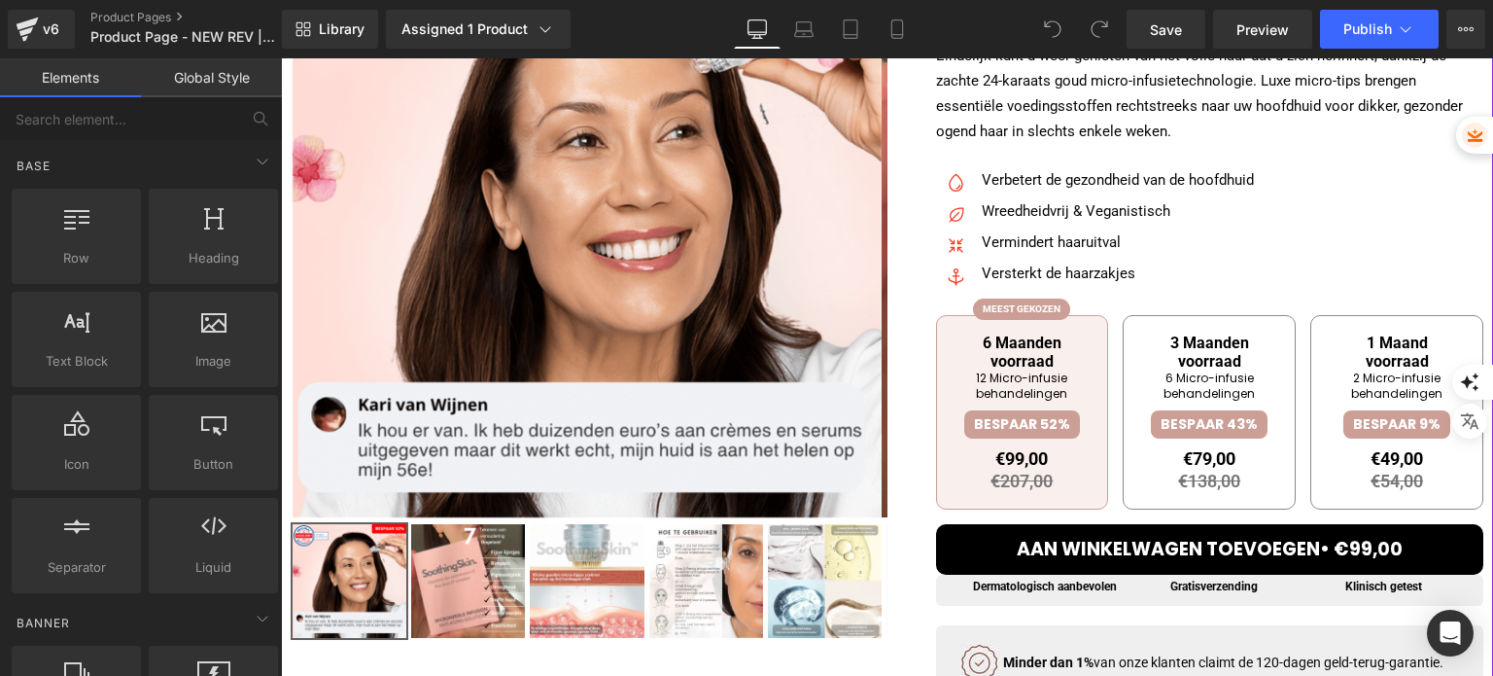
click at [1207, 365] on span "3 Maanden voorraad" at bounding box center [1209, 351] width 144 height 37
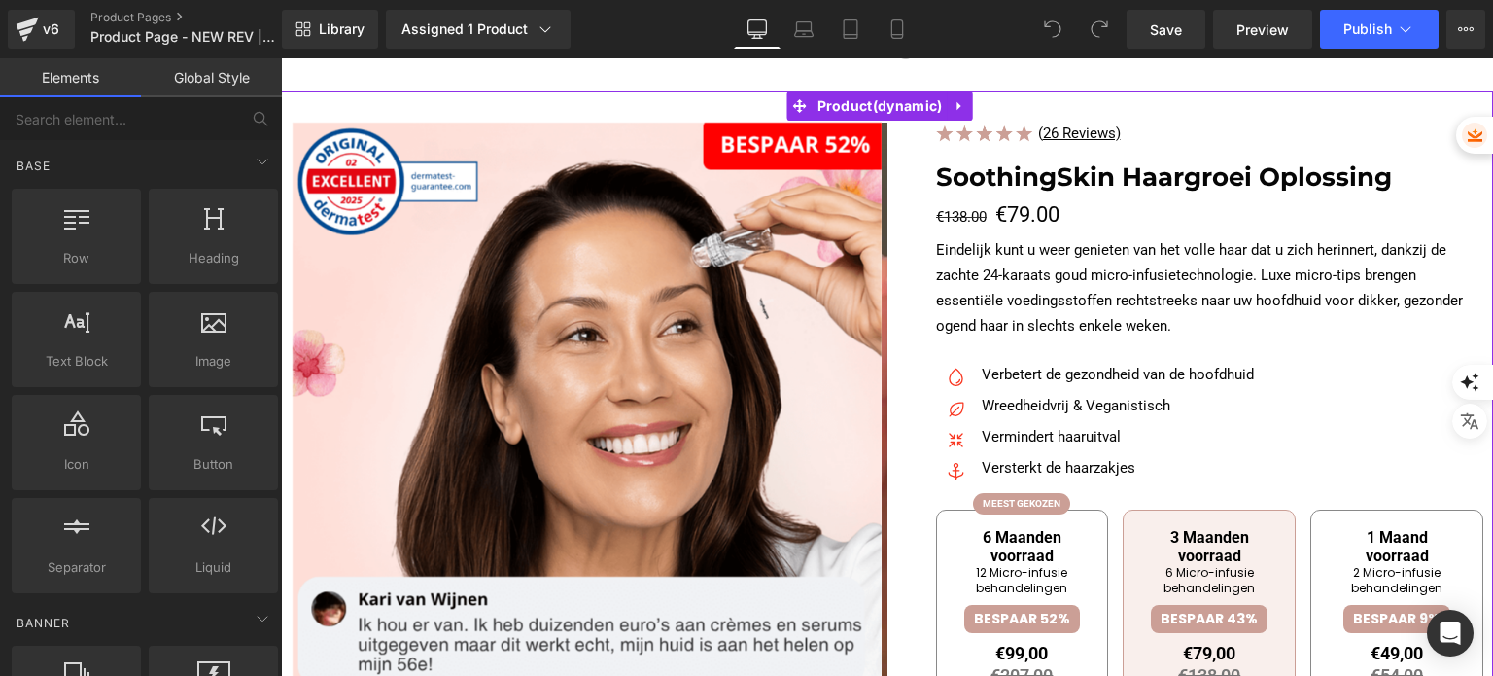
click at [995, 547] on span "6 Maanden voorraad" at bounding box center [1023, 546] width 144 height 37
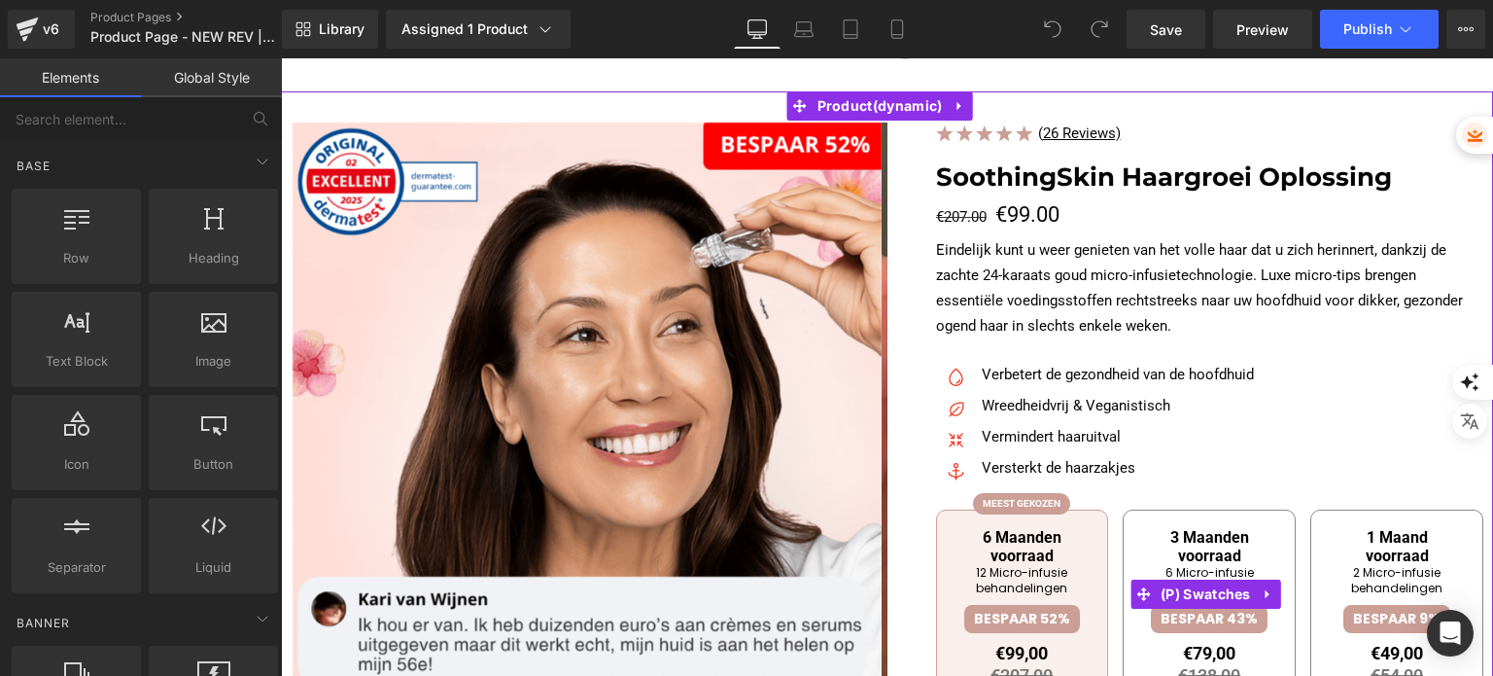
click at [1211, 542] on span "3 Maanden voorraad" at bounding box center [1209, 546] width 144 height 37
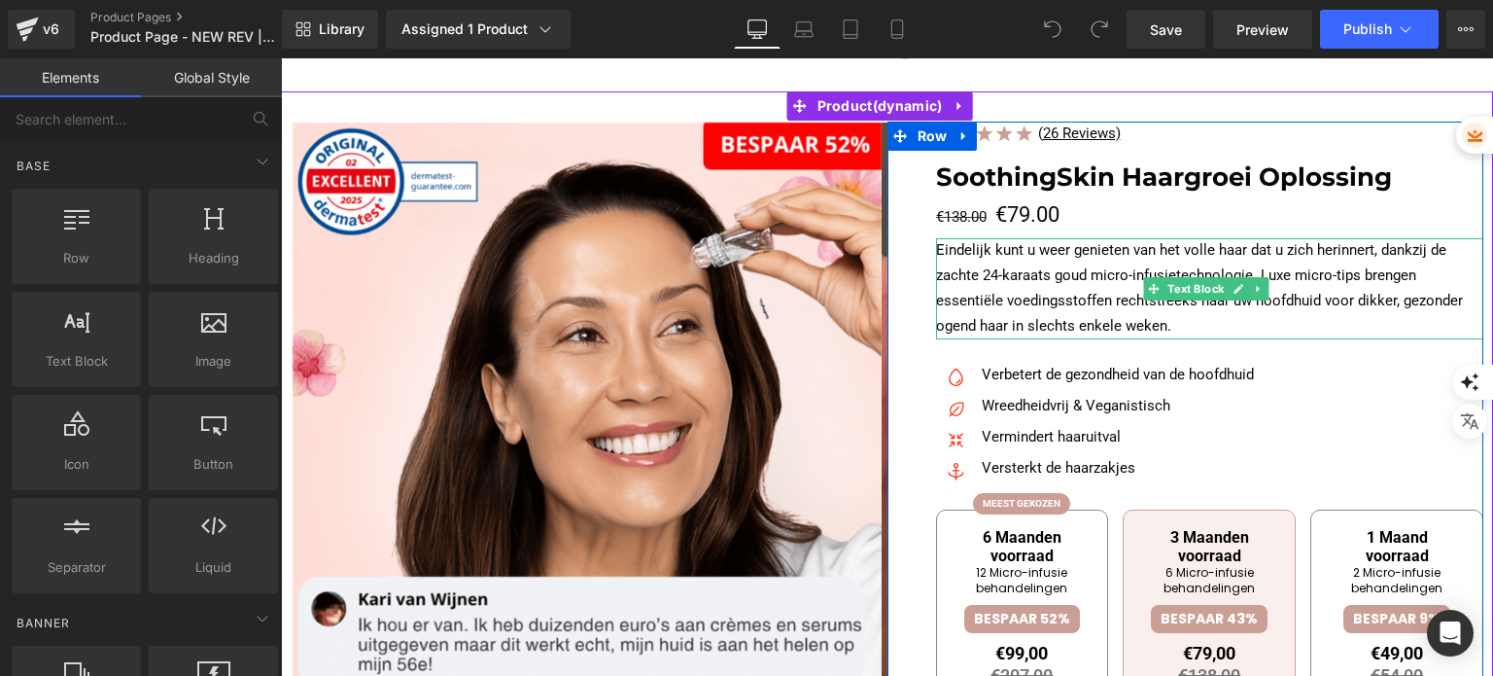
click at [1002, 291] on p "Eindelijk kunt u weer genieten van het volle haar dat u zich herinnert, dankzij…" at bounding box center [1210, 288] width 548 height 101
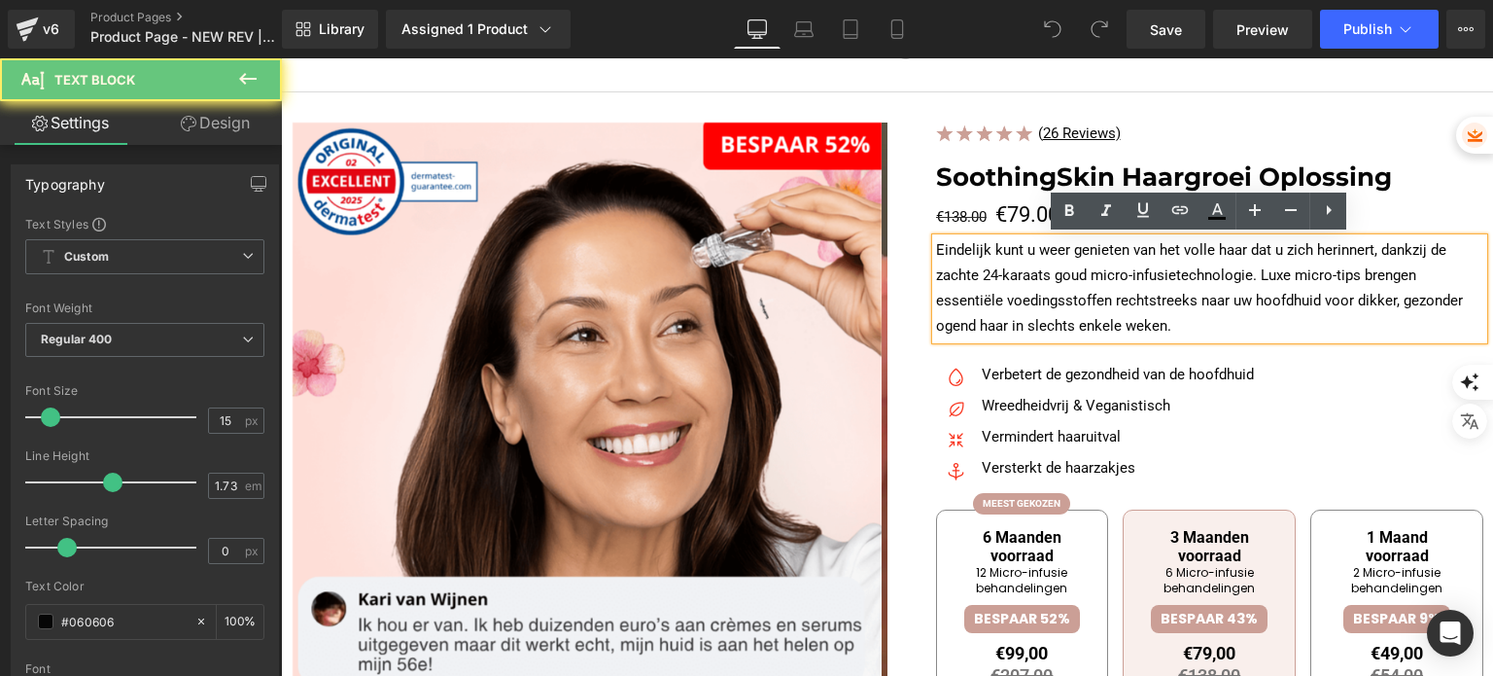
click at [1002, 291] on p "Eindelijk kunt u weer genieten van het volle haar dat u zich herinnert, dankzij…" at bounding box center [1210, 288] width 548 height 101
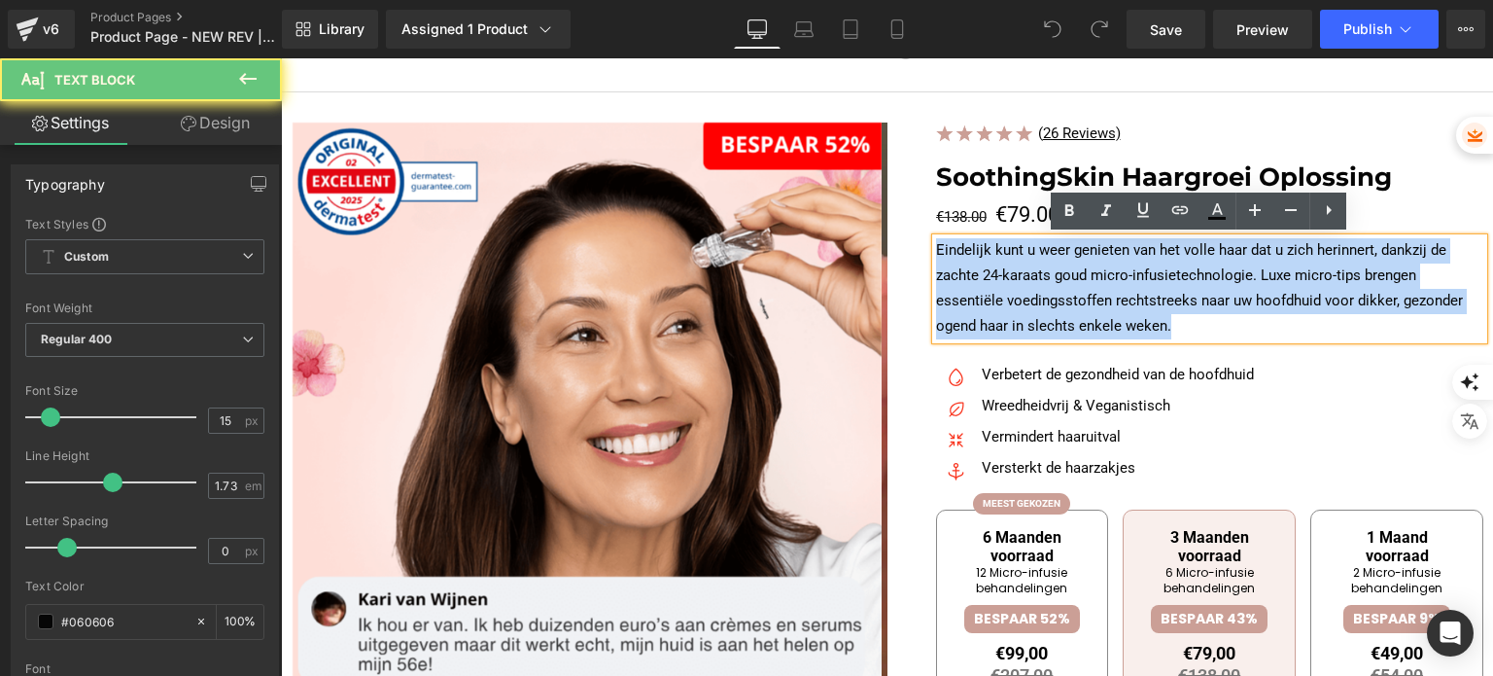
click at [1002, 291] on p "Eindelijk kunt u weer genieten van het volle haar dat u zich herinnert, dankzij…" at bounding box center [1210, 288] width 548 height 101
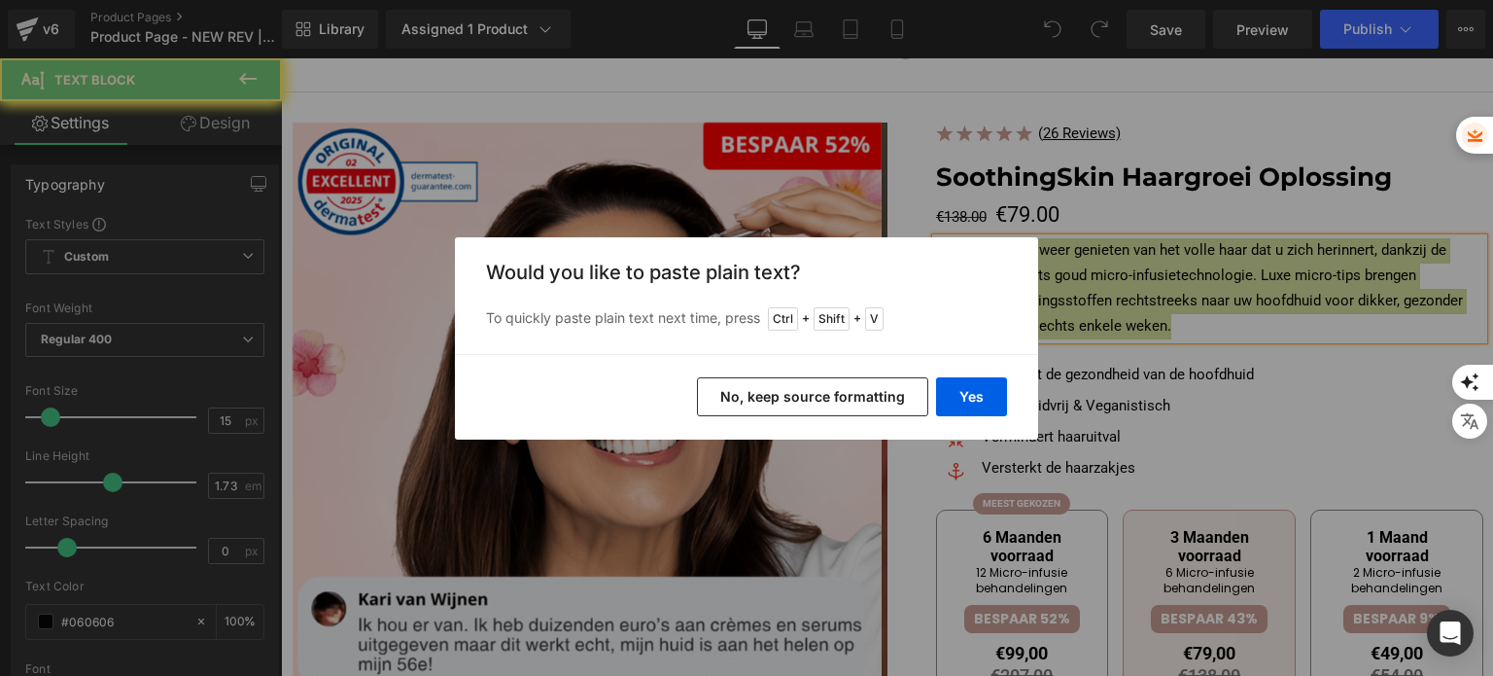
click at [848, 399] on button "No, keep source formatting" at bounding box center [812, 396] width 231 height 39
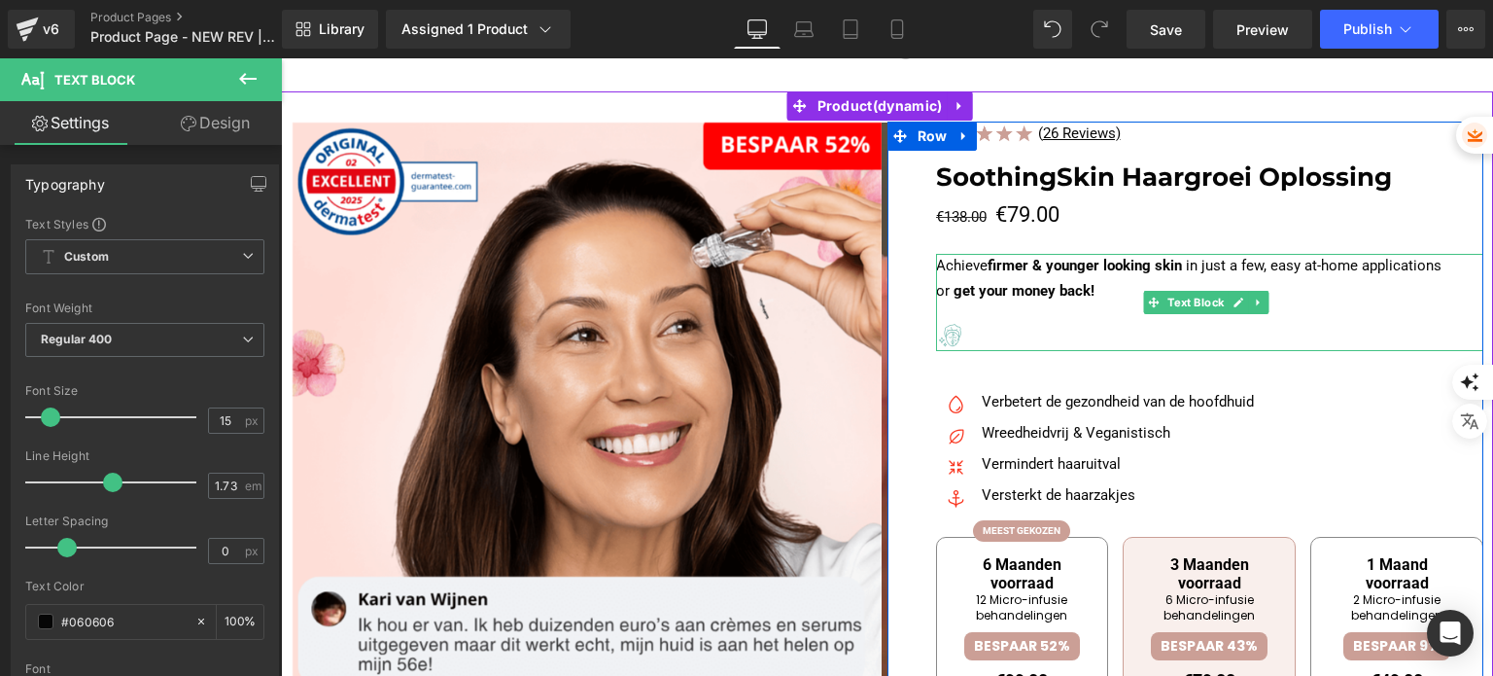
click at [1030, 333] on div at bounding box center [1210, 335] width 548 height 31
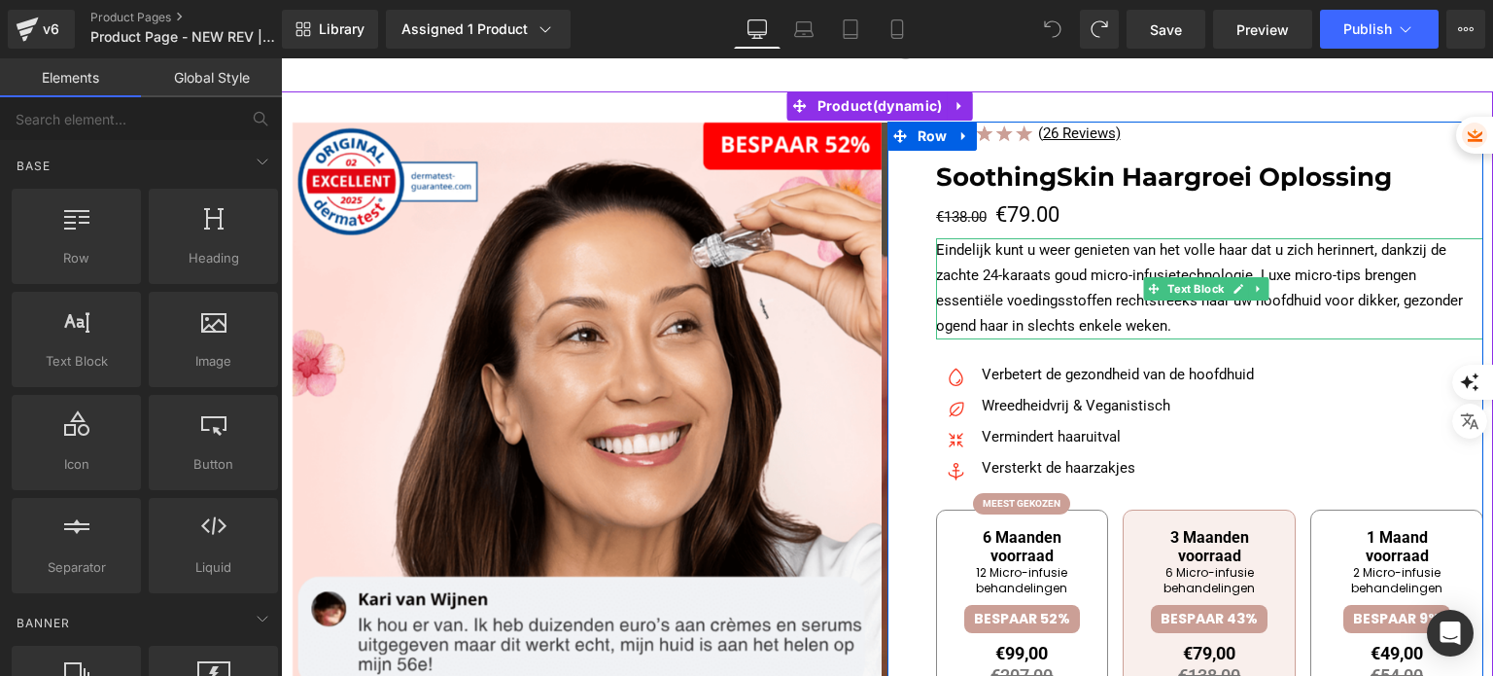
click at [981, 284] on p "Eindelijk kunt u weer genieten van het volle haar dat u zich herinnert, dankzij…" at bounding box center [1210, 288] width 548 height 101
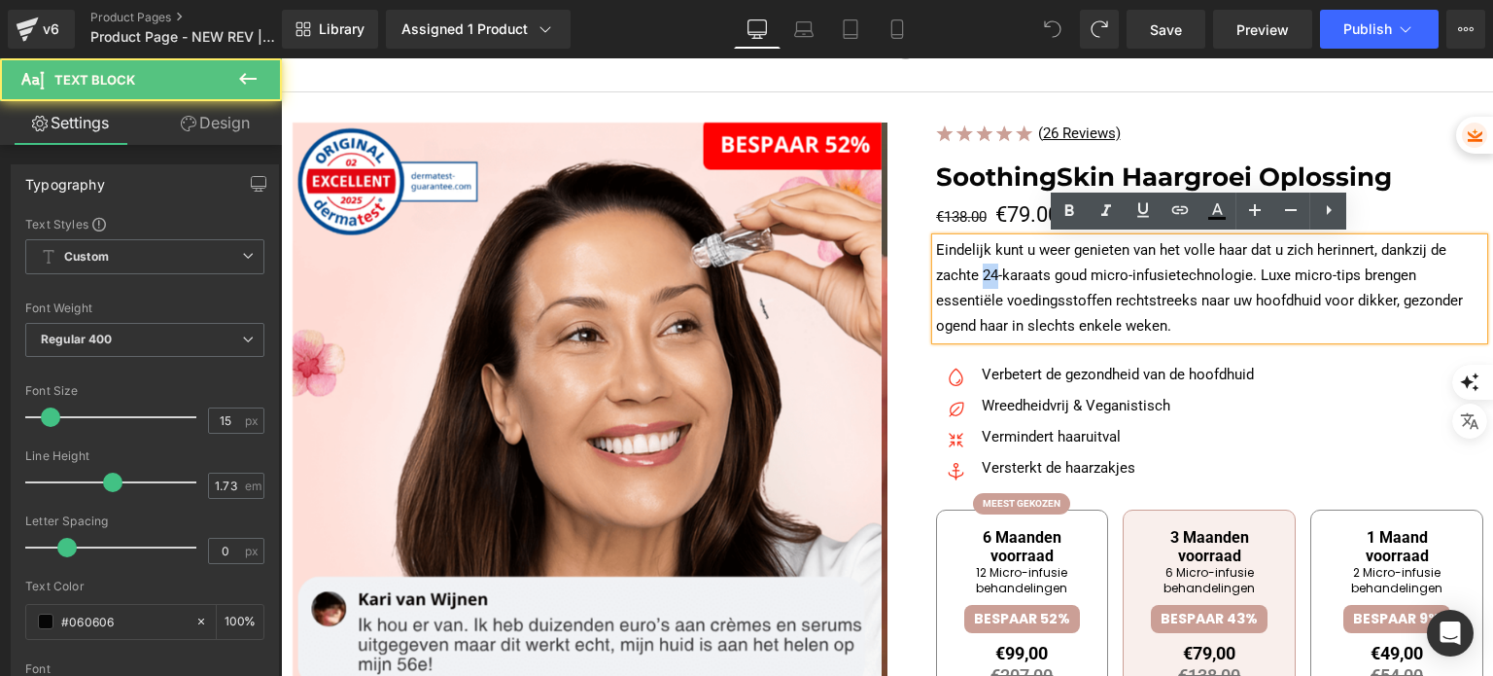
click at [981, 284] on p "Eindelijk kunt u weer genieten van het volle haar dat u zich herinnert, dankzij…" at bounding box center [1210, 288] width 548 height 101
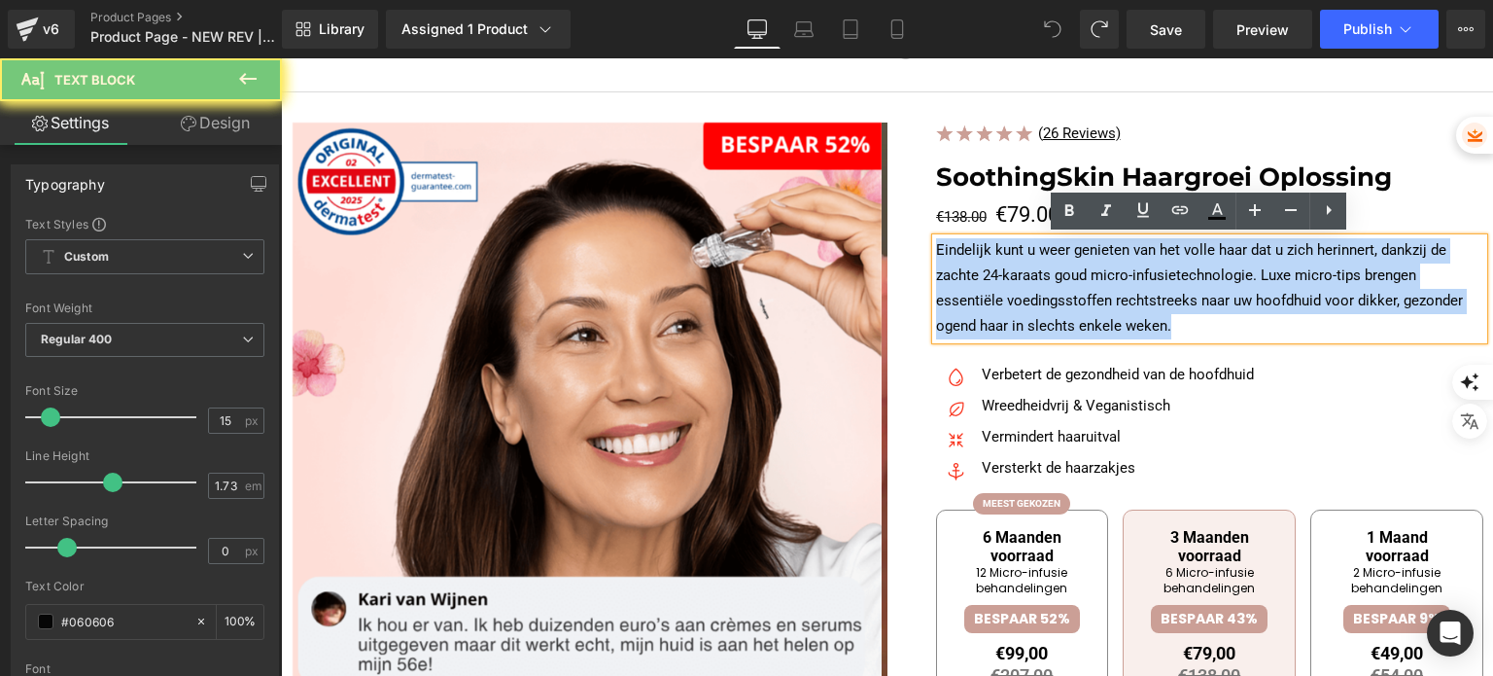
click at [981, 284] on p "Eindelijk kunt u weer genieten van het volle haar dat u zich herinnert, dankzij…" at bounding box center [1210, 288] width 548 height 101
paste div
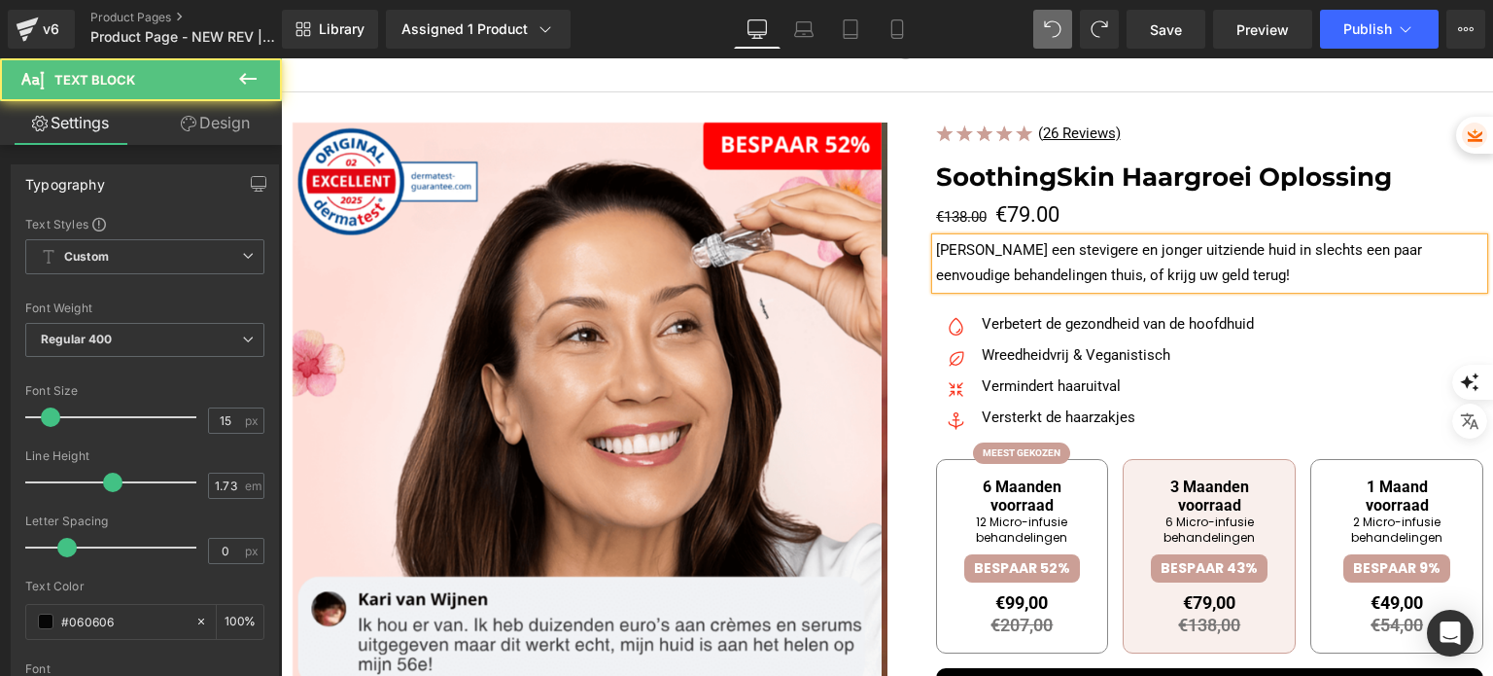
click at [1090, 248] on p "[PERSON_NAME] een stevigere en jonger uitziende huid in slechts een paar eenvou…" at bounding box center [1210, 263] width 548 height 51
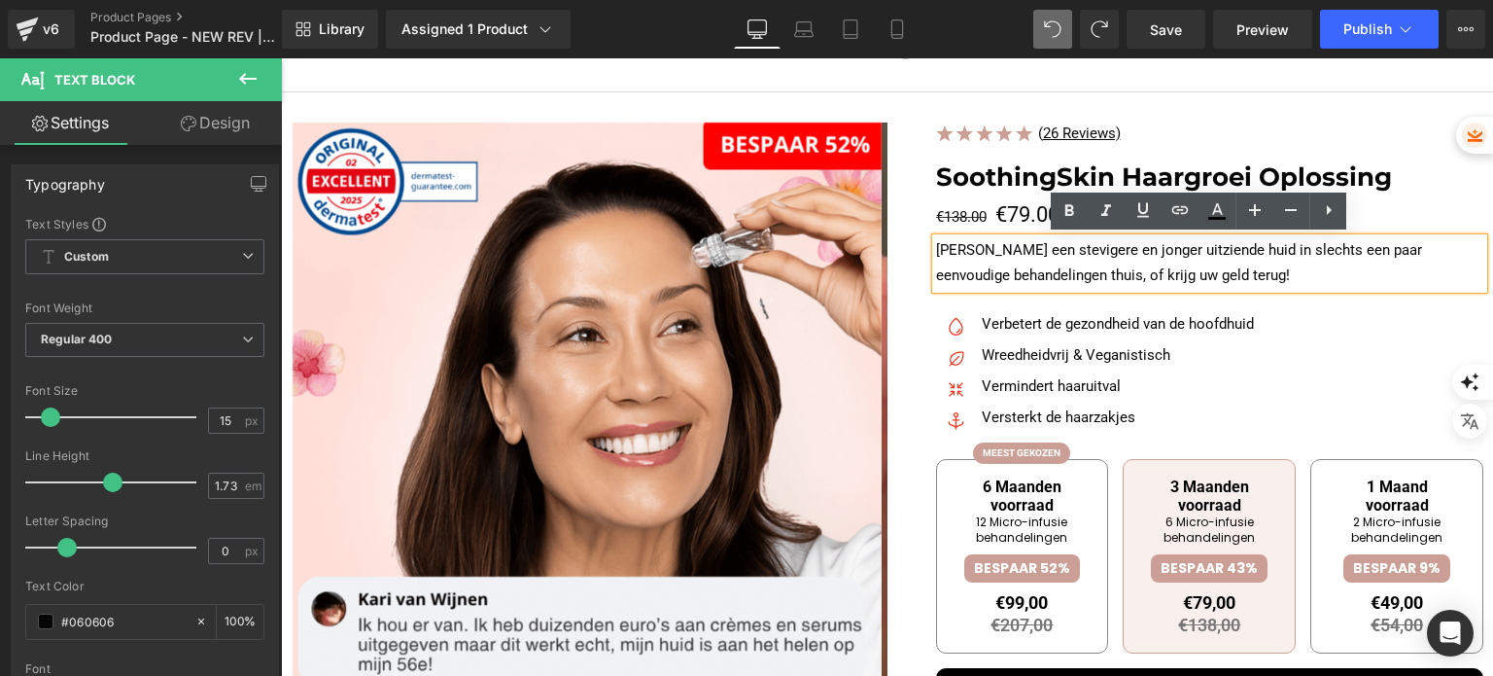
click at [990, 250] on p "[PERSON_NAME] een stevigere en jonger uitziende huid in slechts een paar eenvou…" at bounding box center [1210, 263] width 548 height 51
drag, startPoint x: 990, startPoint y: 248, endPoint x: 1206, endPoint y: 248, distance: 216.8
click at [1206, 248] on p "[PERSON_NAME] een stevigere en jonger uitziende huid in slechts een paar eenvou…" at bounding box center [1210, 263] width 548 height 51
click at [1069, 205] on icon at bounding box center [1069, 210] width 9 height 12
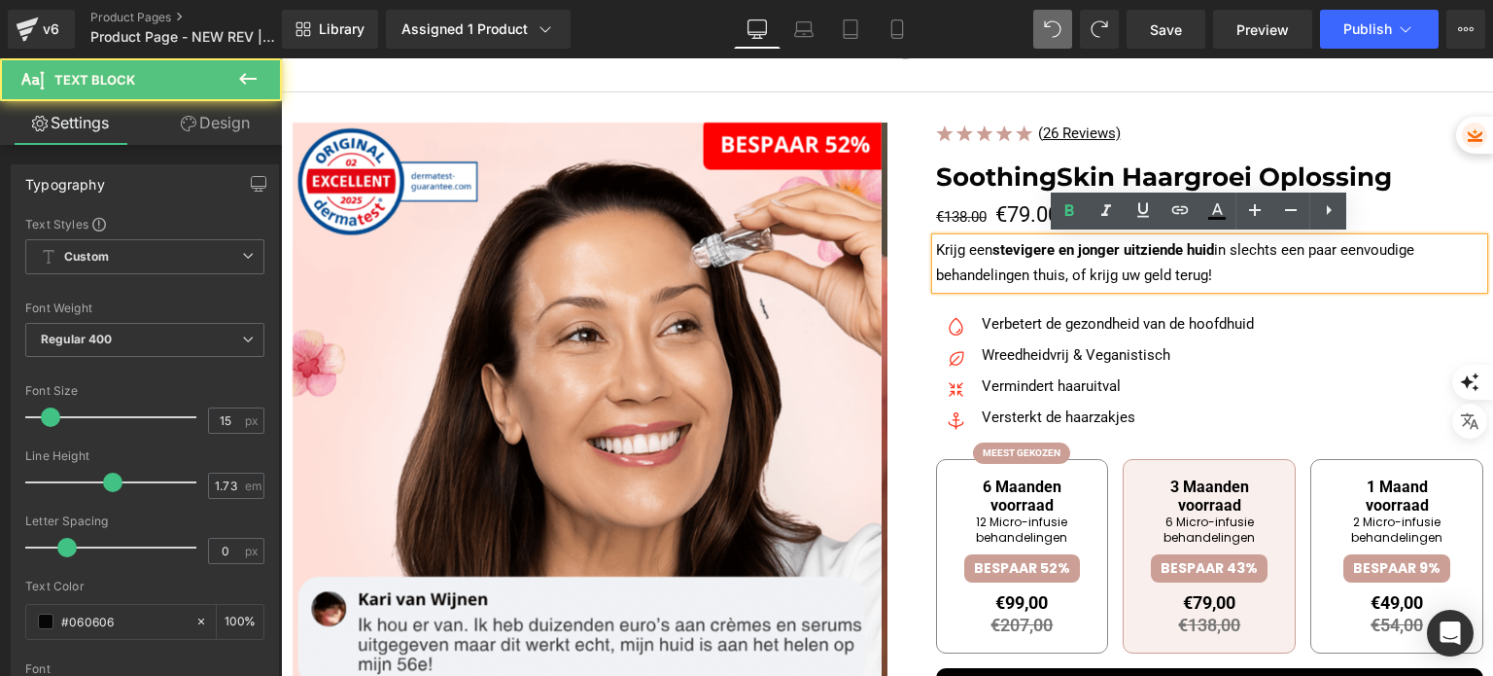
drag, startPoint x: 1211, startPoint y: 276, endPoint x: 1069, endPoint y: 273, distance: 141.9
click at [1069, 273] on p "[PERSON_NAME] een stevigere en jonger uitziende huid in slechts een paar eenvou…" at bounding box center [1210, 263] width 548 height 51
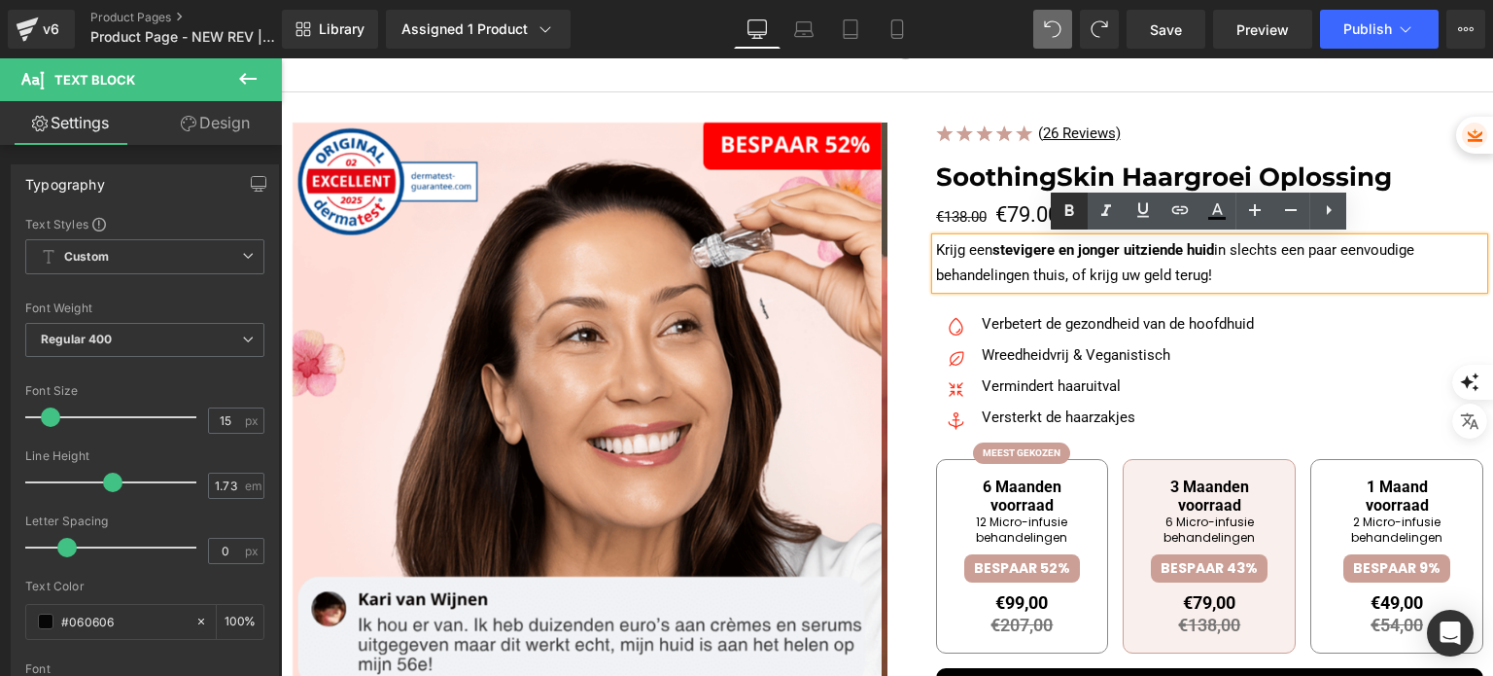
click at [1065, 208] on icon at bounding box center [1069, 210] width 9 height 12
click at [1202, 361] on p "Wreedheidvrij & Veganistisch" at bounding box center [1118, 355] width 272 height 25
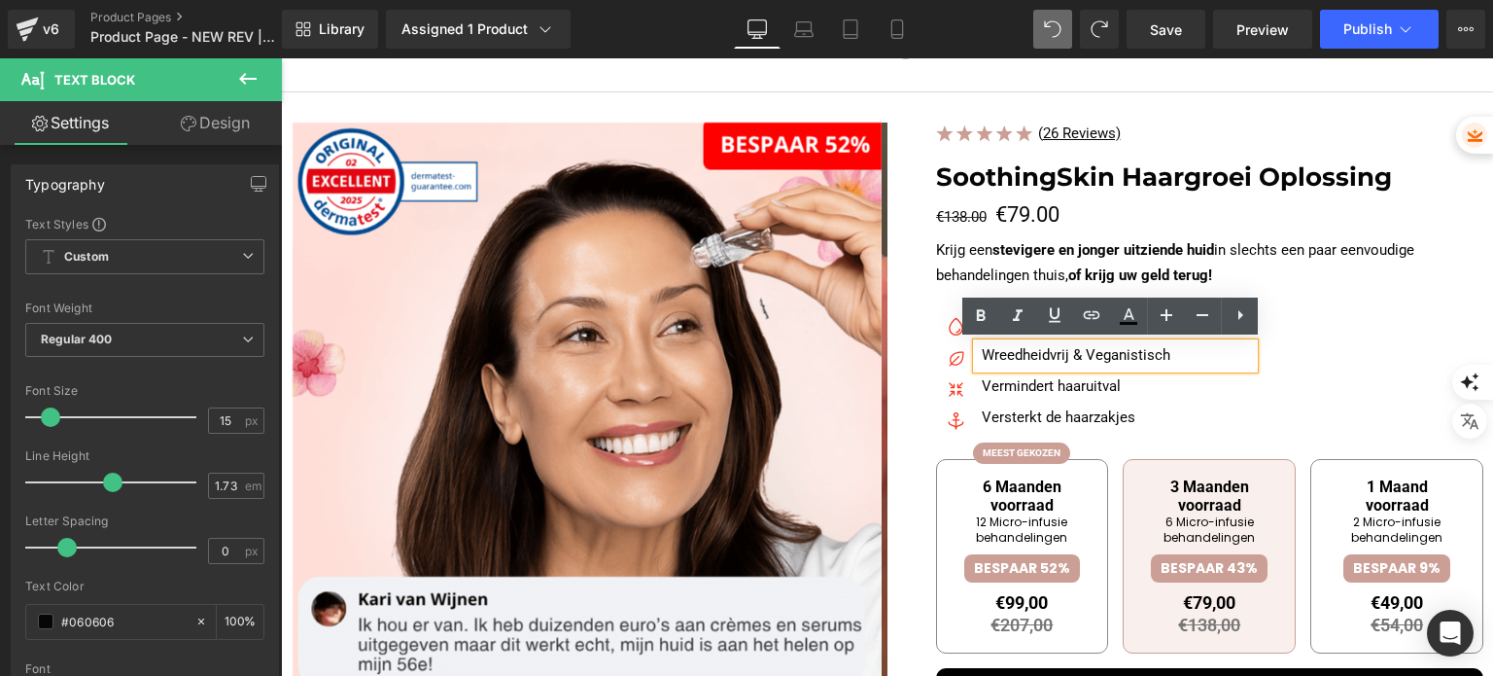
click at [281, 58] on div at bounding box center [281, 58] width 0 height 0
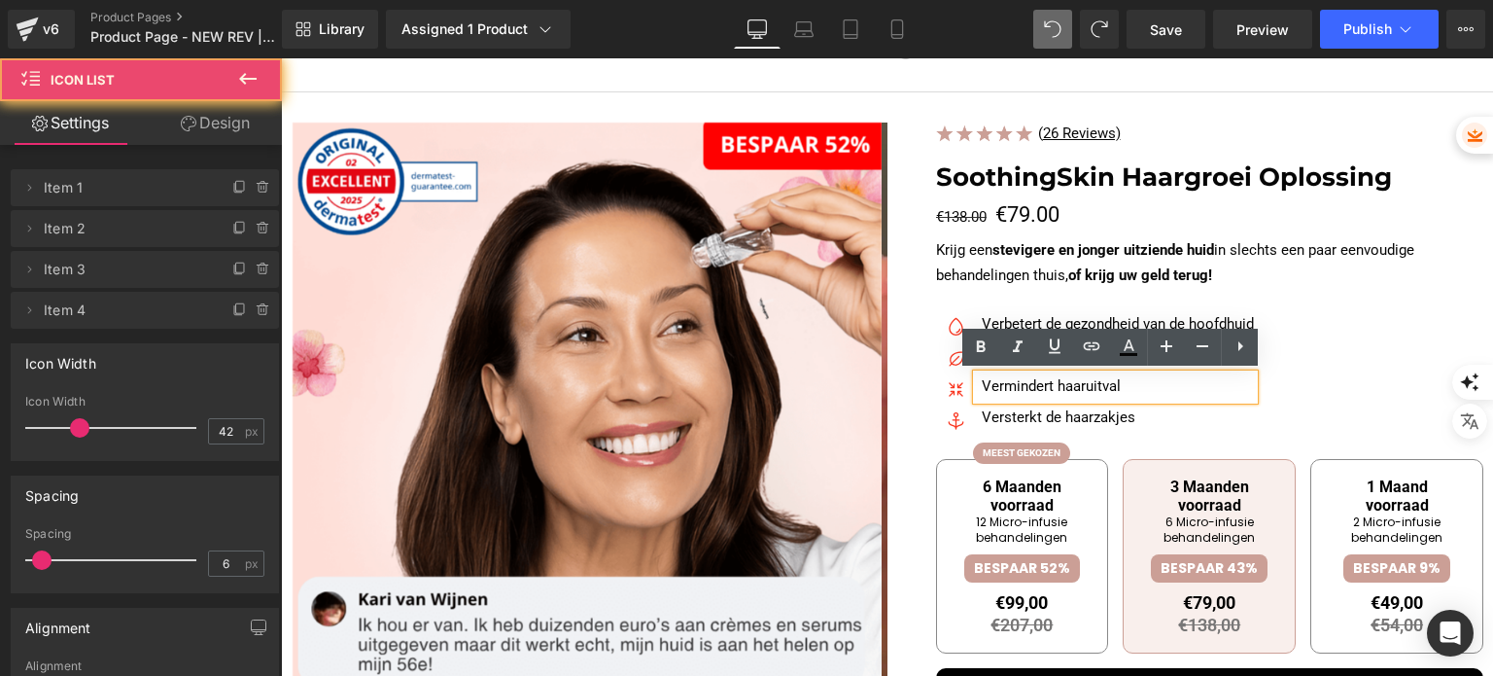
click at [1345, 334] on div "Image Verbetert de gezondheid van de hoofdhuid Text Block Image Wreedheidvrij &…" at bounding box center [1210, 375] width 548 height 127
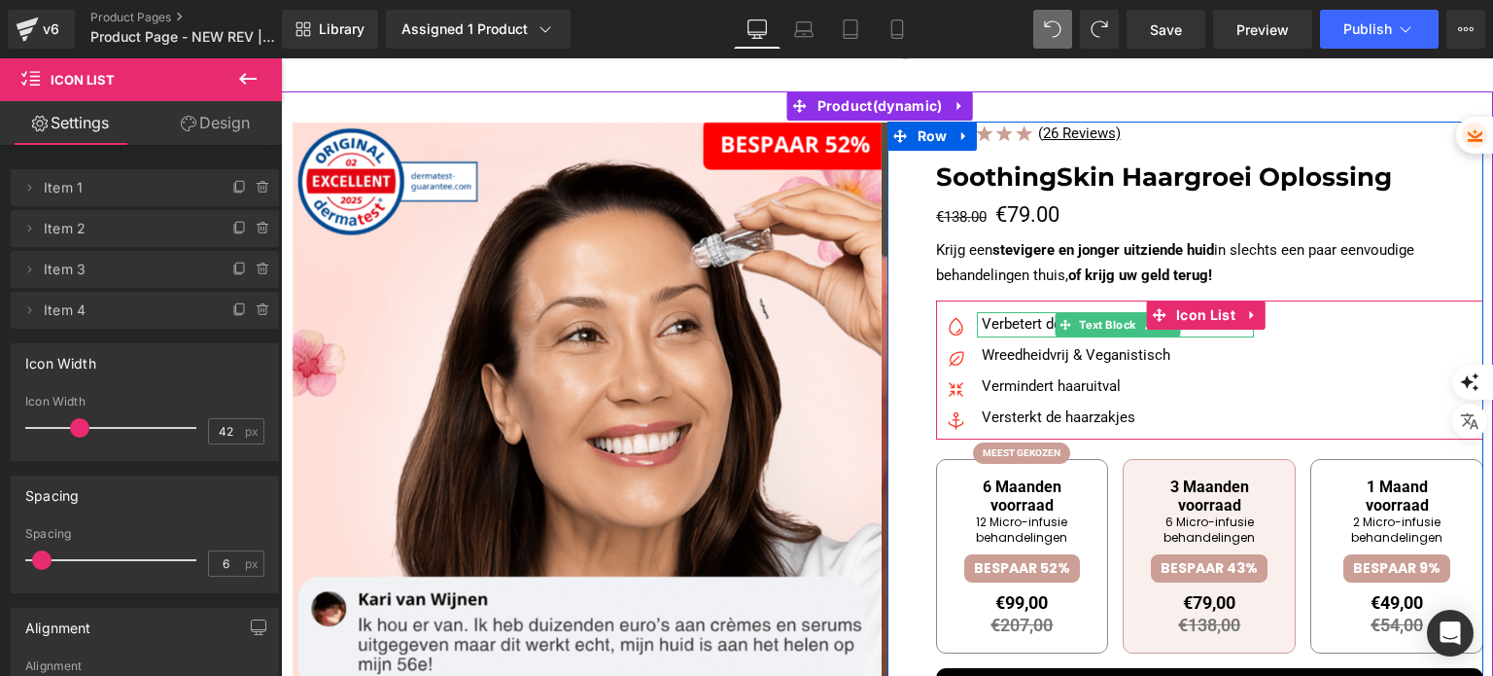
click at [982, 329] on p "Verbetert de gezondheid van de hoofdhuid" at bounding box center [1118, 324] width 272 height 25
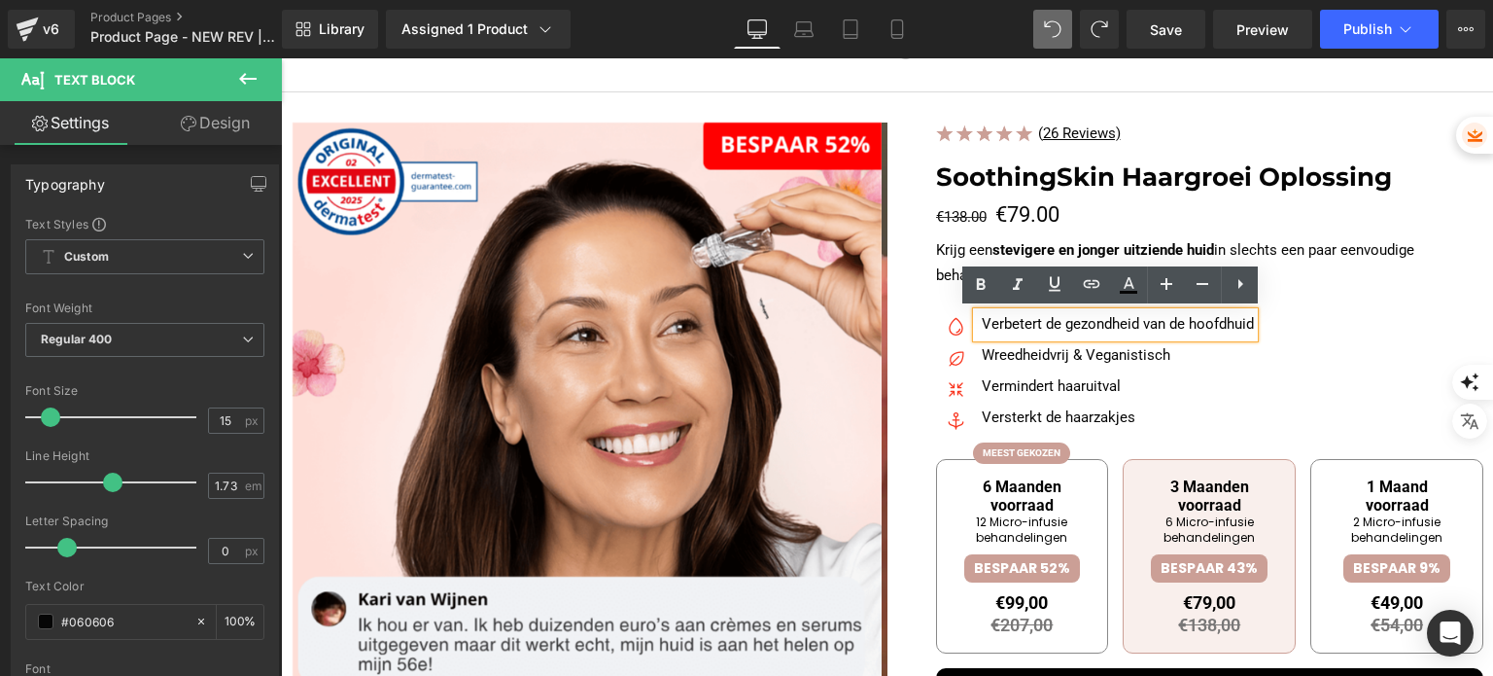
click at [984, 322] on p "Verbetert de gezondheid van de hoofdhuid" at bounding box center [1118, 324] width 272 height 25
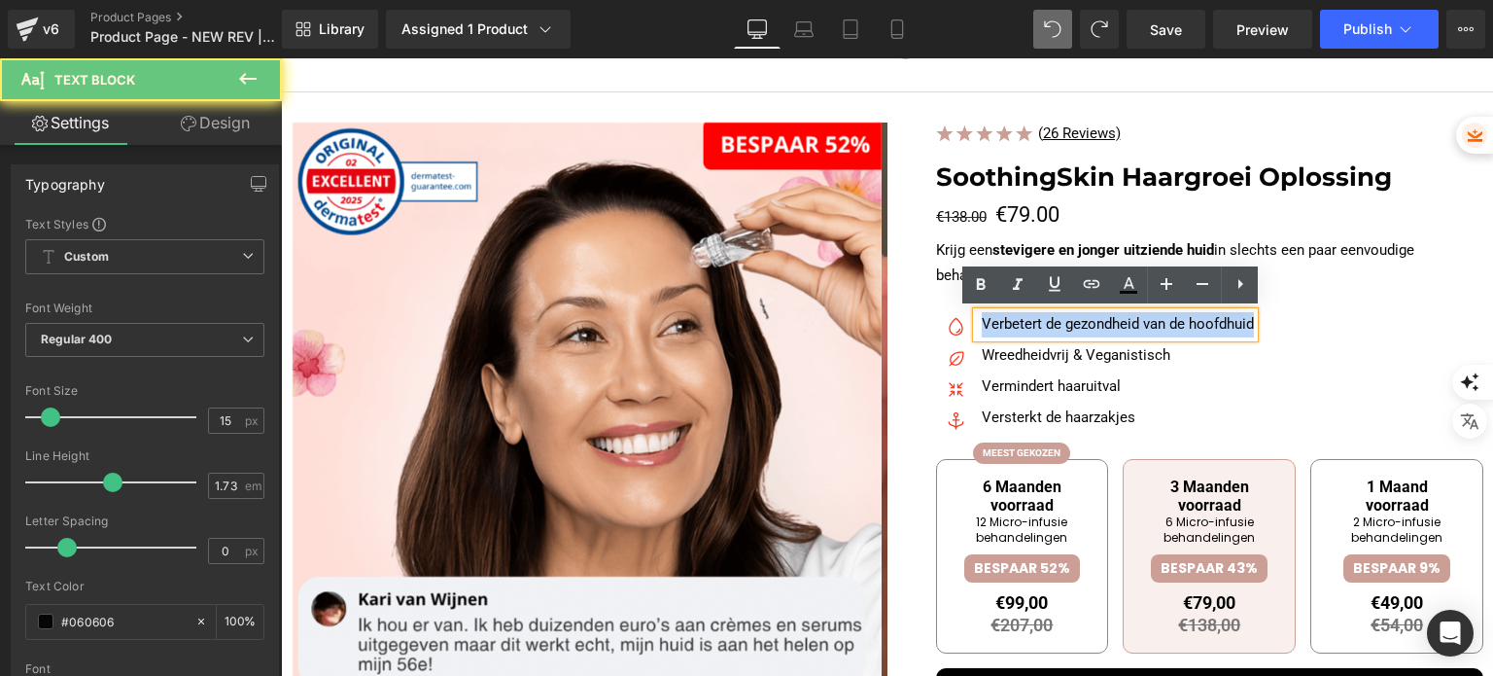
click at [984, 322] on p "Verbetert de gezondheid van de hoofdhuid" at bounding box center [1118, 324] width 272 height 25
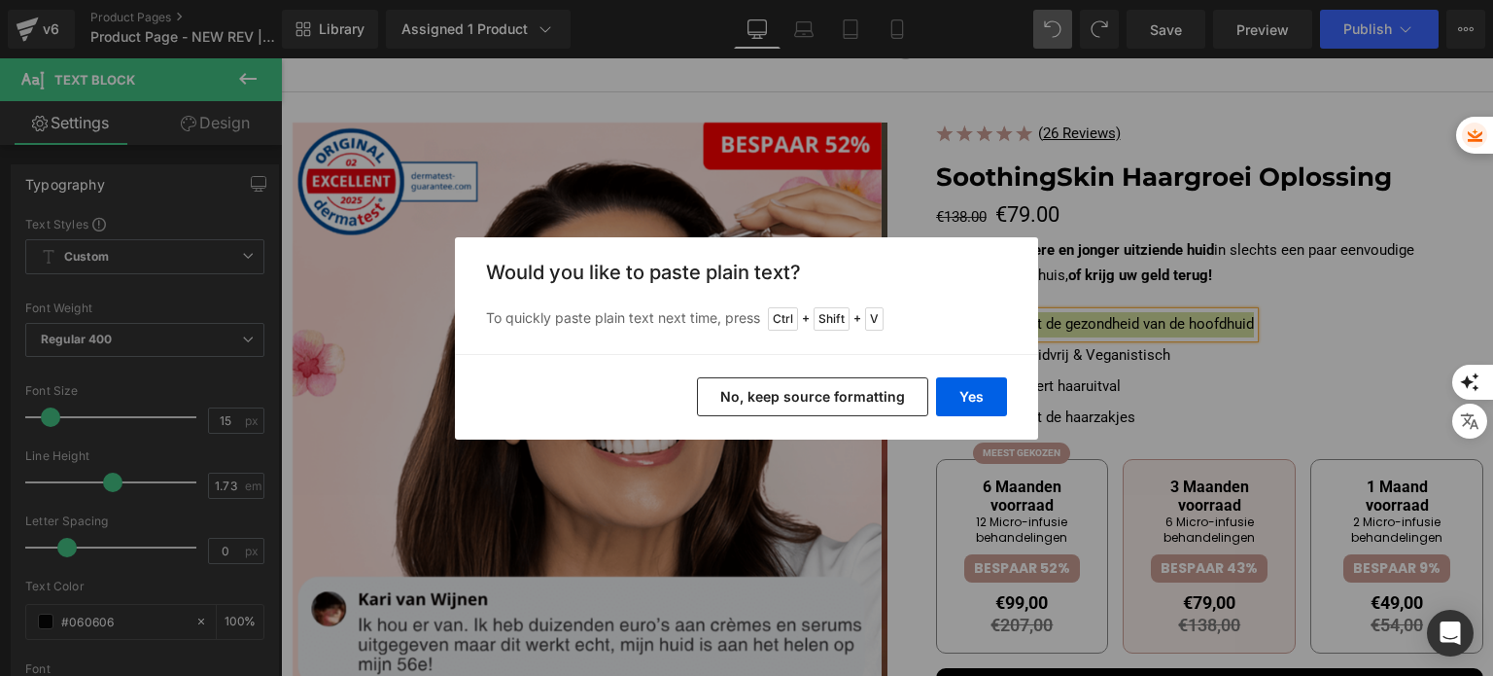
click at [860, 388] on button "No, keep source formatting" at bounding box center [812, 396] width 231 height 39
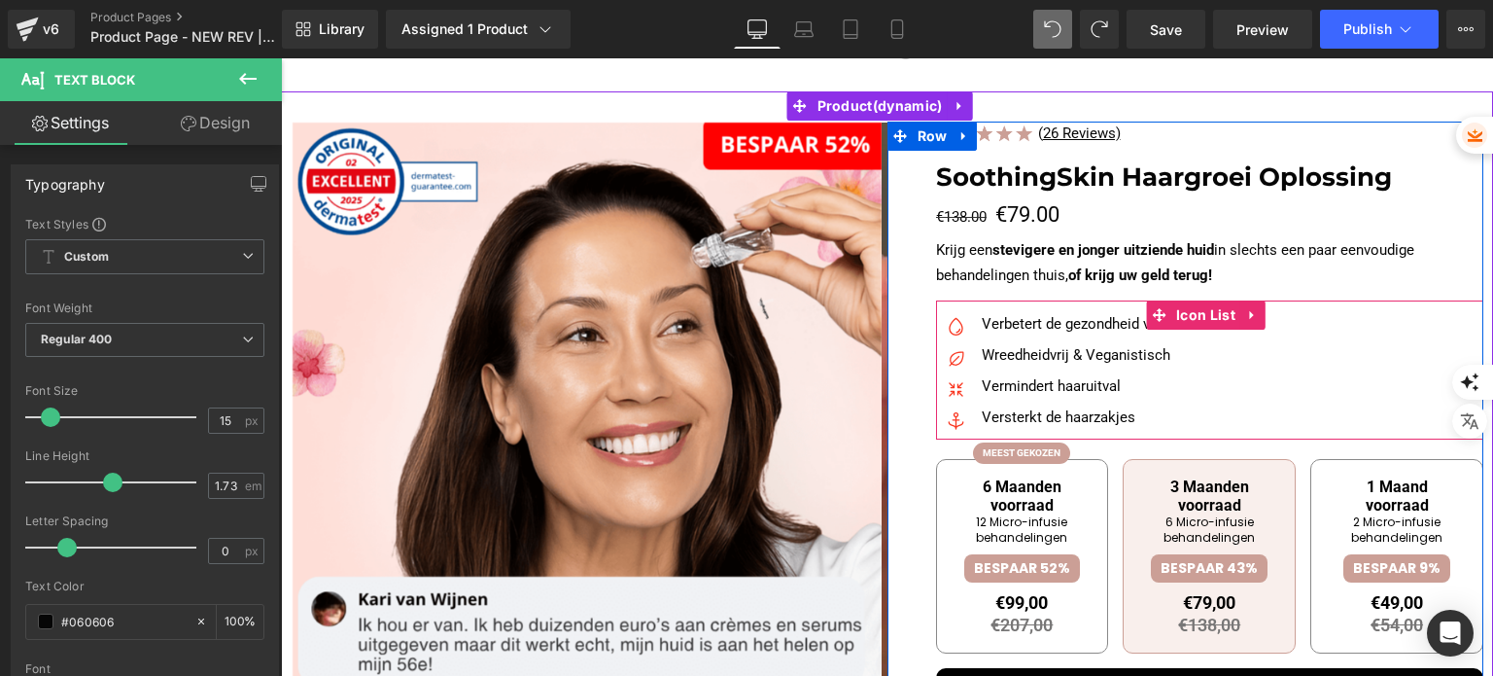
click at [1349, 358] on div "Image Verbetert de gezondheid van de hoofdhuid Text Block Image Wreedheidvrij &…" at bounding box center [1210, 375] width 548 height 127
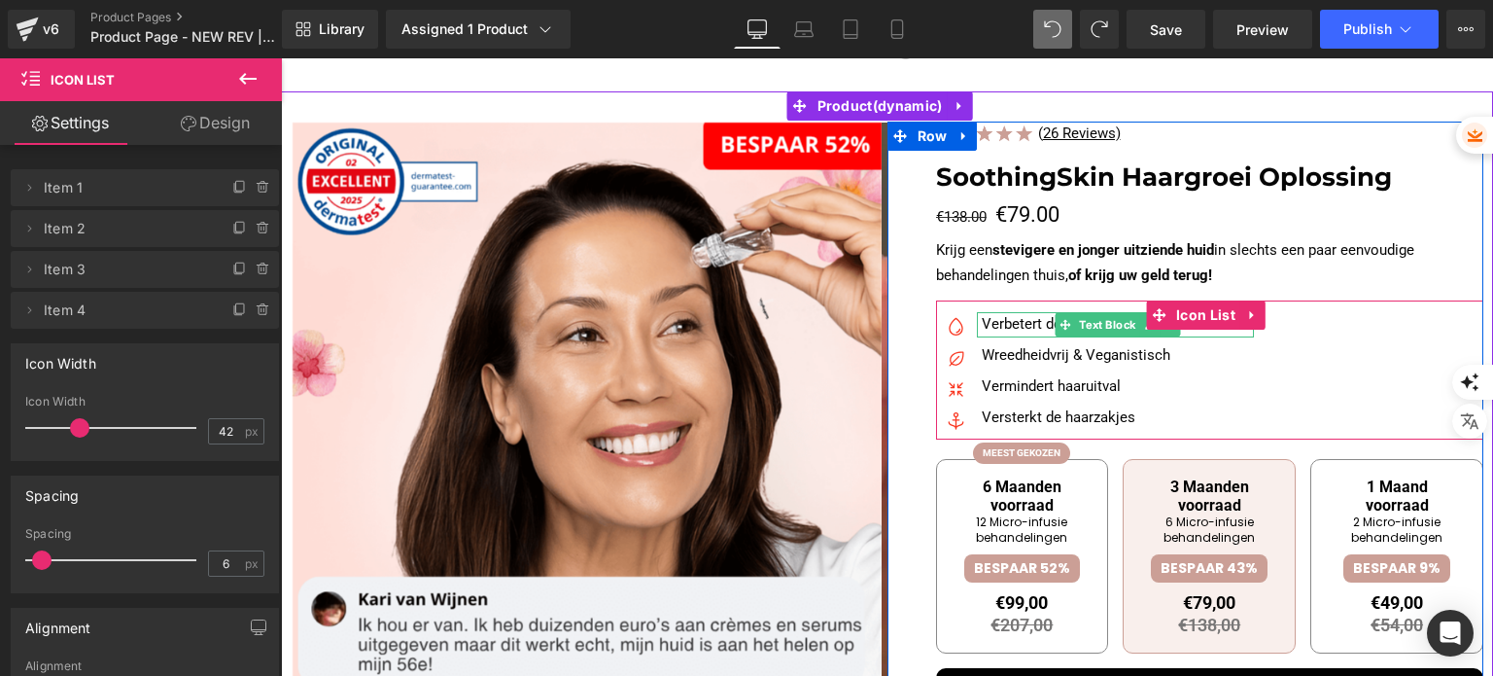
click at [1015, 322] on p "Verbetert de gezondheid van de hoofdhuid" at bounding box center [1118, 324] width 272 height 25
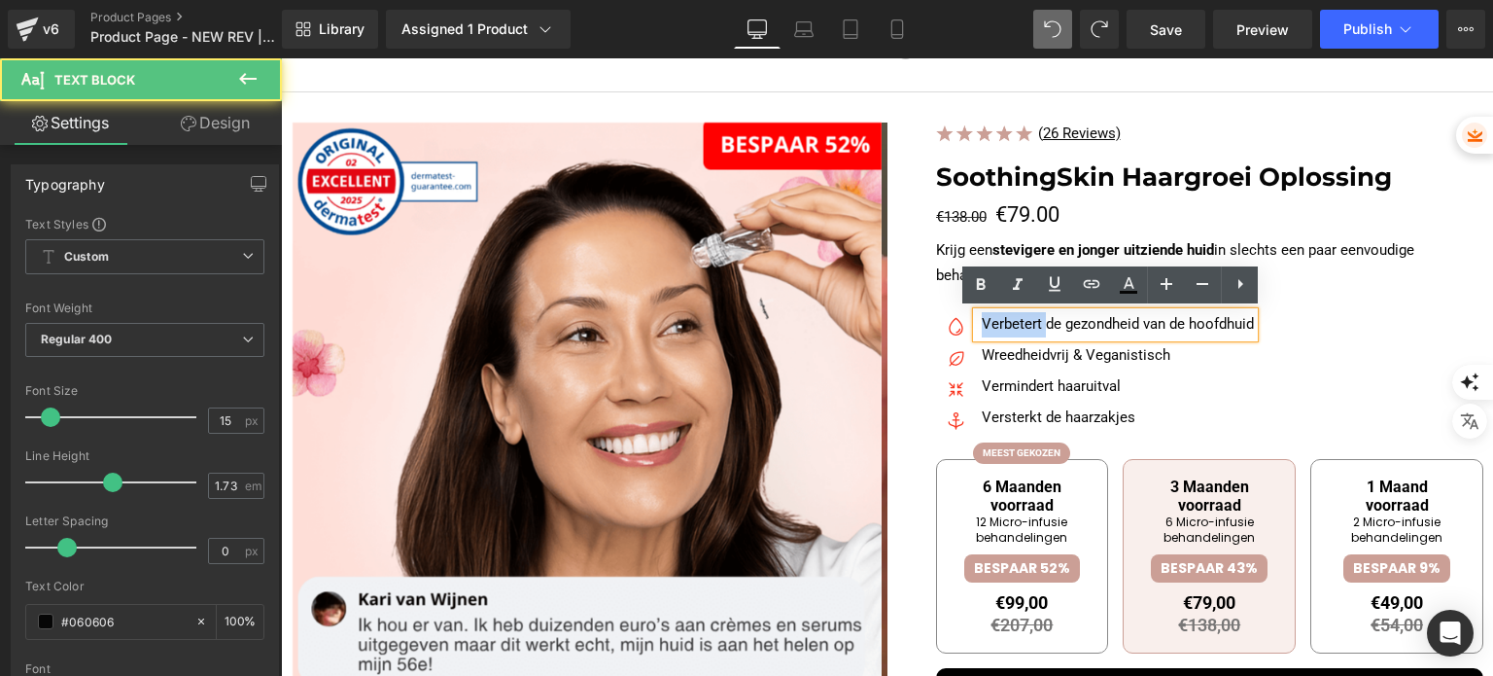
click at [1015, 322] on p "Verbetert de gezondheid van de hoofdhuid" at bounding box center [1118, 324] width 272 height 25
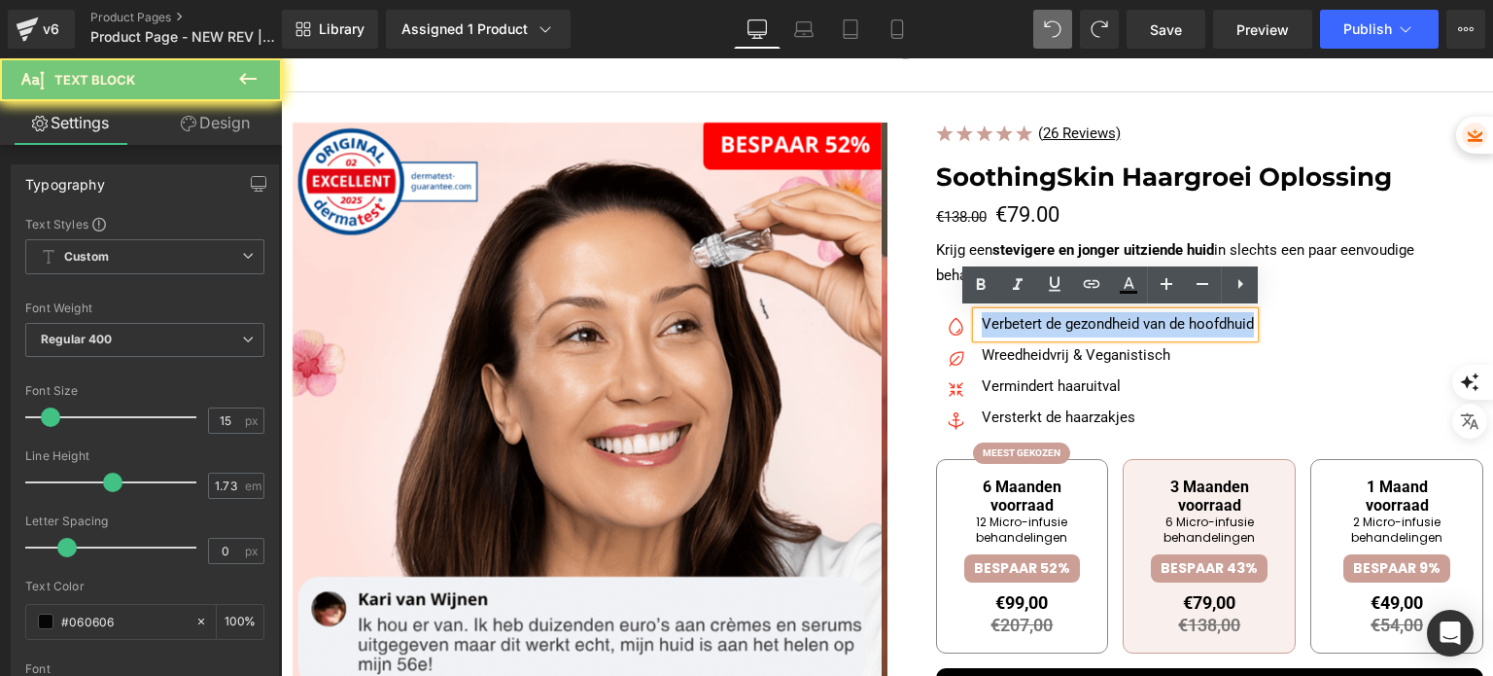
click at [1015, 322] on p "Verbetert de gezondheid van de hoofdhuid" at bounding box center [1118, 324] width 272 height 25
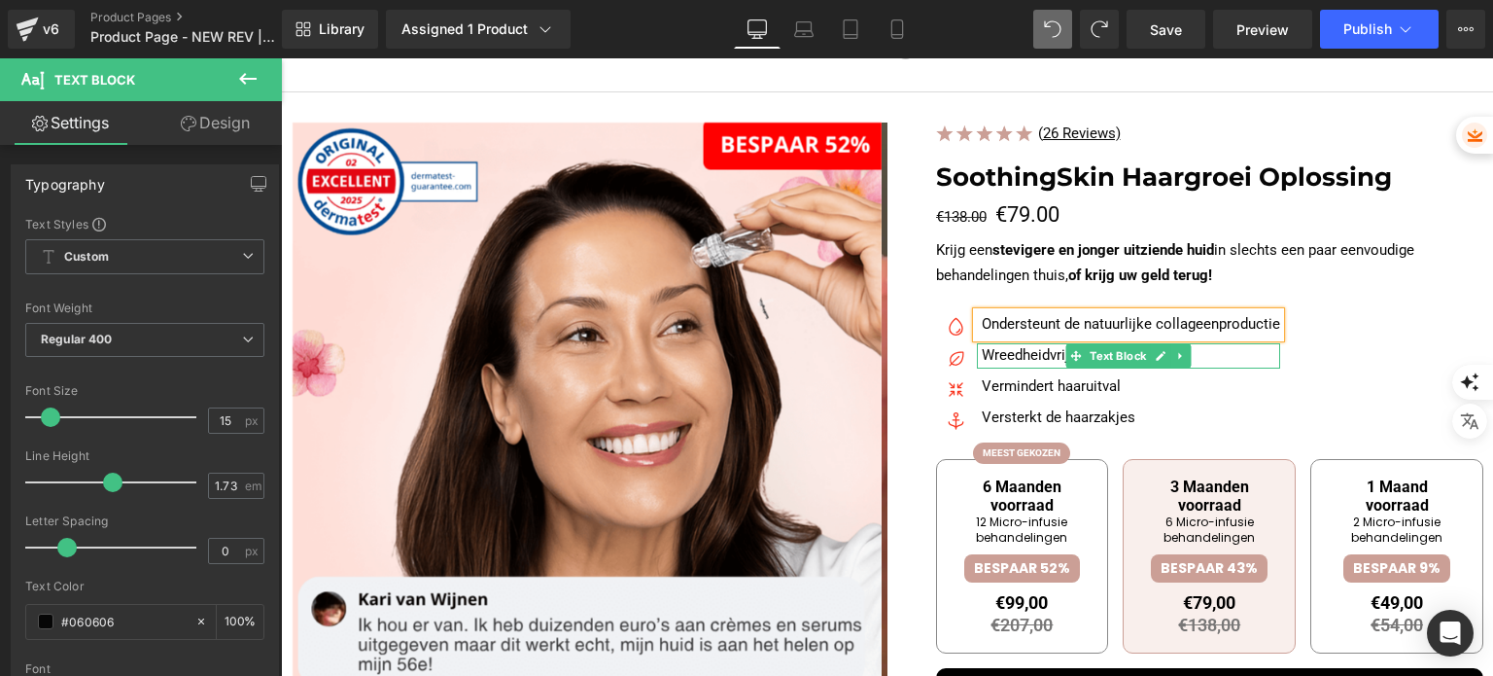
click at [1017, 359] on p "Wreedheidvrij & Veganistisch" at bounding box center [1131, 355] width 298 height 25
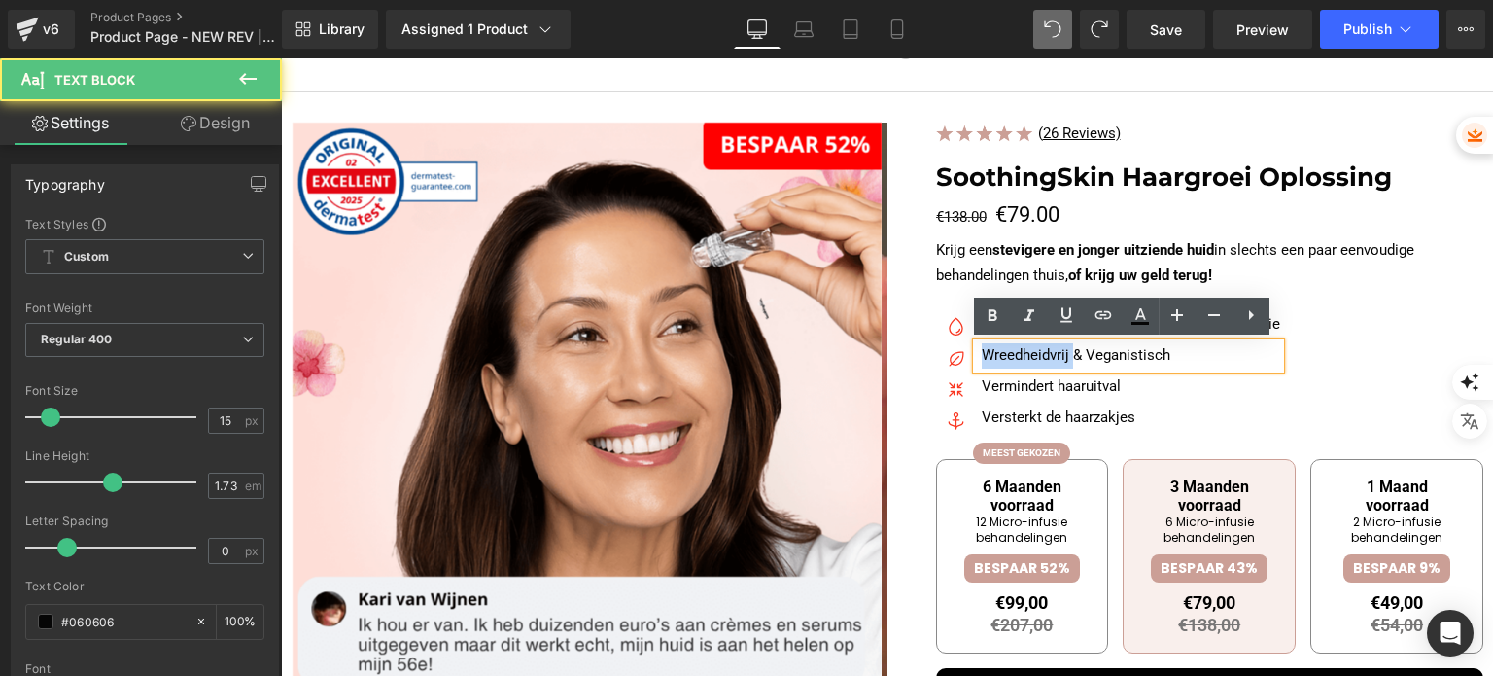
click at [1017, 359] on p "Wreedheidvrij & Veganistisch" at bounding box center [1131, 355] width 298 height 25
paste div
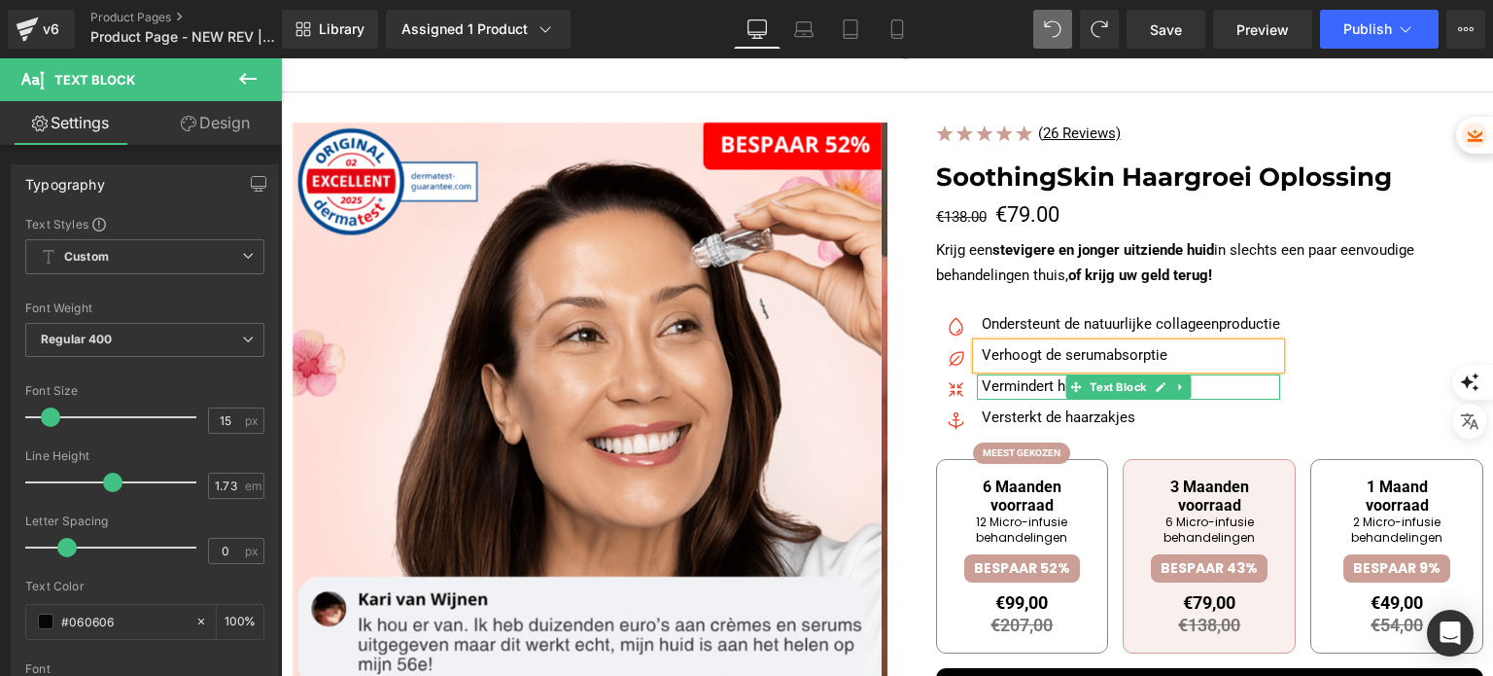
click at [1017, 381] on p "Vermindert haaruitval" at bounding box center [1131, 386] width 298 height 25
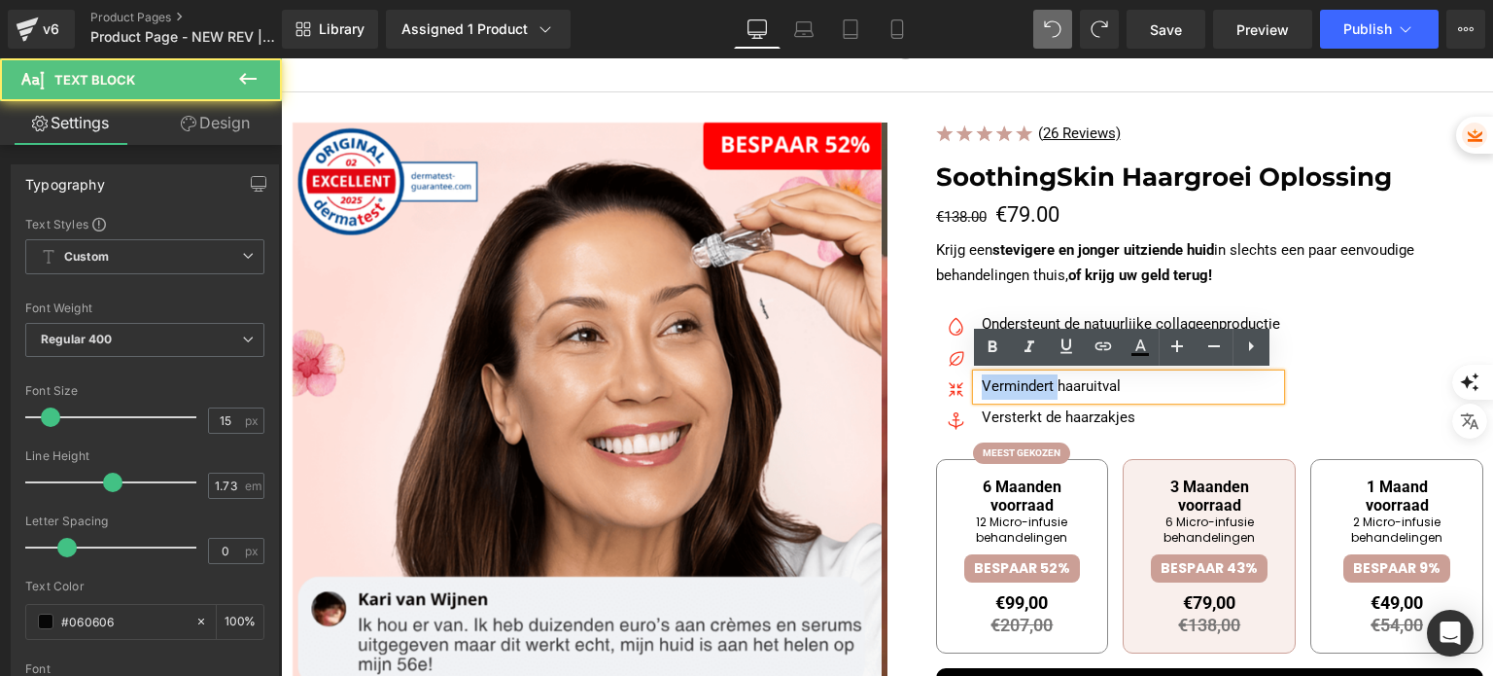
click at [1017, 381] on p "Vermindert haaruitval" at bounding box center [1131, 386] width 298 height 25
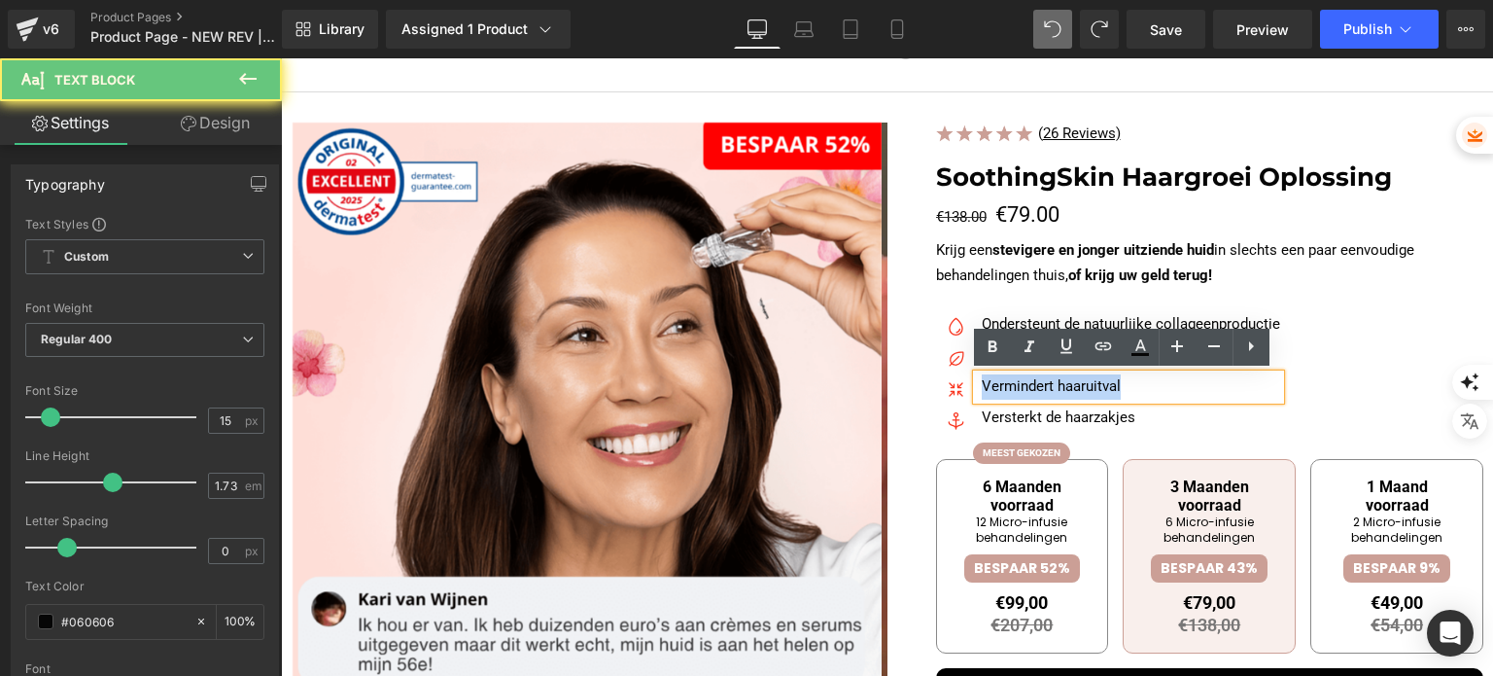
click at [1017, 381] on p "Vermindert haaruitval" at bounding box center [1131, 386] width 298 height 25
paste div
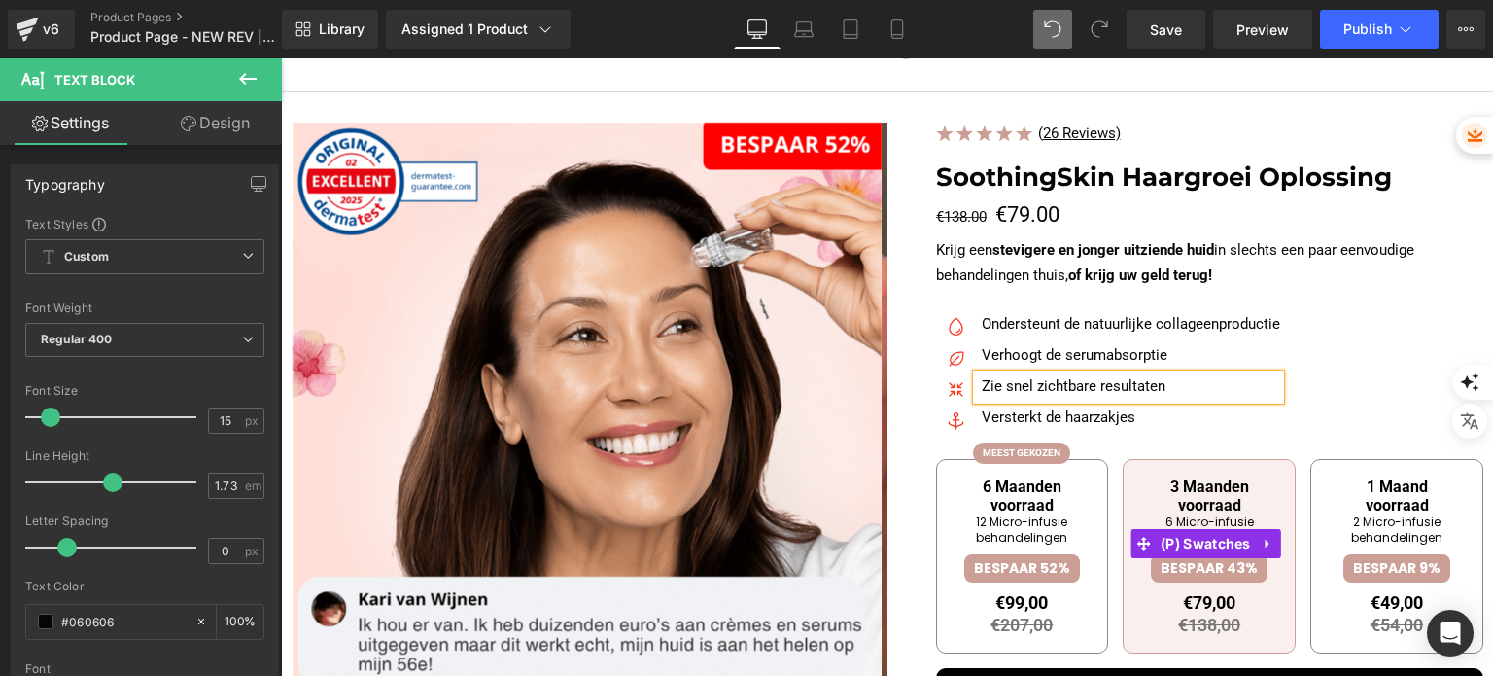
click at [999, 420] on div "6 Maanden voorraad 12 Micro-infusie behandelingen BESPAAR 52% €99,00 €207,00 In…" at bounding box center [1210, 544] width 548 height 248
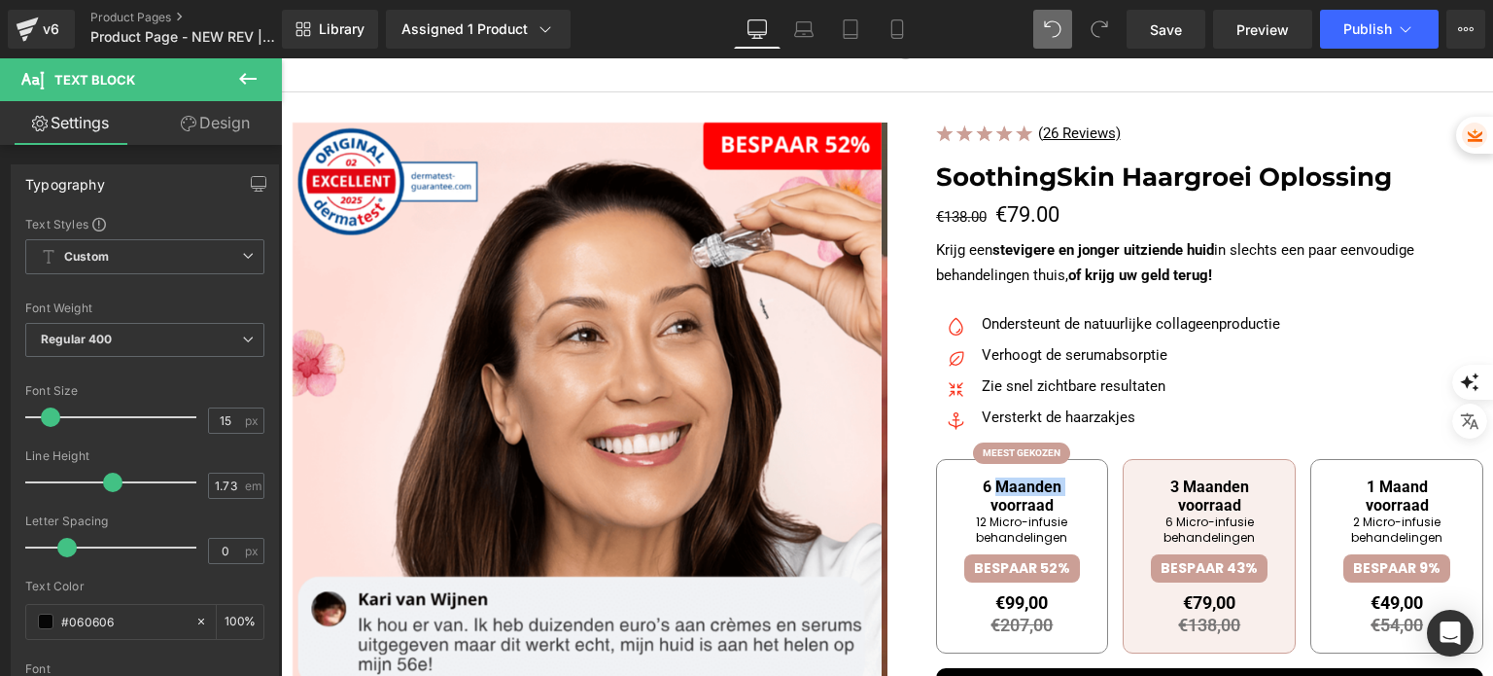
click at [1006, 414] on p "Versterkt de haarzakjes" at bounding box center [1131, 417] width 298 height 25
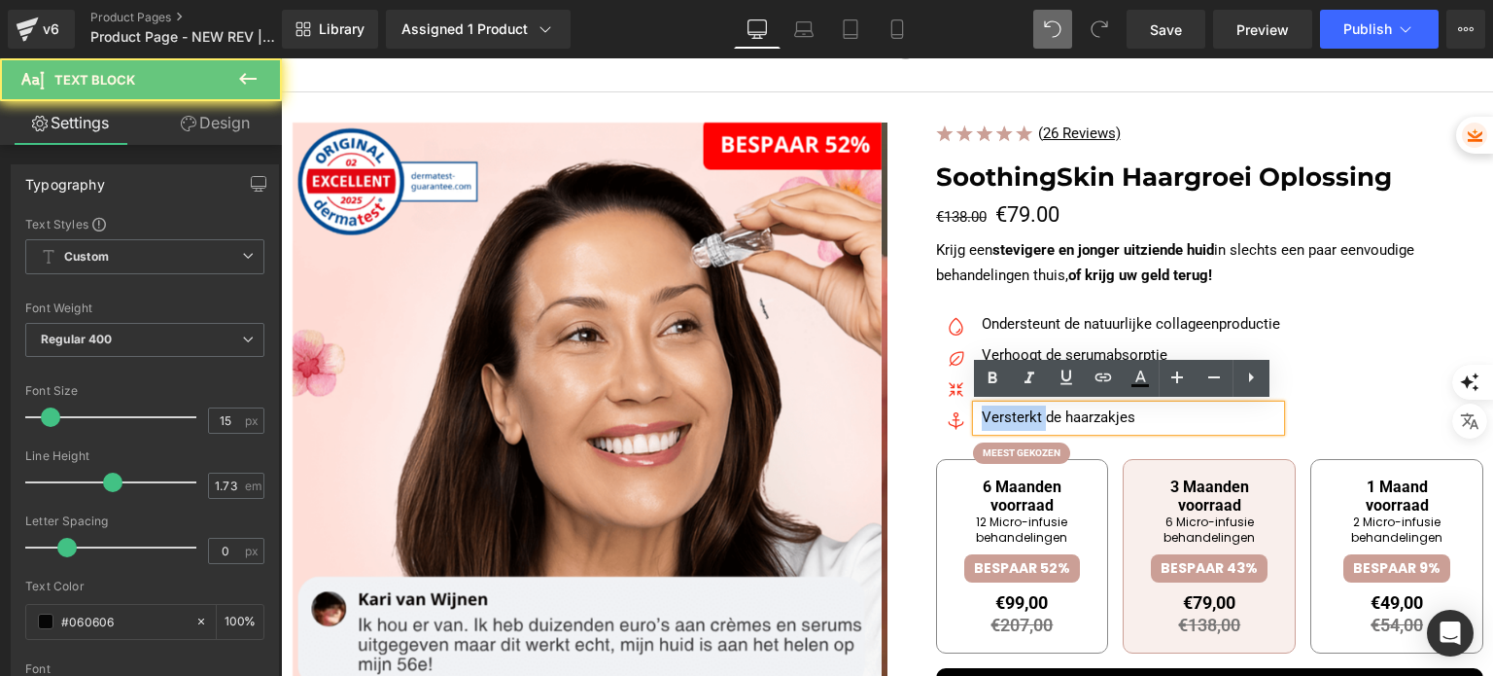
click at [1006, 414] on p "Versterkt de haarzakjes" at bounding box center [1131, 417] width 298 height 25
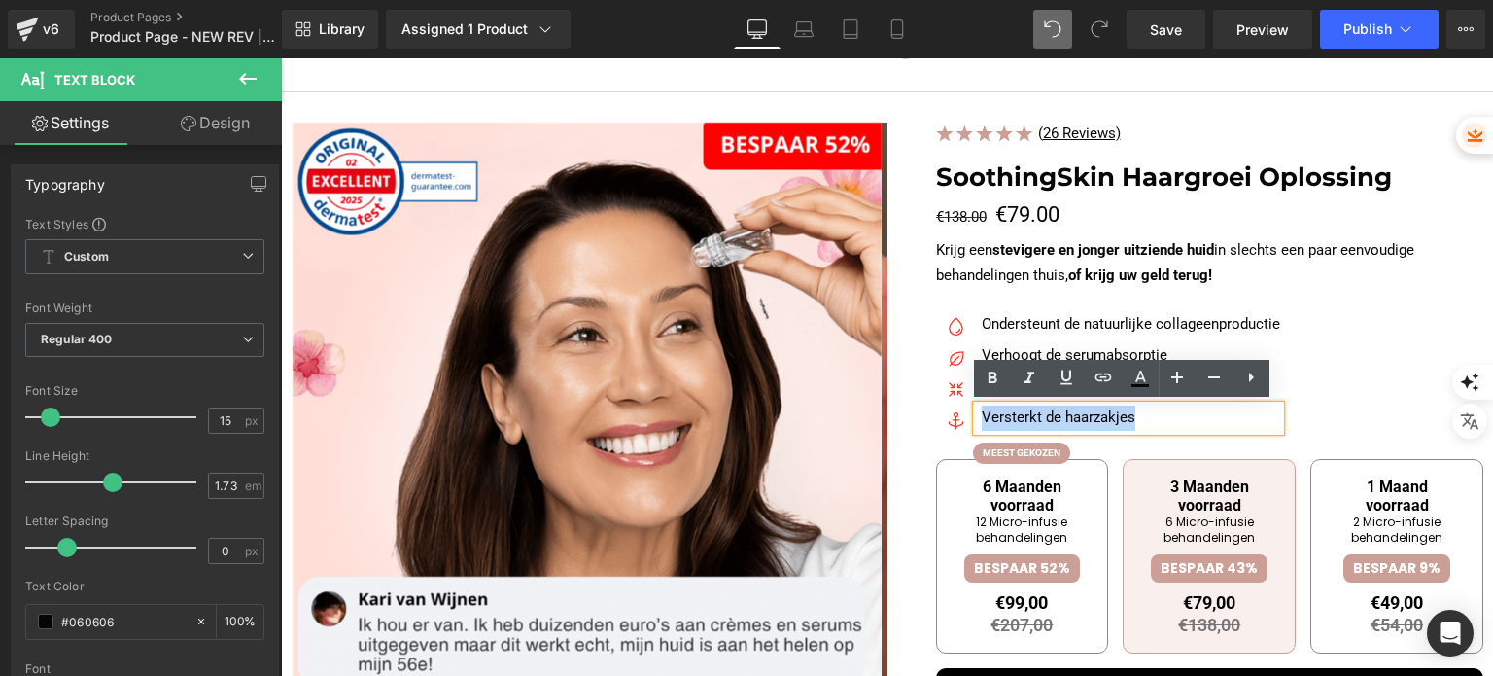
paste div
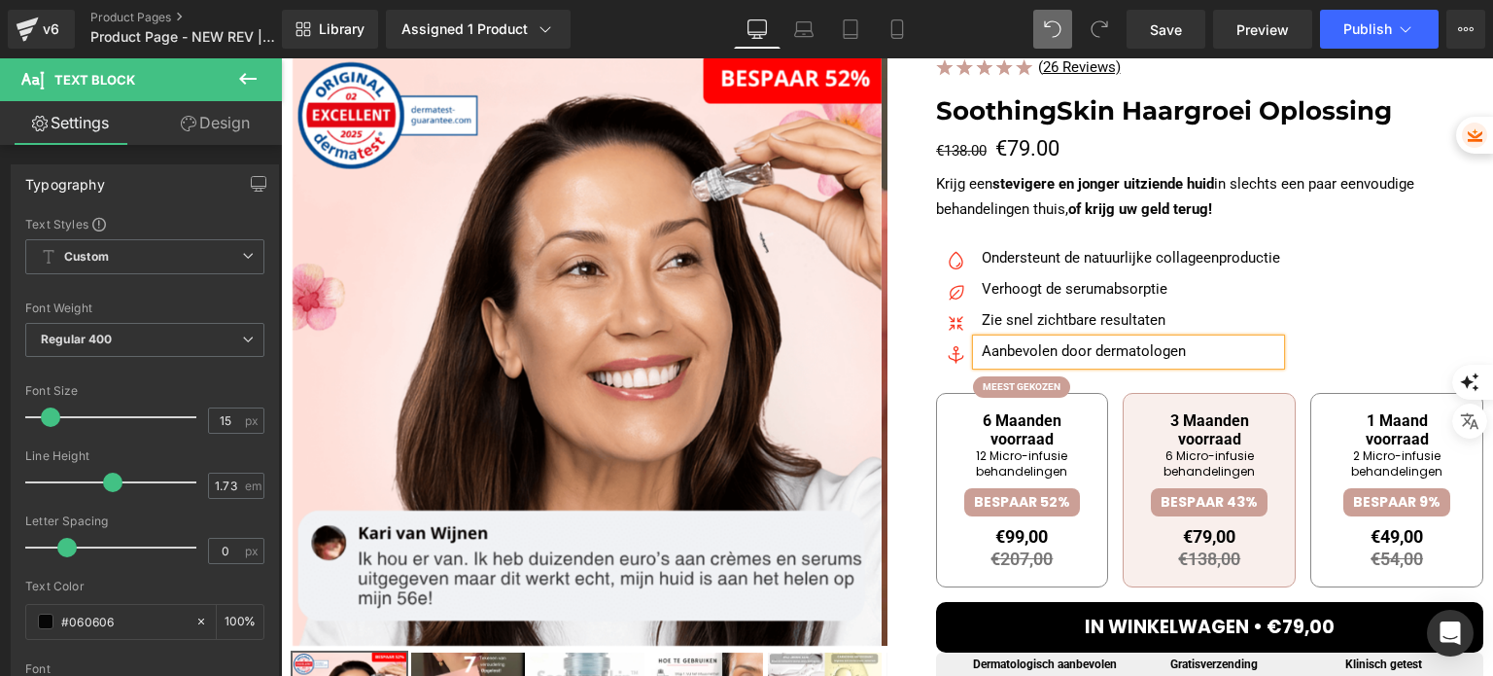
scroll to position [194, 0]
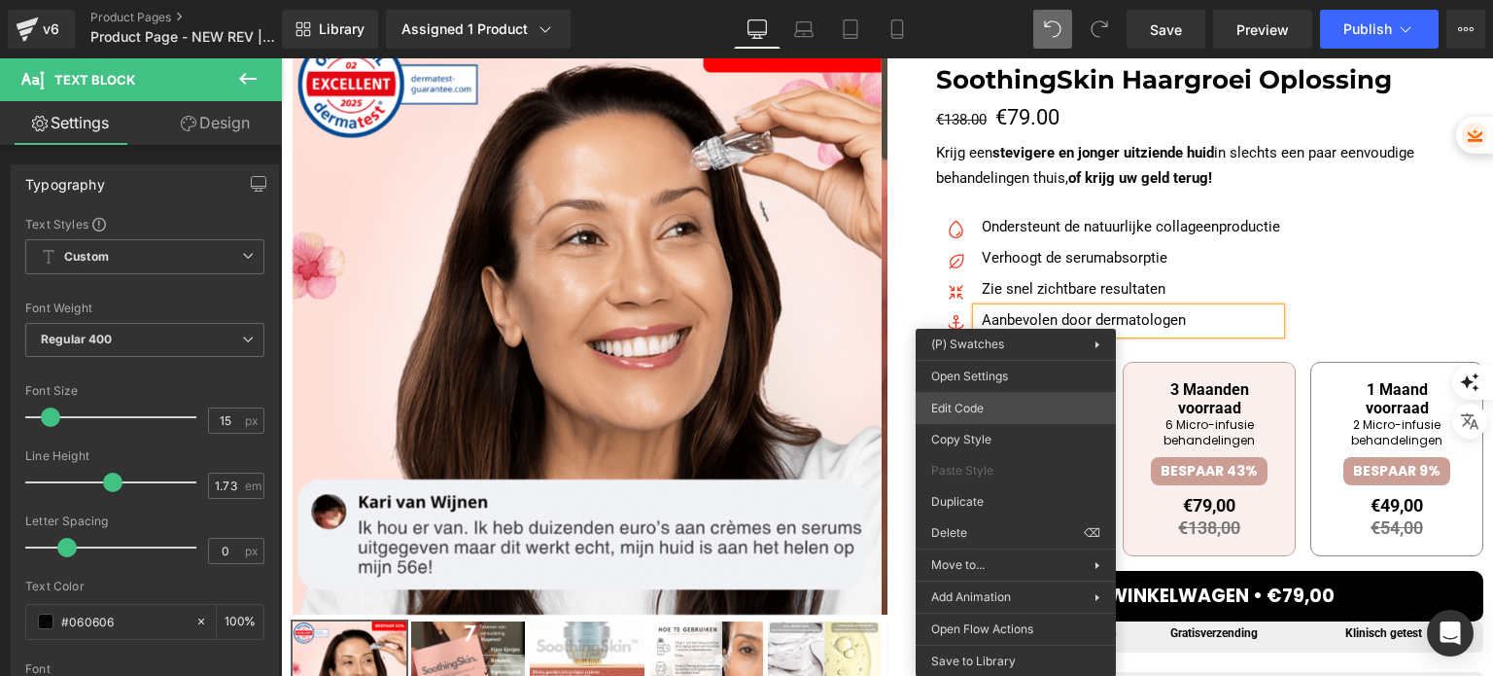
click at [1011, 0] on div "You are previewing how the will restyle your page. You can not edit Elements in…" at bounding box center [746, 0] width 1493 height 0
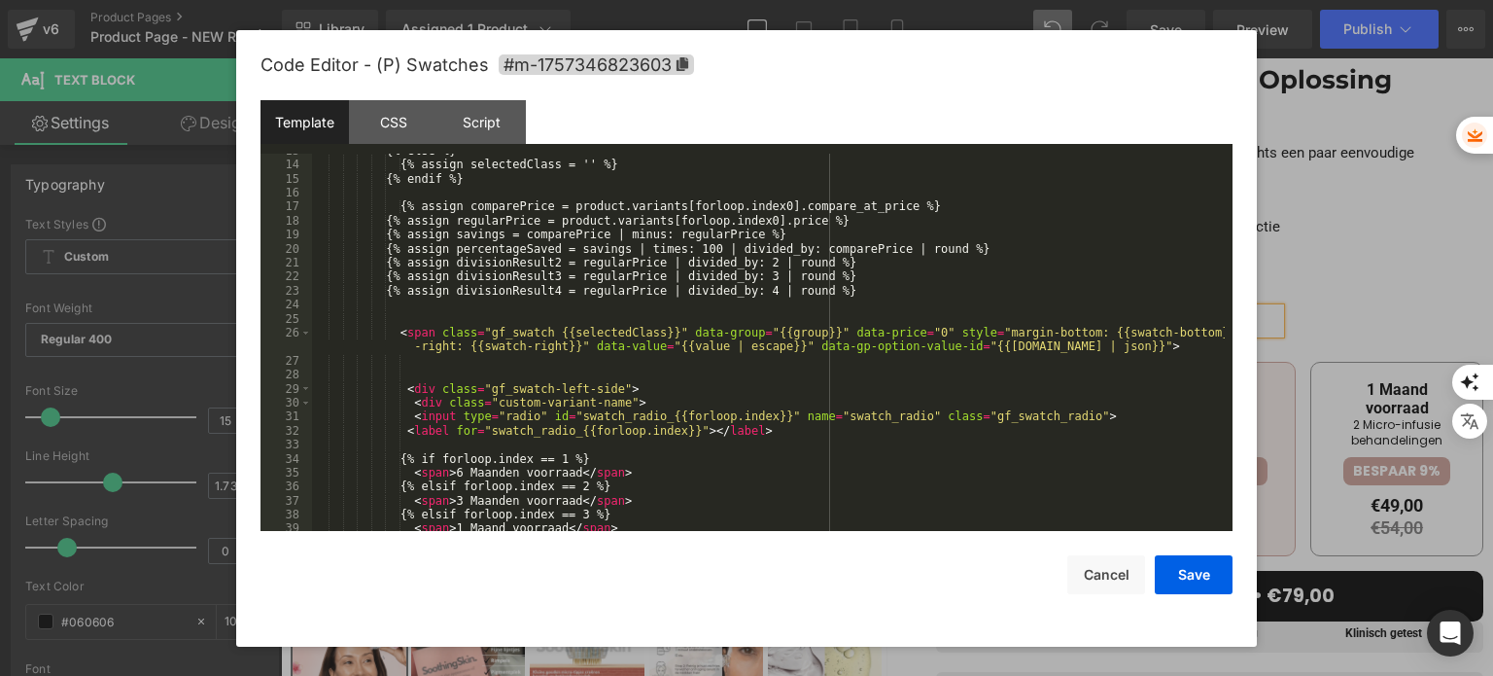
scroll to position [292, 0]
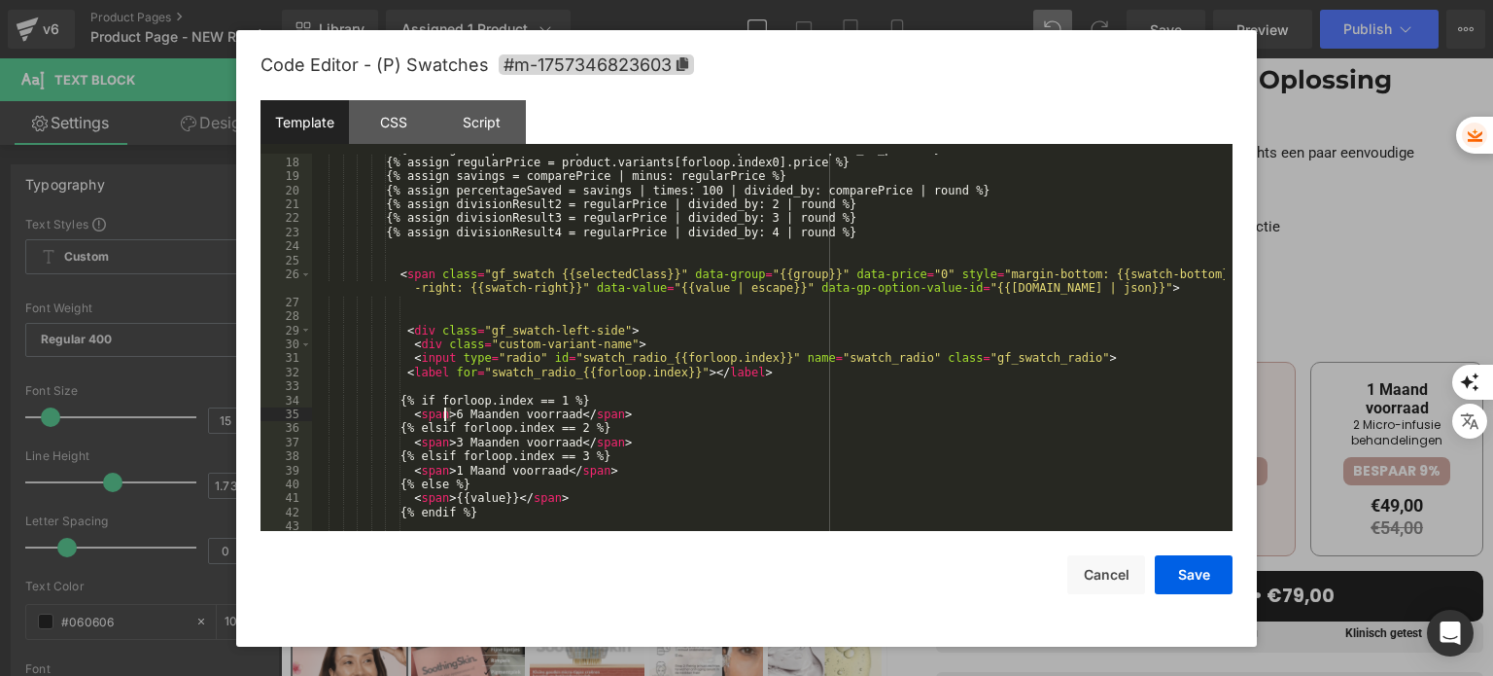
click at [446, 411] on div "{% assign comparePrice = product.variants[forloop.index0].compare_at_price %} {…" at bounding box center [768, 345] width 913 height 406
click at [644, 436] on div "{% assign comparePrice = product.variants[forloop.index0].compare_at_price %} {…" at bounding box center [768, 345] width 913 height 406
click at [445, 442] on div "{% assign comparePrice = product.variants[forloop.index0].compare_at_price %} {…" at bounding box center [768, 345] width 913 height 406
click at [451, 474] on div "{% assign comparePrice = product.variants[forloop.index0].compare_at_price %} {…" at bounding box center [768, 345] width 913 height 406
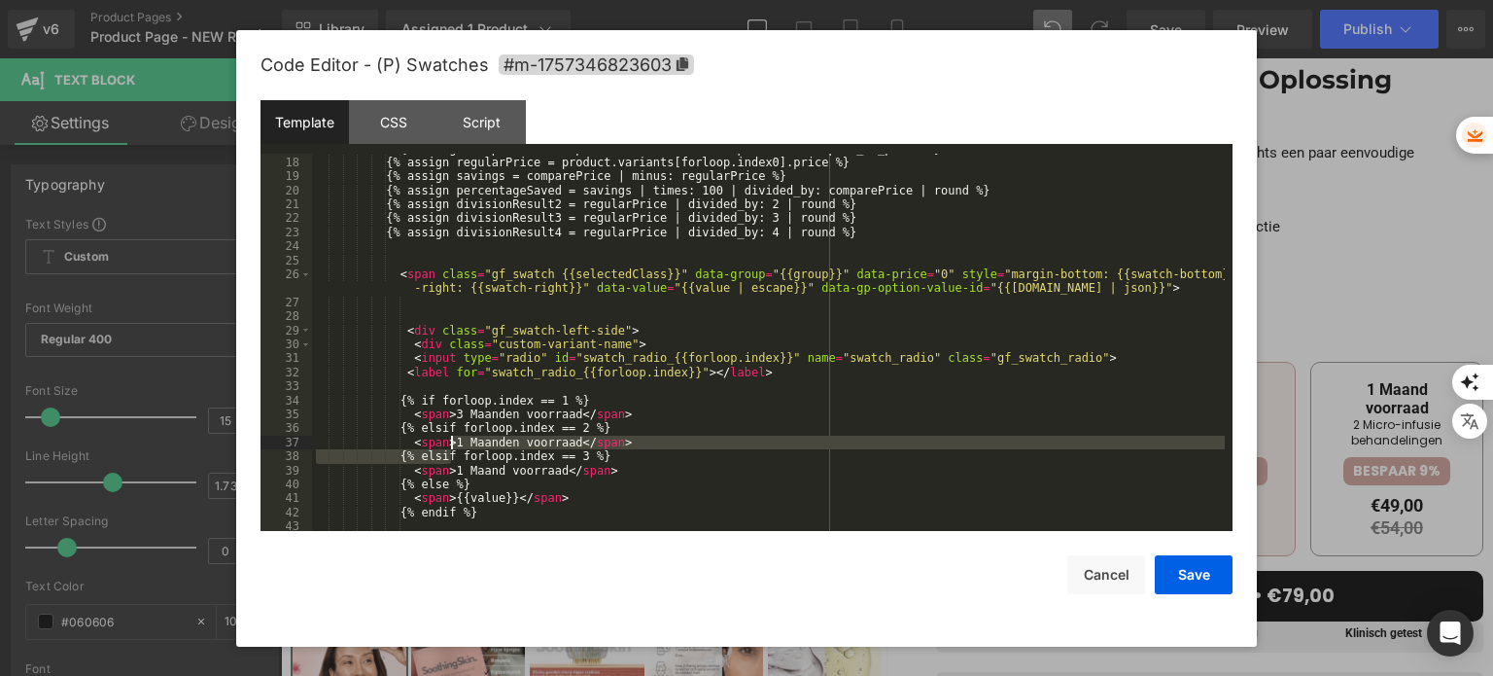
click at [451, 449] on div "{% assign comparePrice = product.variants[forloop.index0].compare_at_price %} {…" at bounding box center [768, 345] width 913 height 406
click at [451, 446] on div "{% assign comparePrice = product.variants[forloop.index0].compare_at_price %} {…" at bounding box center [768, 343] width 913 height 378
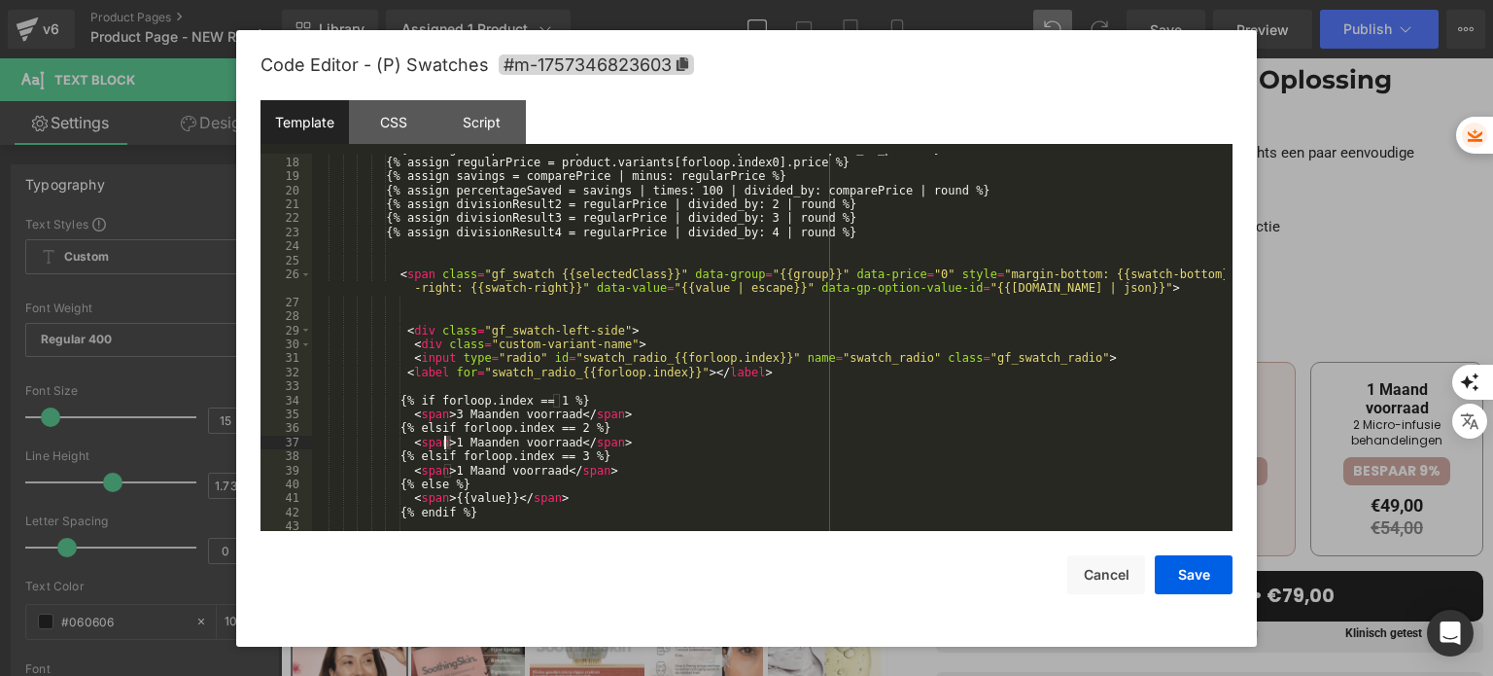
click at [447, 442] on div "{% assign comparePrice = product.variants[forloop.index0].compare_at_price %} {…" at bounding box center [768, 345] width 913 height 406
click at [696, 462] on div "{% assign comparePrice = product.variants[forloop.index0].compare_at_price %} {…" at bounding box center [768, 345] width 913 height 406
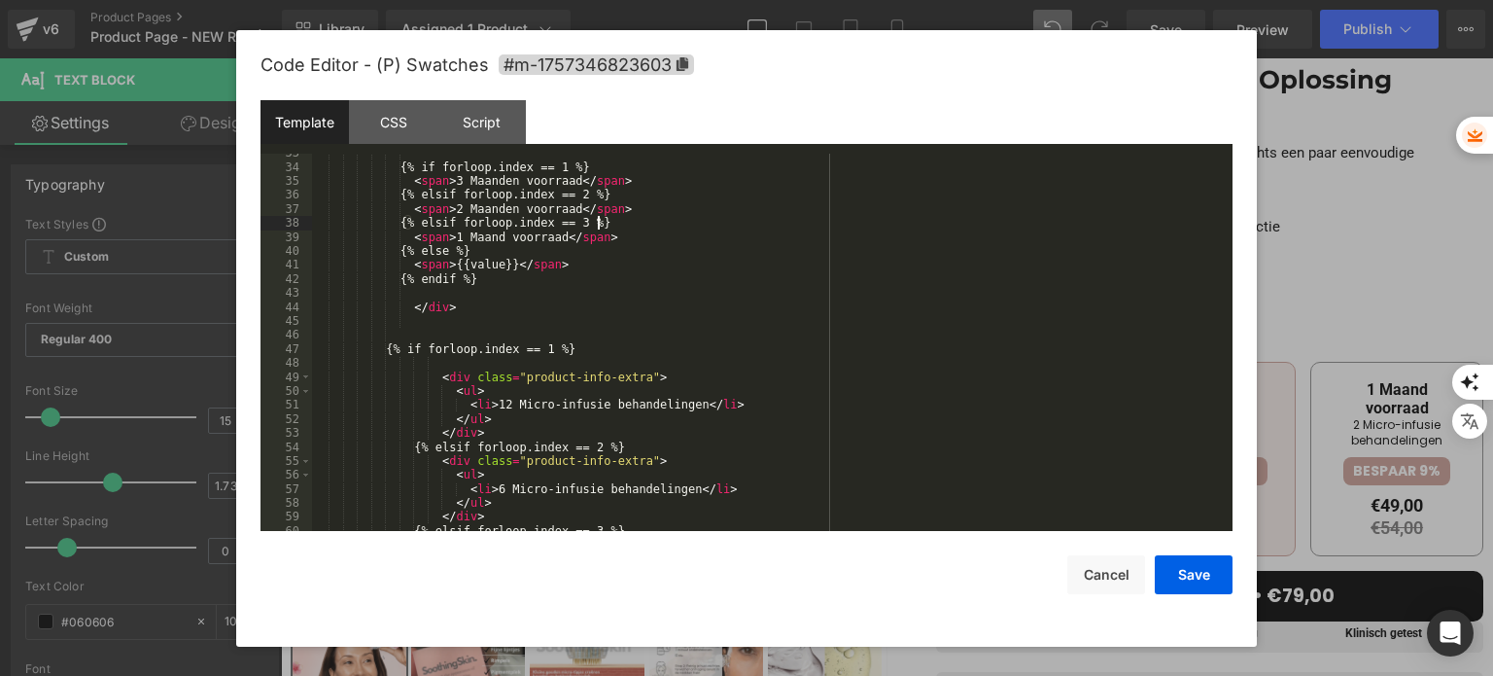
scroll to position [583, 0]
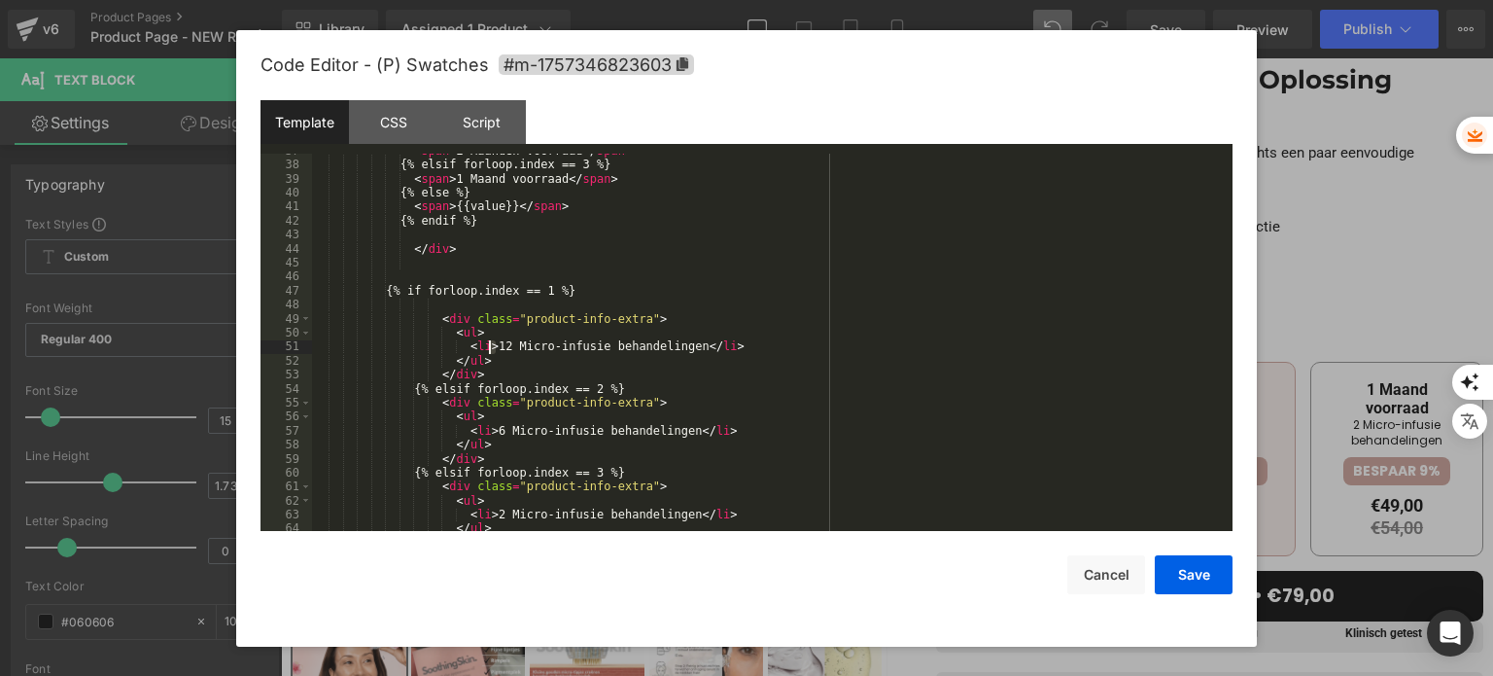
drag, startPoint x: 499, startPoint y: 347, endPoint x: 486, endPoint y: 345, distance: 12.8
click at [486, 345] on div "< span > 2 Maanden voorraad </ span > {% elsif forloop.index == 3 %} < span > 1…" at bounding box center [768, 347] width 913 height 406
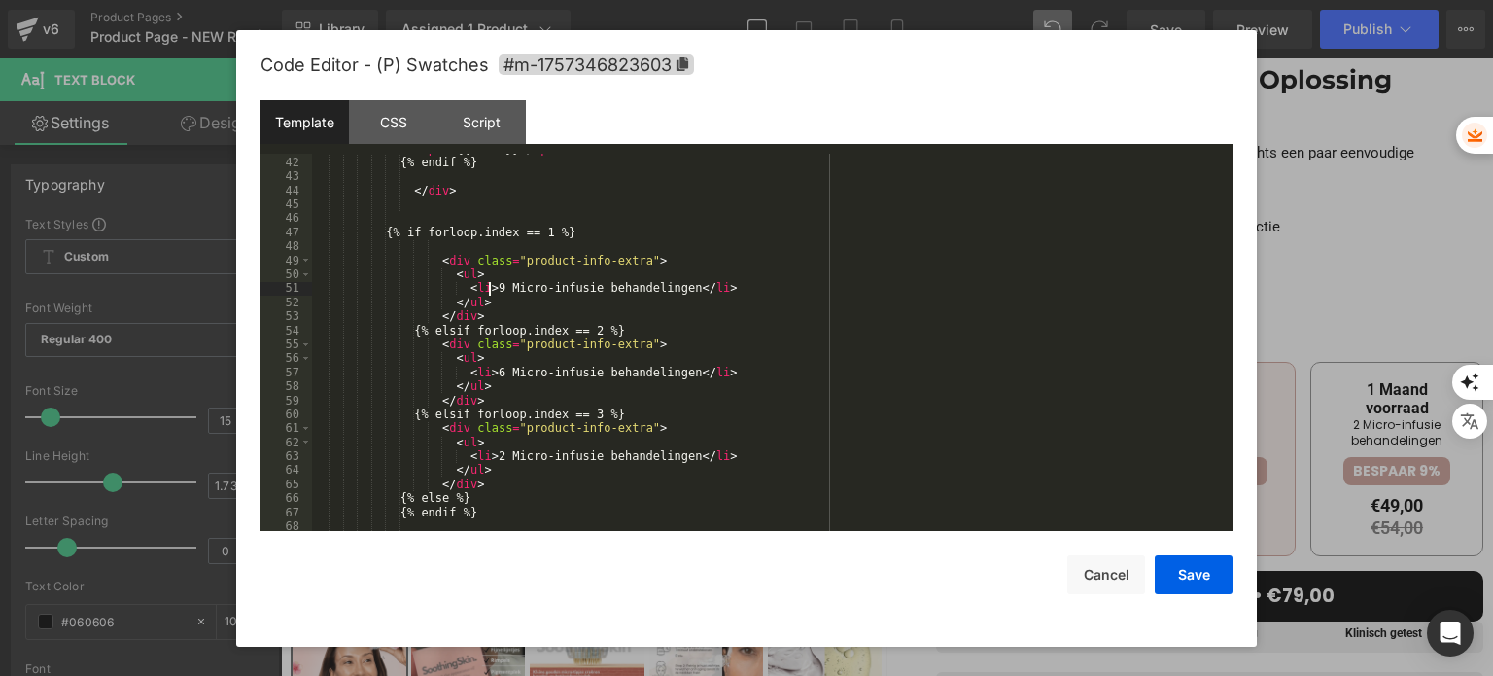
scroll to position [642, 0]
click at [485, 455] on div "< span > {{value}} </ span > {% endif %} </ div > {% if forloop.index == 1 %} <…" at bounding box center [768, 345] width 913 height 406
click at [1184, 573] on button "Save" at bounding box center [1194, 574] width 78 height 39
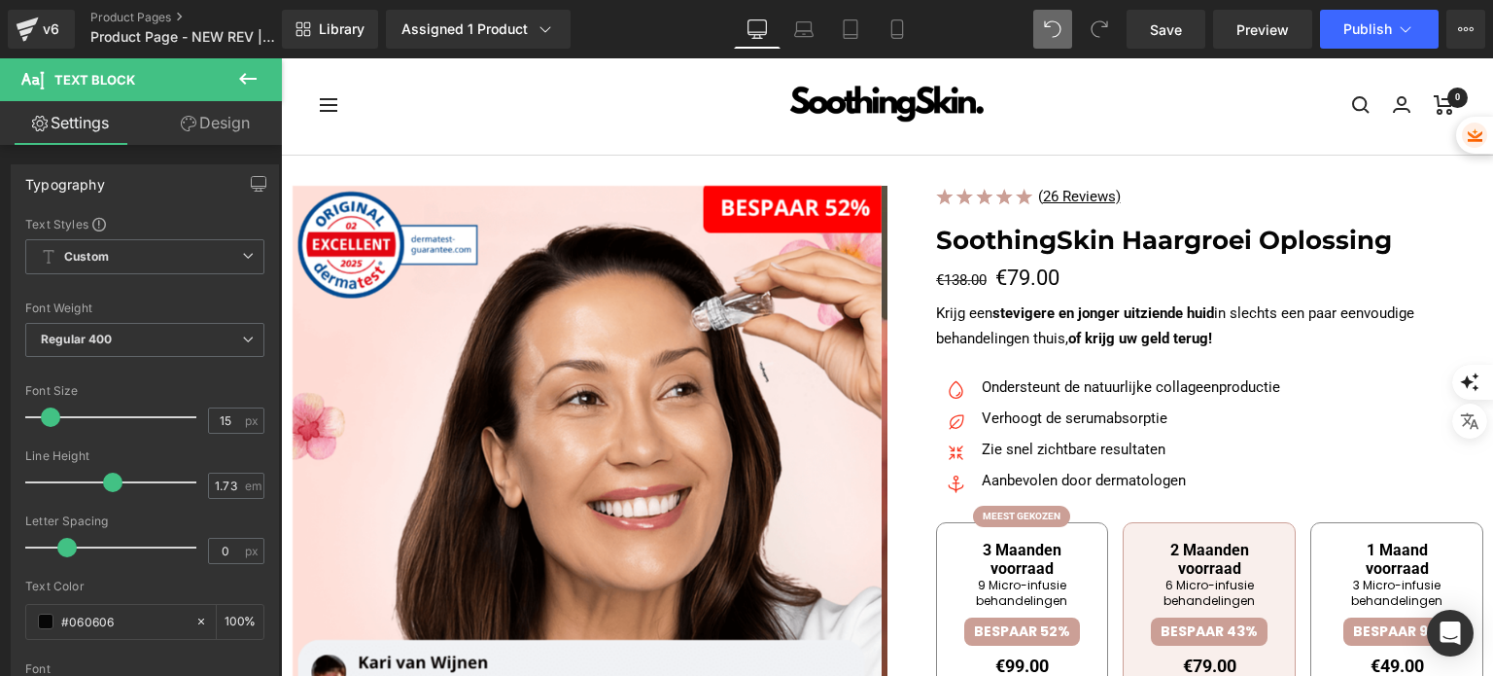
scroll to position [0, 0]
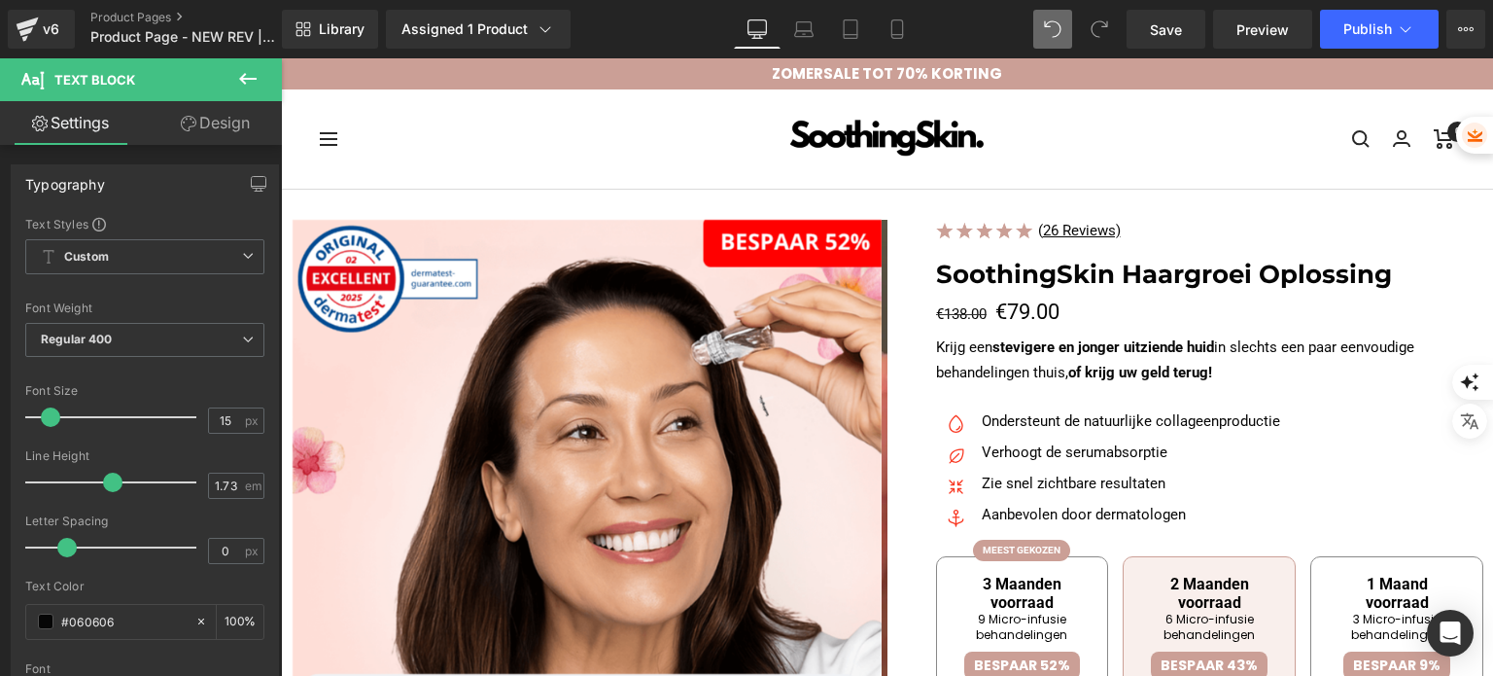
click at [1140, 276] on div "SoothingSkin Haargroei Oplossing Heading" at bounding box center [1210, 275] width 548 height 44
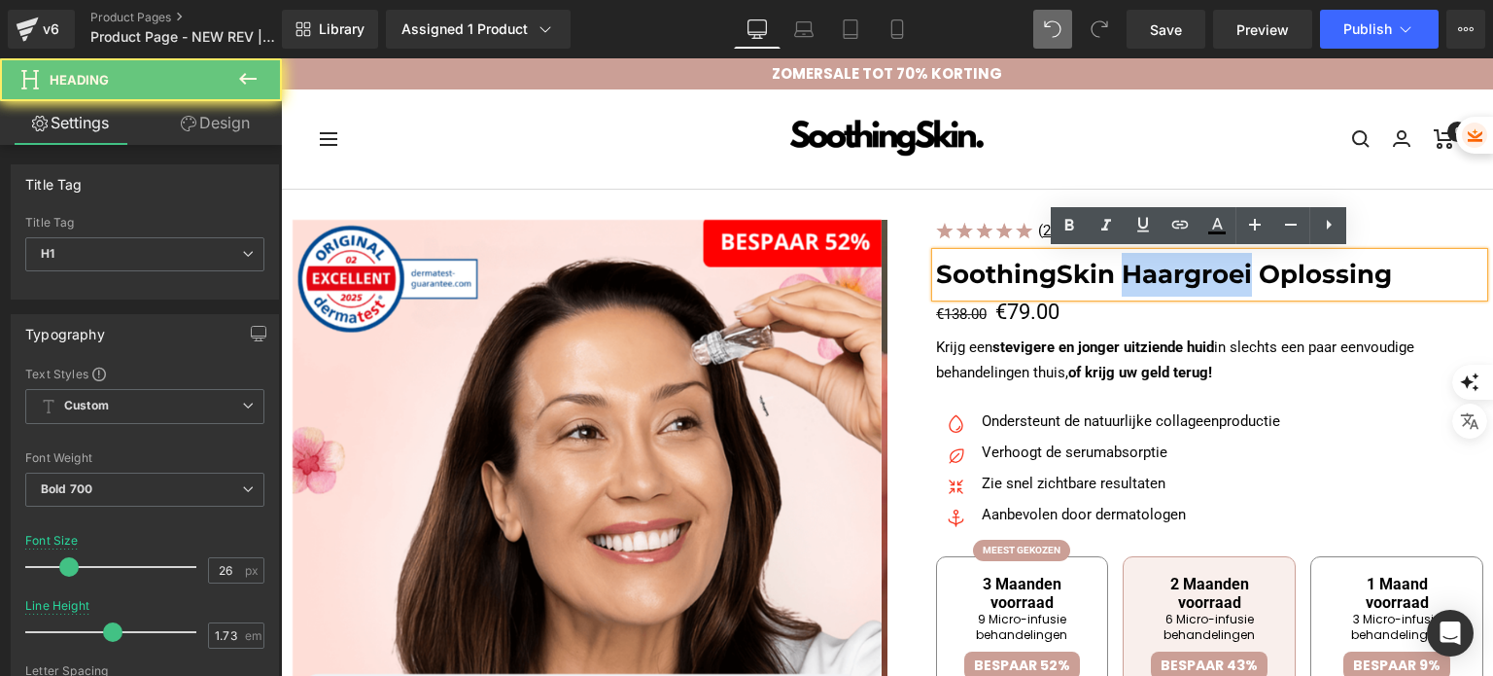
click at [1138, 277] on h1 "SoothingSkin Haargroei Oplossing" at bounding box center [1210, 275] width 548 height 44
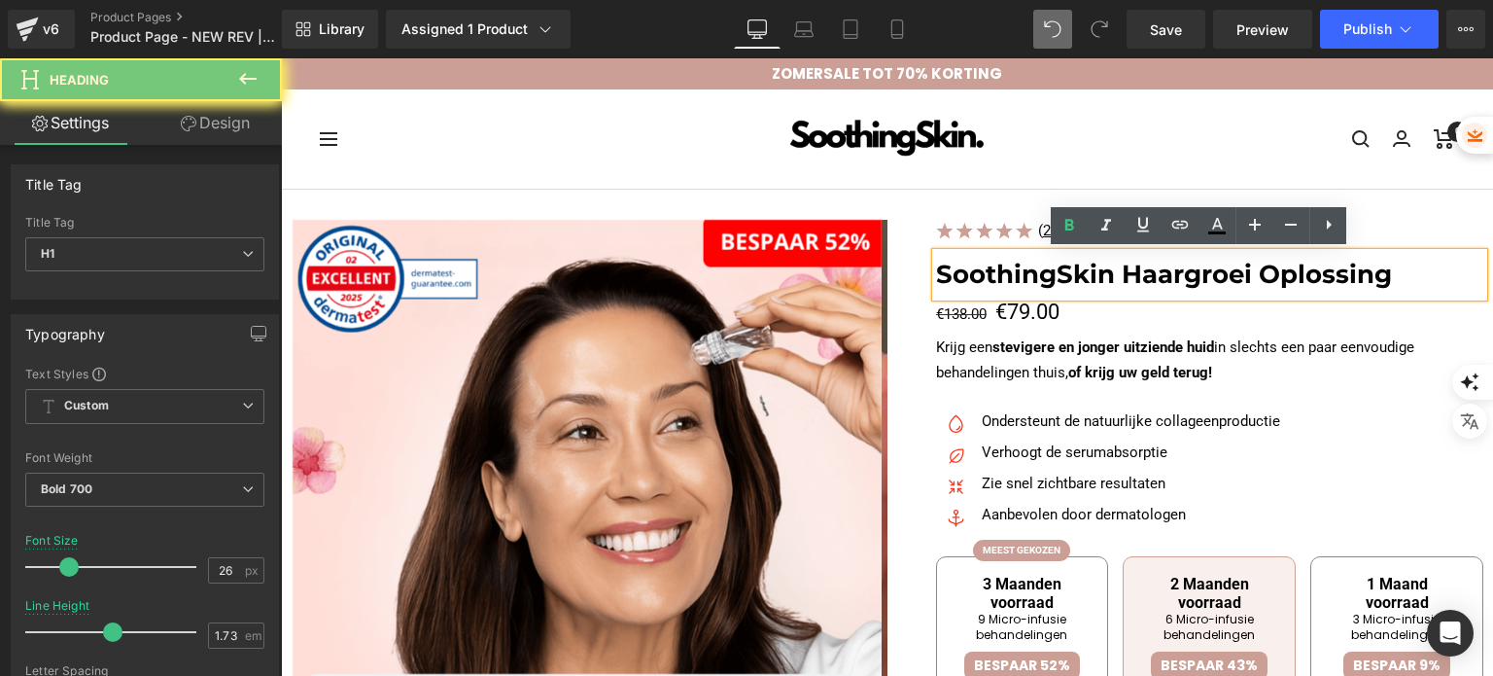
click at [1291, 268] on h1 "SoothingSkin Haargroei Oplossing" at bounding box center [1210, 275] width 548 height 44
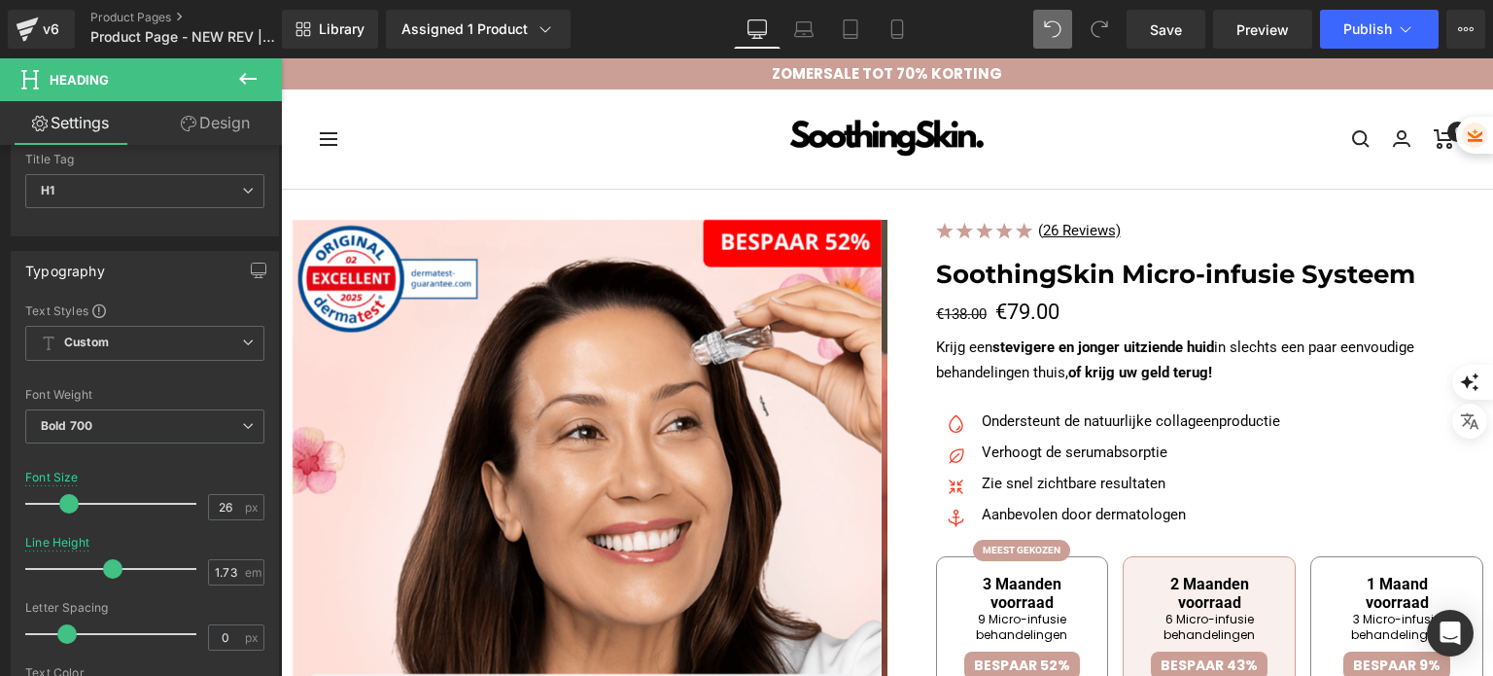
scroll to position [97, 0]
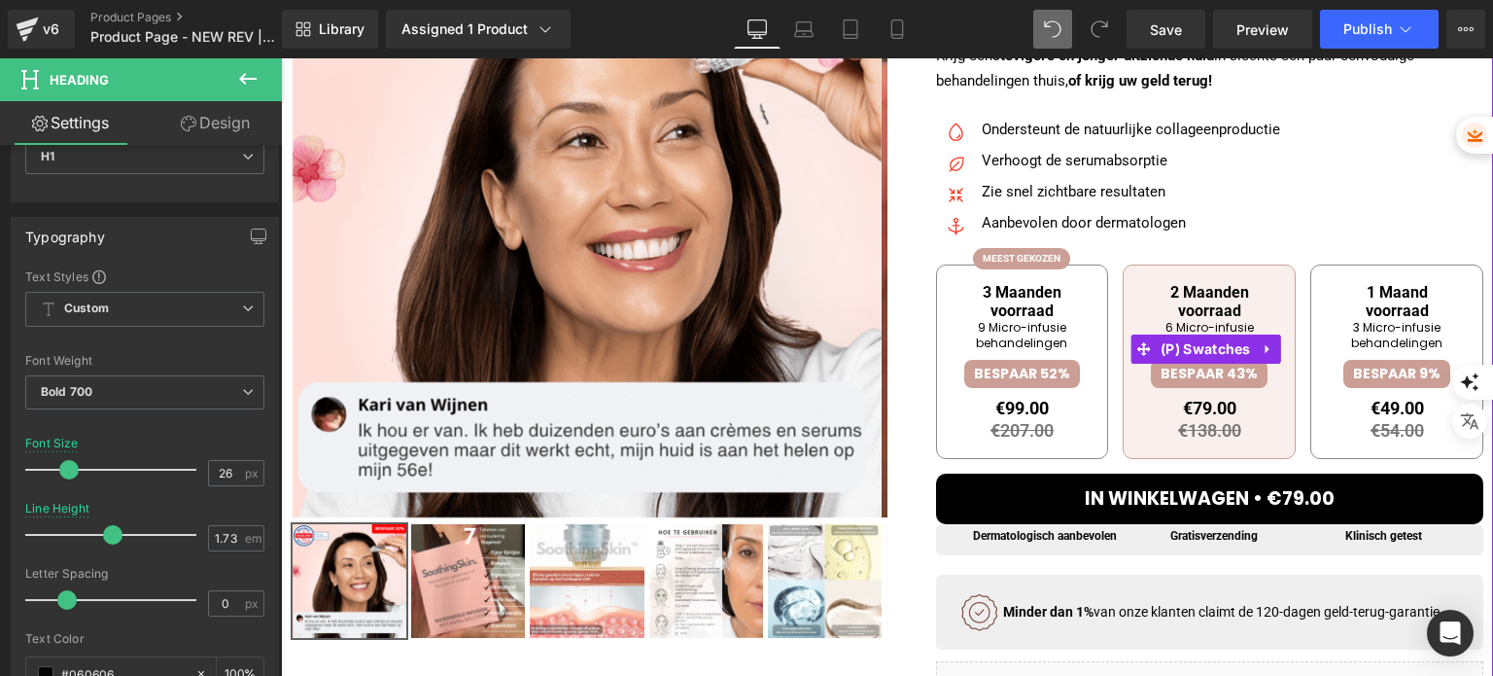
click at [1030, 378] on div "BESPAAR 52%" at bounding box center [1022, 373] width 116 height 27
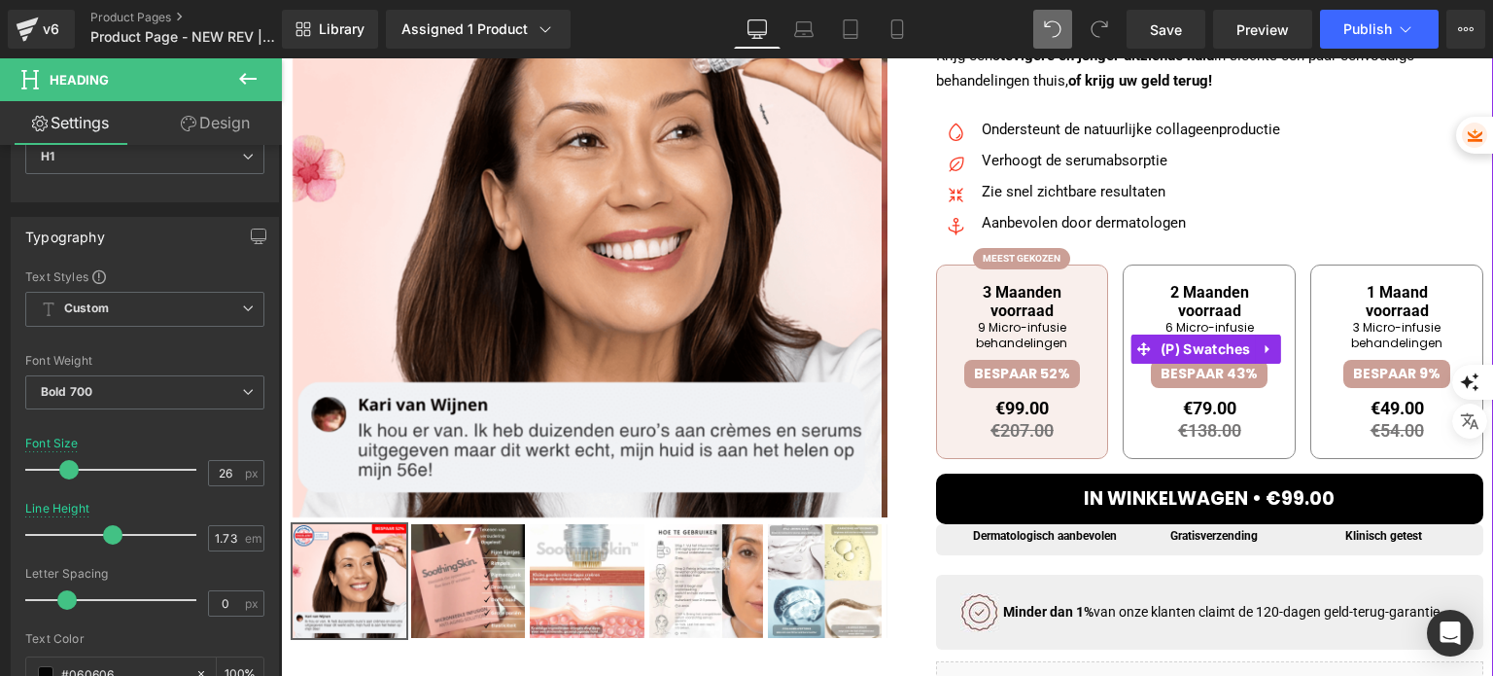
scroll to position [194, 0]
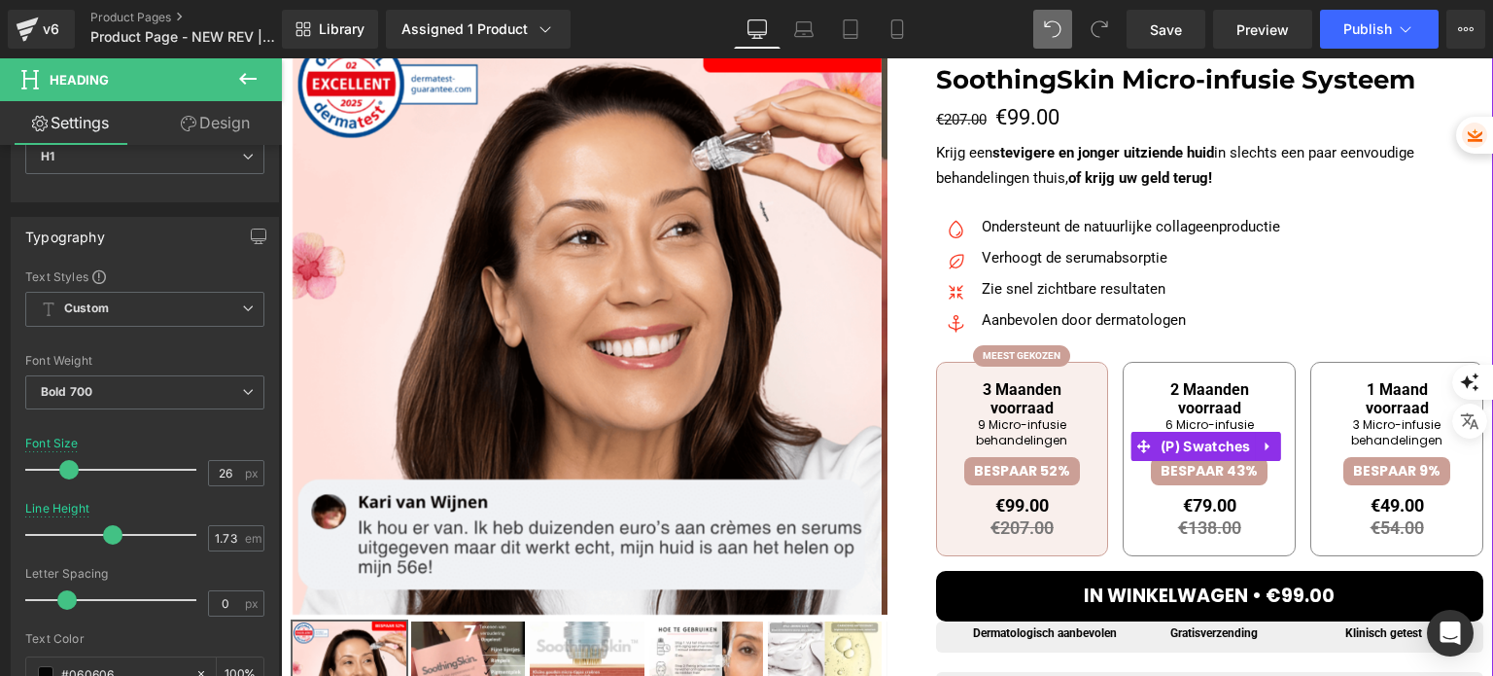
click at [1163, 419] on li "6 Micro-infusie behandelingen" at bounding box center [1209, 432] width 144 height 30
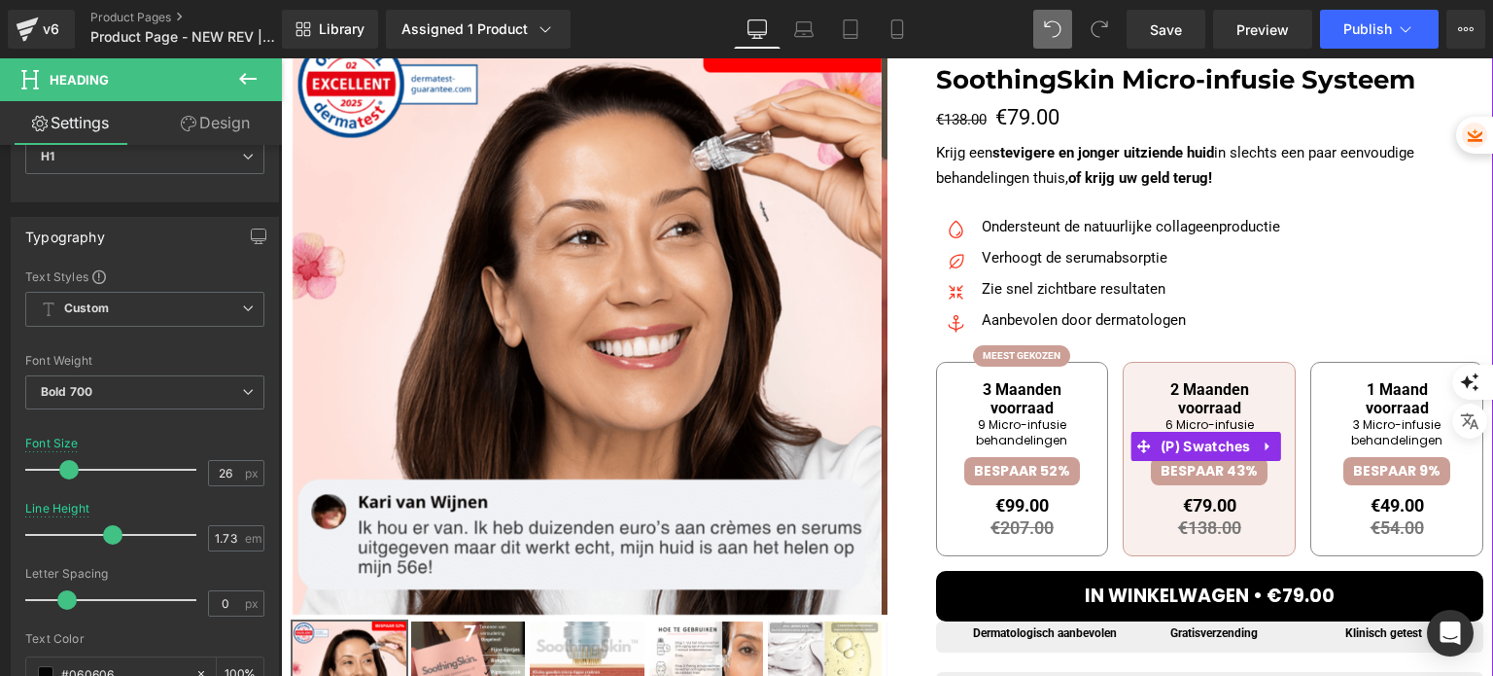
click at [1407, 434] on li "3 Micro-infusie behandelingen" at bounding box center [1397, 432] width 144 height 30
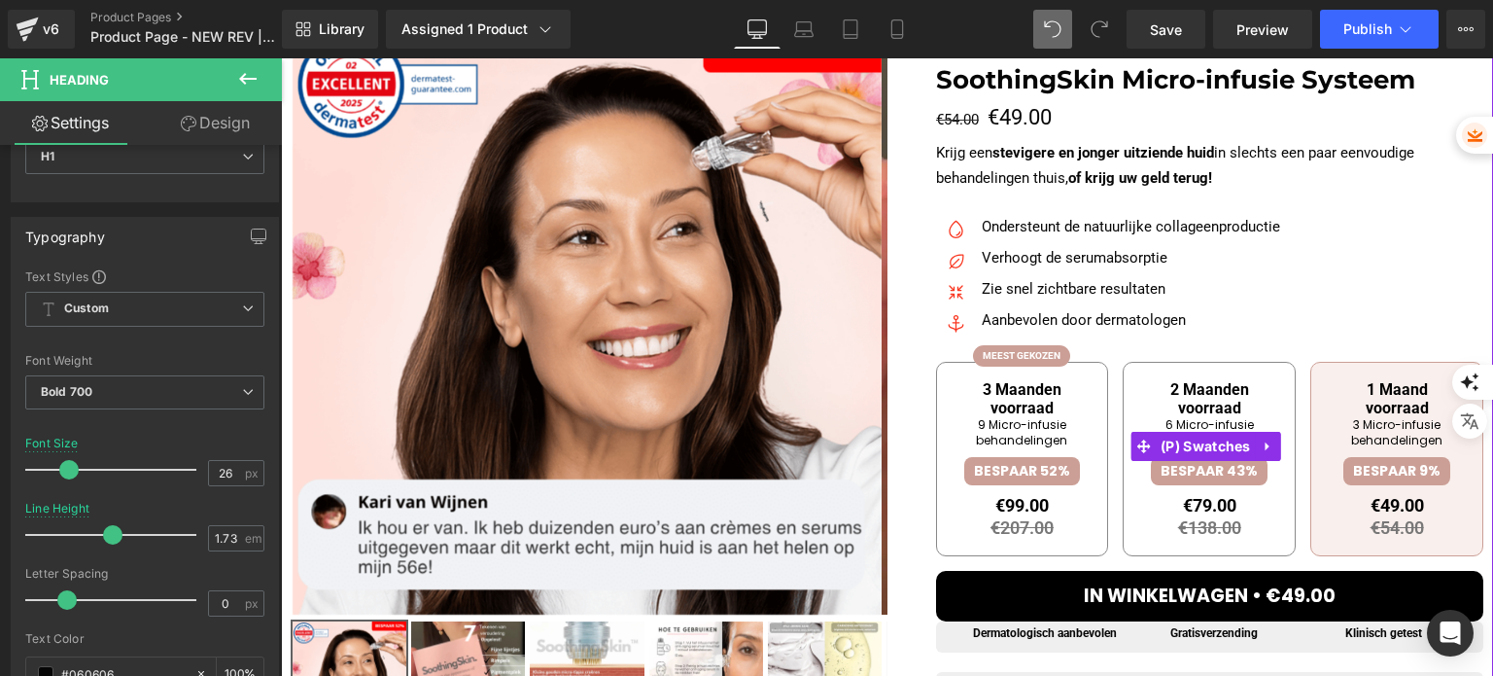
click at [1059, 446] on li "9 Micro-infusie behandelingen" at bounding box center [1023, 432] width 144 height 30
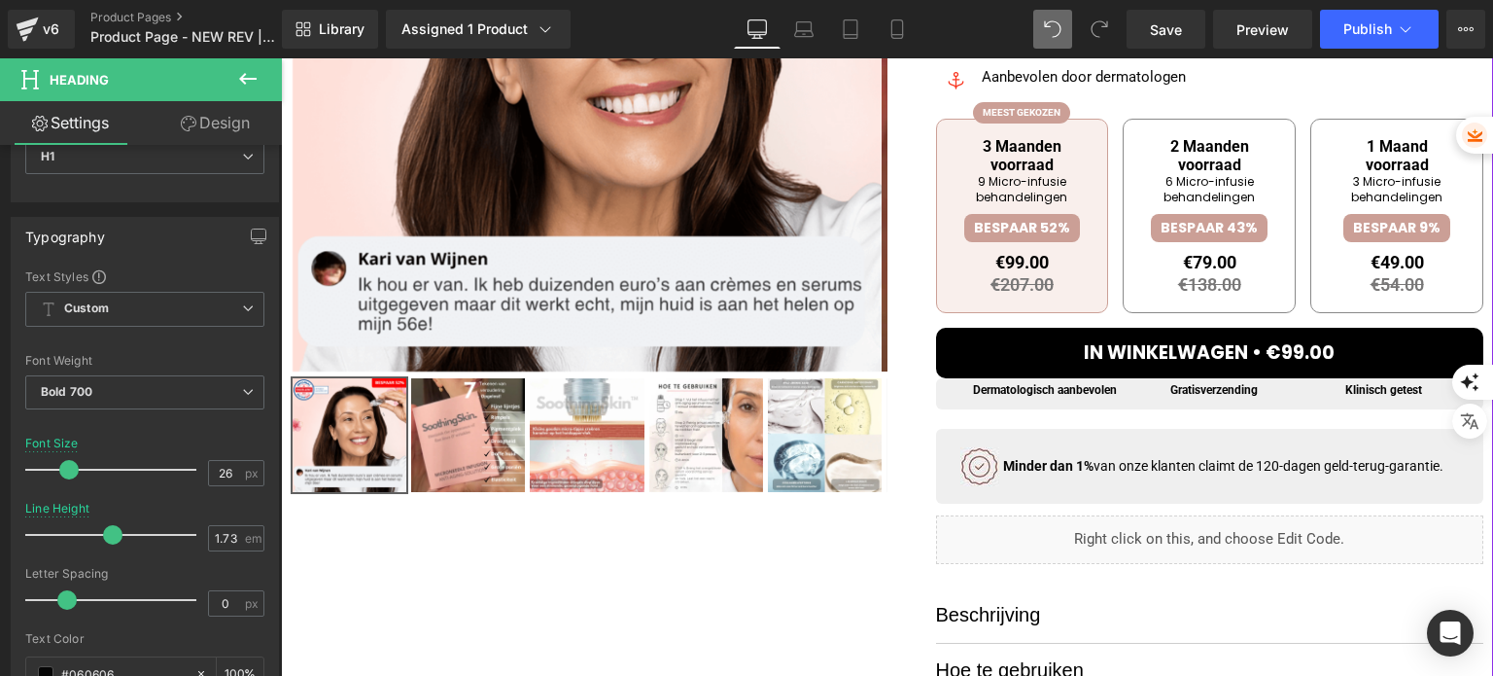
scroll to position [486, 0]
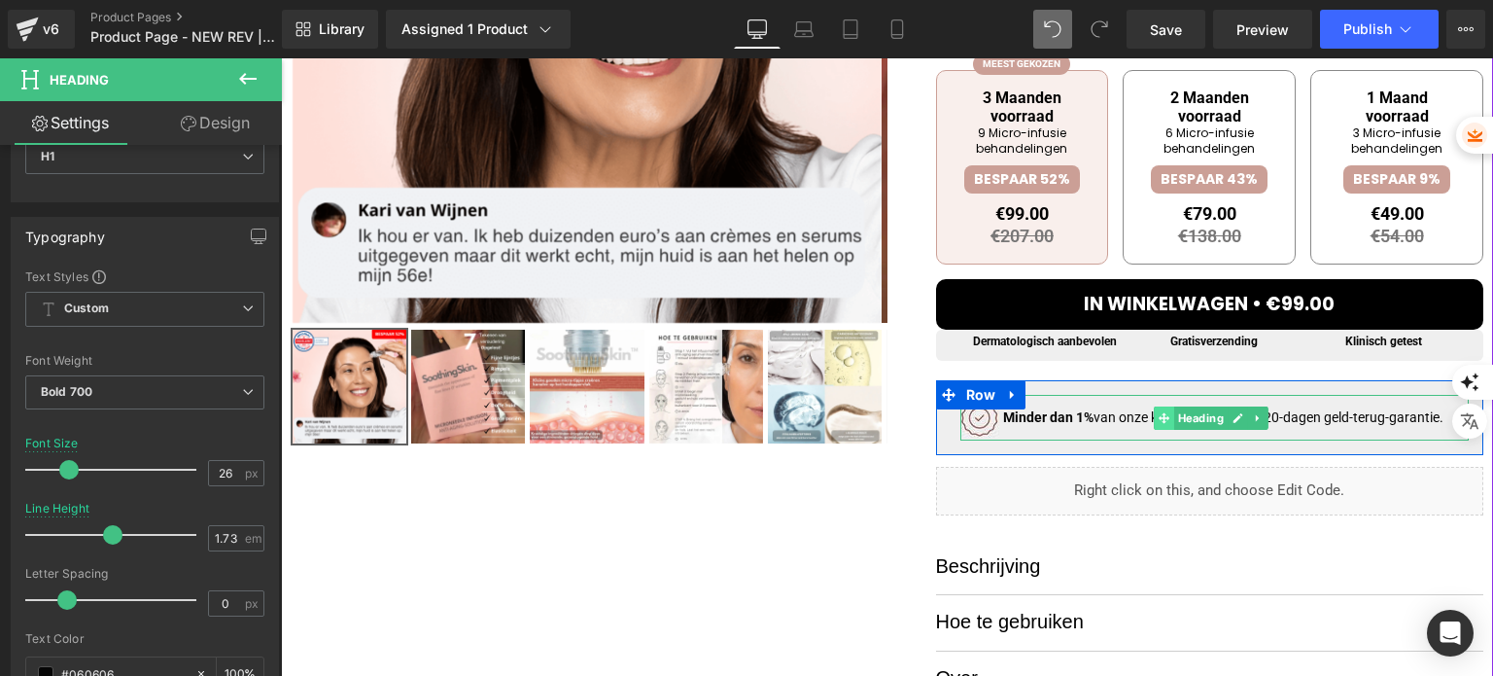
click at [1154, 419] on span at bounding box center [1164, 417] width 20 height 23
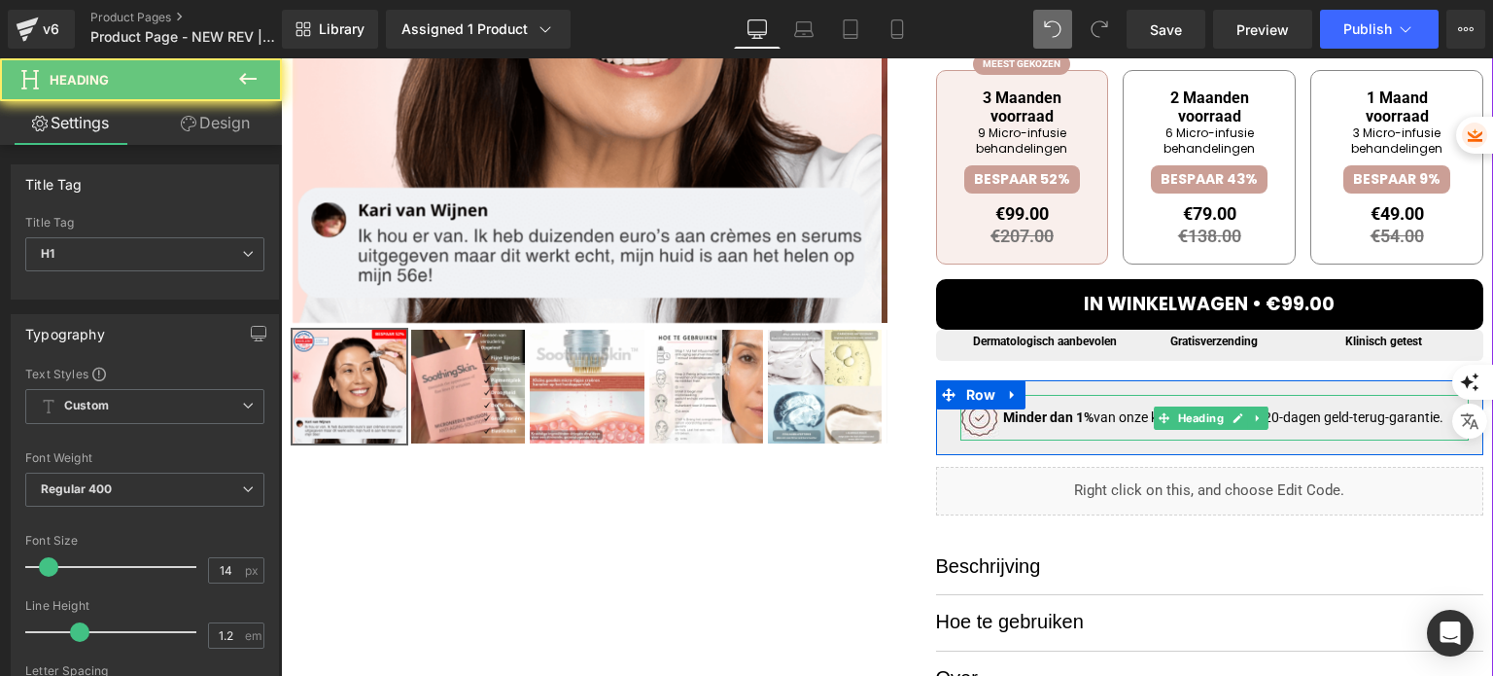
click at [1112, 419] on h1 "Minder dan 1% van onze klanten claimt de 120-dagen geld-terug-garantie." at bounding box center [1236, 417] width 467 height 17
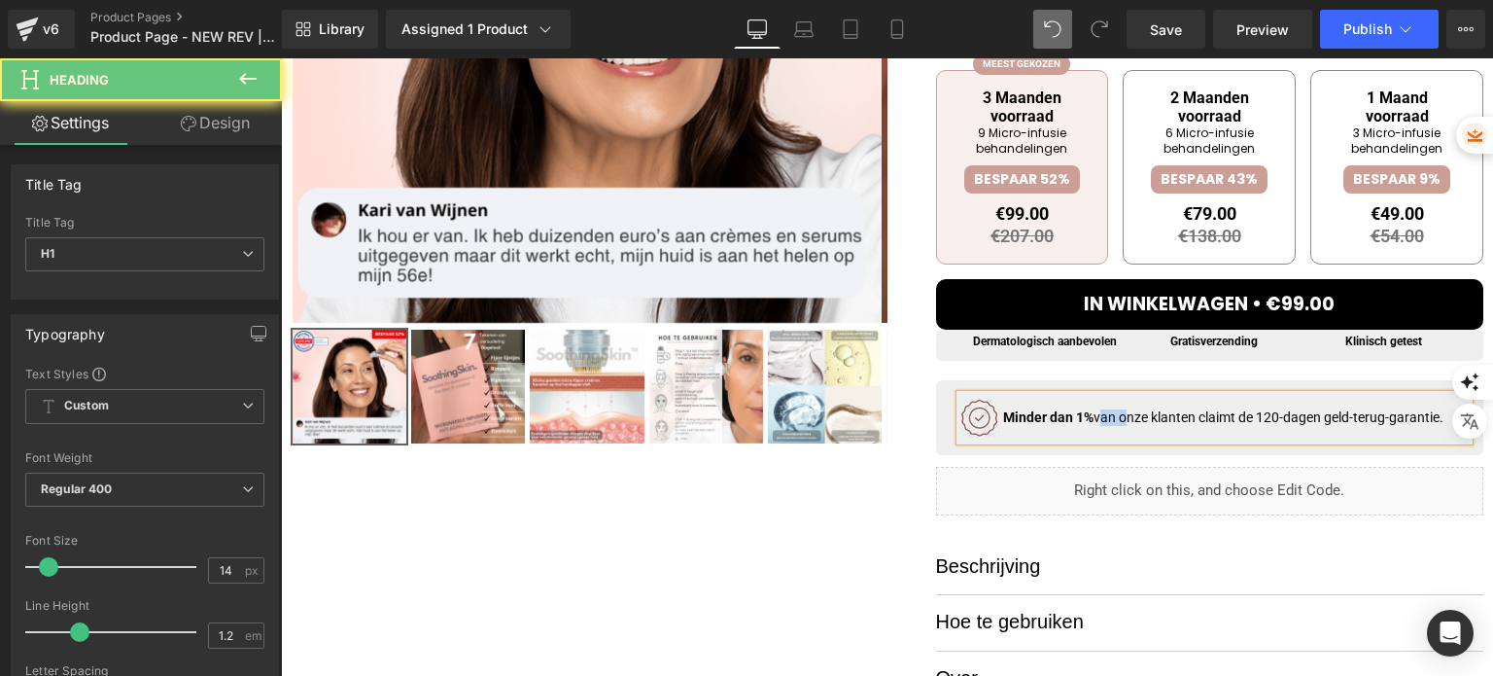
click at [1112, 419] on h1 "Minder dan 1% van onze klanten claimt de 120-dagen geld-terug-garantie." at bounding box center [1236, 417] width 467 height 17
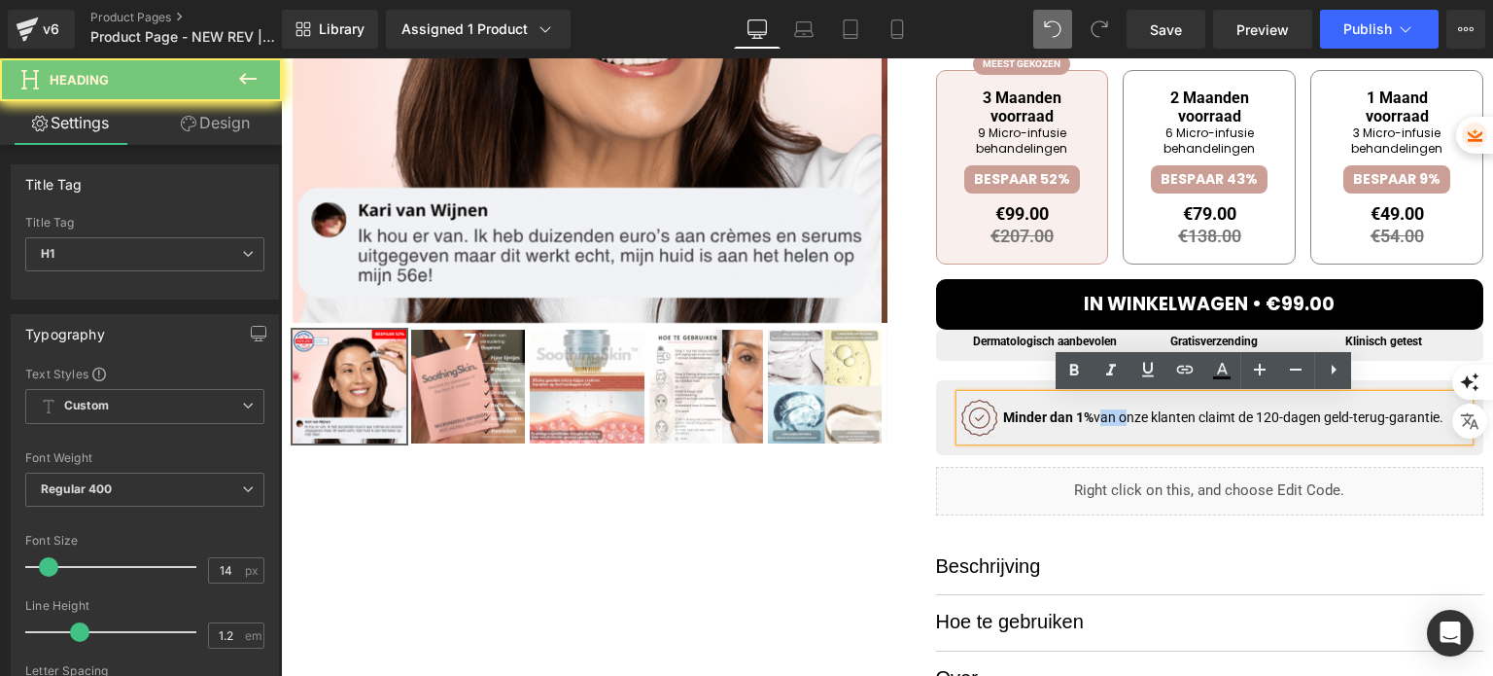
click at [1112, 419] on h1 "Minder dan 1% van onze klanten claimt de 120-dagen geld-terug-garantie." at bounding box center [1236, 417] width 467 height 17
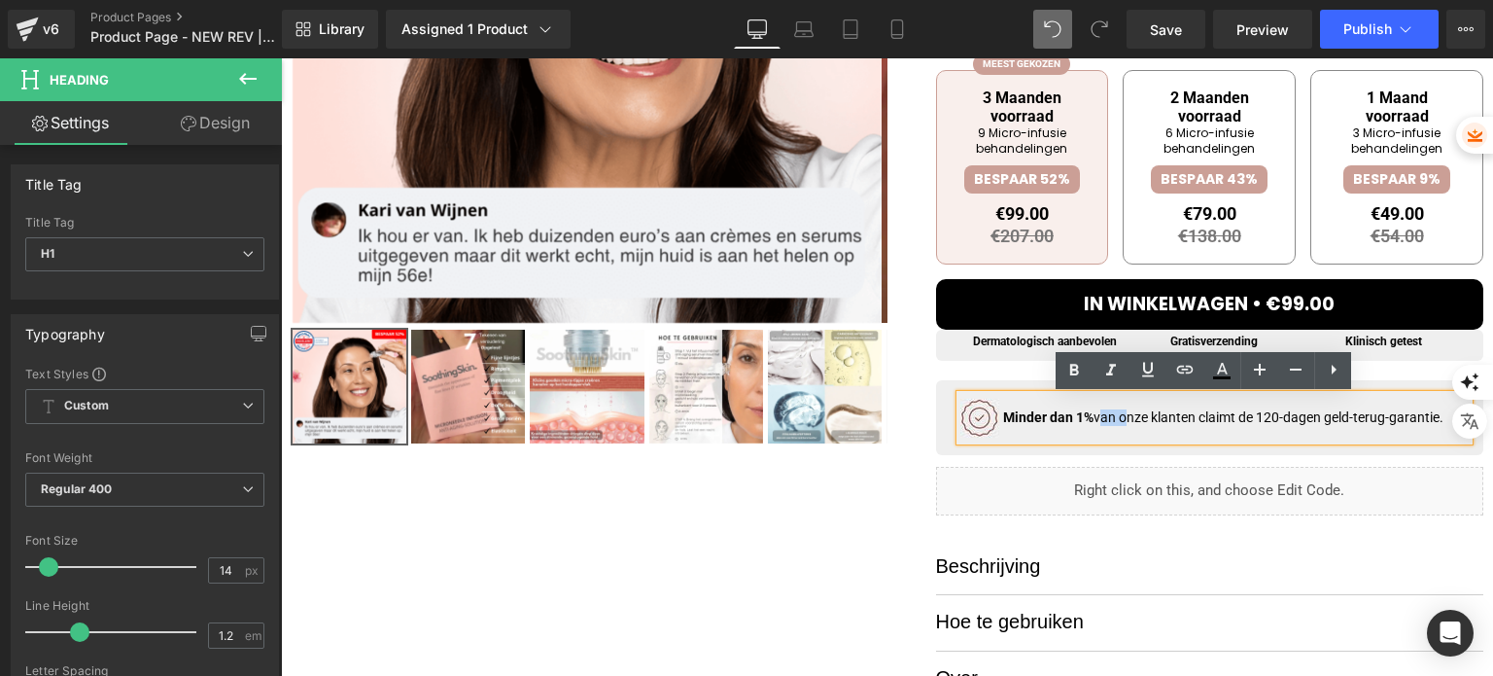
paste div
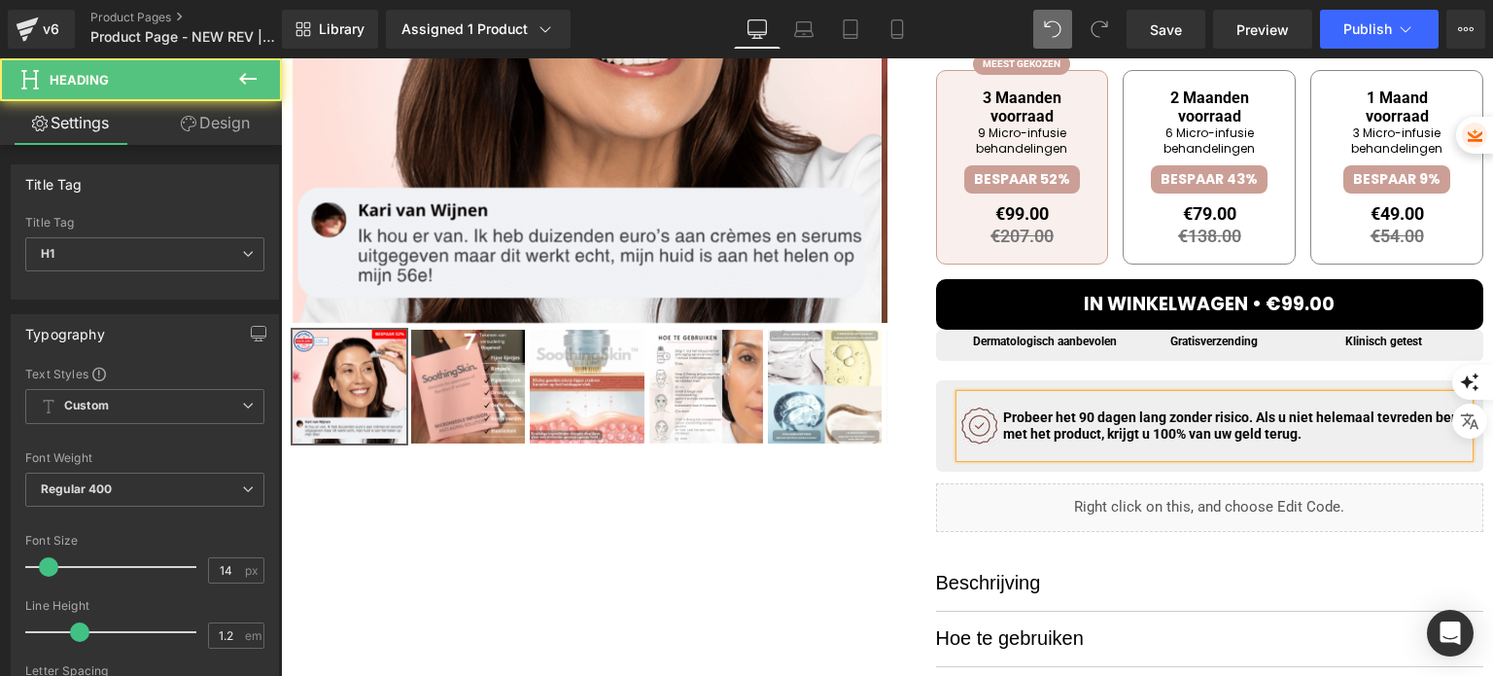
click at [1152, 423] on b "Probeer het 90 dagen lang zonder risico. Als u niet helemaal tevreden bent met …" at bounding box center [1233, 425] width 461 height 32
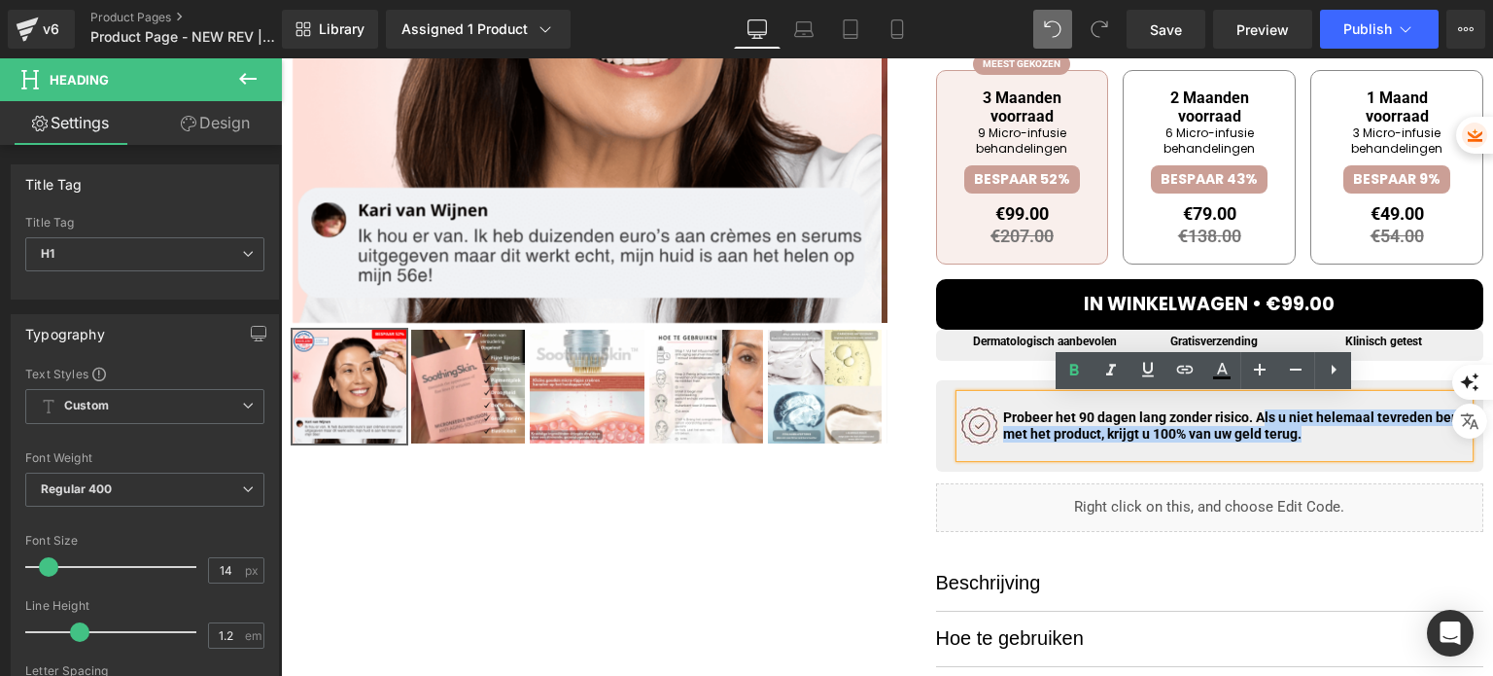
drag, startPoint x: 1264, startPoint y: 426, endPoint x: 1353, endPoint y: 437, distance: 90.2
click at [1353, 437] on h1 "Probeer het 90 dagen lang zonder risico. Als u niet helemaal tevreden bent met …" at bounding box center [1236, 425] width 467 height 33
click at [1361, 437] on h1 "Probeer het 90 dagen lang zonder risico. Als u niet helemaal tevreden bent met …" at bounding box center [1236, 425] width 467 height 33
drag, startPoint x: 1361, startPoint y: 437, endPoint x: 1262, endPoint y: 419, distance: 100.9
click at [1262, 419] on h1 "Probeer het 90 dagen lang zonder risico. Als u niet helemaal tevreden bent met …" at bounding box center [1236, 425] width 467 height 33
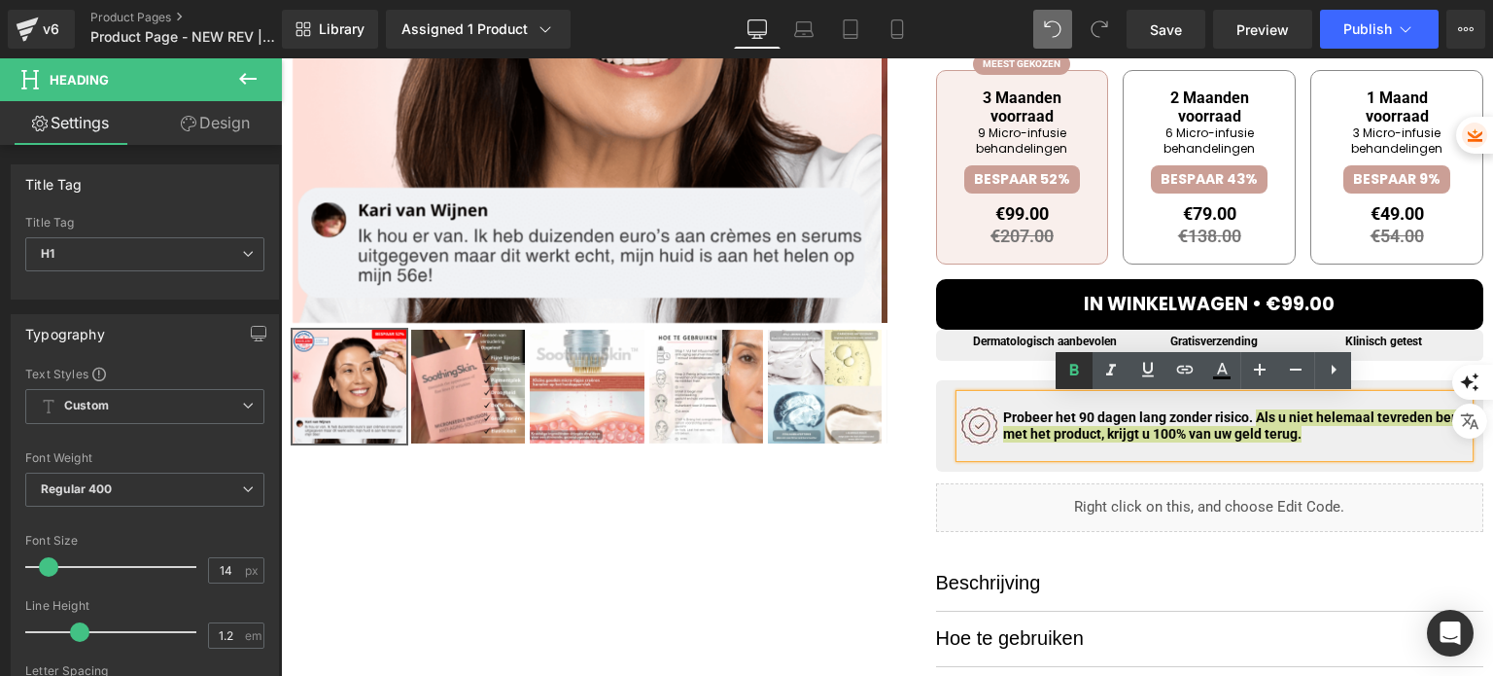
click at [1070, 364] on icon at bounding box center [1073, 370] width 23 height 23
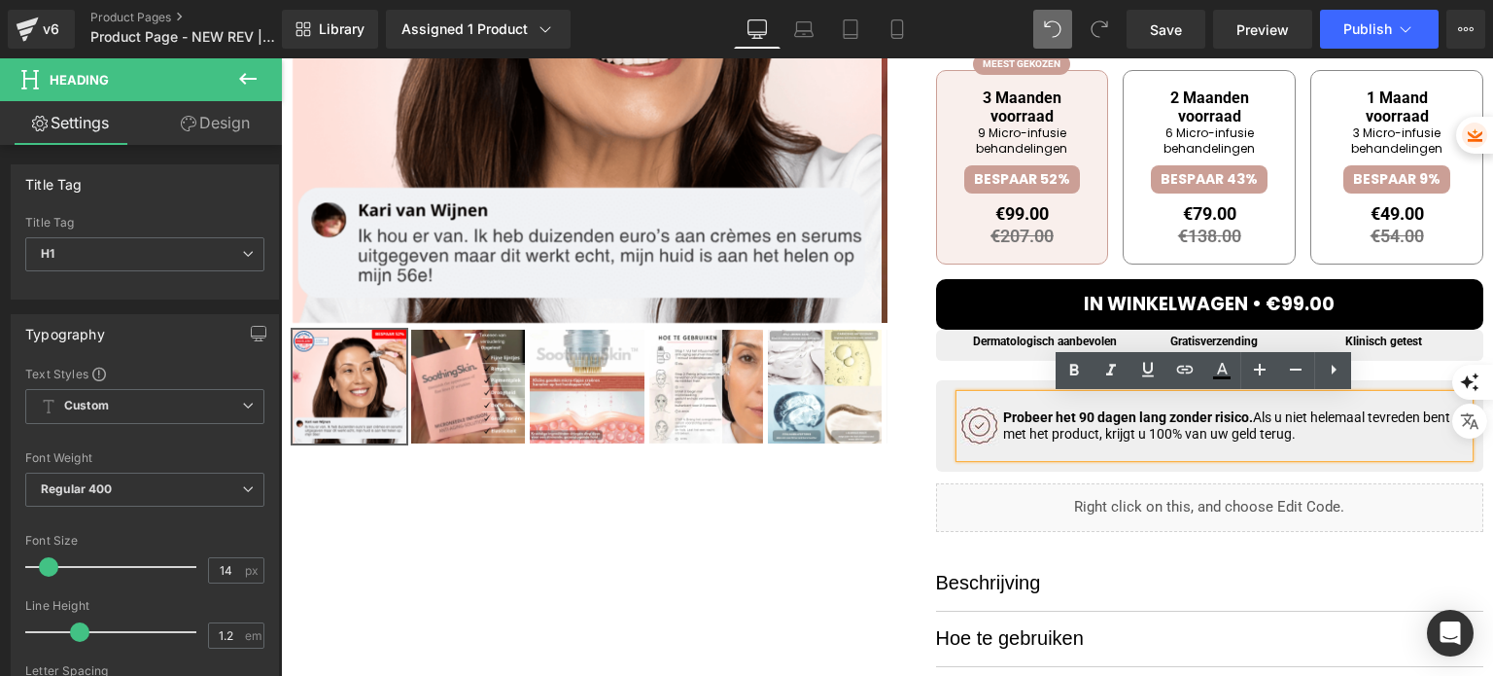
click at [846, 508] on div at bounding box center [887, 283] width 1193 height 1102
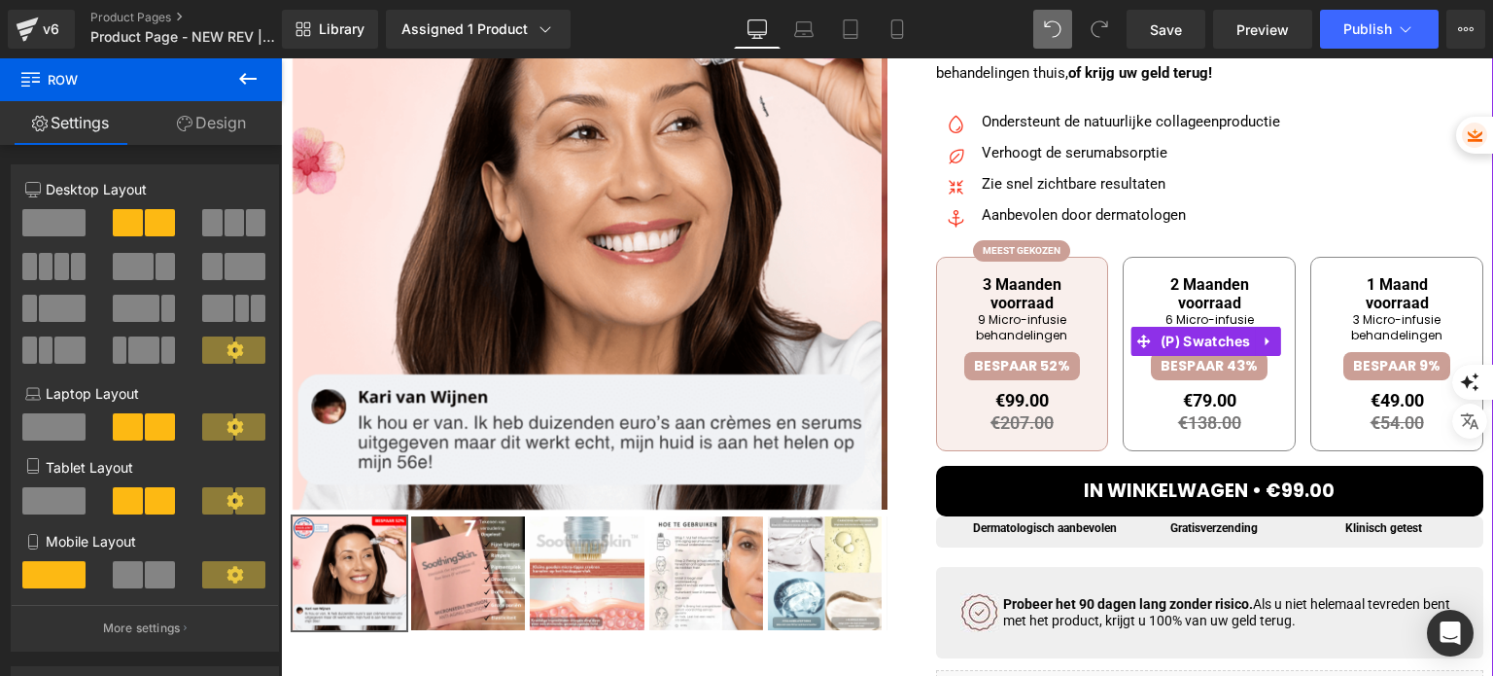
scroll to position [194, 0]
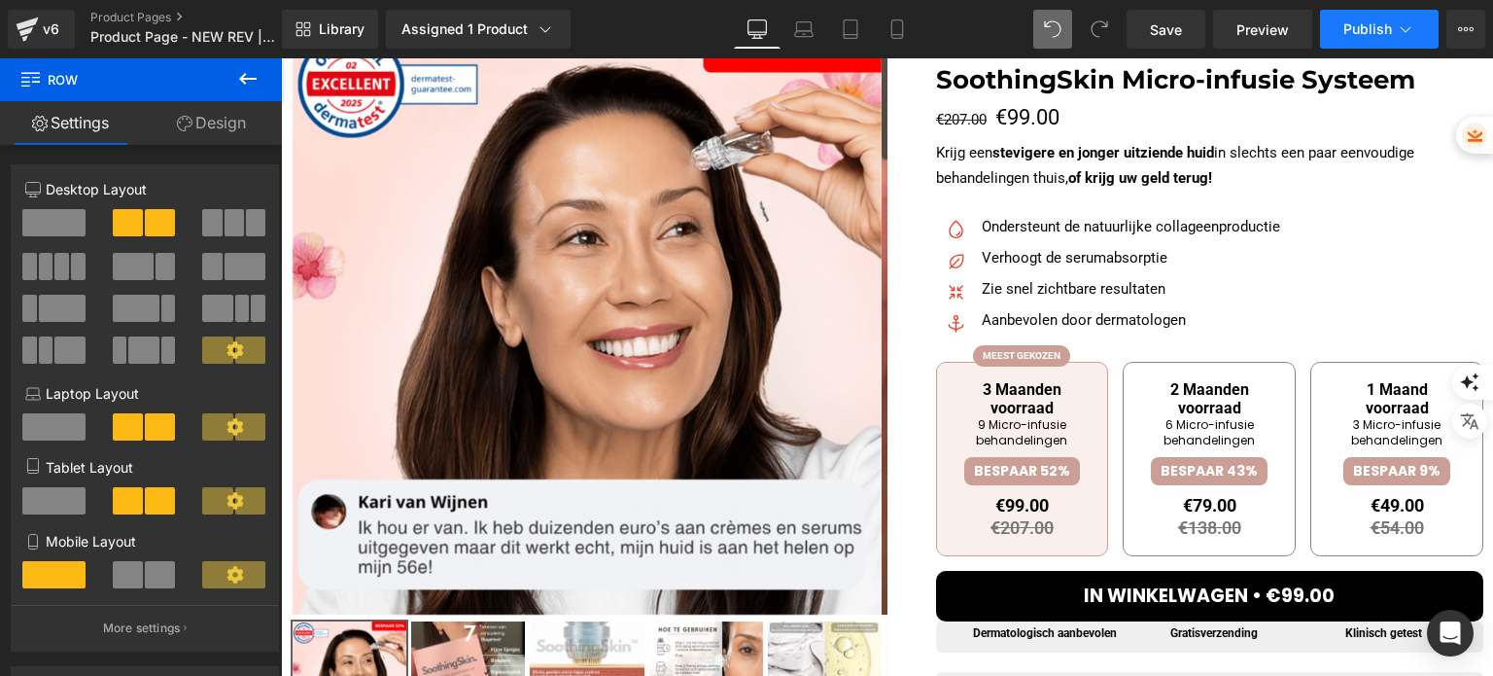
click at [1350, 21] on span "Publish" at bounding box center [1367, 29] width 49 height 16
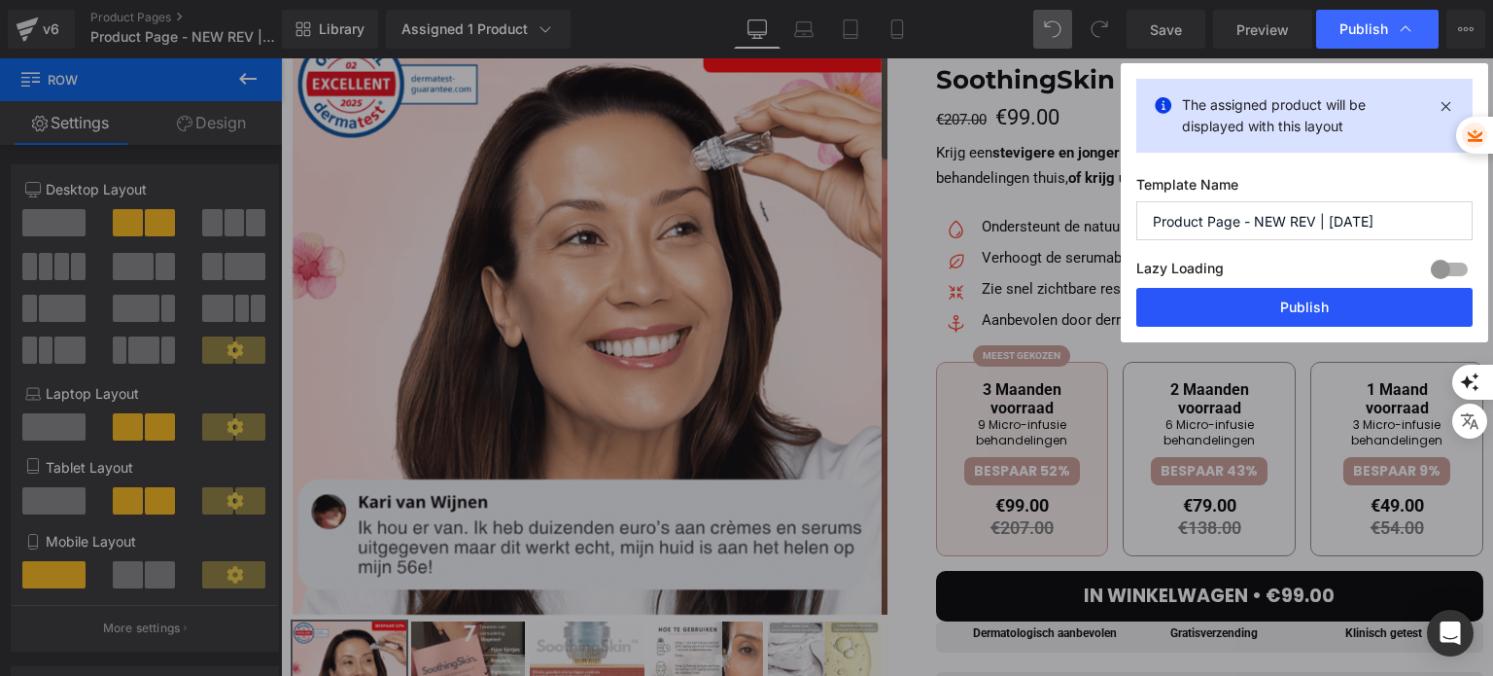
click at [1201, 317] on button "Publish" at bounding box center [1304, 307] width 336 height 39
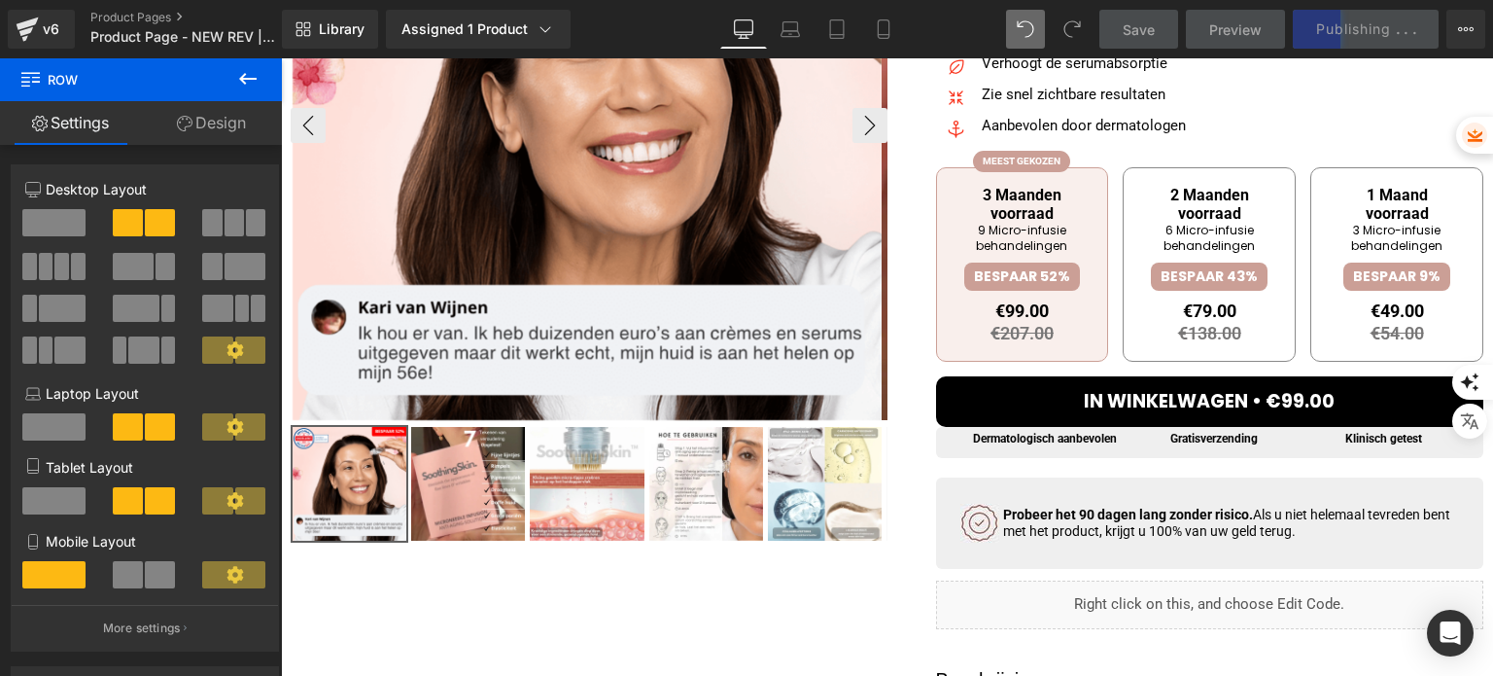
scroll to position [486, 0]
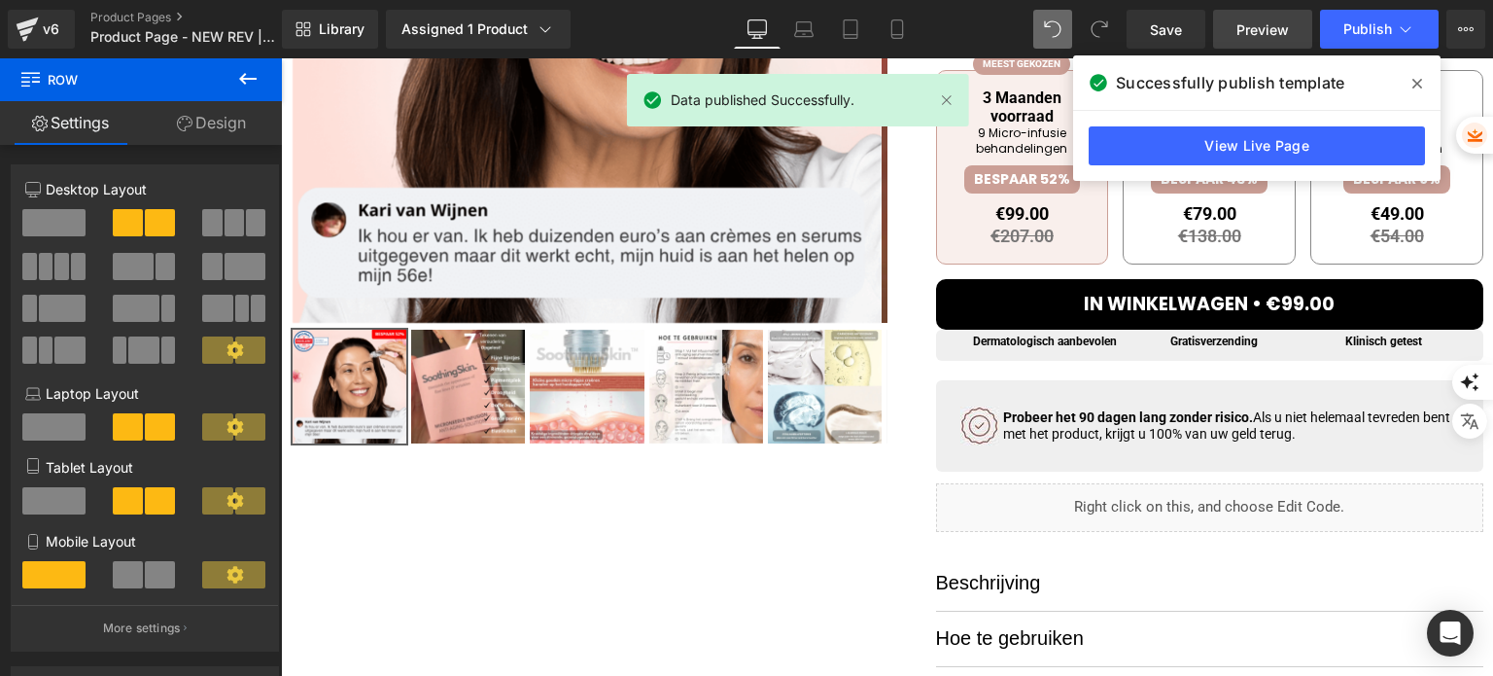
click at [1219, 22] on link "Preview" at bounding box center [1262, 29] width 99 height 39
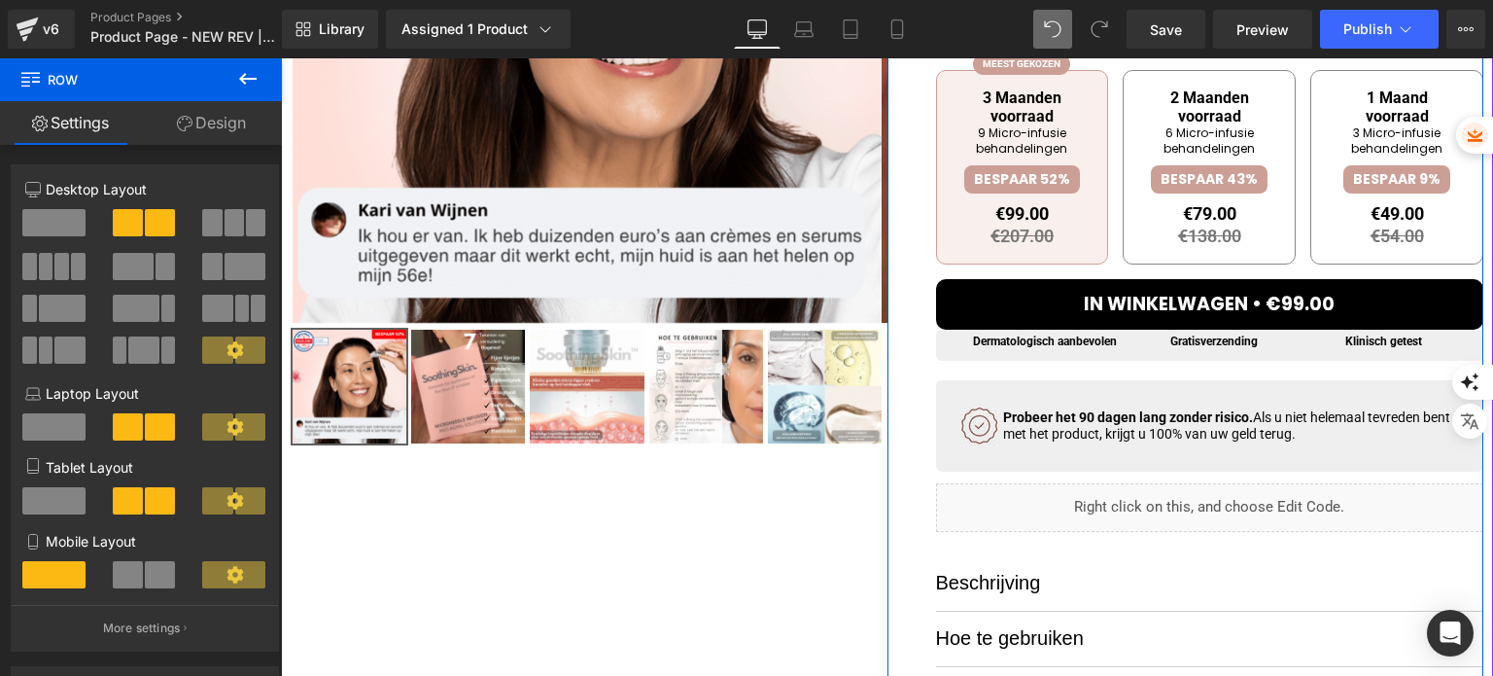
click at [1150, 508] on div "Liquid" at bounding box center [1210, 507] width 548 height 49
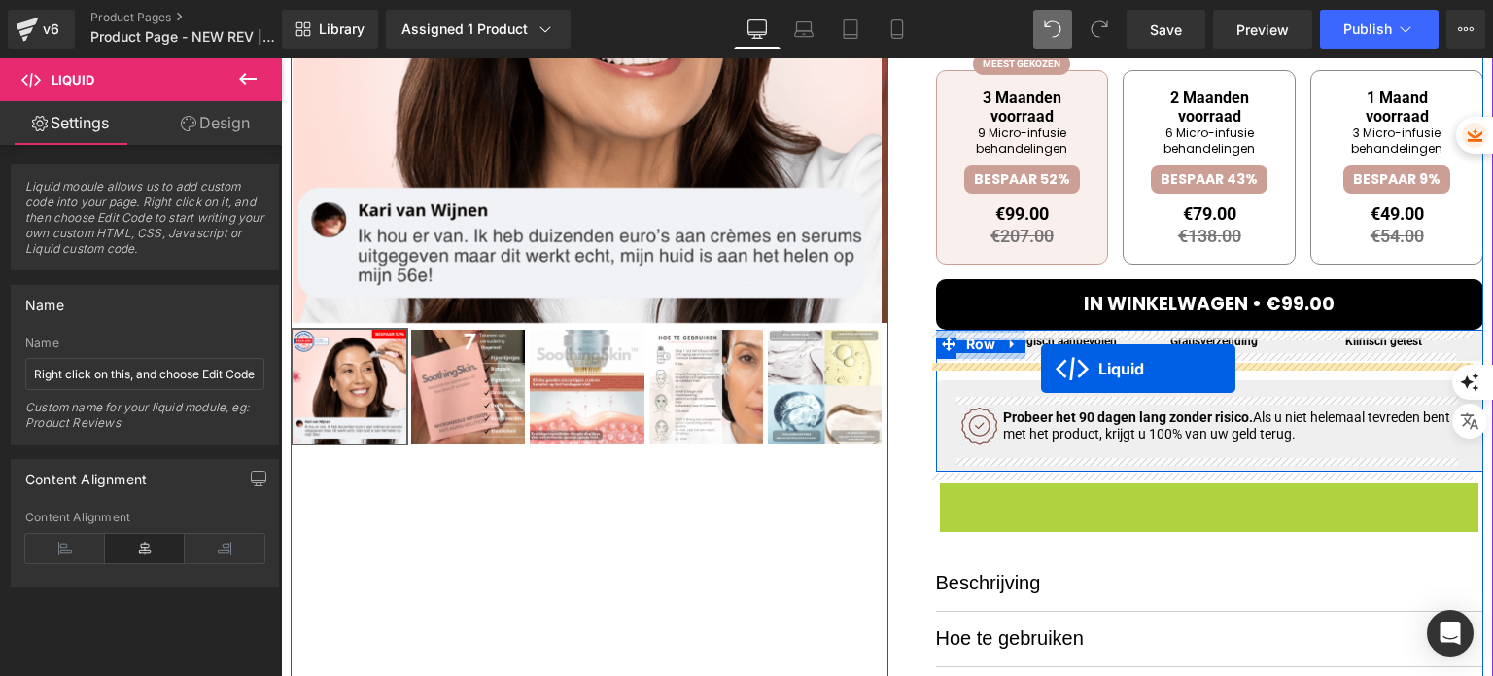
drag, startPoint x: 1151, startPoint y: 503, endPoint x: 1041, endPoint y: 368, distance: 174.1
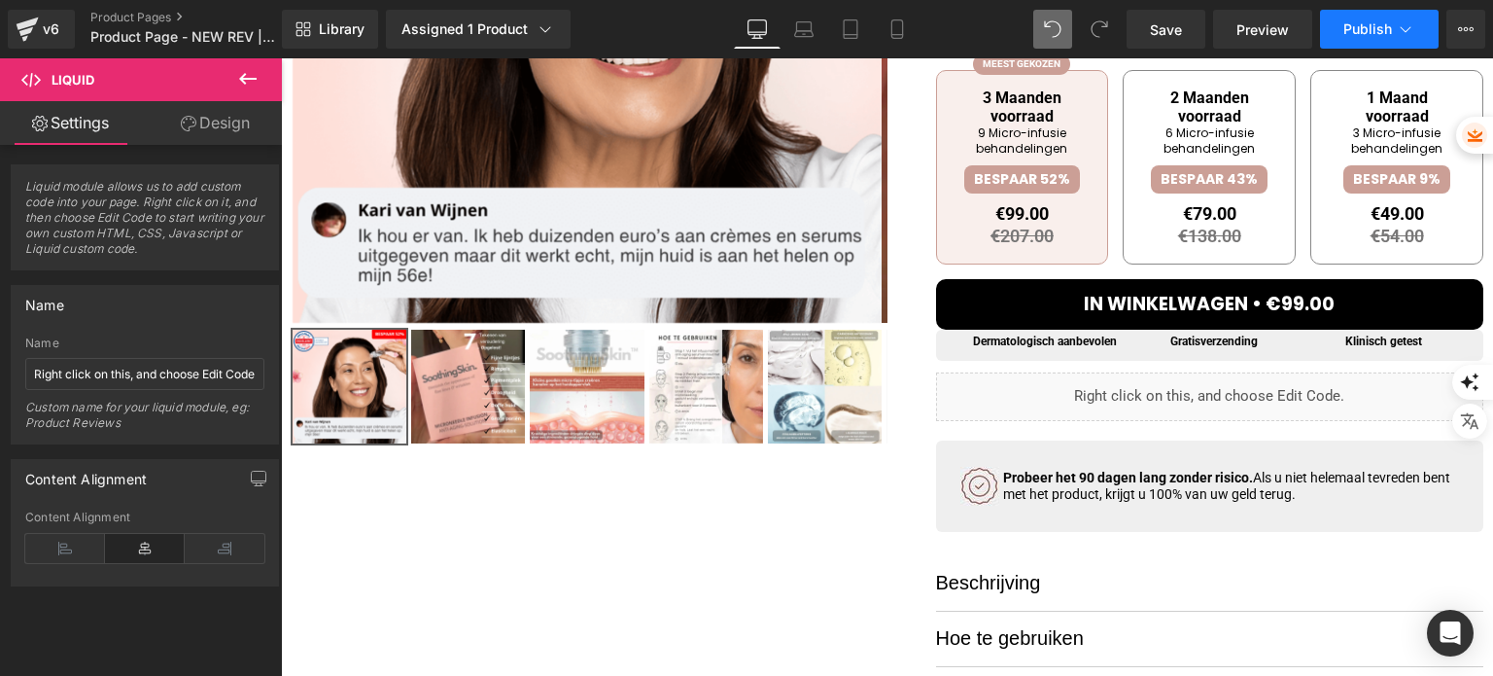
click at [1345, 39] on button "Publish" at bounding box center [1379, 29] width 119 height 39
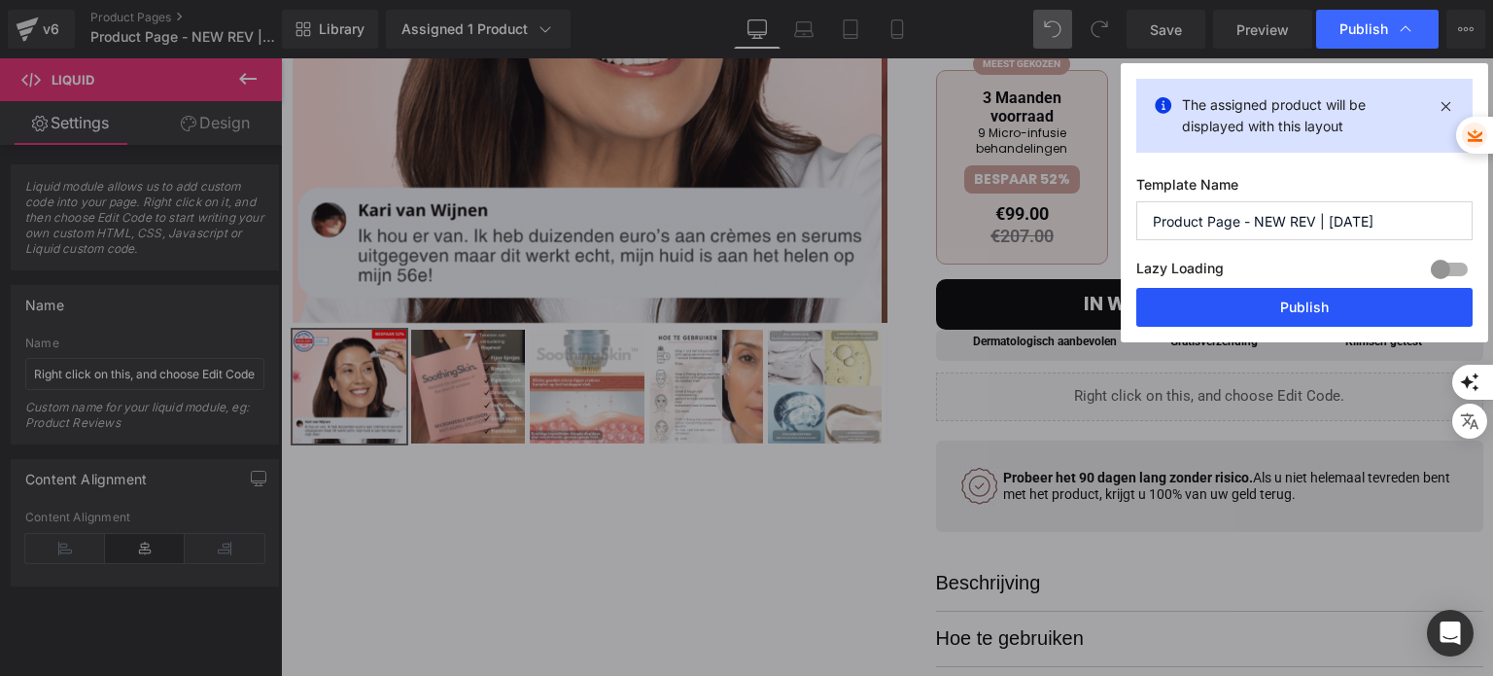
click at [1216, 295] on button "Publish" at bounding box center [1304, 307] width 336 height 39
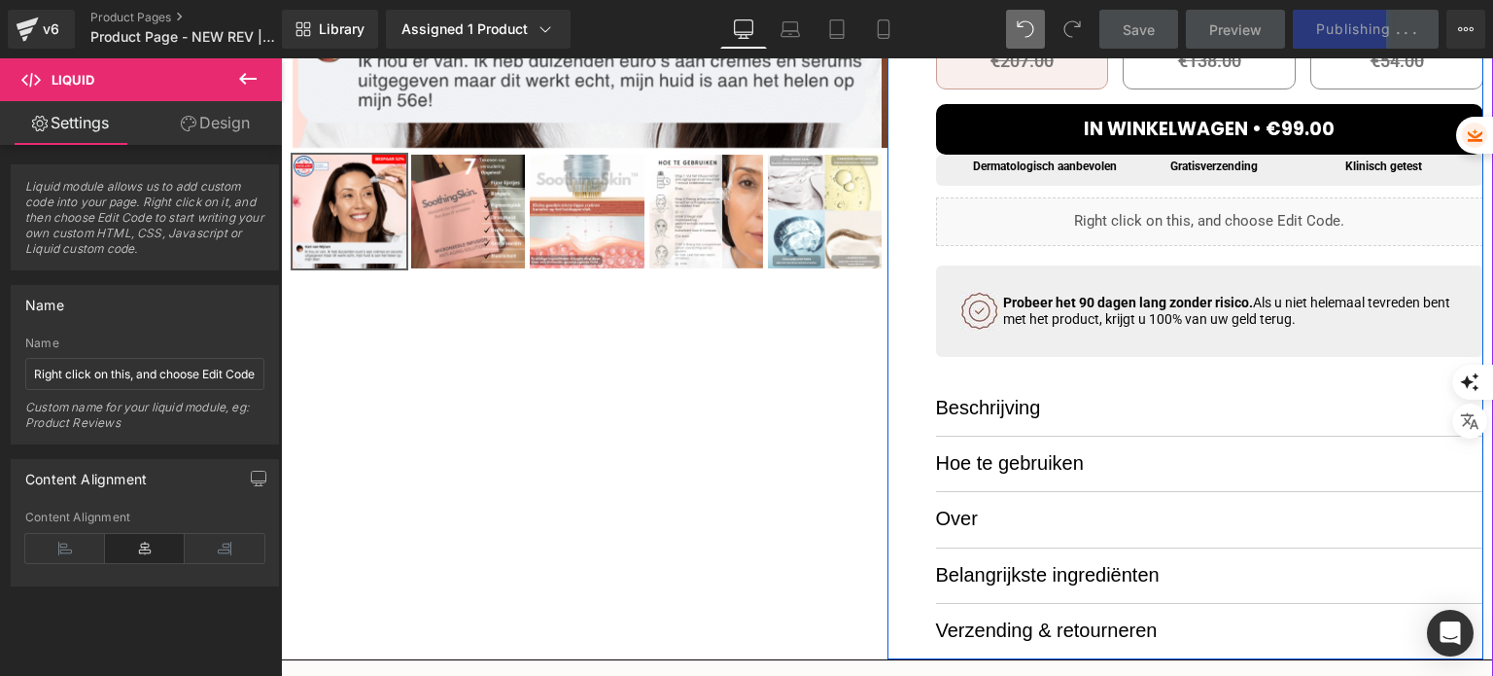
scroll to position [778, 0]
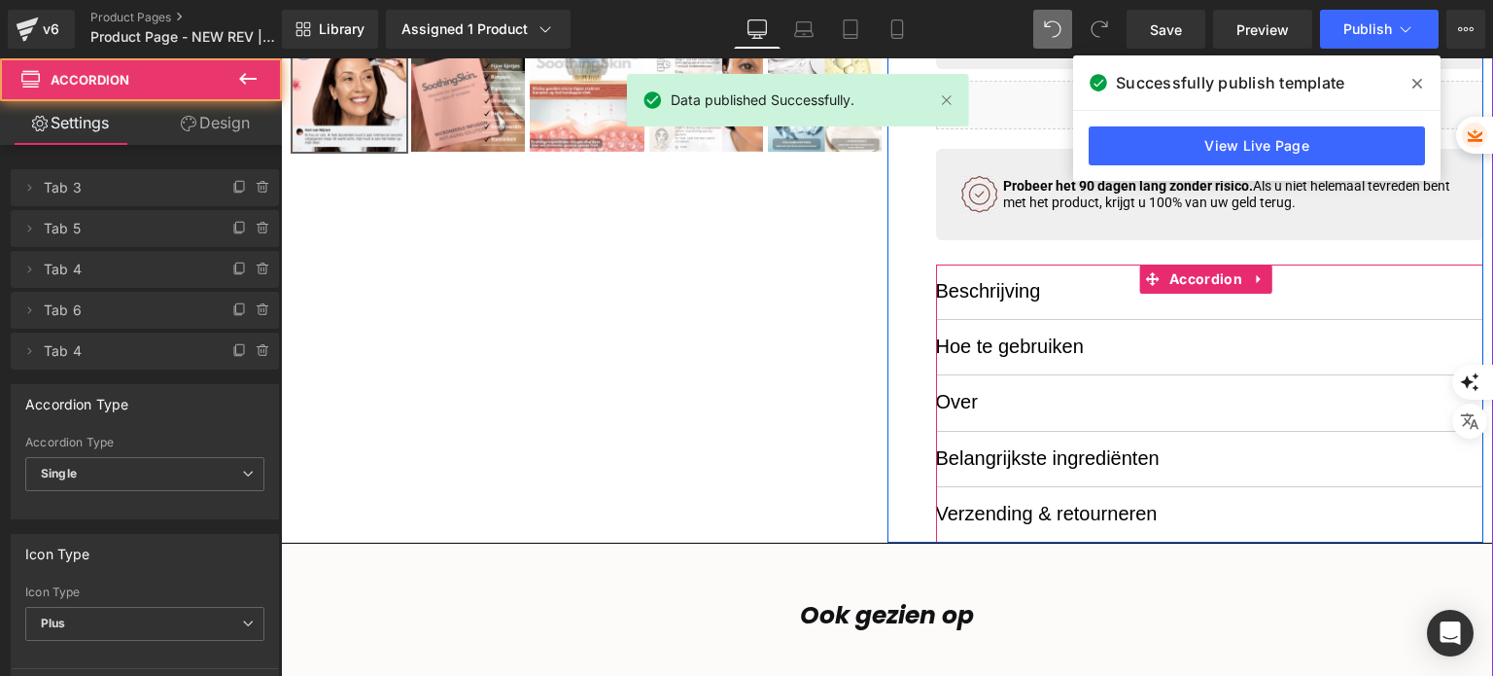
click at [1071, 272] on div "Beschrijving Text Block" at bounding box center [1210, 291] width 548 height 55
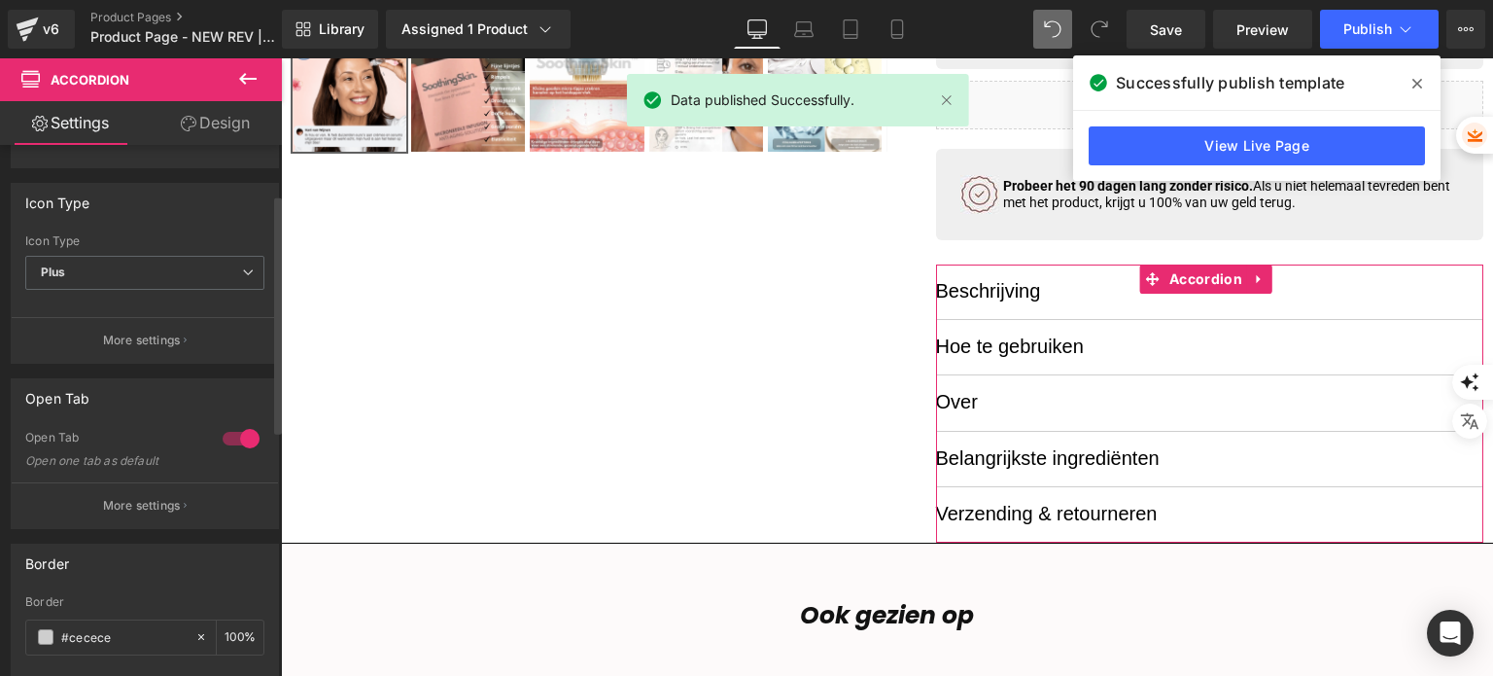
scroll to position [486, 0]
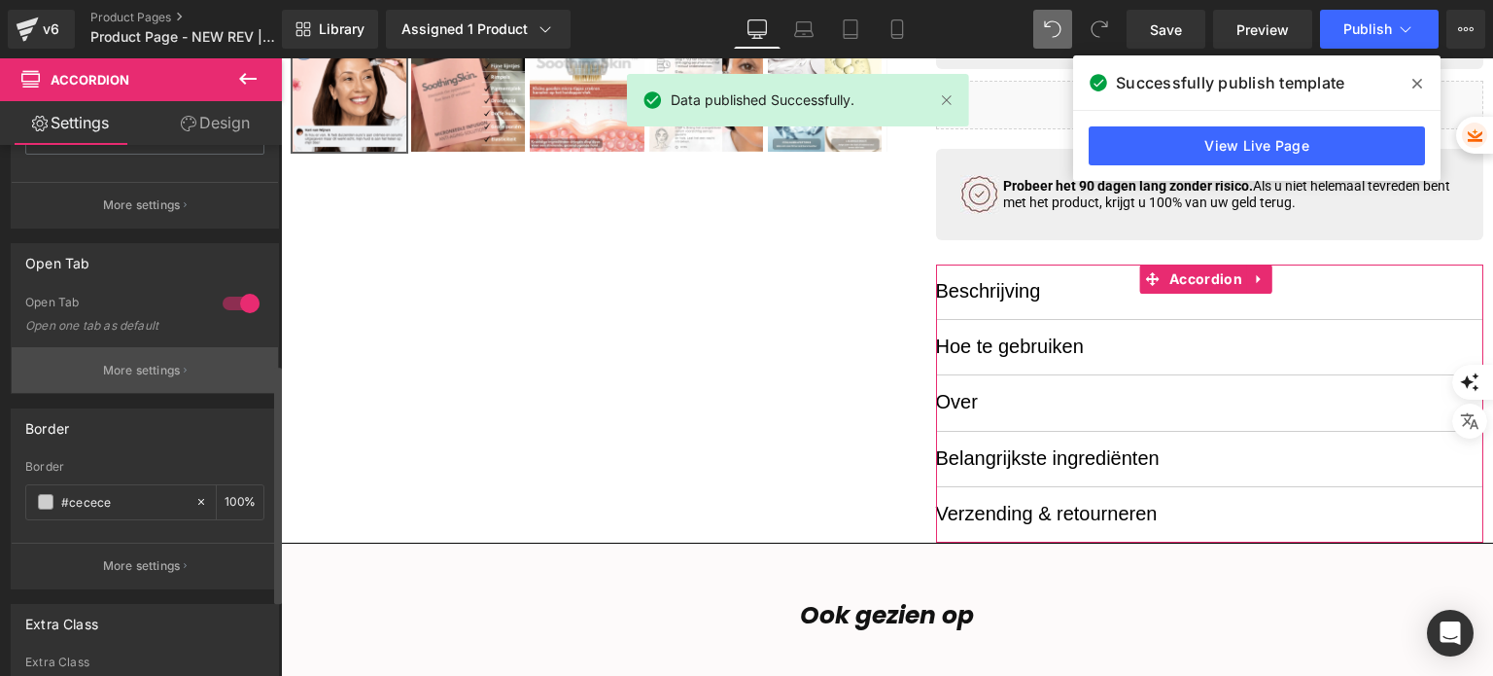
click at [132, 375] on p "More settings" at bounding box center [142, 370] width 78 height 17
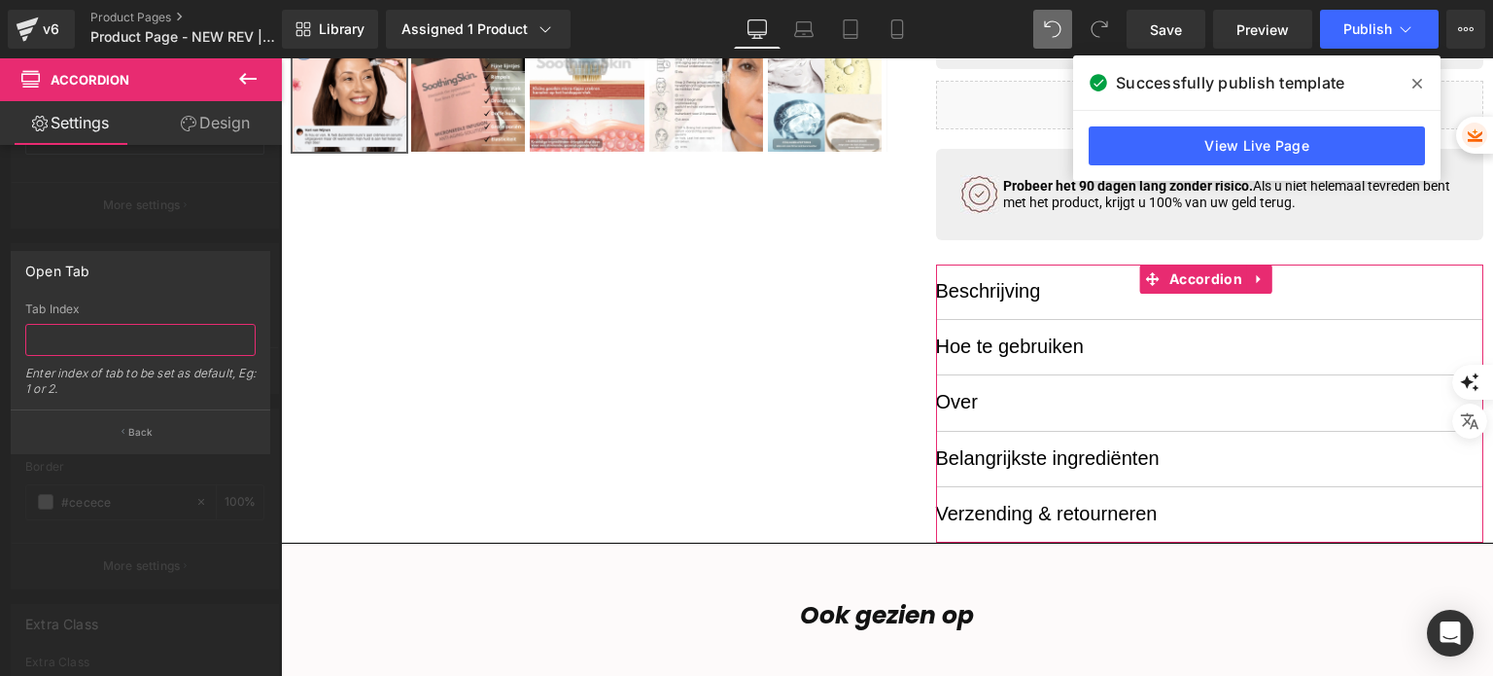
click at [148, 331] on input "text" at bounding box center [140, 340] width 230 height 32
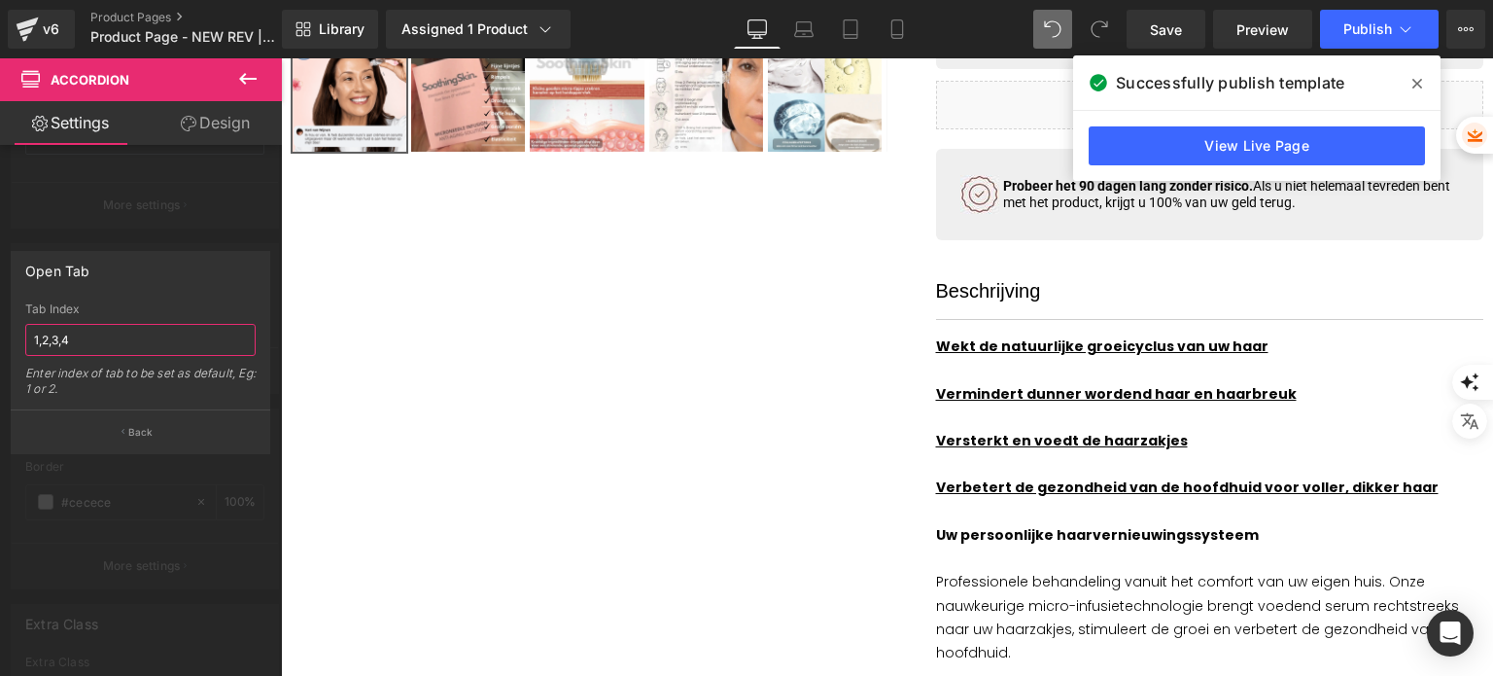
type input "1,2,3,4"
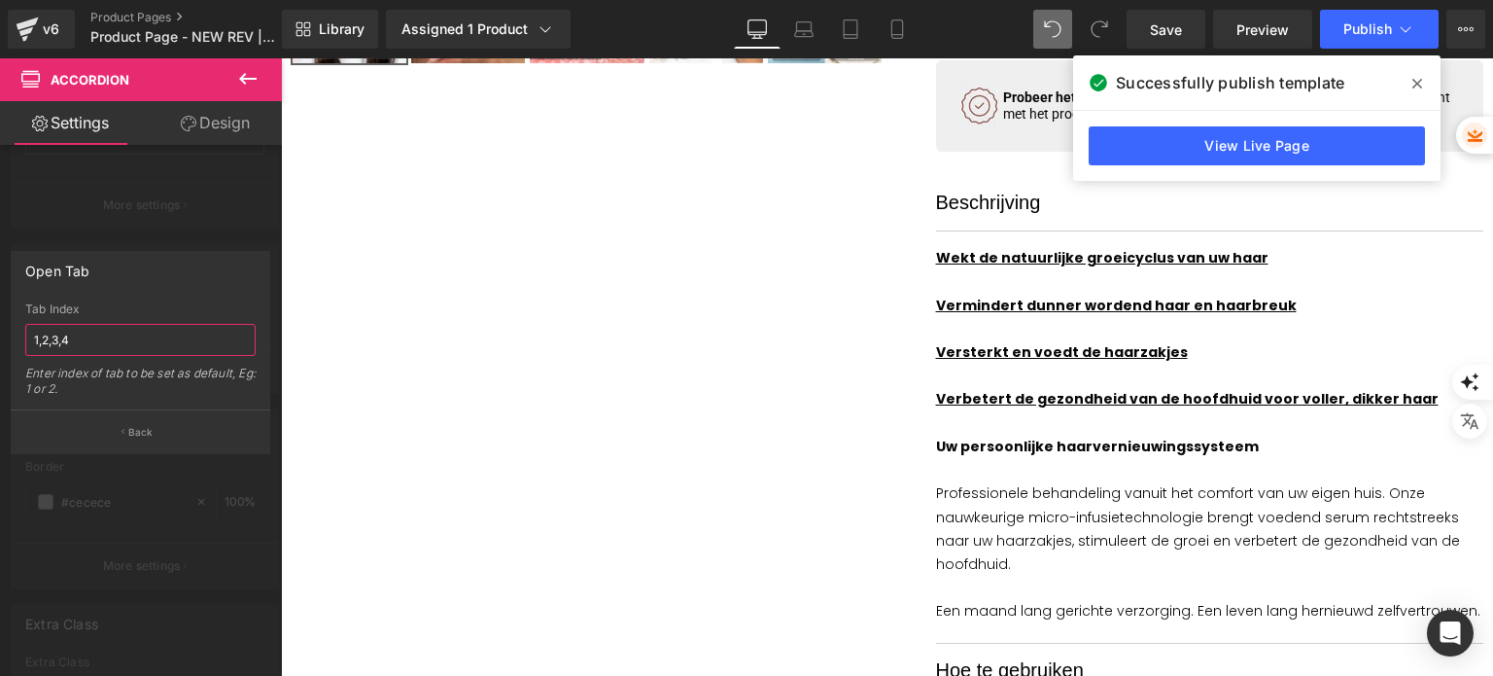
scroll to position [875, 0]
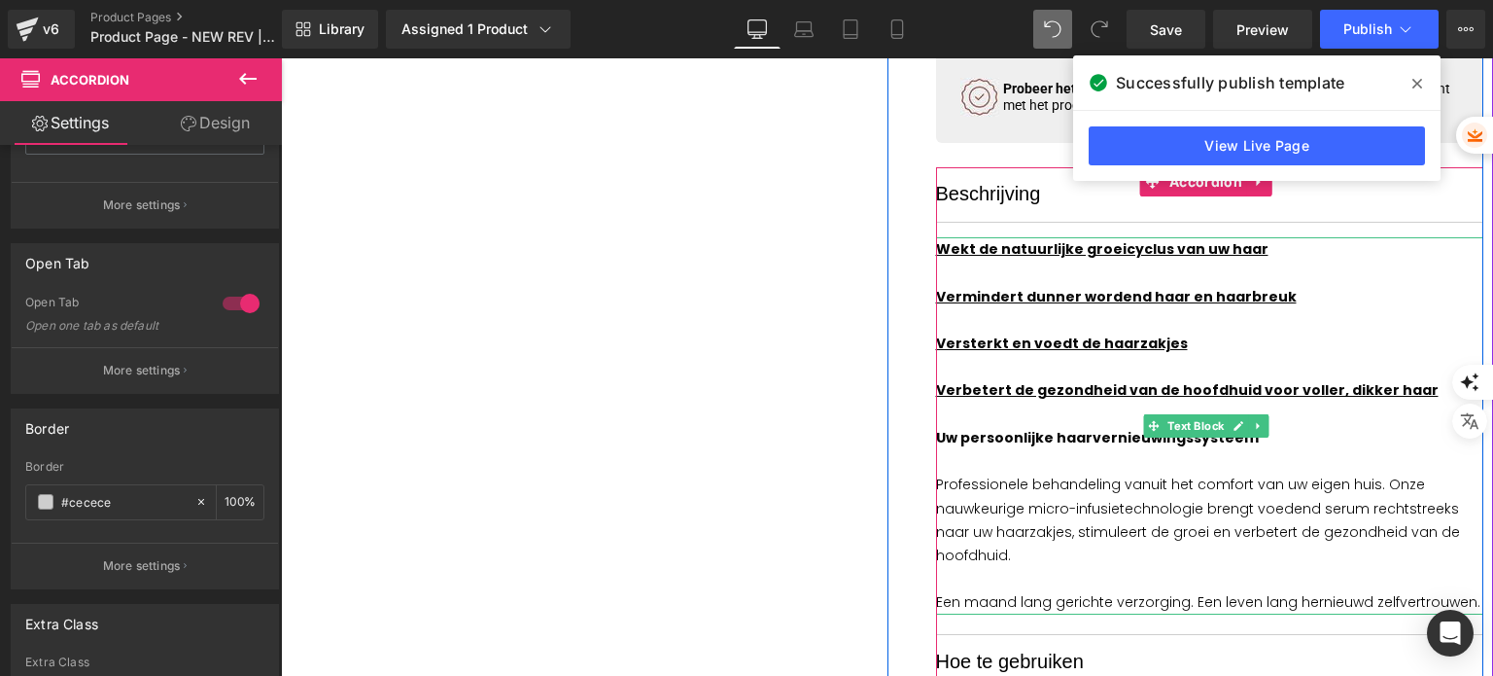
click at [946, 249] on u "Wekt de natuurlijke groeicyclus van uw haar" at bounding box center [1102, 248] width 332 height 19
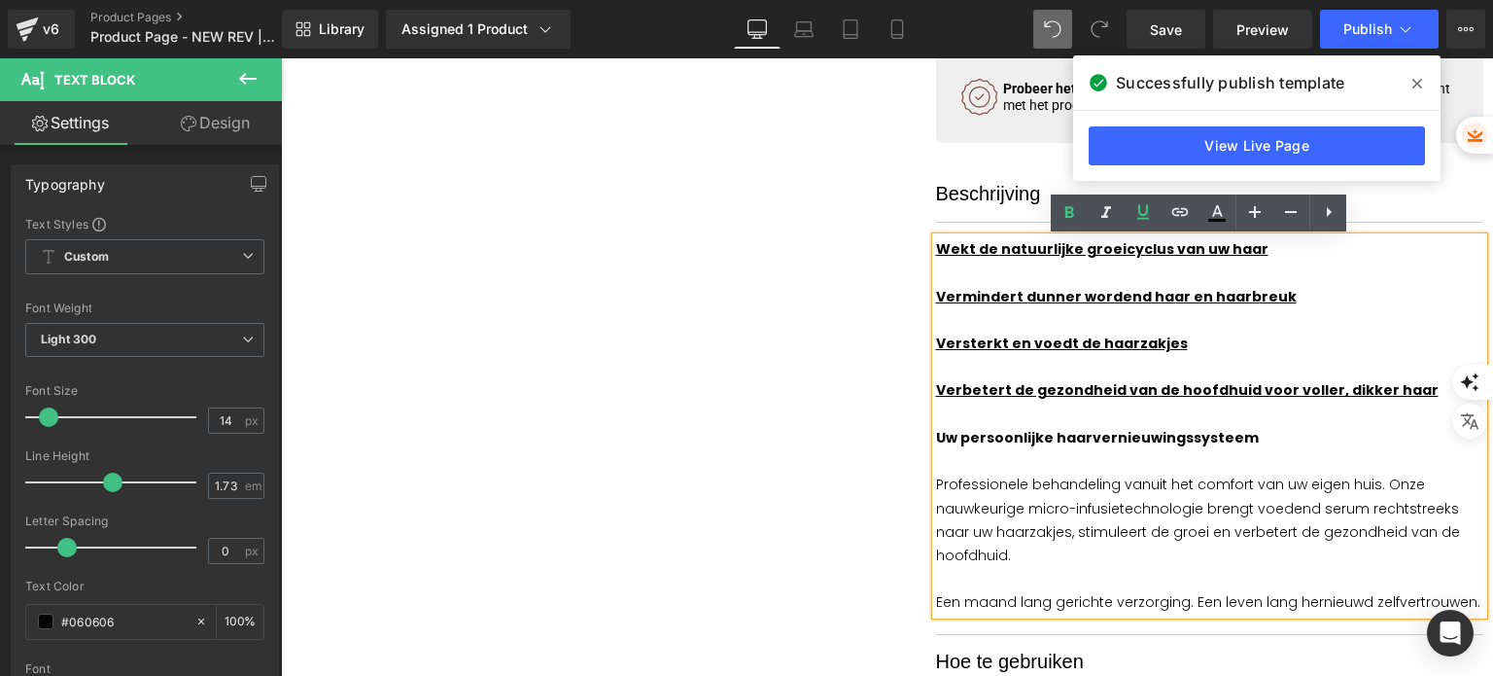
click at [936, 251] on u "Wekt de natuurlijke groeicyclus van uw haar" at bounding box center [1102, 248] width 332 height 19
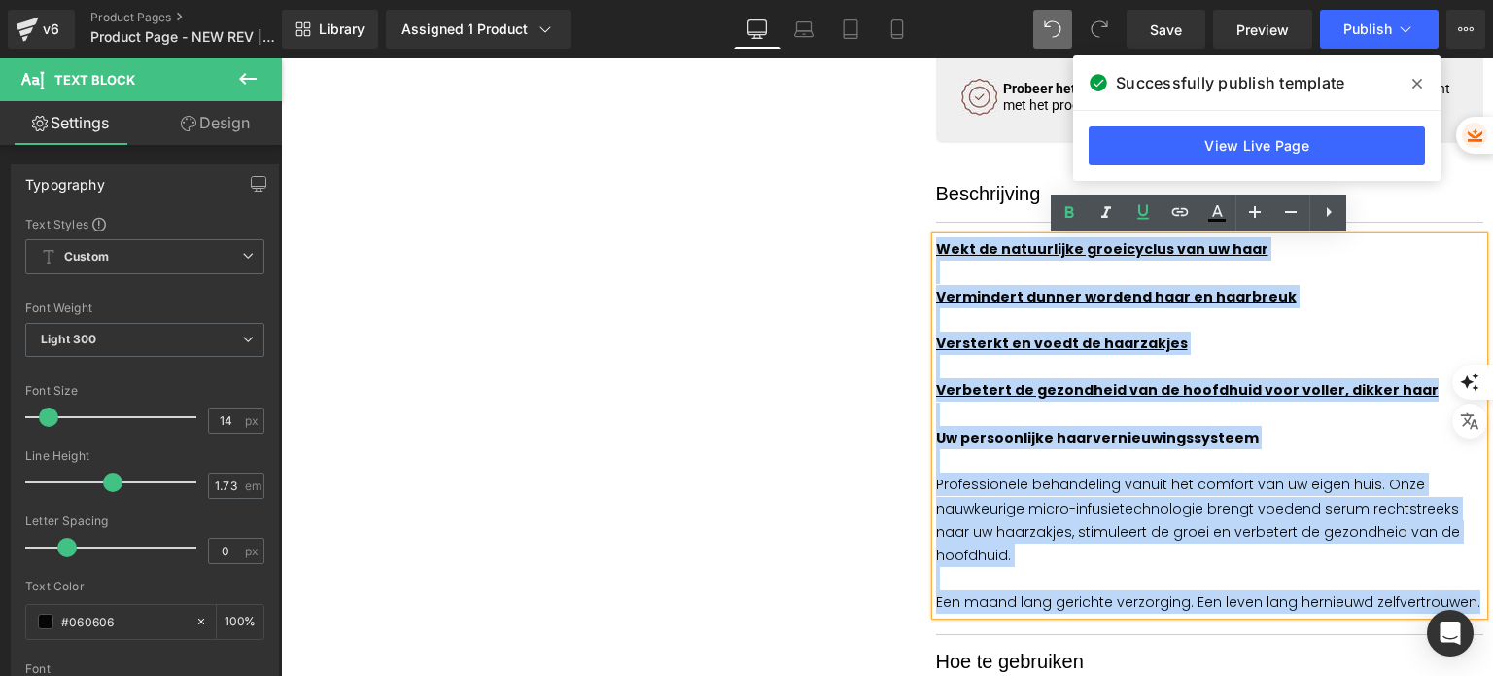
drag, startPoint x: 931, startPoint y: 251, endPoint x: 1462, endPoint y: 598, distance: 634.1
click at [1462, 598] on div "Wekt de natuurlijke groeicyclus van uw haar Vermindert dunner wordend haar en h…" at bounding box center [1210, 425] width 548 height 377
paste div
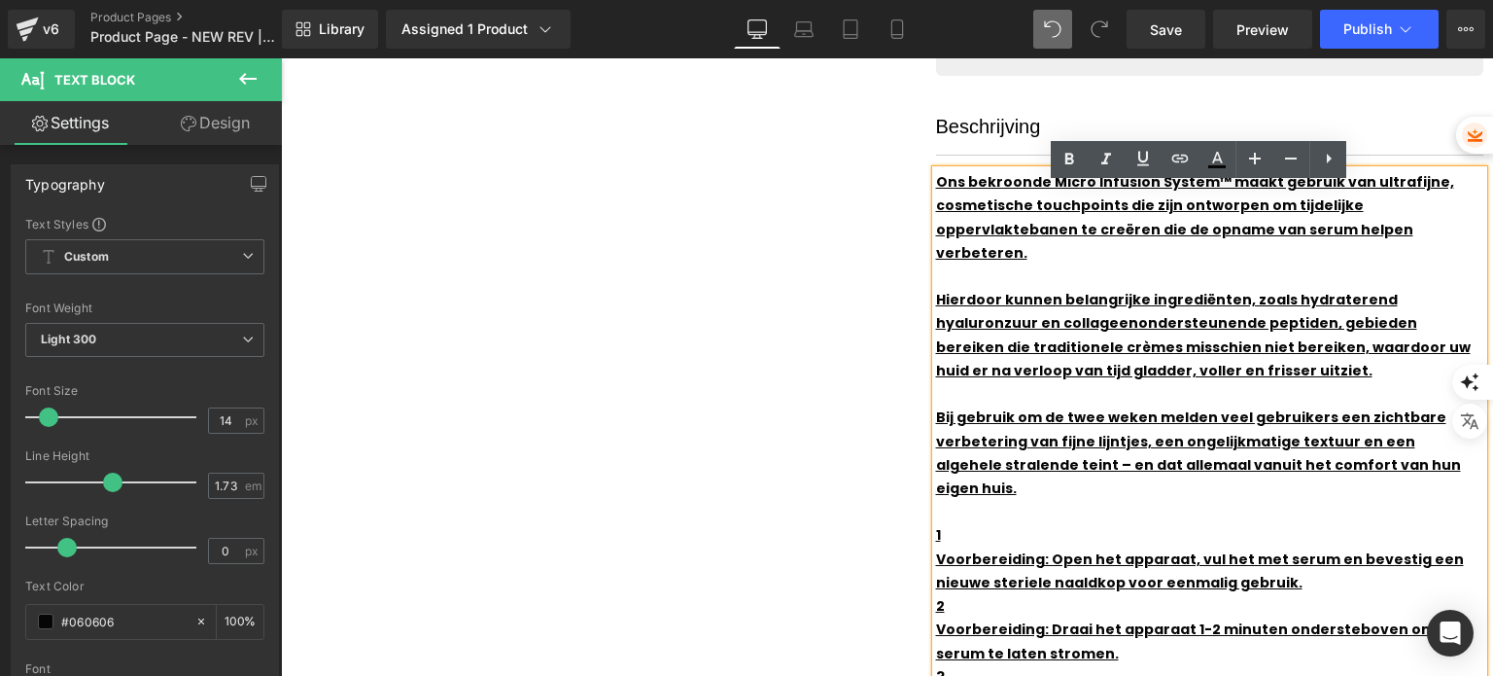
scroll to position [972, 0]
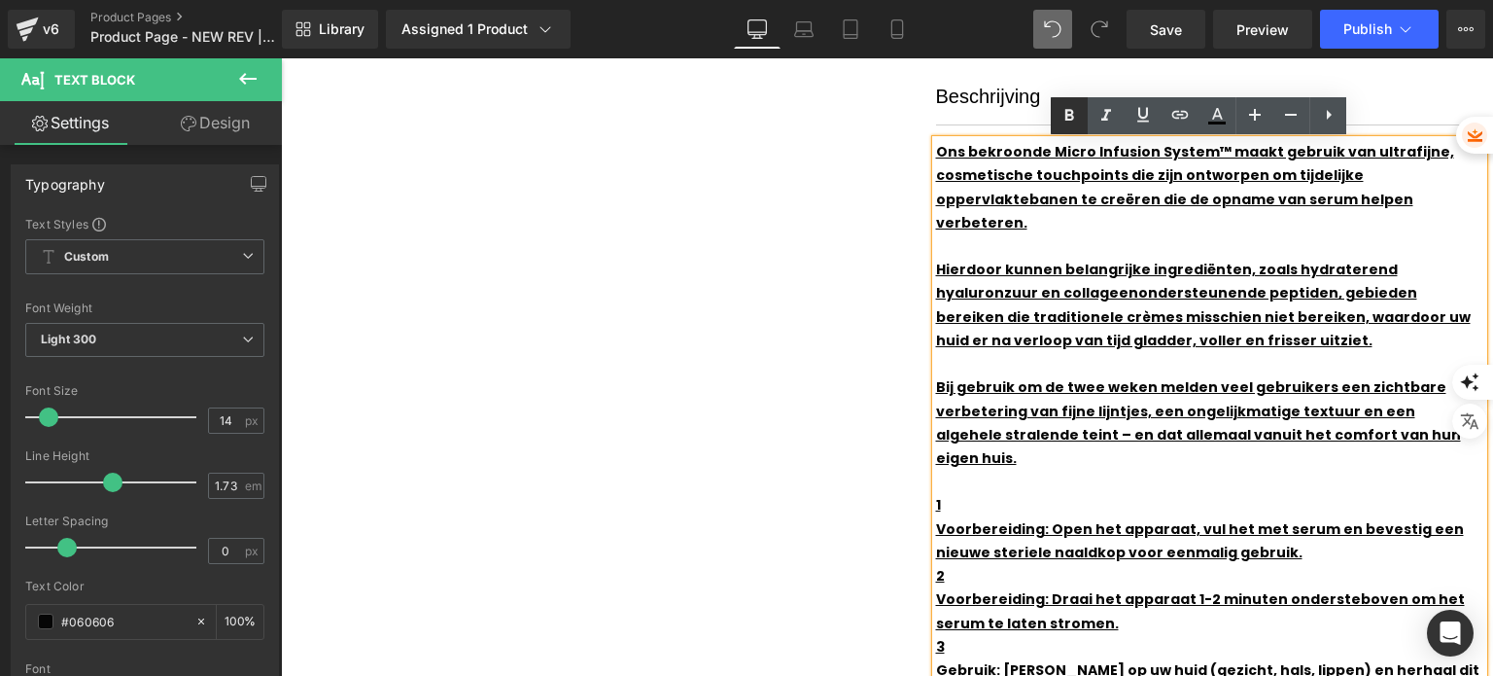
click at [1075, 115] on icon at bounding box center [1069, 115] width 23 height 23
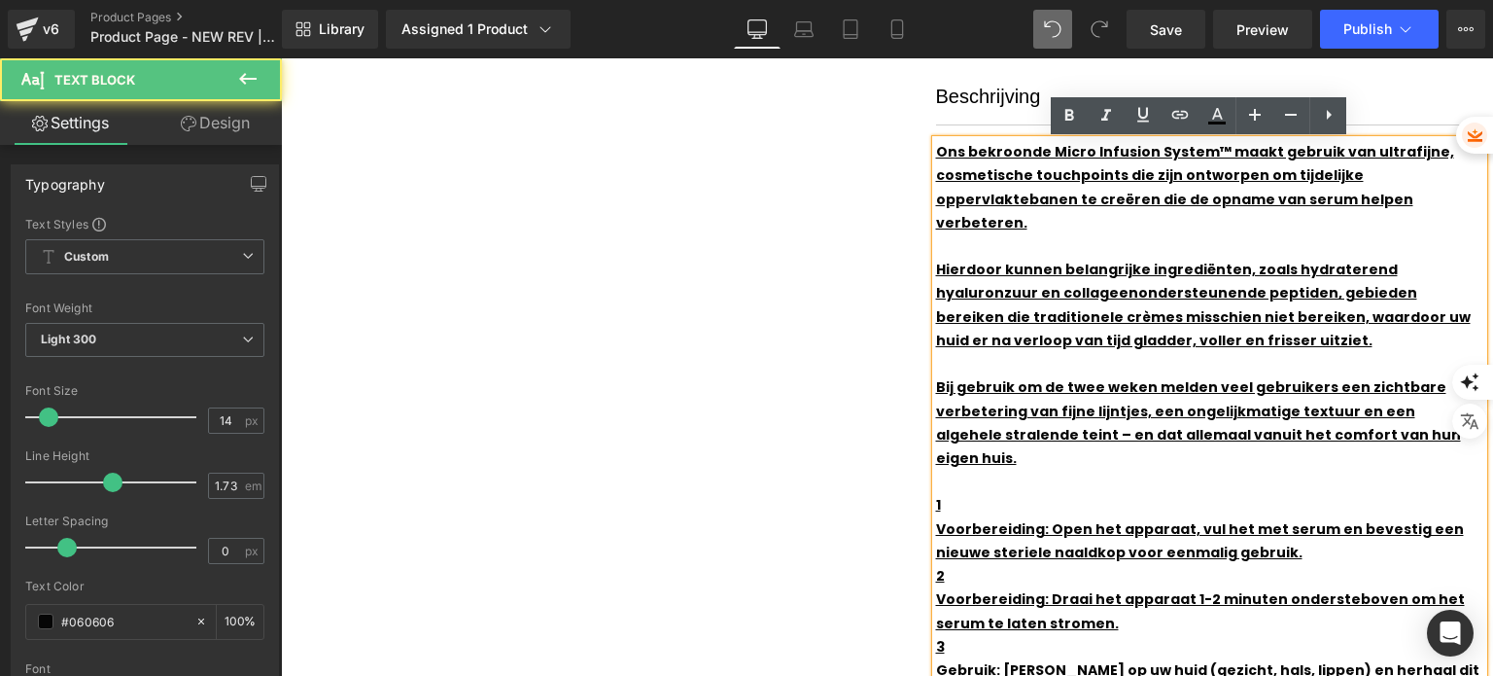
click at [936, 156] on u "Ons bekroonde Micro Infusion System™ maakt gebruik van ultrafijne, cosmetische …" at bounding box center [1195, 187] width 518 height 90
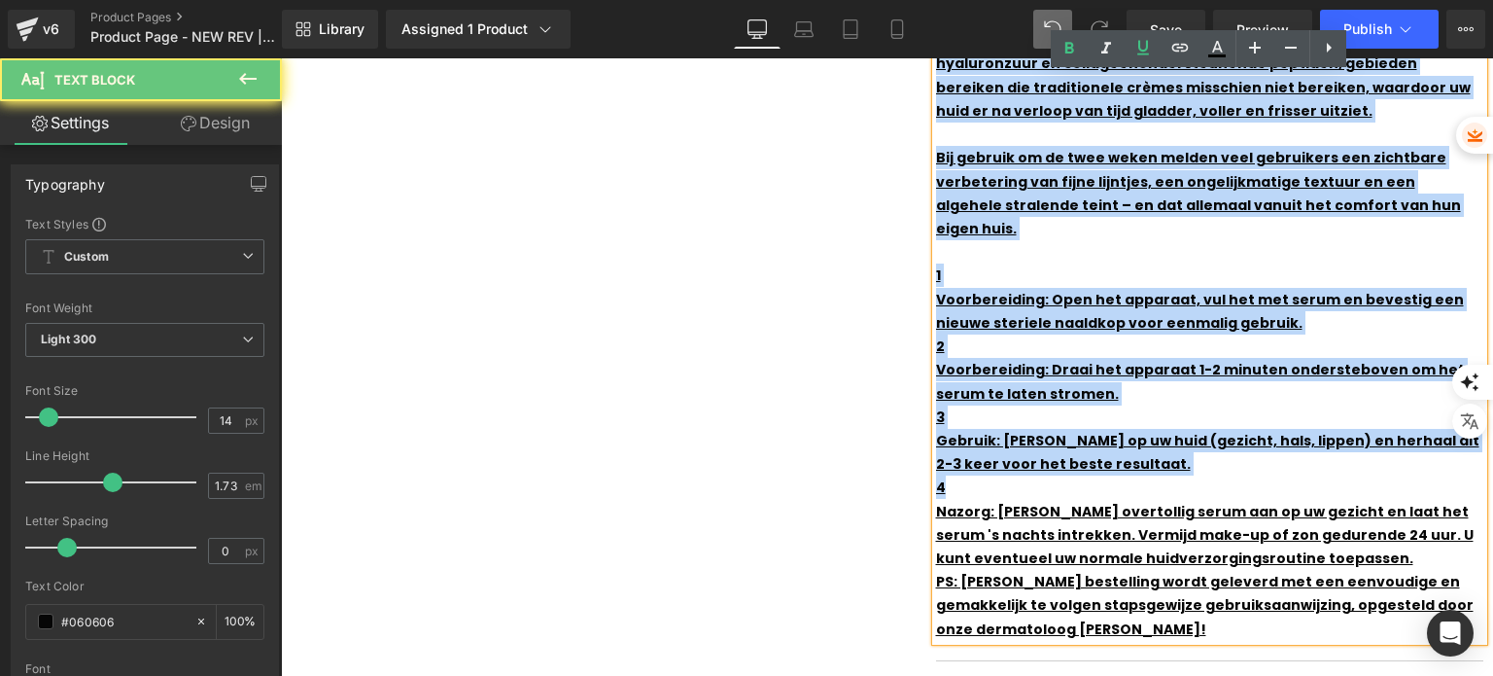
scroll to position [1264, 0]
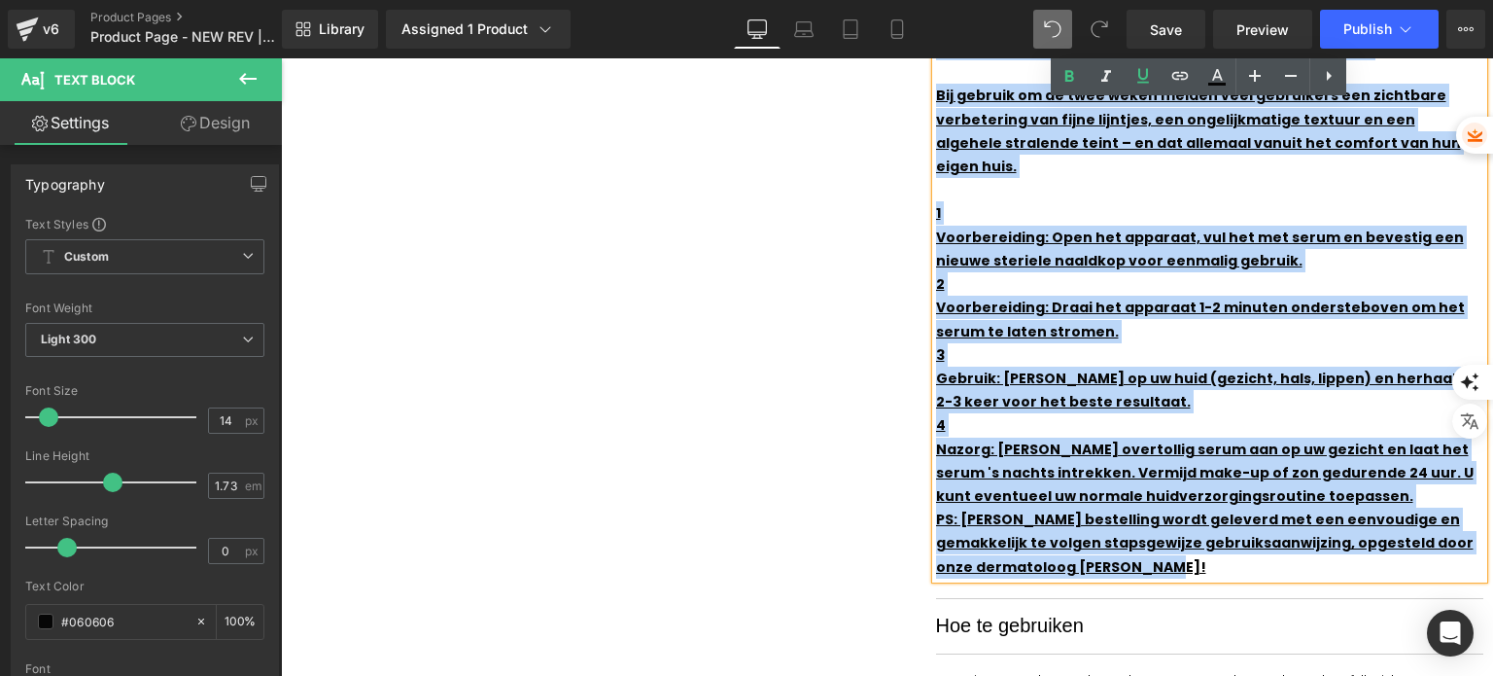
drag, startPoint x: 931, startPoint y: 156, endPoint x: 1211, endPoint y: 522, distance: 461.1
click at [1211, 522] on div "Ons bekroonde Micro Infusion System™ maakt gebruik van ultrafijne, cosmetische …" at bounding box center [1210, 213] width 548 height 730
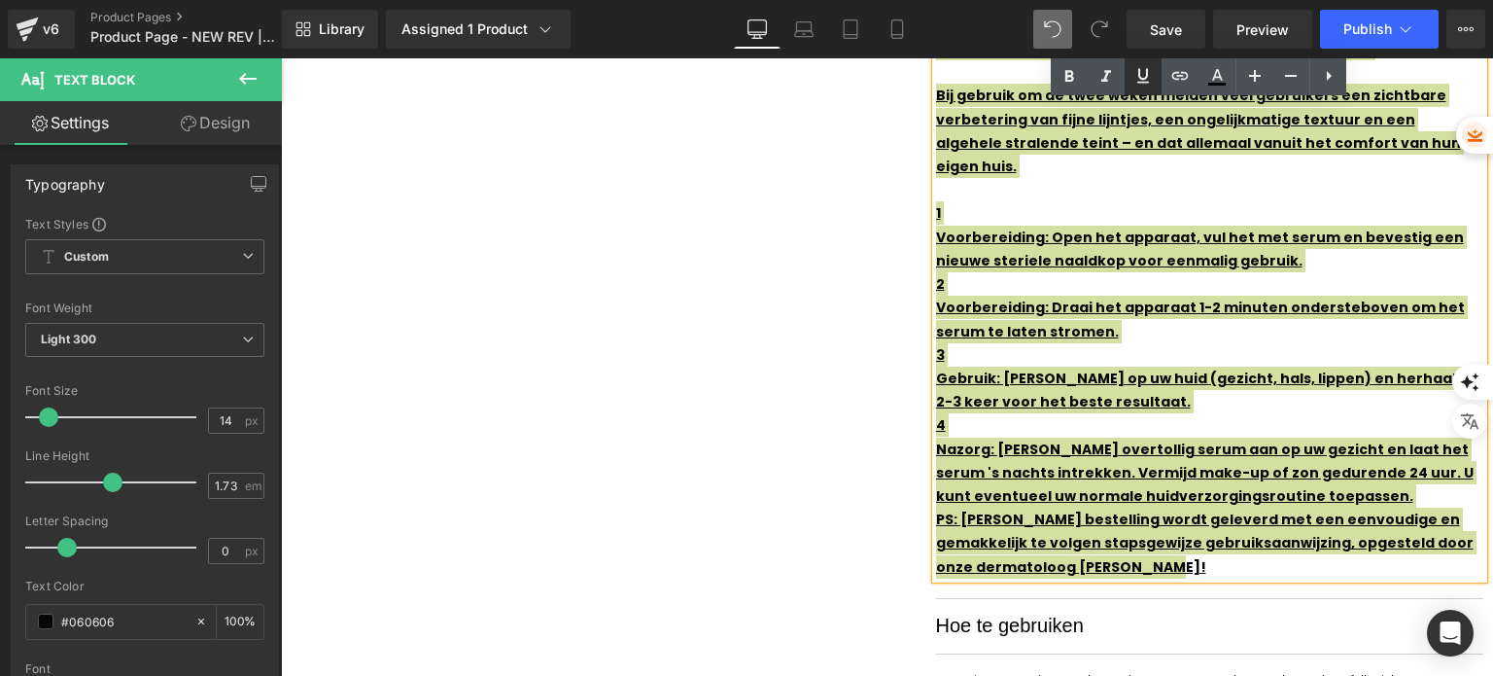
click at [1149, 69] on icon at bounding box center [1142, 75] width 23 height 23
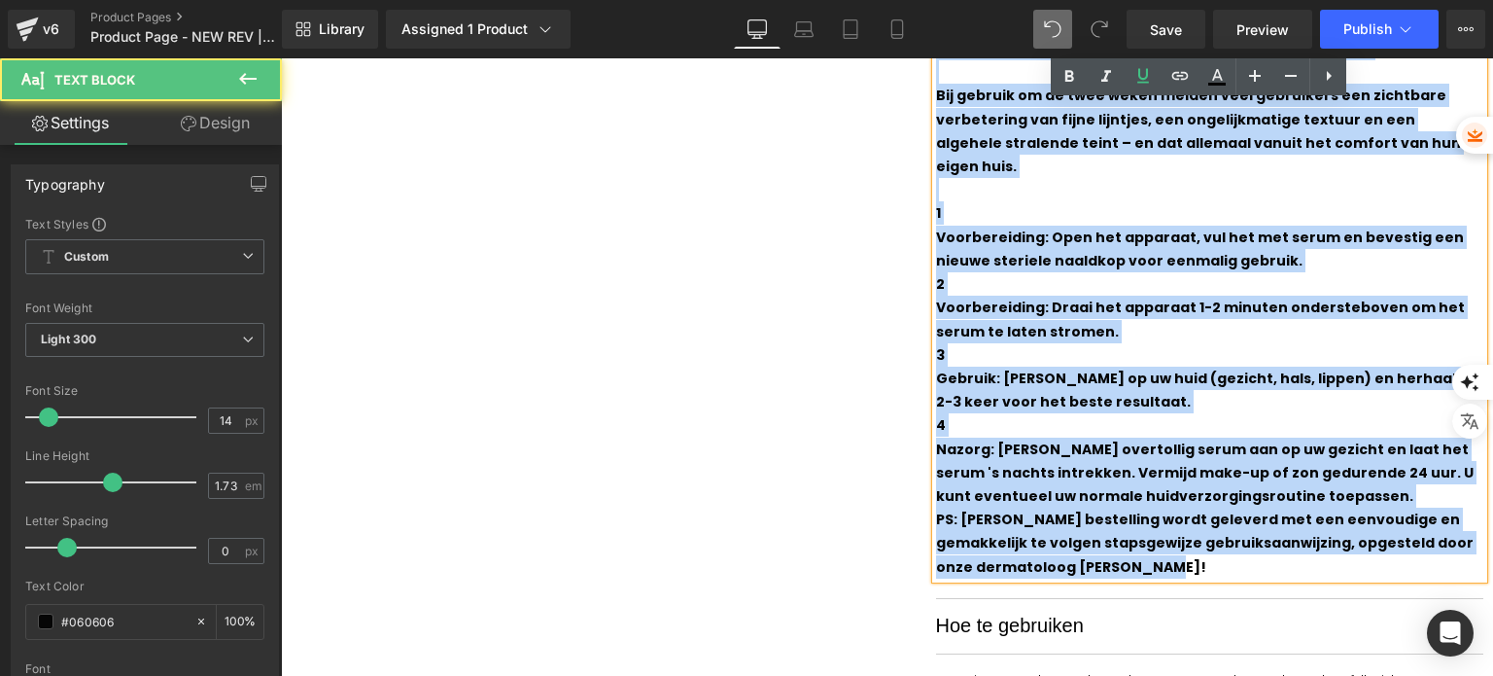
click at [1082, 521] on p "PS: [PERSON_NAME] bestelling wordt geleverd met een eenvoudige en gemakkelijk t…" at bounding box center [1210, 542] width 548 height 71
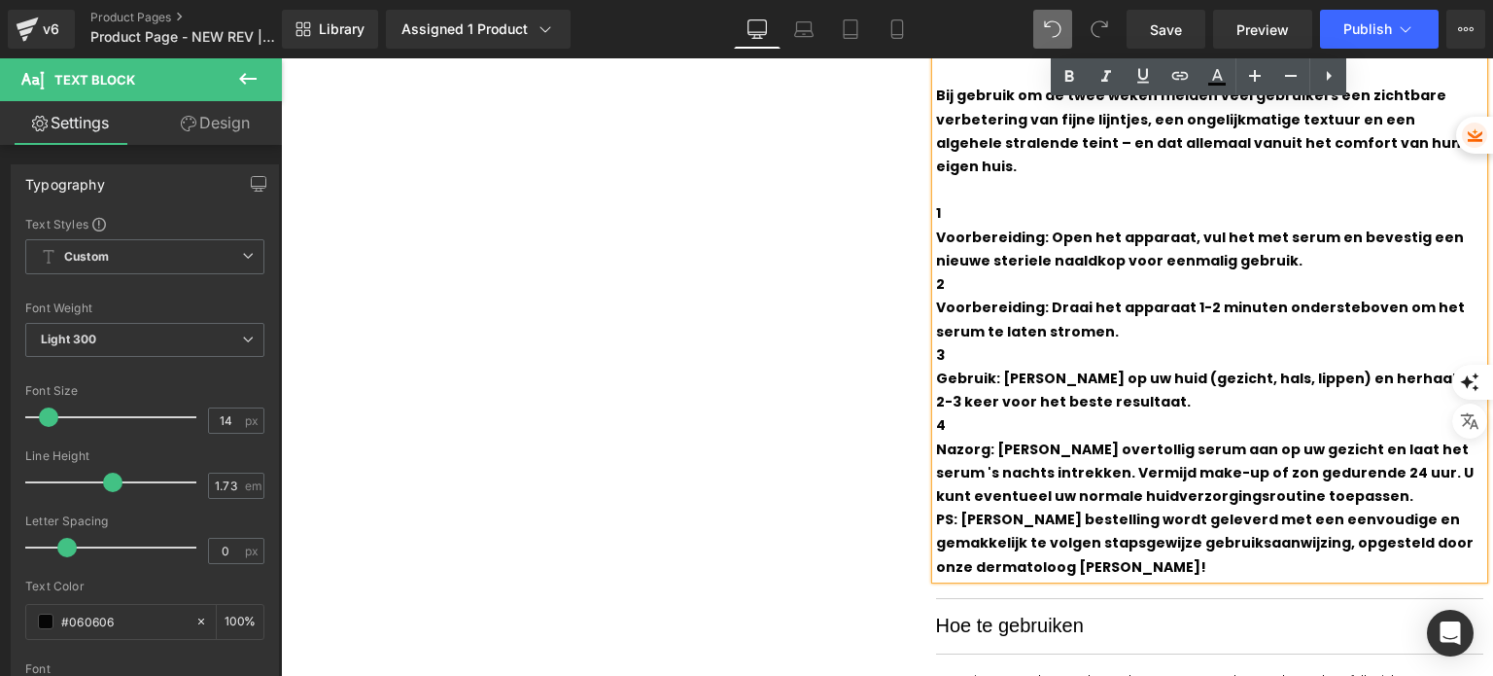
drag, startPoint x: 1073, startPoint y: 519, endPoint x: 1108, endPoint y: 511, distance: 35.8
click at [1095, 521] on p "PS: [PERSON_NAME] bestelling wordt geleverd met een eenvoudige en gemakkelijk t…" at bounding box center [1210, 542] width 548 height 71
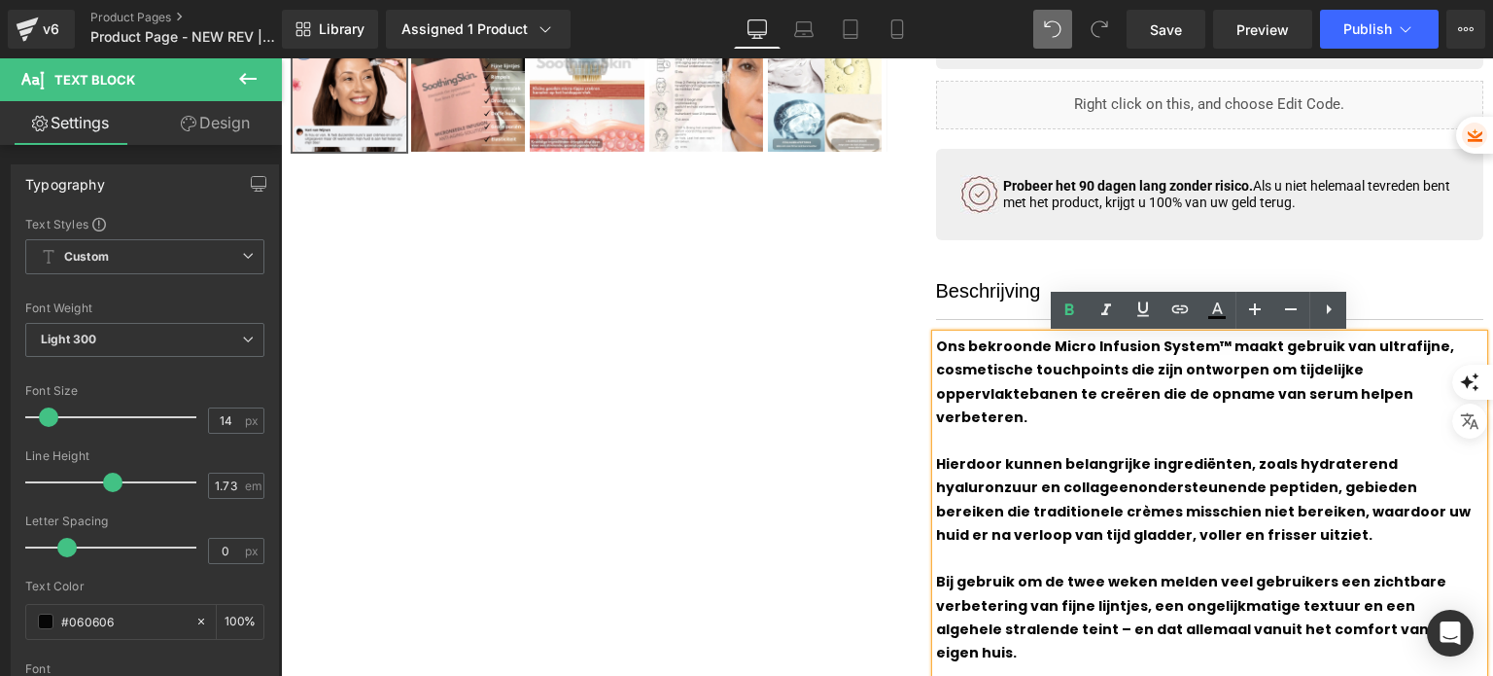
scroll to position [778, 0]
click at [936, 345] on b "Ons bekroonde Micro Infusion System™ maakt gebruik van ultrafijne, cosmetische …" at bounding box center [1195, 381] width 518 height 90
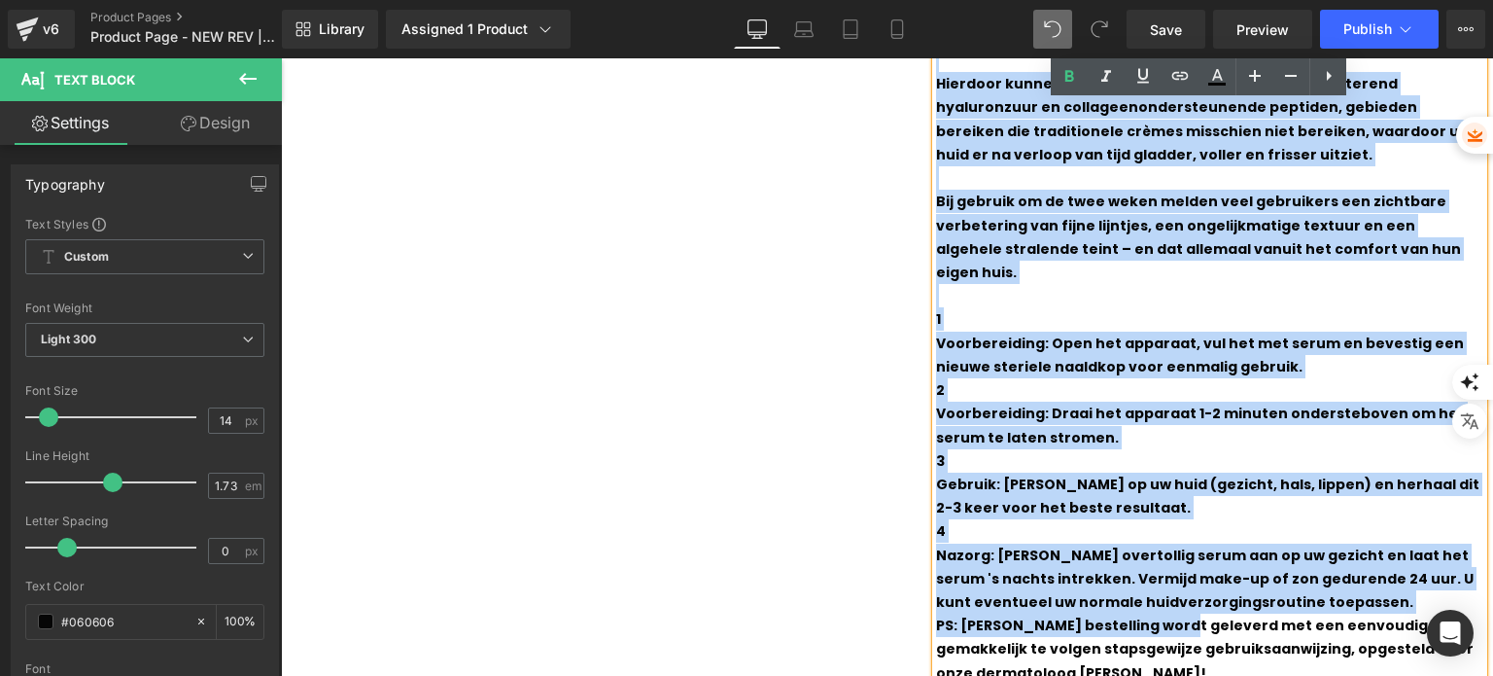
scroll to position [1264, 0]
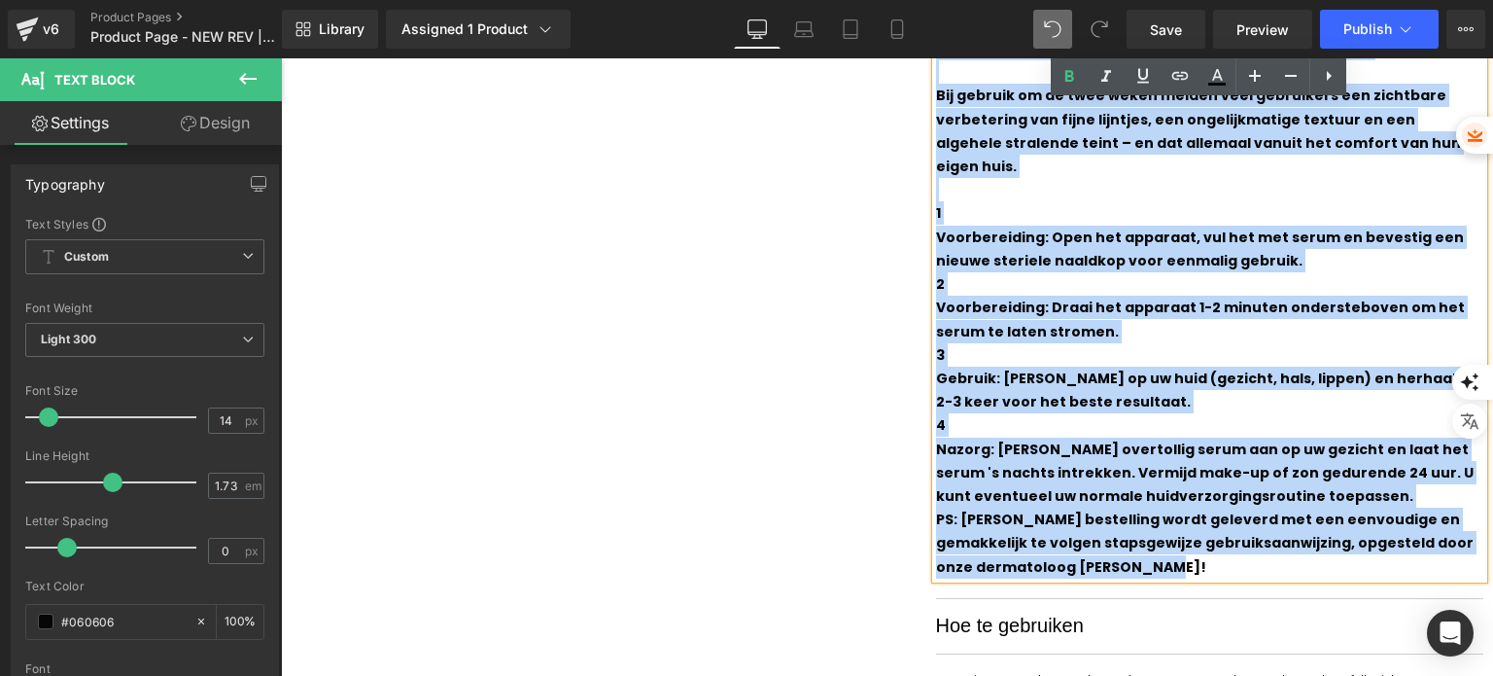
drag, startPoint x: 932, startPoint y: 347, endPoint x: 1124, endPoint y: 517, distance: 256.1
click at [1124, 517] on div "Ons bekroonde Micro Infusion System™ maakt gebruik van ultrafijne, cosmetische …" at bounding box center [1210, 213] width 548 height 730
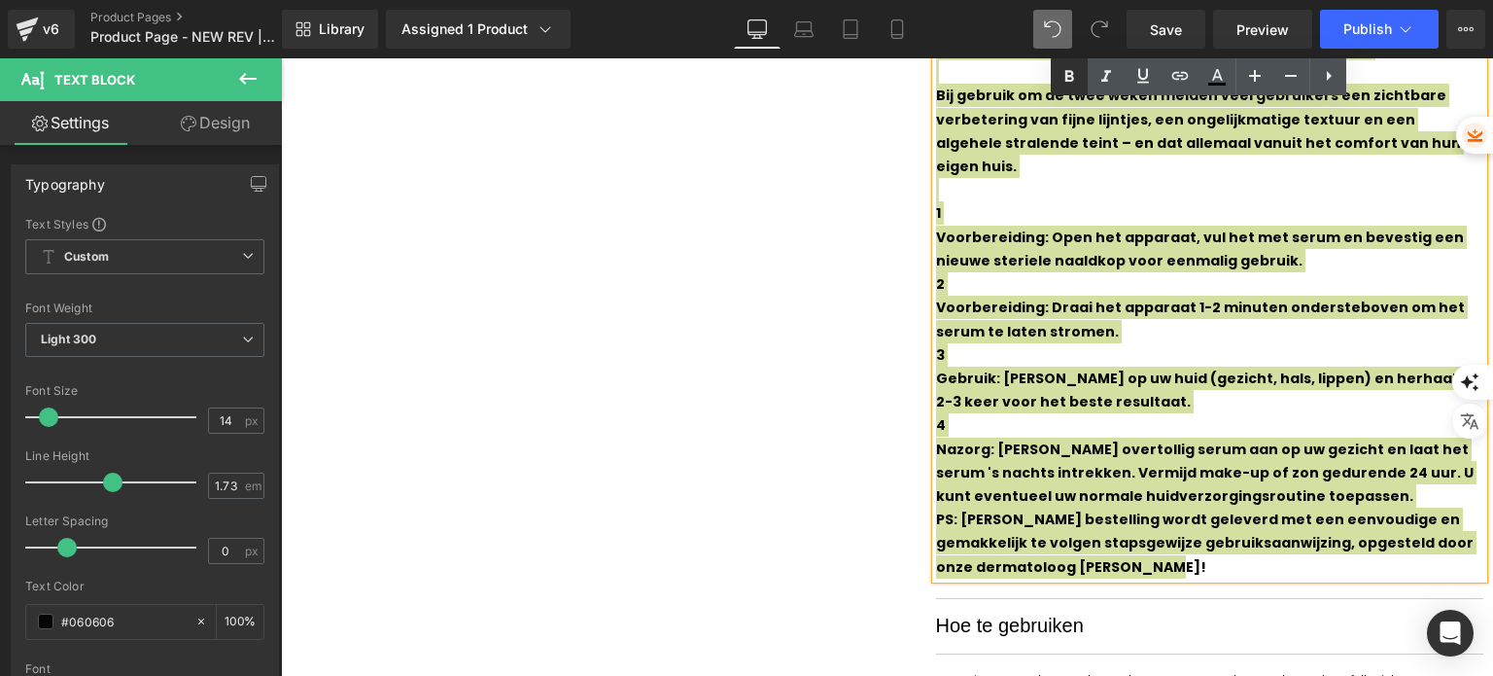
click at [1070, 87] on icon at bounding box center [1069, 76] width 23 height 23
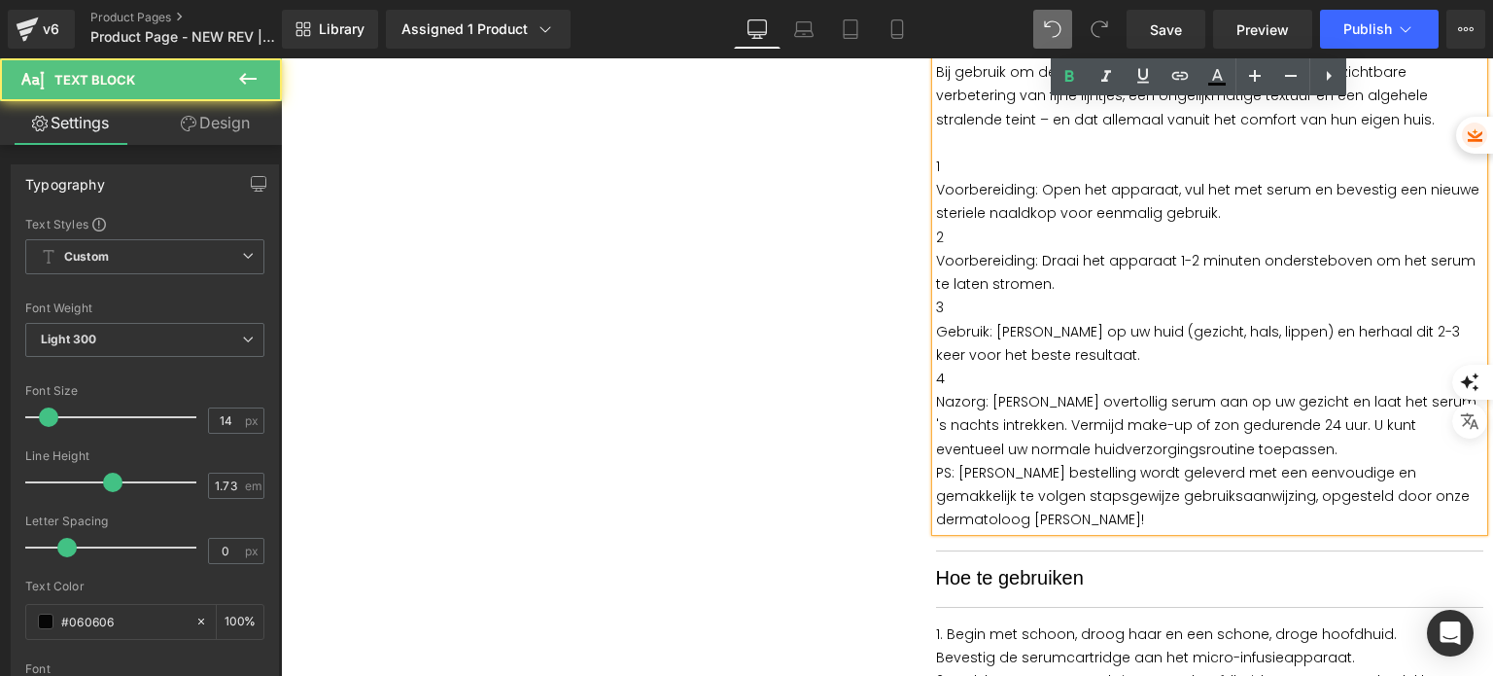
click at [936, 196] on p "Voorbereiding: Open het apparaat, vul het met serum en bevestig een nieuwe ster…" at bounding box center [1210, 201] width 548 height 47
click at [936, 194] on div "Ons bekroonde Micro Infusion System™ maakt gebruik van ultrafijne, cosmetische …" at bounding box center [1210, 189] width 548 height 682
click at [936, 189] on p "Voorbereiding: Open het apparaat, vul het met serum en bevestig een nieuwe ster…" at bounding box center [1210, 201] width 548 height 47
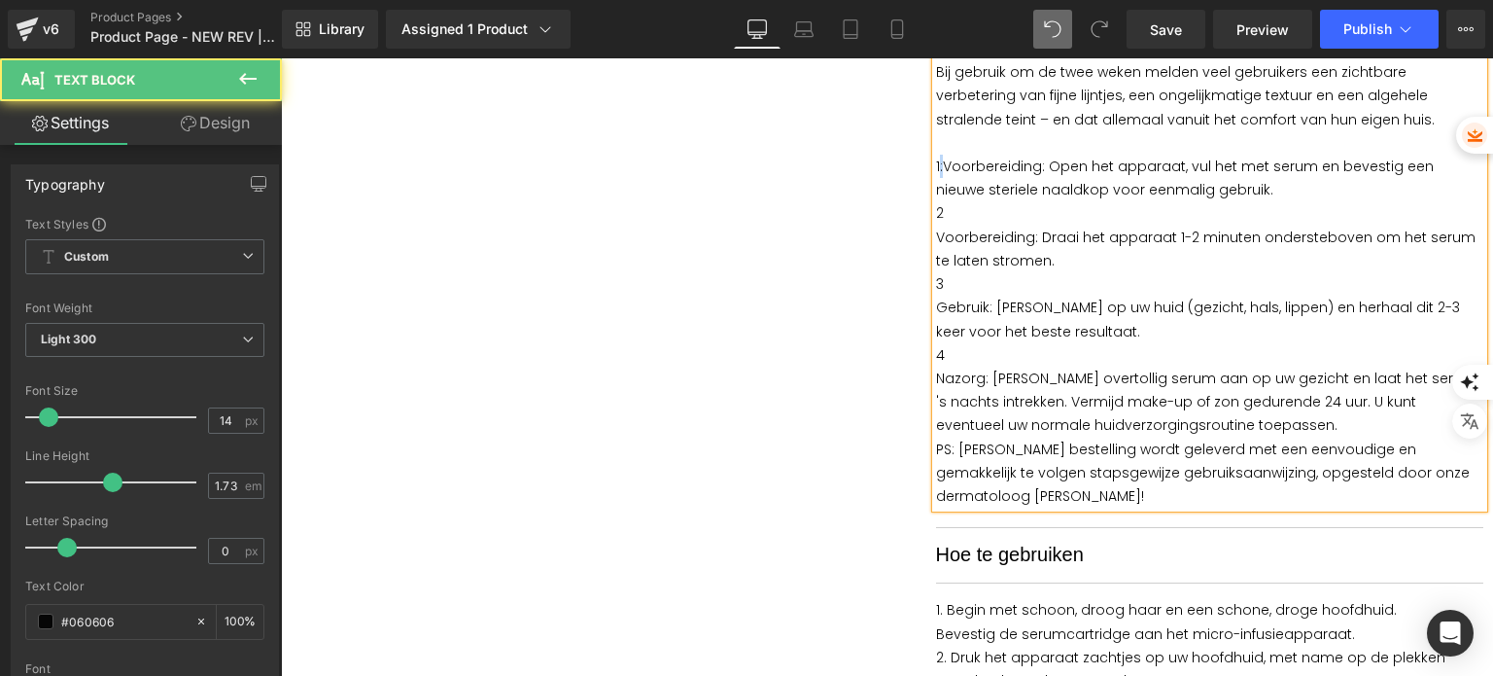
click at [936, 169] on p "1: Voorbereiding: Open het apparaat, vul het met serum en bevestig een nieuwe s…" at bounding box center [1210, 178] width 548 height 47
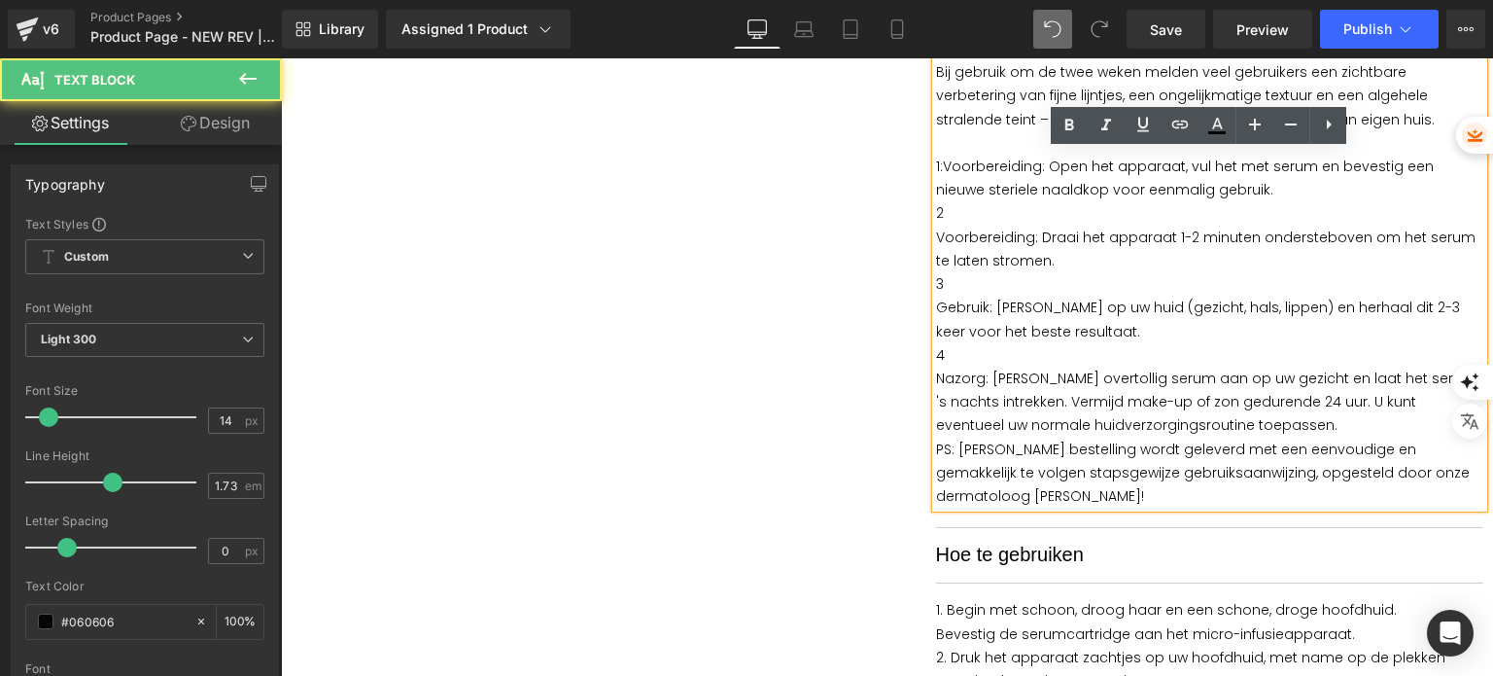
click at [944, 213] on p "2" at bounding box center [1210, 212] width 548 height 23
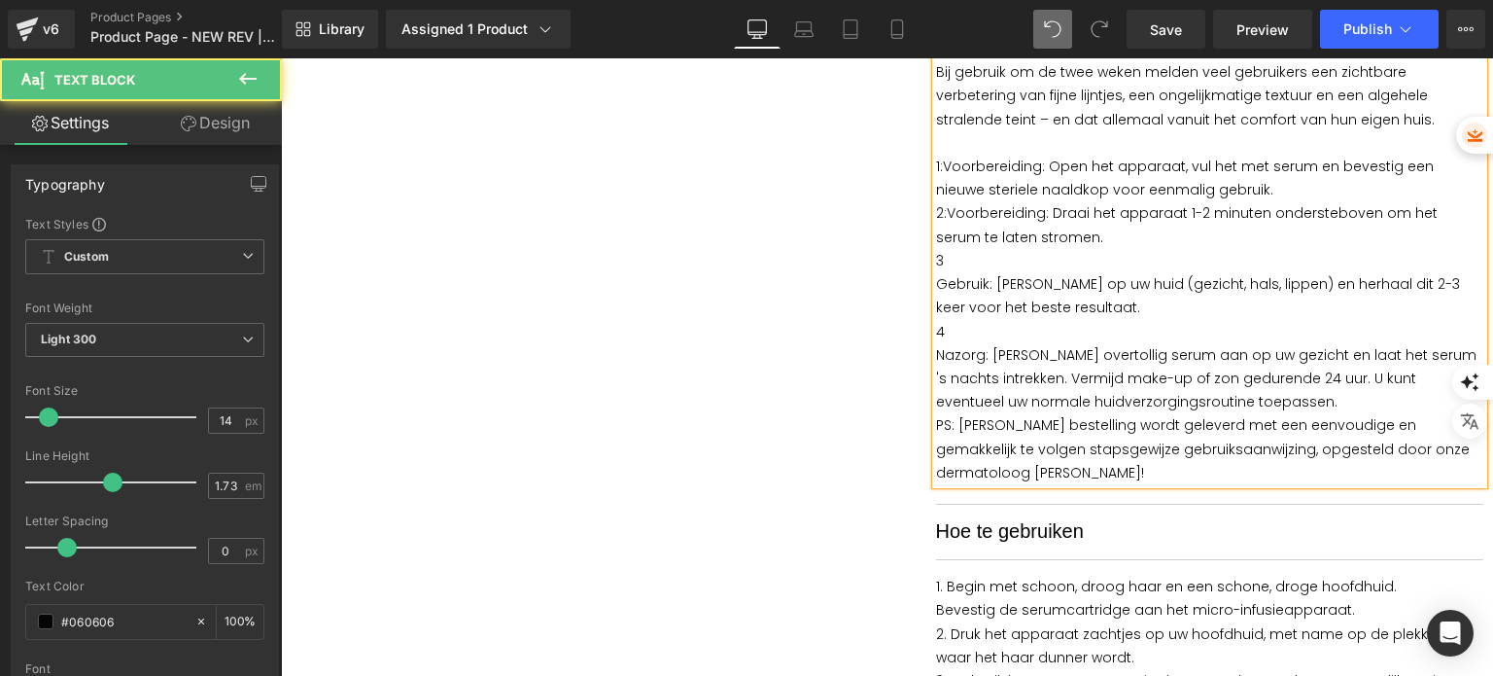
click at [936, 287] on p "Gebruik: [PERSON_NAME] op uw huid (gezicht, hals, lippen) en herhaal dit 2-3 ke…" at bounding box center [1210, 295] width 548 height 47
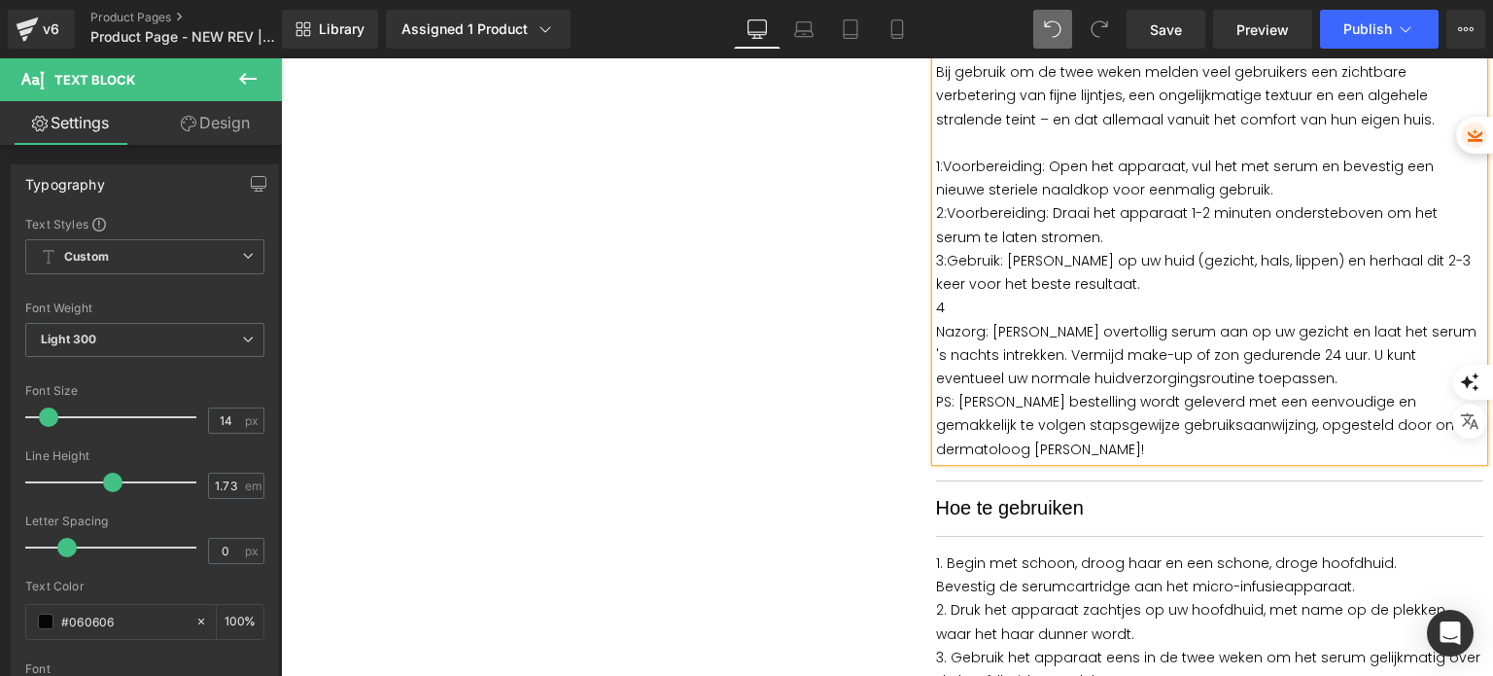
click at [936, 331] on p "Nazorg: [PERSON_NAME] overtollig serum aan op uw gezicht en laat het serum 's n…" at bounding box center [1210, 355] width 548 height 71
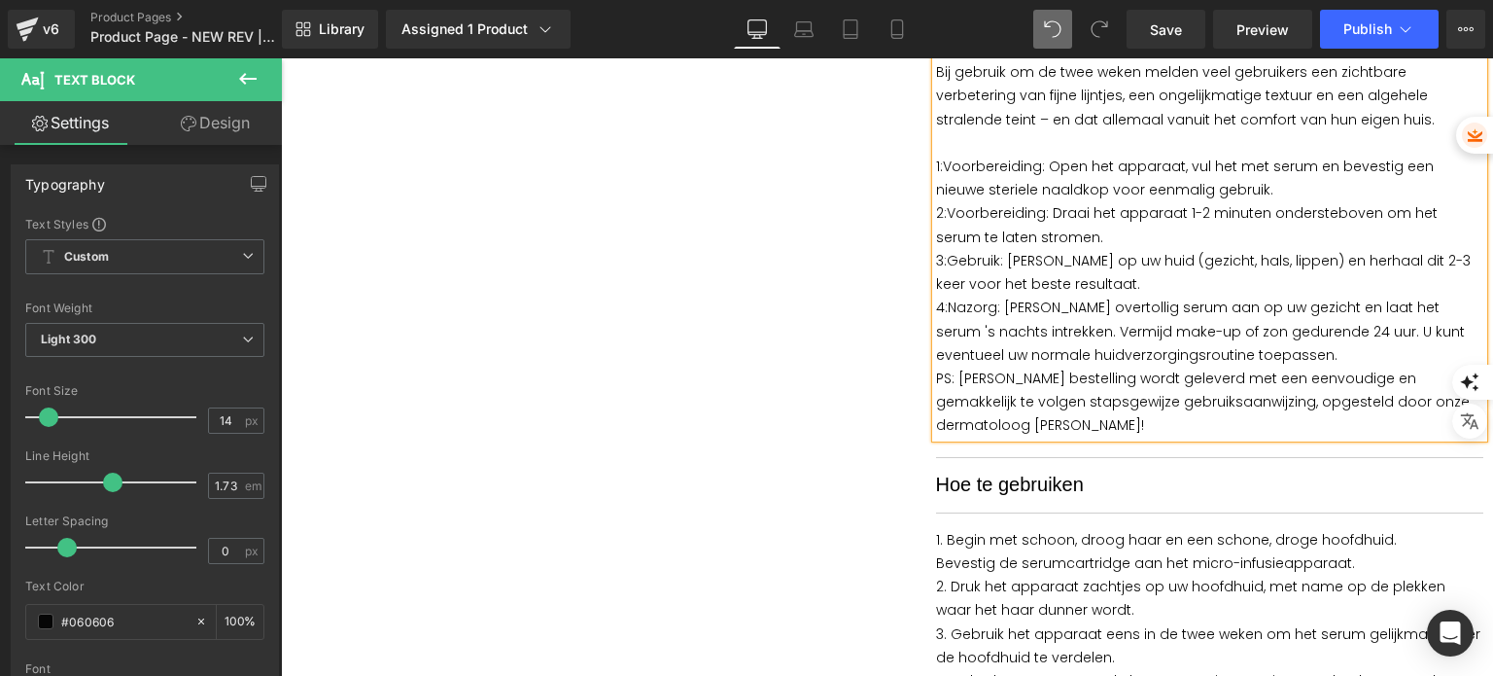
click at [1255, 346] on p "4: Nazorg: Breng overtollig serum aan op uw gezicht en laat het serum 's nachts…" at bounding box center [1210, 330] width 548 height 71
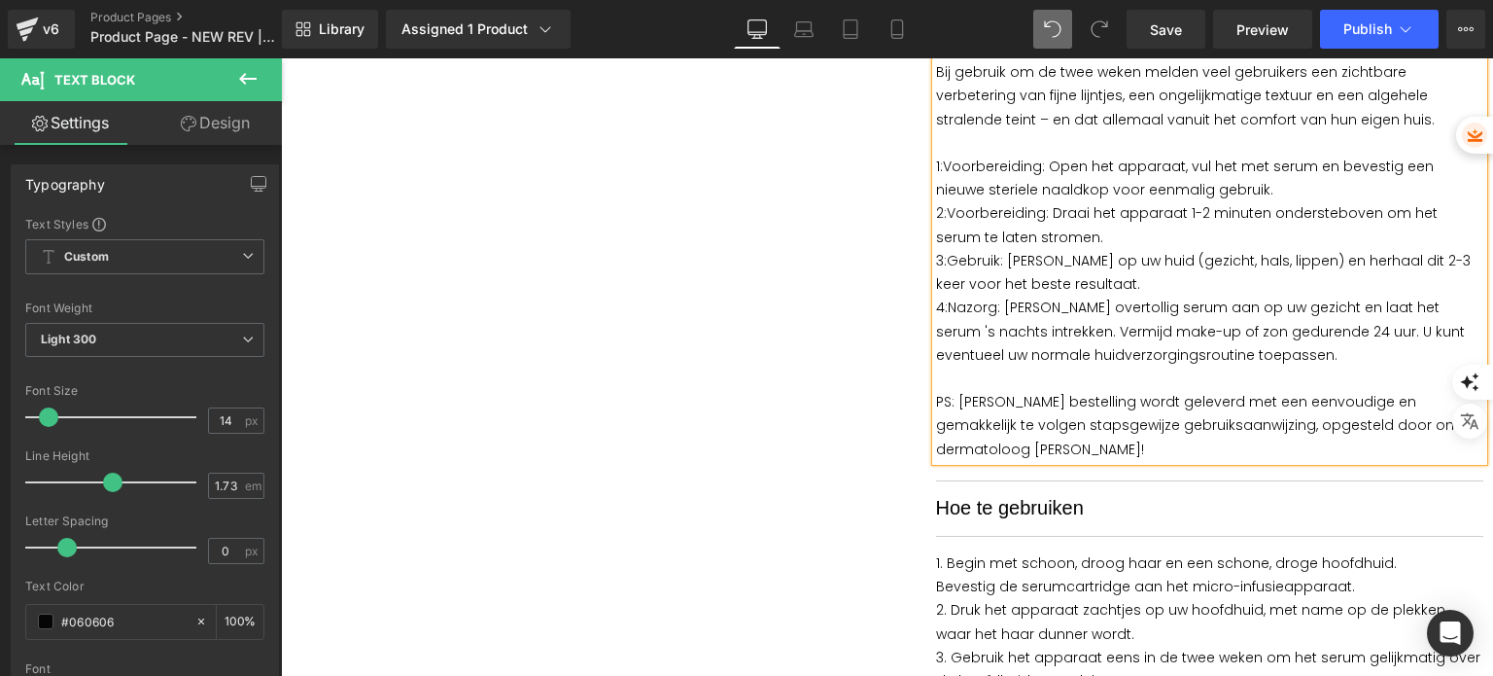
click at [936, 309] on p "4: Nazorg: Breng overtollig serum aan op uw gezicht en laat het serum 's nachts…" at bounding box center [1210, 330] width 548 height 71
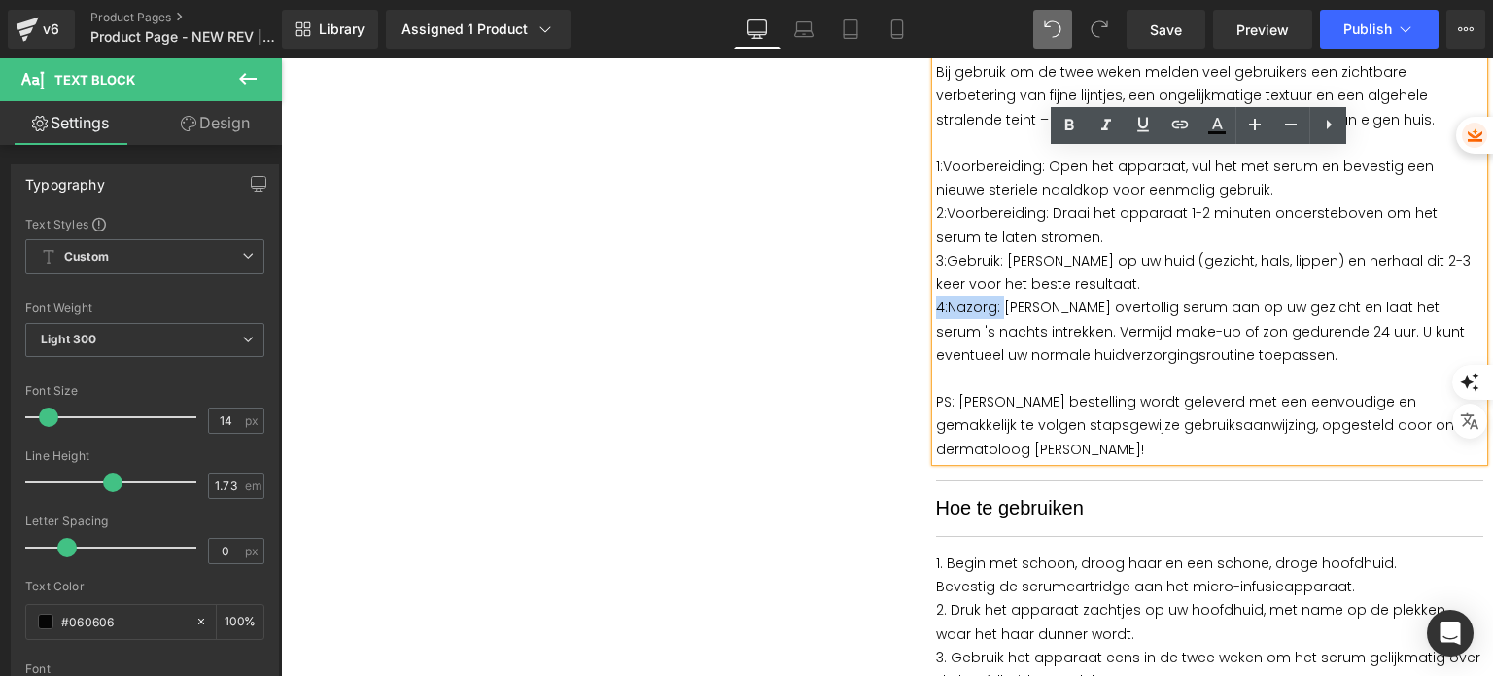
drag, startPoint x: 930, startPoint y: 309, endPoint x: 991, endPoint y: 309, distance: 61.2
click at [991, 309] on p "4: Nazorg: Breng overtollig serum aan op uw gezicht en laat het serum 's nachts…" at bounding box center [1210, 330] width 548 height 71
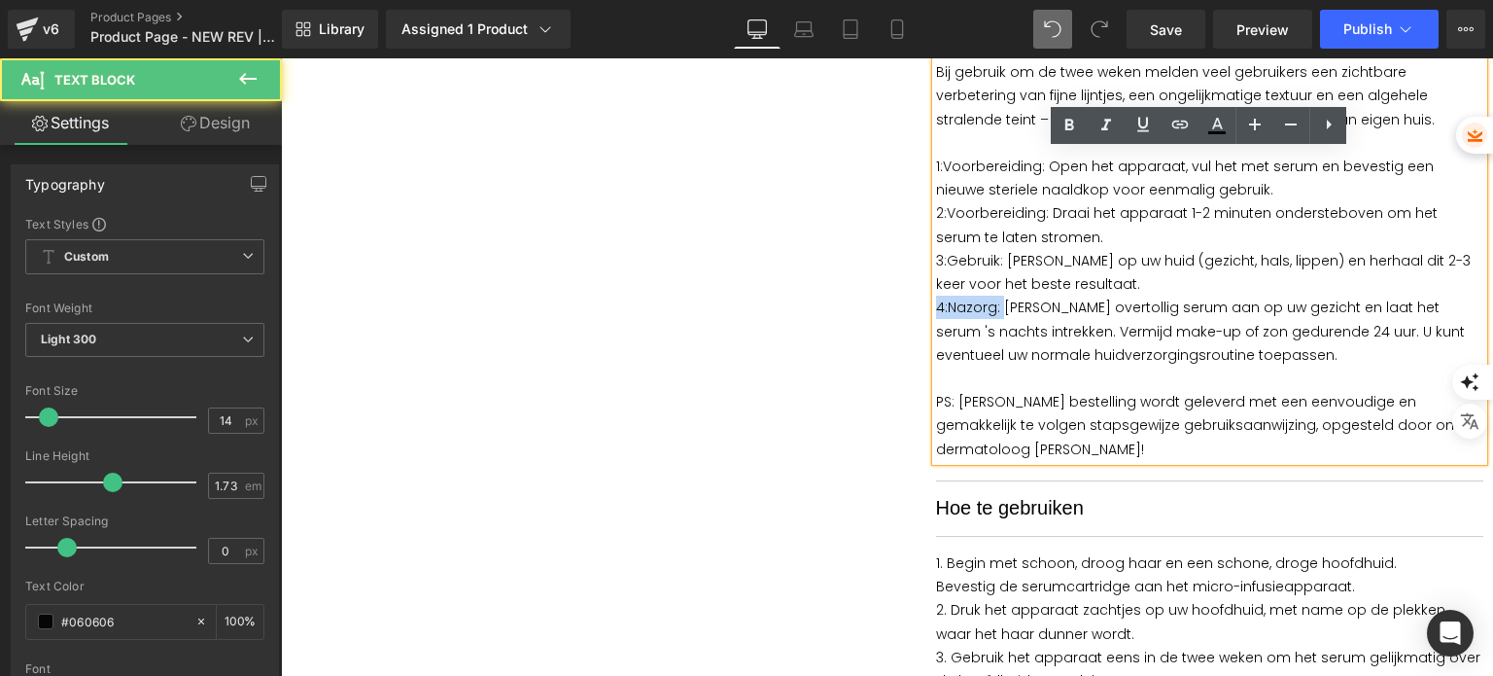
click at [992, 309] on span "Nazorg: [PERSON_NAME] overtollig serum aan op uw gezicht en laat het serum 's n…" at bounding box center [1200, 330] width 529 height 66
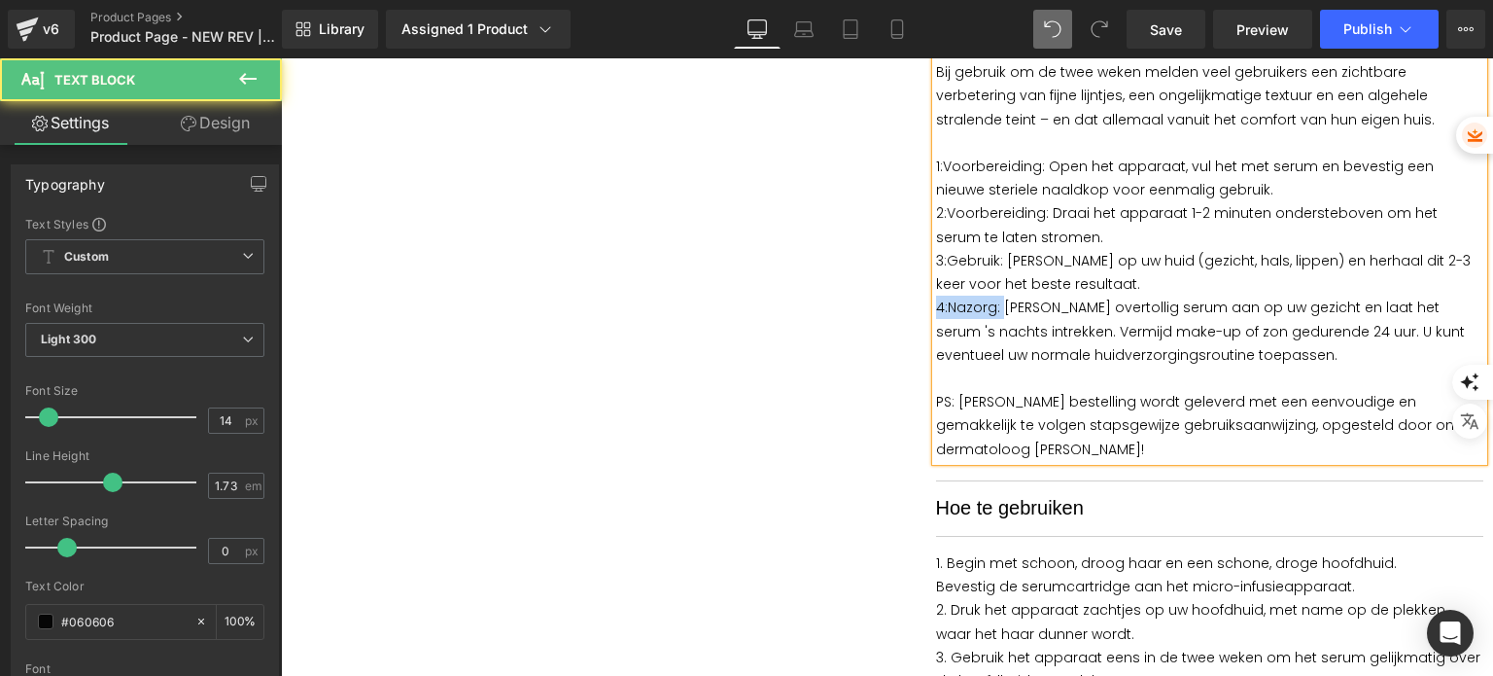
drag, startPoint x: 995, startPoint y: 313, endPoint x: 929, endPoint y: 302, distance: 67.0
click at [936, 302] on p "4: Nazorg: Breng overtollig serum aan op uw gezicht en laat het serum 's nachts…" at bounding box center [1210, 330] width 548 height 71
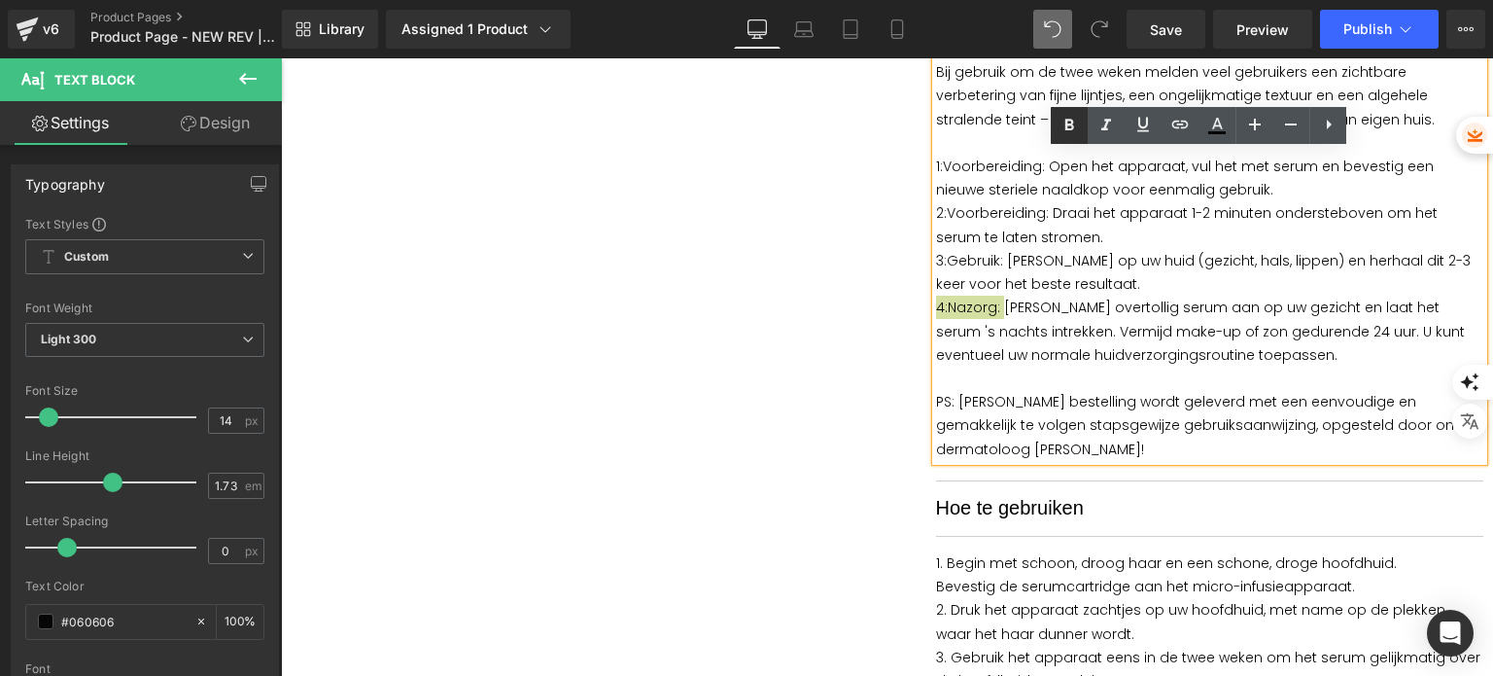
click at [1057, 123] on link at bounding box center [1069, 125] width 37 height 37
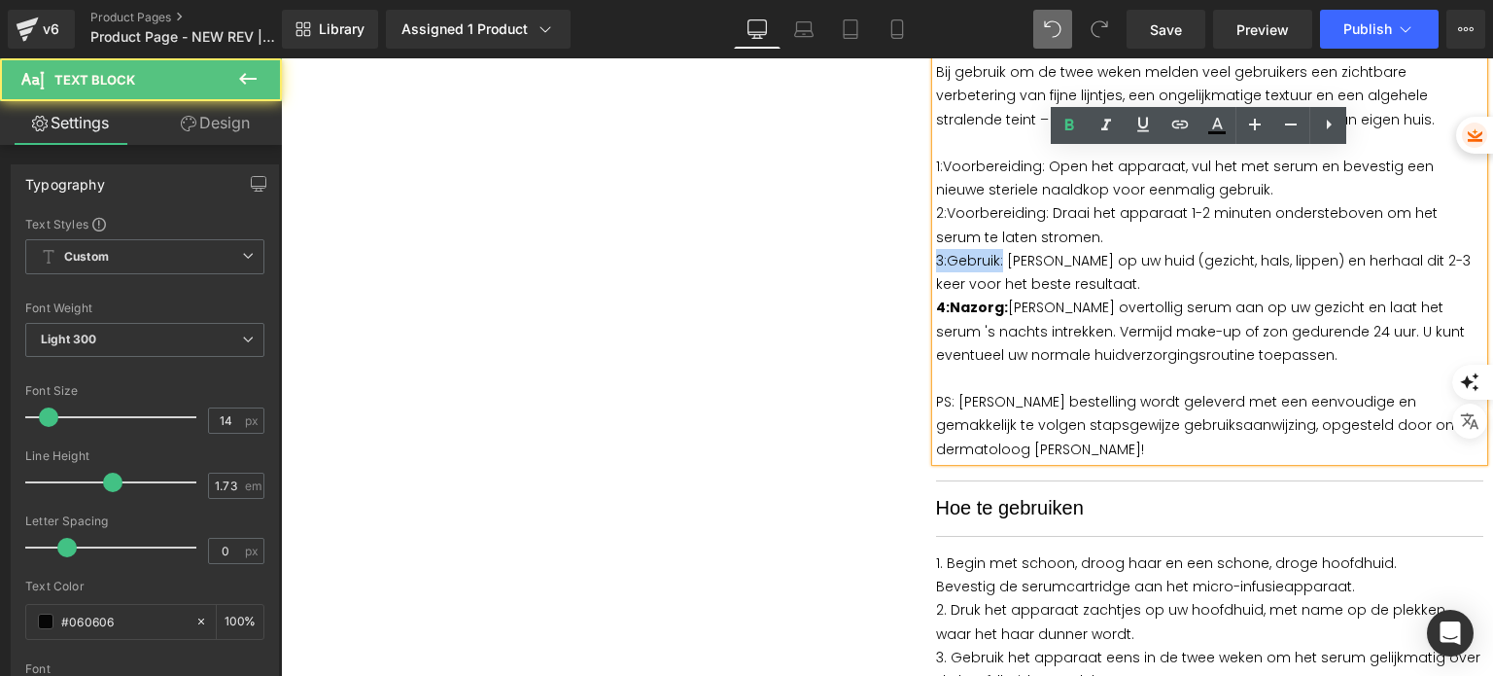
drag, startPoint x: 997, startPoint y: 263, endPoint x: 929, endPoint y: 257, distance: 68.4
click at [936, 257] on p "3: Gebruik: [PERSON_NAME] op uw huid (gezicht, hals, lippen) en herhaal dit 2-3…" at bounding box center [1210, 272] width 548 height 47
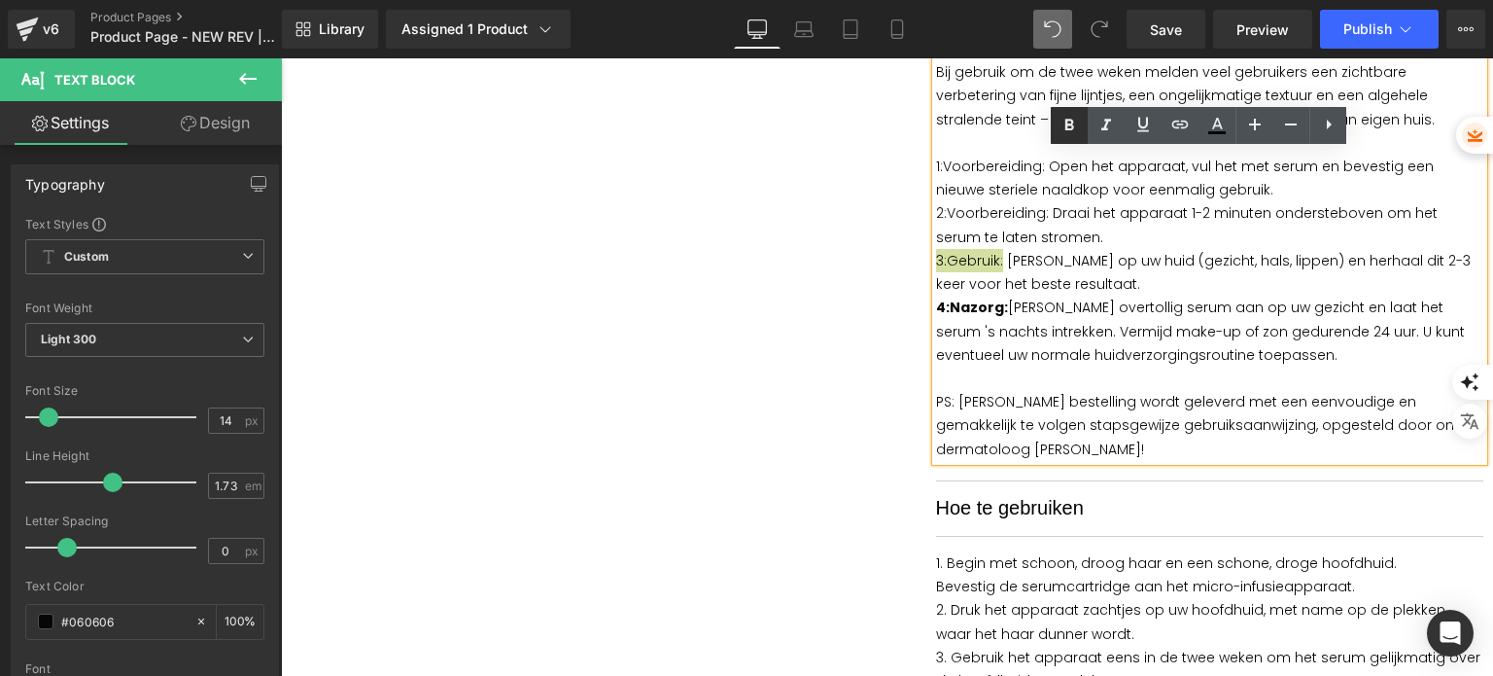
click at [1077, 127] on icon at bounding box center [1069, 125] width 23 height 23
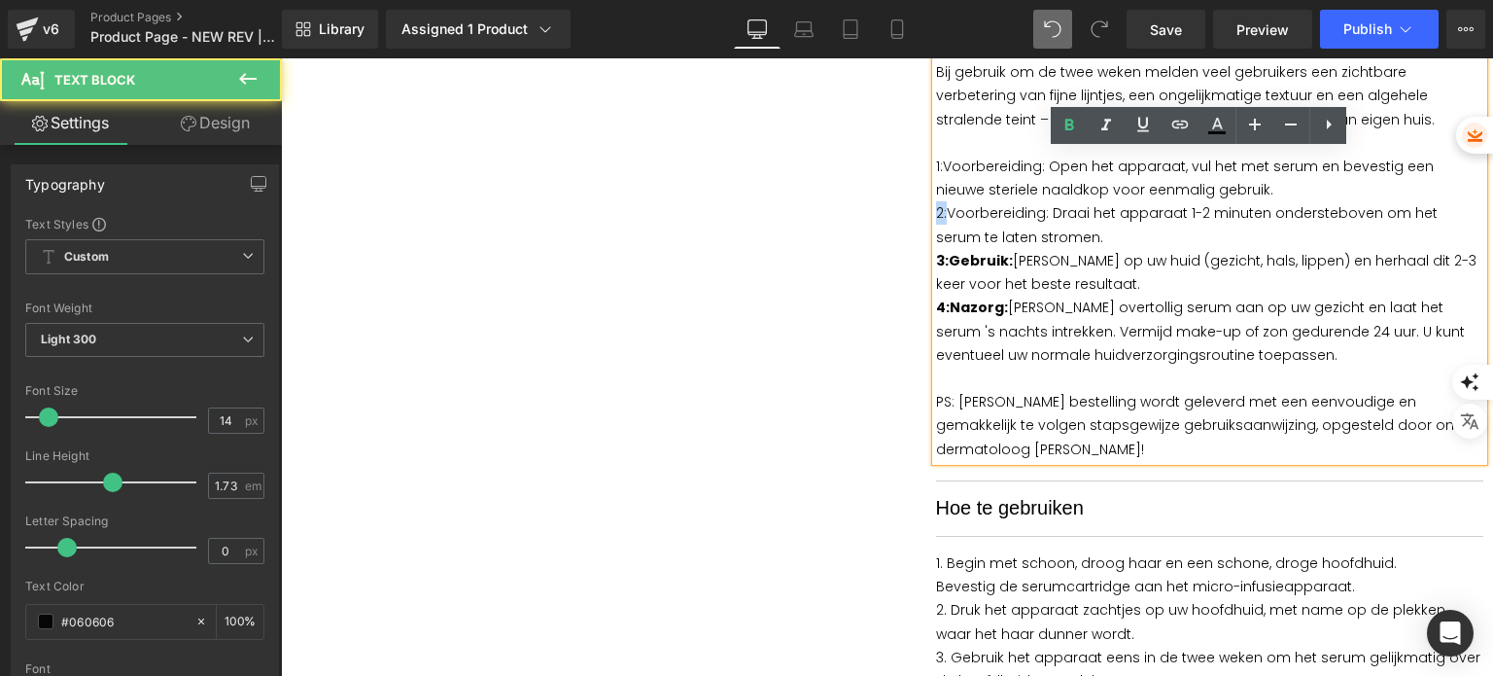
drag, startPoint x: 938, startPoint y: 217, endPoint x: 920, endPoint y: 213, distance: 17.9
click at [920, 213] on div "Image ( 26 Reviews) Text Block Icon List SoothingSkin Micro-infusie Systeem Hea…" at bounding box center [1185, 345] width 597 height 2780
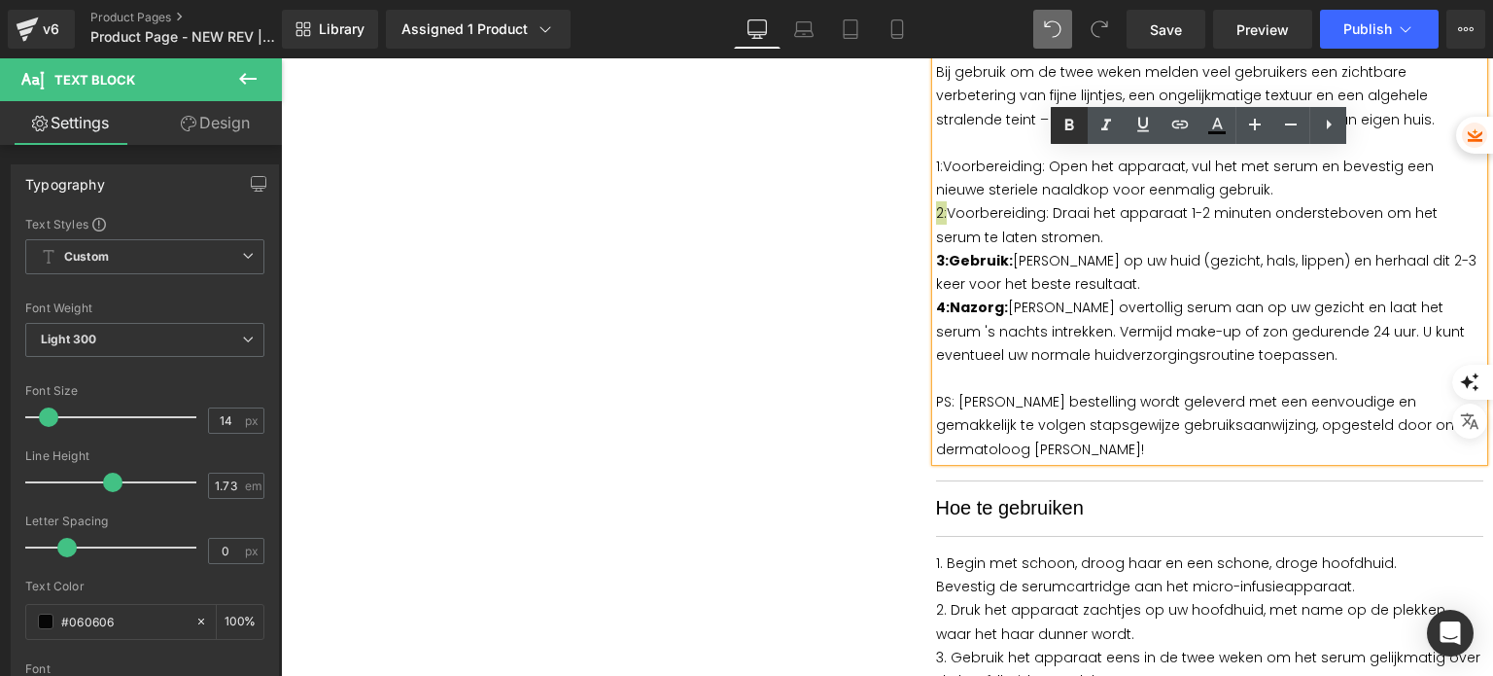
click at [1067, 134] on icon at bounding box center [1069, 125] width 23 height 23
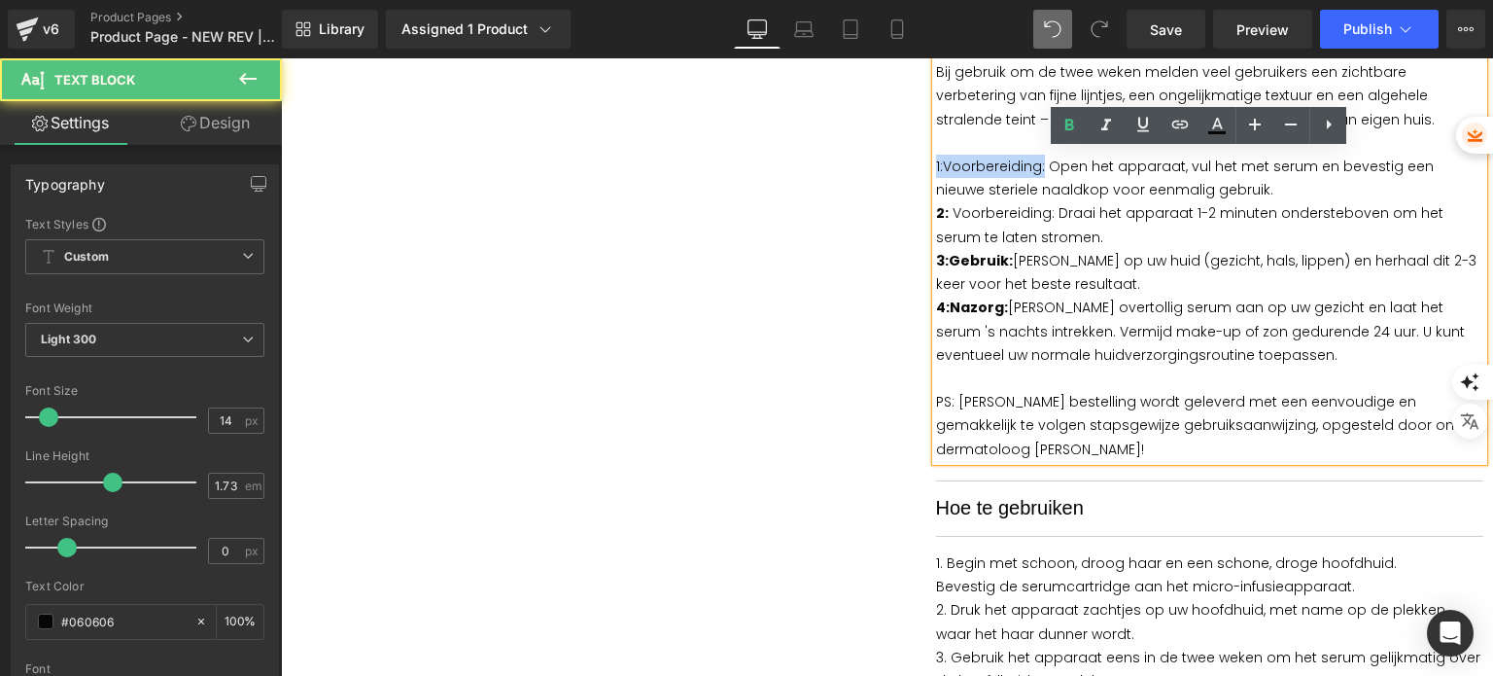
drag, startPoint x: 929, startPoint y: 170, endPoint x: 1037, endPoint y: 170, distance: 107.9
click at [1037, 170] on p "1: Voorbereiding: Open het apparaat, vul het met serum en bevestig een nieuwe s…" at bounding box center [1210, 178] width 548 height 47
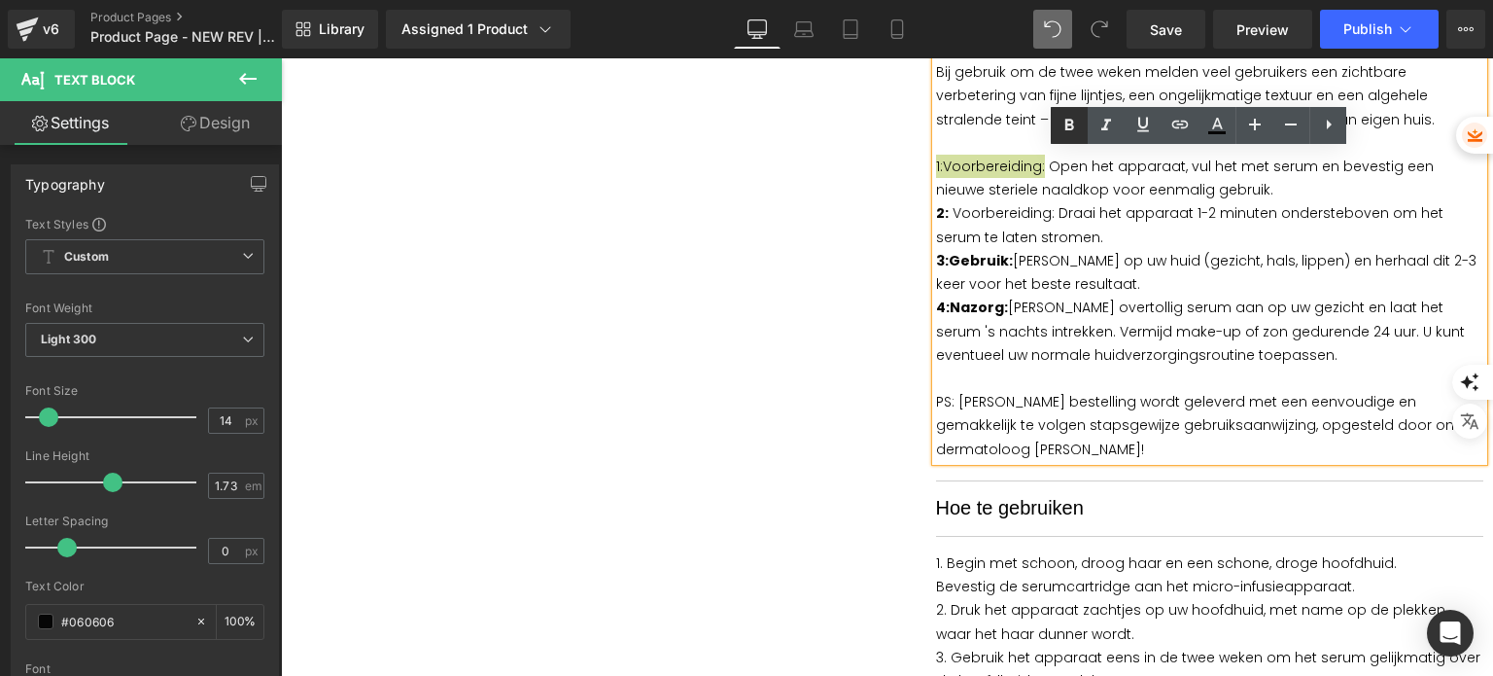
click at [1068, 129] on icon at bounding box center [1069, 125] width 9 height 12
drag, startPoint x: 1044, startPoint y: 215, endPoint x: 933, endPoint y: 213, distance: 110.8
click at [936, 213] on p "2: Voorbereiding: Draai het apparaat 1-2 minuten ondersteboven om het serum te …" at bounding box center [1210, 224] width 548 height 47
click at [1073, 127] on icon at bounding box center [1069, 125] width 23 height 23
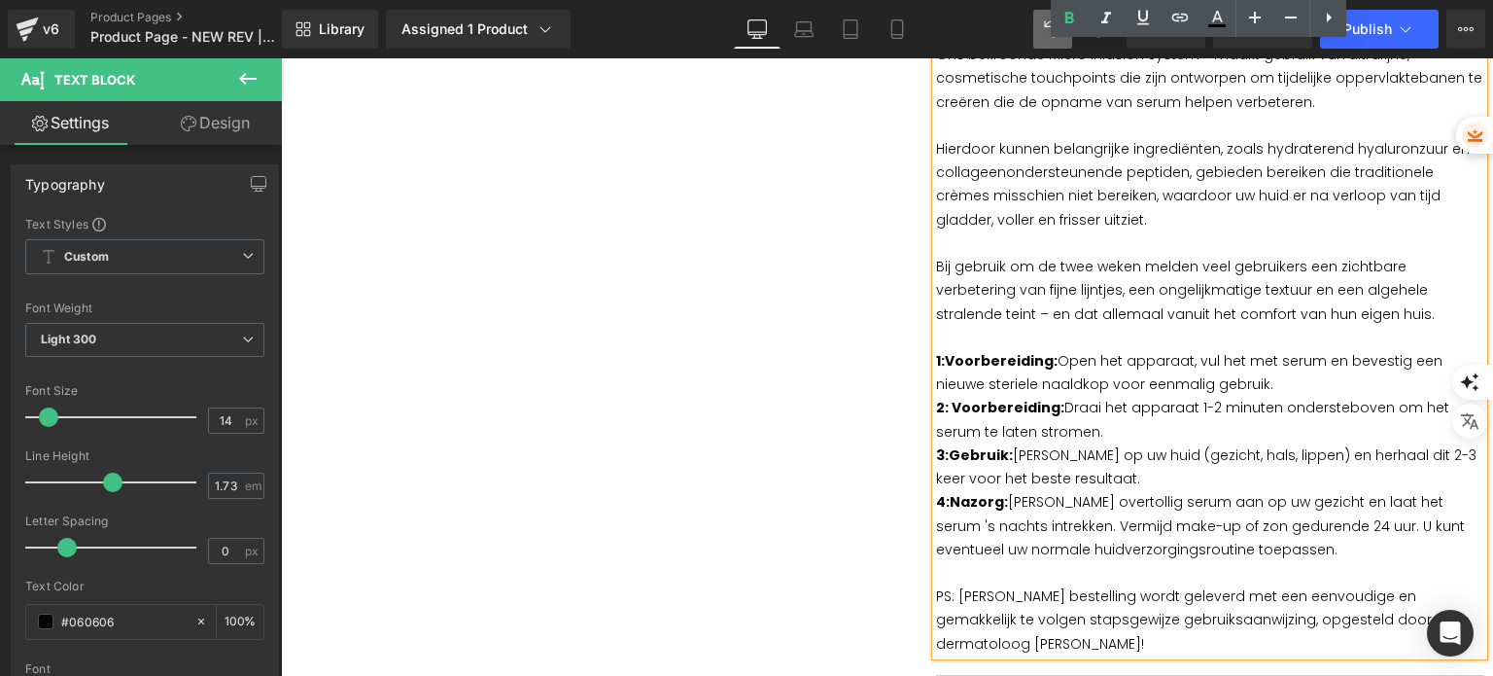
scroll to position [972, 0]
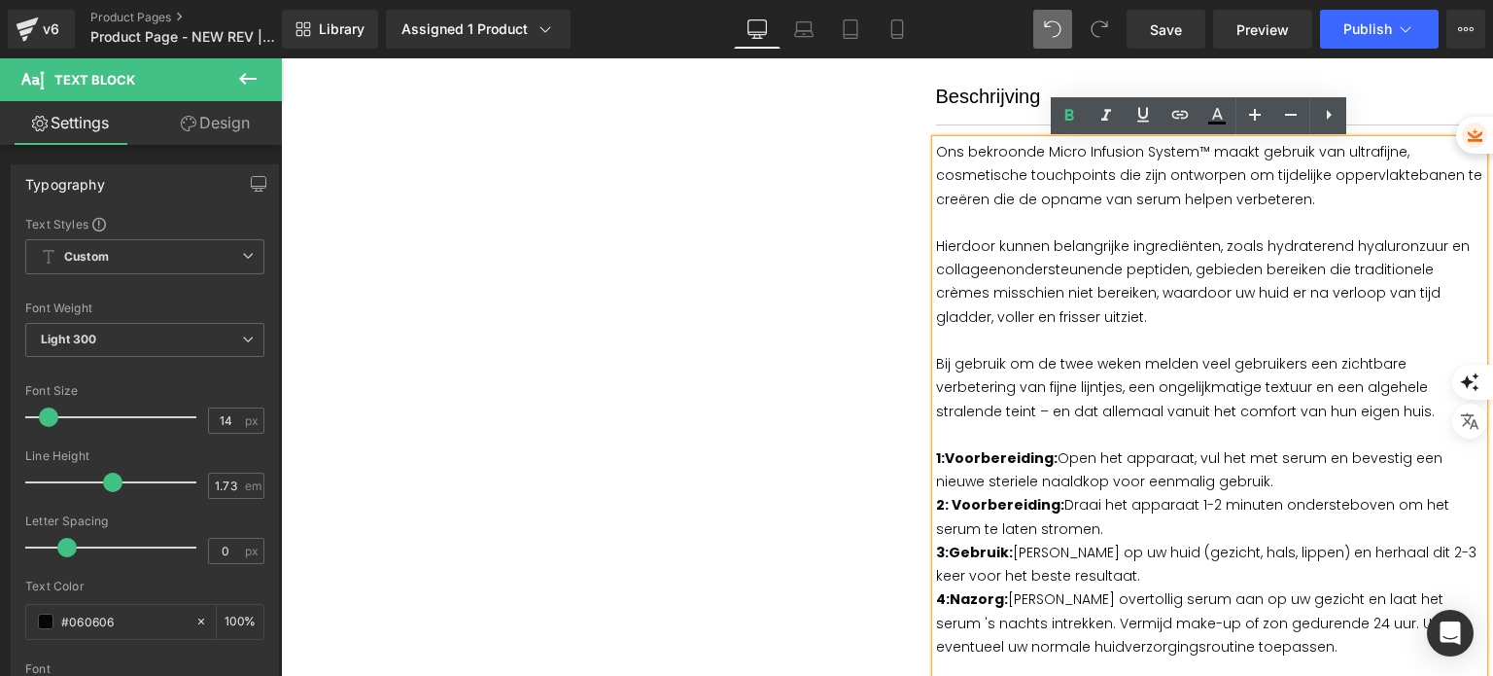
click at [1239, 199] on p "Ons bekroonde Micro Infusion System™ maakt gebruik van ultrafijne, cosmetische …" at bounding box center [1210, 175] width 548 height 71
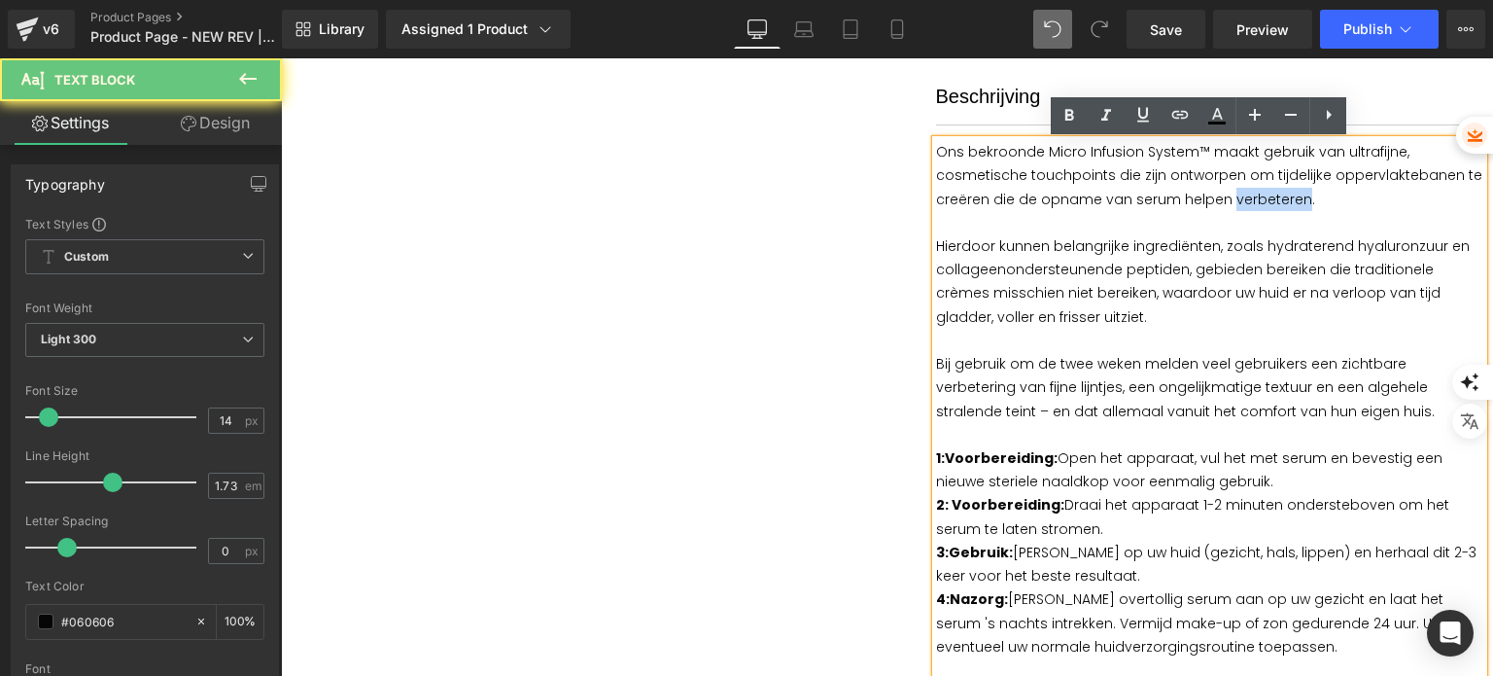
click at [1239, 199] on p "Ons bekroonde Micro Infusion System™ maakt gebruik van ultrafijne, cosmetische …" at bounding box center [1210, 175] width 548 height 71
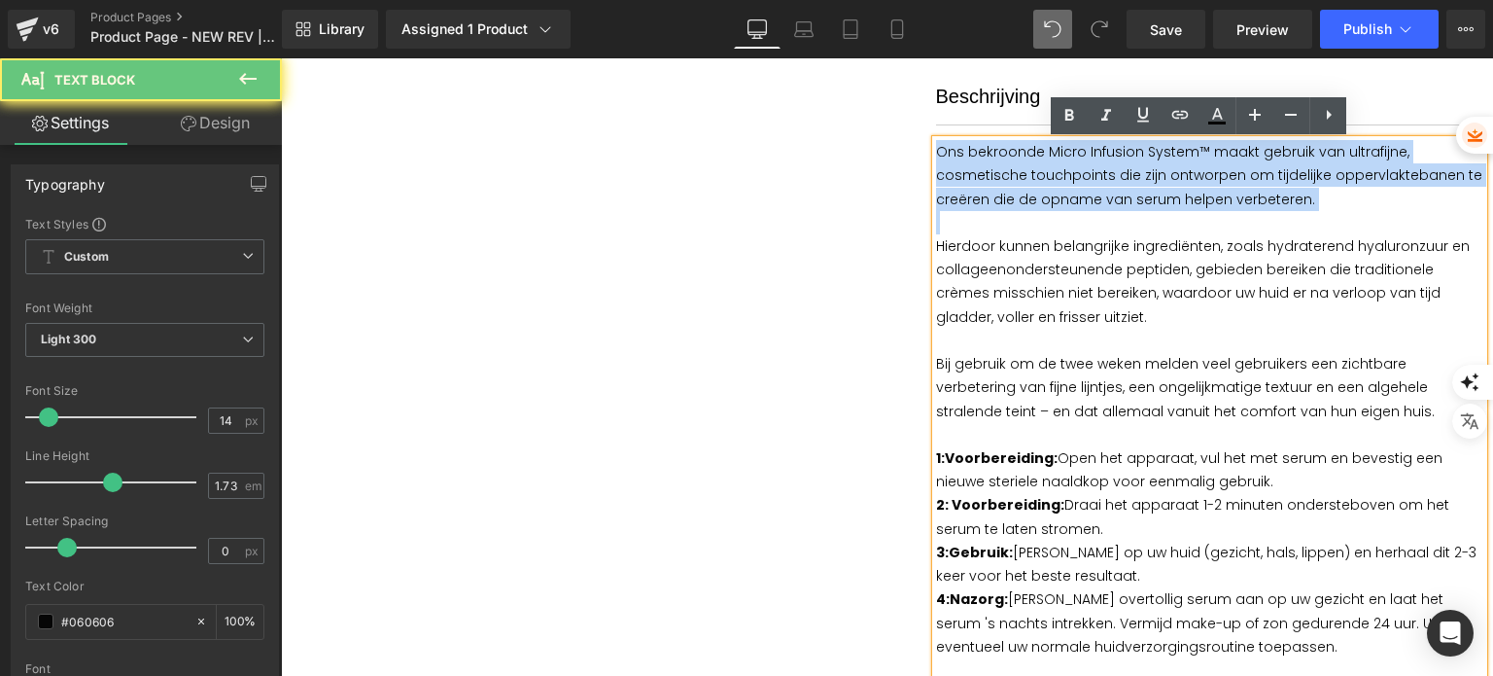
click at [1239, 199] on p "Ons bekroonde Micro Infusion System™ maakt gebruik van ultrafijne, cosmetische …" at bounding box center [1210, 175] width 548 height 71
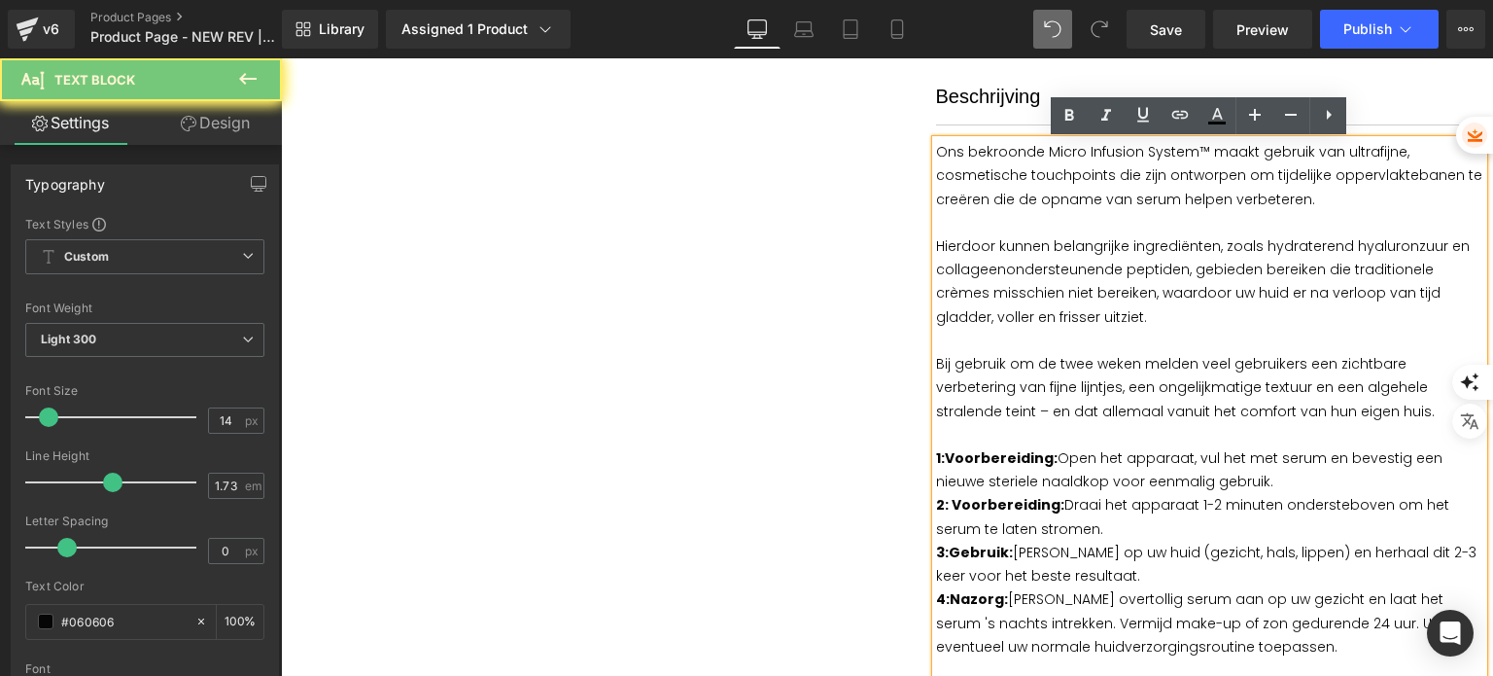
click at [1182, 287] on p "Hierdoor kunnen belangrijke ingrediënten, zoals hydraterend hyaluronzuur en col…" at bounding box center [1210, 281] width 548 height 94
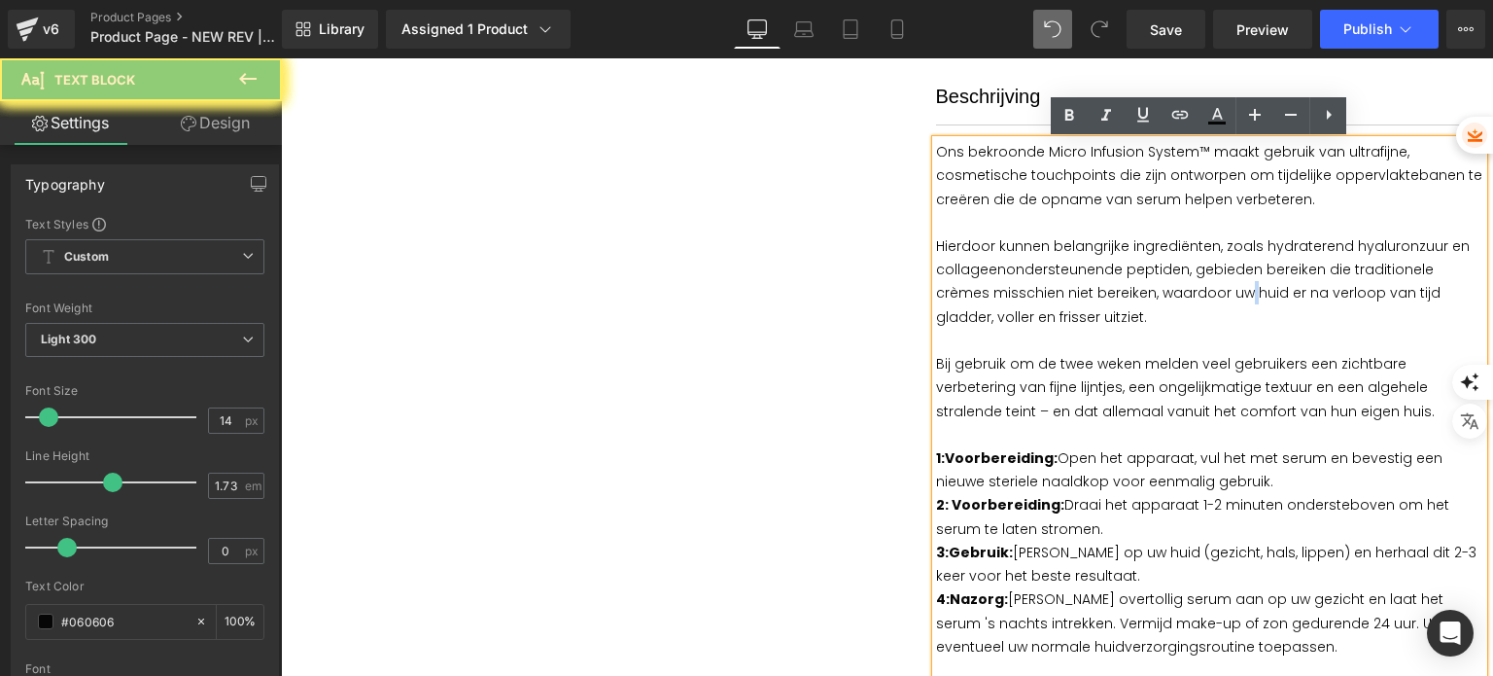
click at [1182, 287] on p "Hierdoor kunnen belangrijke ingrediënten, zoals hydraterend hyaluronzuur en col…" at bounding box center [1210, 281] width 548 height 94
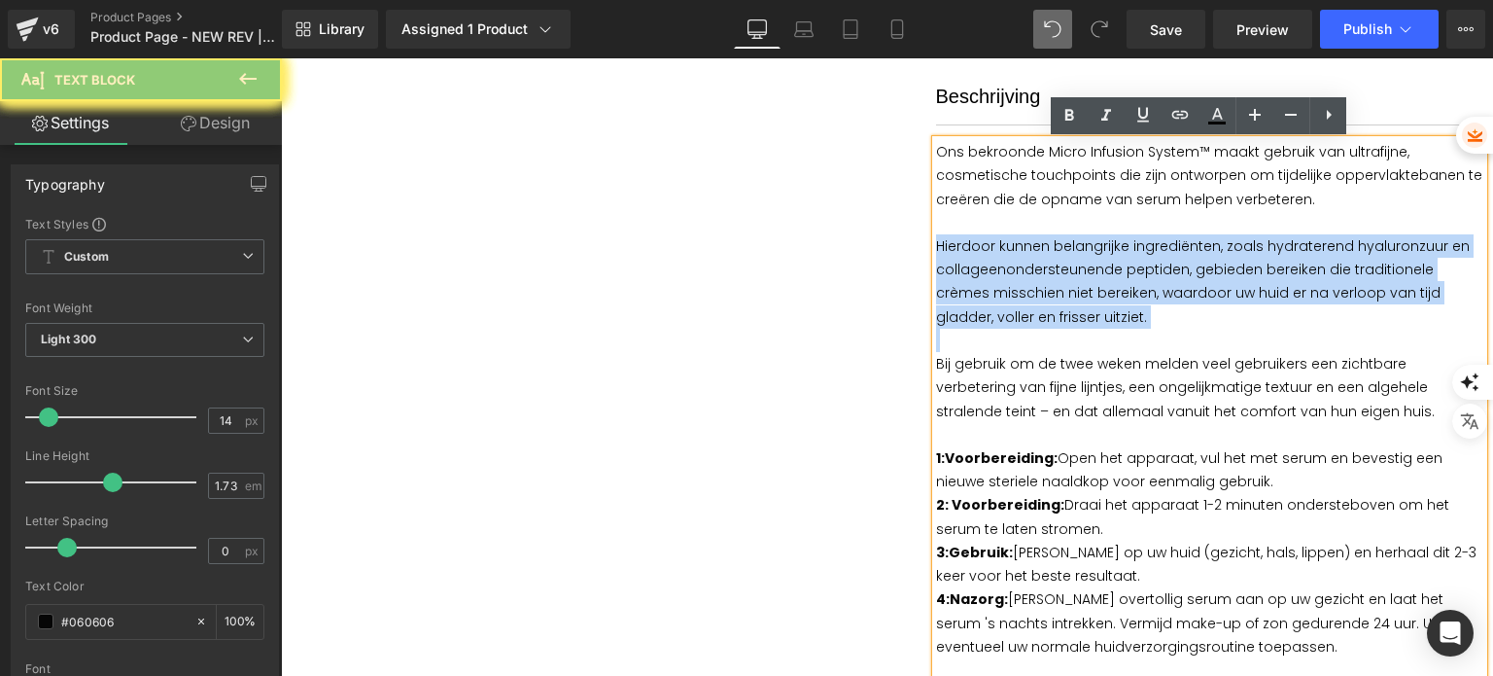
click at [1182, 287] on p "Hierdoor kunnen belangrijke ingrediënten, zoals hydraterend hyaluronzuur en col…" at bounding box center [1210, 281] width 548 height 94
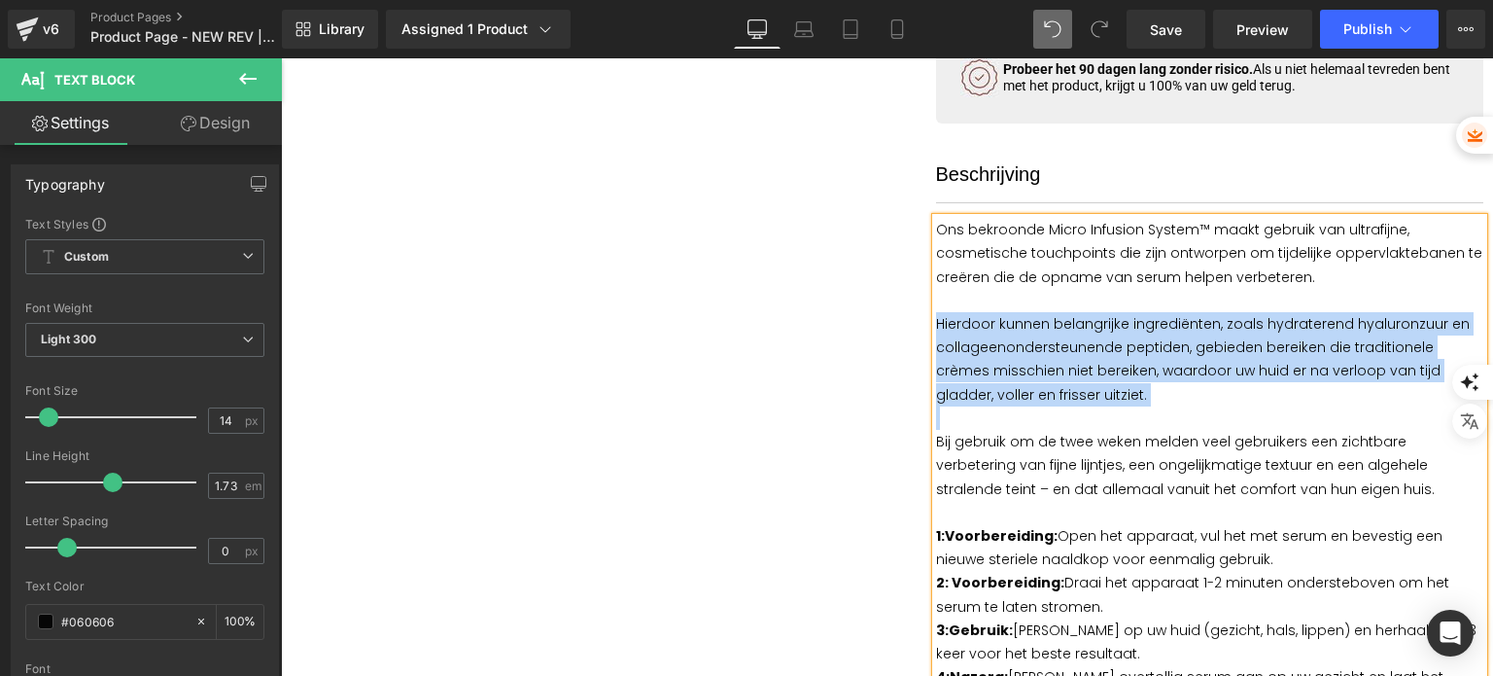
scroll to position [875, 0]
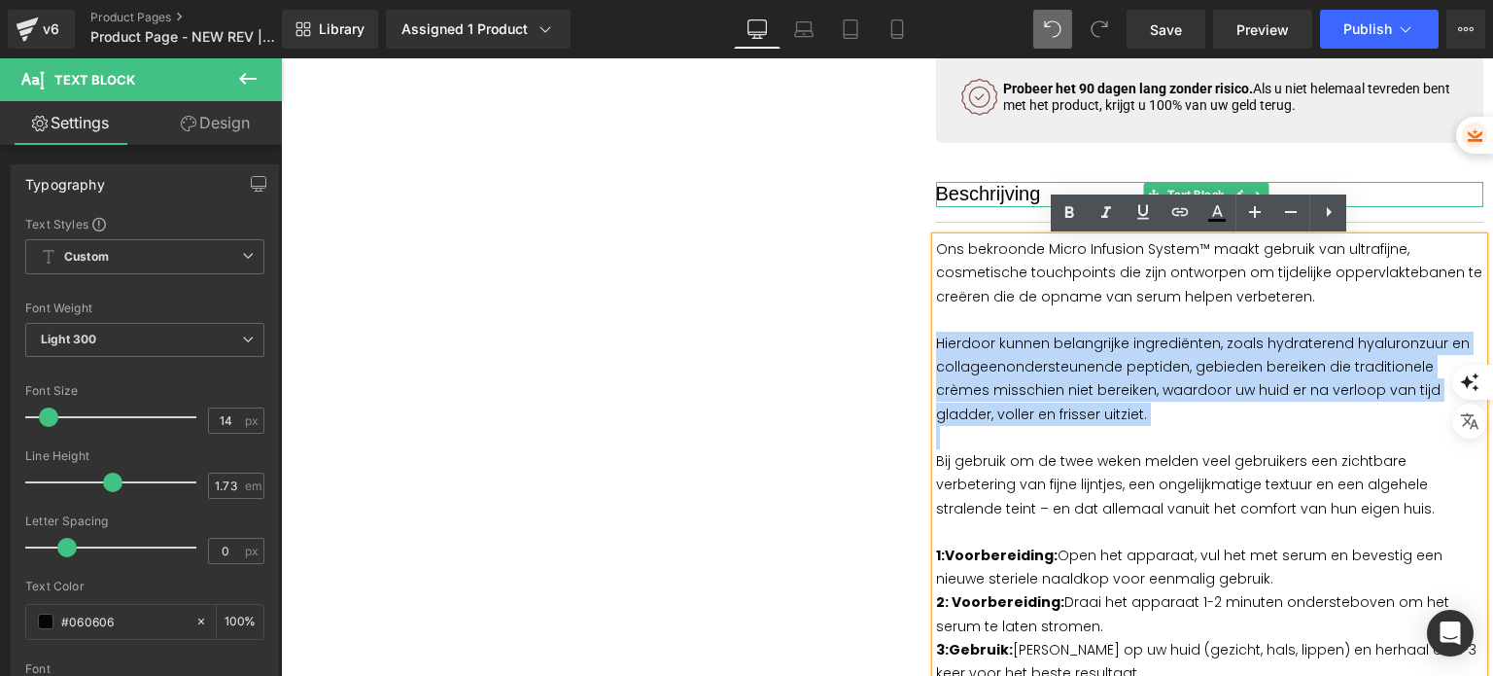
click at [1000, 192] on span "Beschrijving" at bounding box center [988, 193] width 105 height 21
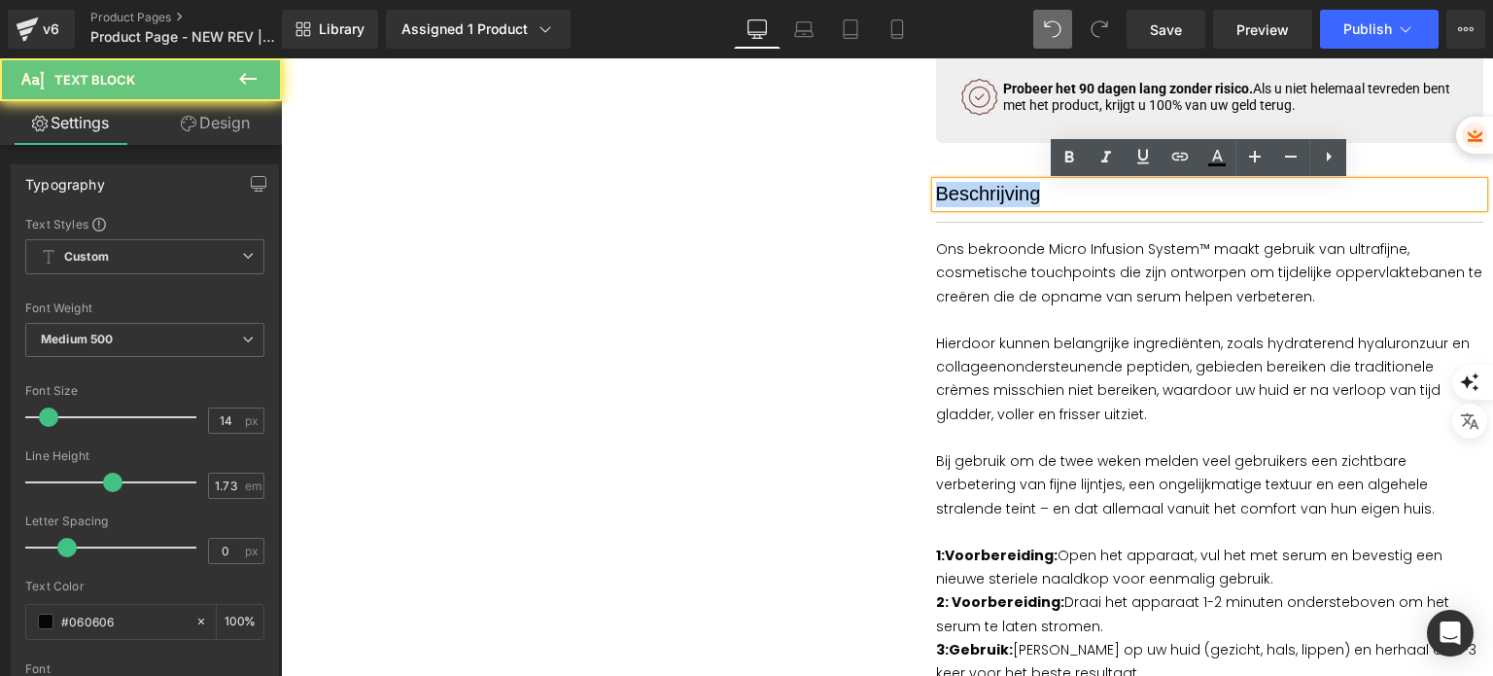
click at [1000, 192] on span "Beschrijving" at bounding box center [988, 193] width 105 height 21
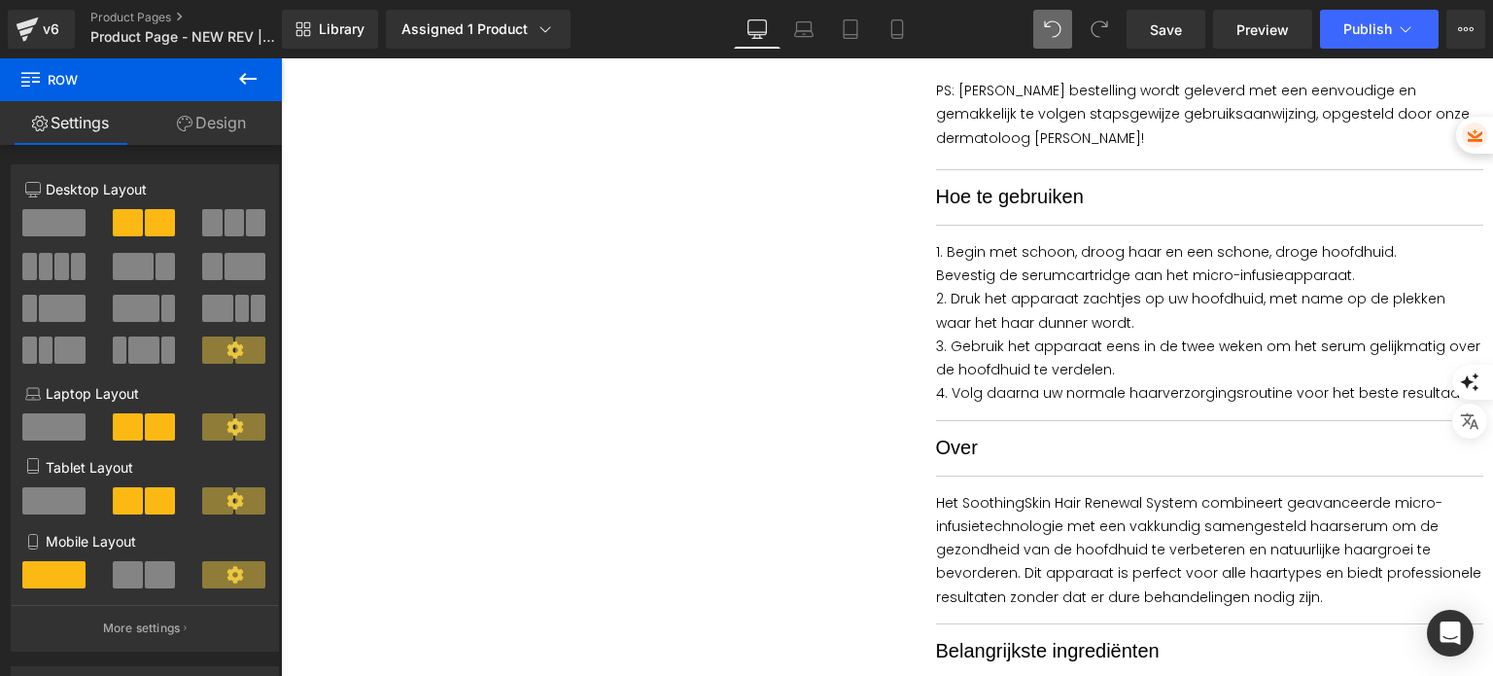
scroll to position [1458, 0]
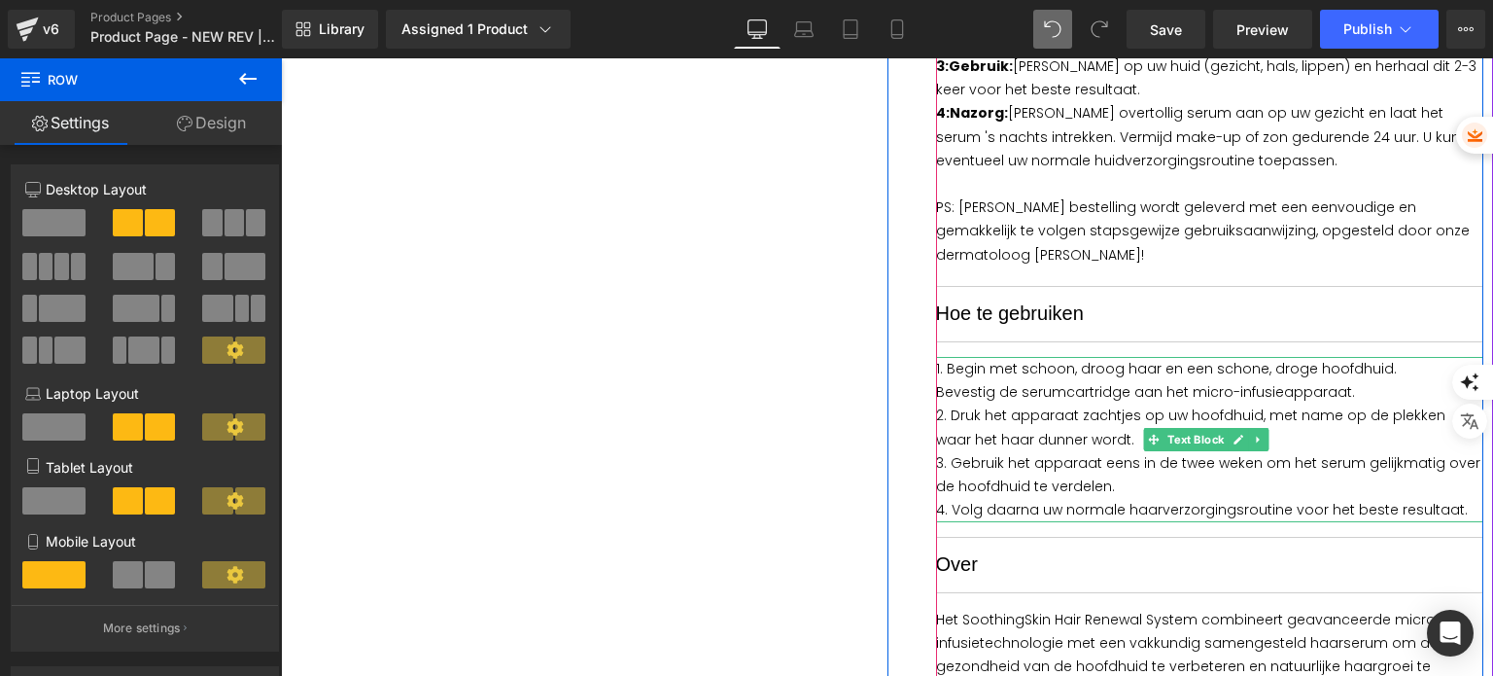
click at [991, 407] on p "2. Druk het apparaat zachtjes op uw hoofdhuid, met name op de plekken waar het …" at bounding box center [1210, 426] width 548 height 47
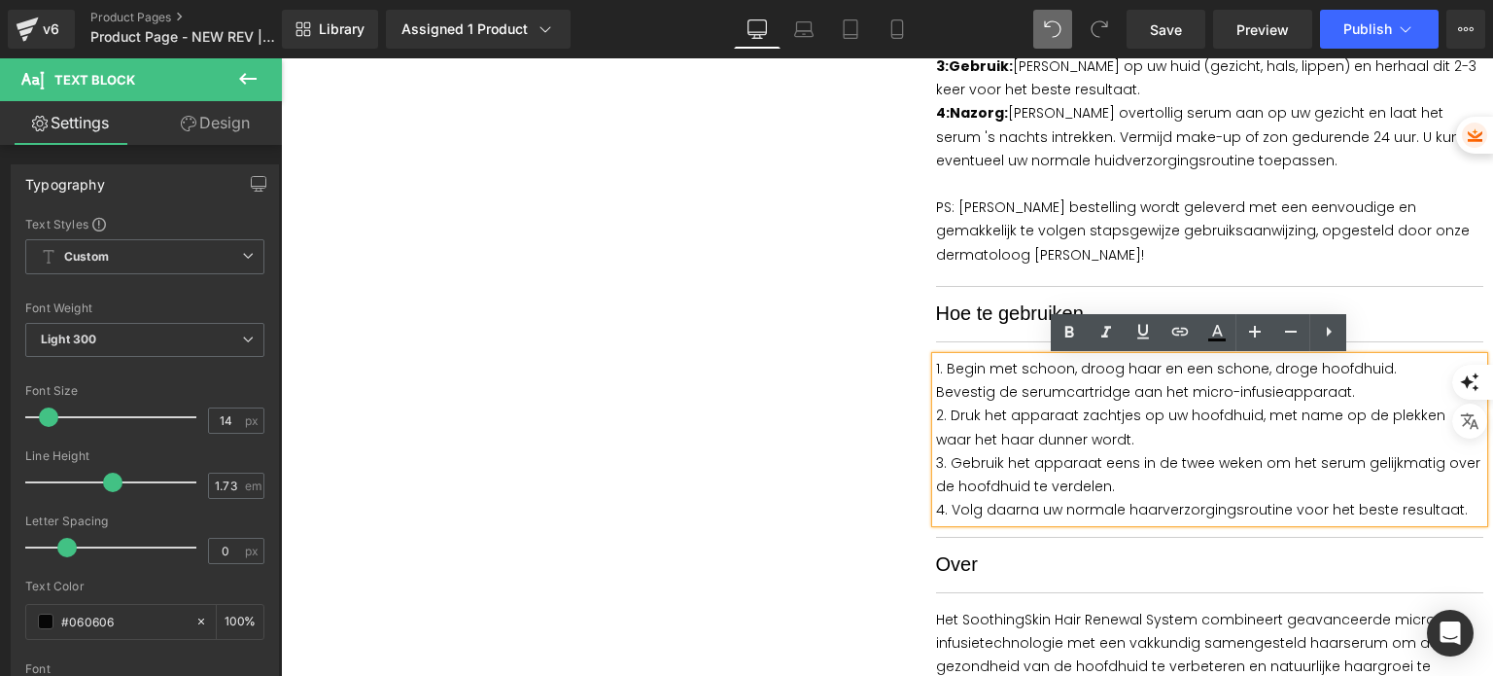
click at [1442, 508] on p "4. Volg daarna uw normale haarverzorgingsroutine voor het beste resultaat." at bounding box center [1210, 509] width 548 height 23
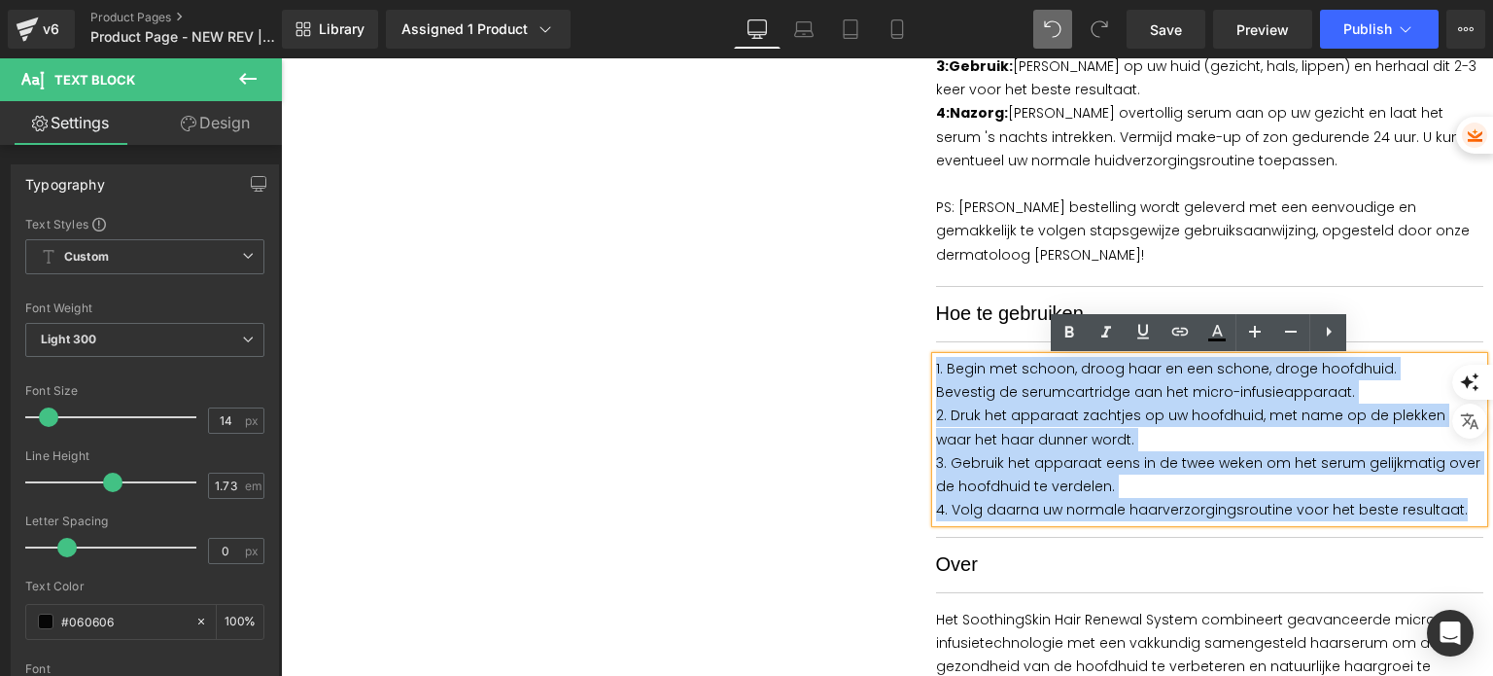
drag, startPoint x: 1448, startPoint y: 509, endPoint x: 929, endPoint y: 372, distance: 536.8
click at [936, 372] on div "1. Begin met schoon, droog haar en een schone, droge hoofdhuid. Bevestig de ser…" at bounding box center [1210, 439] width 548 height 165
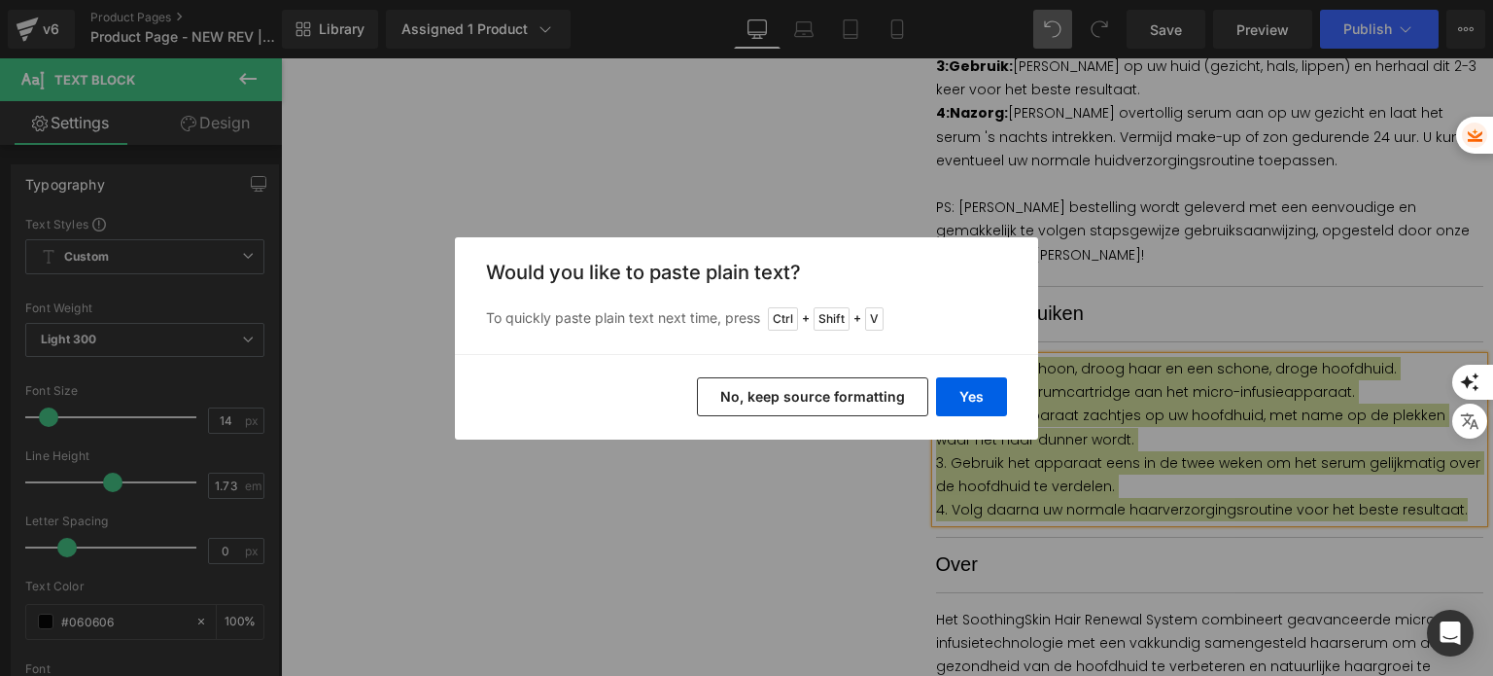
click at [851, 401] on button "No, keep source formatting" at bounding box center [812, 396] width 231 height 39
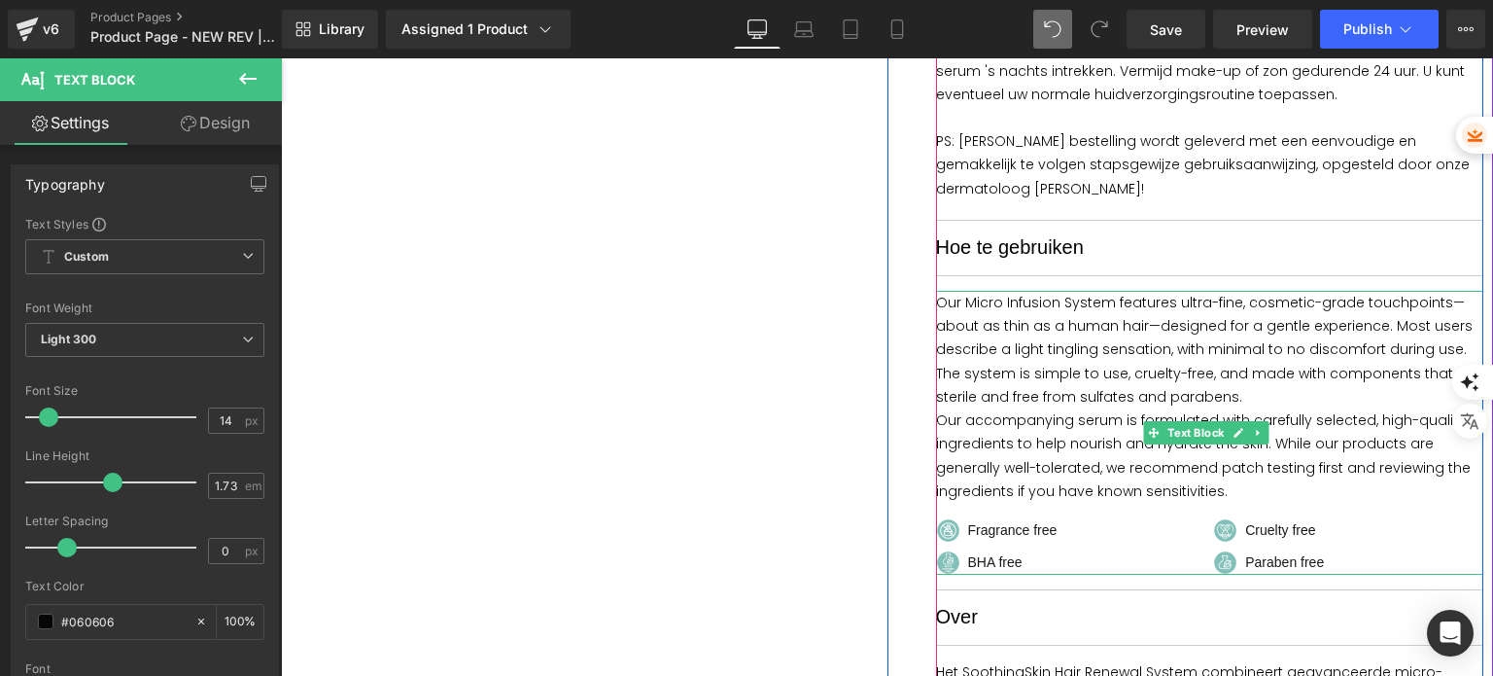
scroll to position [1555, 0]
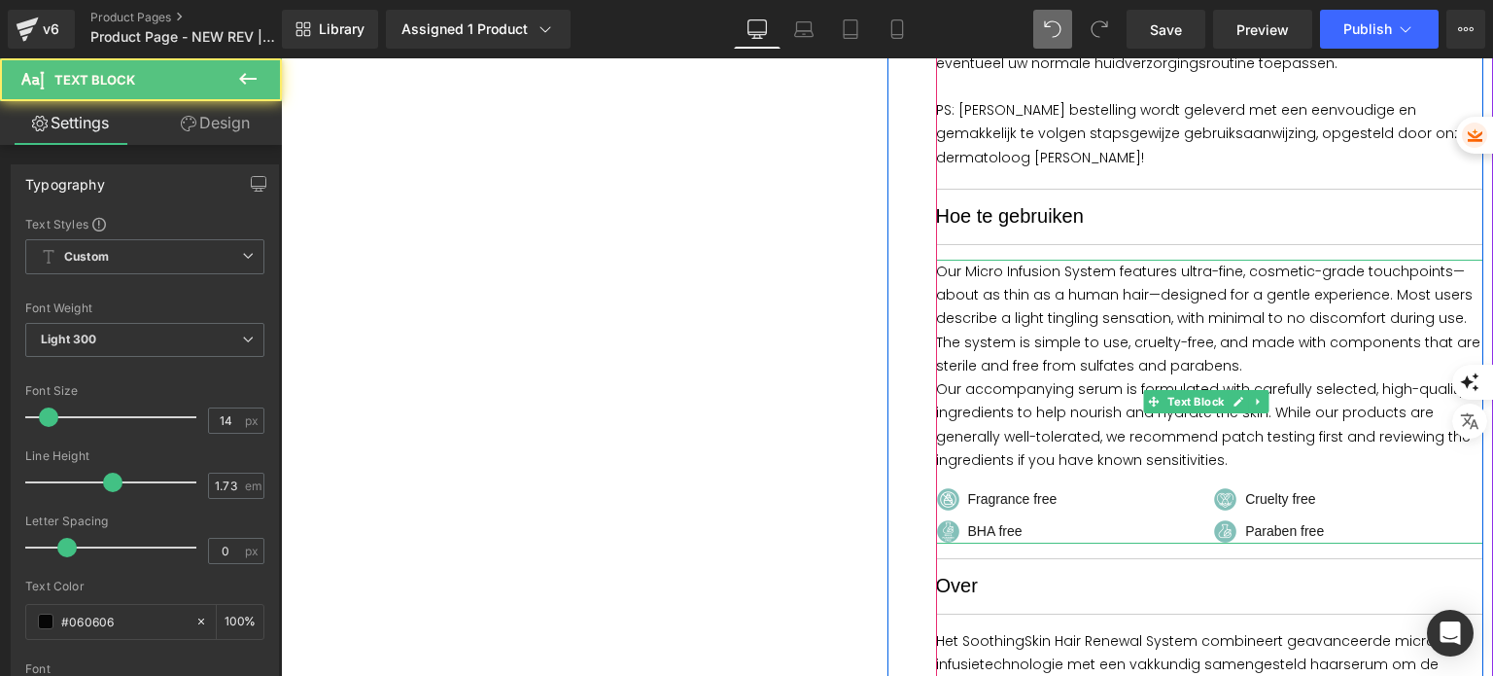
click at [1018, 351] on p "The system is simple to use, cruelty-free, and made with components that are st…" at bounding box center [1210, 353] width 548 height 47
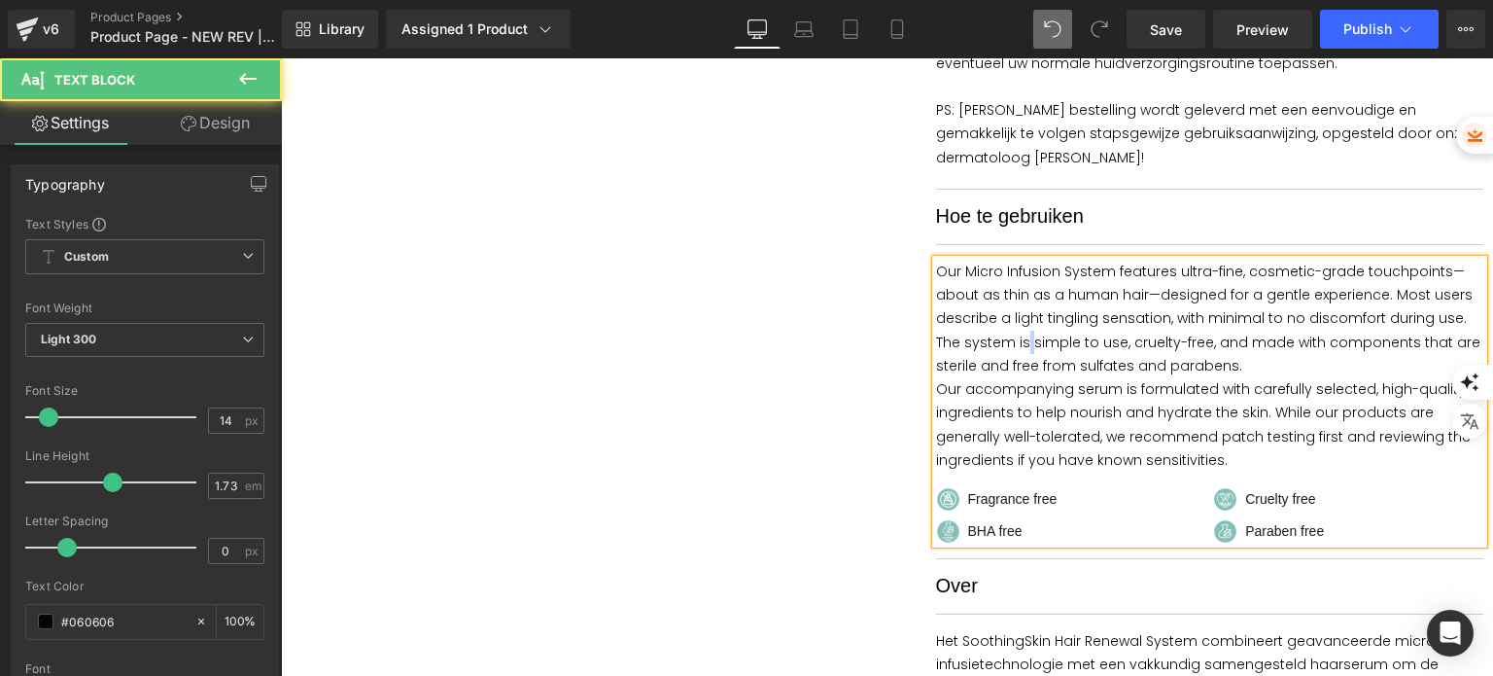
click at [1018, 351] on p "The system is simple to use, cruelty-free, and made with components that are st…" at bounding box center [1210, 353] width 548 height 47
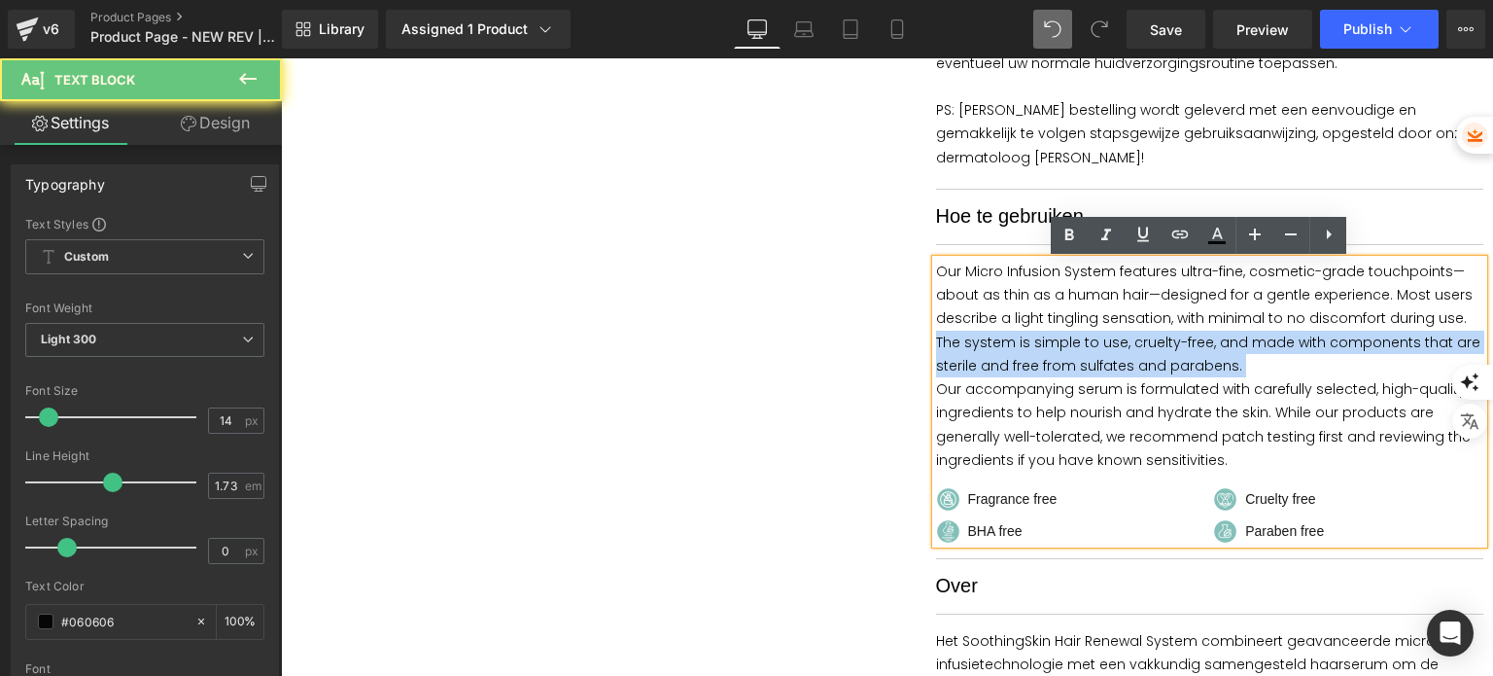
click at [1018, 351] on p "The system is simple to use, cruelty-free, and made with components that are st…" at bounding box center [1210, 353] width 548 height 47
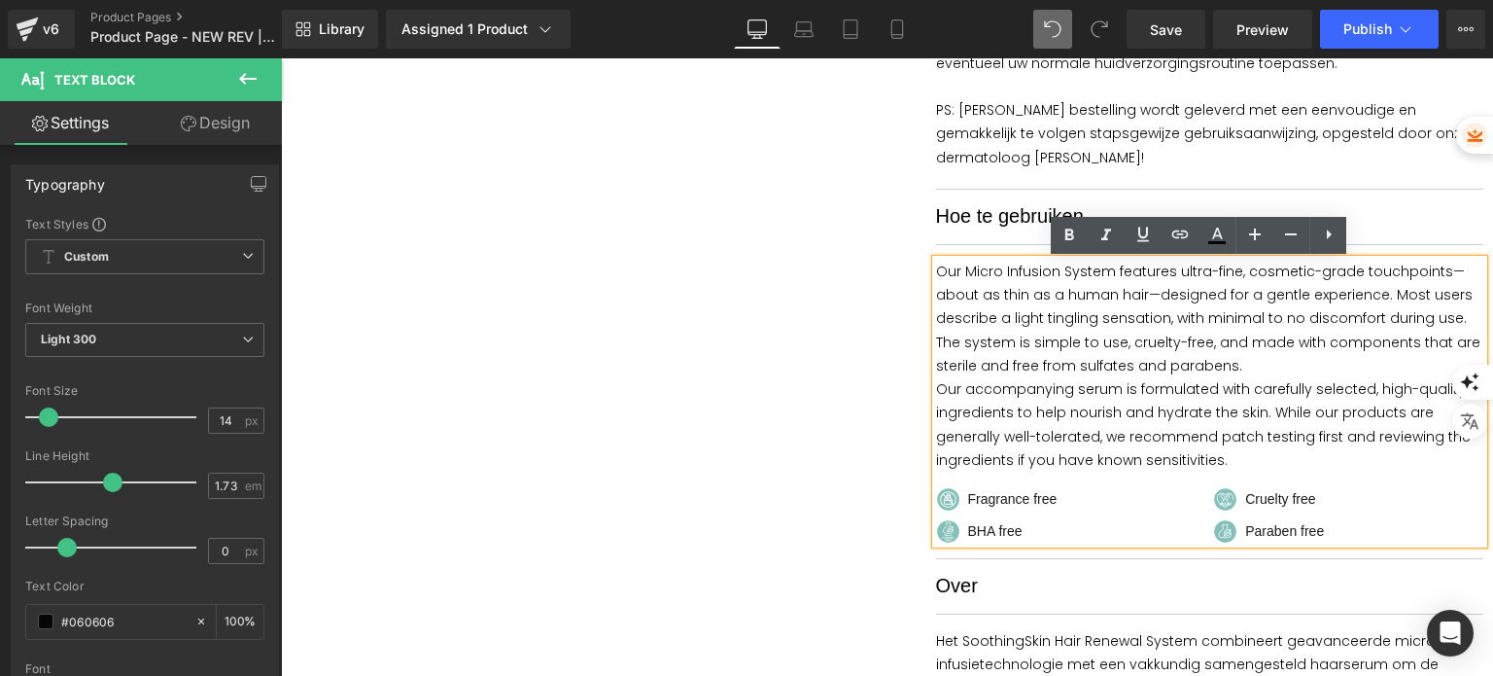
click at [1026, 497] on span "Fragrance free" at bounding box center [1012, 499] width 89 height 17
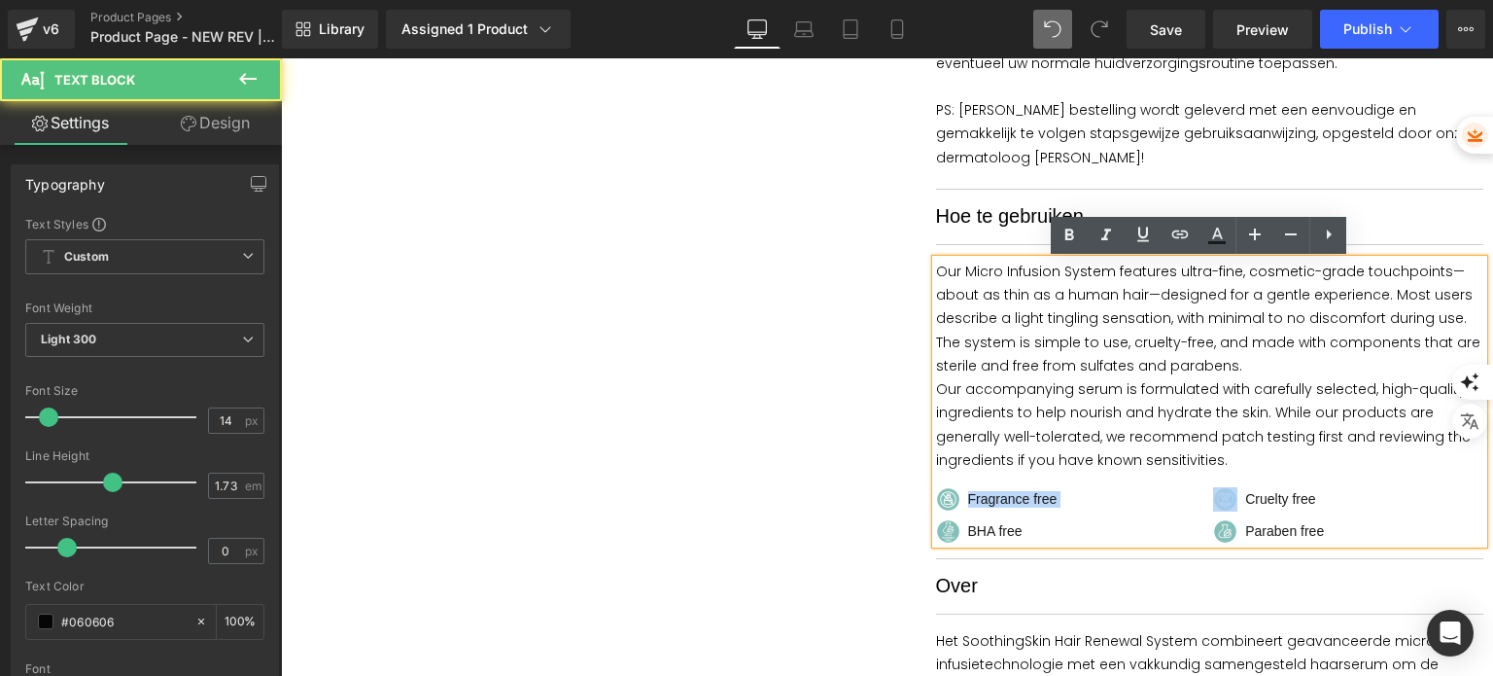
click at [1026, 497] on span "Fragrance free" at bounding box center [1012, 499] width 89 height 17
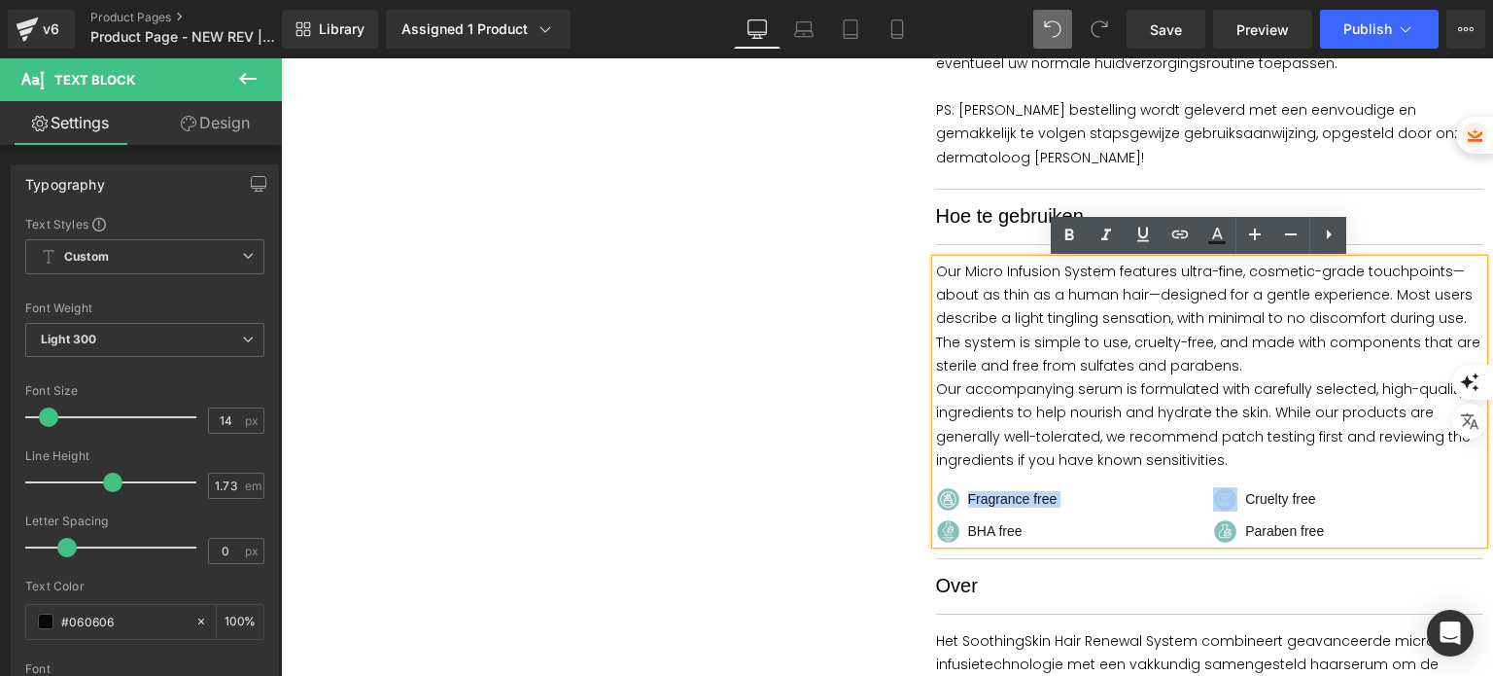
copy span "Fragrance free"
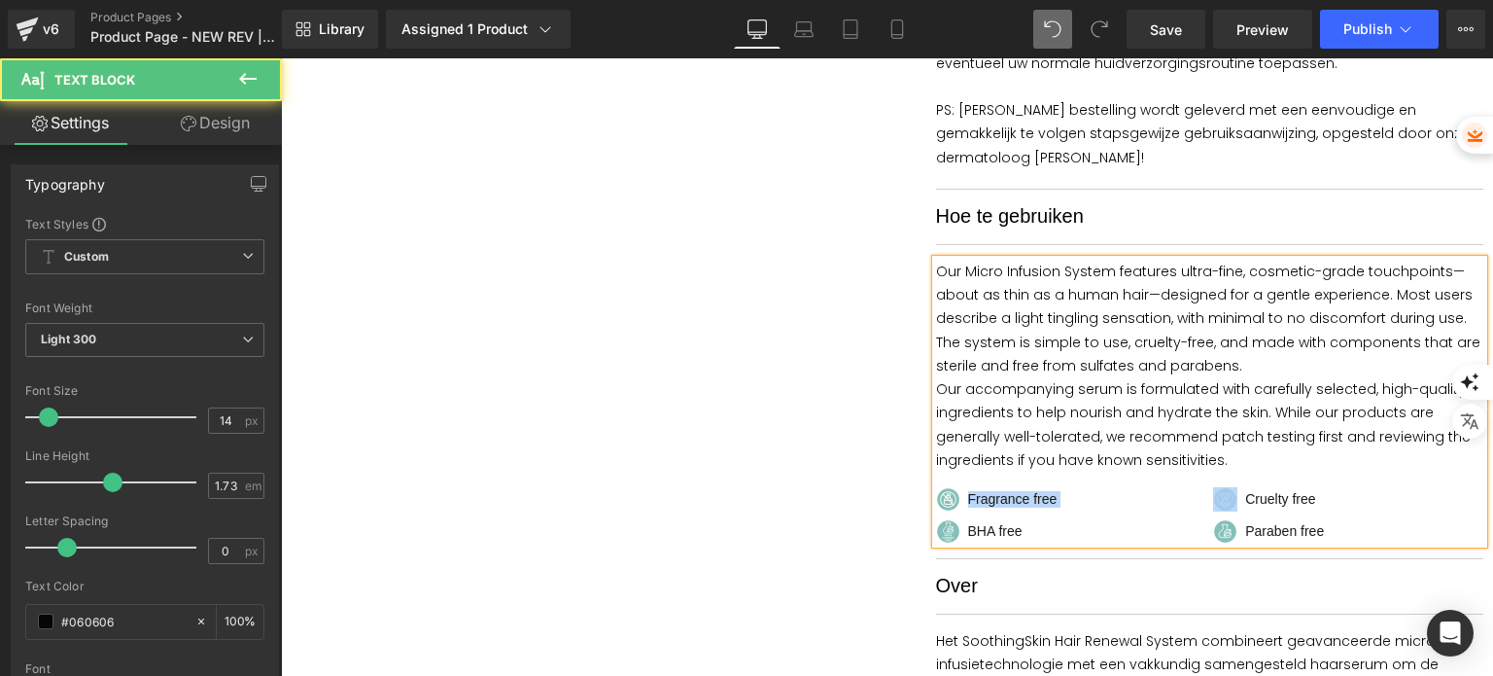
click at [1037, 495] on span "Fragrance free" at bounding box center [1012, 499] width 89 height 17
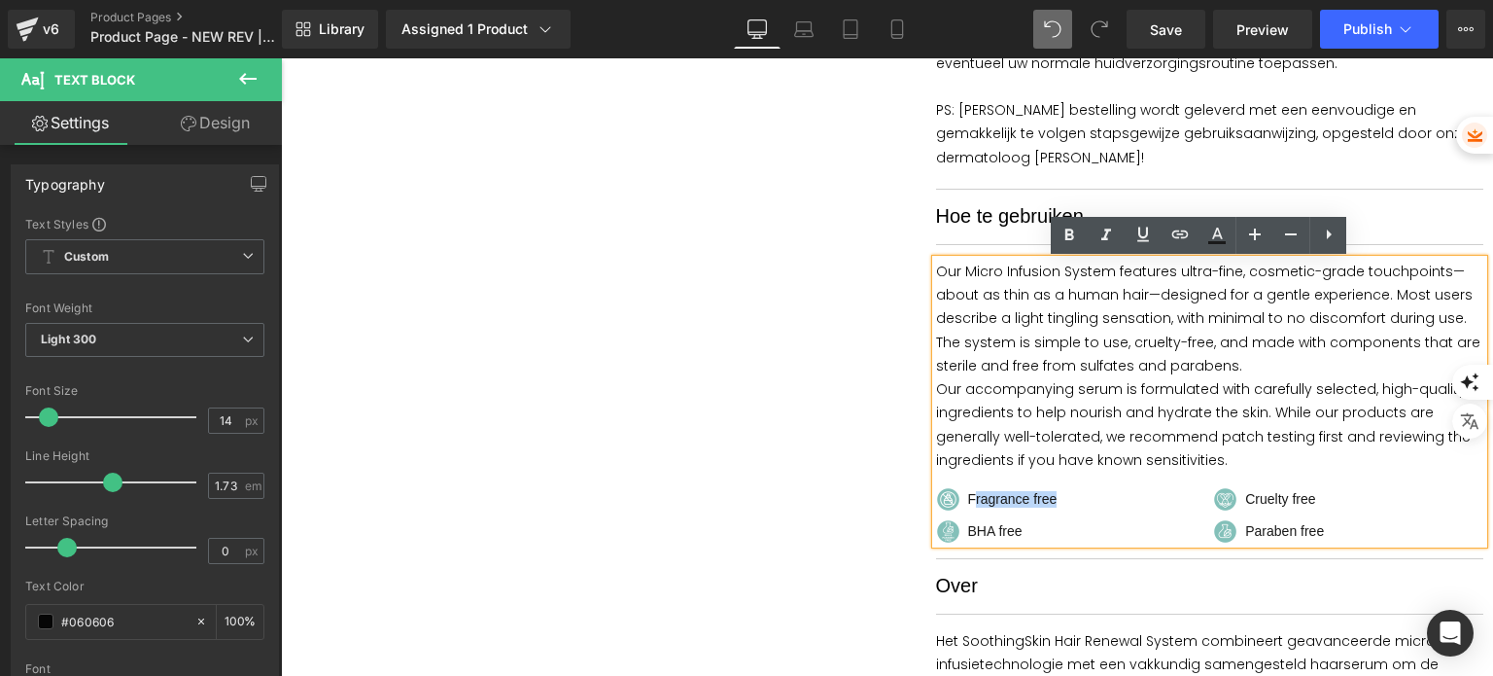
drag, startPoint x: 1054, startPoint y: 501, endPoint x: 964, endPoint y: 494, distance: 89.7
click at [964, 494] on div "Fragrance free" at bounding box center [1071, 499] width 270 height 24
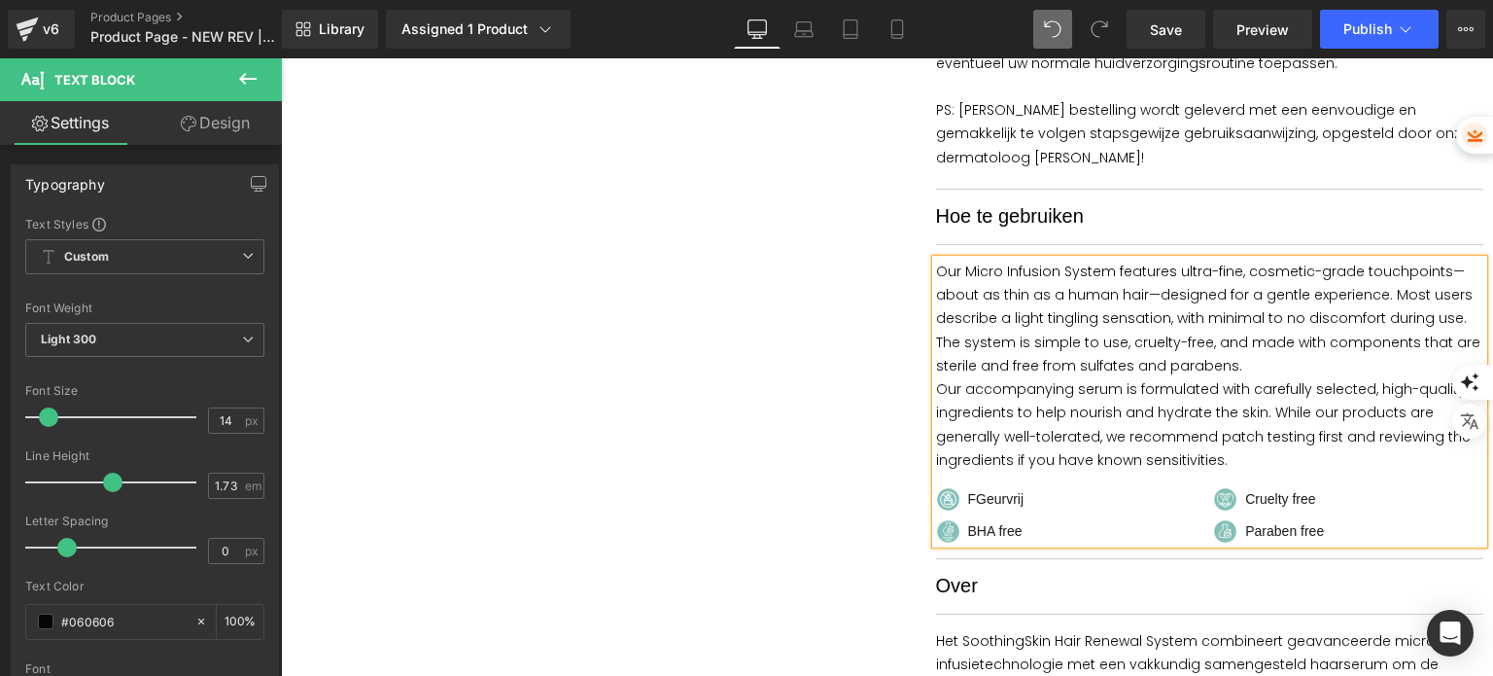
click at [968, 500] on span "FGeurvrij" at bounding box center [996, 499] width 56 height 17
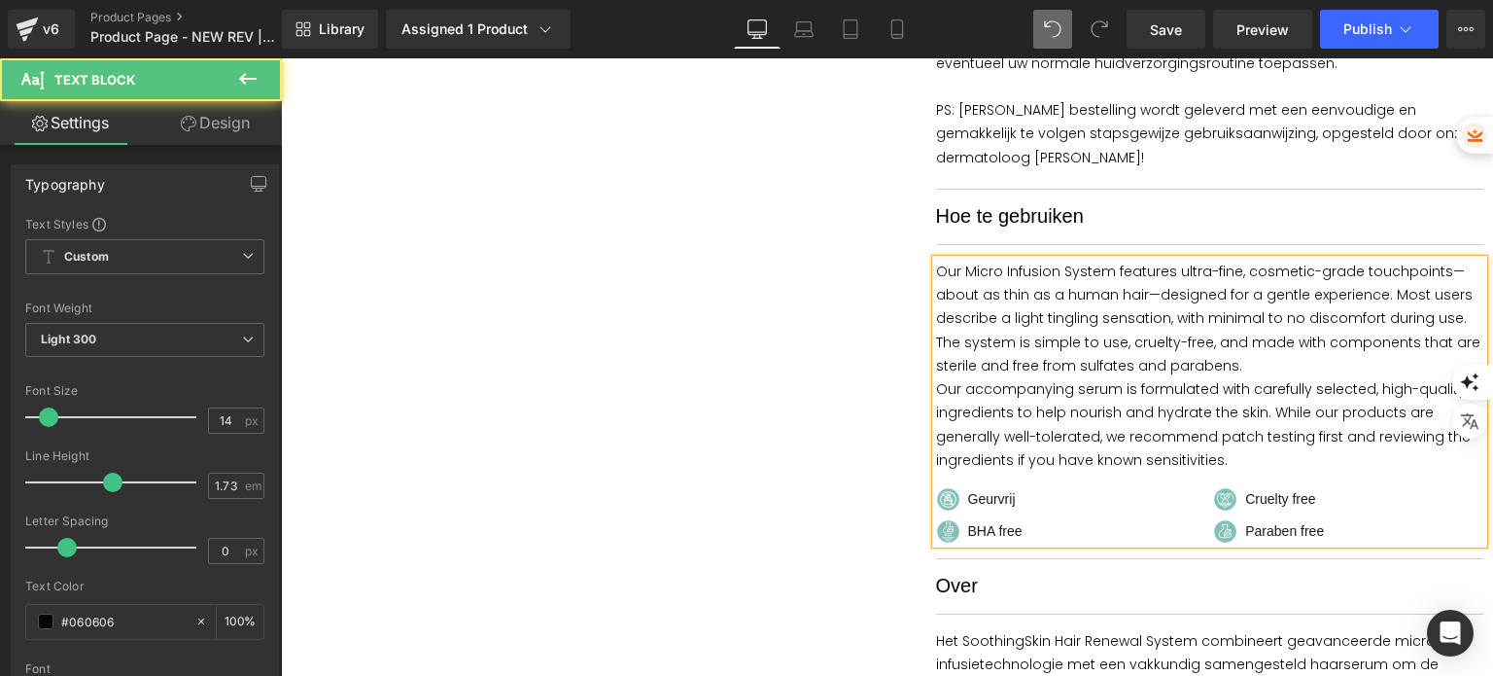
click at [1010, 497] on div "Geurvrij" at bounding box center [1071, 499] width 270 height 24
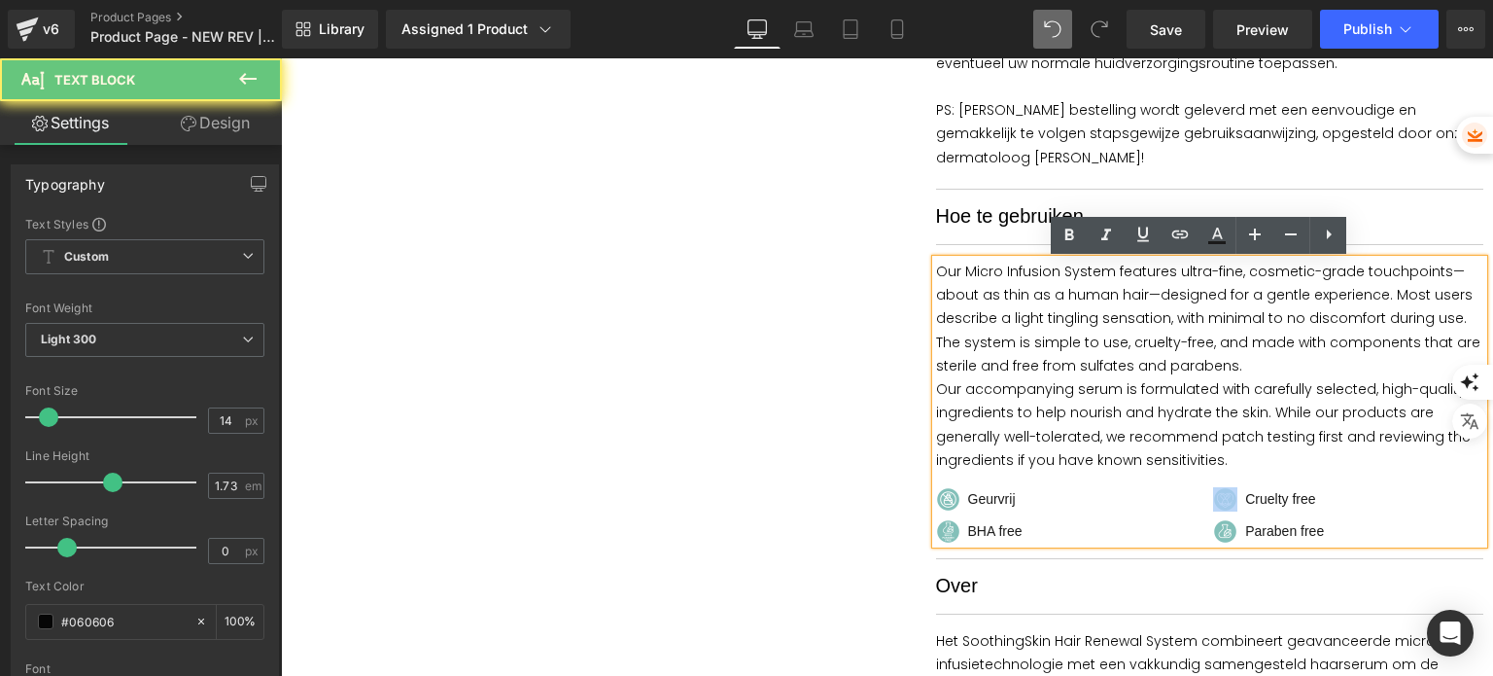
click at [1010, 497] on div "Geurvrij" at bounding box center [1071, 499] width 270 height 24
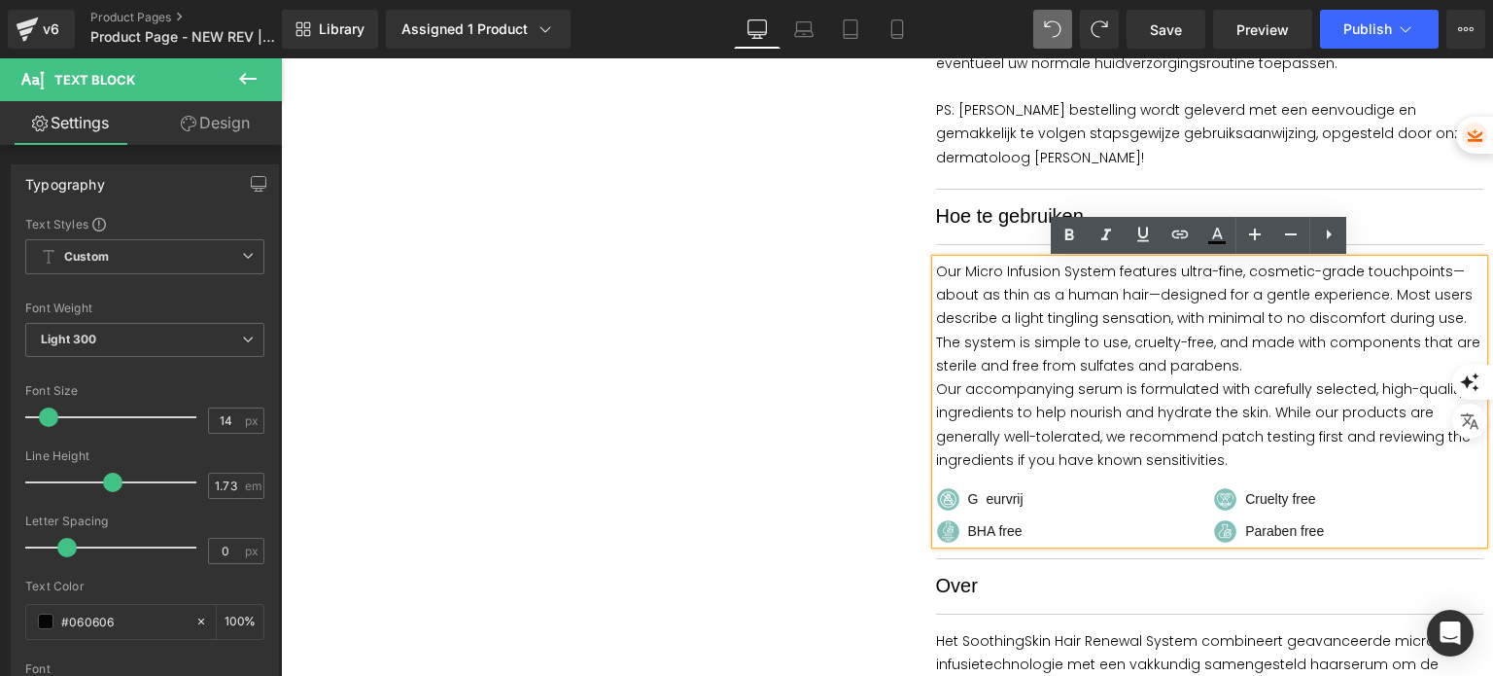
click at [1019, 503] on div "G eurvrij" at bounding box center [1071, 499] width 270 height 24
drag, startPoint x: 1019, startPoint y: 503, endPoint x: 982, endPoint y: 496, distance: 37.6
click at [972, 497] on div "G eurvrij" at bounding box center [1071, 499] width 270 height 24
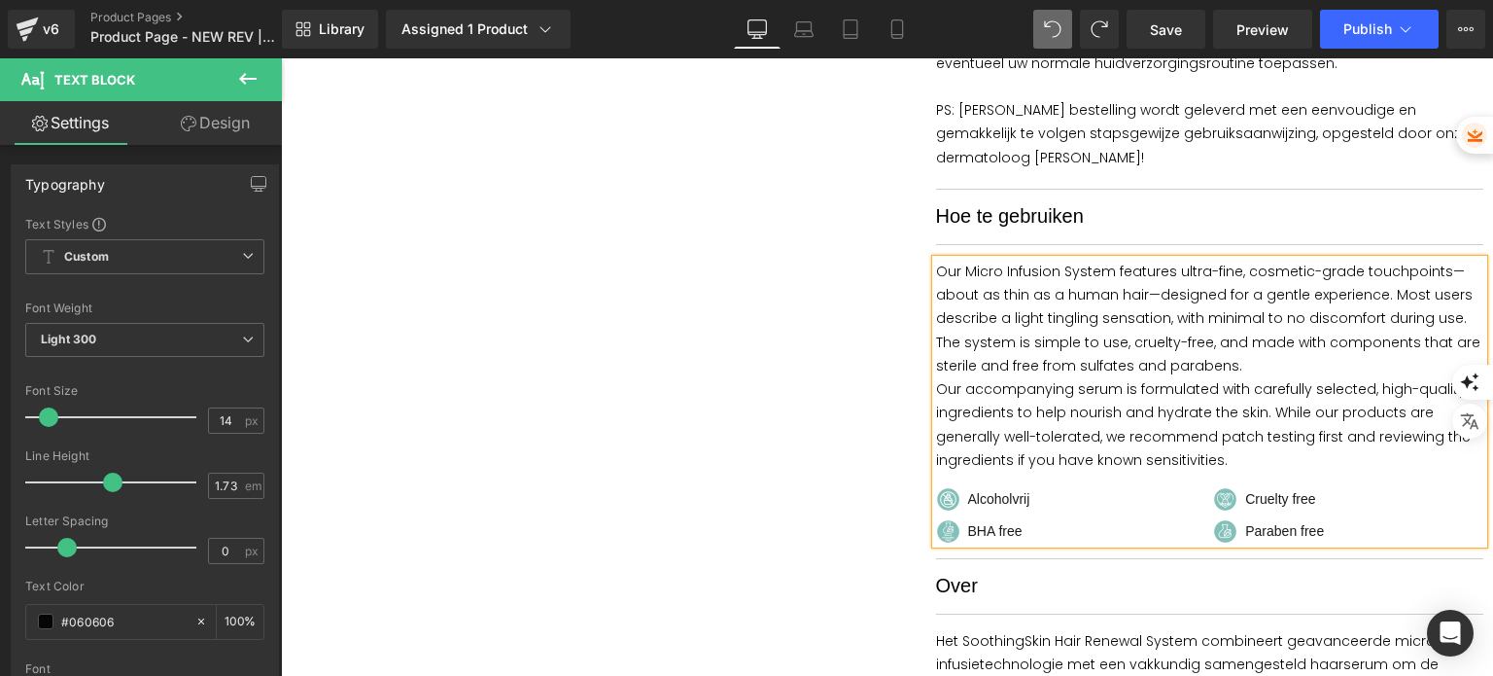
click at [1001, 539] on span "BHA free" at bounding box center [995, 531] width 54 height 17
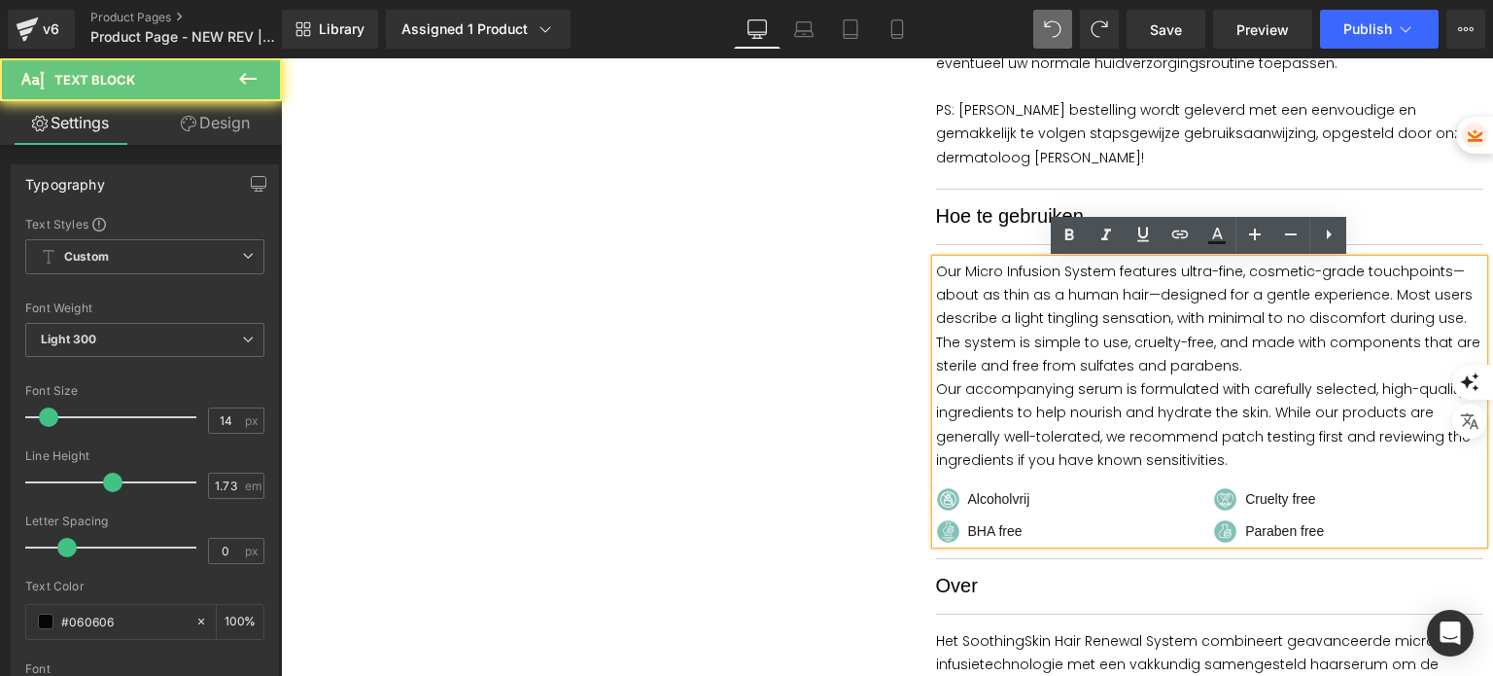
click at [1011, 532] on span "BHA free" at bounding box center [995, 531] width 54 height 17
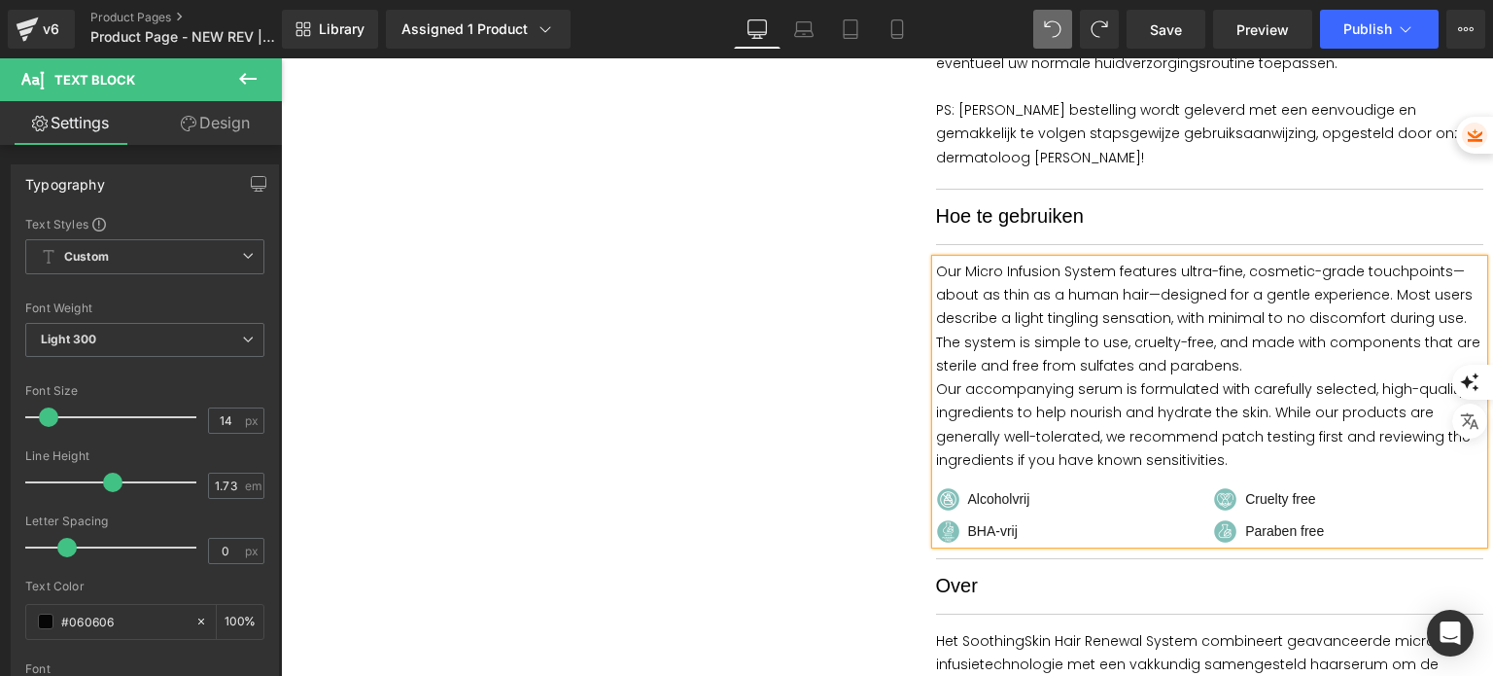
click at [1308, 494] on div "Cruelty free" at bounding box center [1348, 499] width 270 height 24
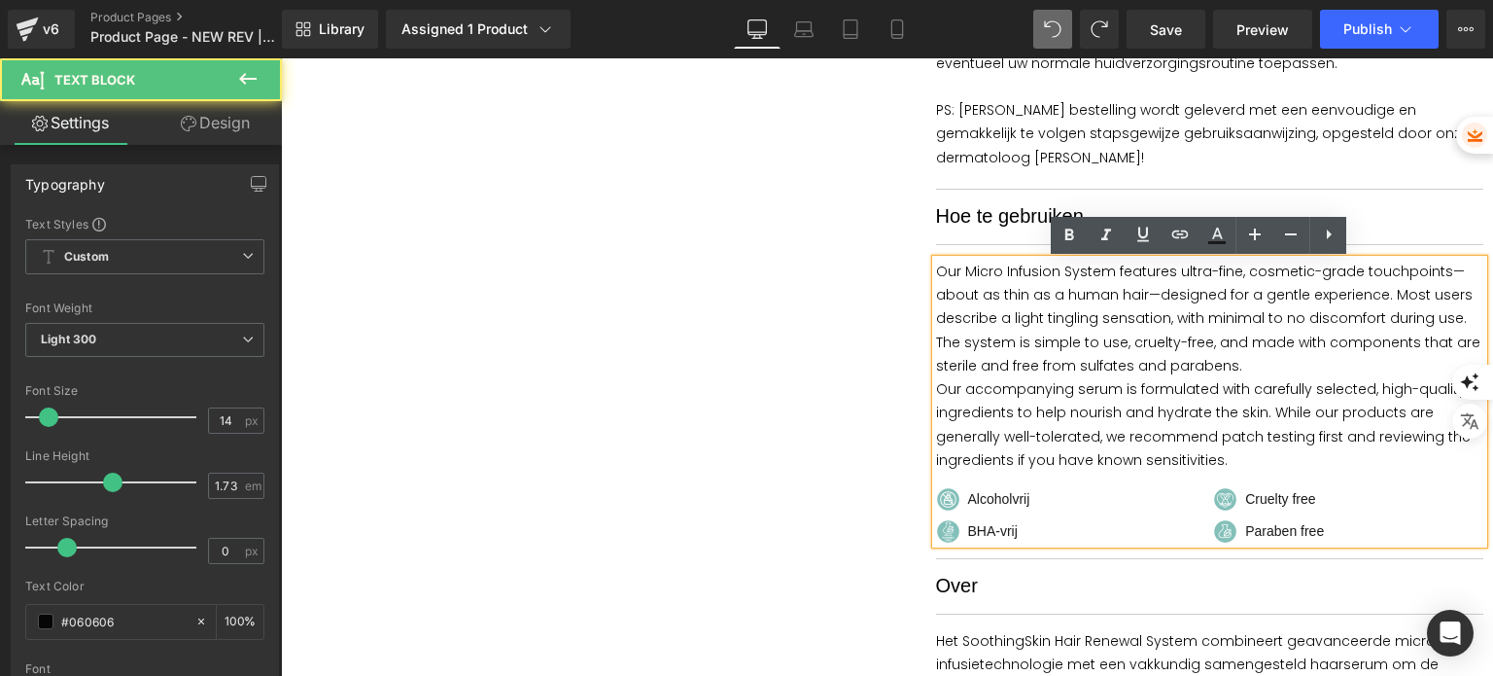
click at [1314, 532] on div "Paraben free" at bounding box center [1348, 531] width 270 height 24
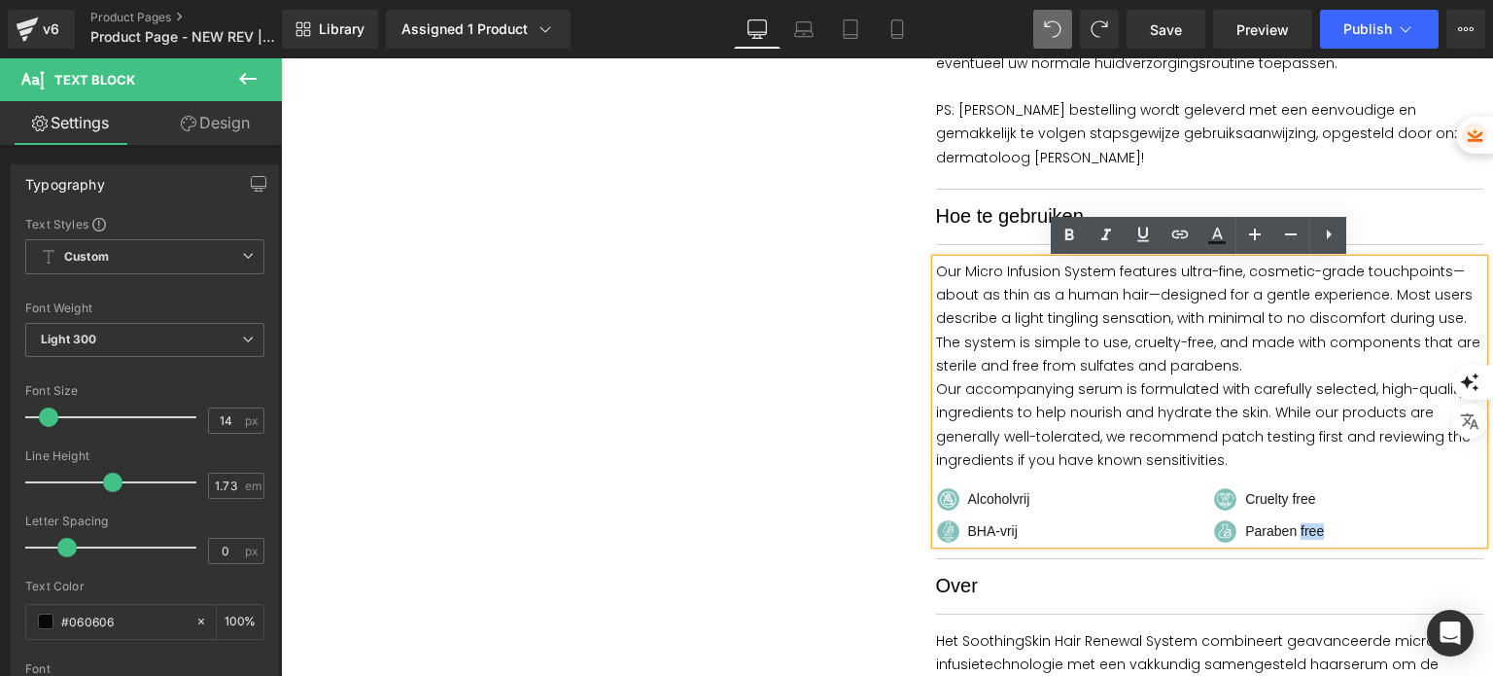
drag, startPoint x: 1314, startPoint y: 532, endPoint x: 1288, endPoint y: 531, distance: 26.3
click at [1288, 531] on div "Paraben free" at bounding box center [1348, 531] width 270 height 24
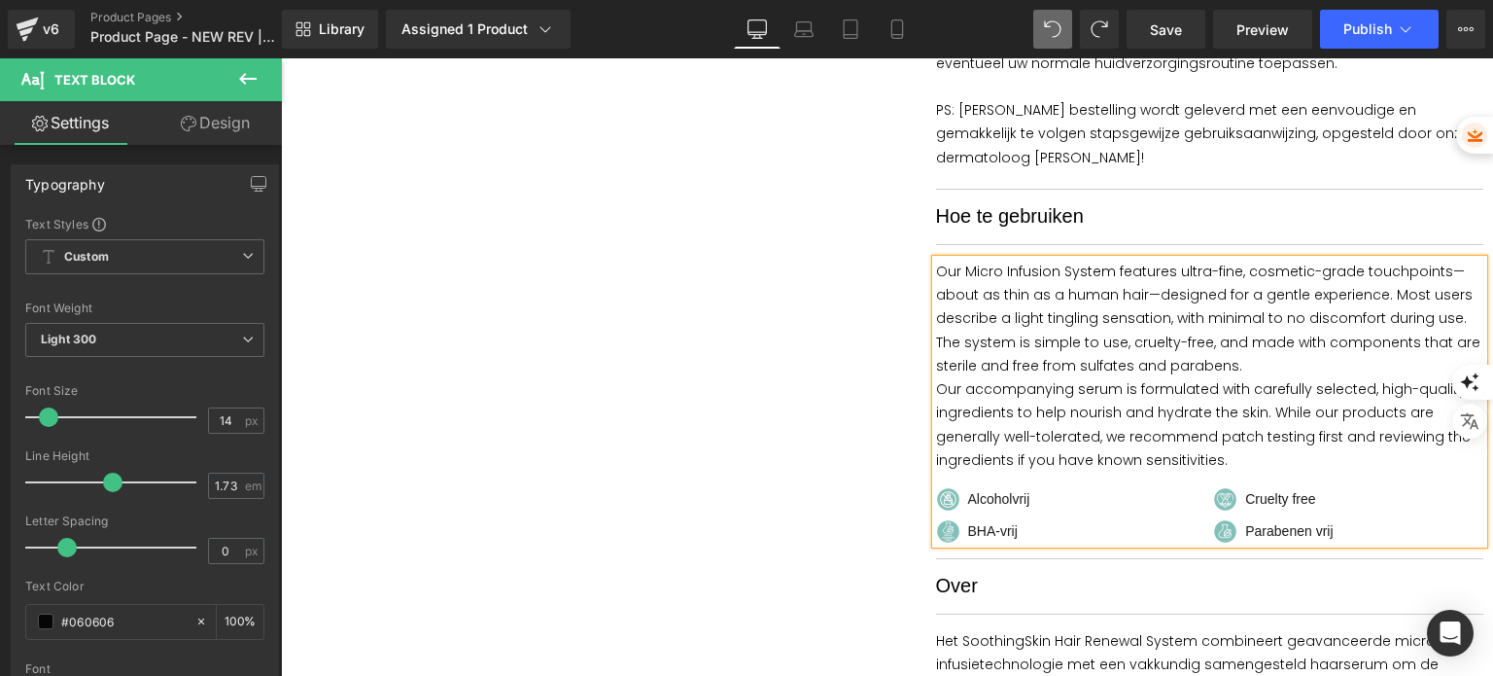
click at [1292, 504] on span "Cruelty free" at bounding box center [1280, 499] width 70 height 17
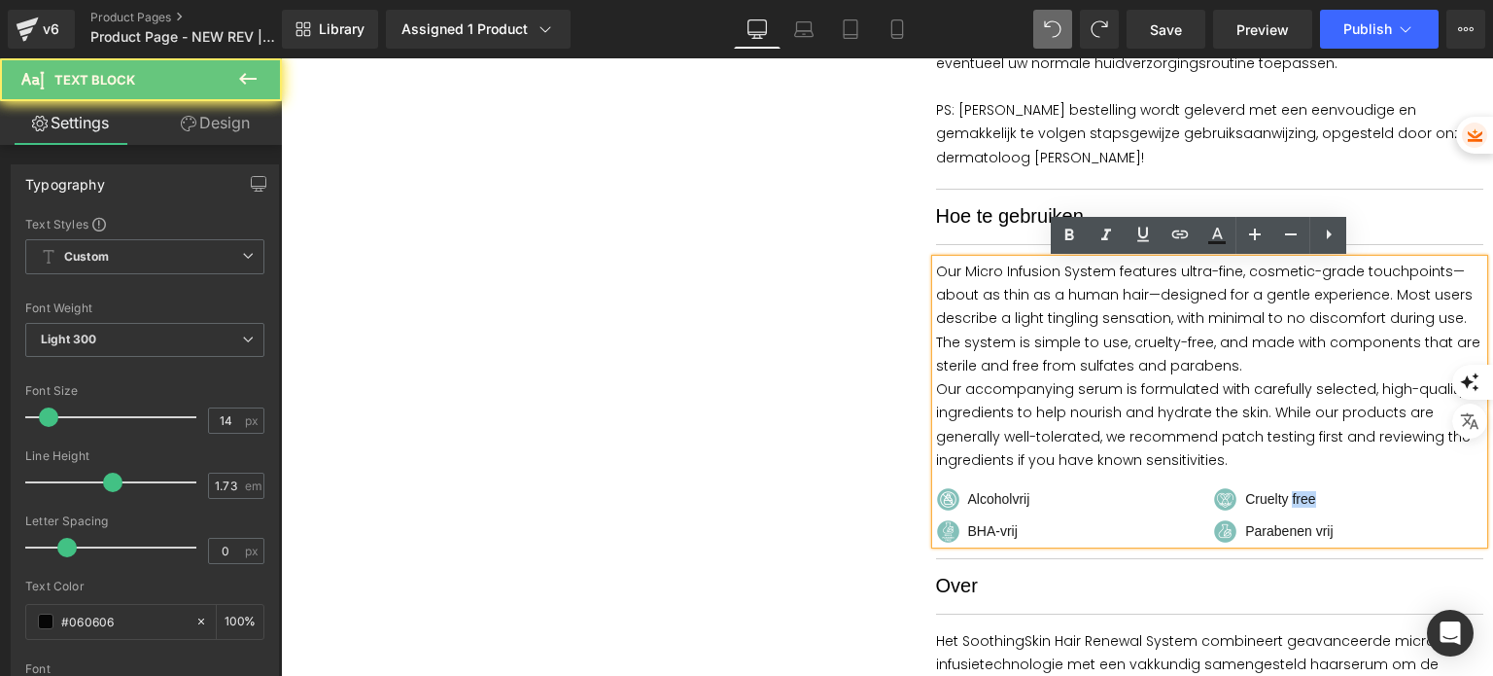
click at [1292, 504] on span "Cruelty free" at bounding box center [1280, 499] width 70 height 17
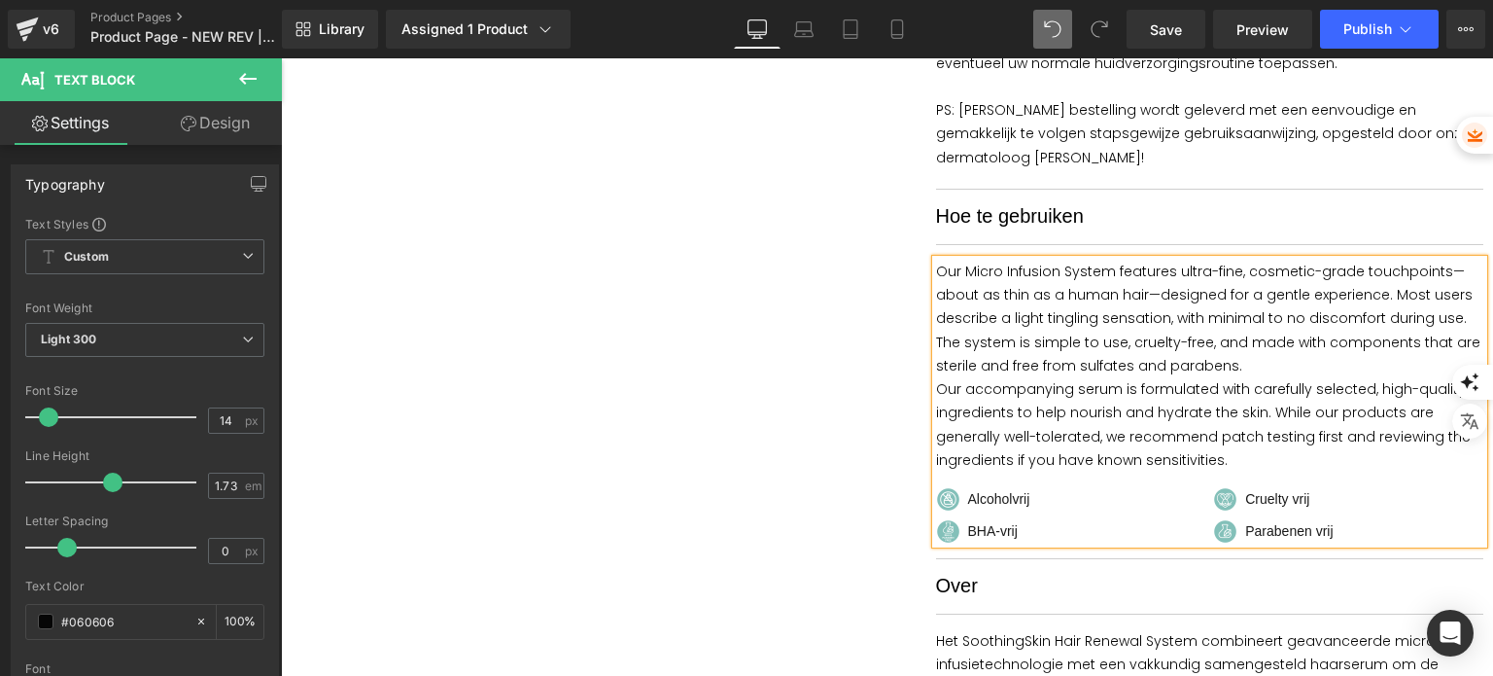
click at [1215, 463] on p "Our accompanying serum is formulated with carefully selected, high-quality ingr…" at bounding box center [1210, 424] width 548 height 94
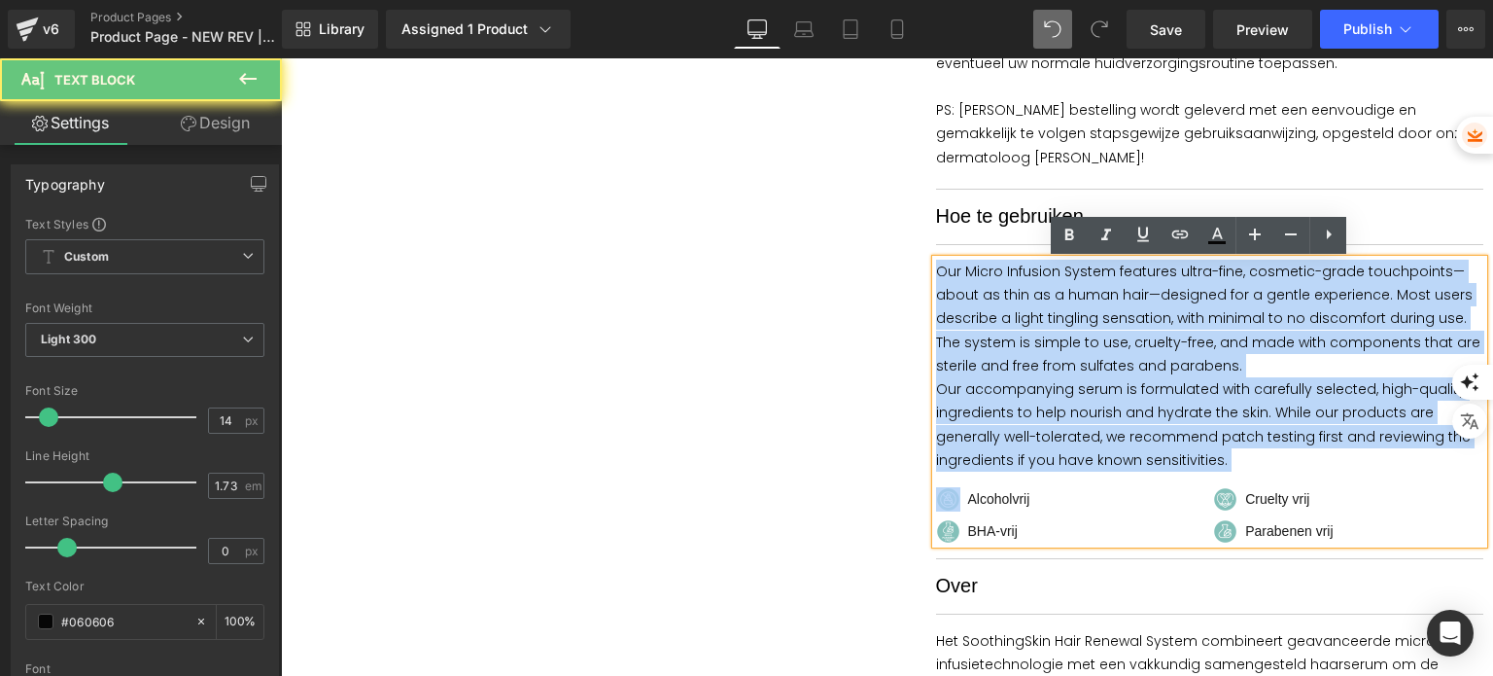
drag, startPoint x: 1215, startPoint y: 463, endPoint x: 936, endPoint y: 269, distance: 339.5
click at [936, 269] on div "Our Micro Infusion System features ultra-fine, cosmetic-grade touchpoints—about…" at bounding box center [1210, 402] width 548 height 284
copy div "Our Micro Infusion System features ultra-fine, cosmetic-grade touchpoints—about…"
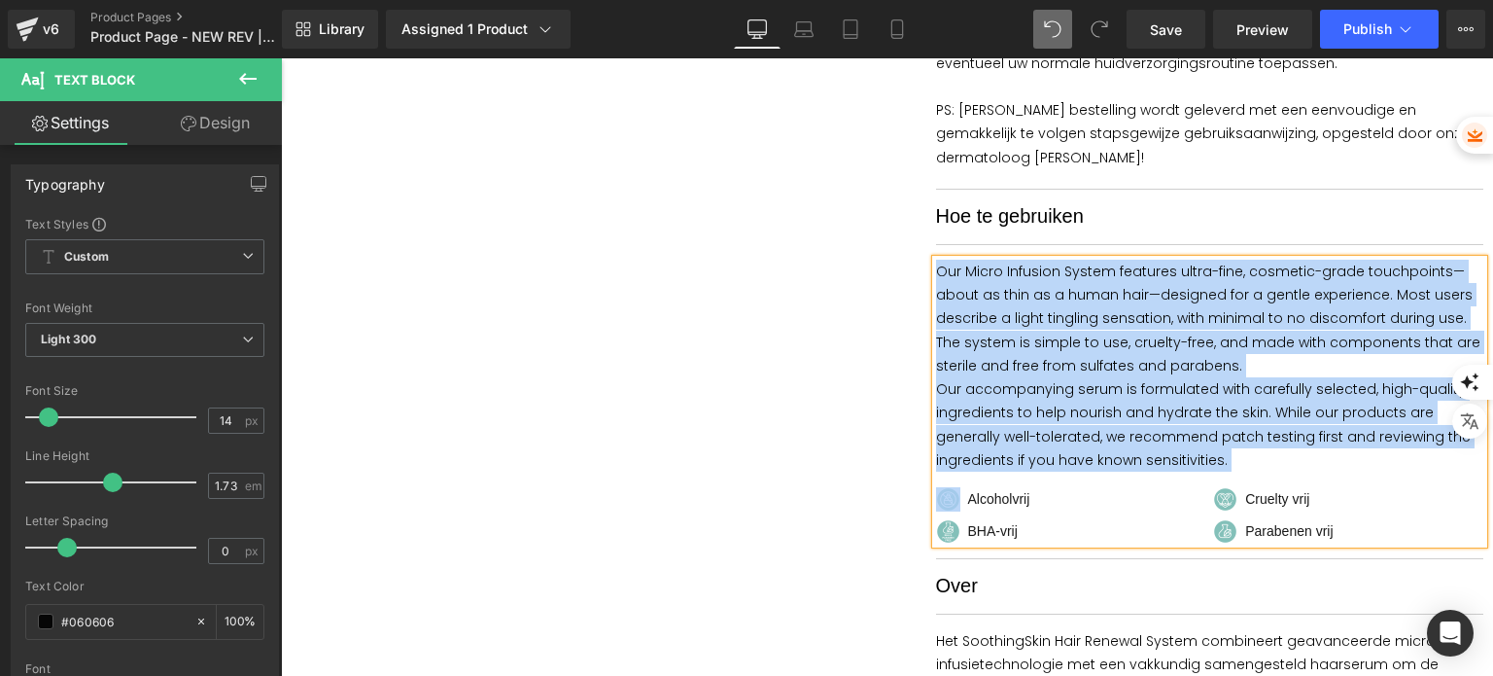
click at [1224, 464] on p "Our accompanying serum is formulated with carefully selected, high-quality ingr…" at bounding box center [1210, 424] width 548 height 94
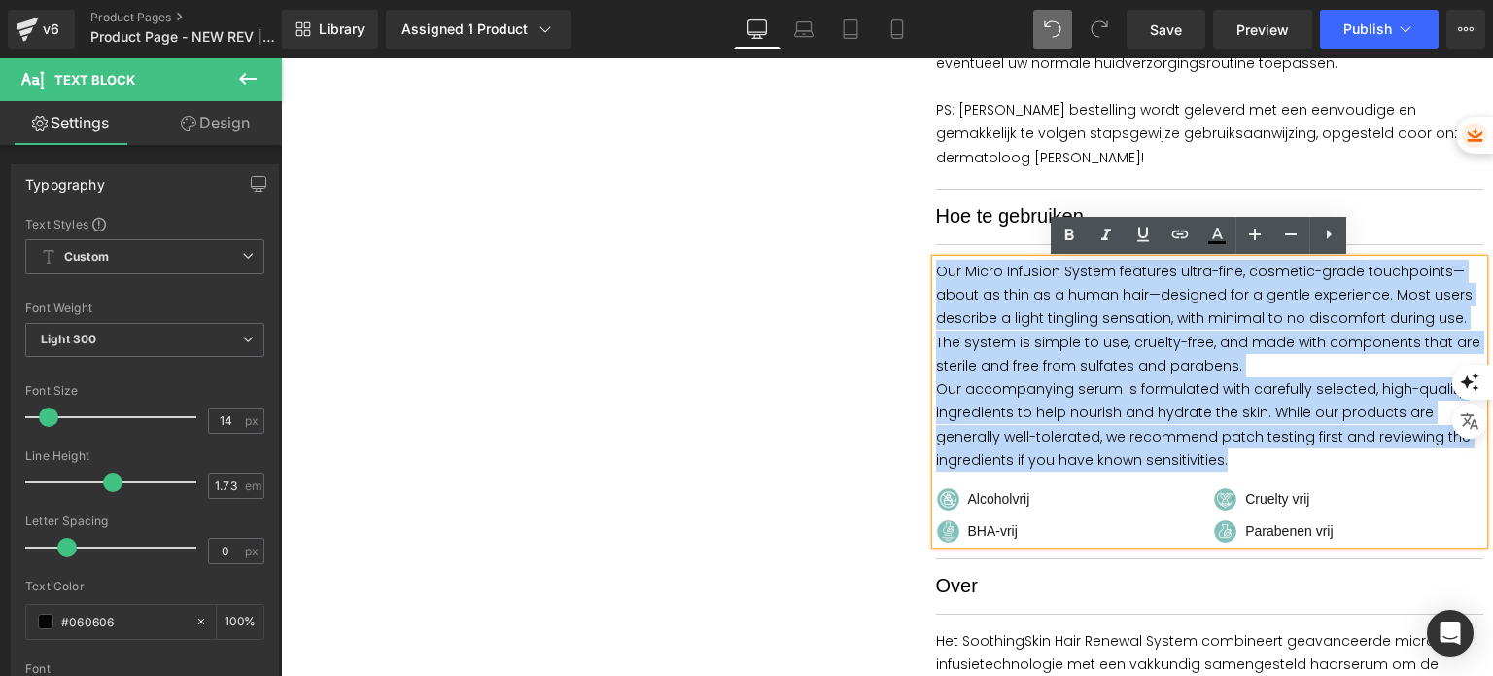
drag, startPoint x: 1226, startPoint y: 462, endPoint x: 930, endPoint y: 274, distance: 350.0
click at [936, 274] on div "Our Micro Infusion System features ultra-fine, cosmetic-grade touchpoints—about…" at bounding box center [1210, 402] width 548 height 284
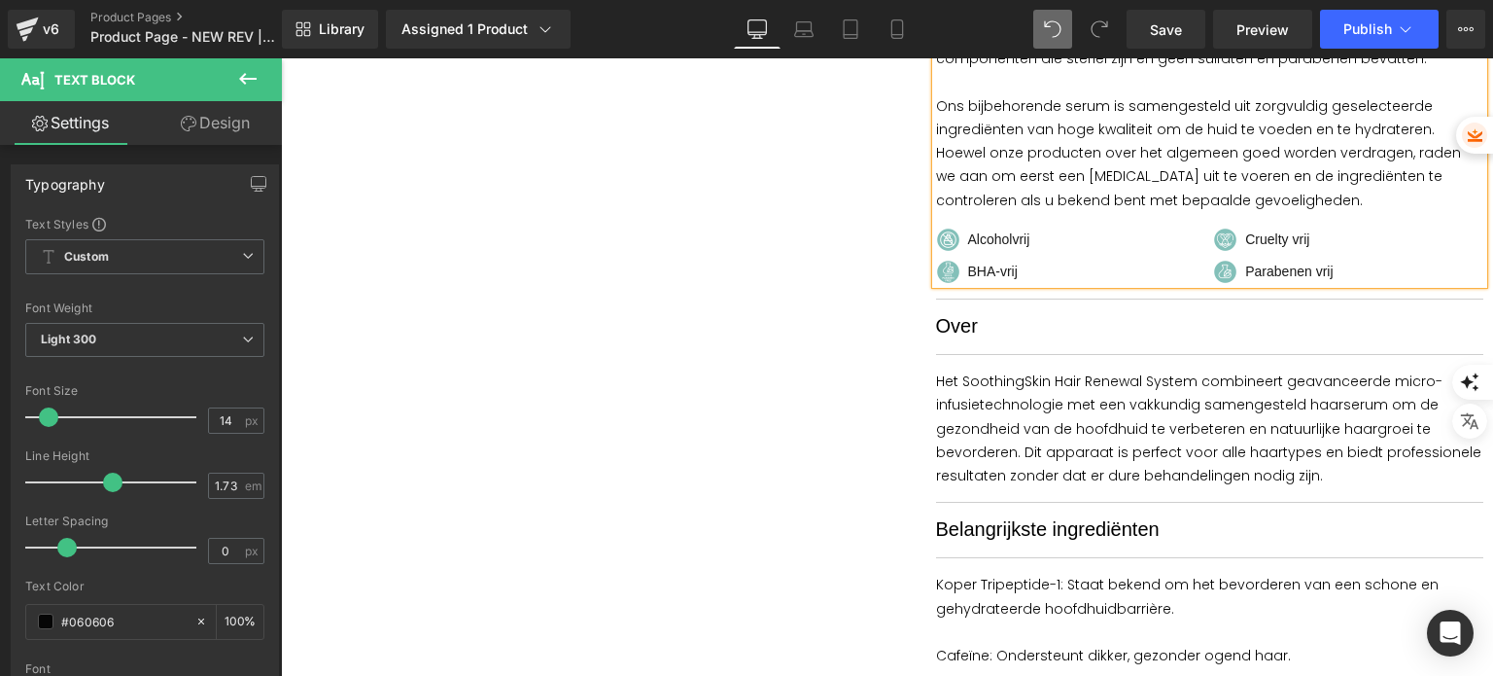
scroll to position [1944, 0]
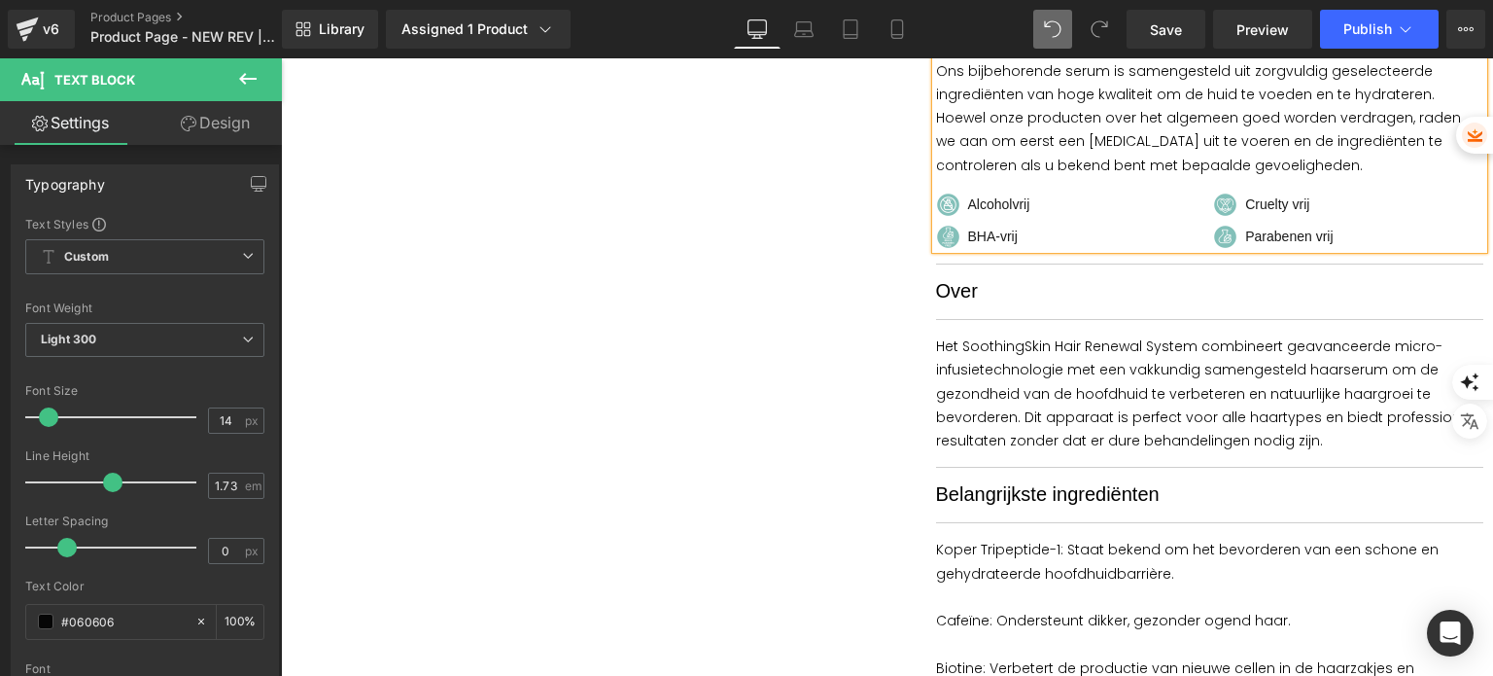
click at [951, 296] on span "Over" at bounding box center [957, 290] width 42 height 21
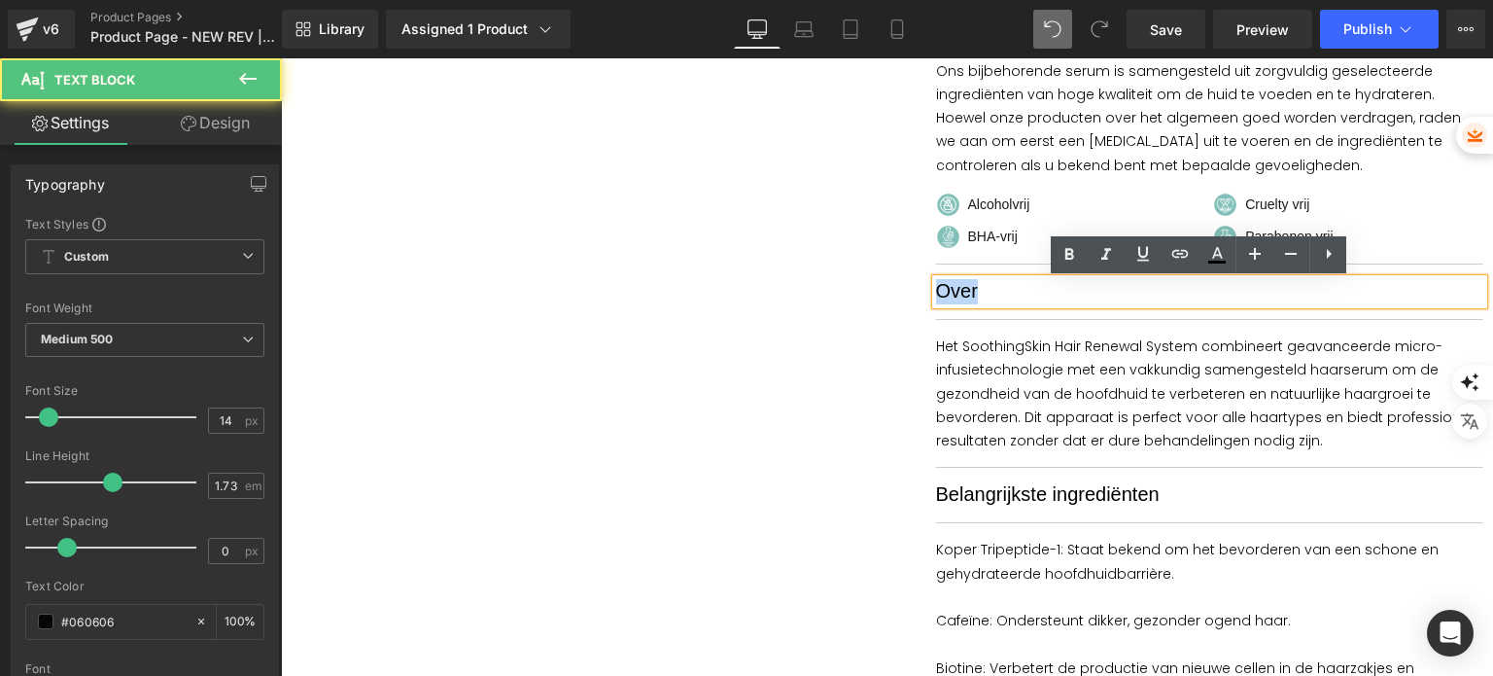
click at [951, 296] on span "Over" at bounding box center [957, 290] width 42 height 21
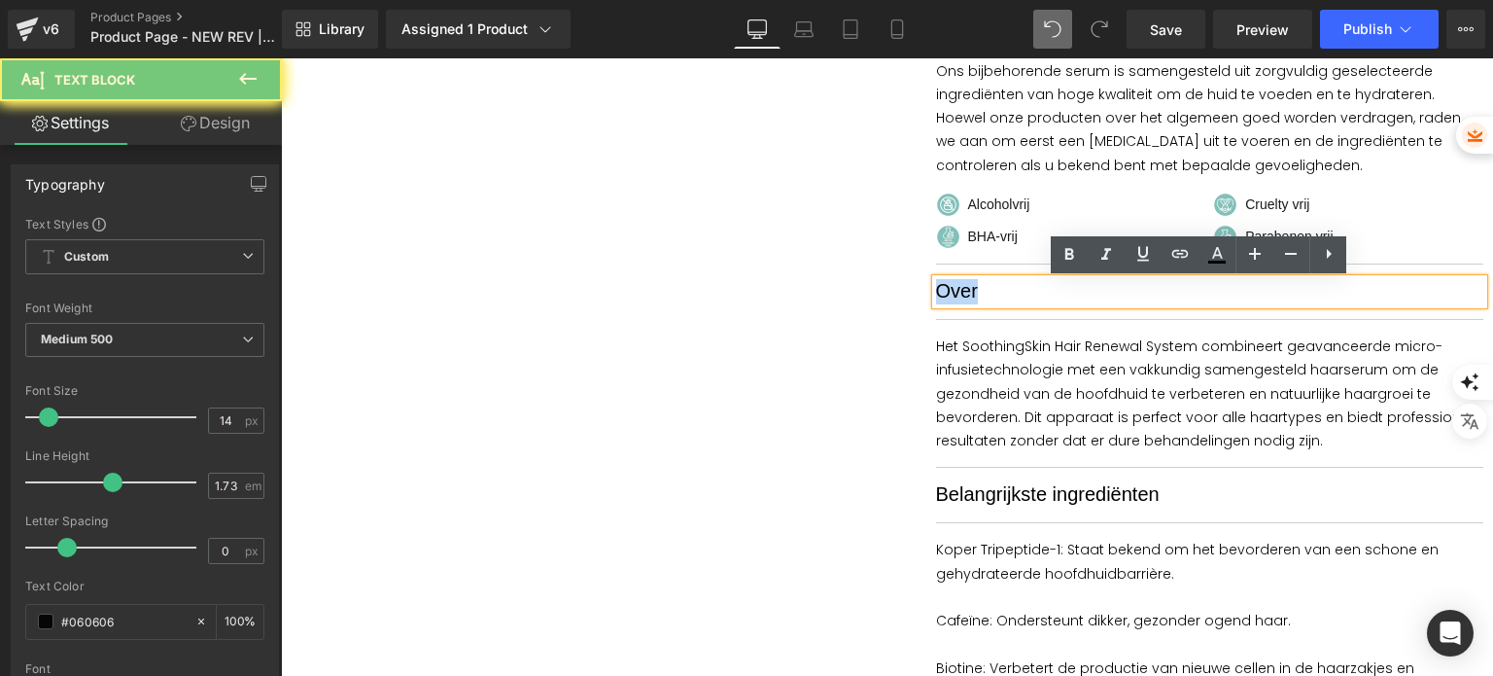
click at [951, 296] on span "Over" at bounding box center [957, 290] width 42 height 21
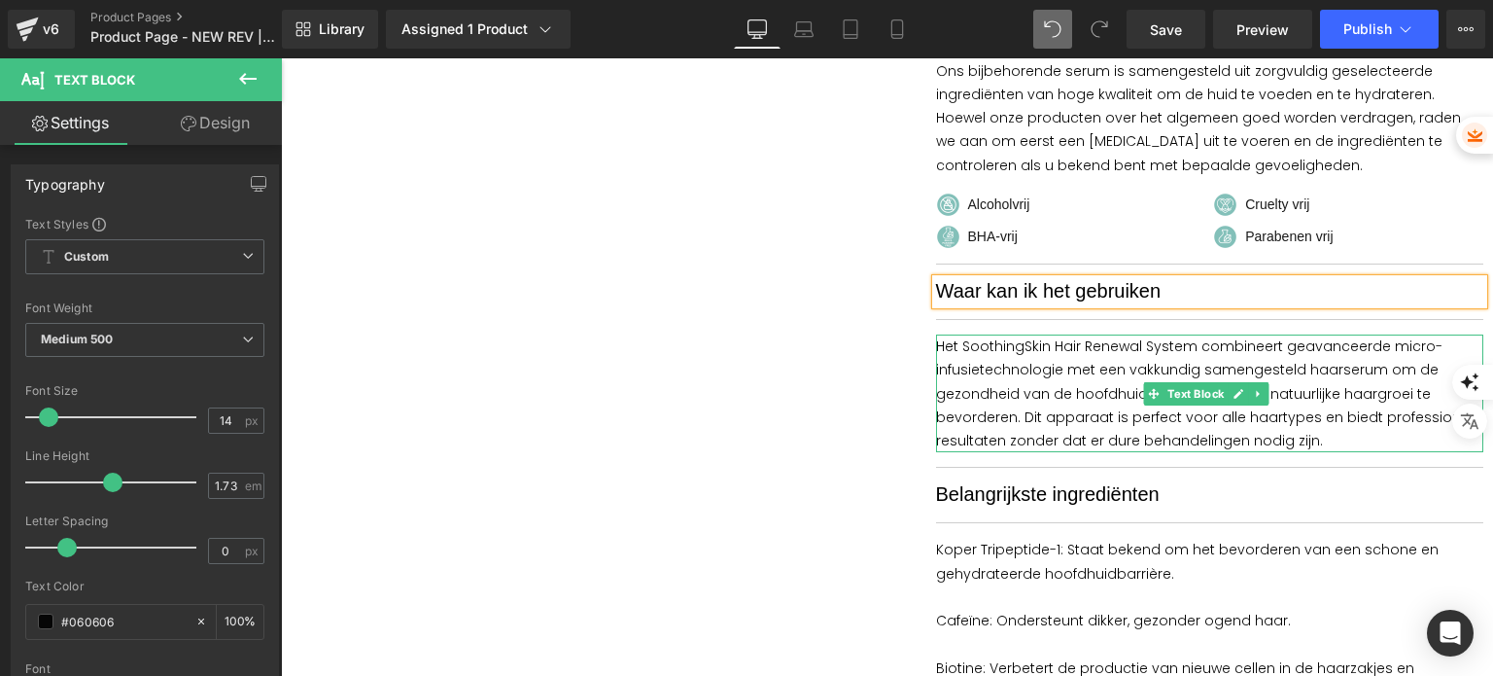
click at [1024, 381] on p "Het SoothingSkin Hair Renewal System combineert geavanceerde micro-infusietechn…" at bounding box center [1210, 393] width 548 height 118
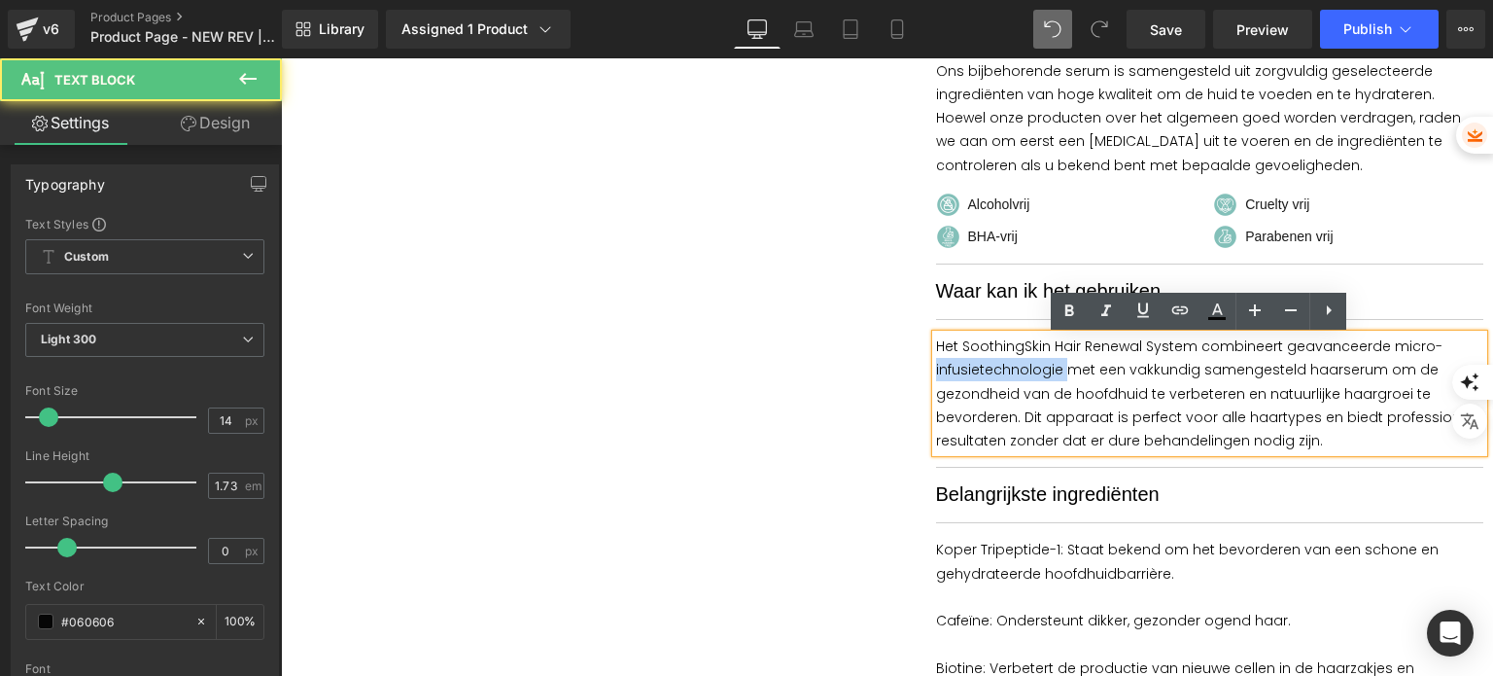
click at [1024, 381] on p "Het SoothingSkin Hair Renewal System combineert geavanceerde micro-infusietechn…" at bounding box center [1210, 393] width 548 height 118
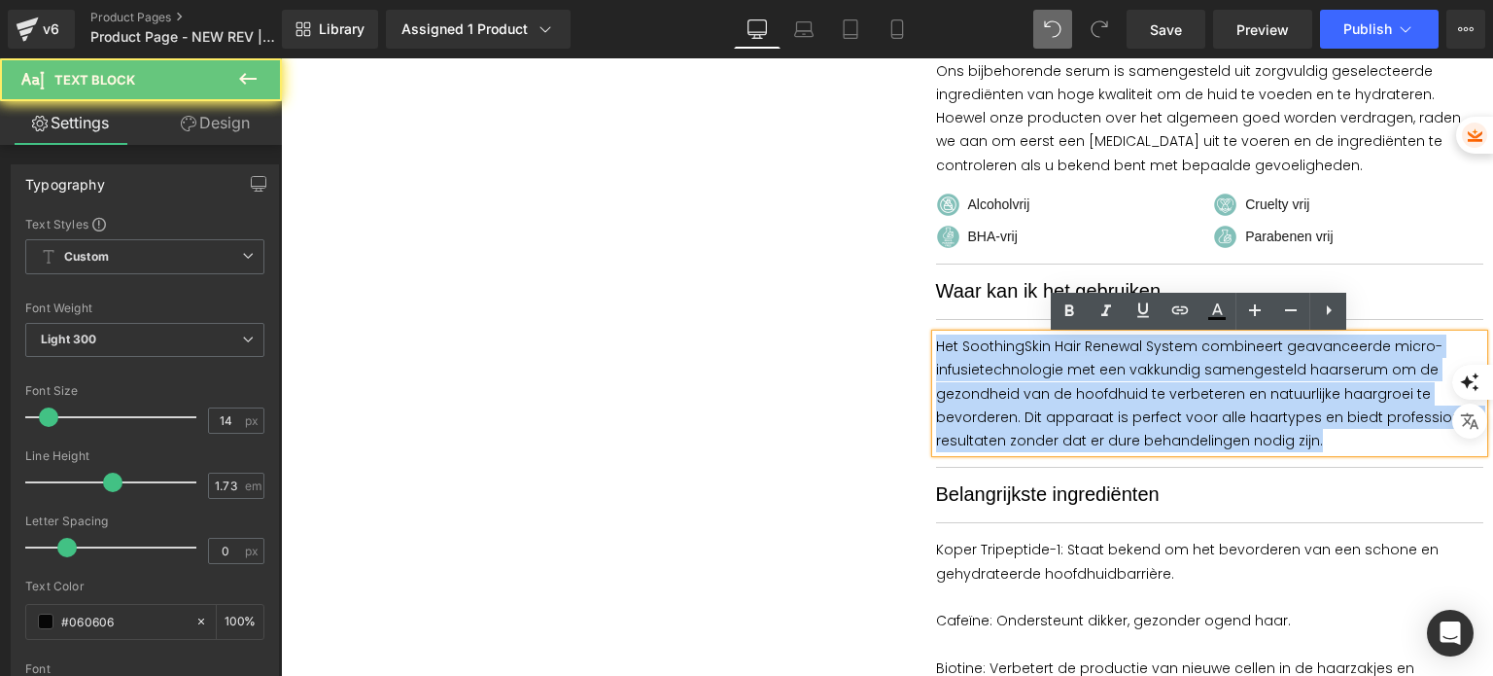
click at [1024, 381] on p "Het SoothingSkin Hair Renewal System combineert geavanceerde micro-infusietechn…" at bounding box center [1210, 393] width 548 height 118
paste div
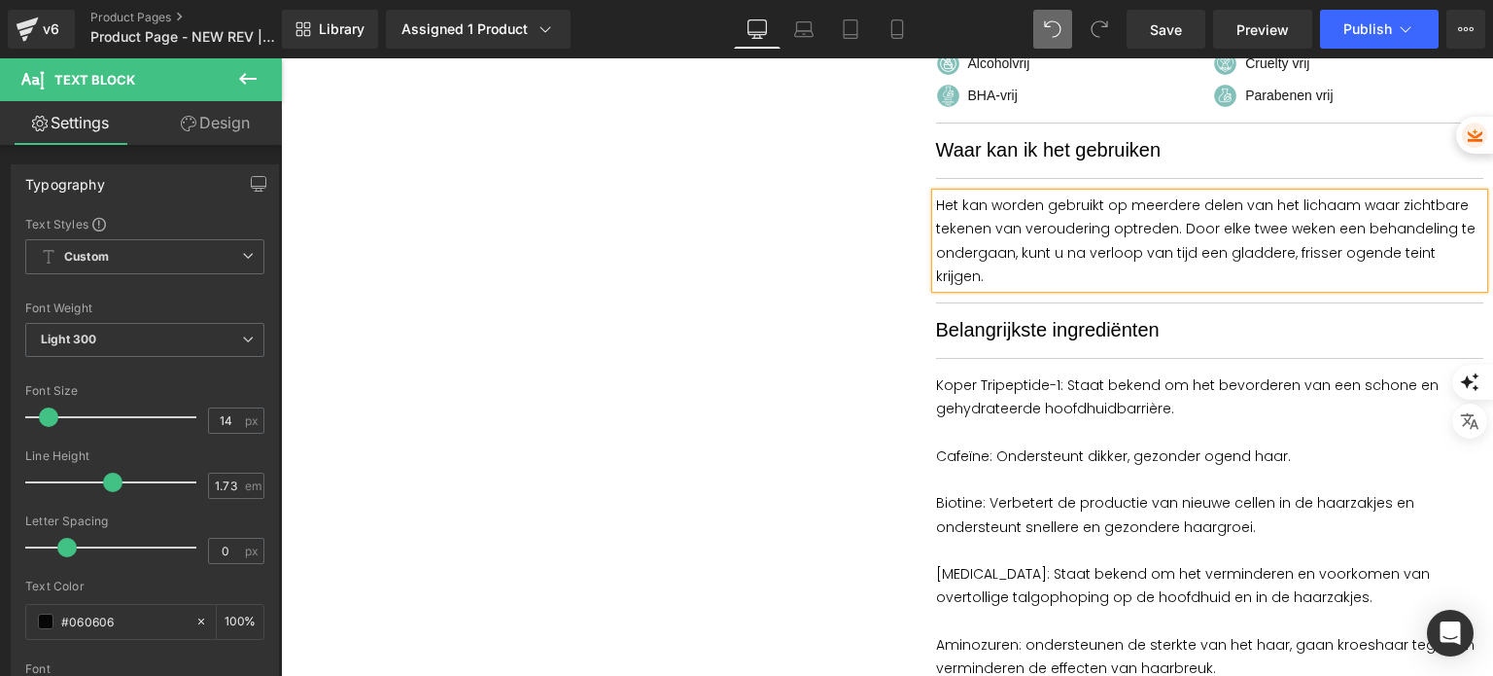
scroll to position [2041, 0]
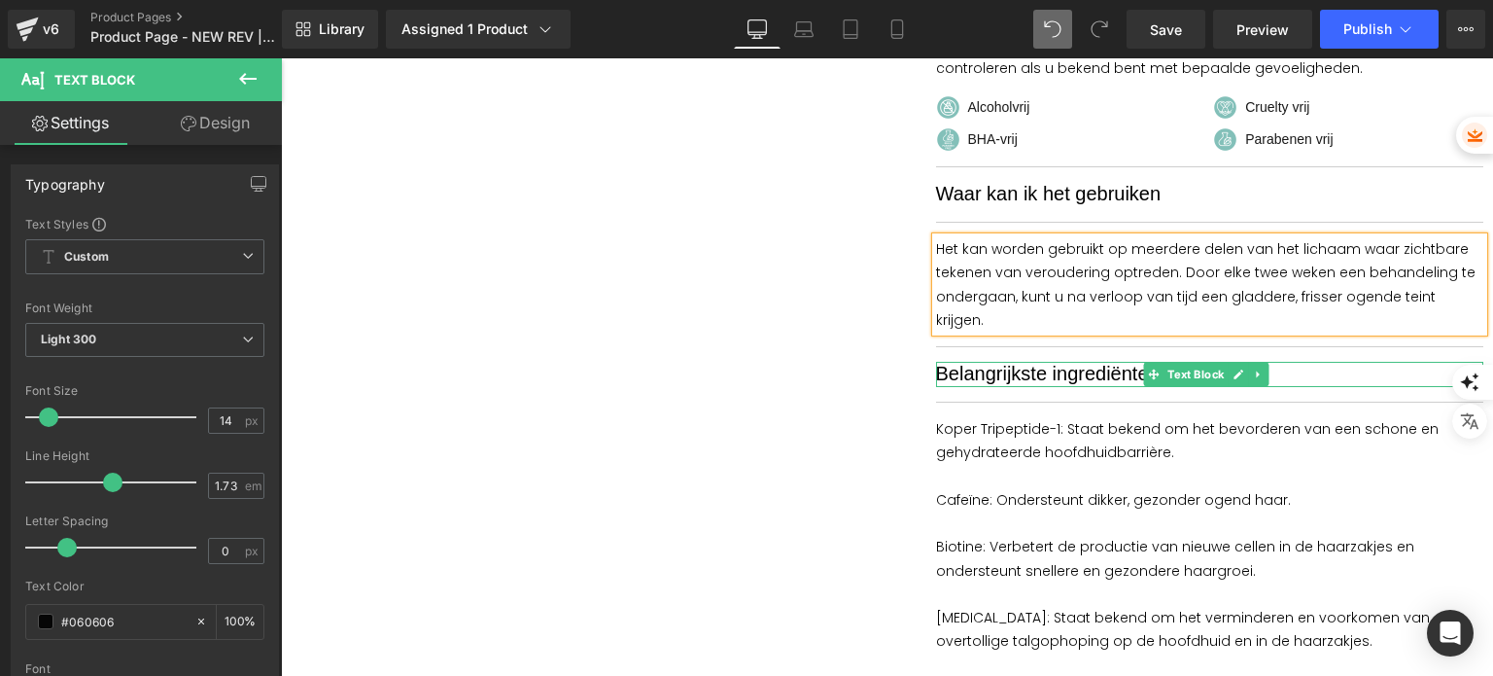
click at [1004, 363] on span "Belangrijkste ingrediënten" at bounding box center [1048, 373] width 224 height 21
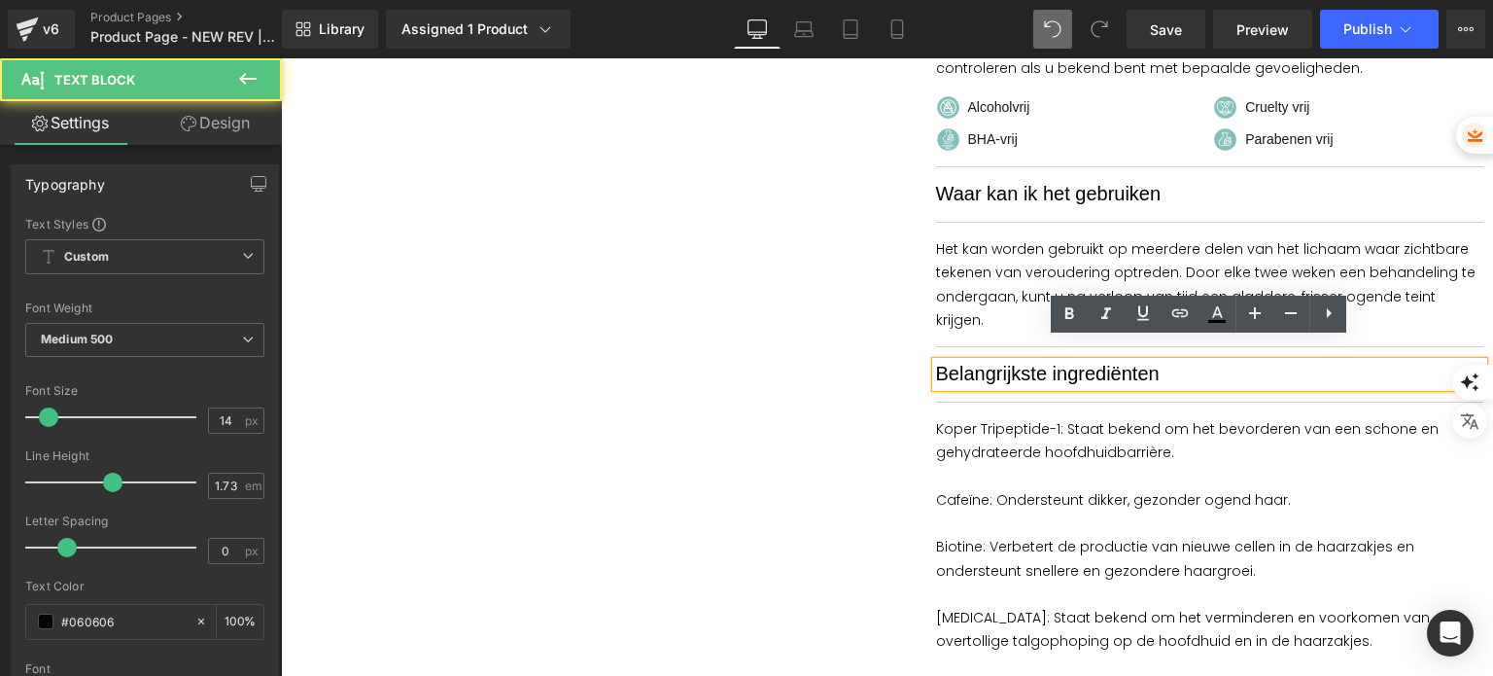
click at [1004, 363] on span "Belangrijkste ingrediënten" at bounding box center [1048, 373] width 224 height 21
click at [1002, 363] on span "Belangrijkste ingrediënten" at bounding box center [1048, 373] width 224 height 21
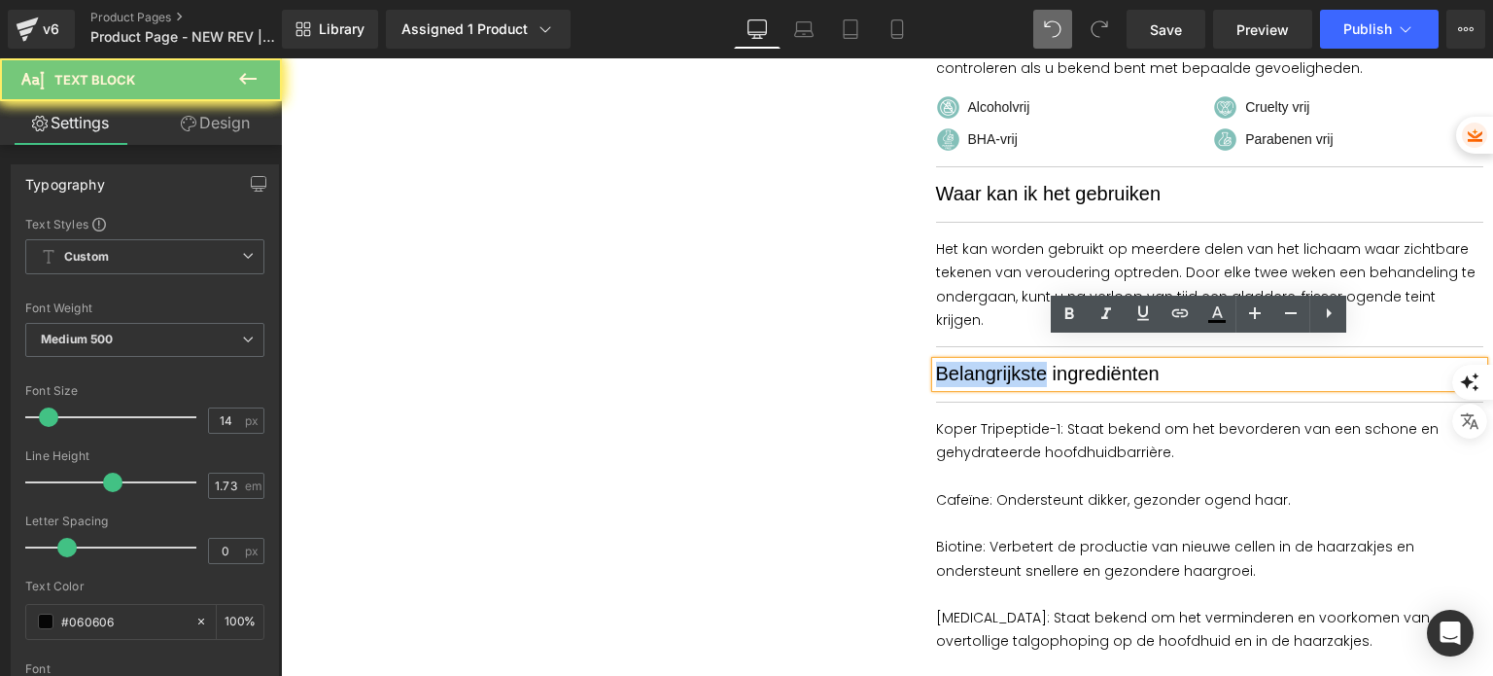
click at [1002, 363] on span "Belangrijkste ingrediënten" at bounding box center [1048, 373] width 224 height 21
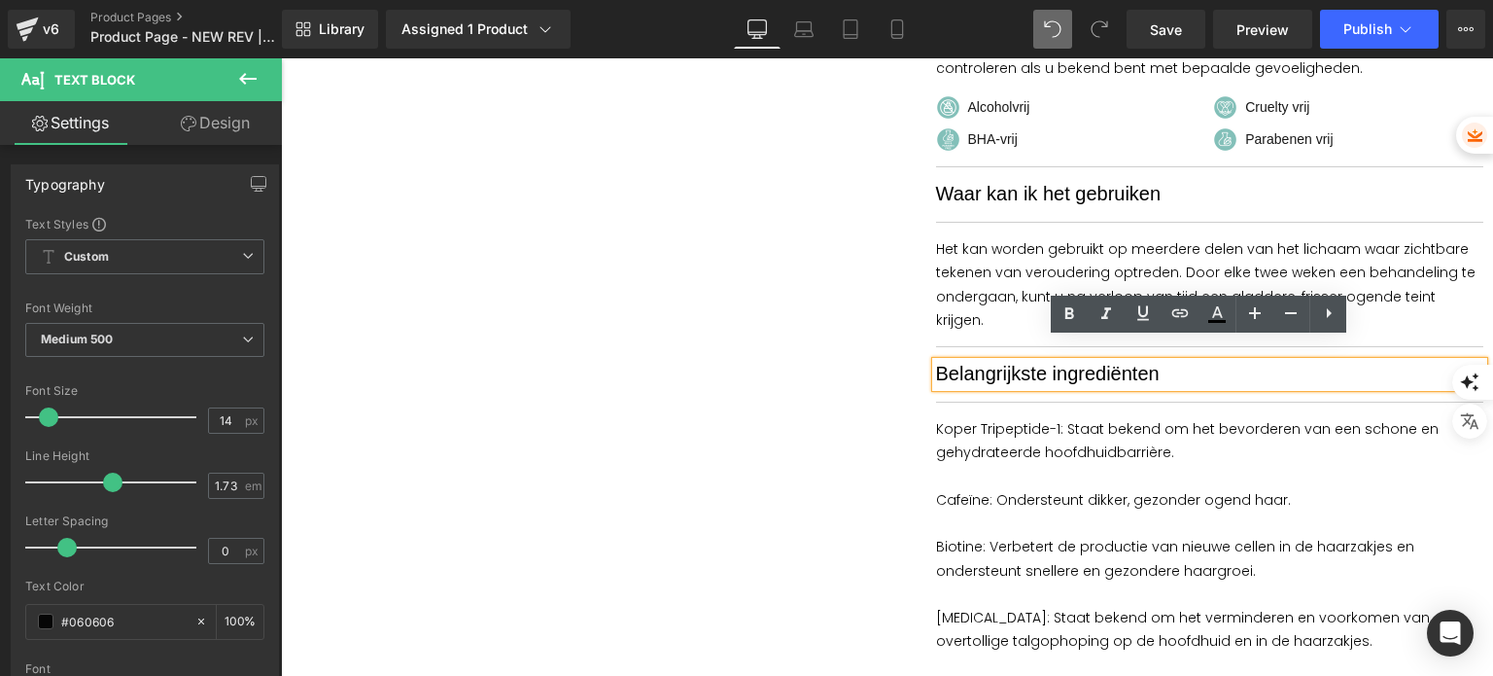
click at [1122, 363] on span "Belangrijkste ingrediënten" at bounding box center [1048, 373] width 224 height 21
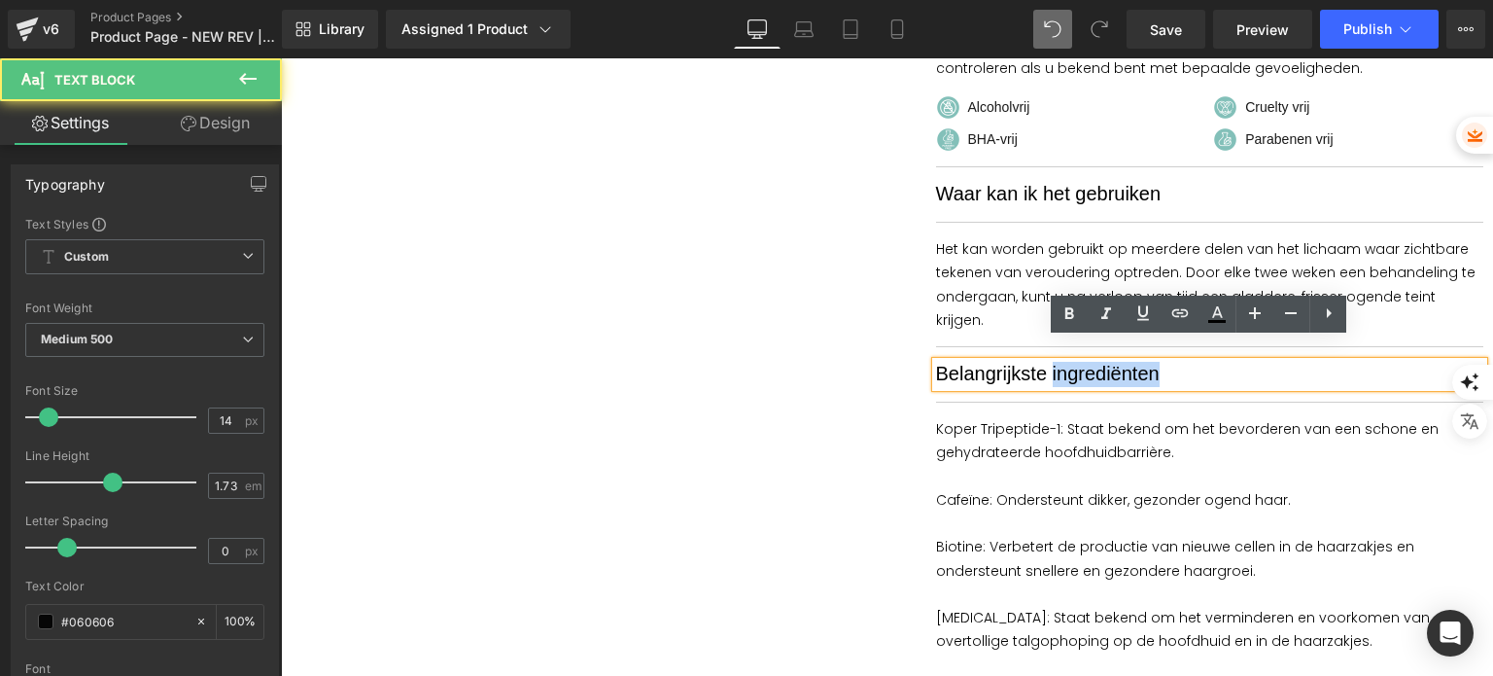
click at [1122, 363] on span "Belangrijkste ingrediënten" at bounding box center [1048, 373] width 224 height 21
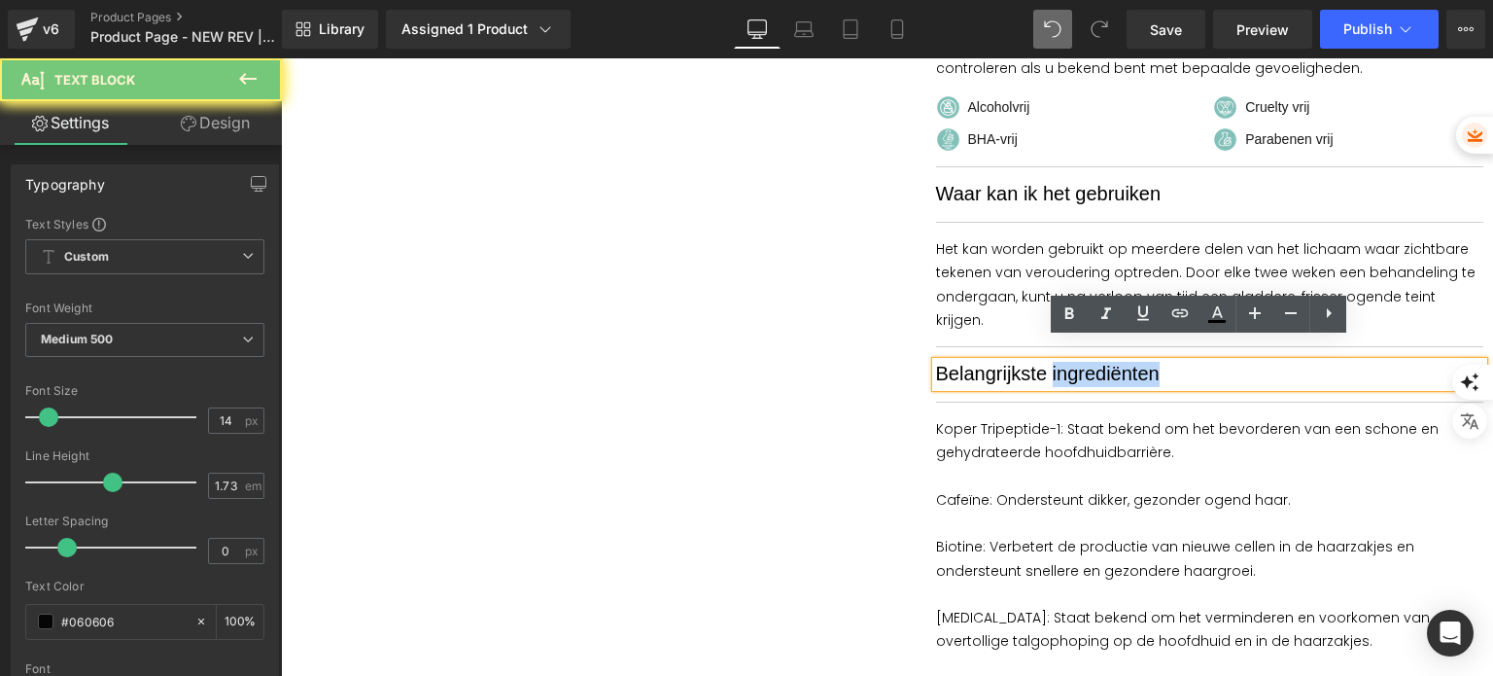
click at [1122, 363] on span "Belangrijkste ingrediënten" at bounding box center [1048, 373] width 224 height 21
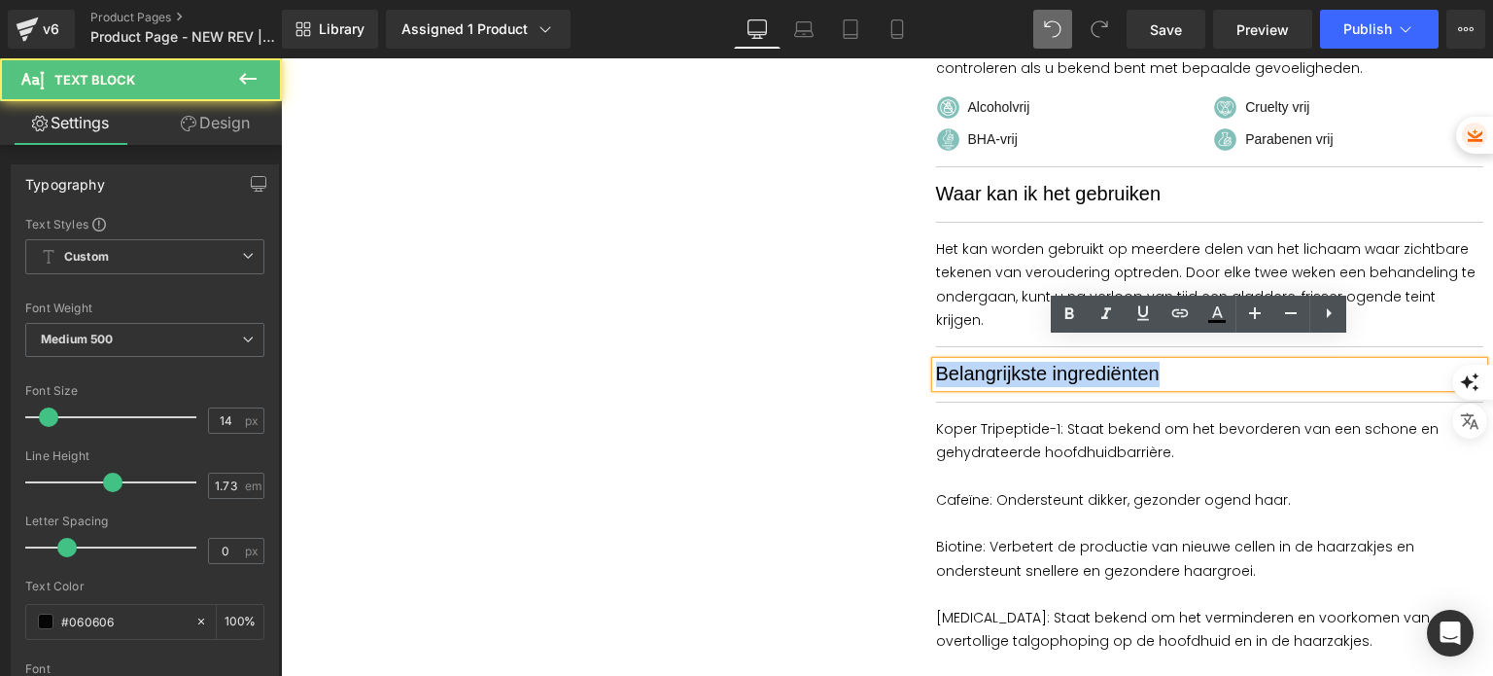
click at [1122, 363] on span "Belangrijkste ingrediënten" at bounding box center [1048, 373] width 224 height 21
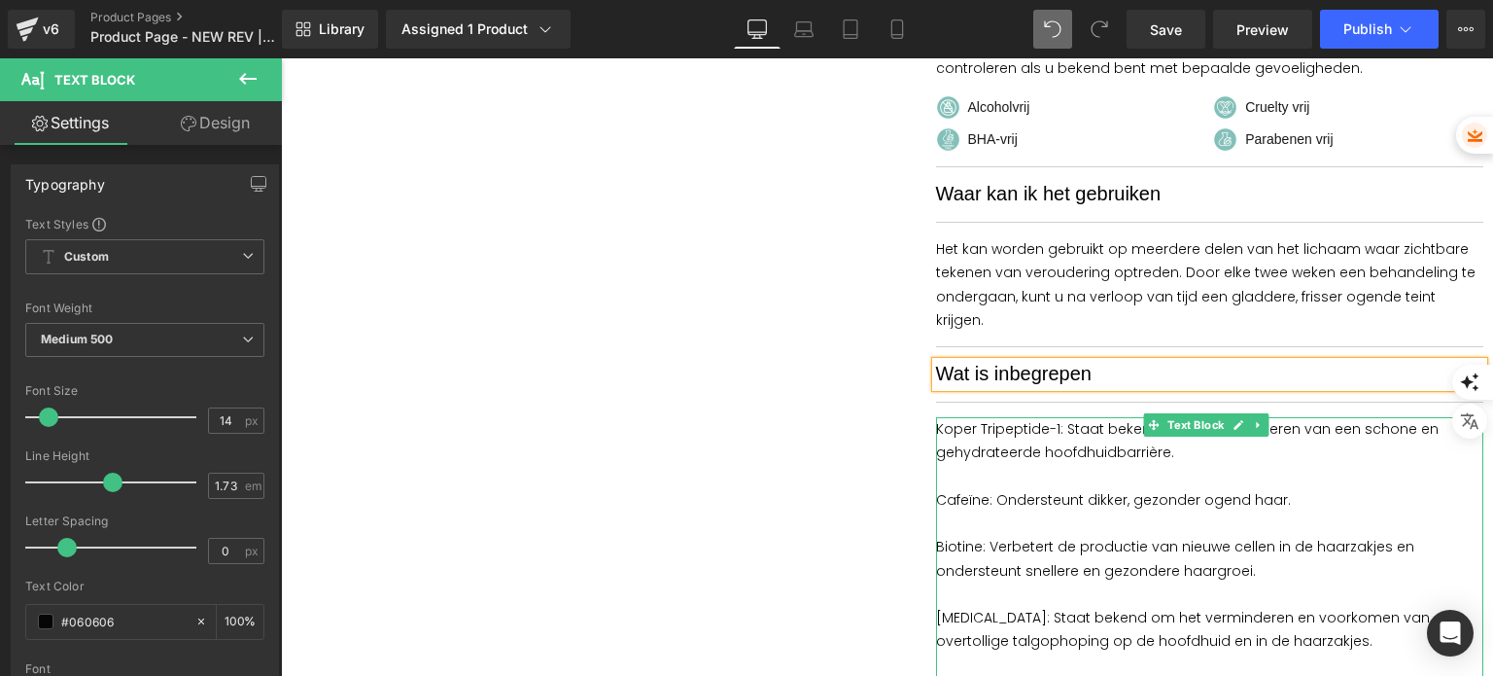
click at [1064, 465] on p at bounding box center [1210, 476] width 548 height 23
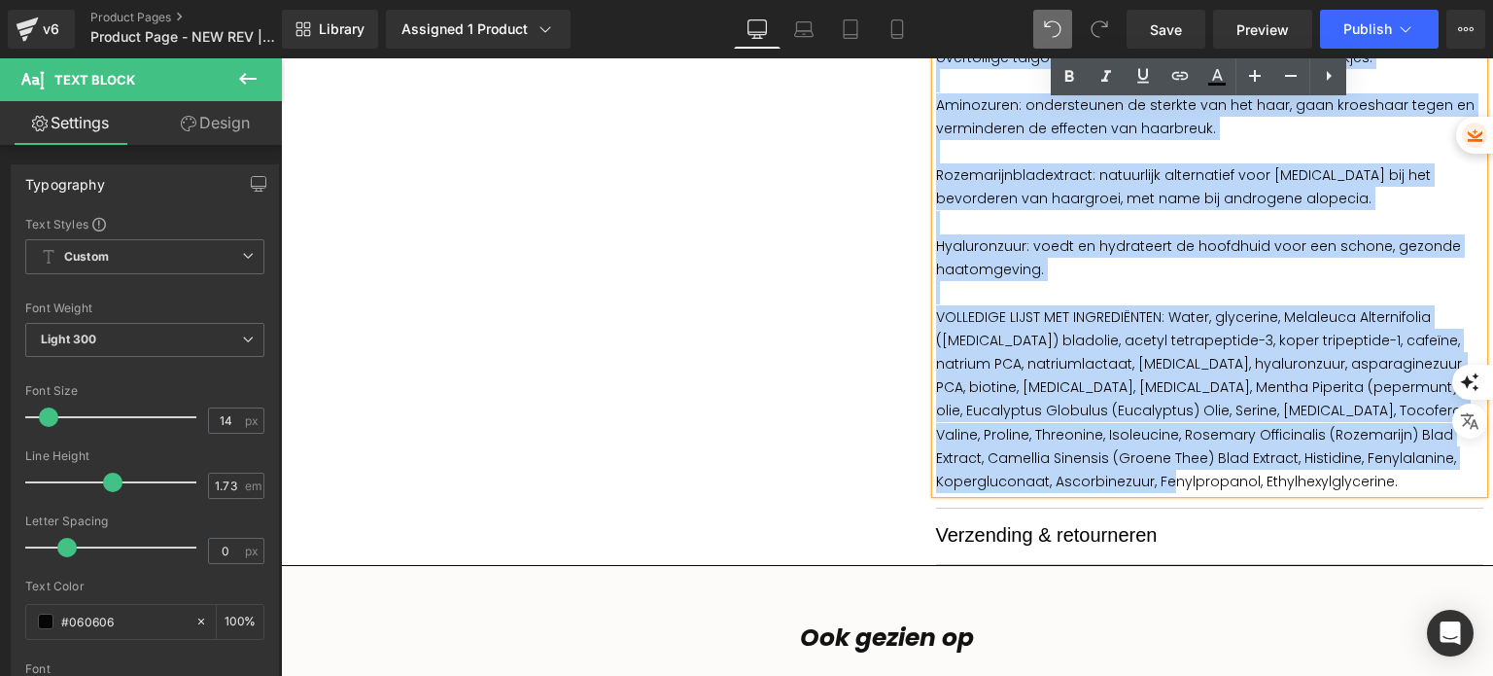
drag, startPoint x: 929, startPoint y: 404, endPoint x: 1229, endPoint y: 457, distance: 303.9
click at [1229, 457] on div "Koper Tripeptide-1: Staat bekend om het bevorderen van een schone en gehydratee…" at bounding box center [1210, 163] width 548 height 659
paste div
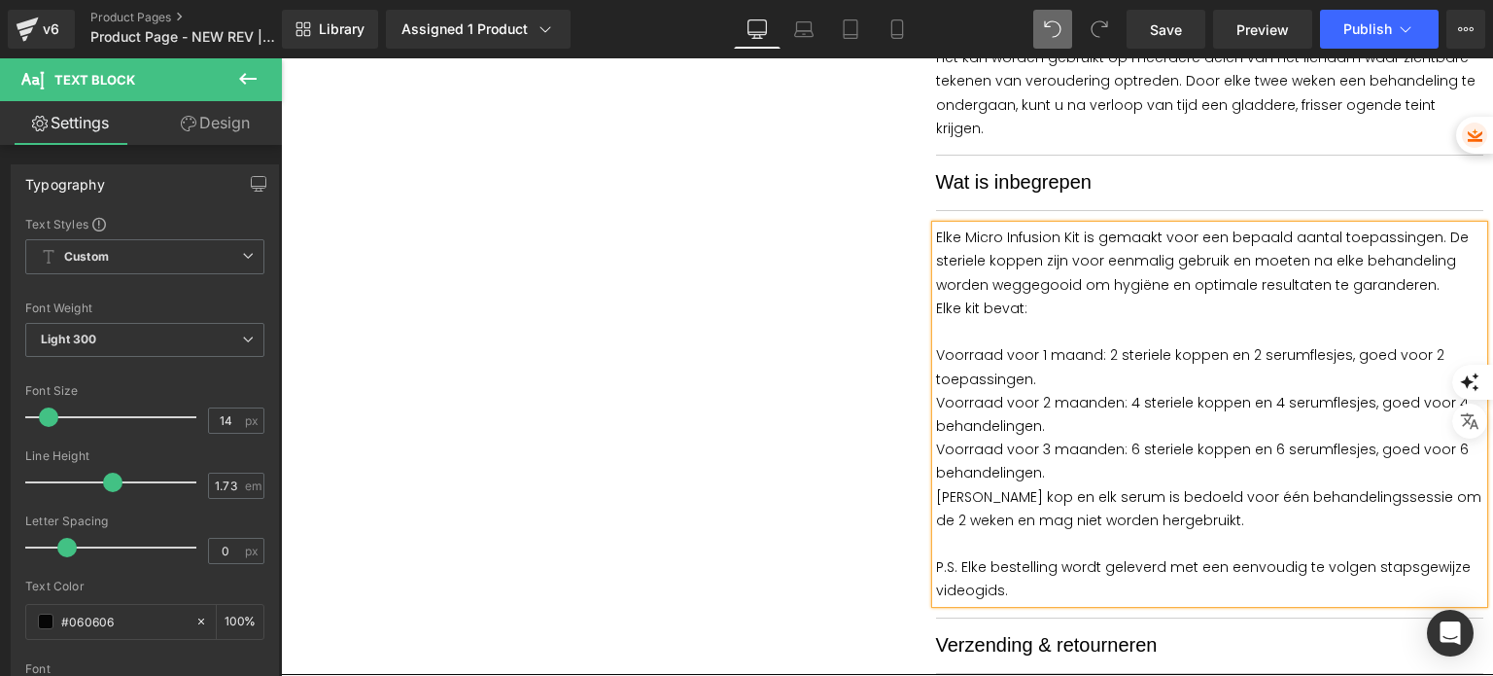
scroll to position [2267, 0]
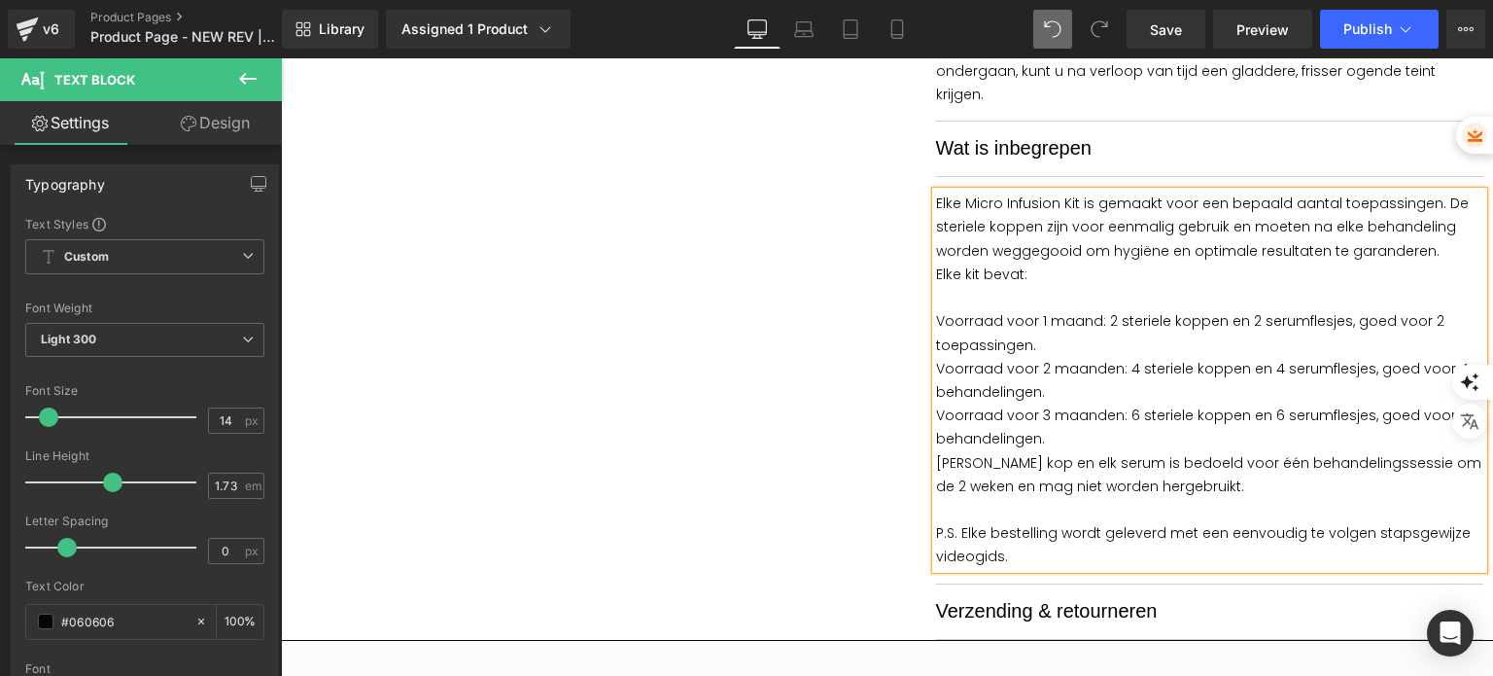
click at [1051, 357] on p "Voorraad voor 2 maanden: 4 steriele koppen en 4 serumflesjes, goed voor 4 behan…" at bounding box center [1210, 380] width 548 height 47
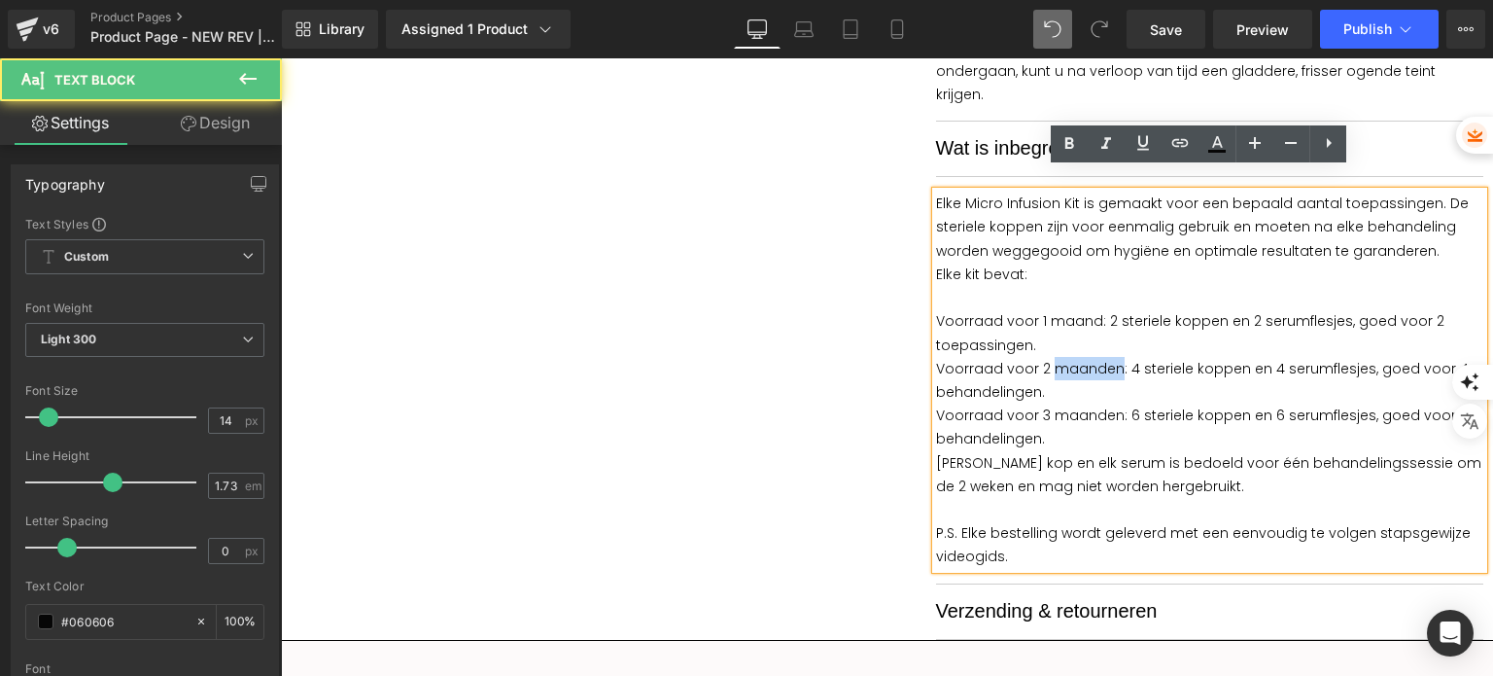
click at [1051, 357] on p "Voorraad voor 2 maanden: 4 steriele koppen en 4 serumflesjes, goed voor 4 behan…" at bounding box center [1210, 380] width 548 height 47
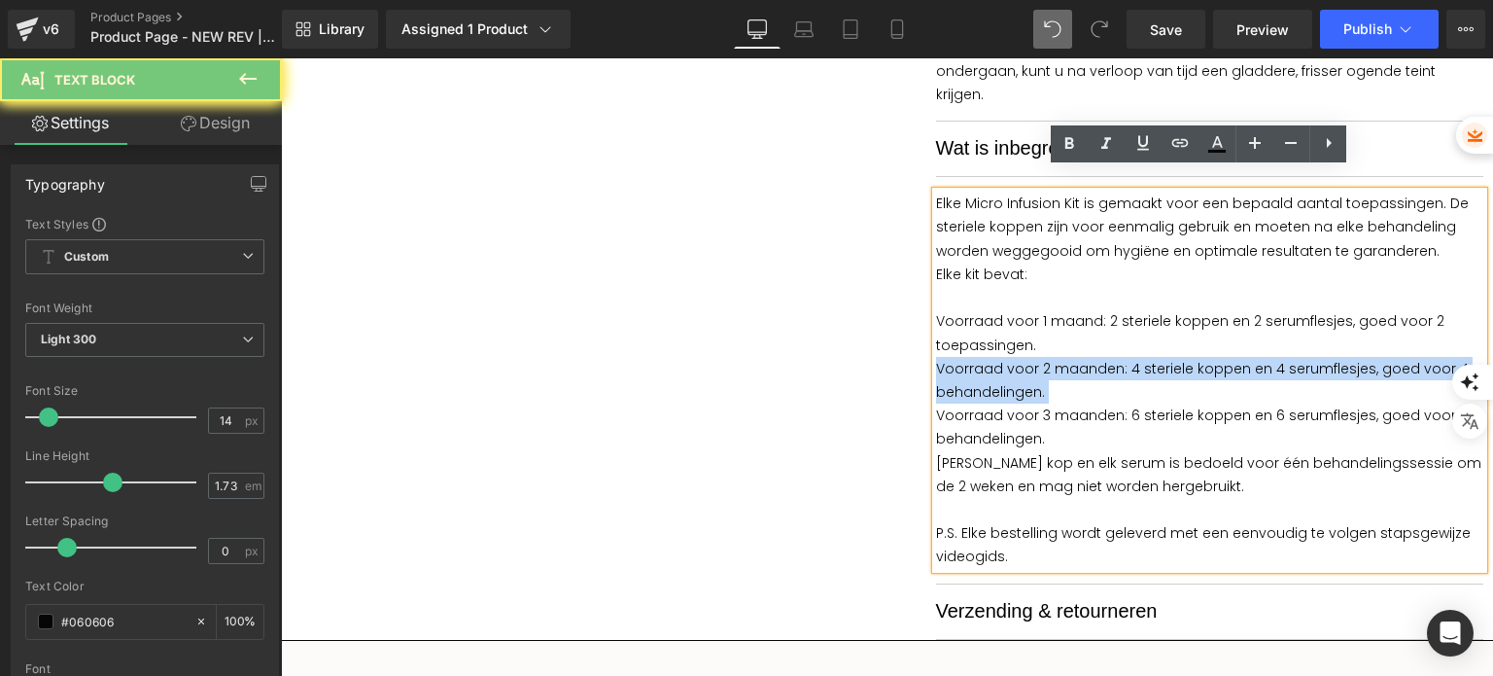
click at [1051, 357] on p "Voorraad voor 2 maanden: 4 steriele koppen en 4 serumflesjes, goed voor 4 behan…" at bounding box center [1210, 380] width 548 height 47
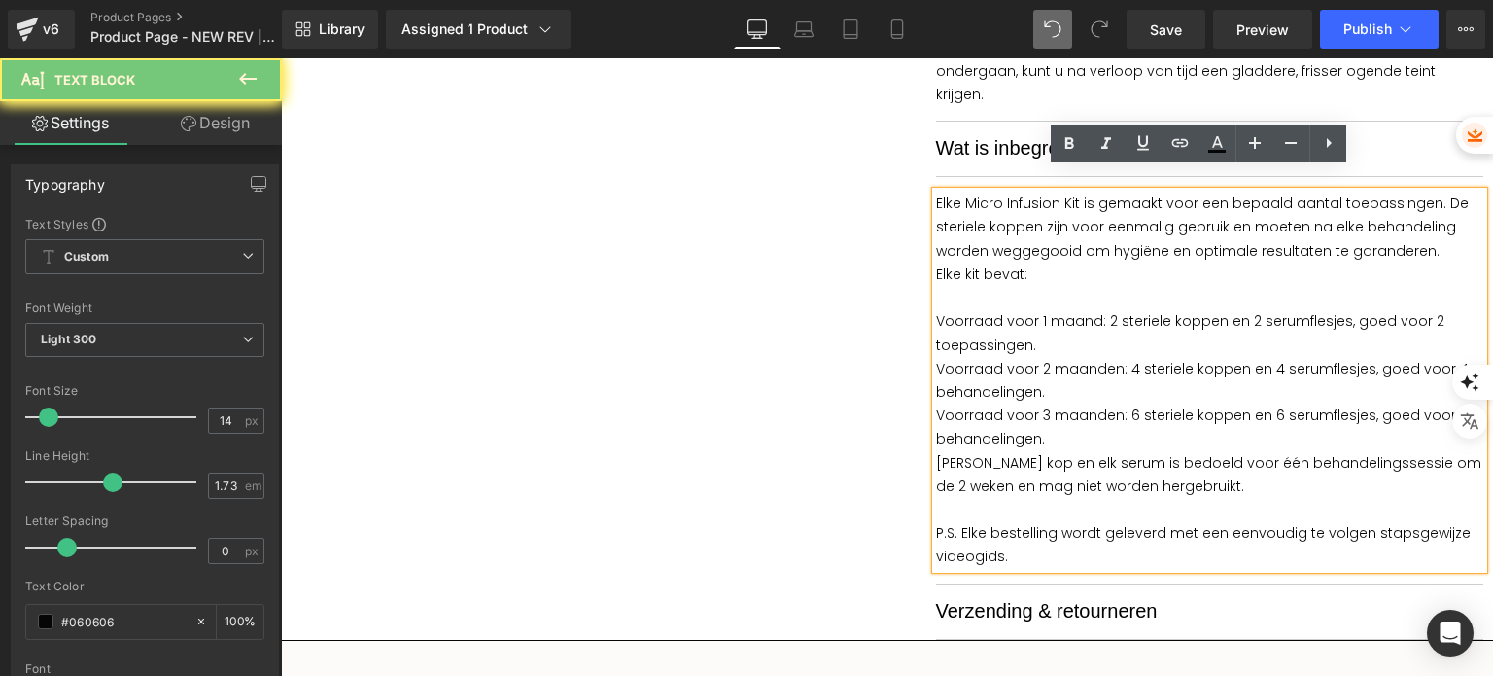
click at [1051, 403] on p "Voorraad voor 3 maanden: 6 steriele koppen en 6 serumflesjes, goed voor 6 behan…" at bounding box center [1210, 426] width 548 height 47
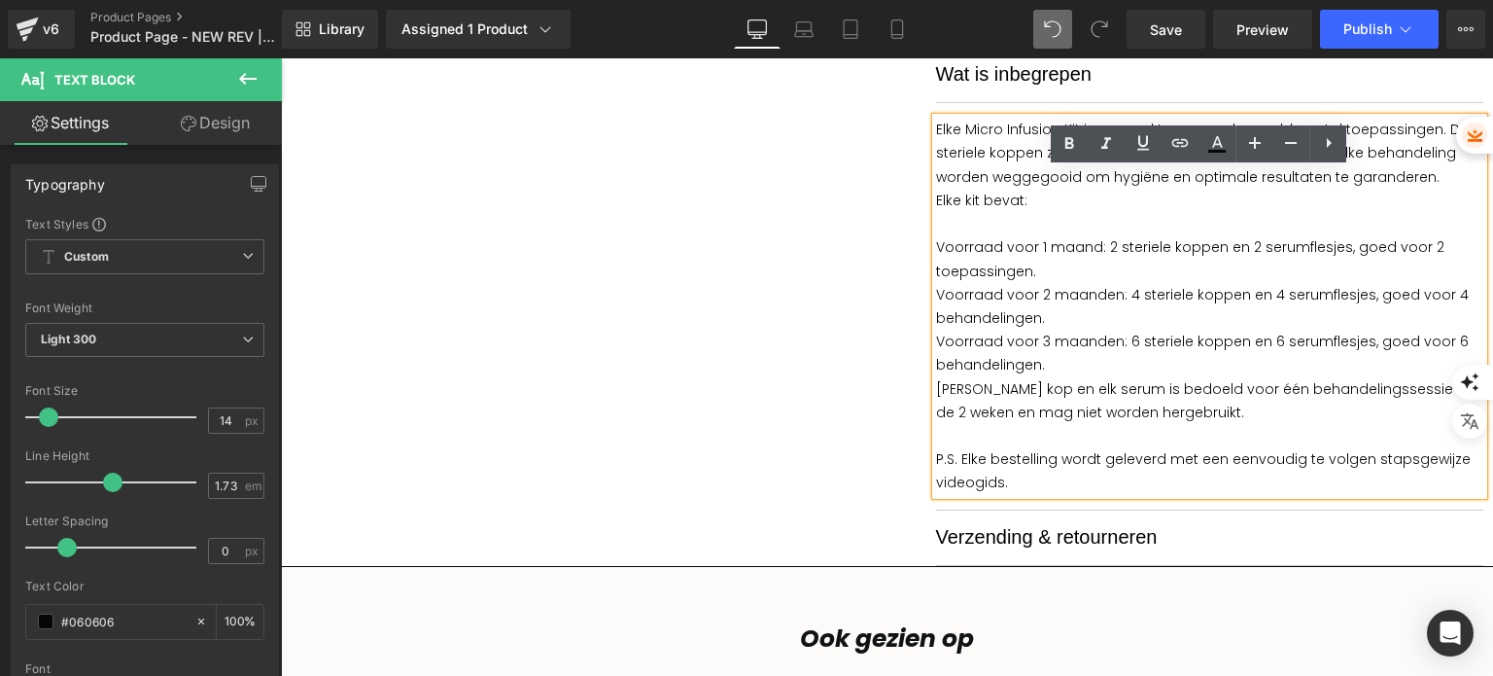
scroll to position [2461, 0]
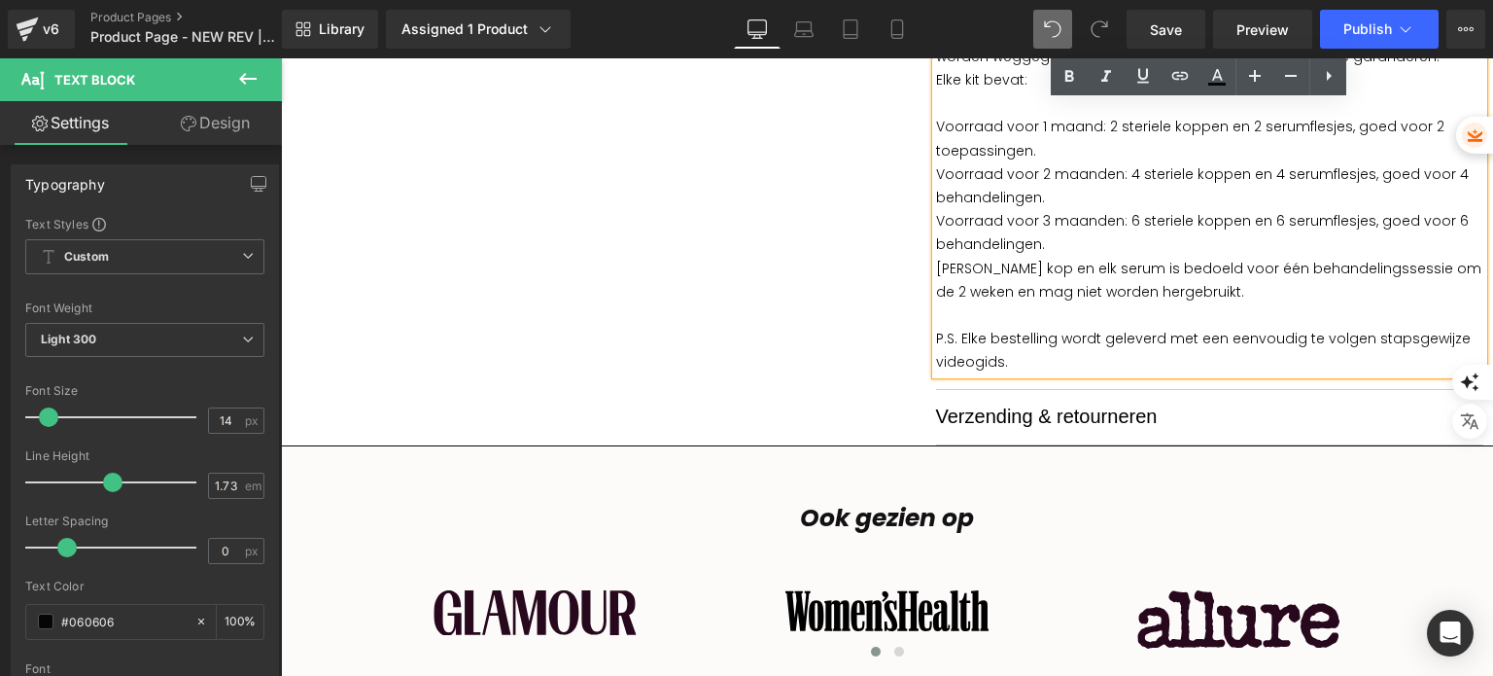
click at [1037, 405] on span "Verzending & retourneren" at bounding box center [1047, 415] width 222 height 21
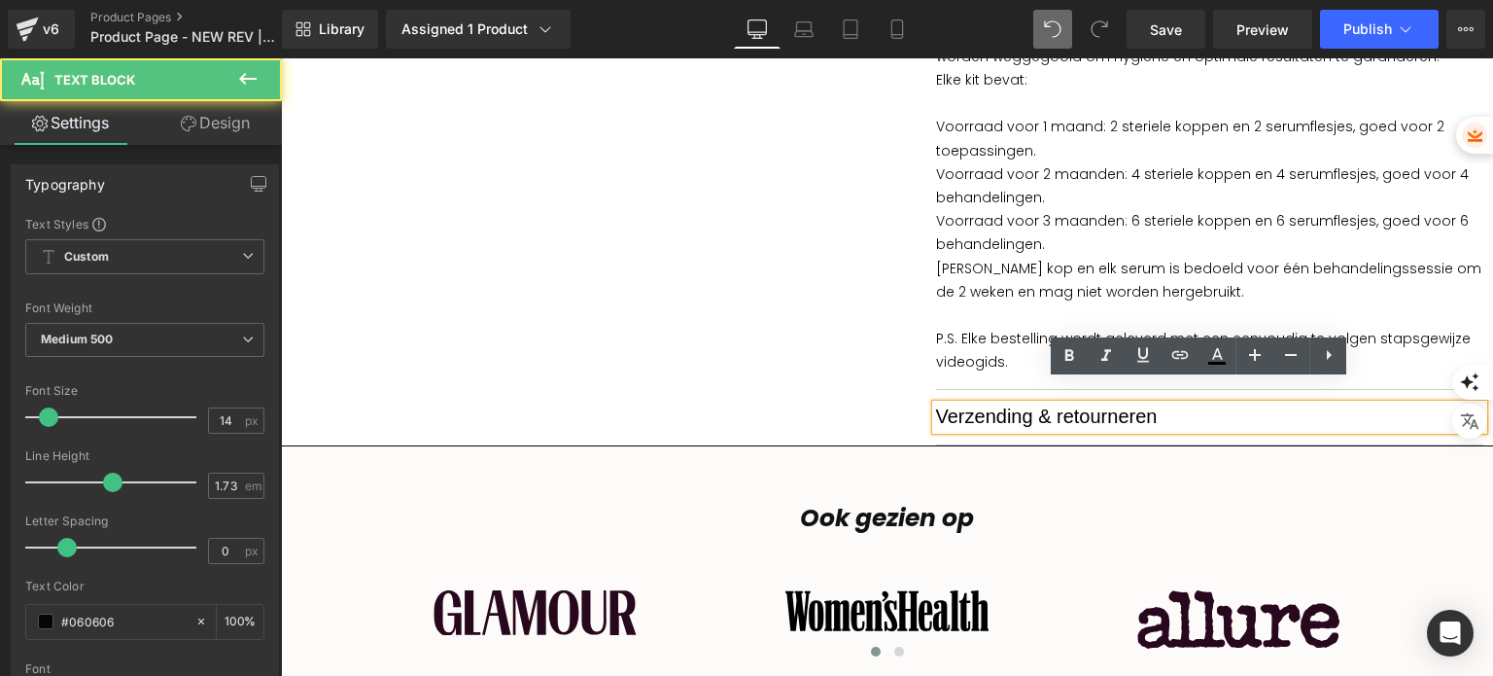
click at [1026, 405] on span "Verzending & retourneren" at bounding box center [1047, 415] width 222 height 21
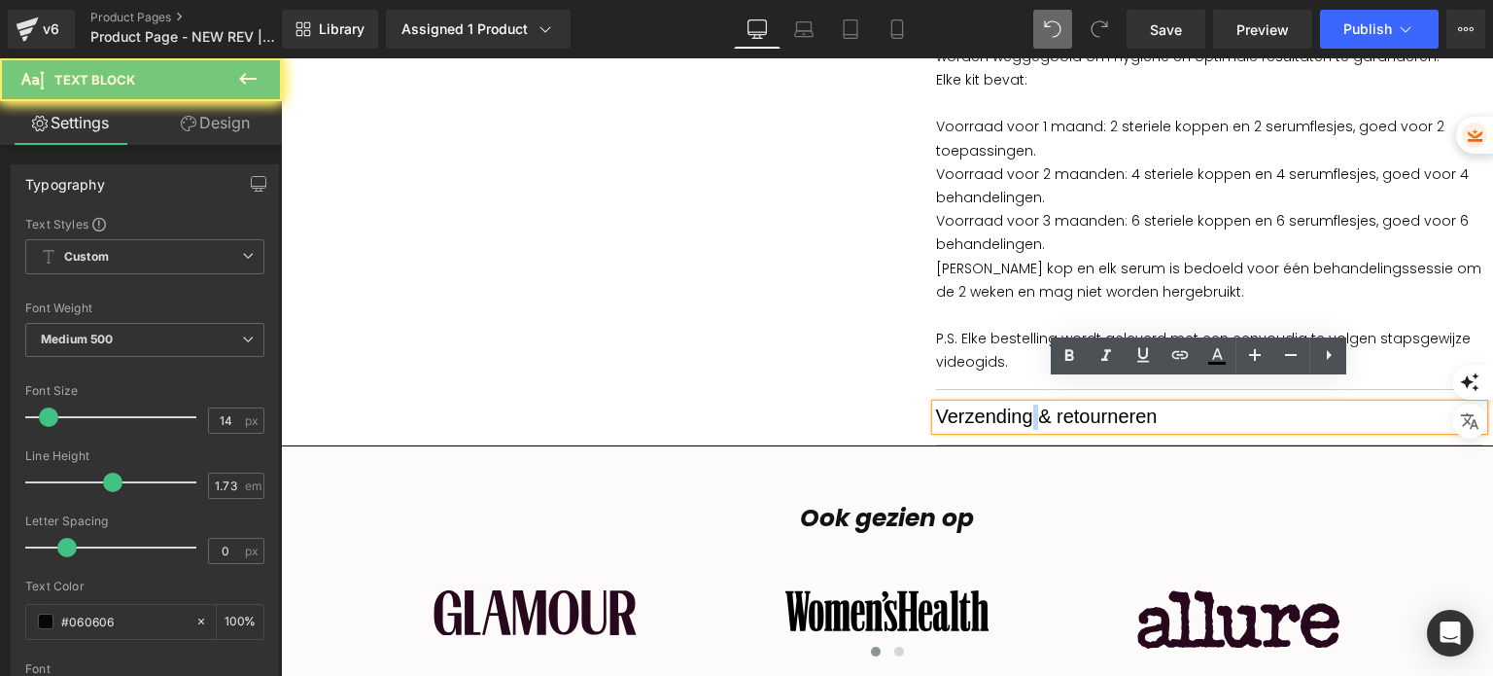
click at [1026, 405] on span "Verzending & retourneren" at bounding box center [1047, 415] width 222 height 21
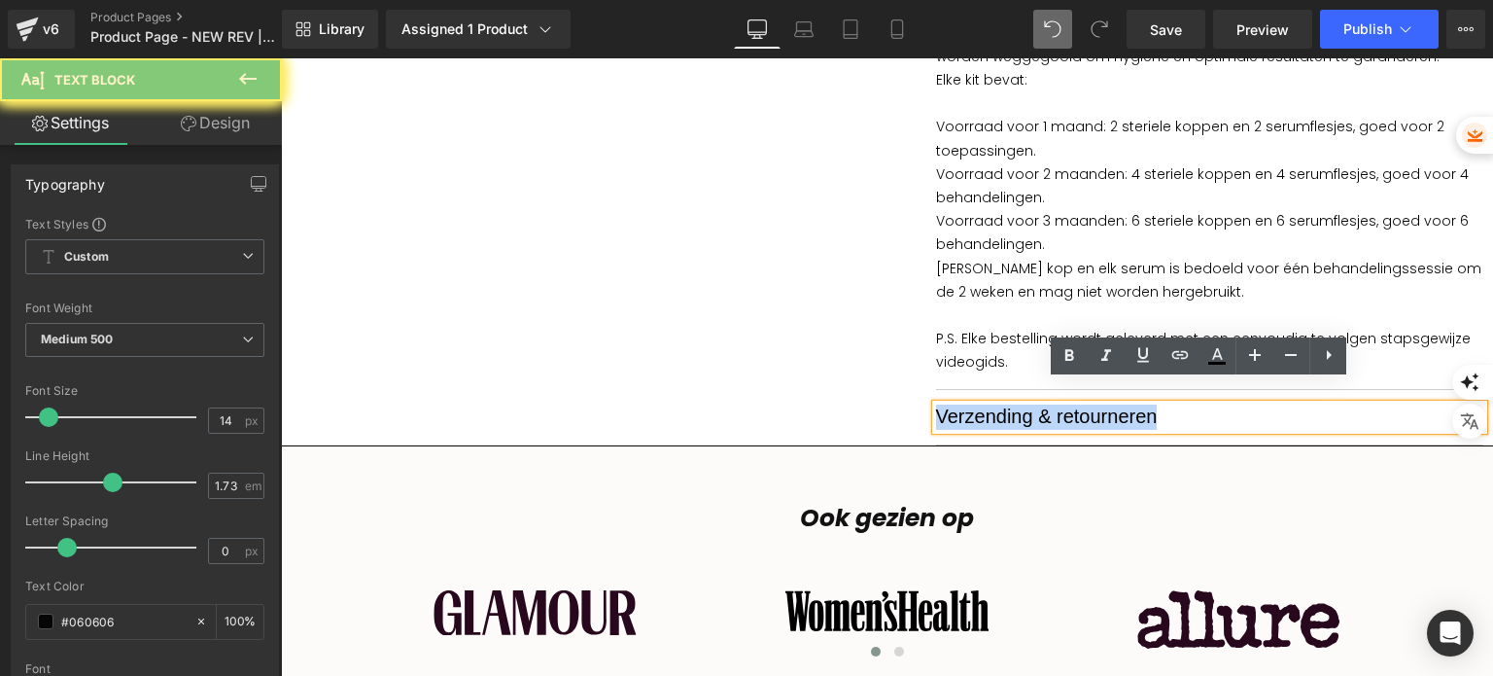
click at [1026, 405] on span "Verzending & retourneren" at bounding box center [1047, 415] width 222 height 21
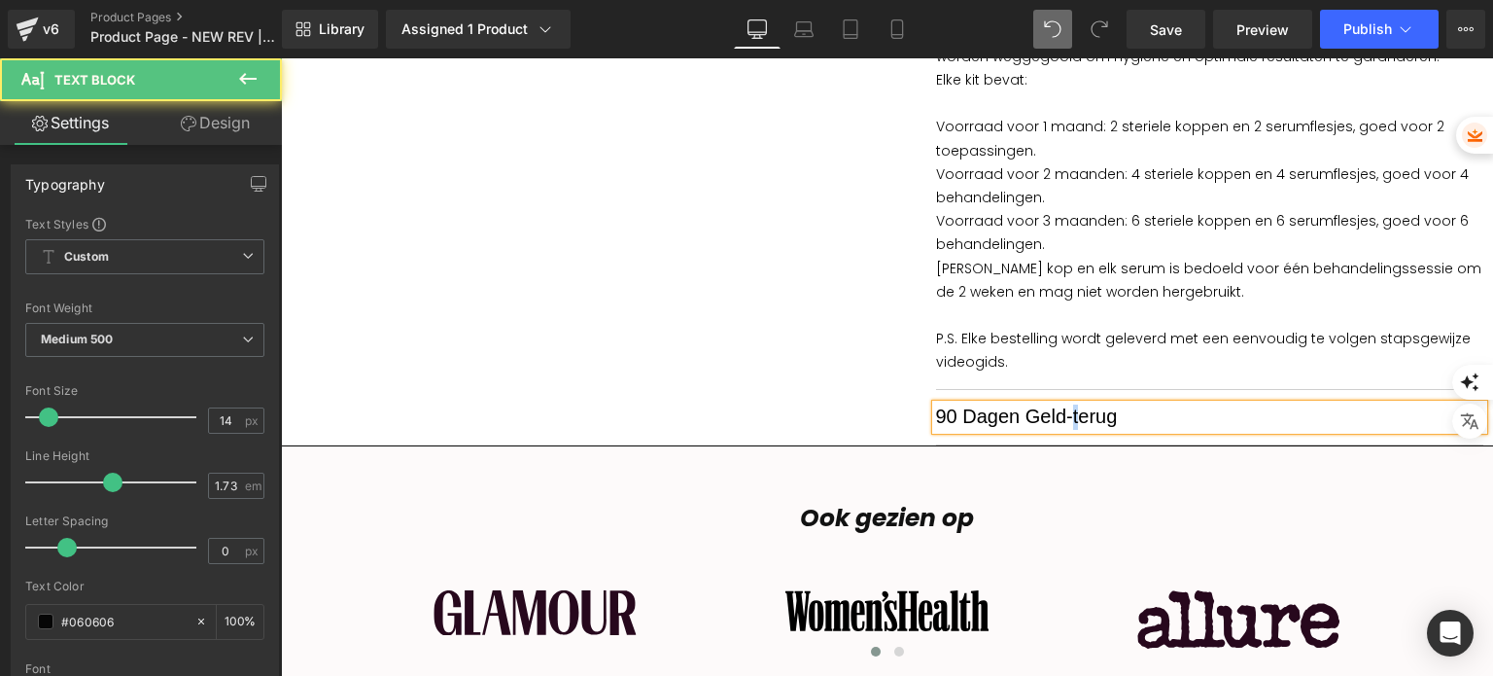
click at [1063, 405] on span "90 Dagen Geld-terug" at bounding box center [1027, 415] width 182 height 21
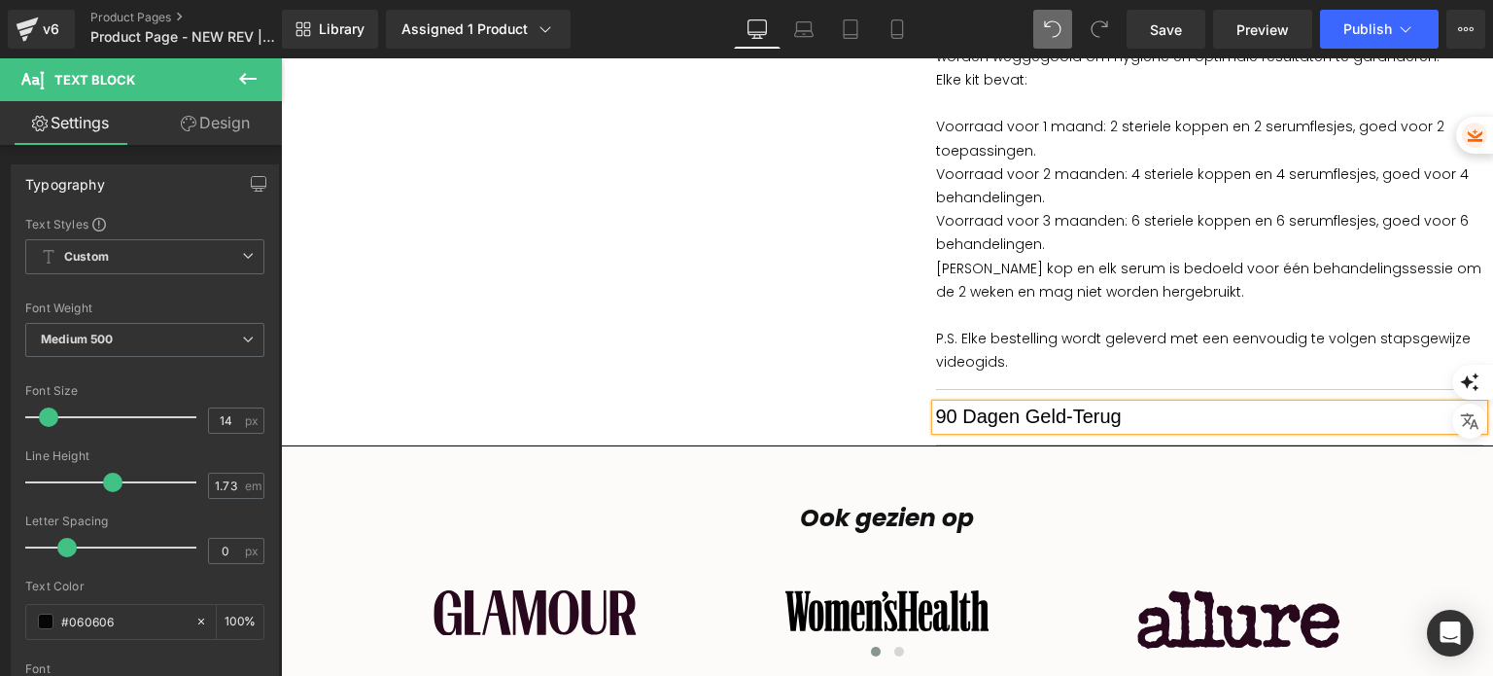
click at [1182, 404] on p "90 Dagen Geld-Terug" at bounding box center [1210, 416] width 548 height 25
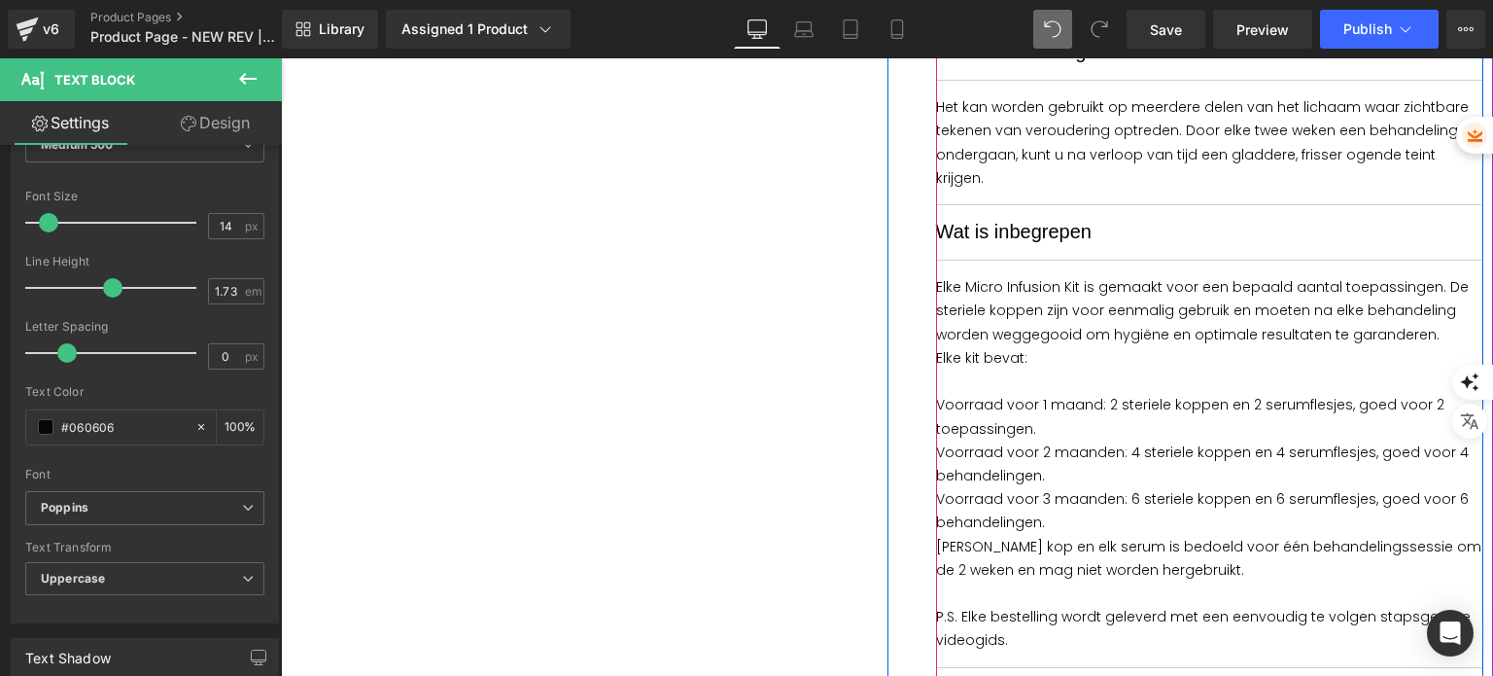
scroll to position [2170, 0]
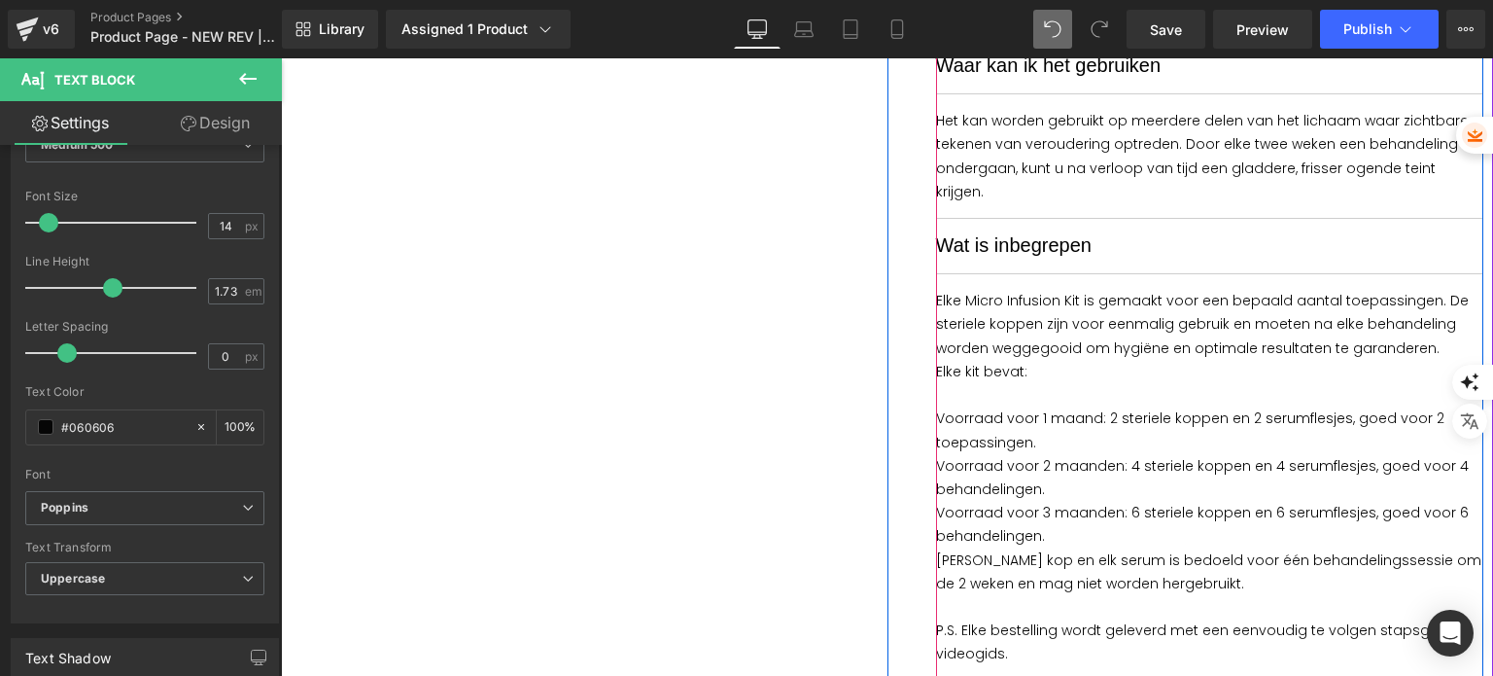
click at [1065, 360] on p "Elke kit bevat:" at bounding box center [1210, 371] width 548 height 23
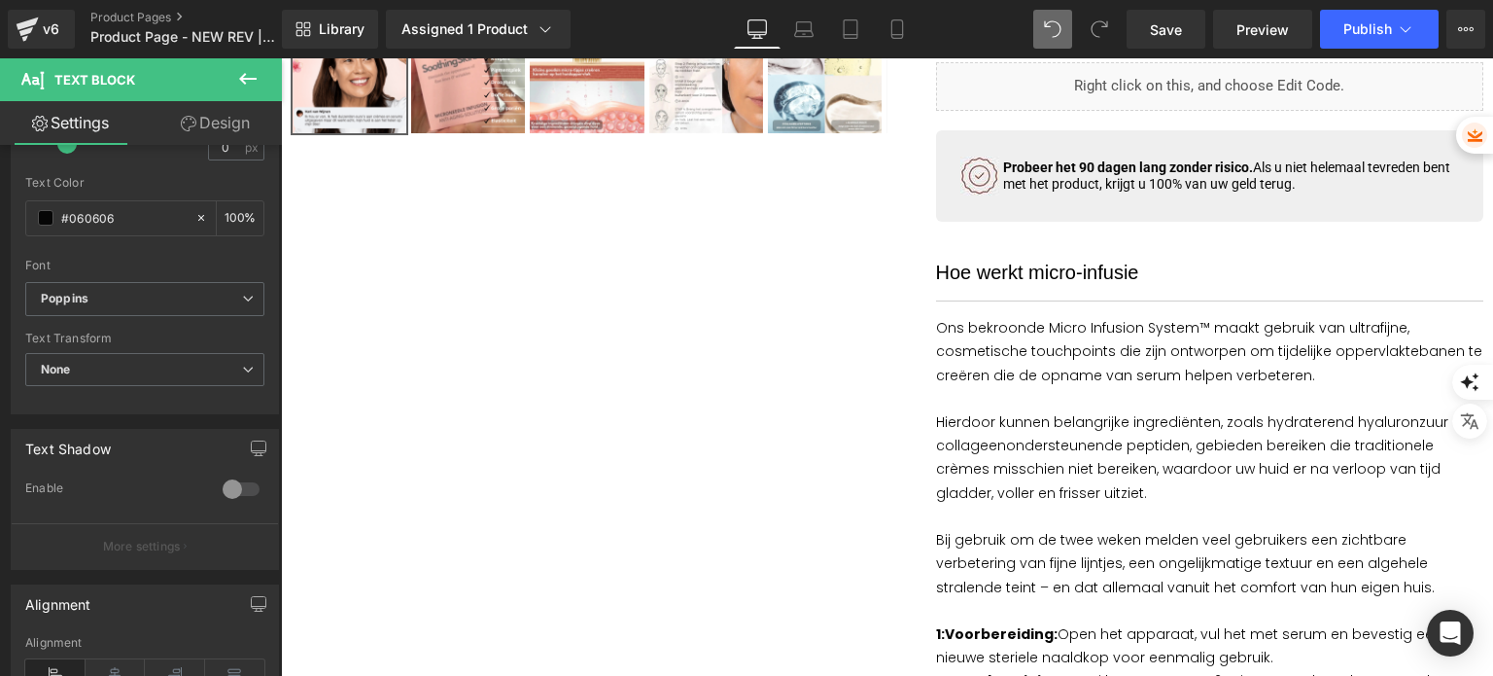
scroll to position [809, 0]
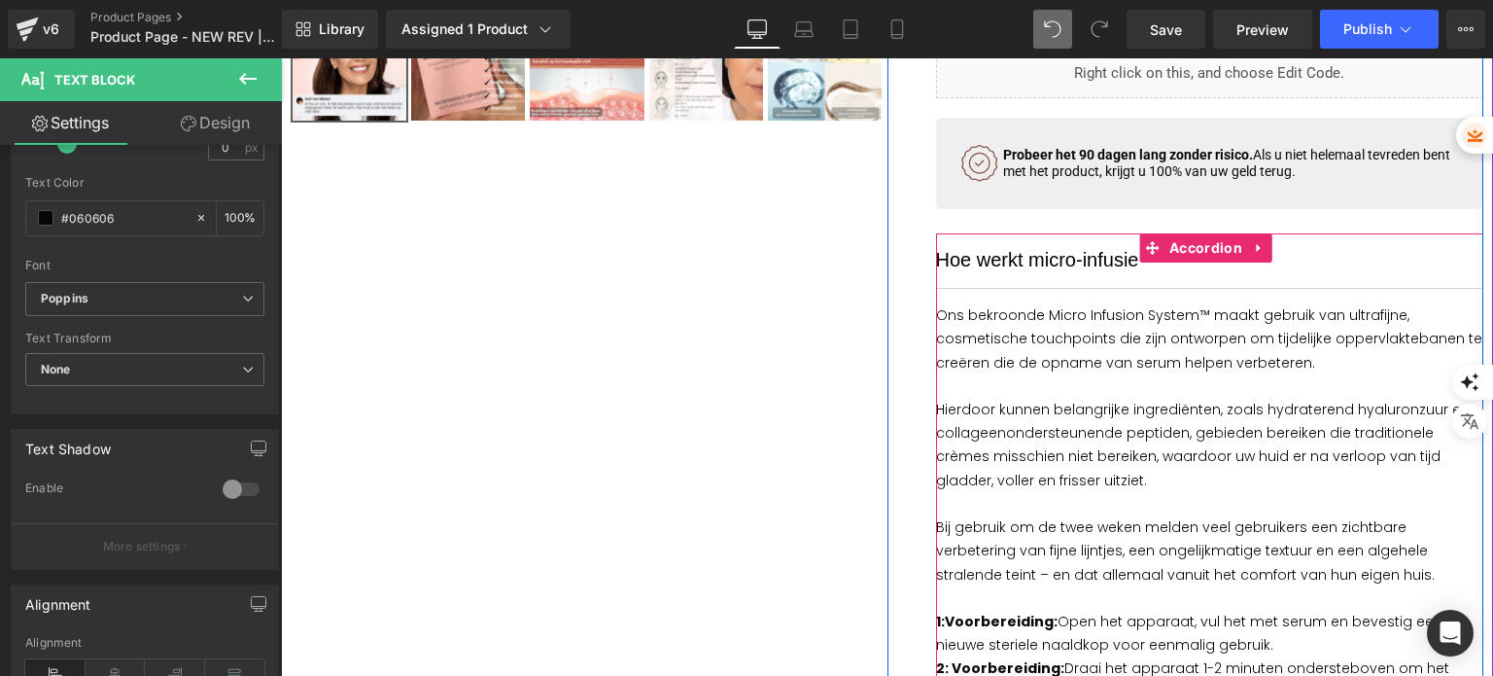
click at [1111, 240] on div "Hoe werkt micro-infusie Text Block" at bounding box center [1210, 260] width 548 height 55
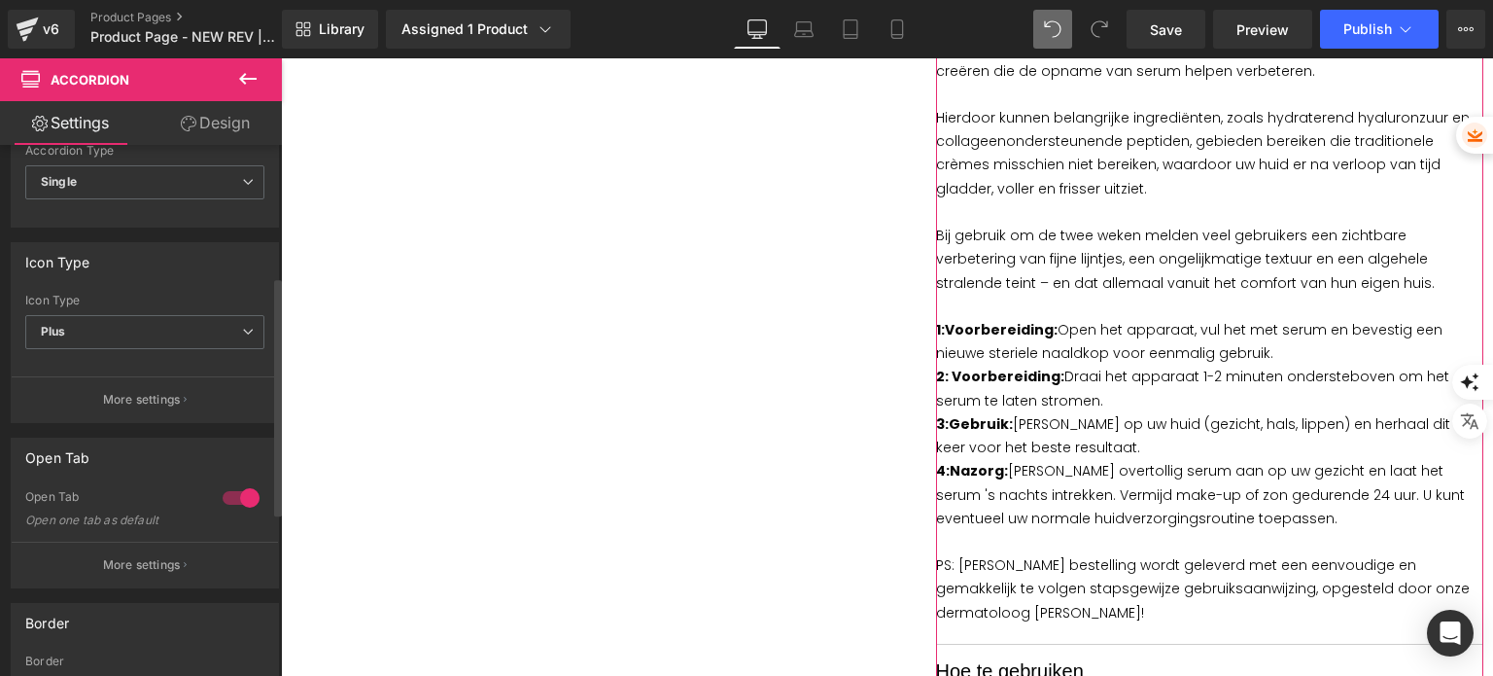
scroll to position [486, 0]
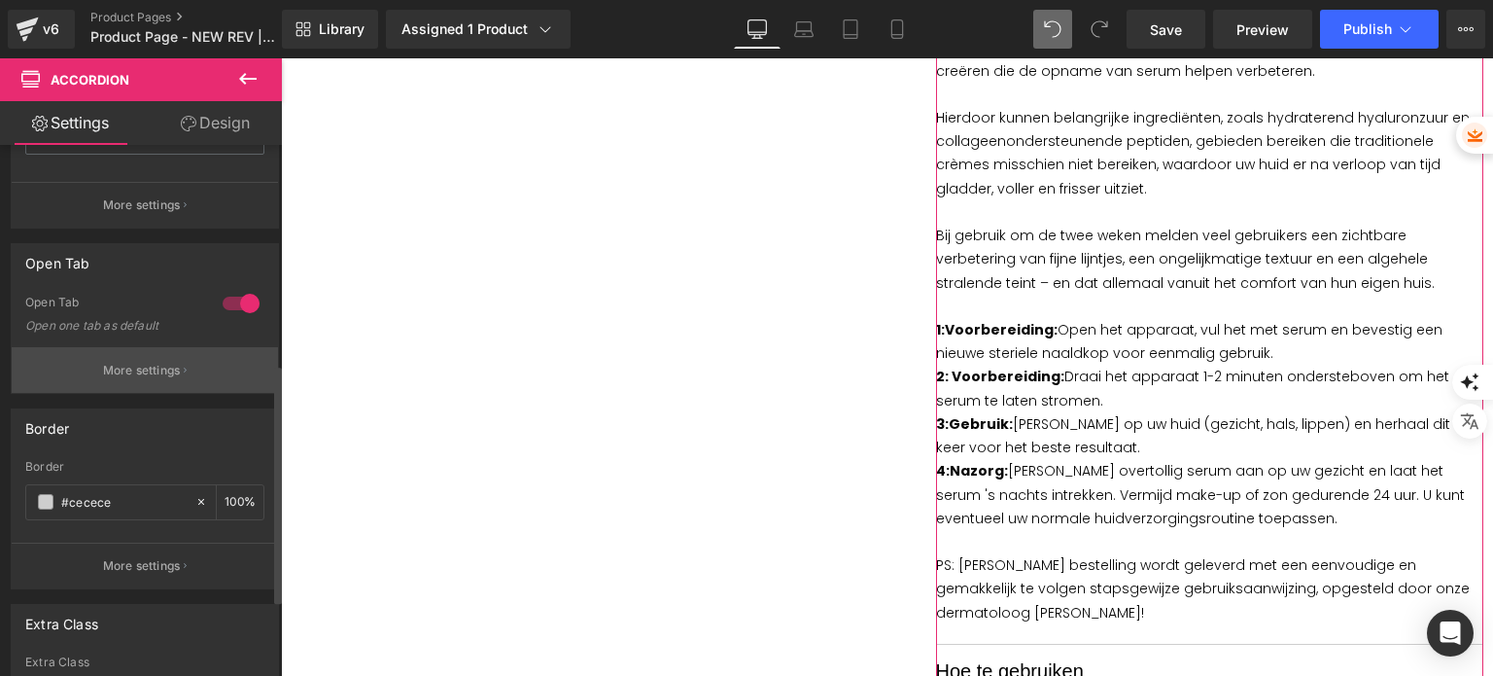
click at [156, 368] on p "More settings" at bounding box center [142, 370] width 78 height 17
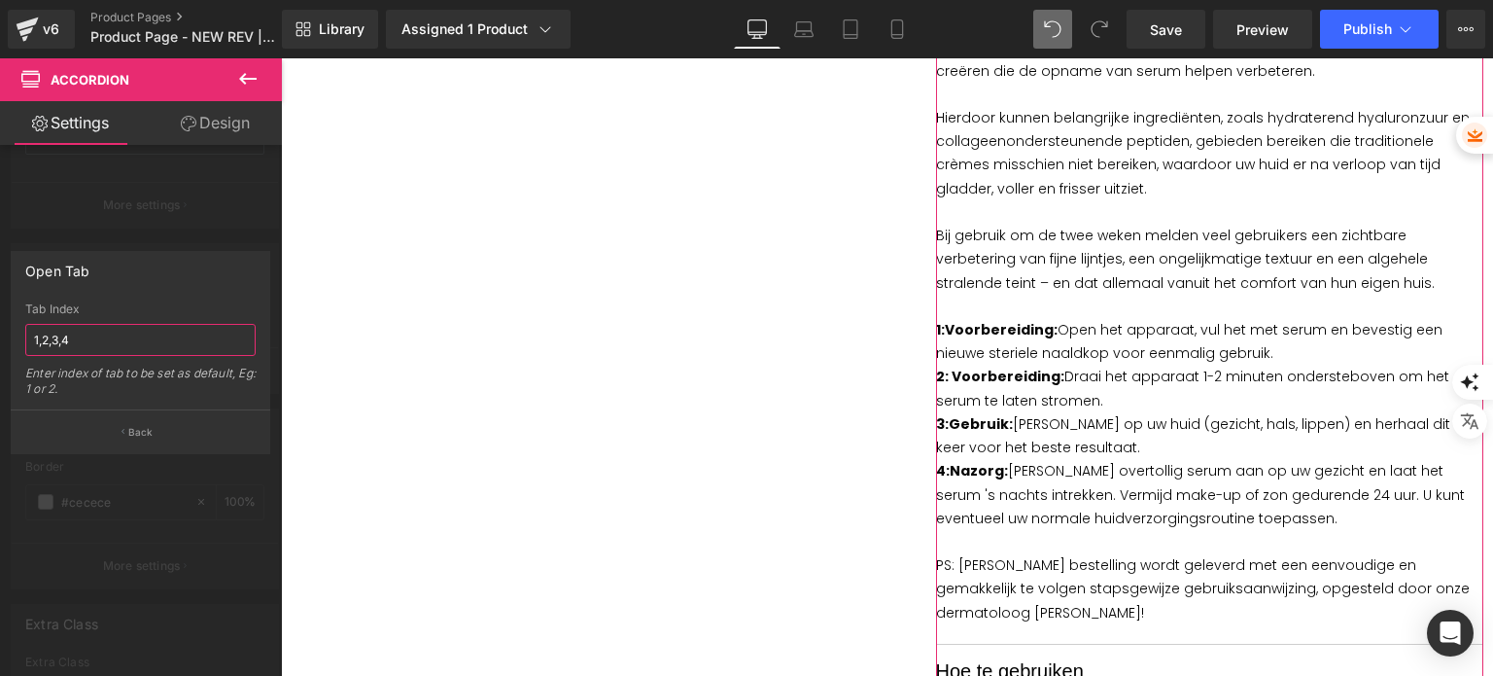
click at [150, 330] on input "1,2,3,4" at bounding box center [140, 340] width 230 height 32
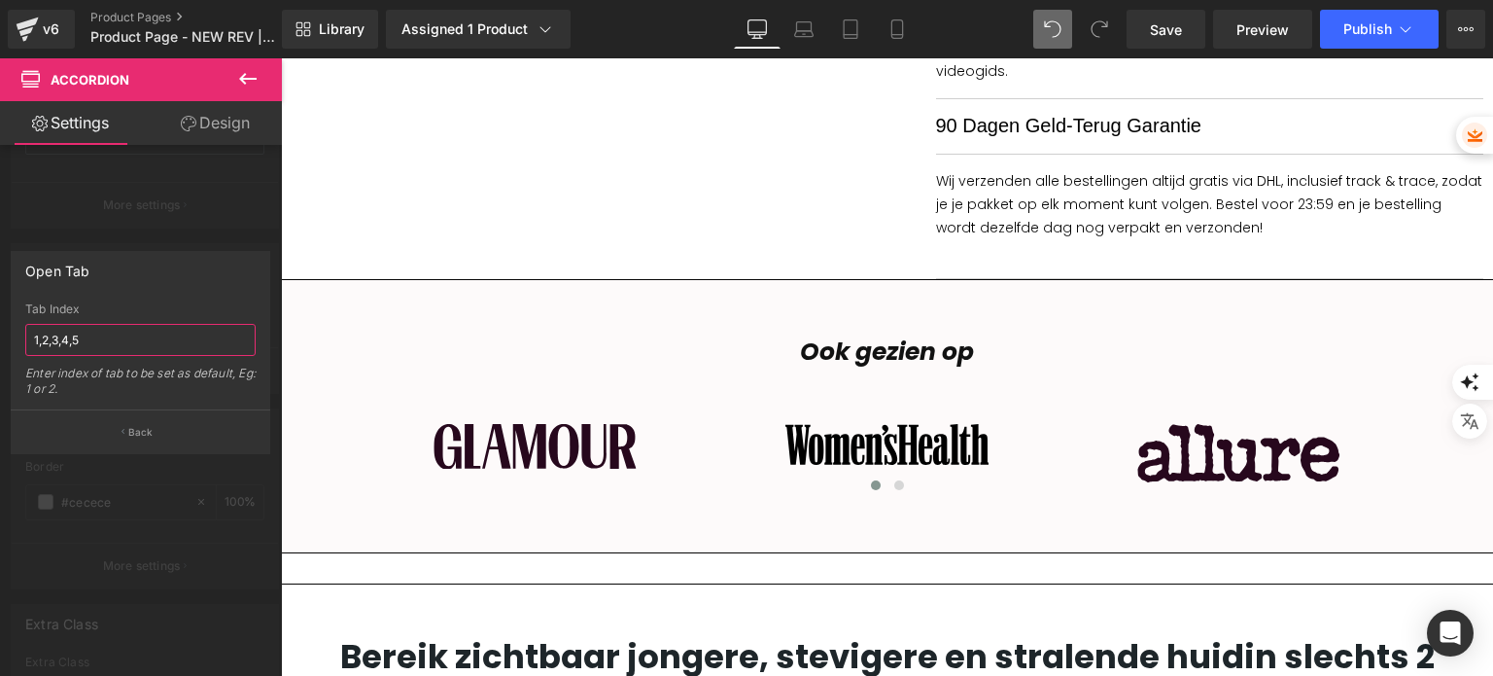
scroll to position [2753, 0]
type input "1,2,3,4,5"
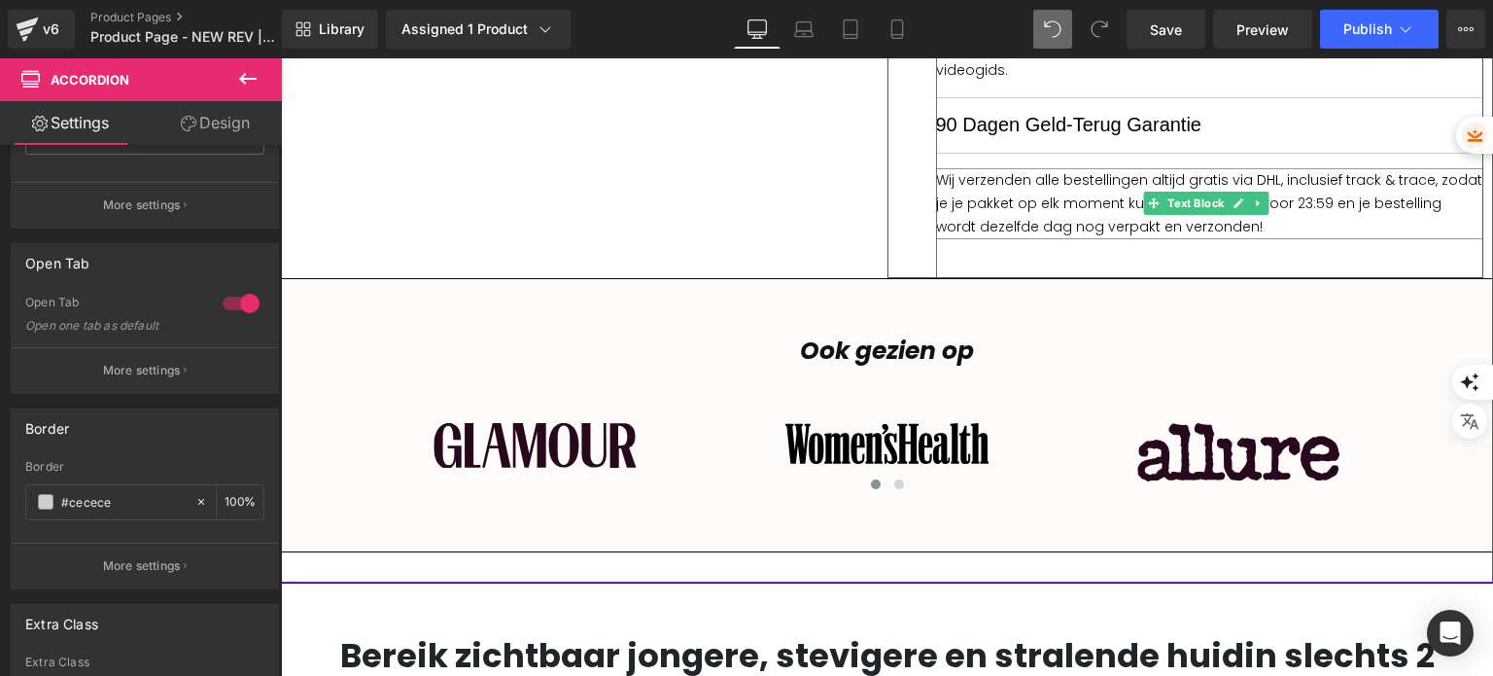
click at [988, 170] on span "Wij verzenden alle bestellingen altijd gratis via DHL, inclusief track & trace,…" at bounding box center [1209, 203] width 546 height 66
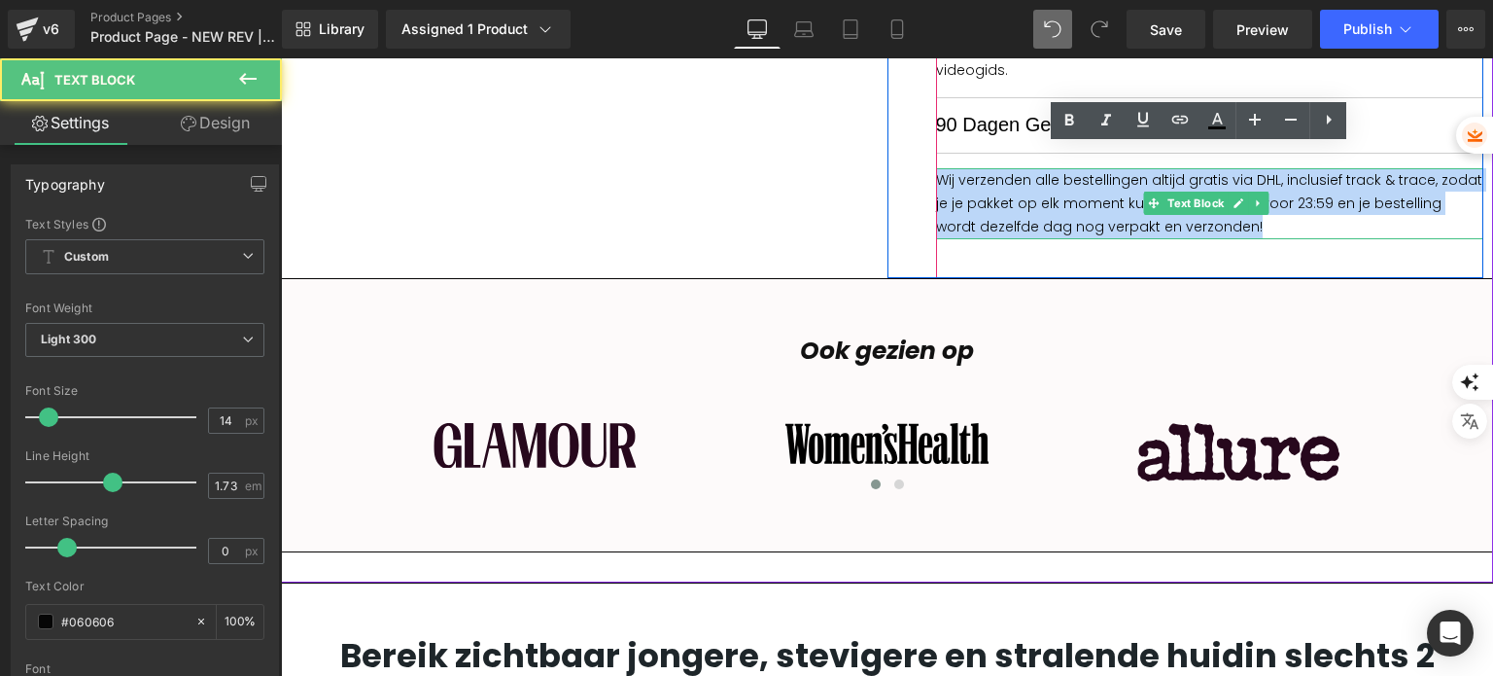
click at [988, 170] on span "Wij verzenden alle bestellingen altijd gratis via DHL, inclusief track & trace,…" at bounding box center [1209, 203] width 546 height 66
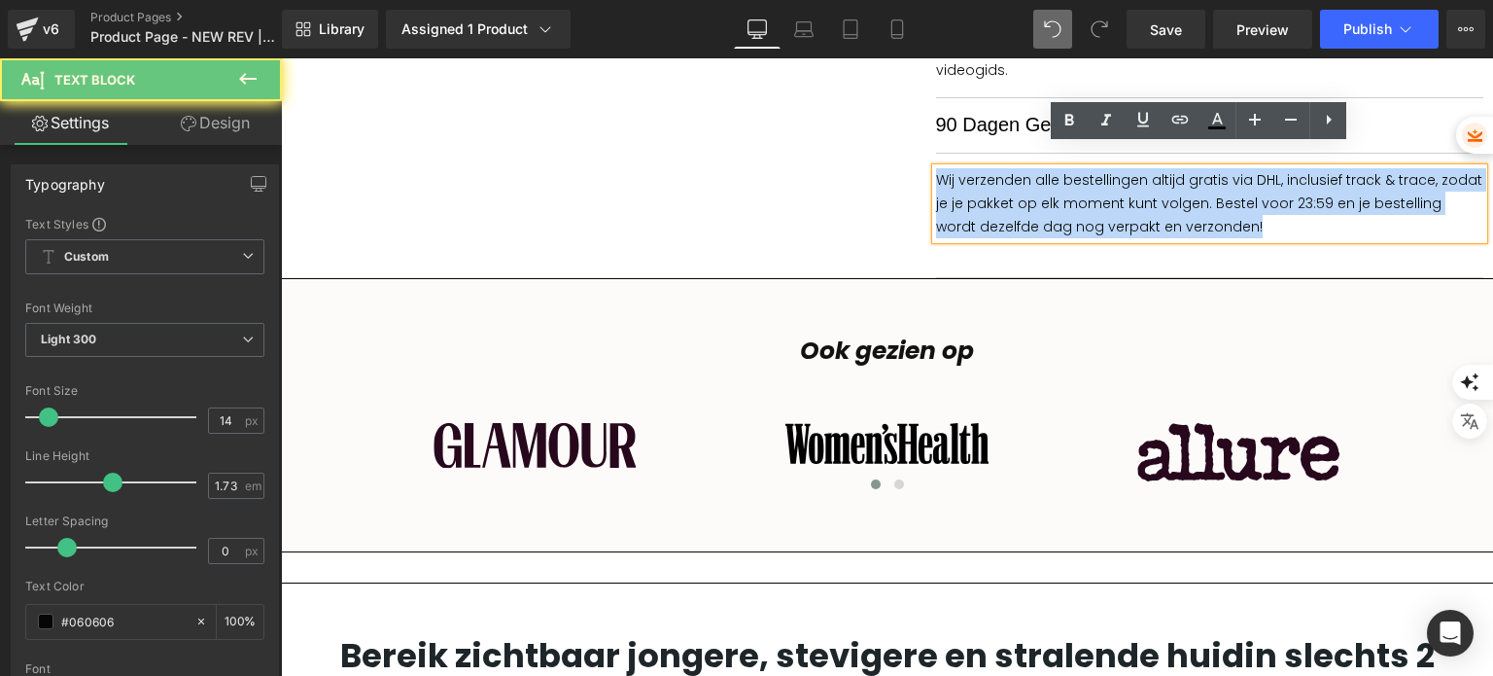
paste div
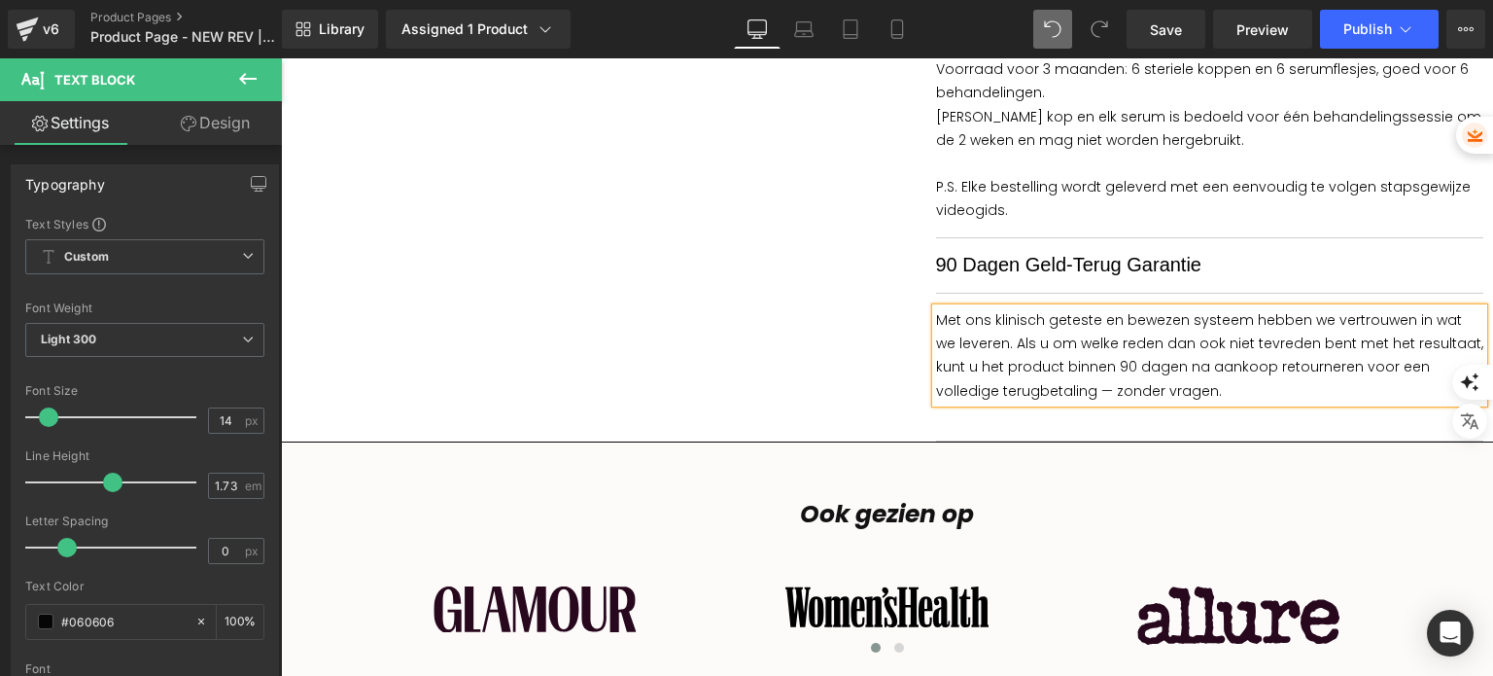
scroll to position [2364, 0]
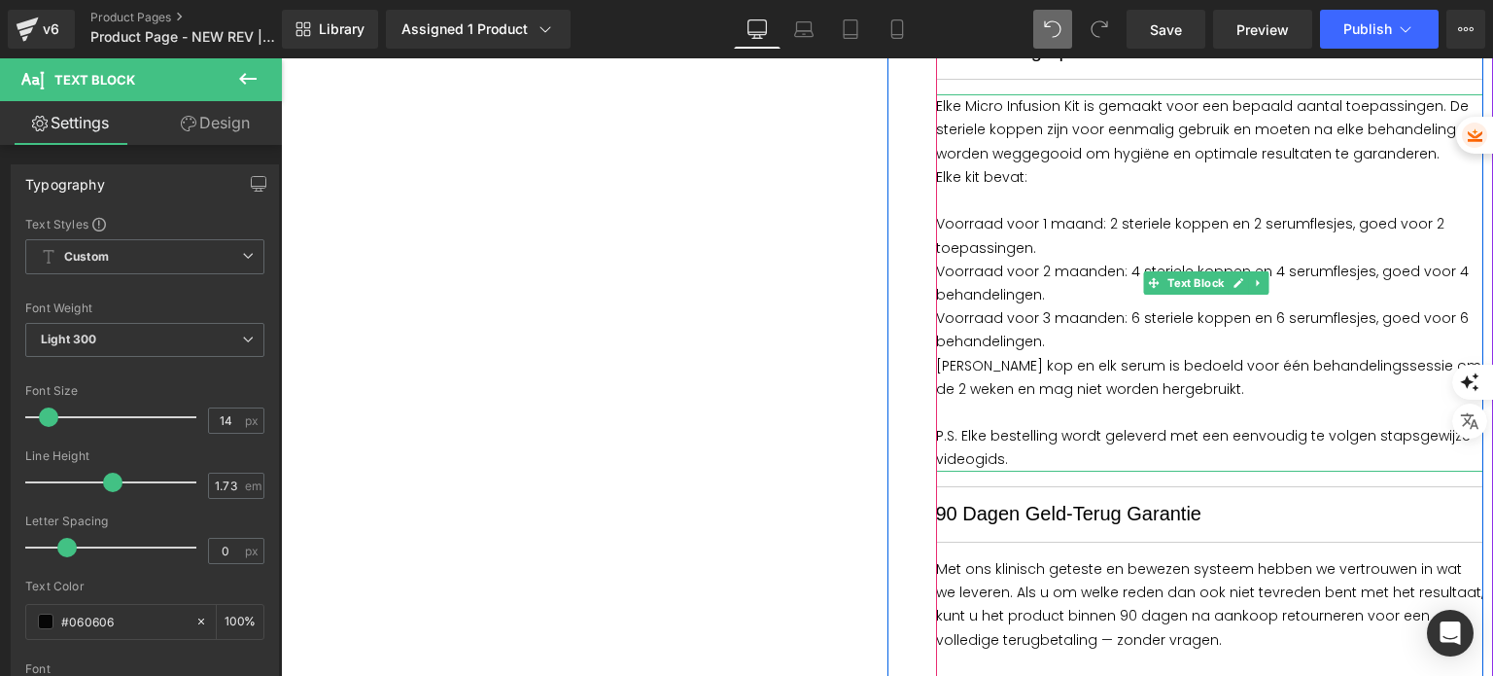
click at [1174, 165] on p "Elke kit bevat:" at bounding box center [1210, 176] width 548 height 23
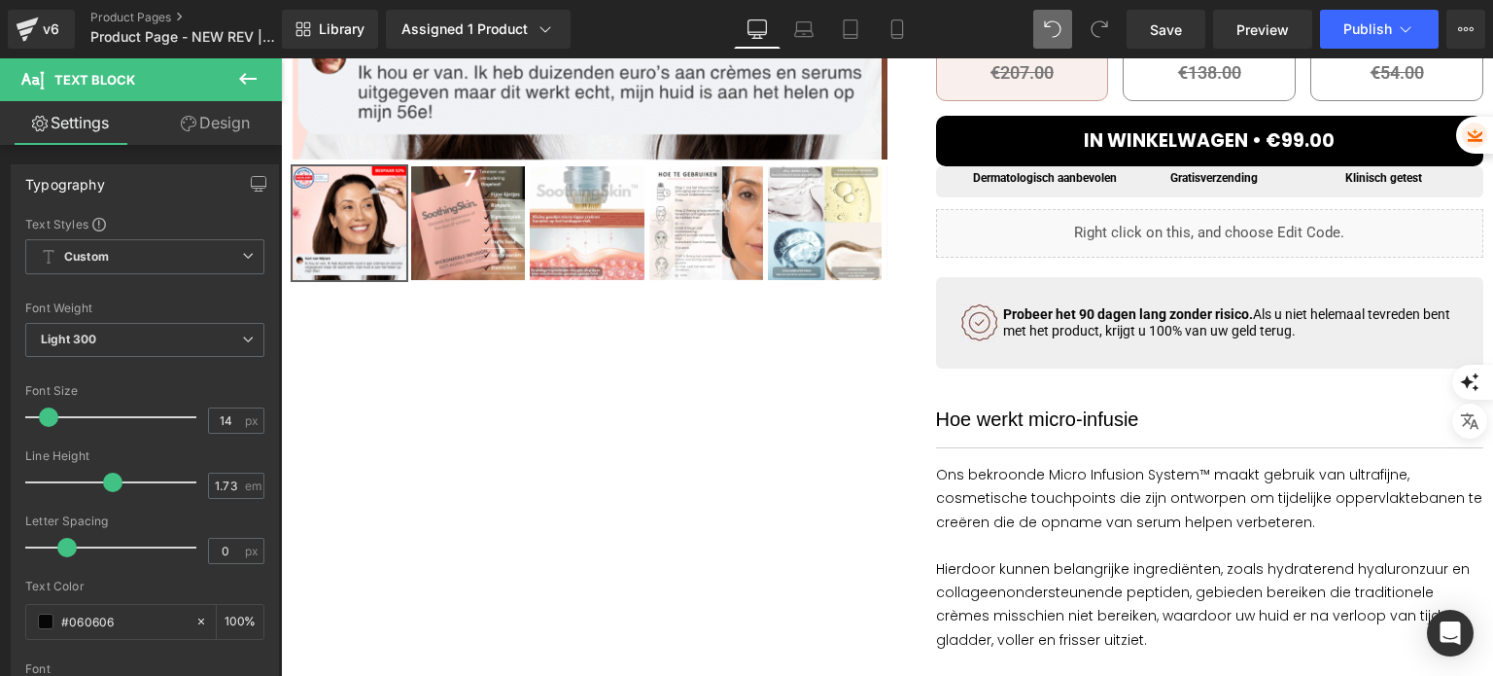
scroll to position [614, 0]
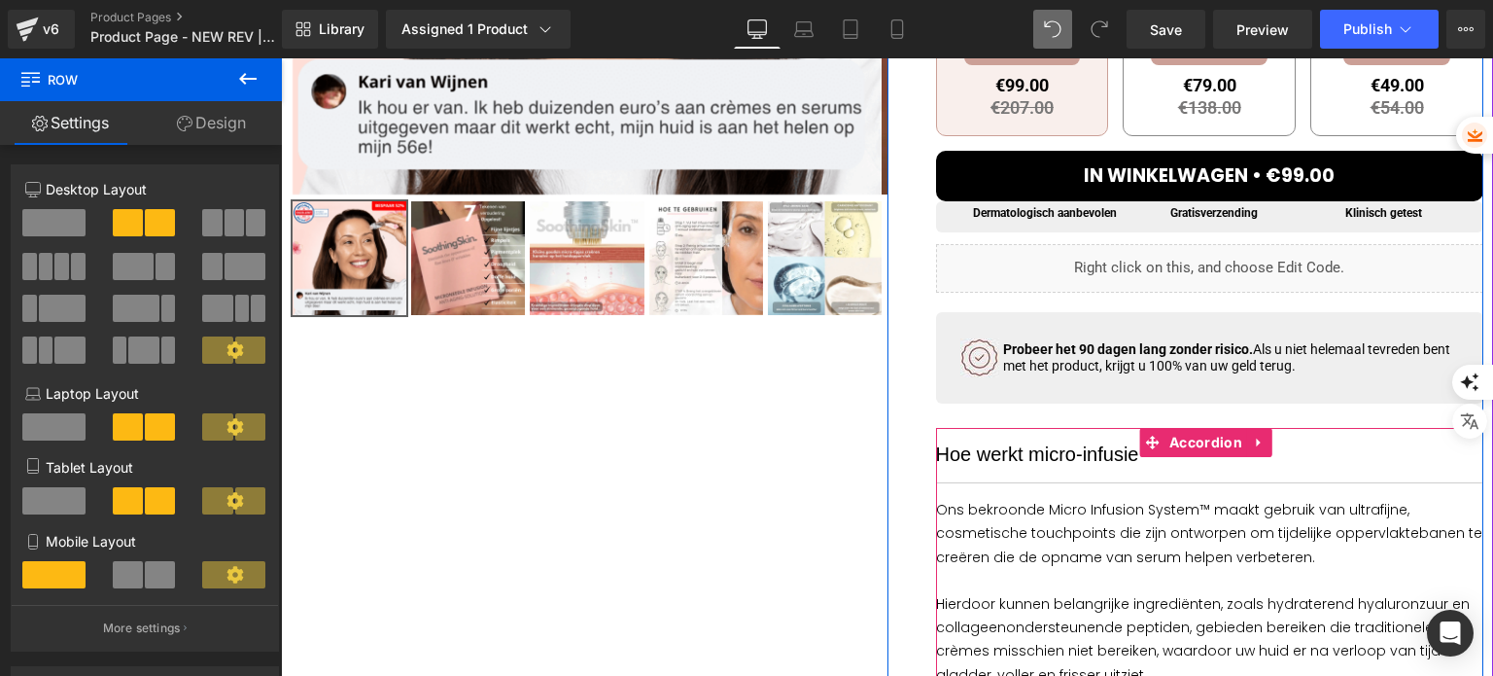
click at [1049, 436] on div "Hoe werkt micro-infusie Text Block" at bounding box center [1210, 455] width 548 height 55
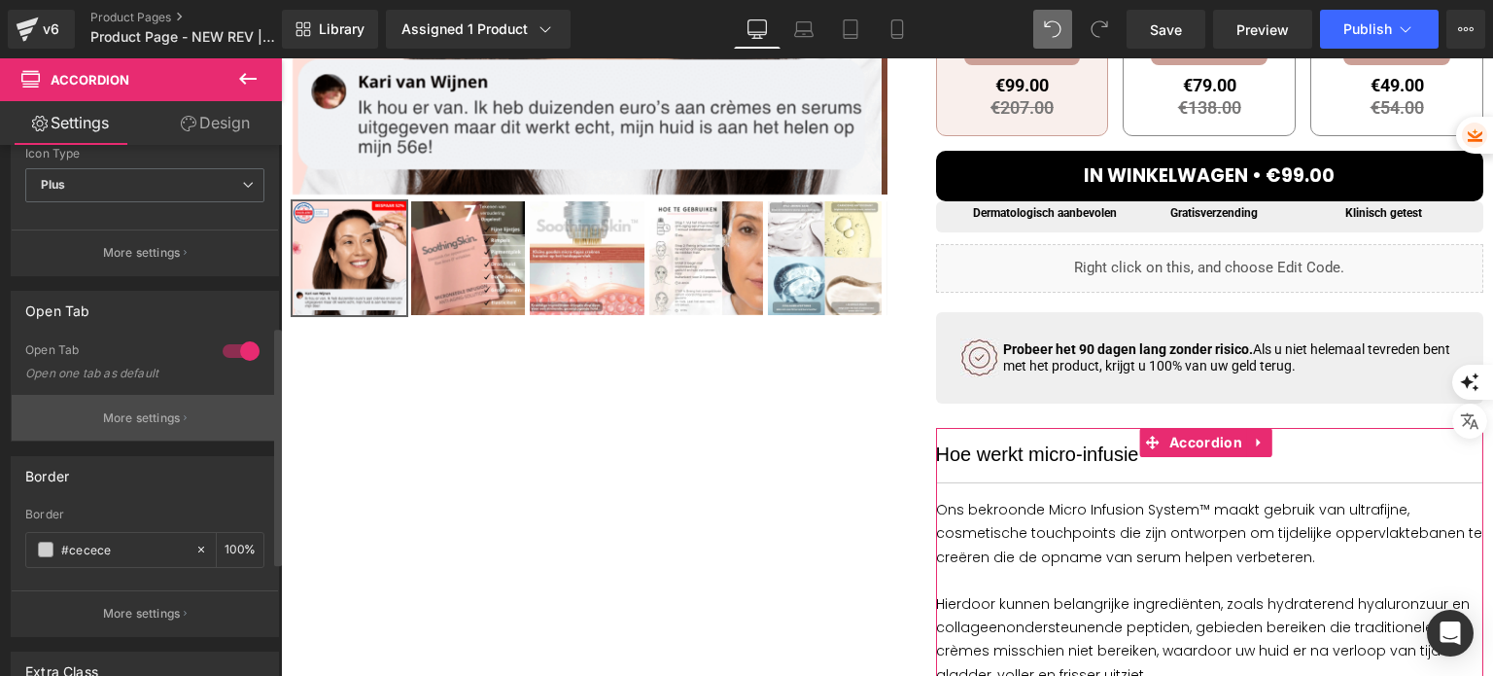
scroll to position [486, 0]
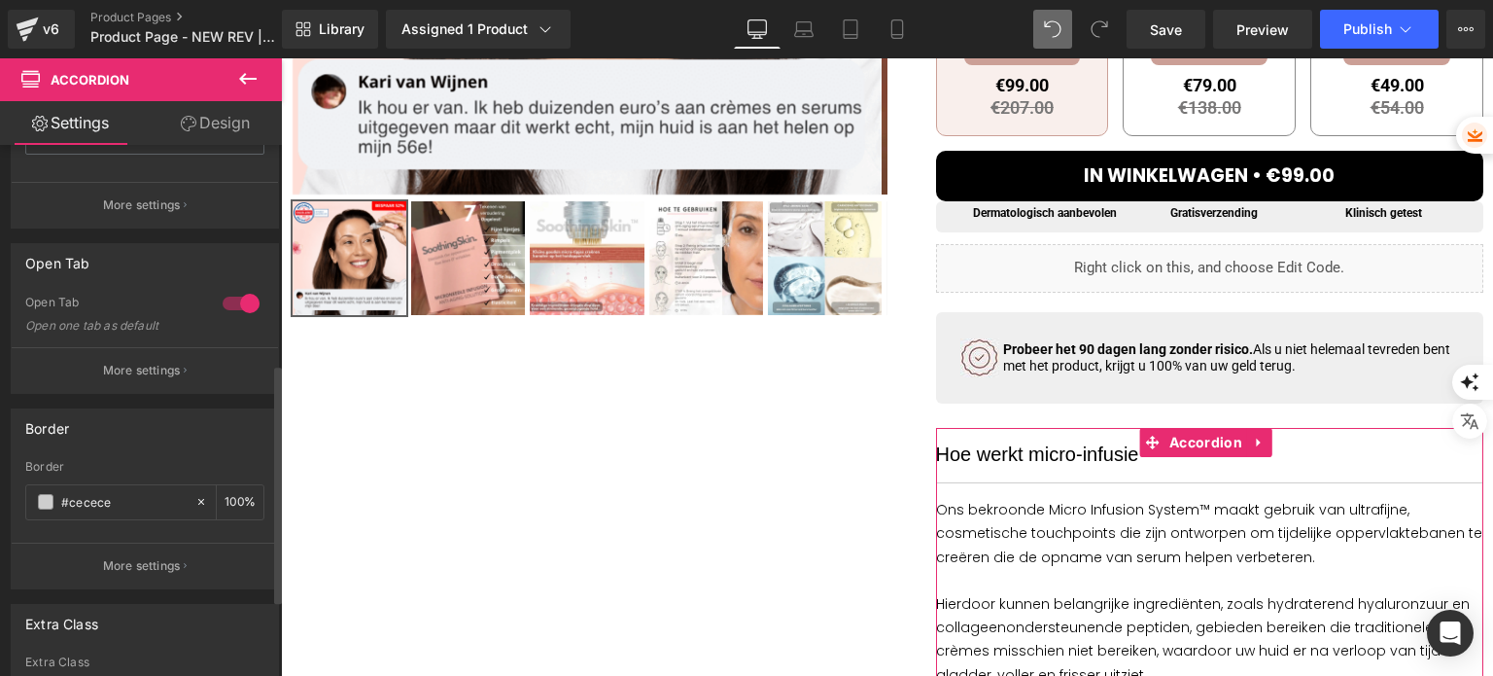
click at [170, 367] on p "More settings" at bounding box center [142, 370] width 78 height 17
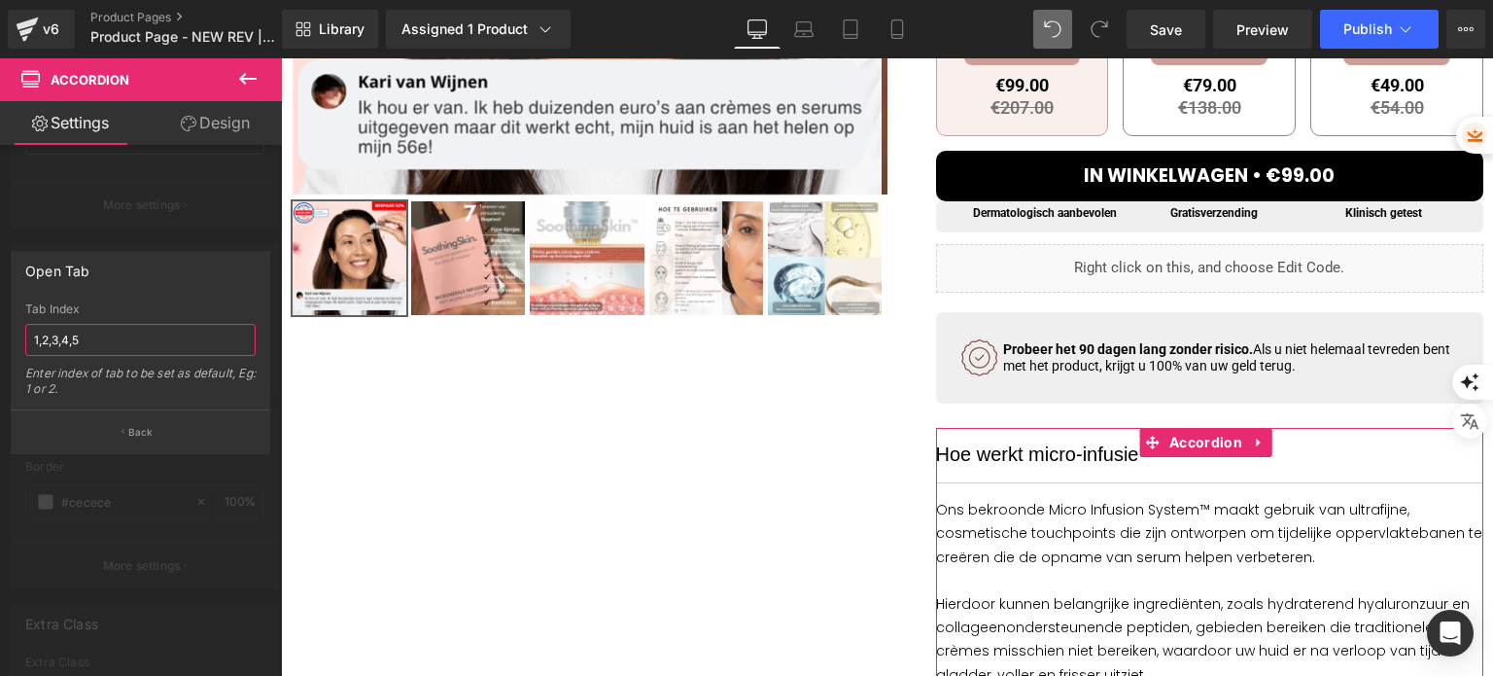
drag, startPoint x: 166, startPoint y: 345, endPoint x: 1, endPoint y: 332, distance: 165.7
click at [0, 333] on div "Open Tab 1,2,3,4,5 Tab Index 1,2,3,4,5 Enter index of tab to be set as default,…" at bounding box center [141, 345] width 282 height 218
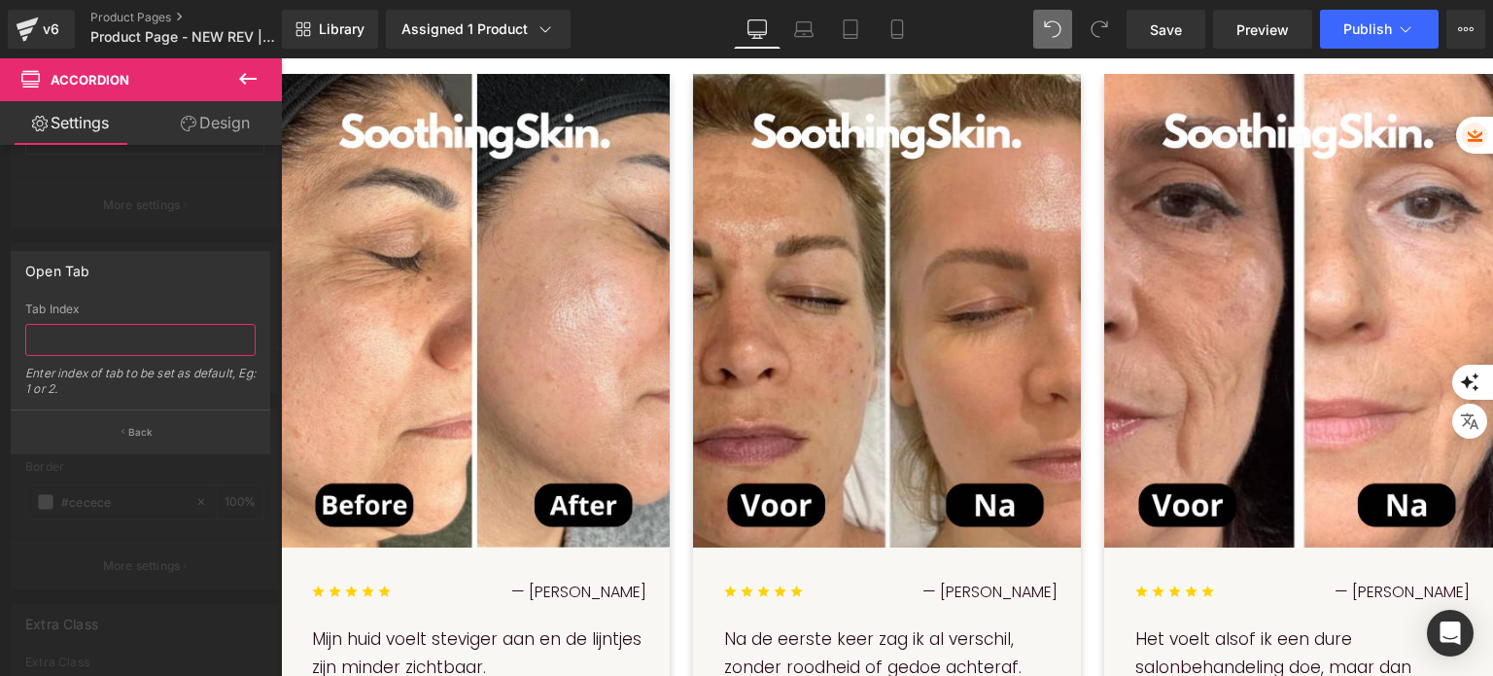
scroll to position [1684, 0]
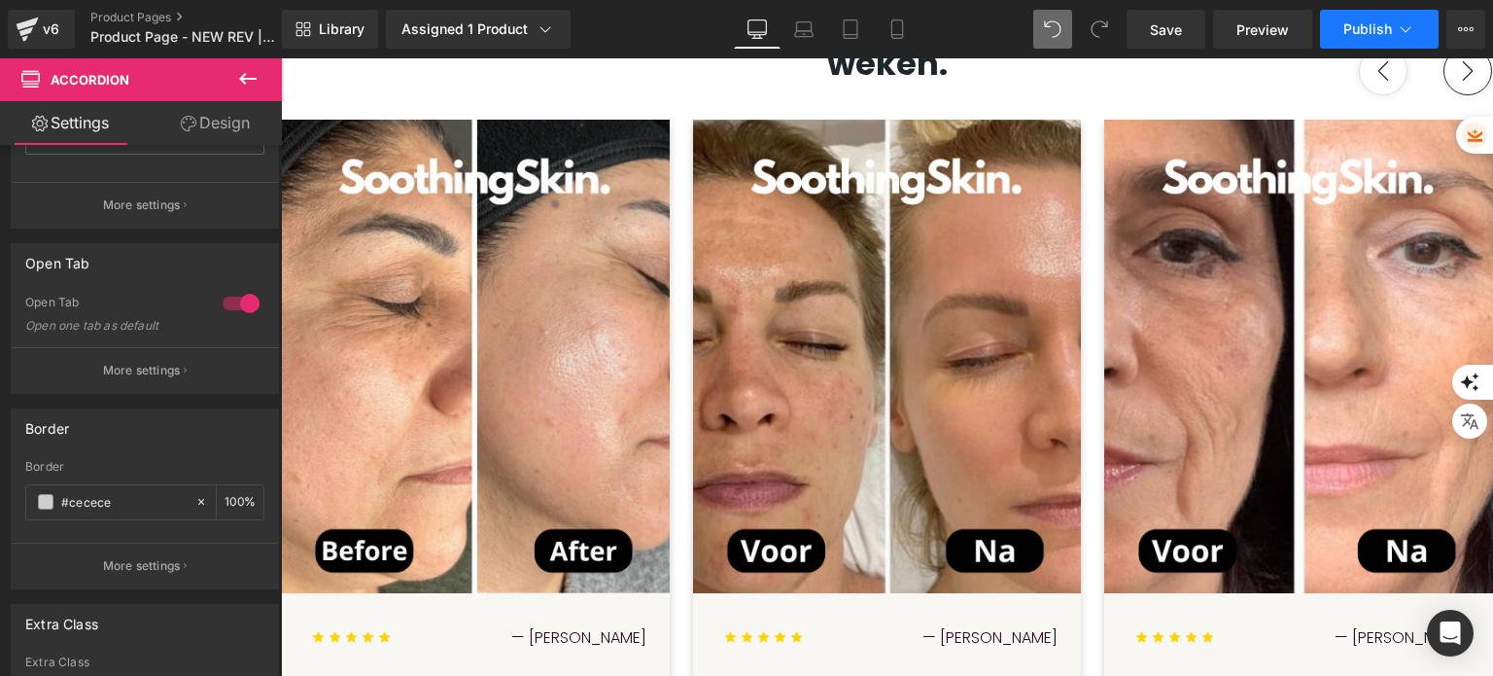
click at [1357, 15] on button "Publish" at bounding box center [1379, 29] width 119 height 39
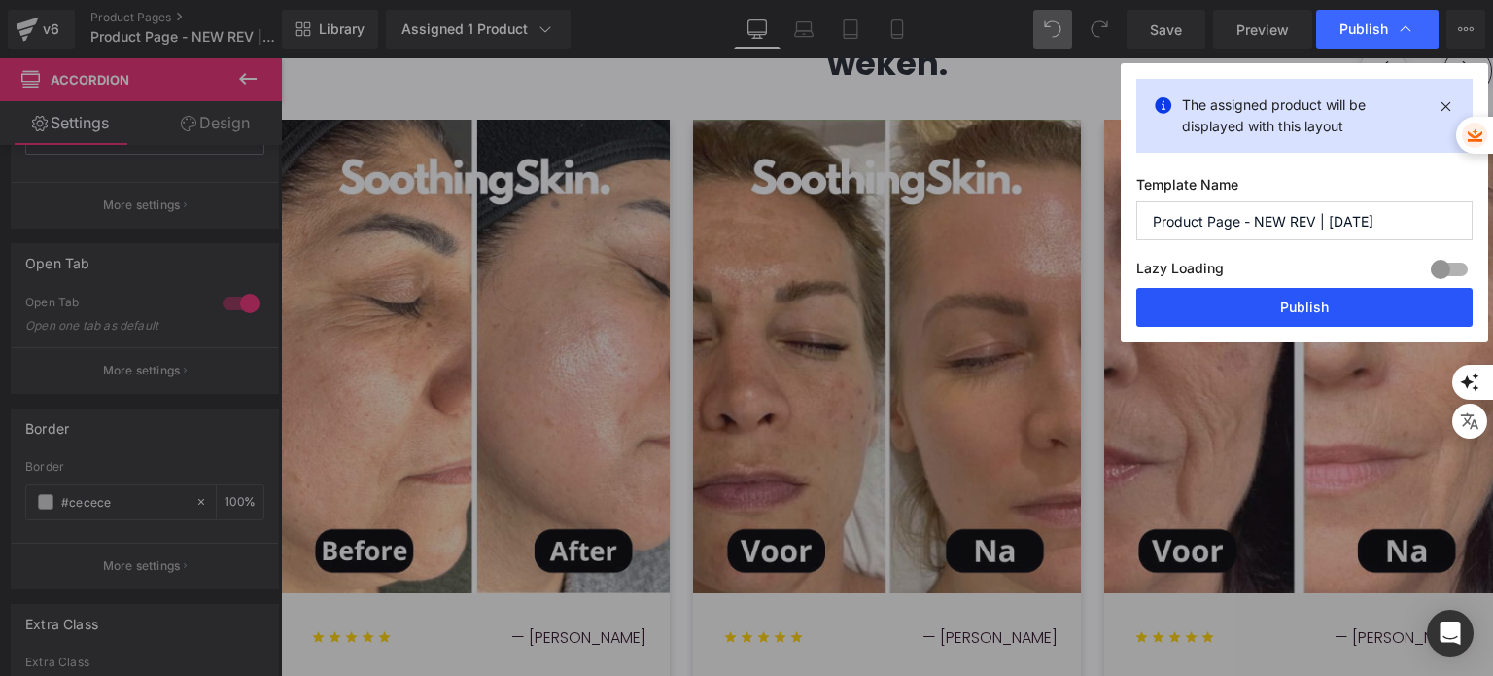
drag, startPoint x: 1185, startPoint y: 324, endPoint x: 537, endPoint y: 333, distance: 648.4
click at [1185, 324] on button "Publish" at bounding box center [1304, 307] width 336 height 39
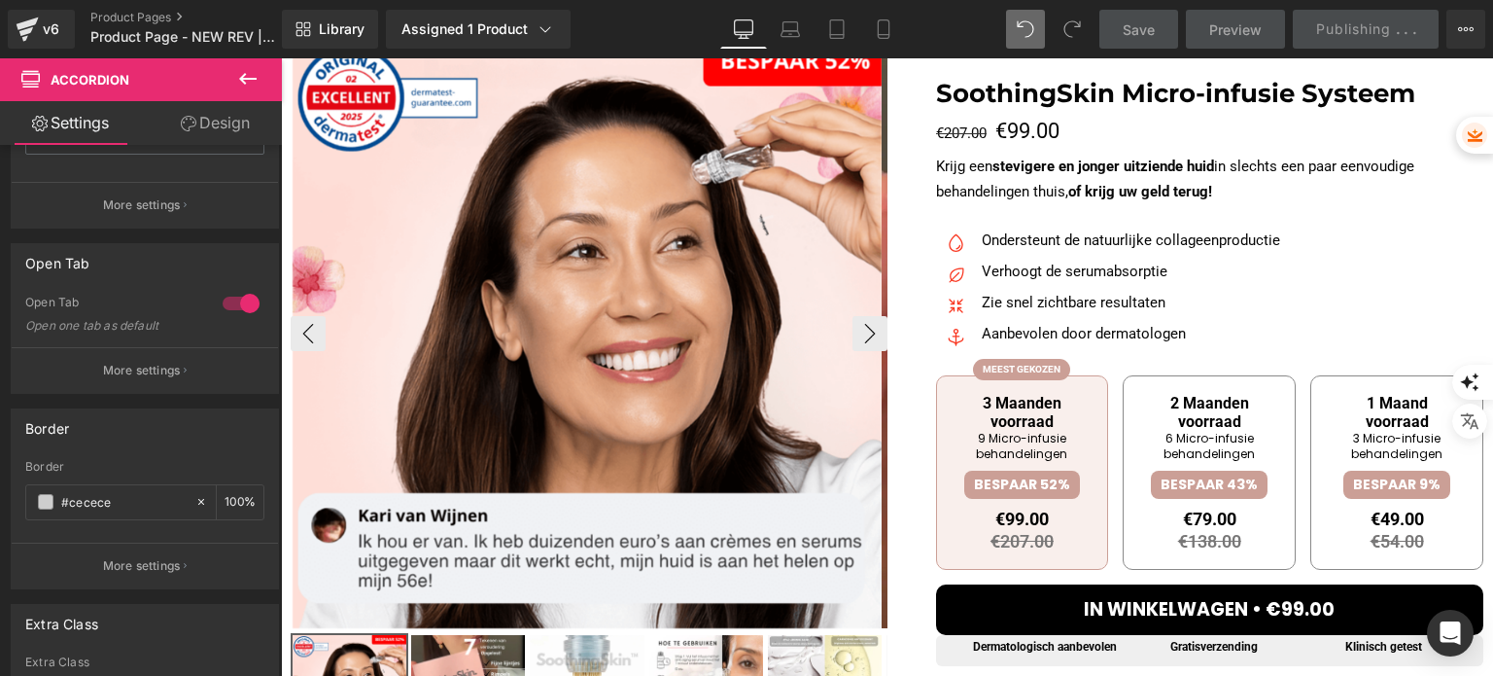
scroll to position [194, 0]
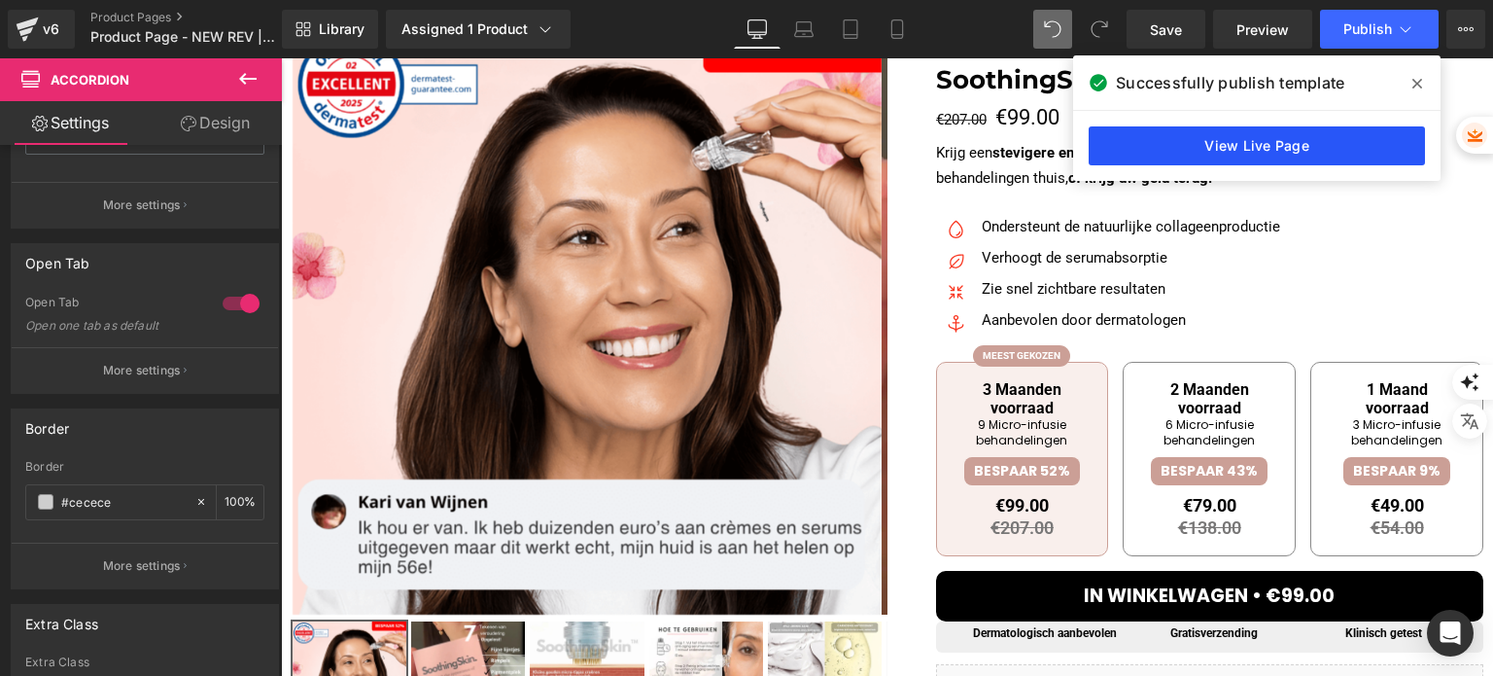
click at [1178, 133] on link "View Live Page" at bounding box center [1257, 145] width 336 height 39
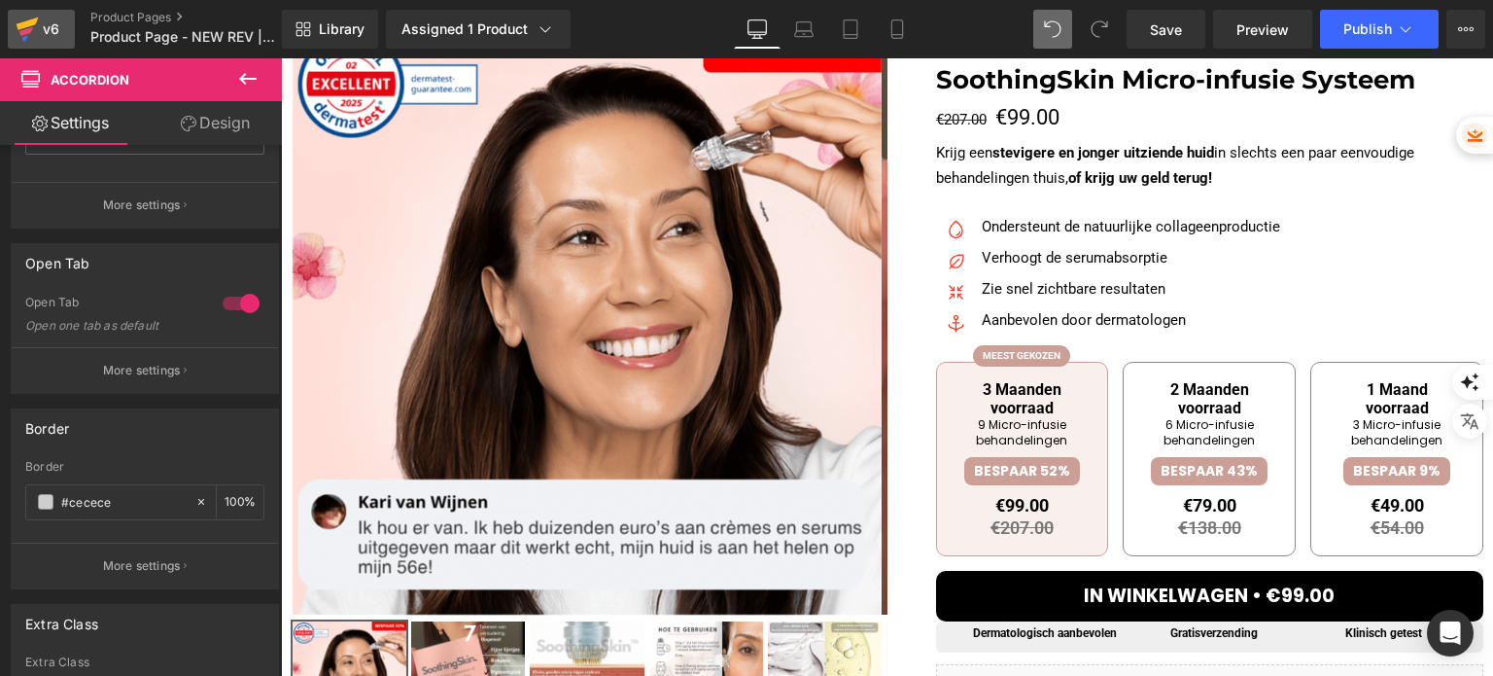
click at [19, 37] on icon at bounding box center [27, 29] width 23 height 49
